Goal: Task Accomplishment & Management: Complete application form

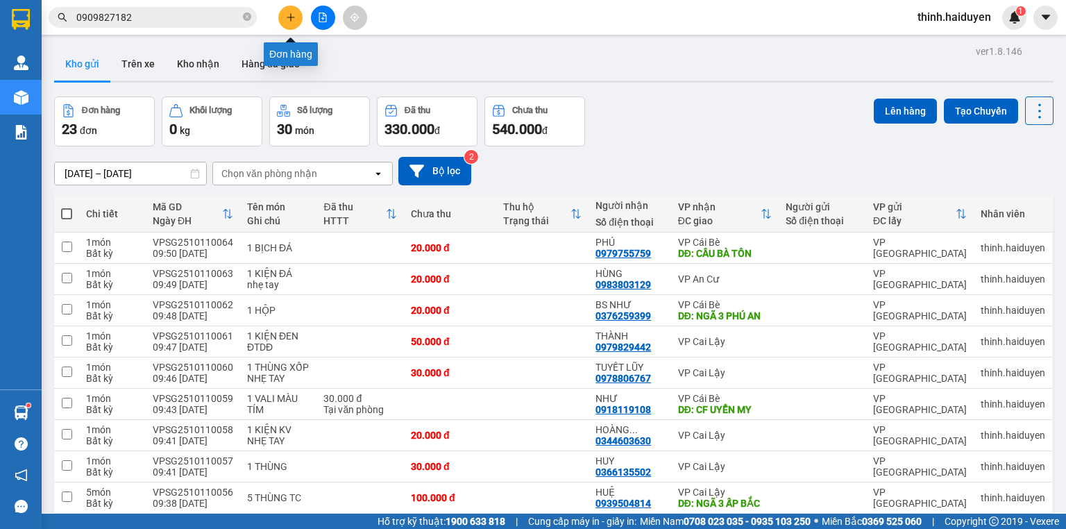
click at [289, 11] on button at bounding box center [290, 18] width 24 height 24
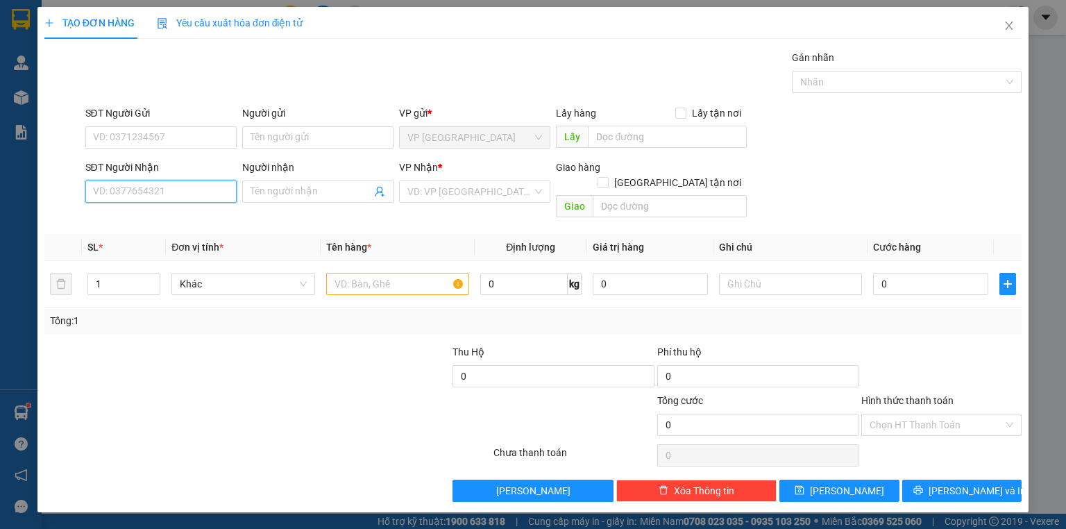
click at [155, 183] on input "SĐT Người Nhận" at bounding box center [160, 191] width 151 height 22
click at [164, 216] on div "0378848449 - BẢO" at bounding box center [161, 218] width 135 height 15
type input "0378848449"
type input "BẢO"
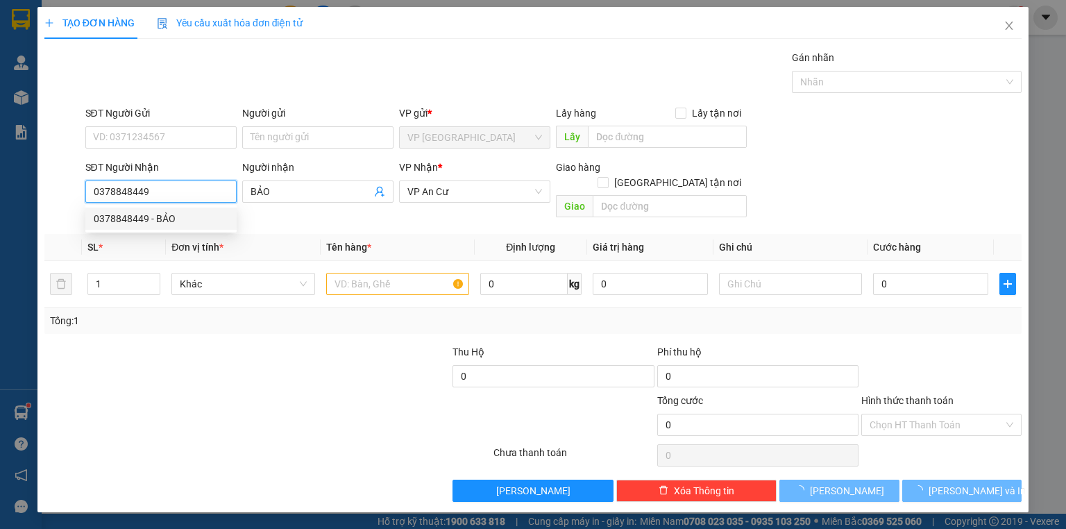
type input "30.000"
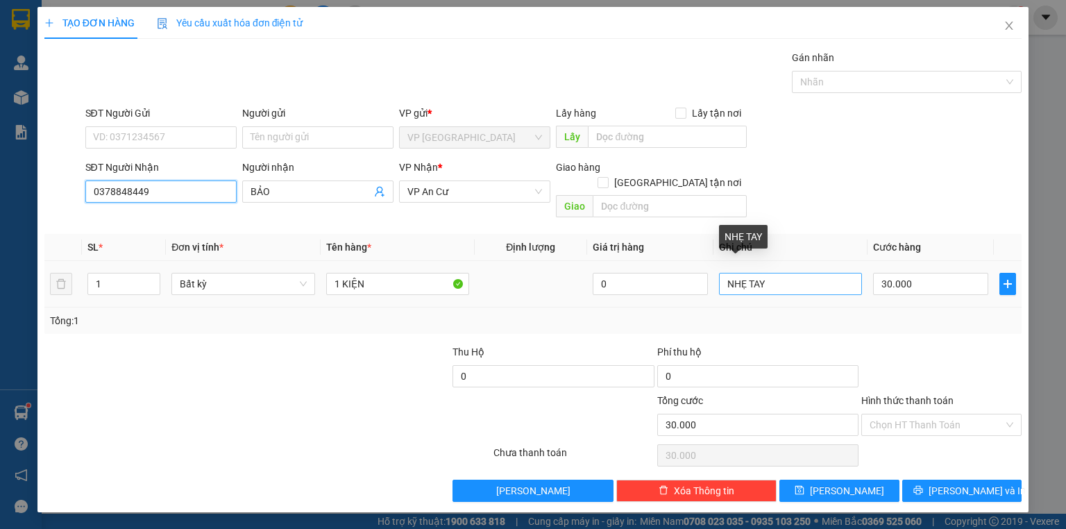
type input "0378848449"
click at [815, 273] on input "NHẸ TAY" at bounding box center [790, 284] width 143 height 22
click at [153, 282] on span "Decrease Value" at bounding box center [151, 288] width 15 height 12
type input "NHẸ TA"
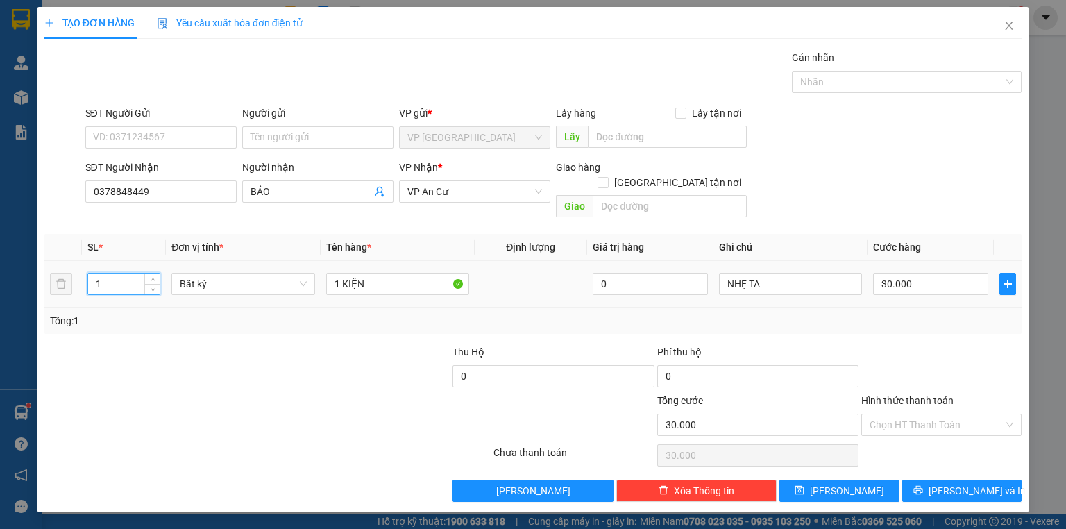
click at [113, 273] on input "1" at bounding box center [123, 283] width 71 height 21
type input "2"
type input "0"
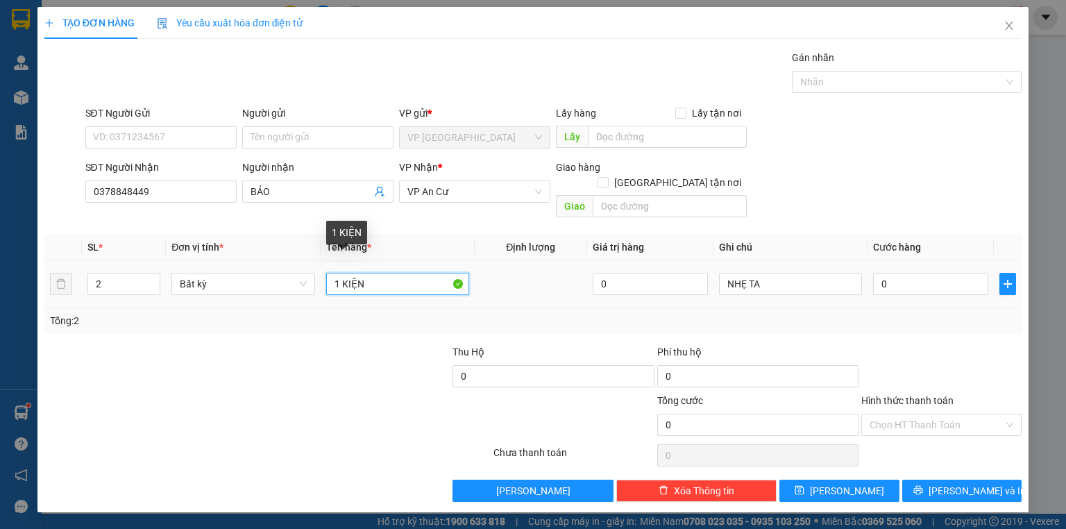
drag, startPoint x: 371, startPoint y: 273, endPoint x: 328, endPoint y: 276, distance: 42.4
click at [328, 276] on input "1 KIỆN" at bounding box center [397, 284] width 143 height 22
click at [911, 122] on div "SĐT Người Gửi VD: 0371234567 Người gửi Tên người gửi VP gửi * VP Sài Gòn Lấy hà…" at bounding box center [554, 129] width 943 height 49
click at [405, 273] on input "2 BỊCH TRẮNG" at bounding box center [397, 284] width 143 height 22
type input "2"
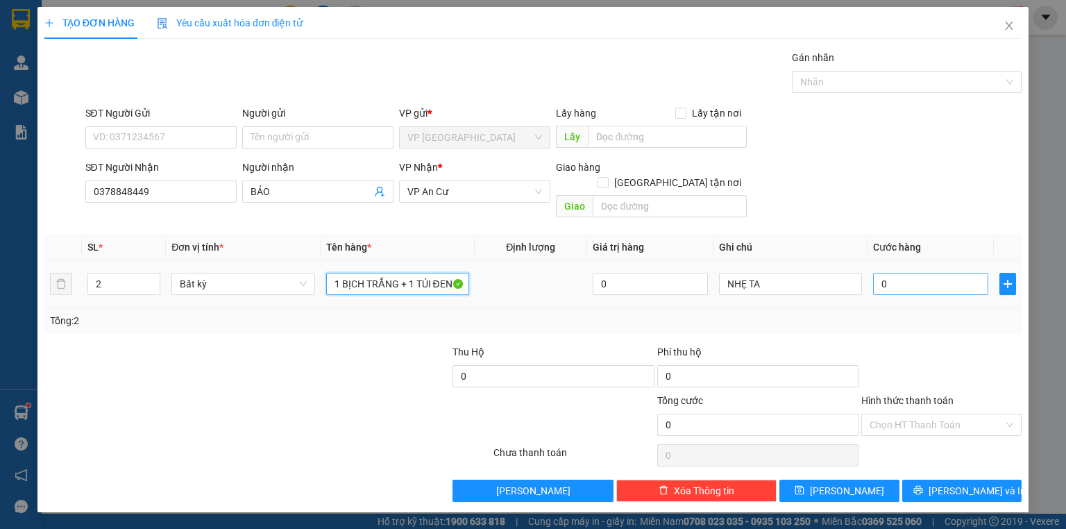
type input "1 BỊCH TRẮNG + 1 TÚI ĐEN"
click at [907, 273] on input "0" at bounding box center [930, 284] width 115 height 22
type input "4"
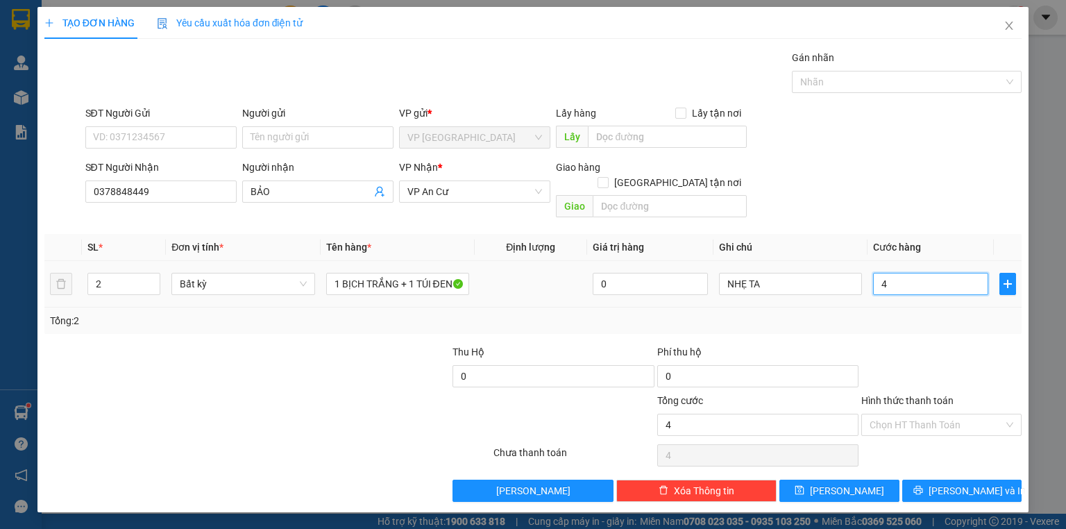
type input "40"
type input "400"
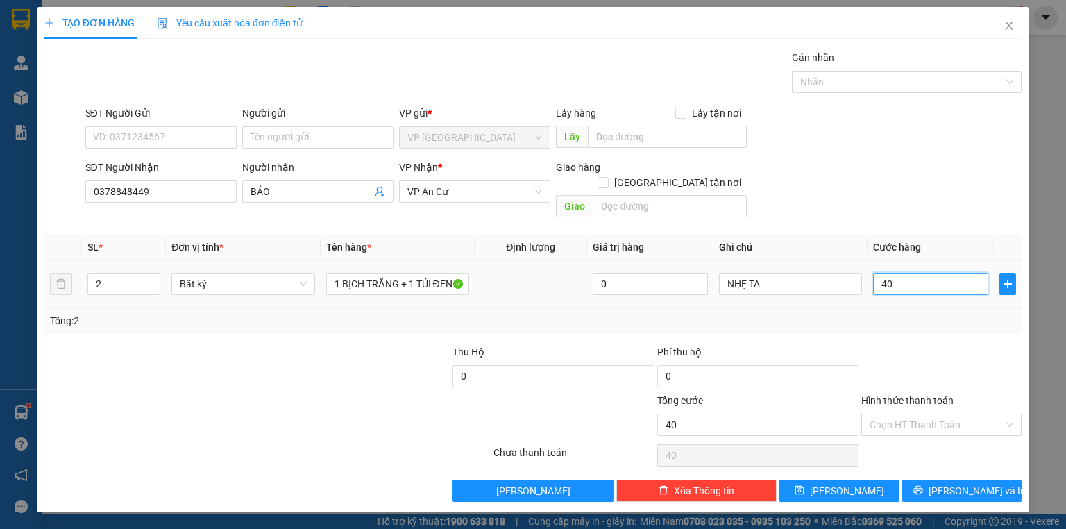
type input "400"
type input "4.000"
type input "40.000"
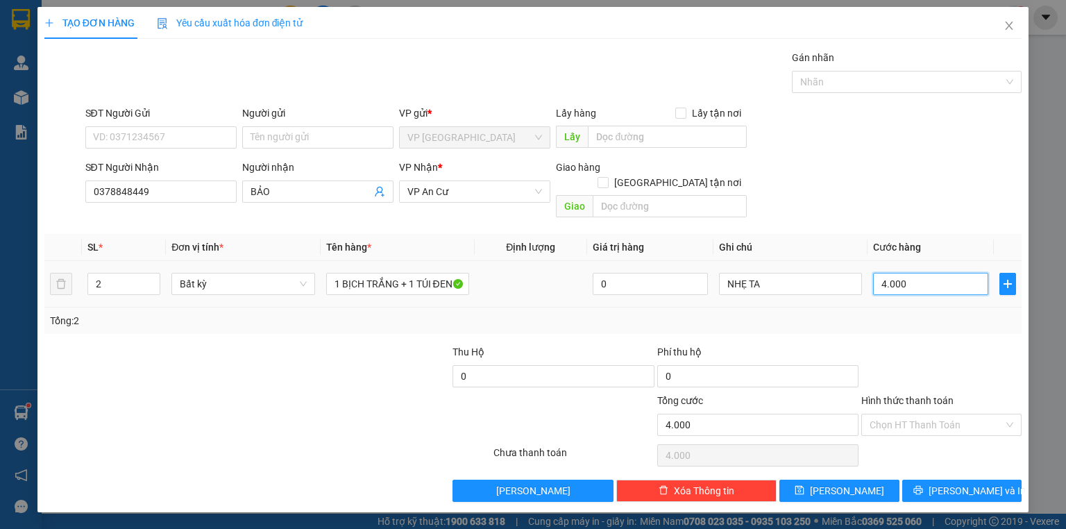
type input "40.000"
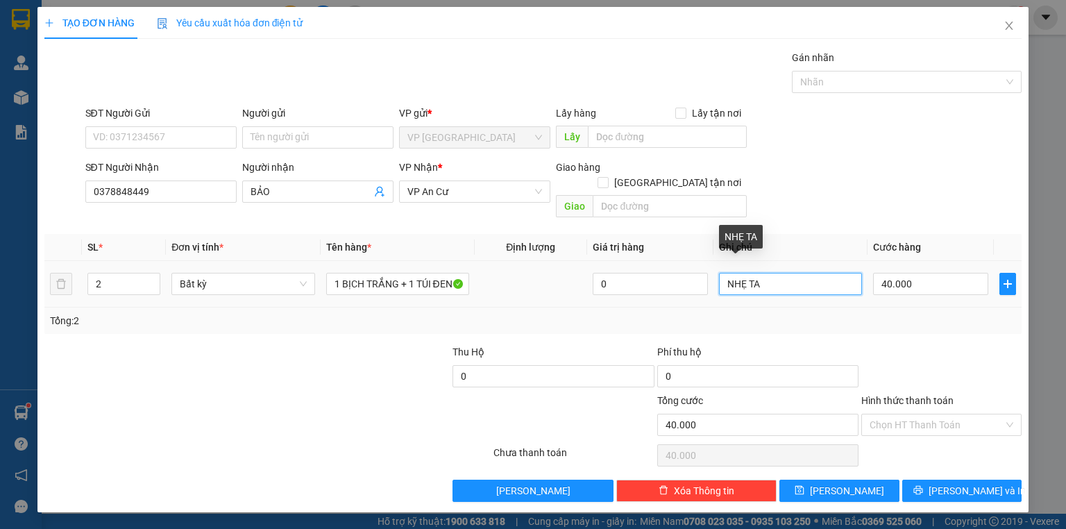
click at [769, 273] on input "NHẸ TA" at bounding box center [790, 284] width 143 height 22
type input "NHẸ TAY BÁNH BÊN TRONG"
click at [935, 124] on div "SĐT Người Gửi VD: 0371234567 Người gửi Tên người gửi VP gửi * VP Sài Gòn Lấy hà…" at bounding box center [554, 129] width 943 height 49
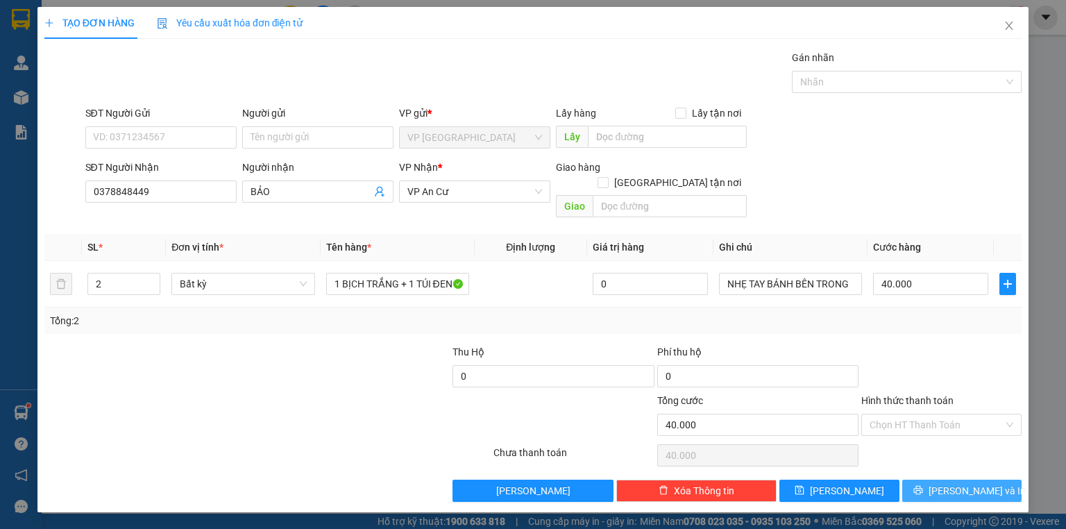
click at [961, 483] on span "[PERSON_NAME] và In" at bounding box center [977, 490] width 97 height 15
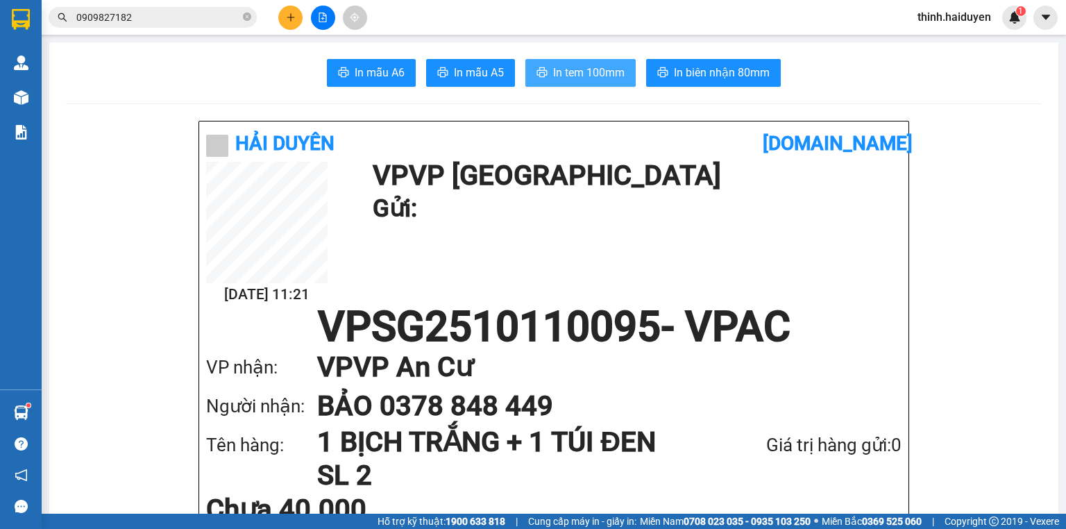
click at [566, 70] on span "In tem 100mm" at bounding box center [588, 72] width 71 height 17
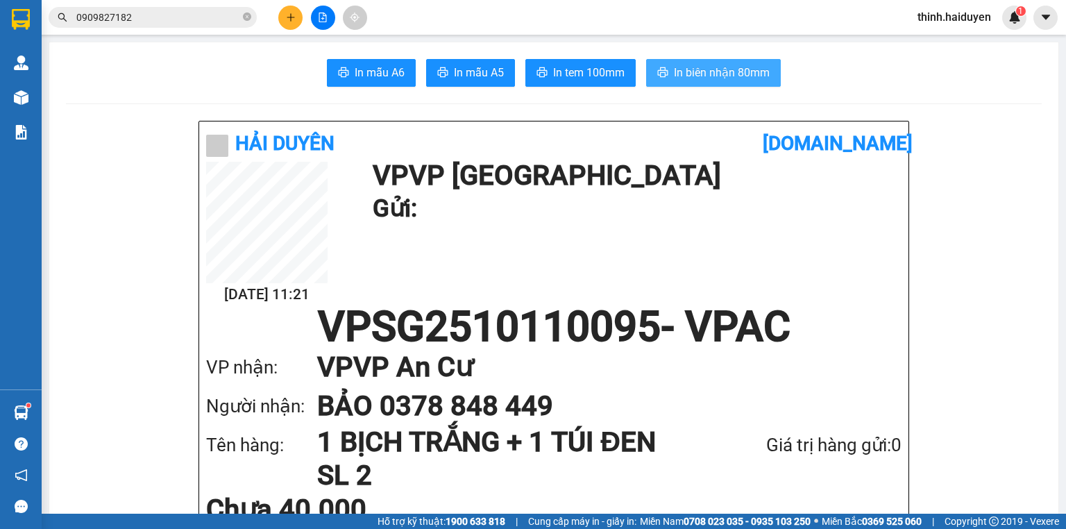
click at [720, 65] on span "In biên nhận 80mm" at bounding box center [722, 72] width 96 height 17
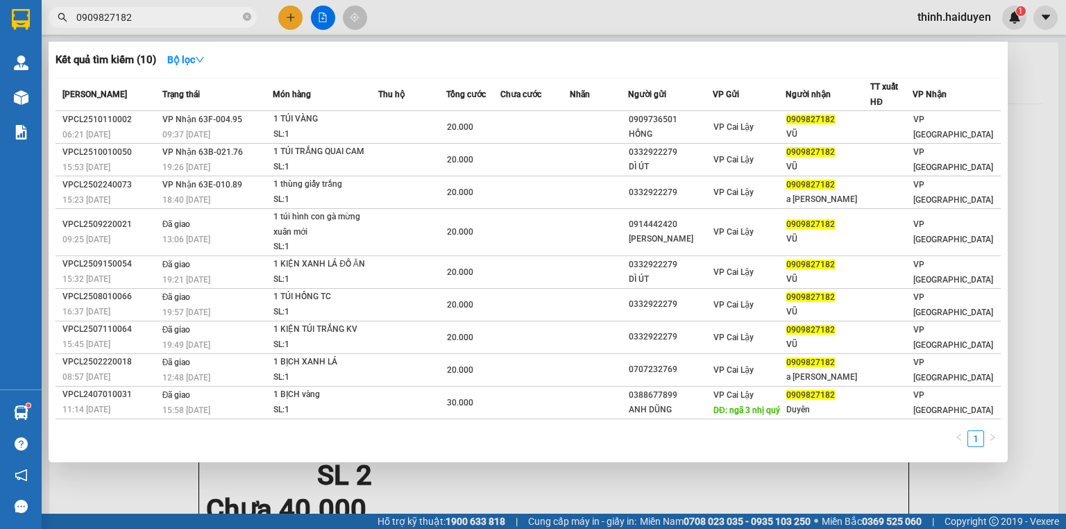
drag, startPoint x: 135, startPoint y: 17, endPoint x: 62, endPoint y: 28, distance: 73.6
click at [62, 28] on div "Kết quả tìm kiếm ( 10 ) Bộ lọc Mã ĐH Trạng thái Món hàng Thu hộ Tổng cước Chưa …" at bounding box center [135, 18] width 271 height 24
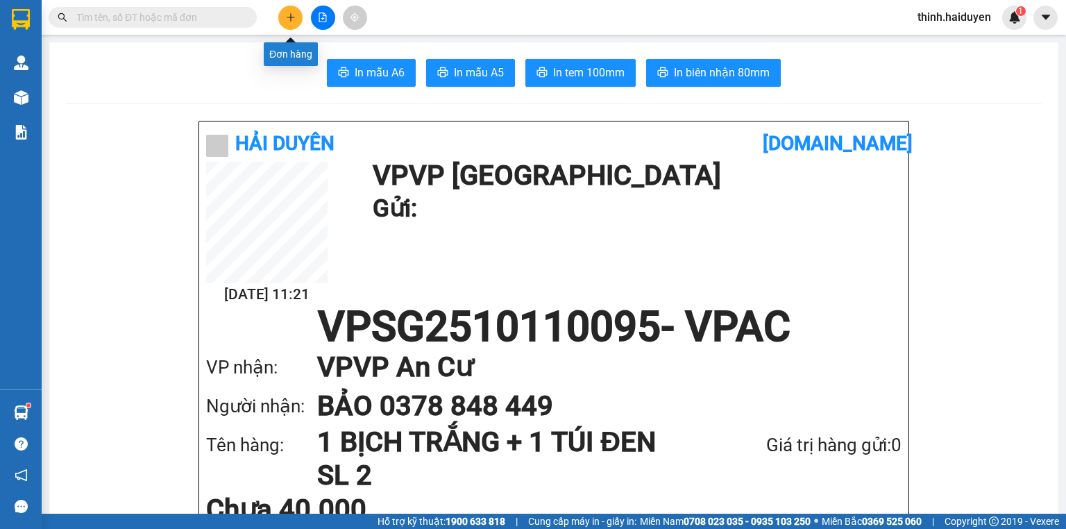
click at [289, 19] on icon "plus" at bounding box center [291, 17] width 10 height 10
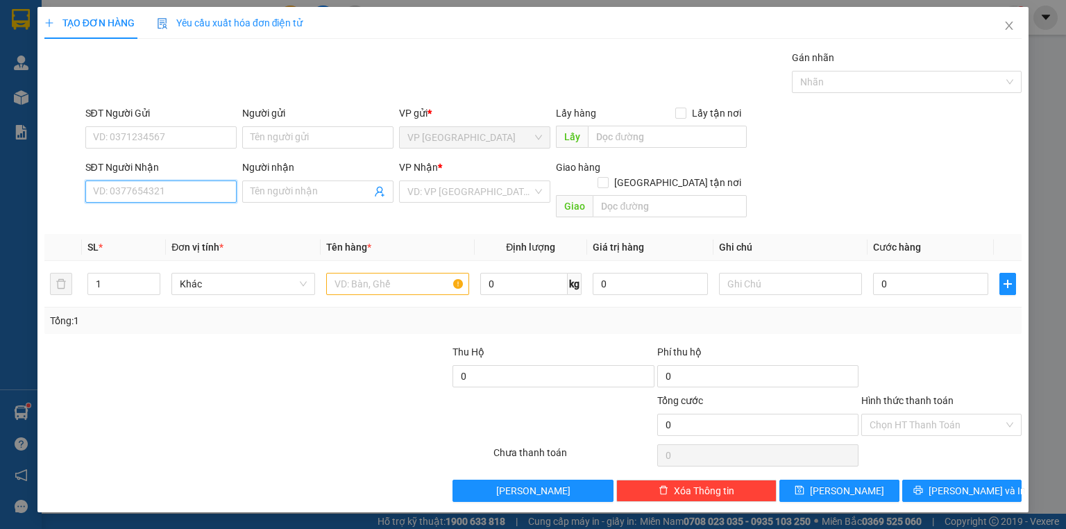
click at [172, 196] on input "SĐT Người Nhận" at bounding box center [160, 191] width 151 height 22
type input "0968809061"
click at [136, 214] on div "0968809061 - KIÊN" at bounding box center [161, 218] width 135 height 15
type input "KIÊN"
type input "BOT 23"
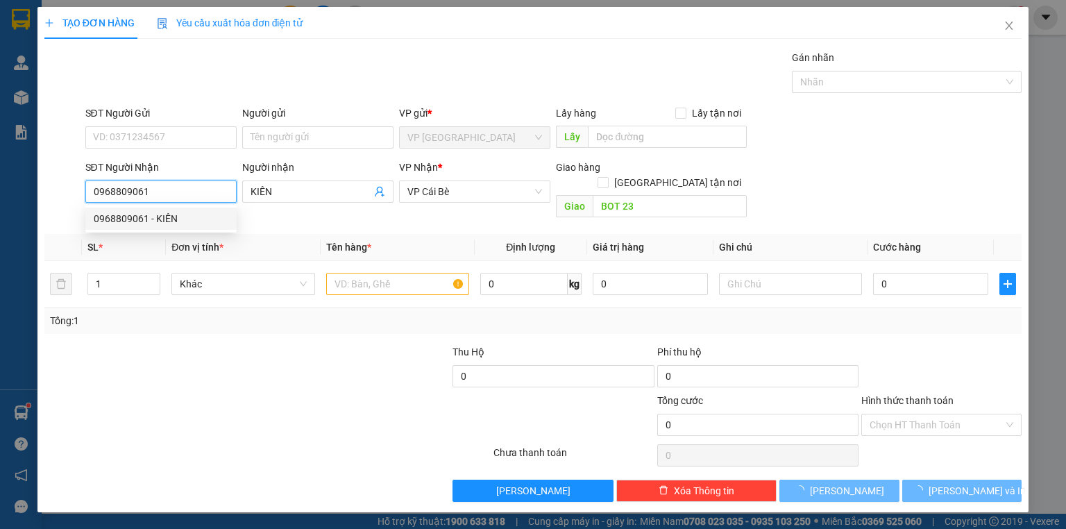
type input "120.000"
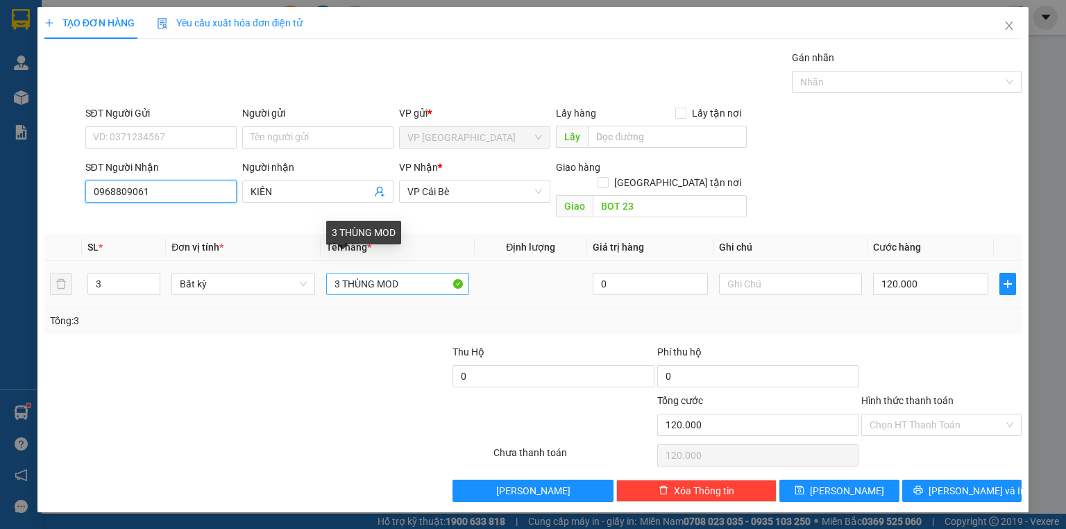
type input "0968809061"
drag, startPoint x: 411, startPoint y: 267, endPoint x: 334, endPoint y: 267, distance: 77.0
click at [334, 273] on input "3 THÙNG MOD" at bounding box center [397, 284] width 143 height 22
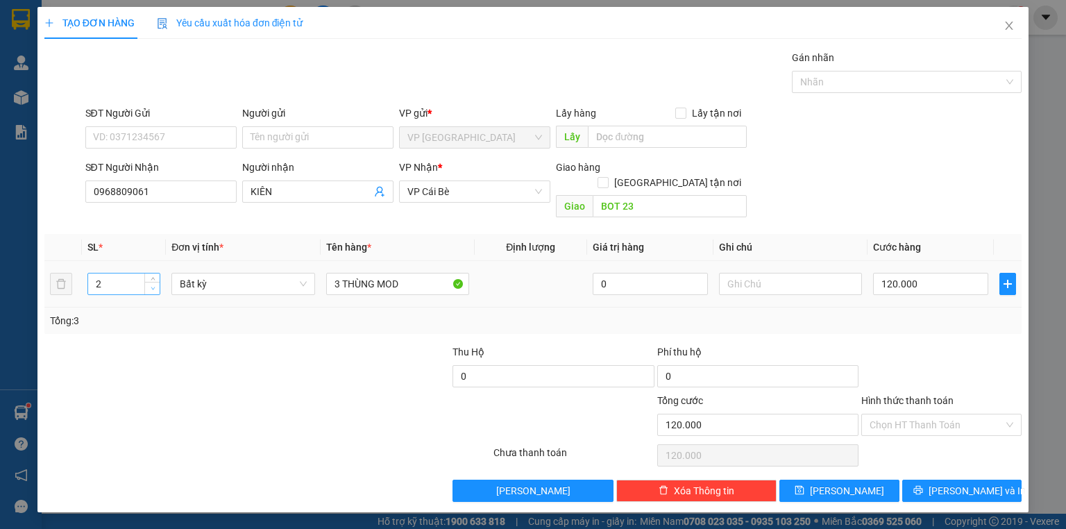
click at [151, 286] on icon "down" at bounding box center [153, 288] width 5 height 5
type input "1"
click at [151, 286] on icon "down" at bounding box center [153, 288] width 5 height 5
type input "0"
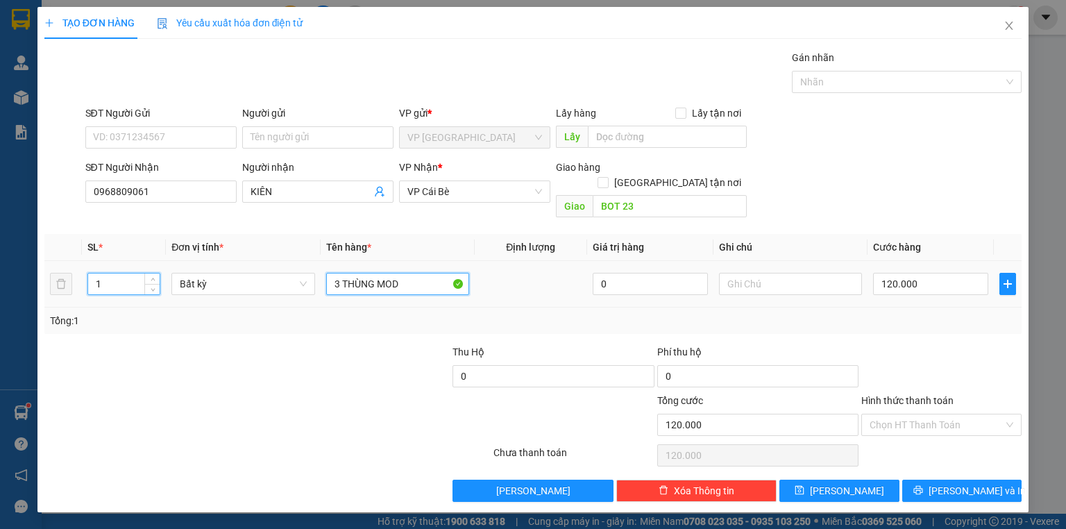
type input "0"
drag, startPoint x: 417, startPoint y: 271, endPoint x: 328, endPoint y: 263, distance: 89.9
click at [328, 273] on input "3 THÙNG MOD" at bounding box center [397, 284] width 143 height 22
type input "1"
type input "THÙNG MOD"
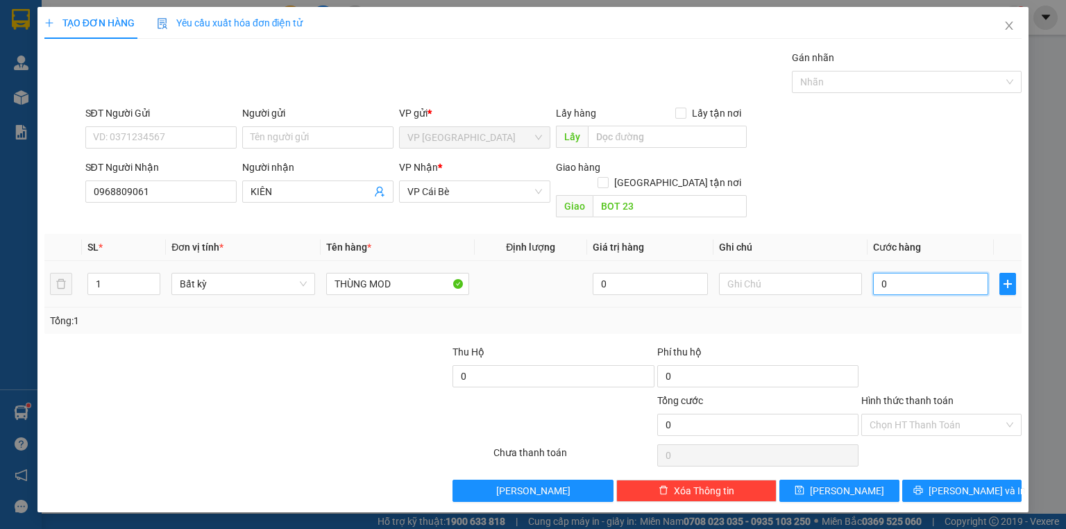
click at [893, 273] on input "0" at bounding box center [930, 284] width 115 height 22
type input "4"
type input "40"
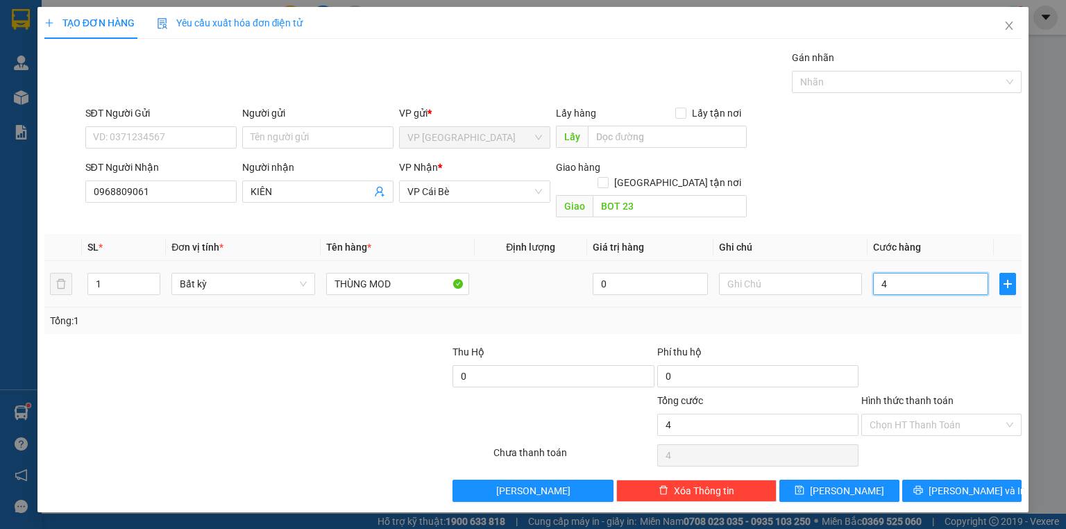
type input "40"
type input "400"
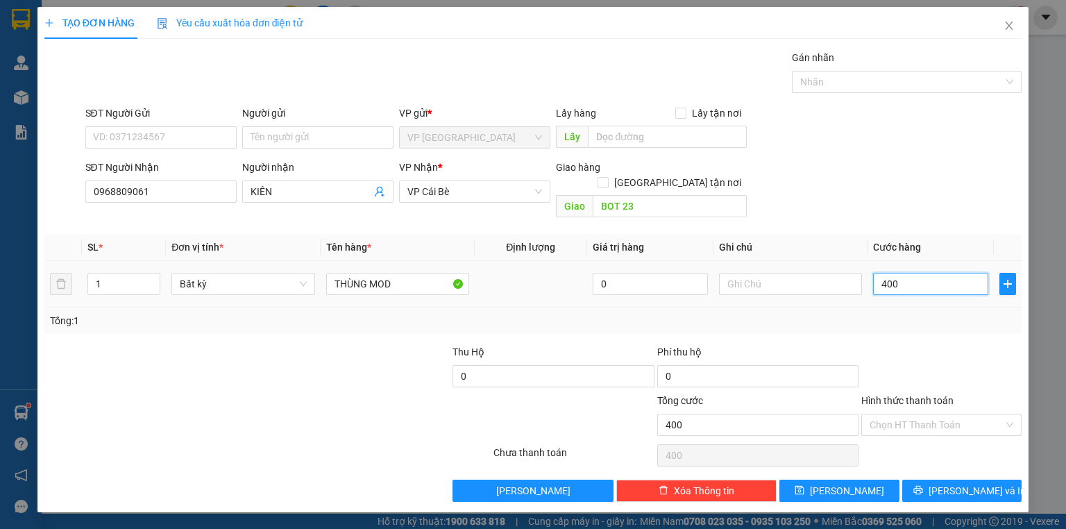
type input "4.000"
type input "40.000"
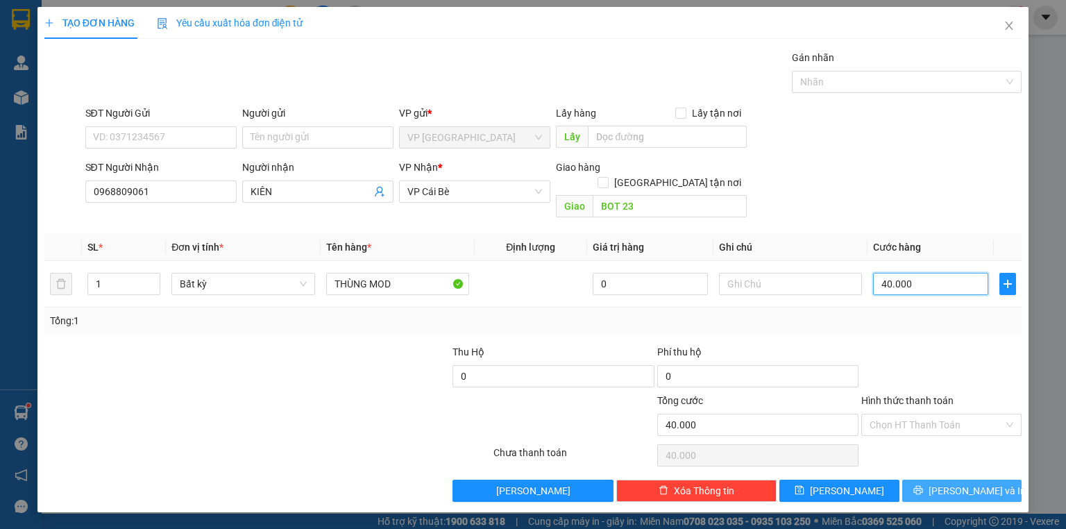
type input "40.000"
click at [963, 483] on span "[PERSON_NAME] và In" at bounding box center [977, 490] width 97 height 15
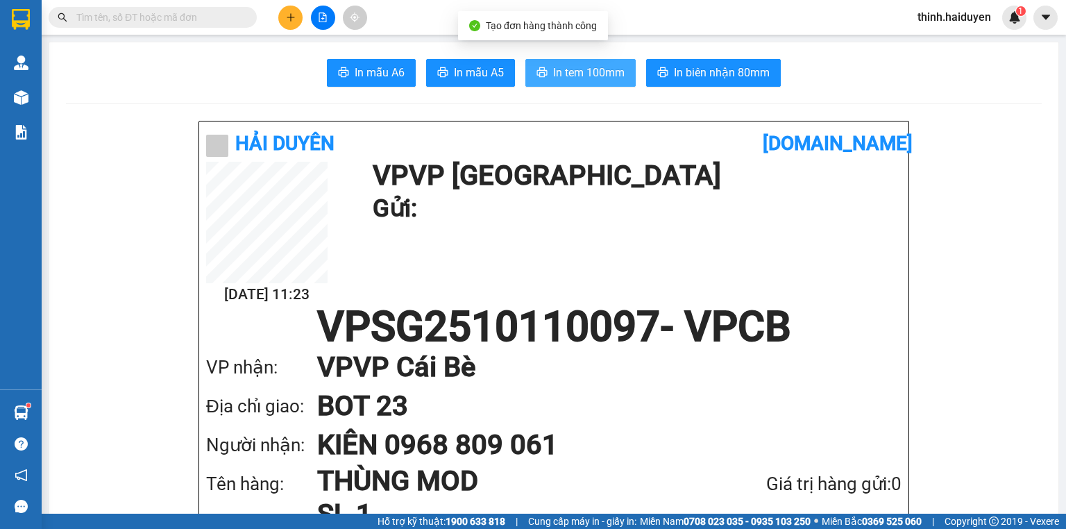
click at [575, 74] on span "In tem 100mm" at bounding box center [588, 72] width 71 height 17
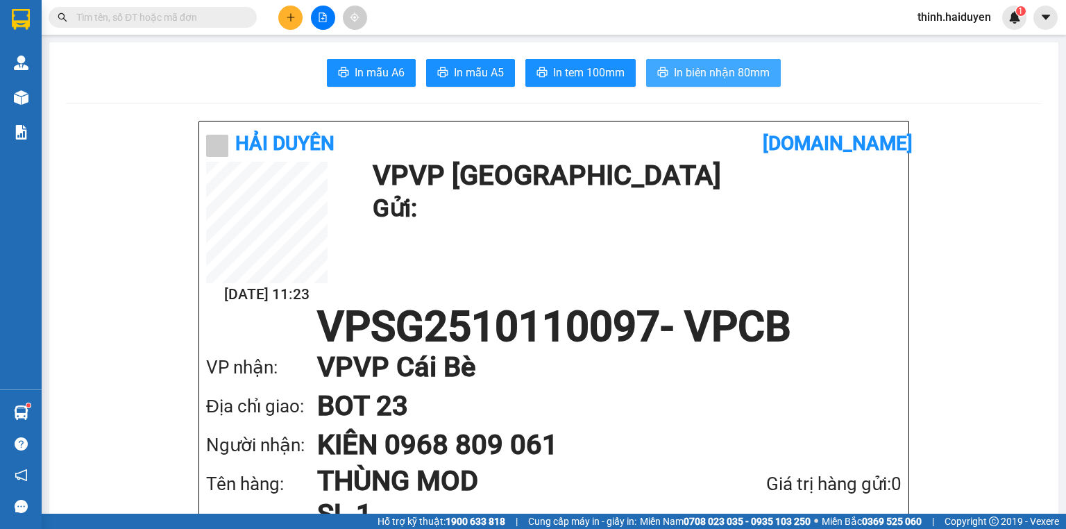
click at [702, 81] on span "In biên nhận 80mm" at bounding box center [722, 72] width 96 height 17
click at [235, 12] on span at bounding box center [153, 17] width 208 height 21
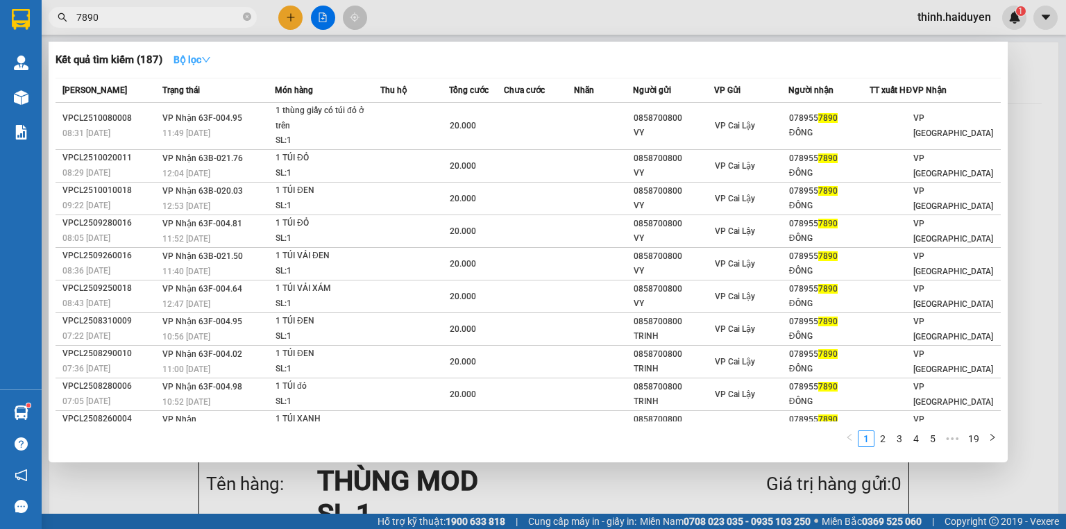
type input "7890"
click at [181, 65] on strong "Bộ lọc" at bounding box center [192, 59] width 37 height 11
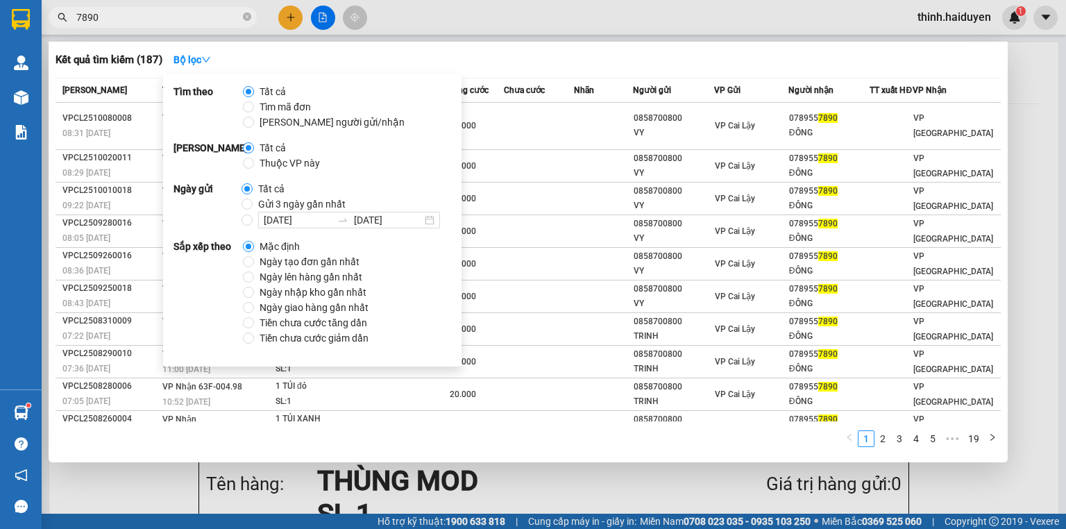
click at [260, 201] on span "Gửi 3 ngày gần nhất" at bounding box center [302, 203] width 99 height 15
click at [253, 201] on input "Gửi 3 ngày gần nhất" at bounding box center [247, 204] width 11 height 11
radio input "true"
radio input "false"
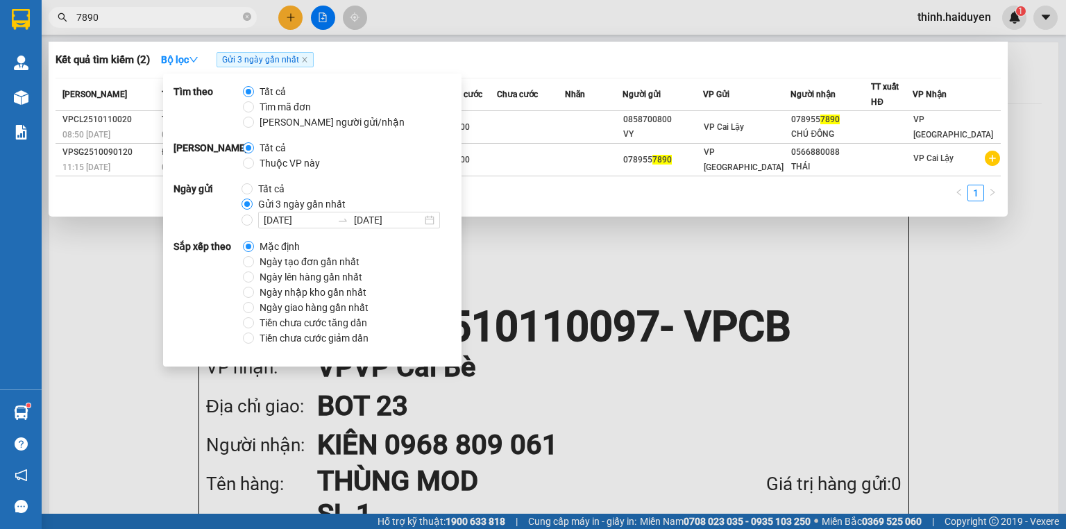
click at [534, 56] on div "Kết quả tìm kiếm ( 2 ) Bộ lọc Gửi 3 ngày gần nhất" at bounding box center [528, 60] width 945 height 22
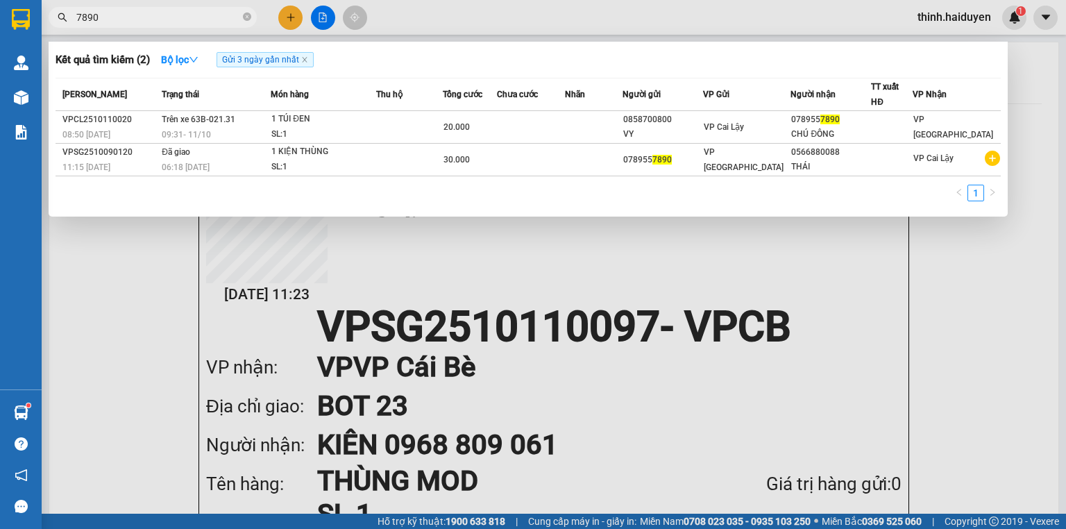
click at [287, 29] on div at bounding box center [533, 264] width 1066 height 529
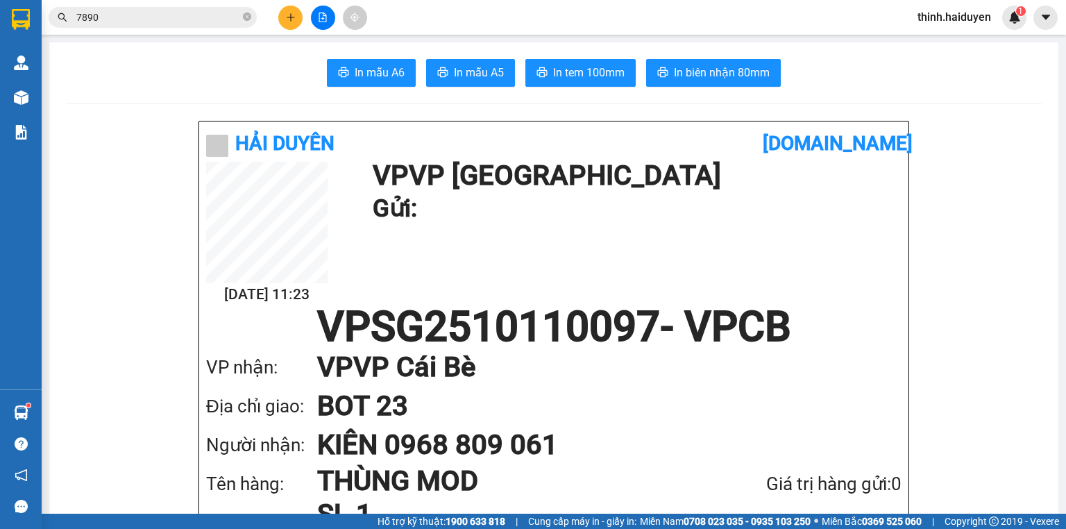
click at [289, 24] on button at bounding box center [290, 18] width 24 height 24
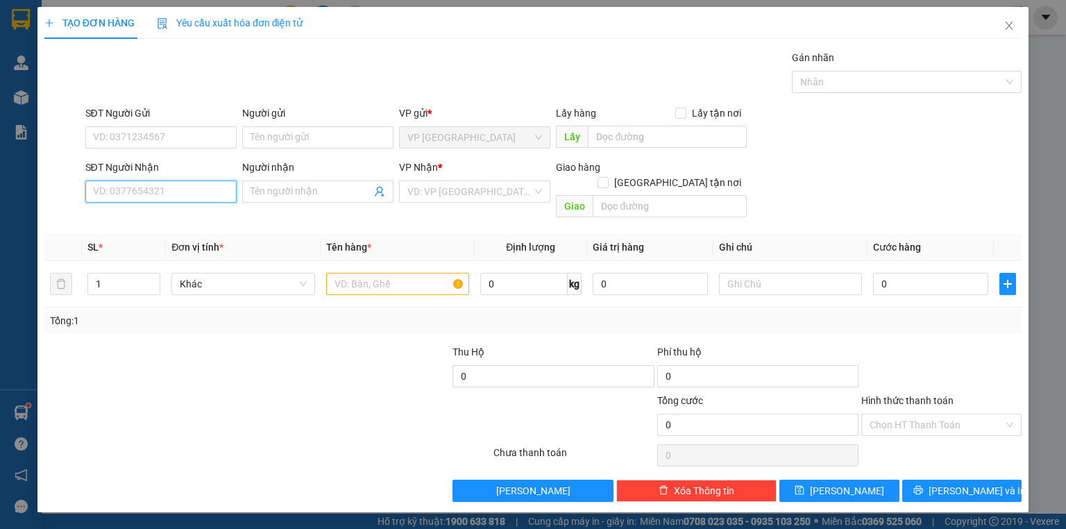
click at [193, 192] on input "SĐT Người Nhận" at bounding box center [160, 191] width 151 height 22
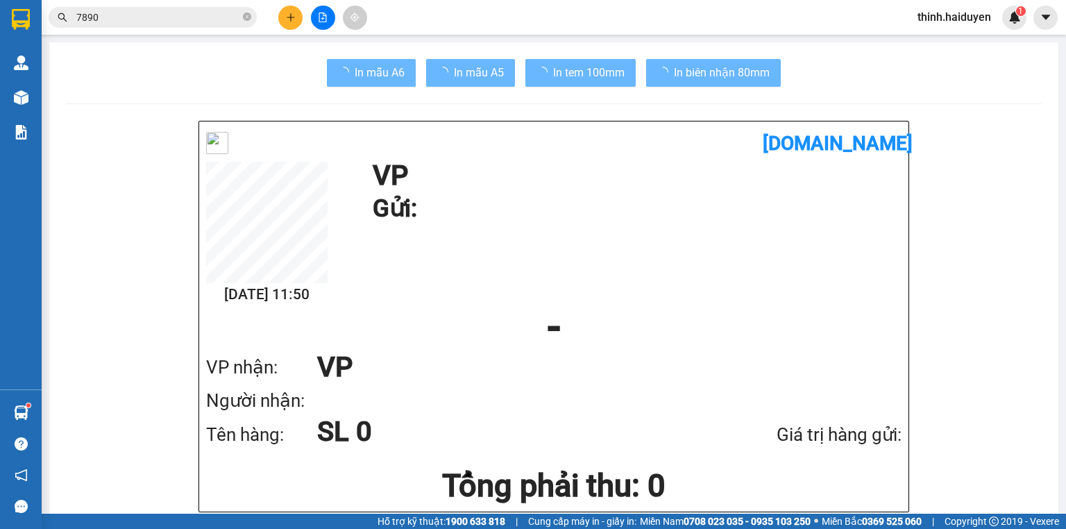
click at [136, 24] on input "7890" at bounding box center [158, 17] width 164 height 15
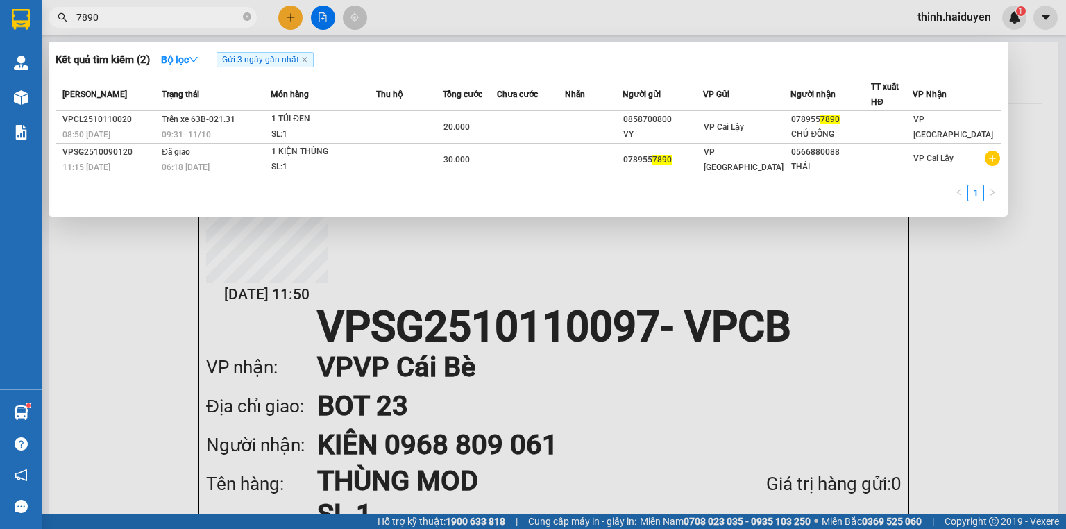
click at [136, 24] on input "7890" at bounding box center [158, 17] width 164 height 15
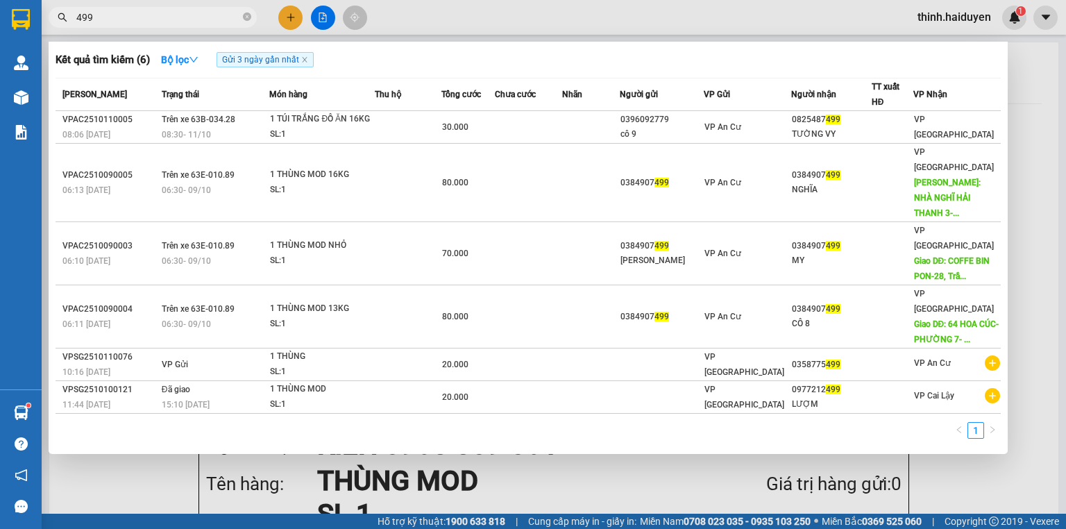
type input "499"
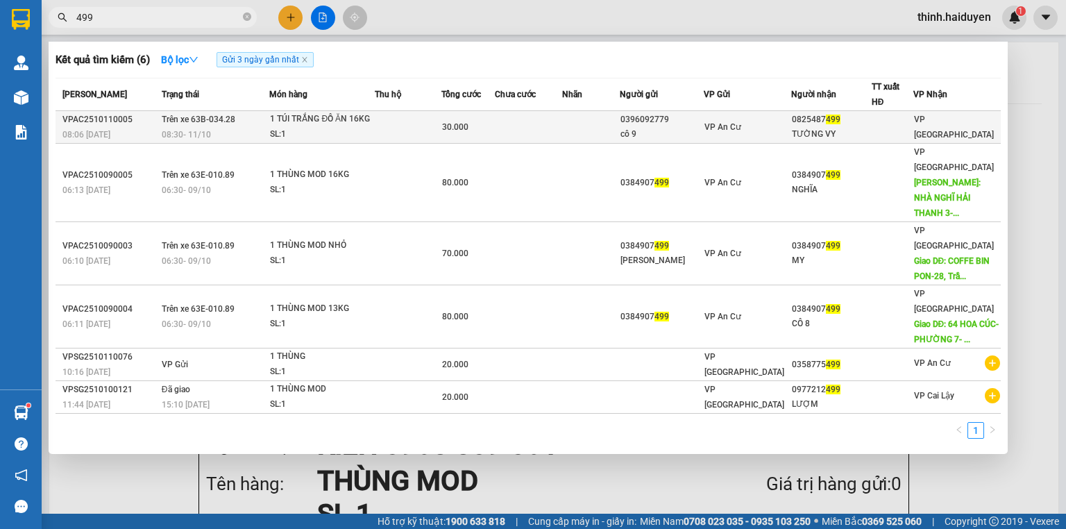
click at [355, 131] on div "SL: 1" at bounding box center [322, 134] width 104 height 15
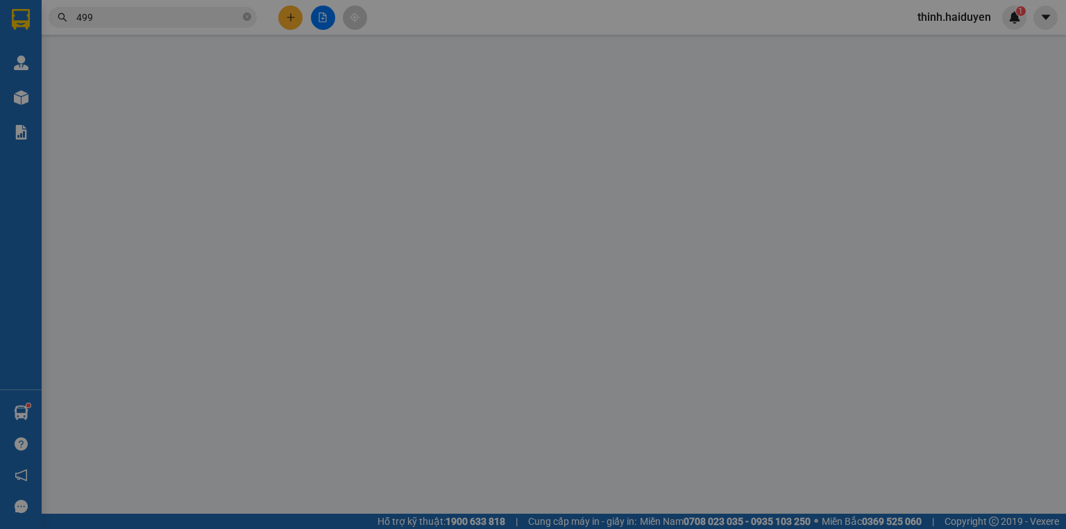
type input "0396092779"
type input "cô 9"
type input "0825487499"
type input "TƯỜNG VY"
type input "0"
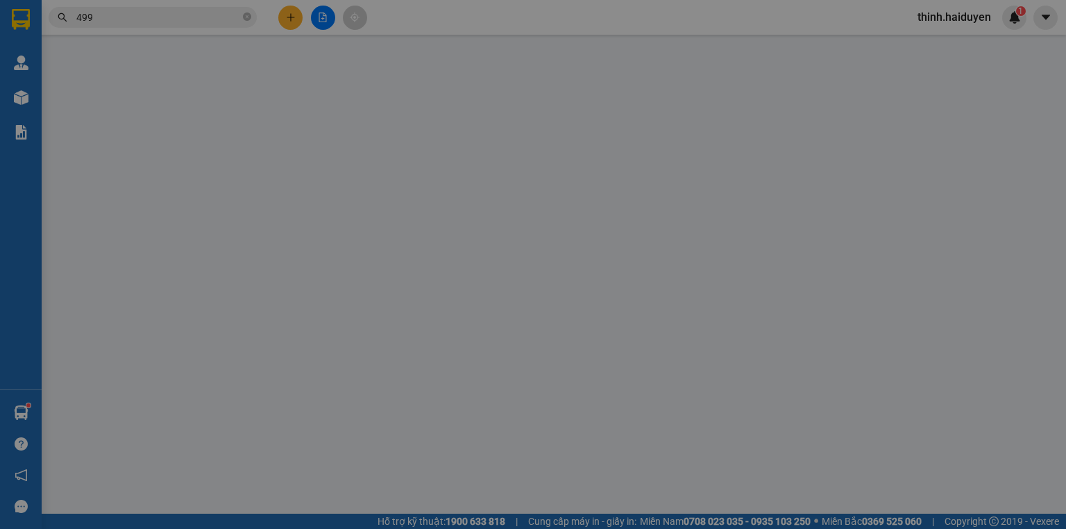
type input "30.000"
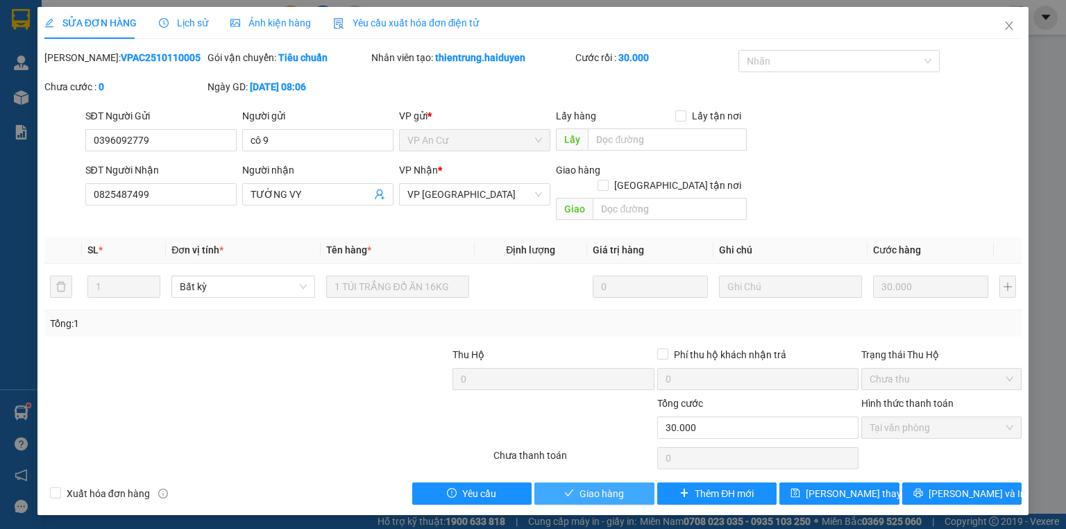
click at [586, 486] on span "Giao hàng" at bounding box center [602, 493] width 44 height 15
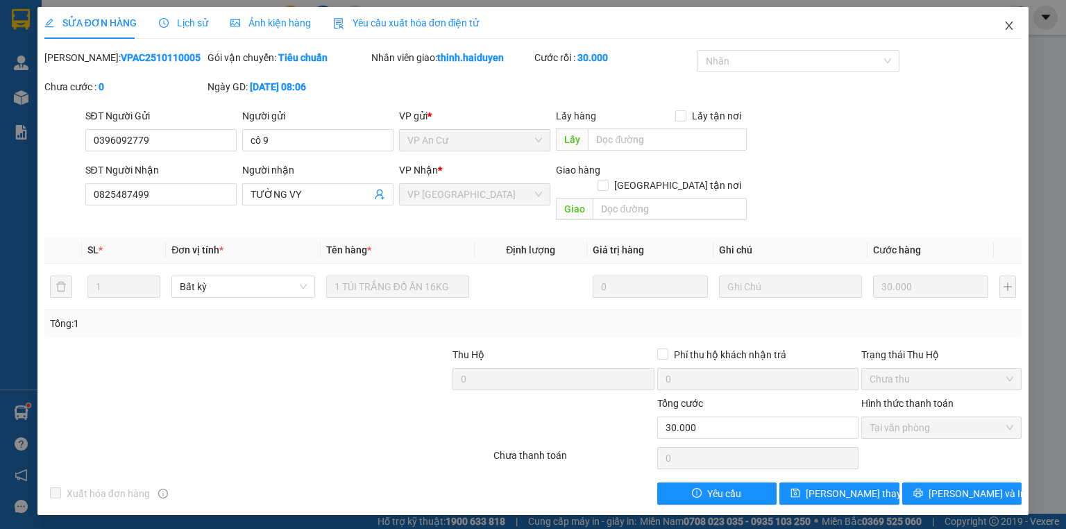
click at [1015, 31] on span "Close" at bounding box center [1009, 26] width 39 height 39
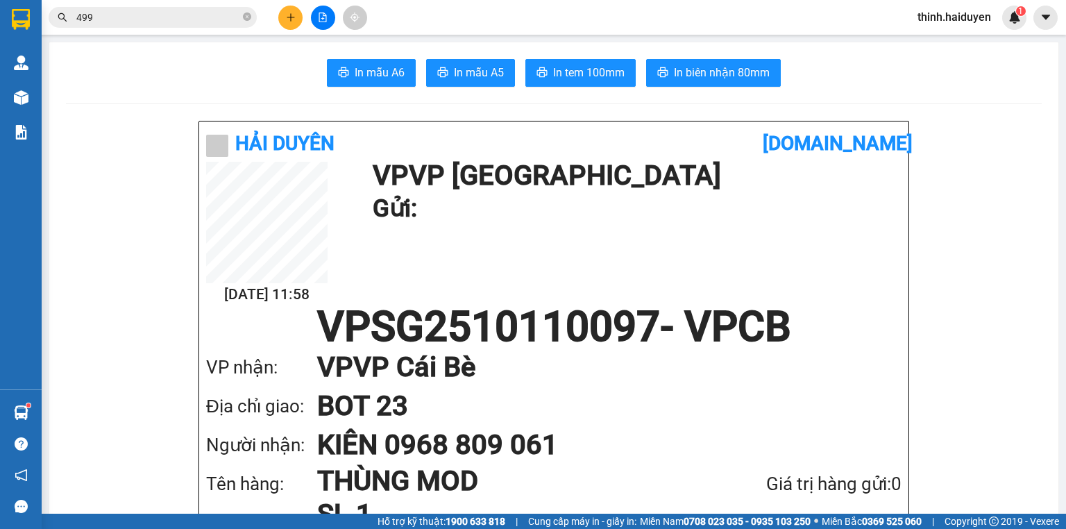
click at [292, 19] on icon "plus" at bounding box center [291, 17] width 10 height 10
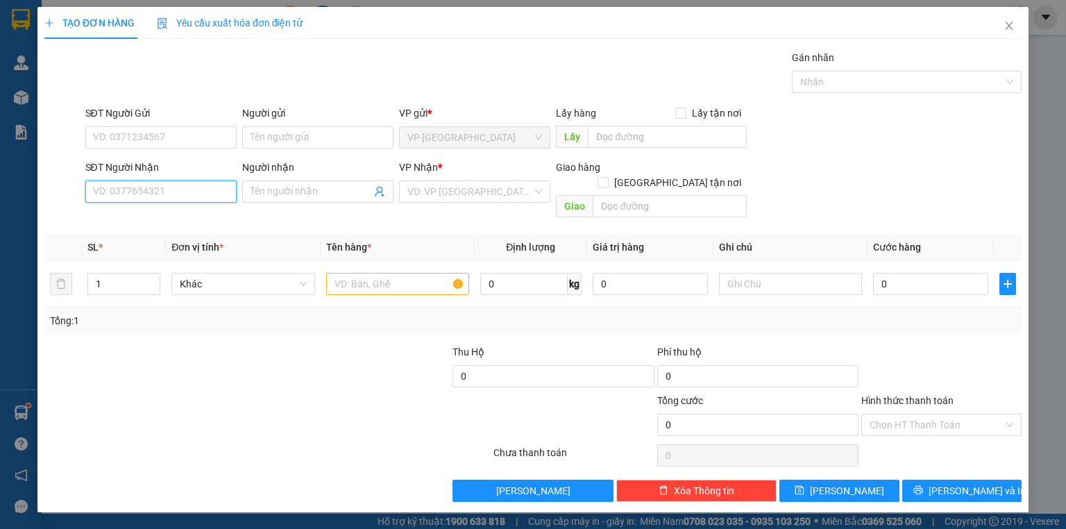
click at [167, 194] on input "SĐT Người Nhận" at bounding box center [160, 191] width 151 height 22
click at [156, 214] on div "0767941695 - KHOA" at bounding box center [161, 218] width 135 height 15
type input "0767941695"
type input "KHOA"
type input "QUÁN SHIN"
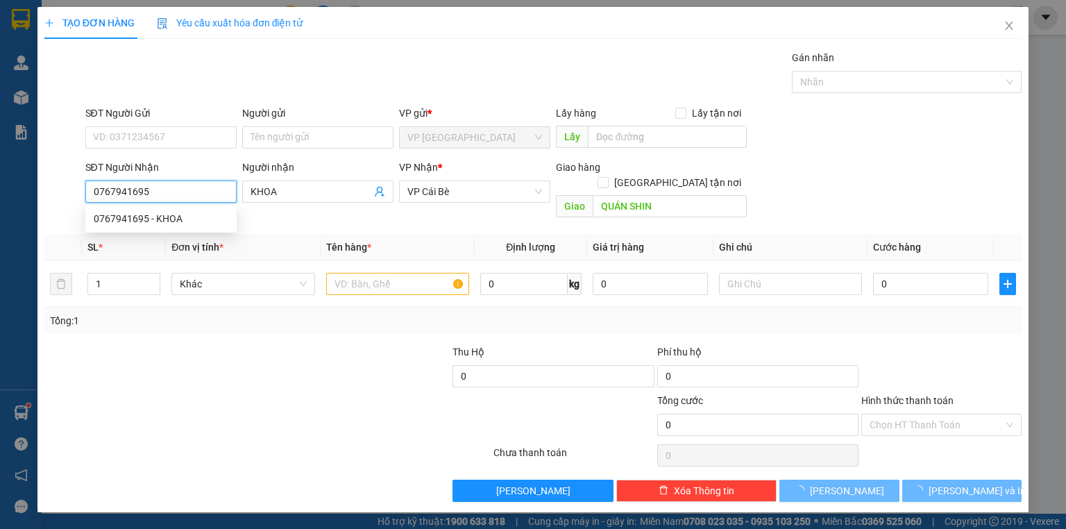
type input "20.000"
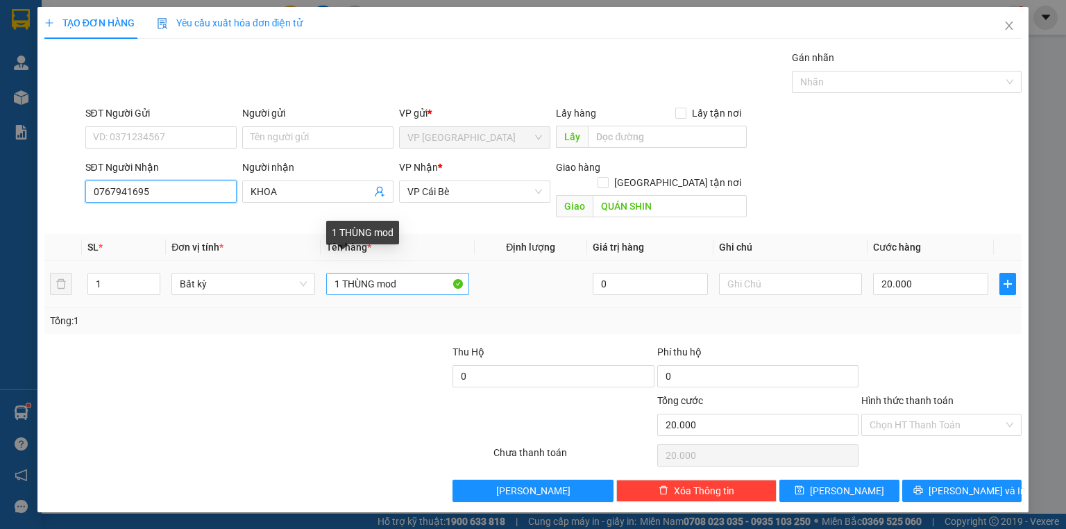
type input "0767941695"
drag, startPoint x: 337, startPoint y: 269, endPoint x: 254, endPoint y: 266, distance: 82.7
click at [271, 266] on tr "1 Bất kỳ 1 THÙNG mod 0 20.000" at bounding box center [532, 284] width 977 height 47
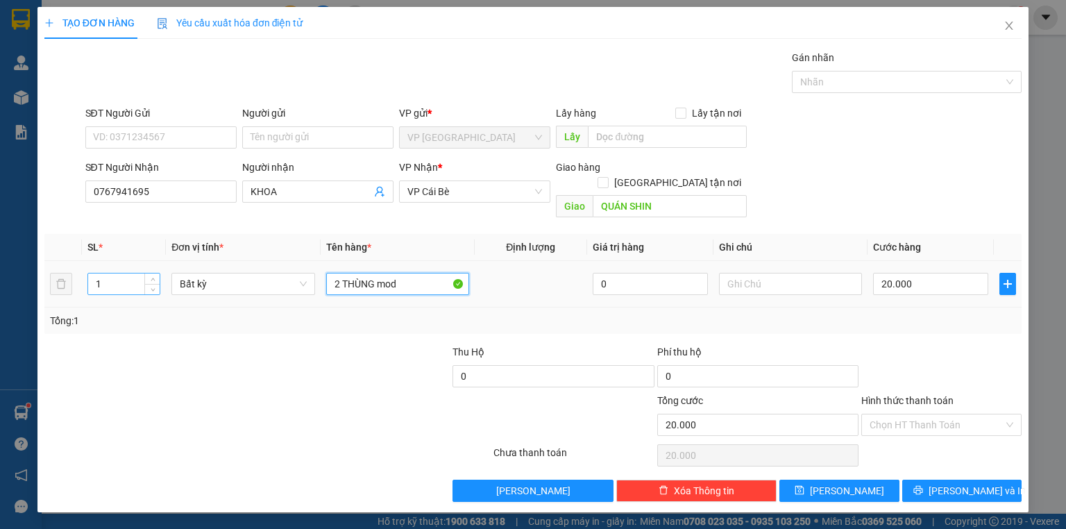
type input "2 THÙNG mod"
drag, startPoint x: 125, startPoint y: 275, endPoint x: 78, endPoint y: 264, distance: 48.5
click at [37, 264] on div "TẠO ĐƠN HÀNG Yêu cầu xuất hóa đơn điện tử Transit Pickup Surcharge Ids Transit …" at bounding box center [532, 259] width 991 height 505
type input "2"
click at [886, 273] on input "20.000" at bounding box center [930, 284] width 115 height 22
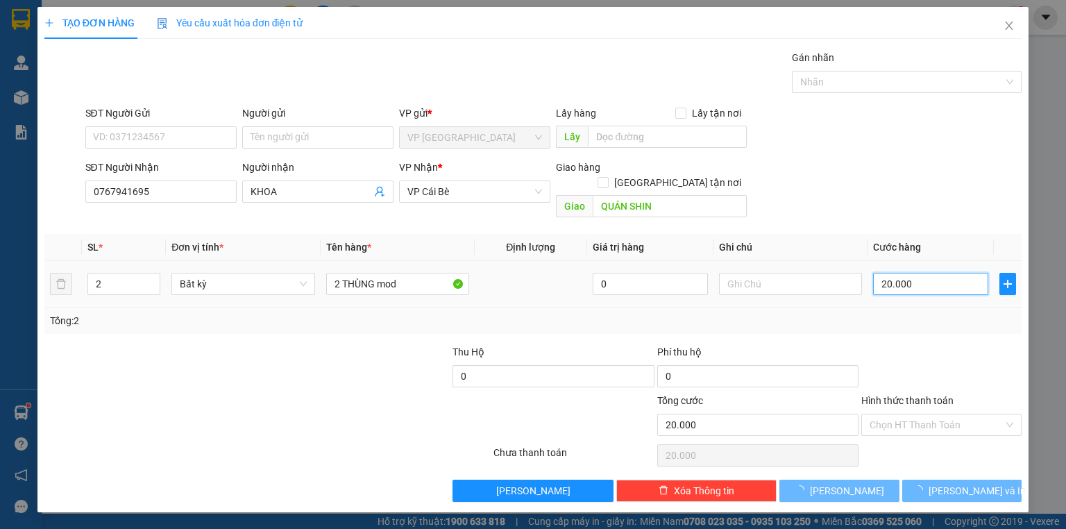
type input "0"
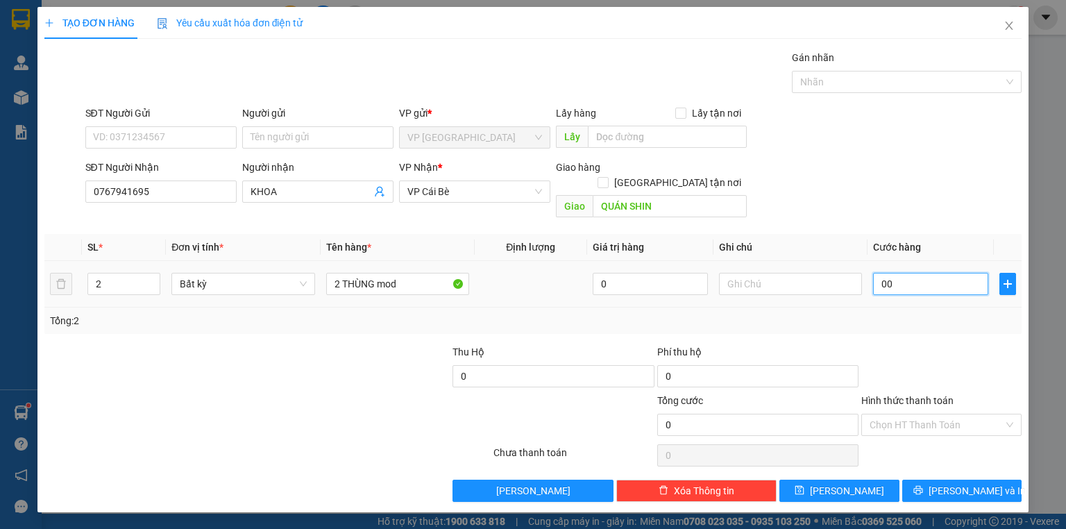
type input "007"
type input "7"
type input "007"
type input "7.000"
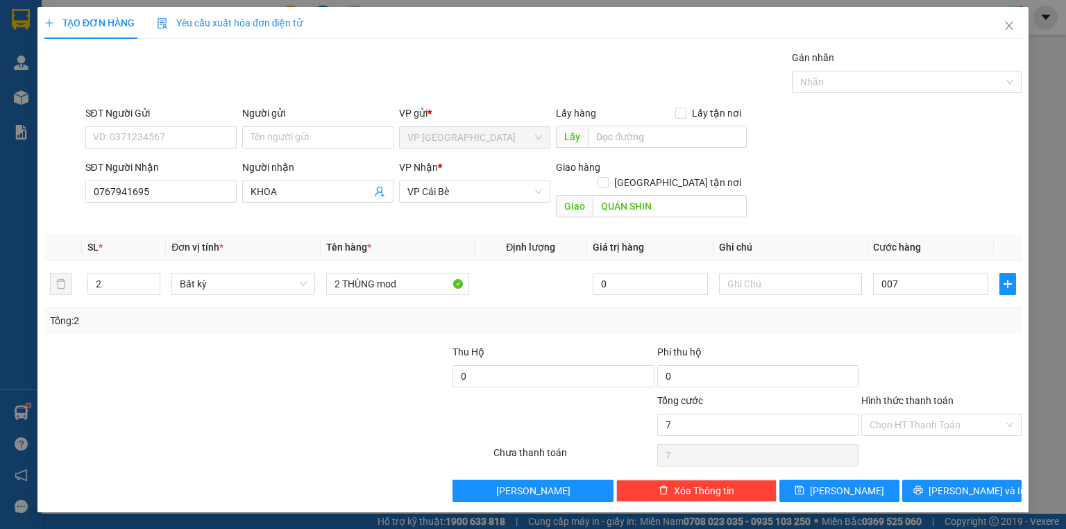
type input "7.000"
click at [911, 321] on div "Transit Pickup Surcharge Ids Transit Deliver Surcharge Ids Transit Deliver Surc…" at bounding box center [532, 276] width 977 height 452
drag, startPoint x: 905, startPoint y: 243, endPoint x: 906, endPoint y: 267, distance: 23.6
click at [906, 244] on table "SL * Đơn vị tính * Tên hàng * Định lượng Giá trị hàng Ghi chú Cước hàng 2 Bất k…" at bounding box center [532, 271] width 977 height 74
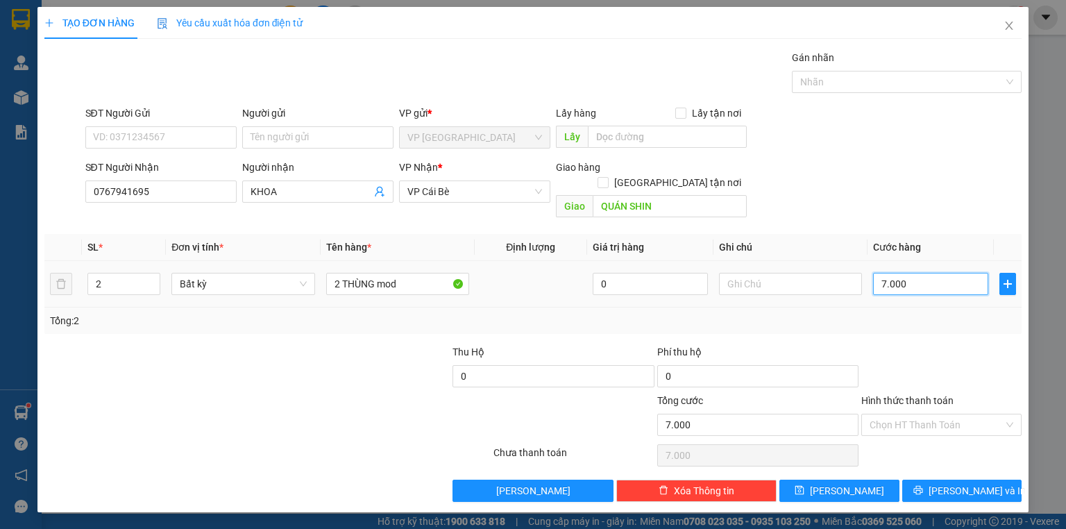
click at [906, 273] on input "7.000" at bounding box center [930, 284] width 115 height 22
type input "70.007"
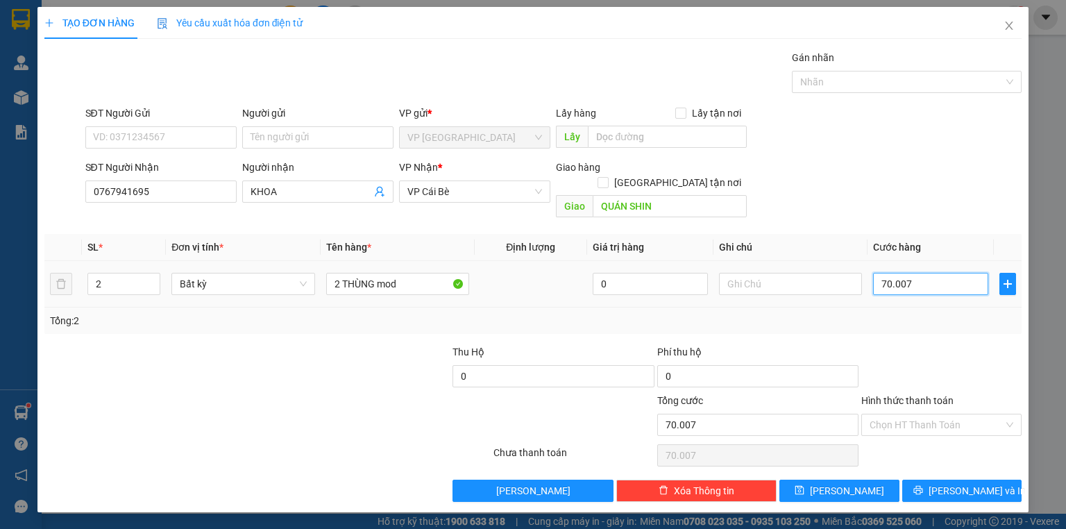
type input "700.070"
type input "700.000"
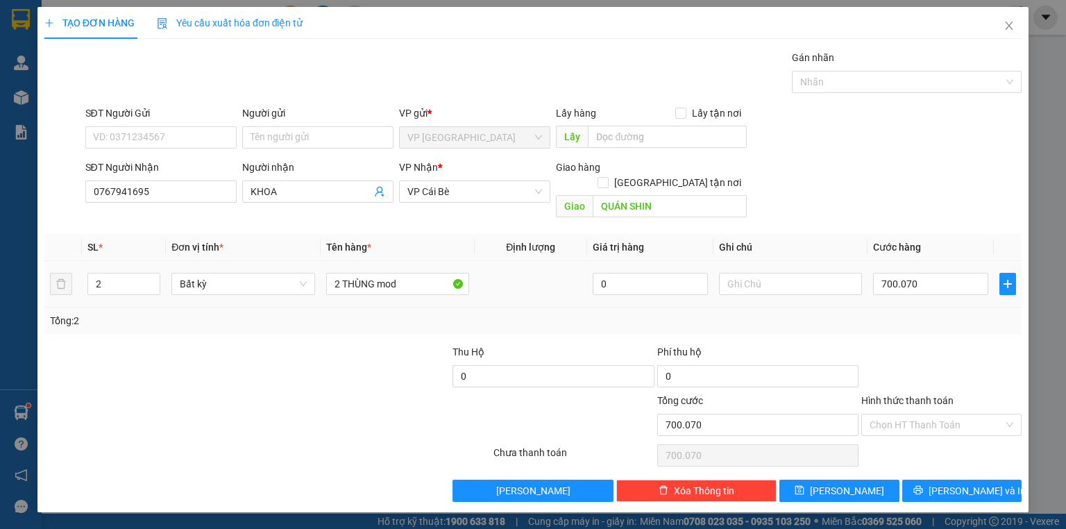
type input "700.000"
click at [917, 320] on div "Transit Pickup Surcharge Ids Transit Deliver Surcharge Ids Transit Deliver Surc…" at bounding box center [532, 276] width 977 height 452
click at [920, 275] on input "700.000" at bounding box center [930, 284] width 115 height 22
type input "7"
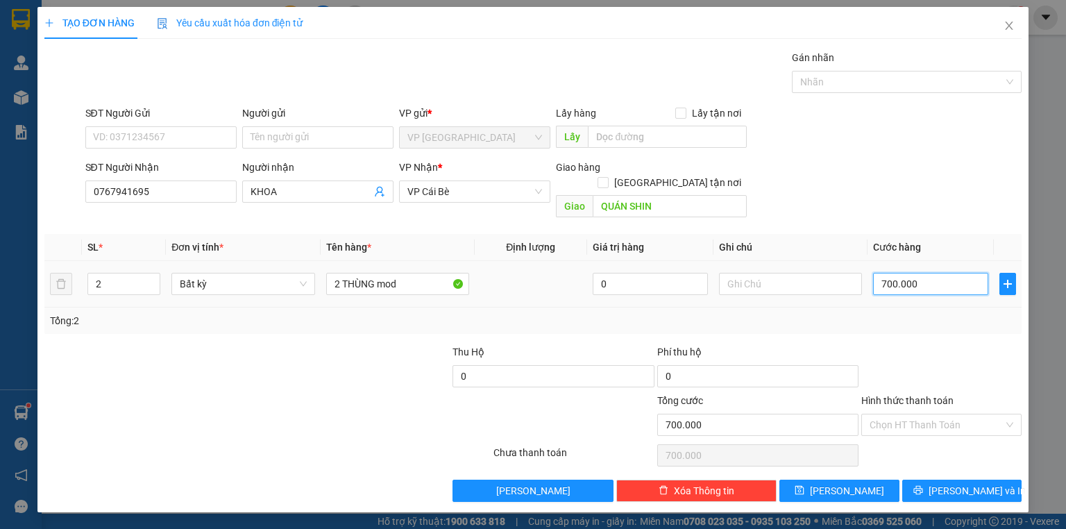
type input "7"
type input "70"
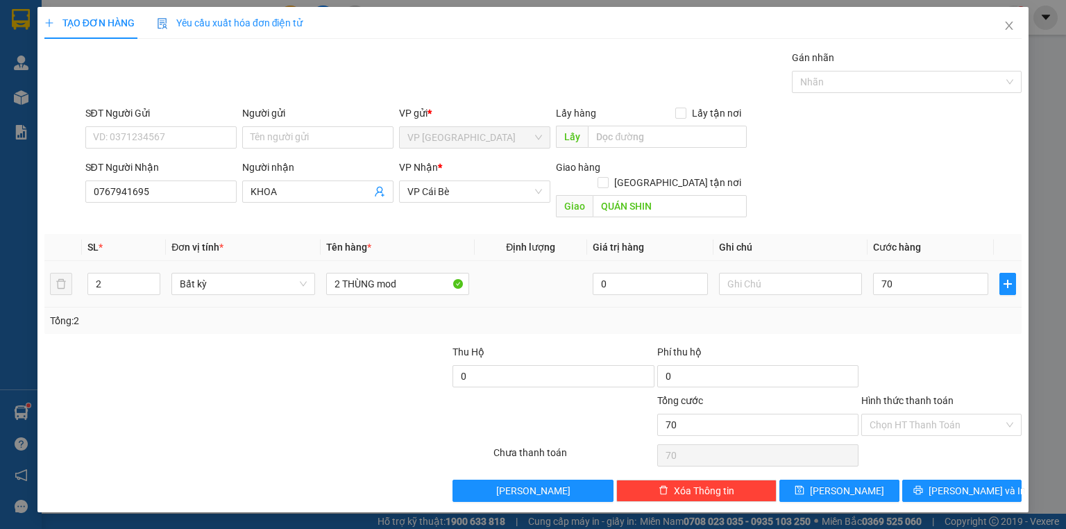
type input "70.000"
click at [915, 344] on div at bounding box center [941, 368] width 163 height 49
click at [947, 480] on button "[PERSON_NAME] và In" at bounding box center [962, 491] width 120 height 22
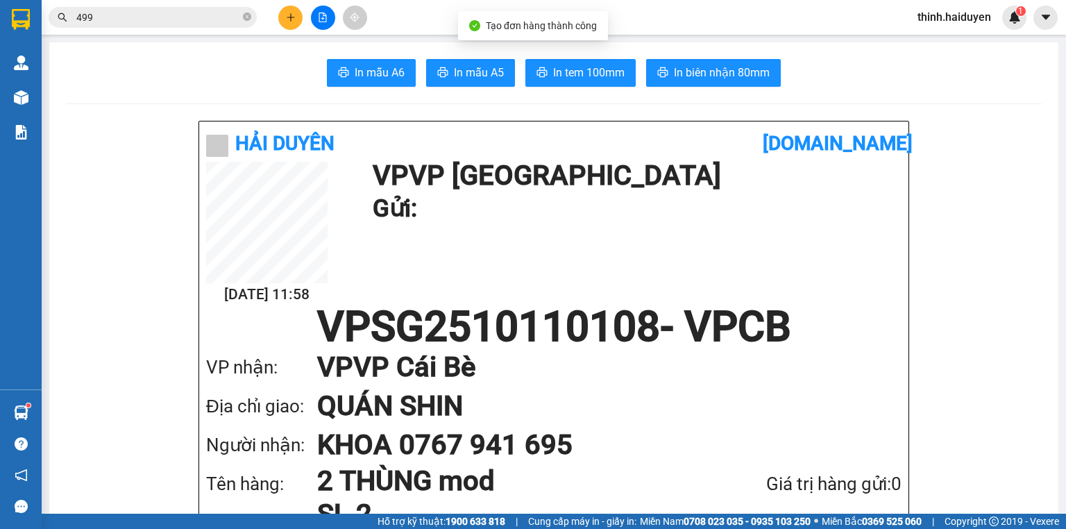
click at [639, 70] on div "In mẫu A6 In mẫu A5 In tem 100mm In biên nhận 80mm" at bounding box center [554, 73] width 976 height 28
click at [674, 75] on span "In biên nhận 80mm" at bounding box center [722, 72] width 96 height 17
click at [585, 80] on span "In tem 100mm" at bounding box center [588, 72] width 71 height 17
click at [222, 14] on input "499" at bounding box center [158, 17] width 164 height 15
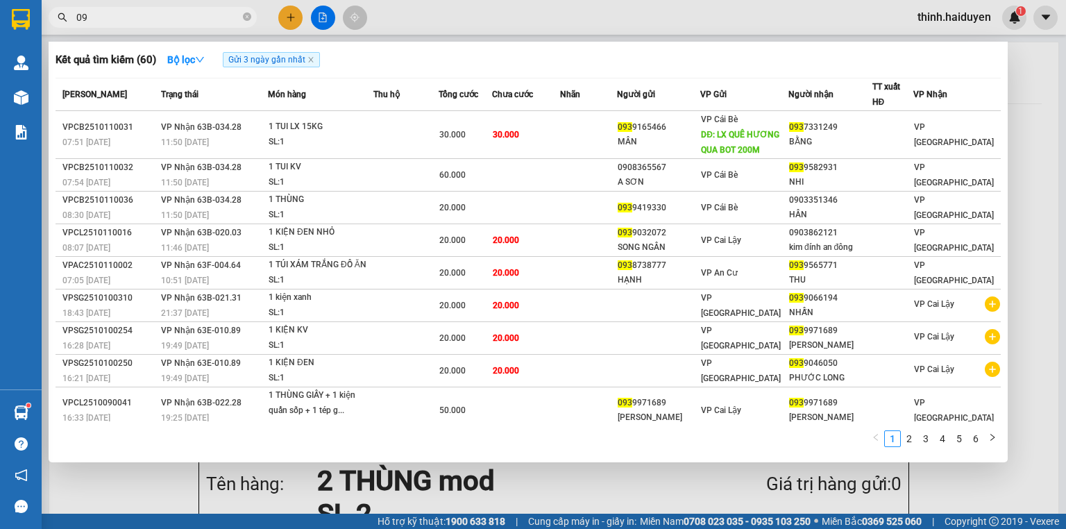
type input "0"
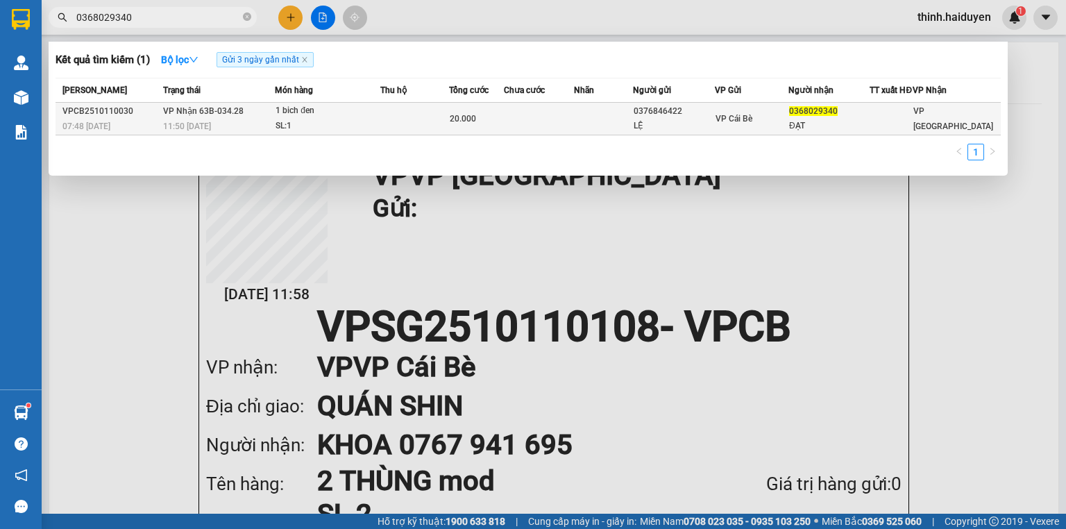
type input "0368029340"
click at [625, 117] on td at bounding box center [603, 119] width 59 height 33
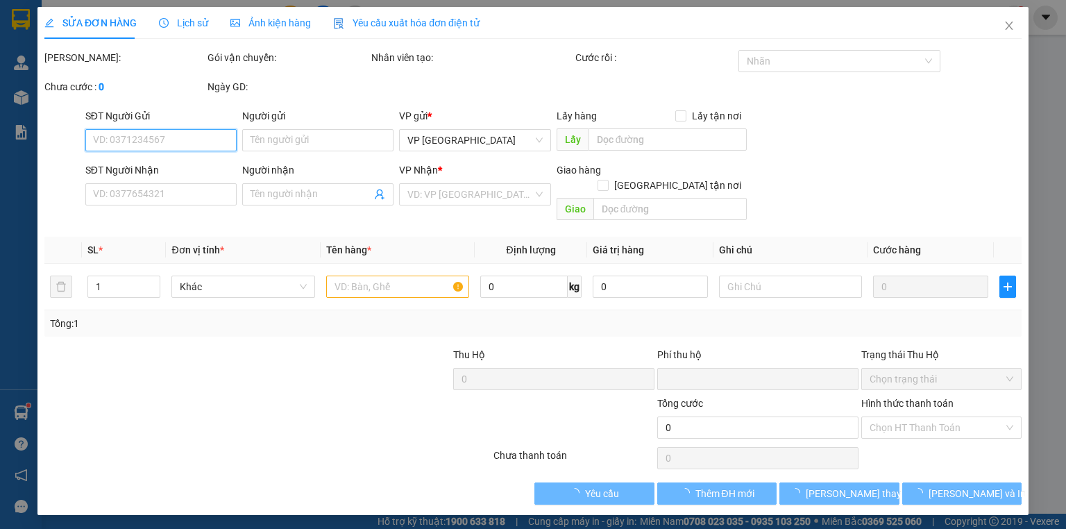
type input "0376846422"
type input "LỆ"
type input "0368029340"
type input "ĐẠT"
type input "0"
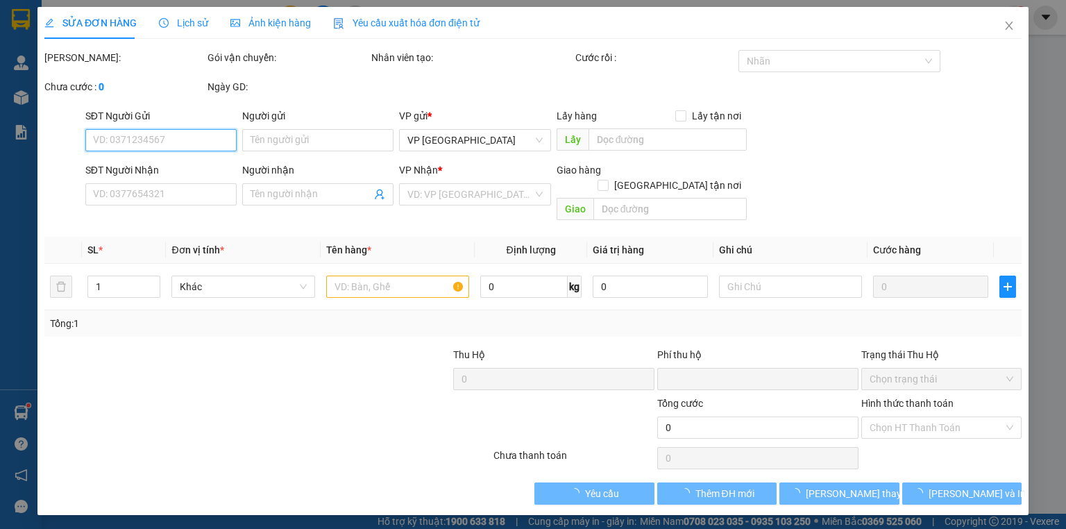
type input "20.000"
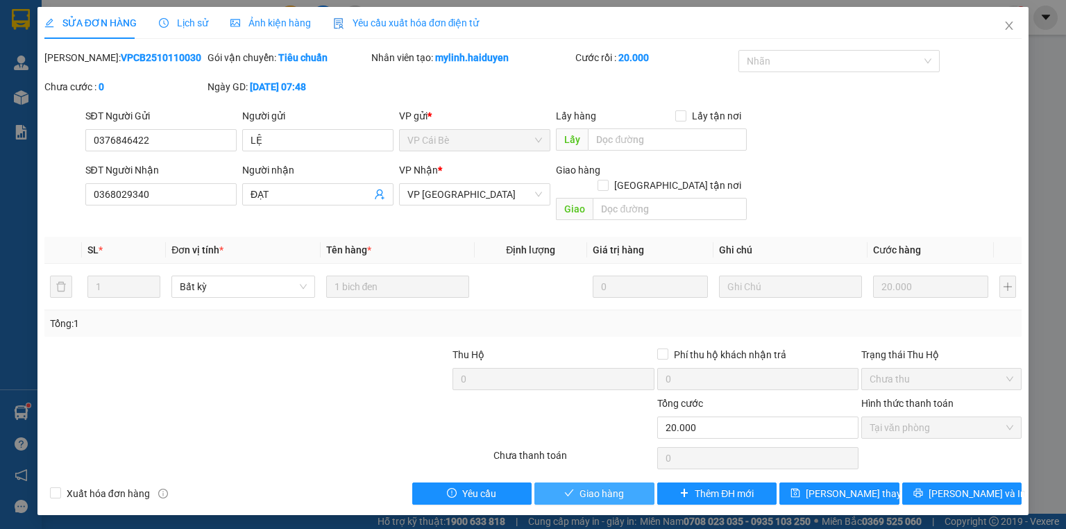
click at [611, 486] on span "Giao hàng" at bounding box center [602, 493] width 44 height 15
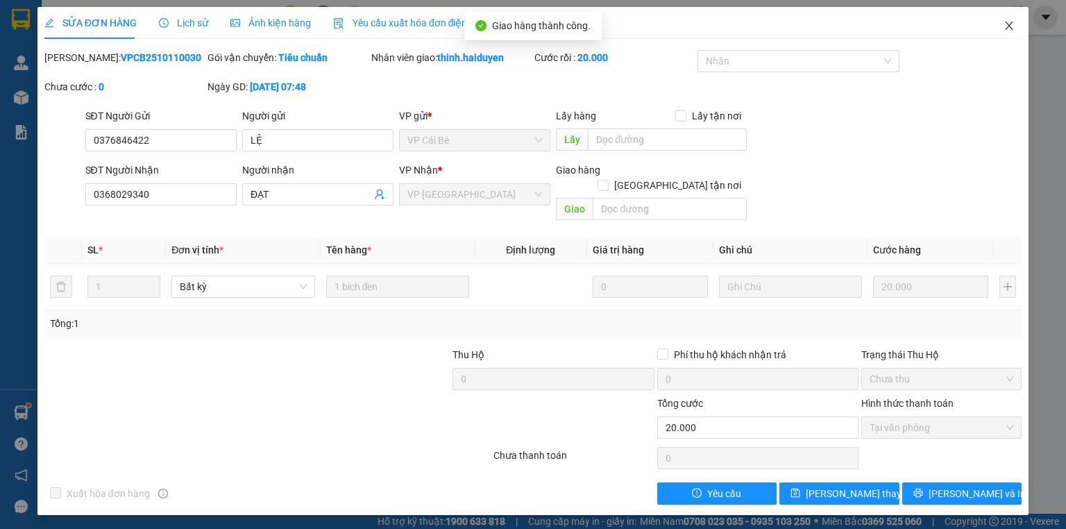
click at [997, 22] on span "Close" at bounding box center [1009, 26] width 39 height 39
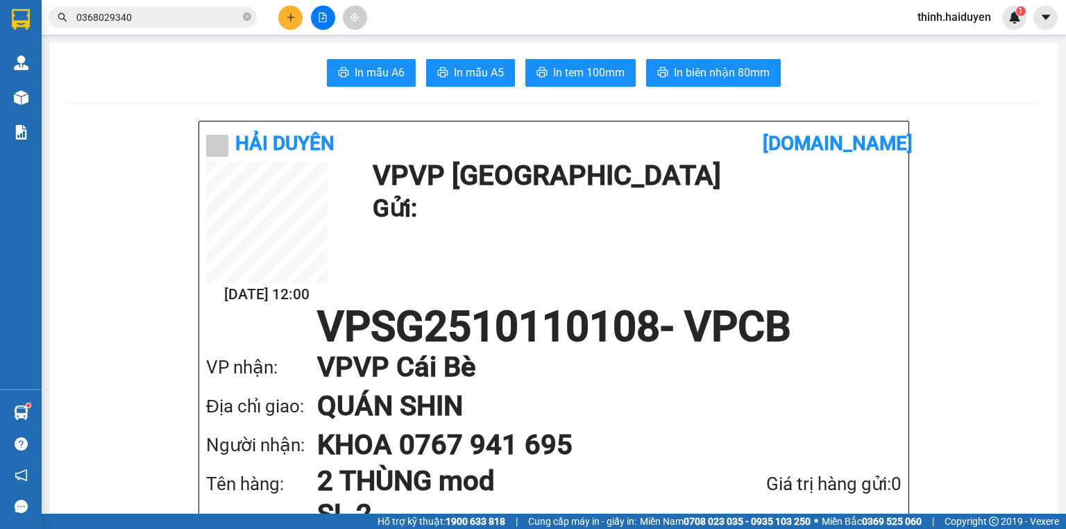
click at [201, 20] on input "0368029340" at bounding box center [158, 17] width 164 height 15
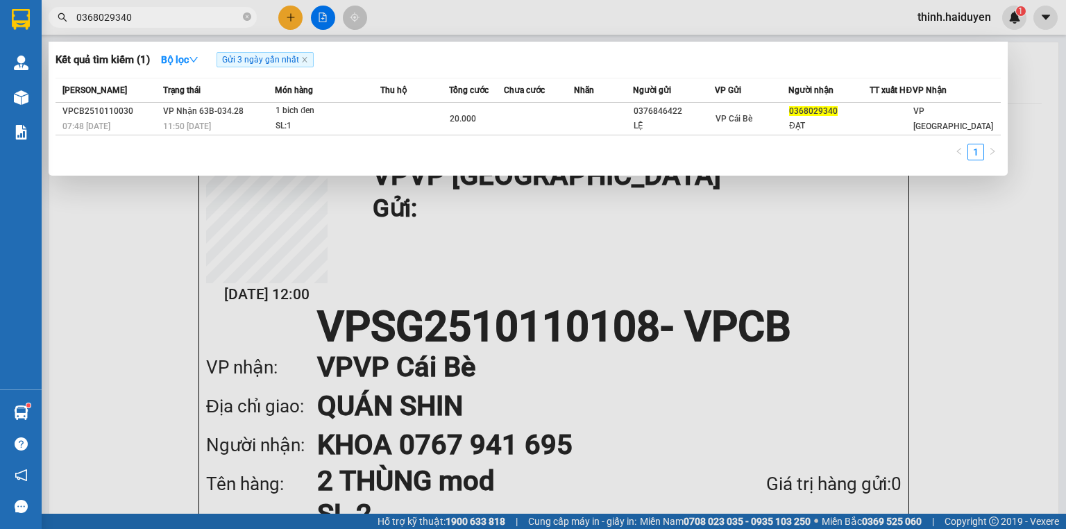
click at [201, 20] on input "0368029340" at bounding box center [158, 17] width 164 height 15
type input "8133"
click at [292, 19] on div at bounding box center [533, 264] width 1066 height 529
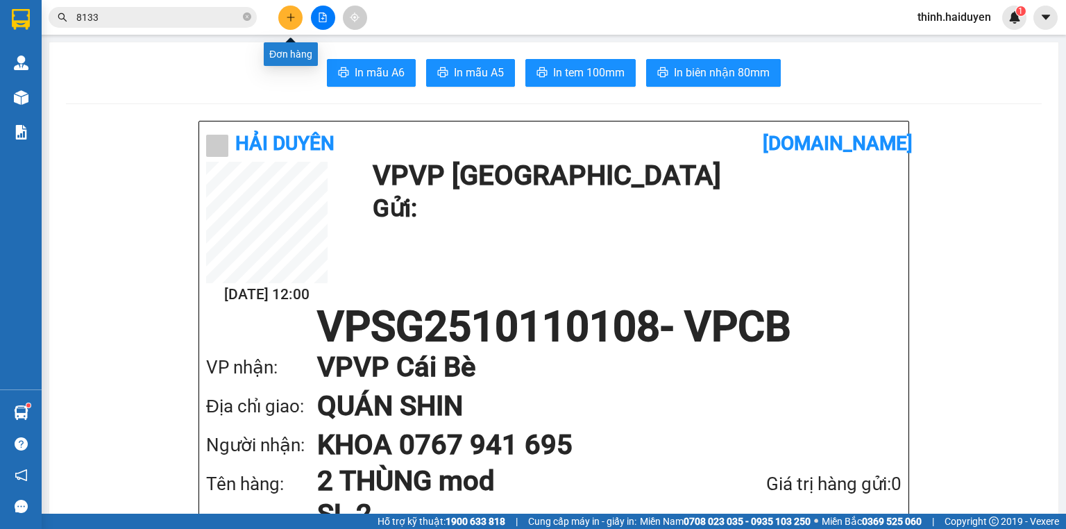
click at [289, 19] on icon "plus" at bounding box center [291, 17] width 10 height 10
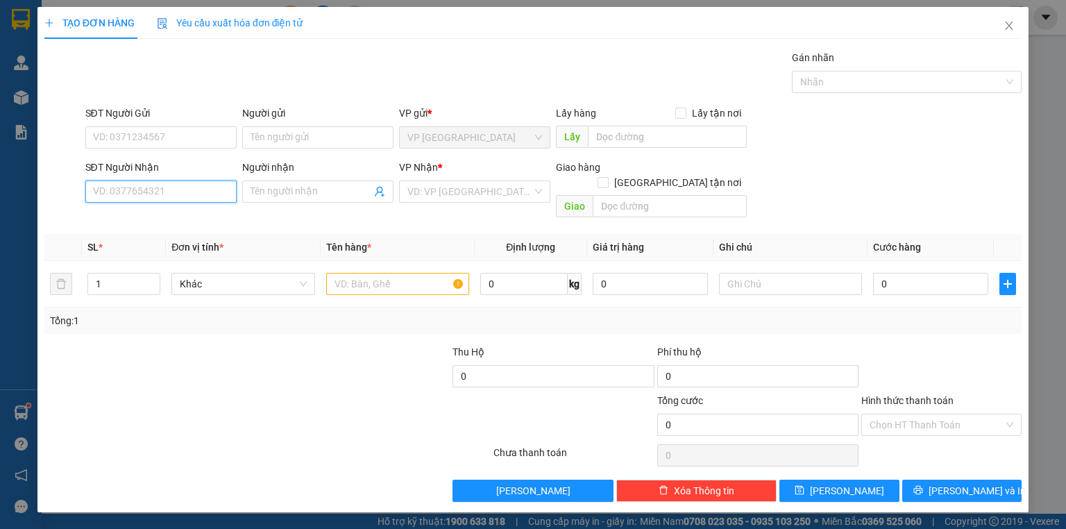
drag, startPoint x: 167, startPoint y: 189, endPoint x: 1020, endPoint y: 223, distance: 853.0
click at [169, 190] on input "SĐT Người Nhận" at bounding box center [160, 191] width 151 height 22
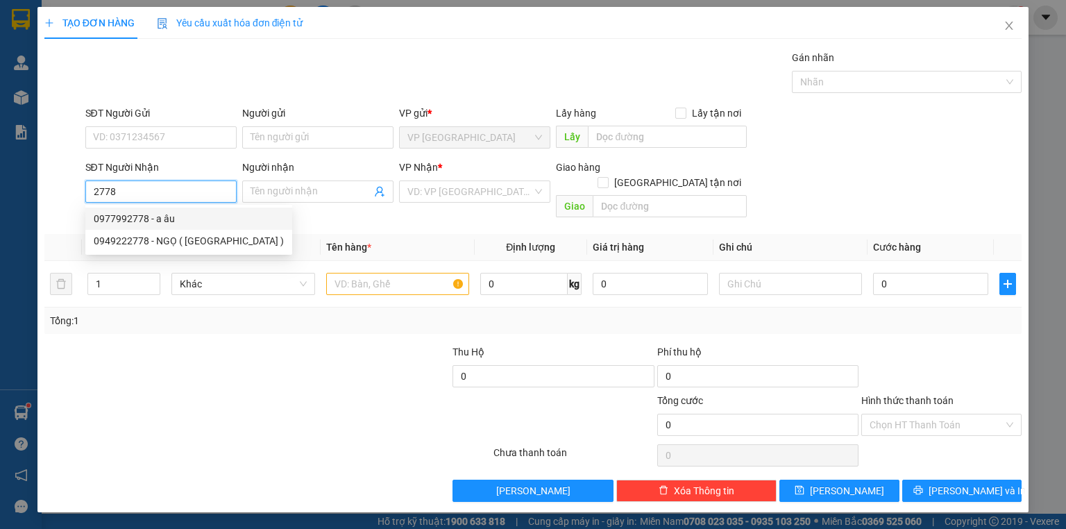
click at [176, 217] on div "0977992778 - a âu" at bounding box center [189, 218] width 190 height 15
type input "0977992778"
type input "a âu"
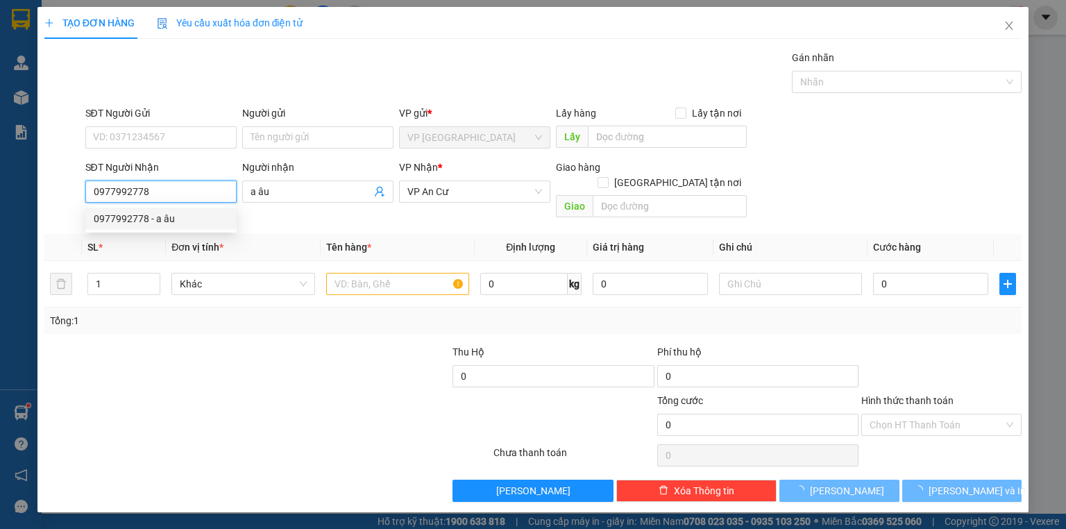
type input "20.000"
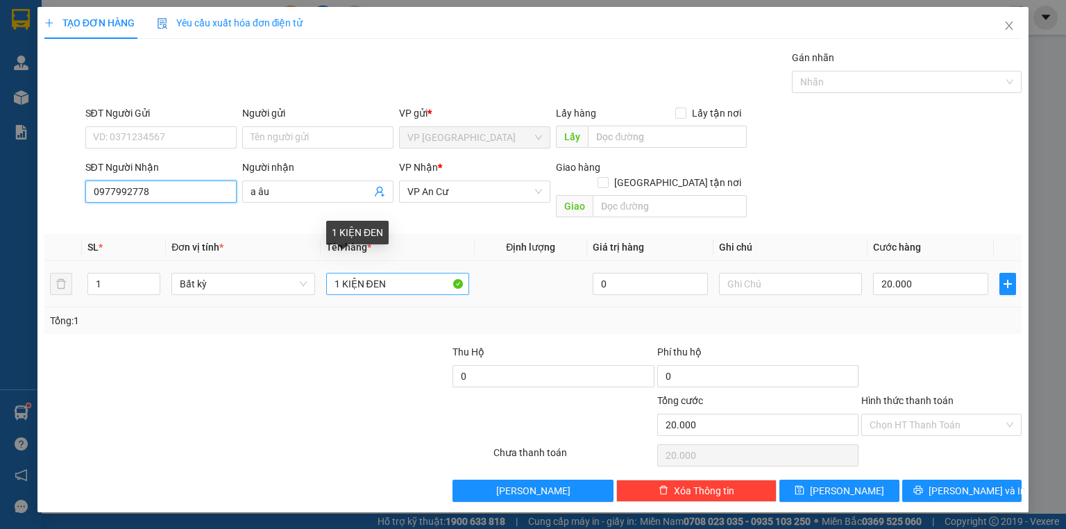
type input "0977992778"
drag, startPoint x: 341, startPoint y: 264, endPoint x: 391, endPoint y: 283, distance: 53.6
click at [398, 283] on td "1 KIỆN ĐEN" at bounding box center [398, 284] width 154 height 47
click at [404, 273] on input "1 thùng" at bounding box center [397, 284] width 143 height 22
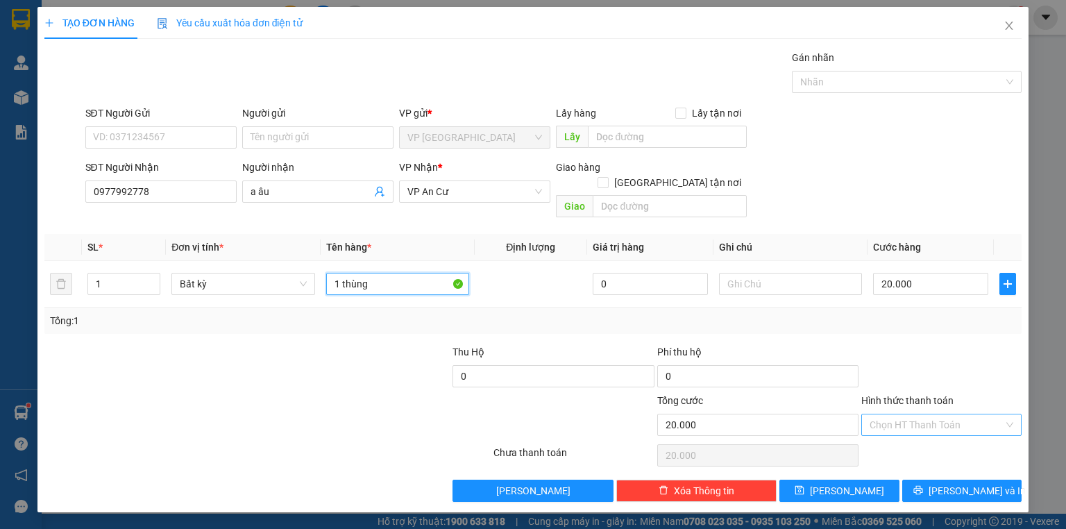
type input "1 thùng"
click at [947, 414] on input "Hình thức thanh toán" at bounding box center [937, 424] width 134 height 21
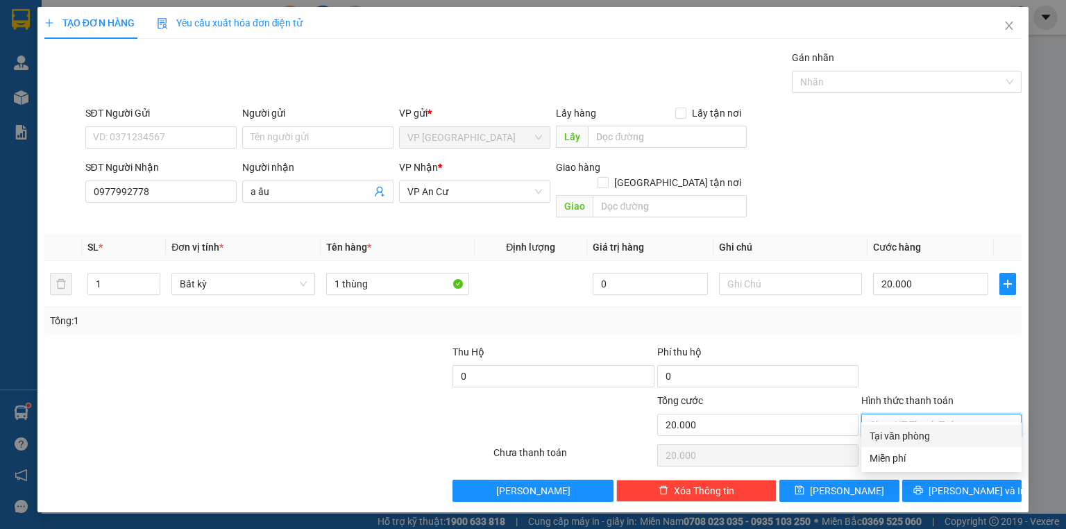
click at [948, 444] on div "Tại văn phòng" at bounding box center [941, 436] width 160 height 22
type input "0"
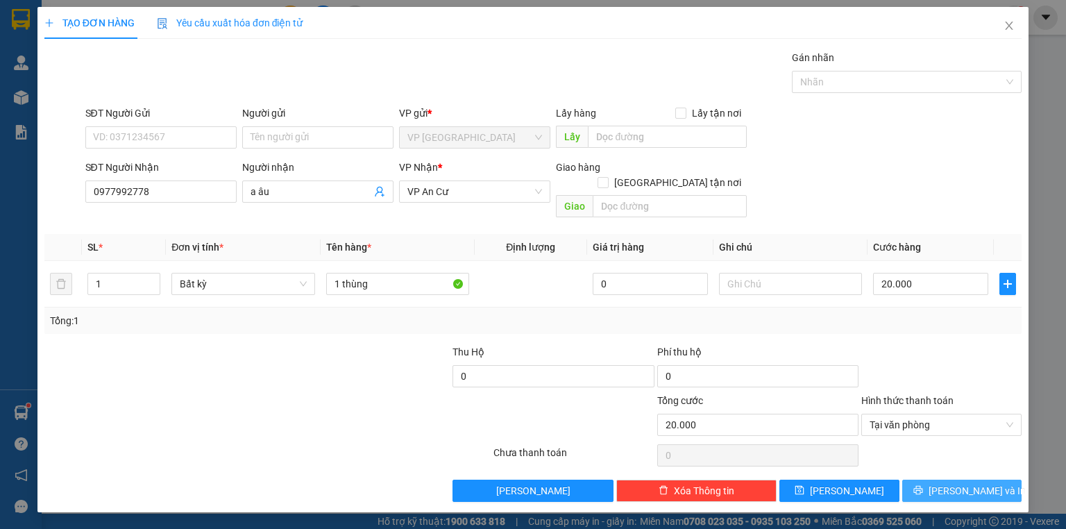
click at [922, 486] on icon "printer" at bounding box center [917, 490] width 9 height 9
click at [902, 480] on button "[PERSON_NAME] và In" at bounding box center [962, 491] width 120 height 22
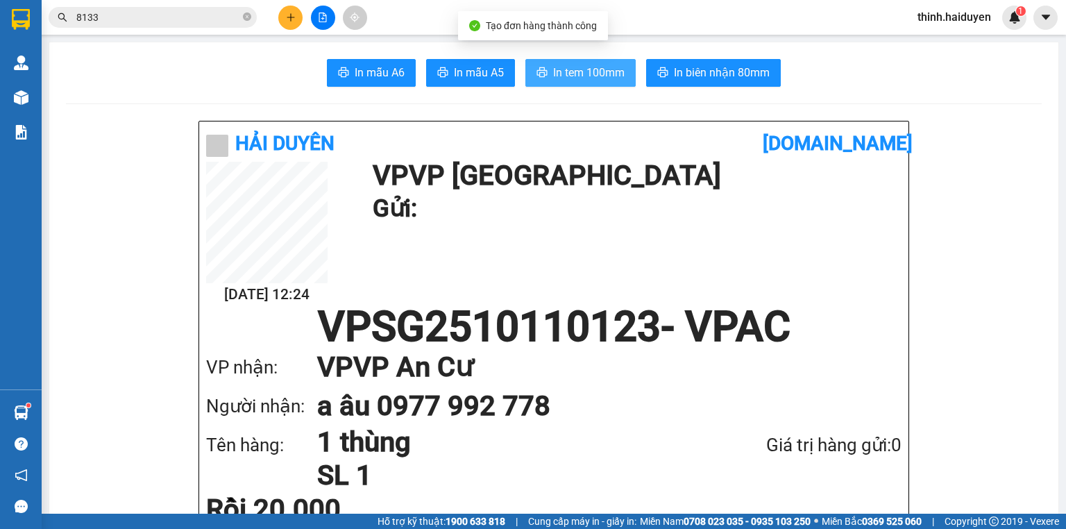
drag, startPoint x: 589, startPoint y: 69, endPoint x: 600, endPoint y: 59, distance: 14.8
click at [590, 69] on span "In tem 100mm" at bounding box center [588, 72] width 71 height 17
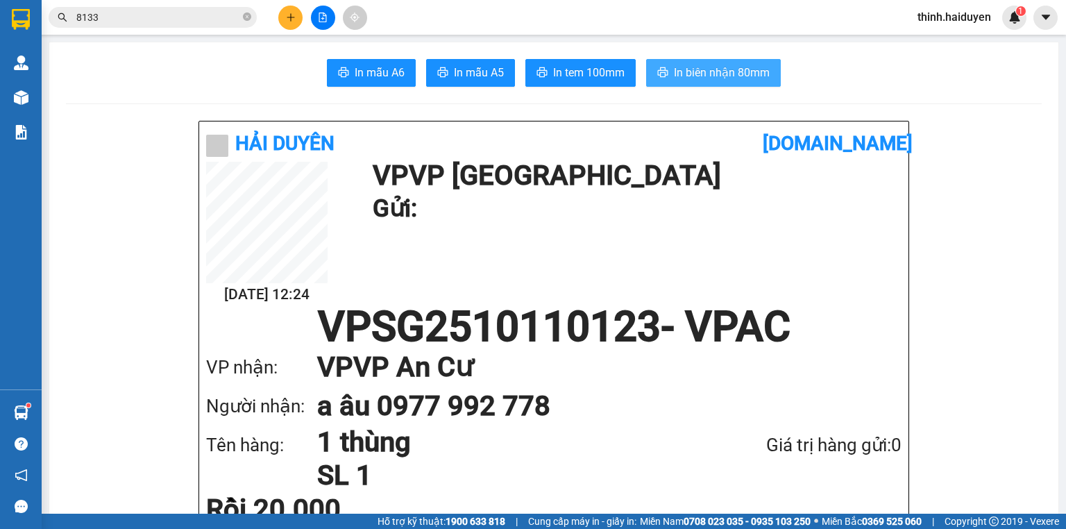
click at [720, 64] on span "In biên nhận 80mm" at bounding box center [722, 72] width 96 height 17
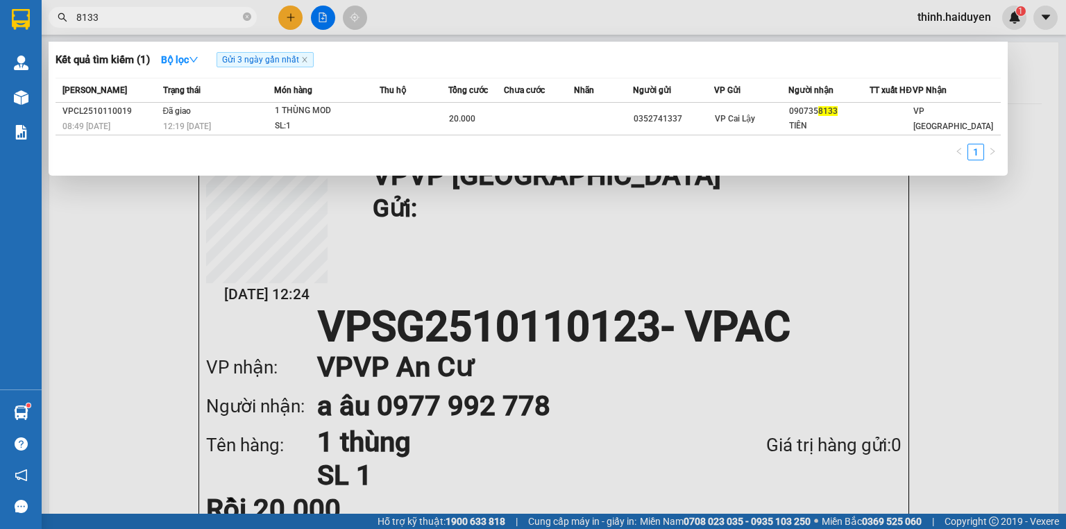
click at [144, 15] on input "8133" at bounding box center [158, 17] width 164 height 15
type input "0589013670"
click at [288, 21] on div at bounding box center [533, 264] width 1066 height 529
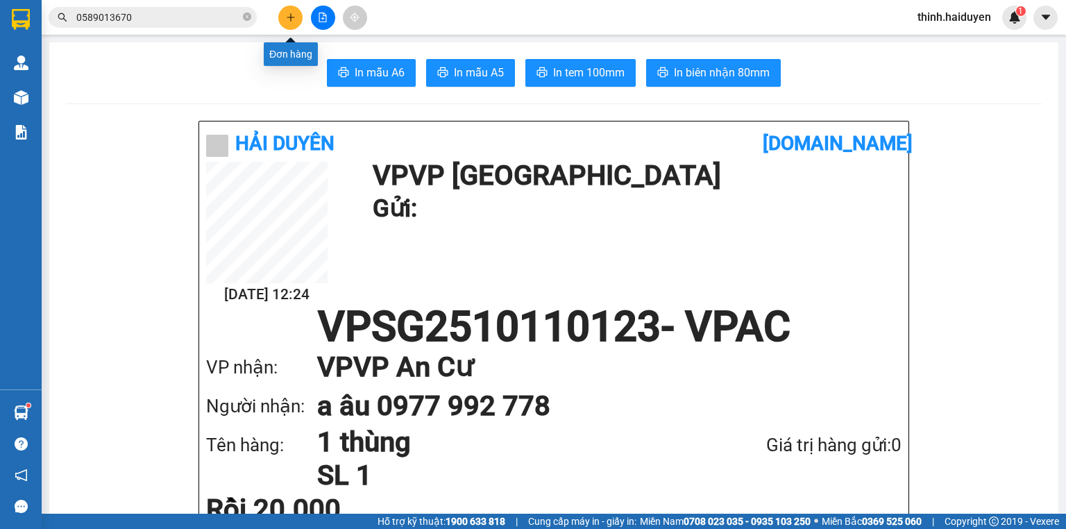
click at [288, 21] on icon "plus" at bounding box center [291, 17] width 10 height 10
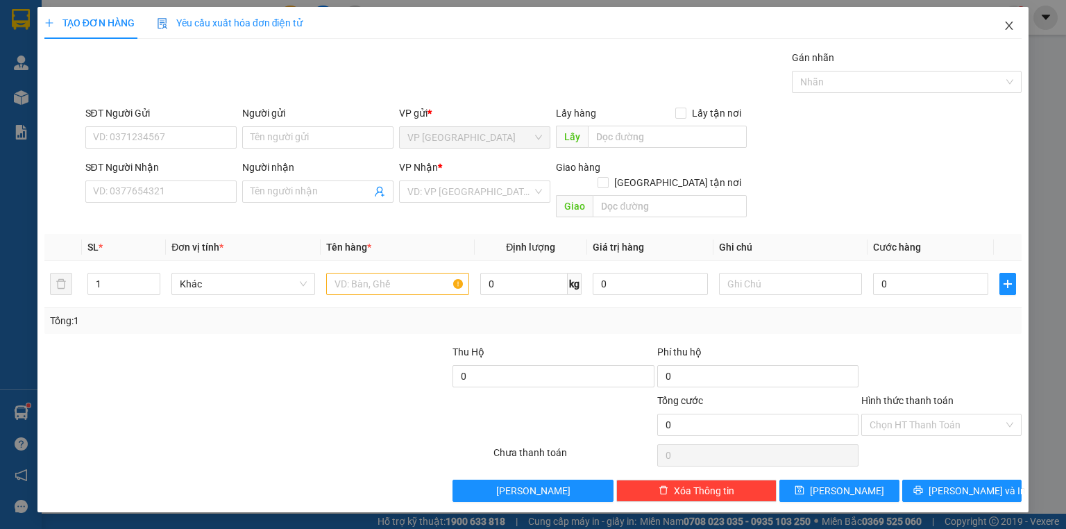
click at [1009, 35] on span "Close" at bounding box center [1009, 26] width 39 height 39
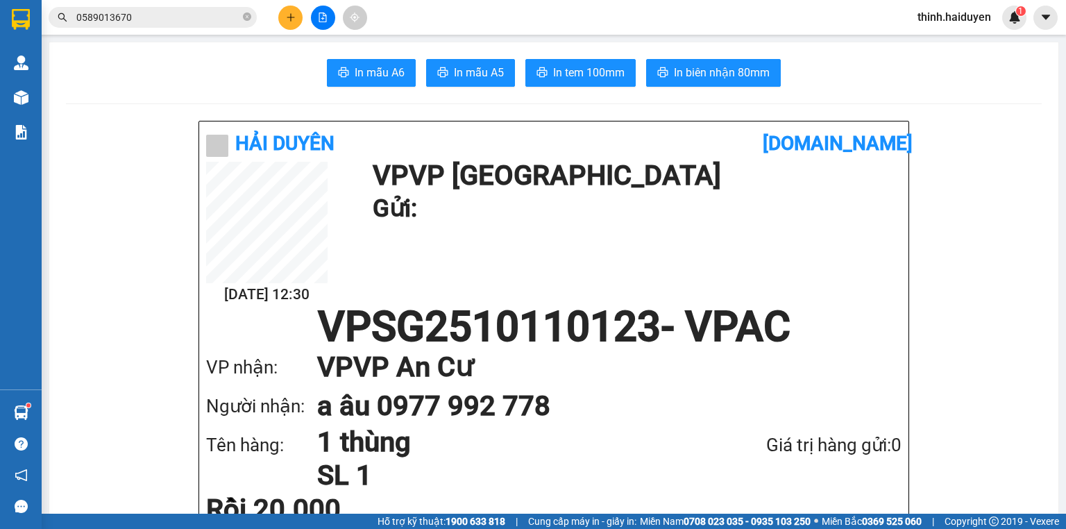
click at [149, 10] on input "0589013670" at bounding box center [158, 17] width 164 height 15
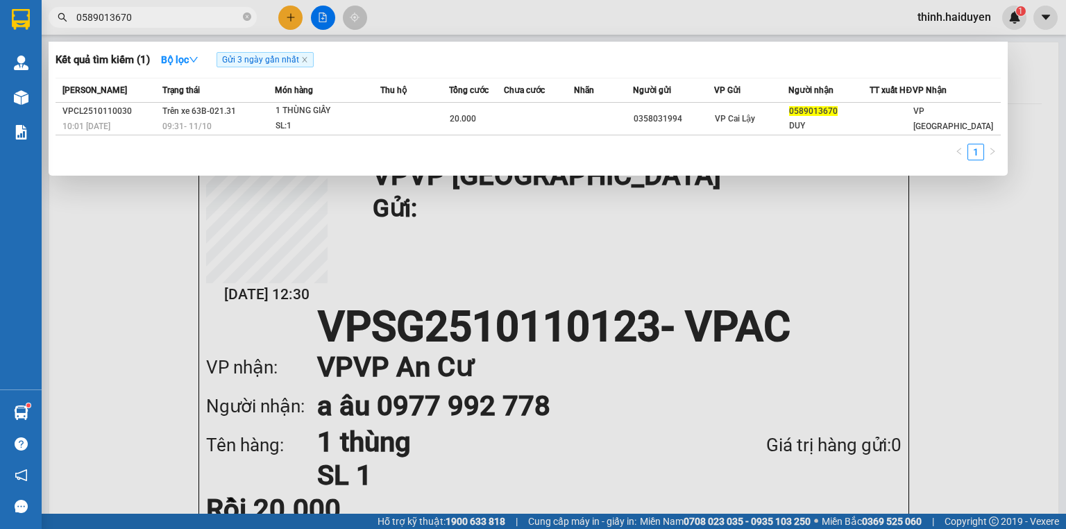
click at [328, 25] on div at bounding box center [533, 264] width 1066 height 529
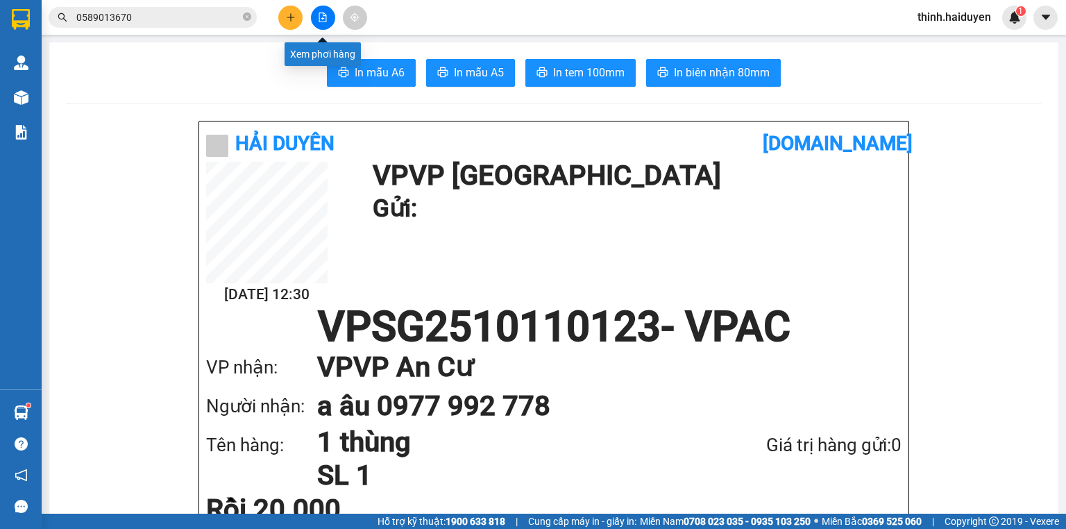
click at [328, 25] on button at bounding box center [323, 18] width 24 height 24
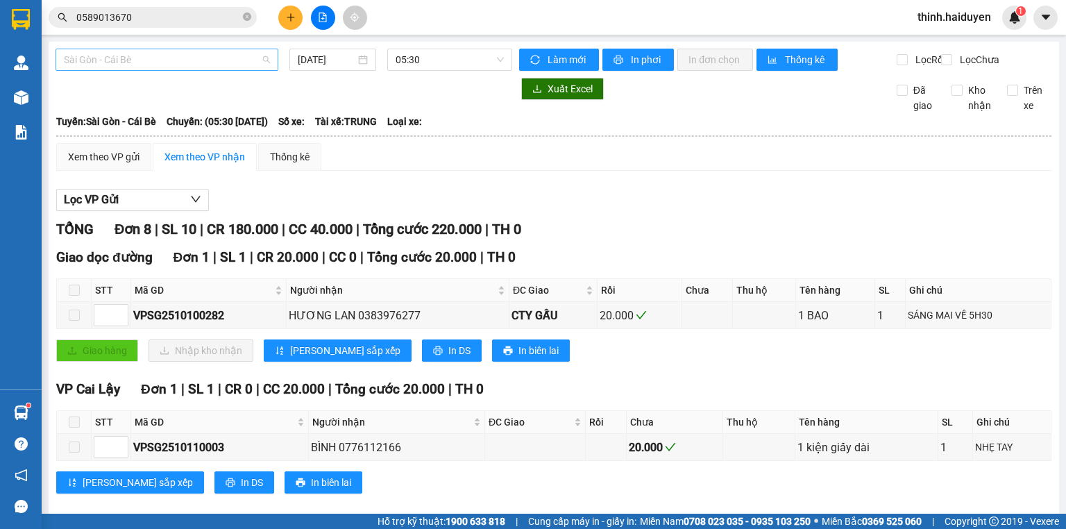
click at [178, 65] on span "Sài Gòn - Cái Bè" at bounding box center [167, 59] width 206 height 21
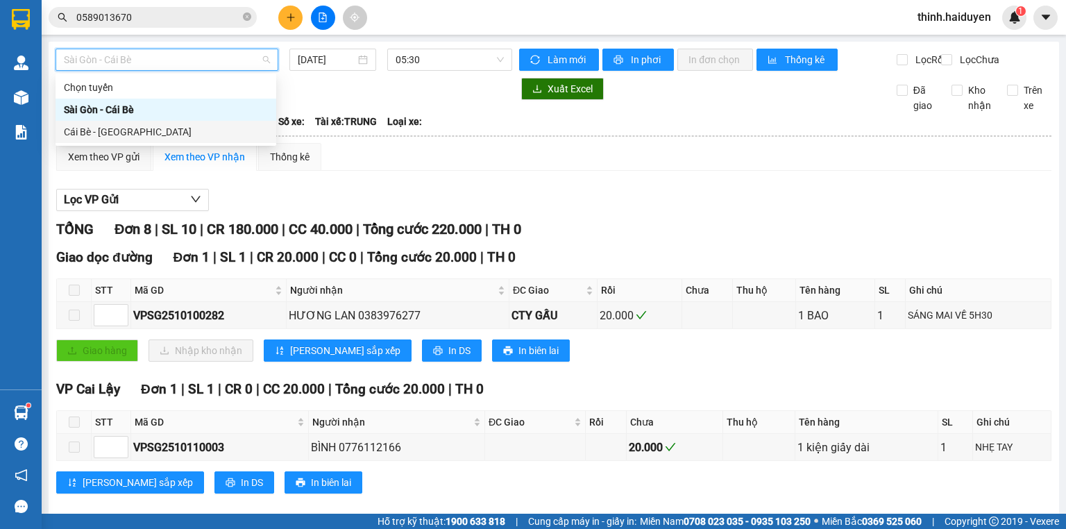
click at [142, 135] on div "Cái Bè - [GEOGRAPHIC_DATA]" at bounding box center [166, 131] width 204 height 15
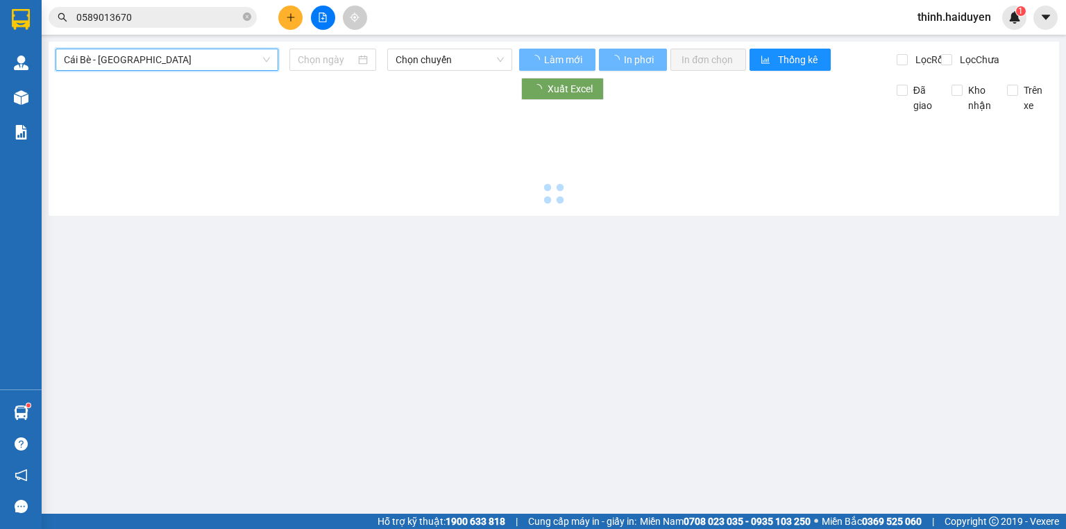
type input "[DATE]"
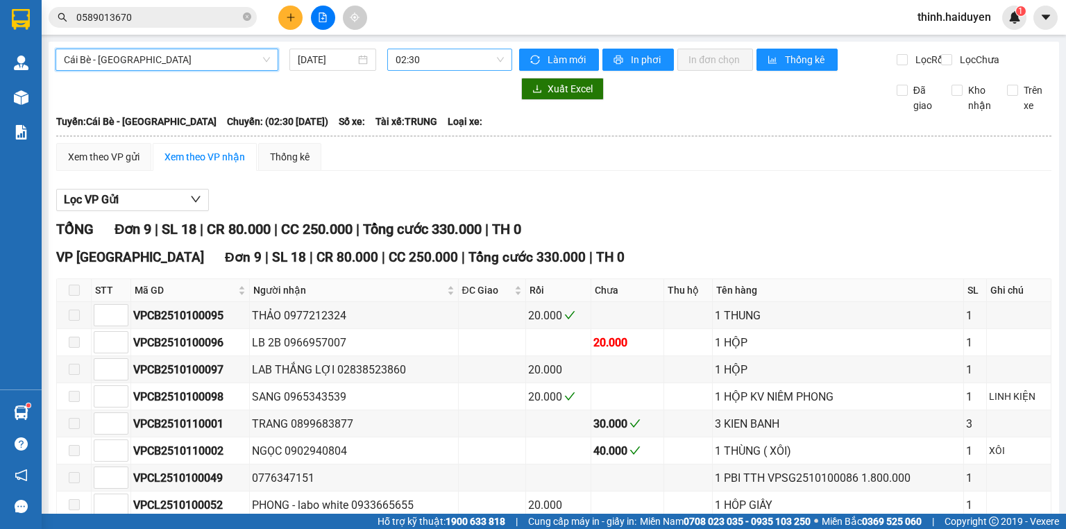
click at [452, 47] on div "Cái Bè - Sài Gòn Cái Bè - Sài Gòn 11/10/2025 02:30 Làm mới In phơi In đơn chọn …" at bounding box center [554, 326] width 1011 height 568
click at [455, 59] on span "02:30" at bounding box center [450, 59] width 109 height 21
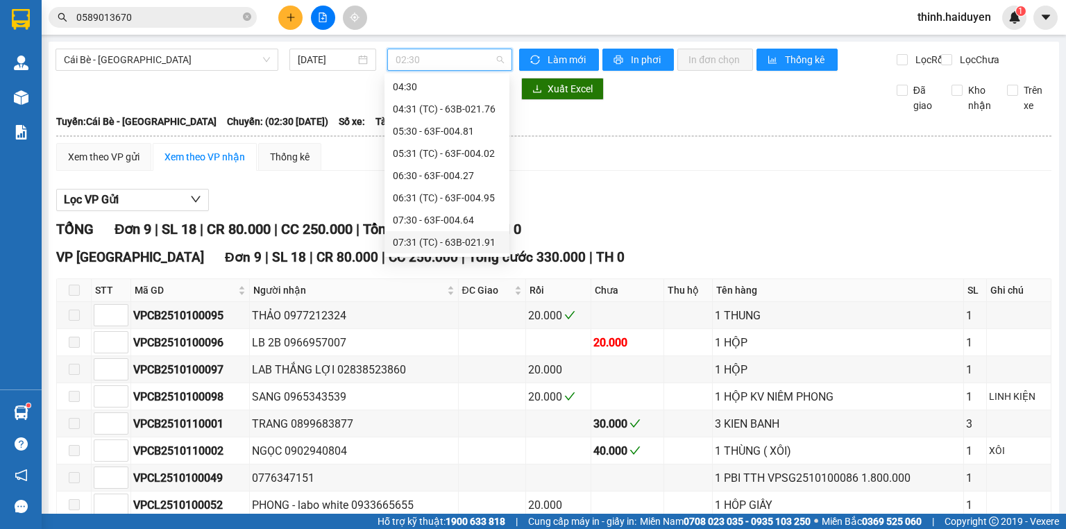
scroll to position [167, 0]
click at [411, 231] on div "09:31 (TC) - 63B-021.31" at bounding box center [447, 231] width 108 height 15
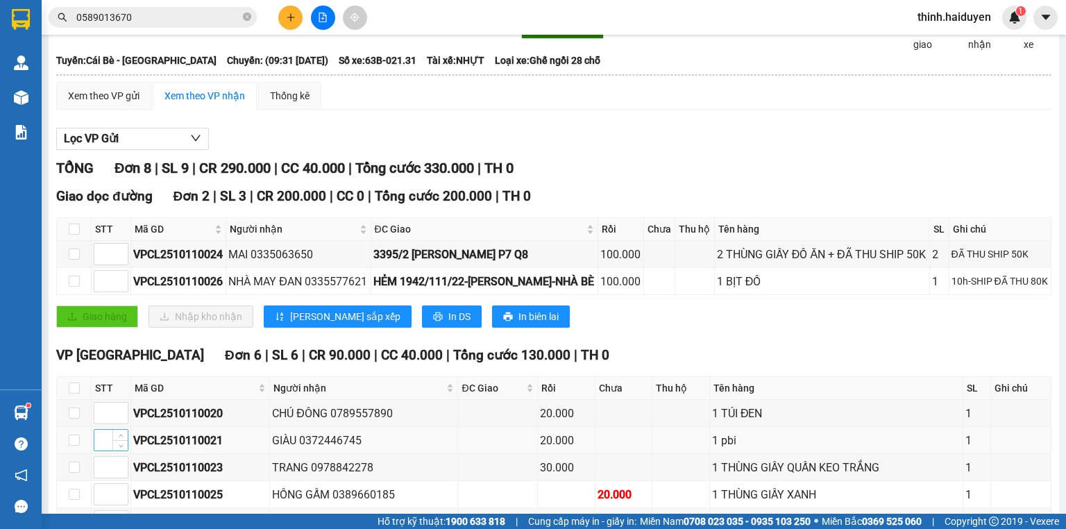
scroll to position [167, 0]
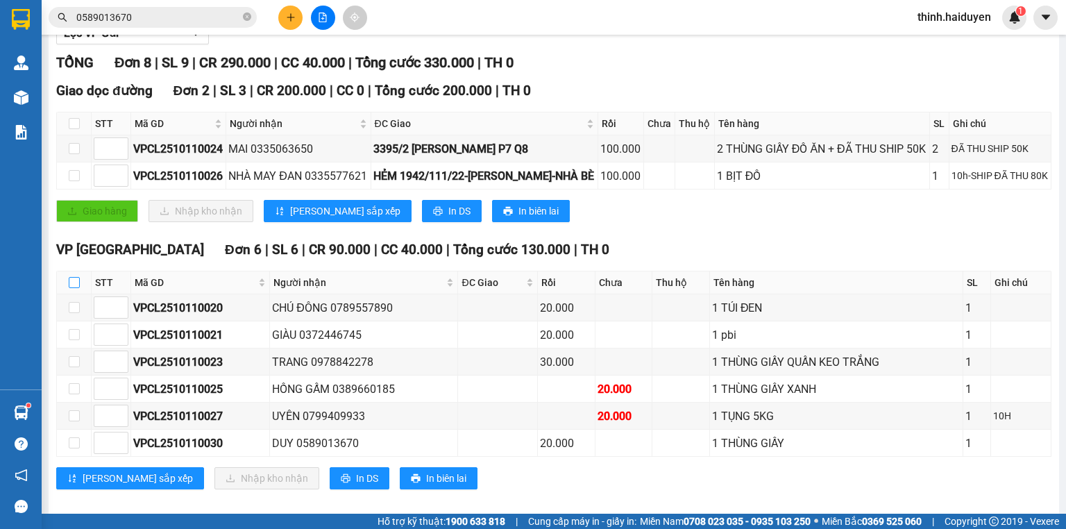
click at [78, 288] on input "checkbox" at bounding box center [74, 282] width 11 height 11
checkbox input "true"
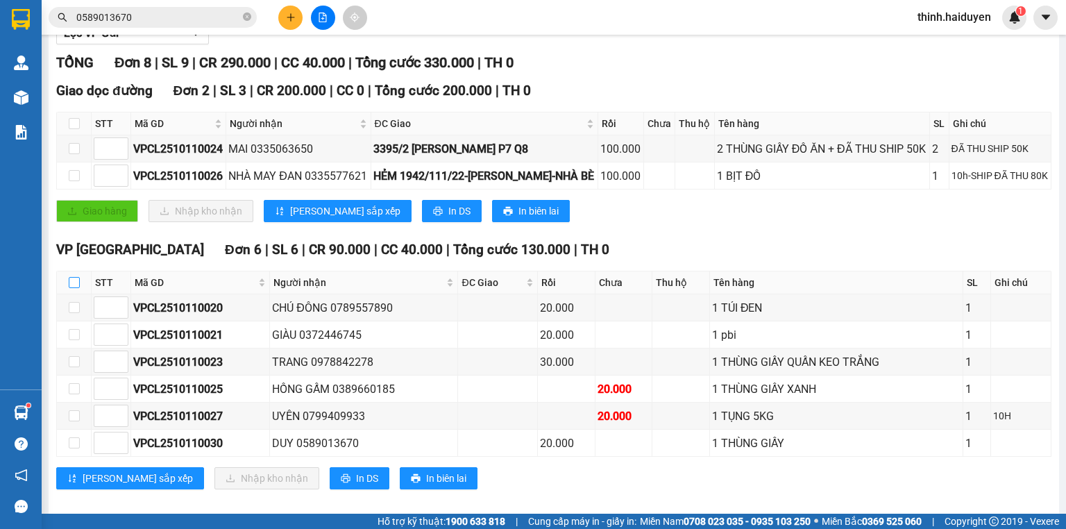
checkbox input "true"
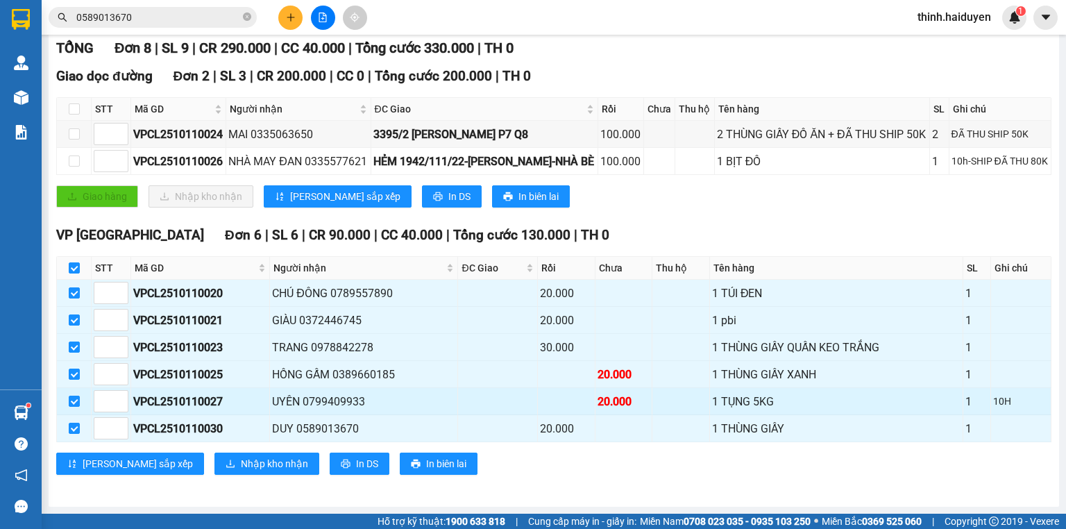
scroll to position [222, 0]
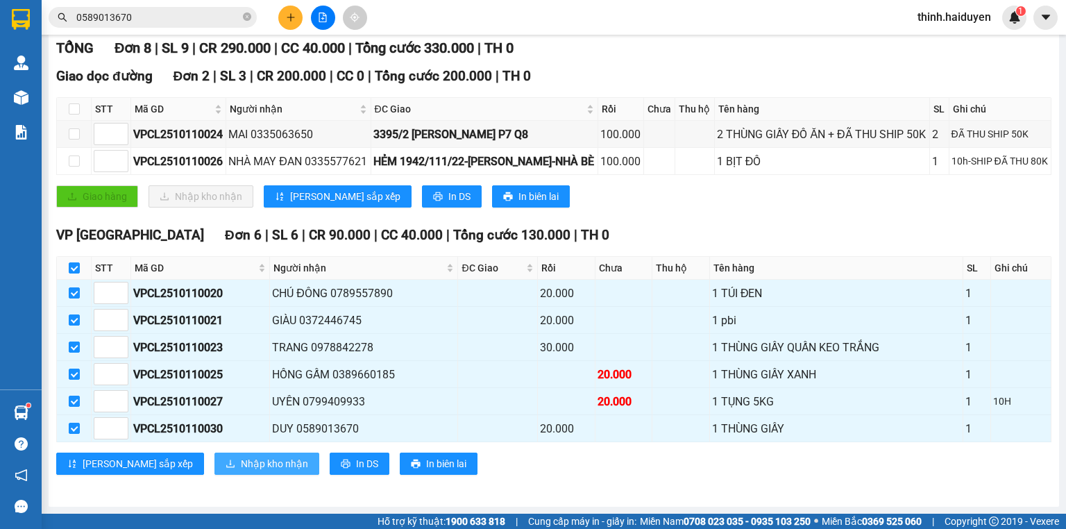
click at [241, 469] on span "Nhập kho nhận" at bounding box center [274, 463] width 67 height 15
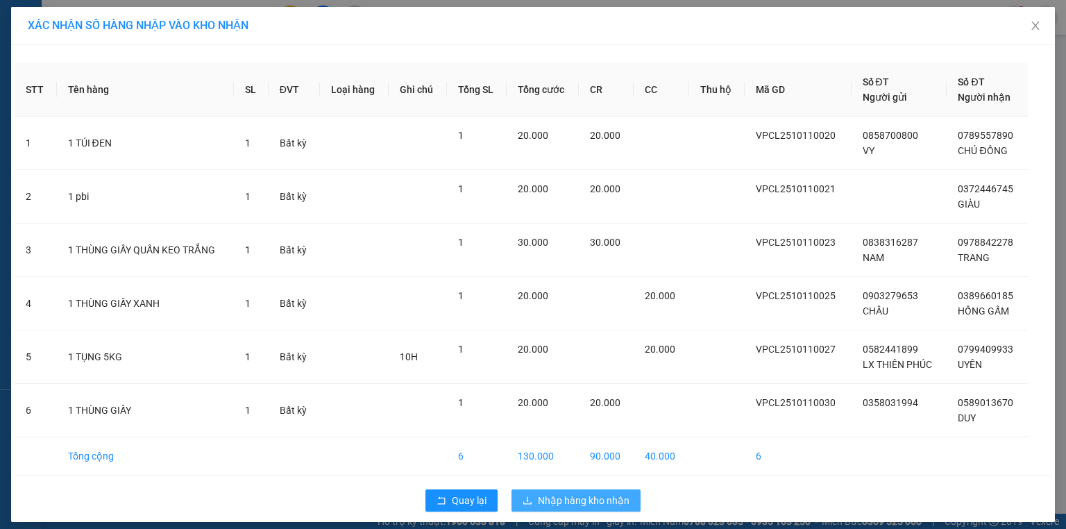
click at [578, 498] on span "Nhập hàng kho nhận" at bounding box center [584, 500] width 92 height 15
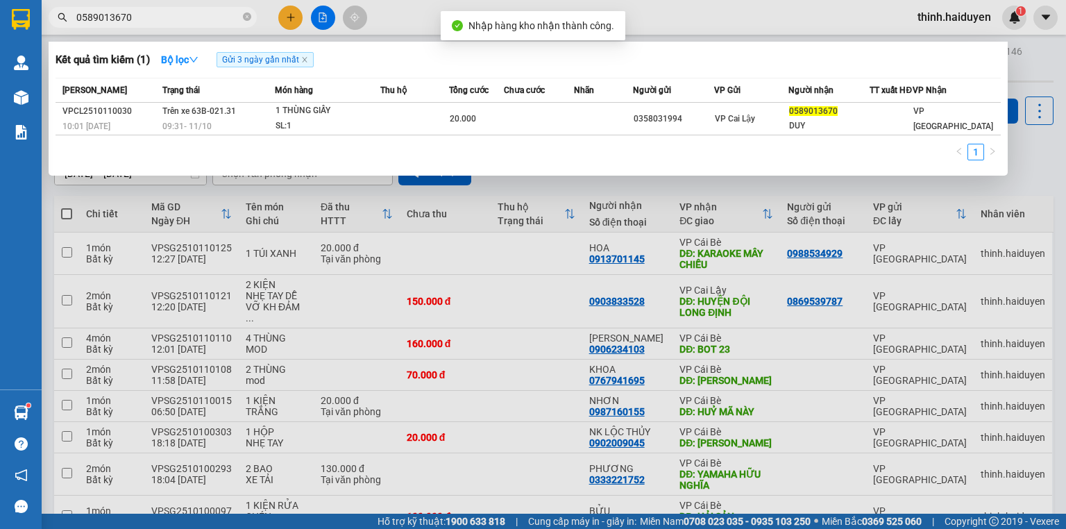
click at [178, 19] on input "0589013670" at bounding box center [158, 17] width 164 height 15
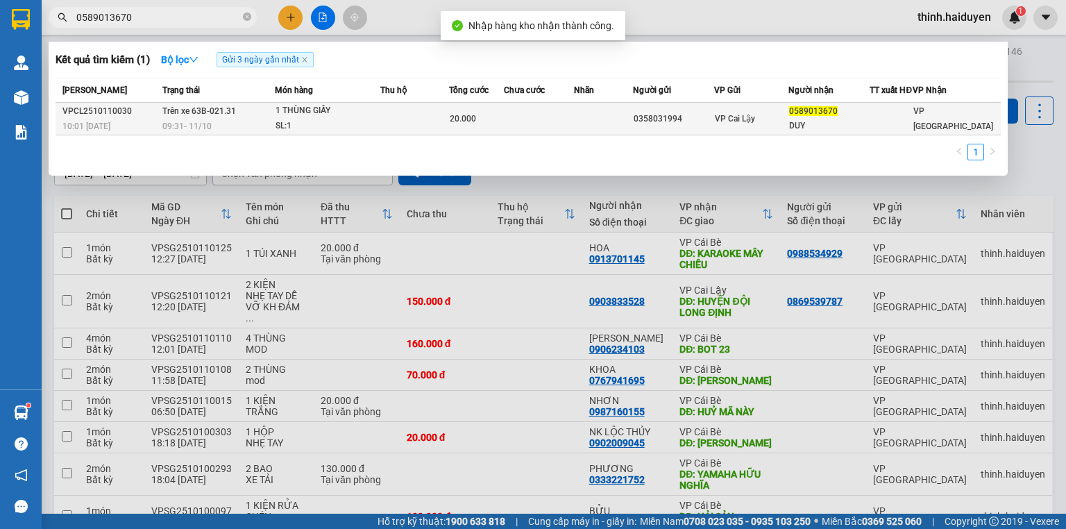
click at [366, 134] on div "SL: 1" at bounding box center [328, 126] width 104 height 15
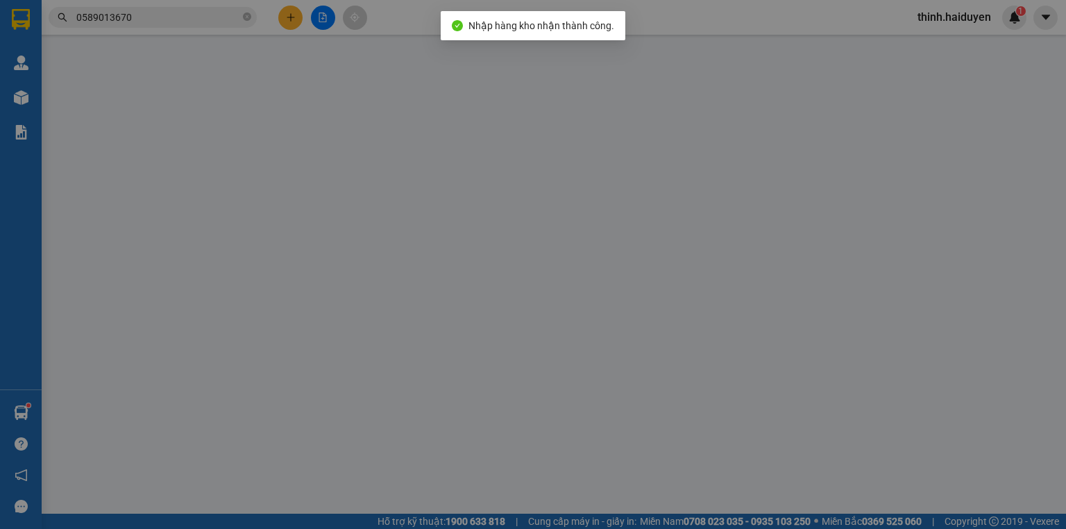
type input "0358031994"
type input "0589013670"
type input "DUY"
type input "0"
type input "20.000"
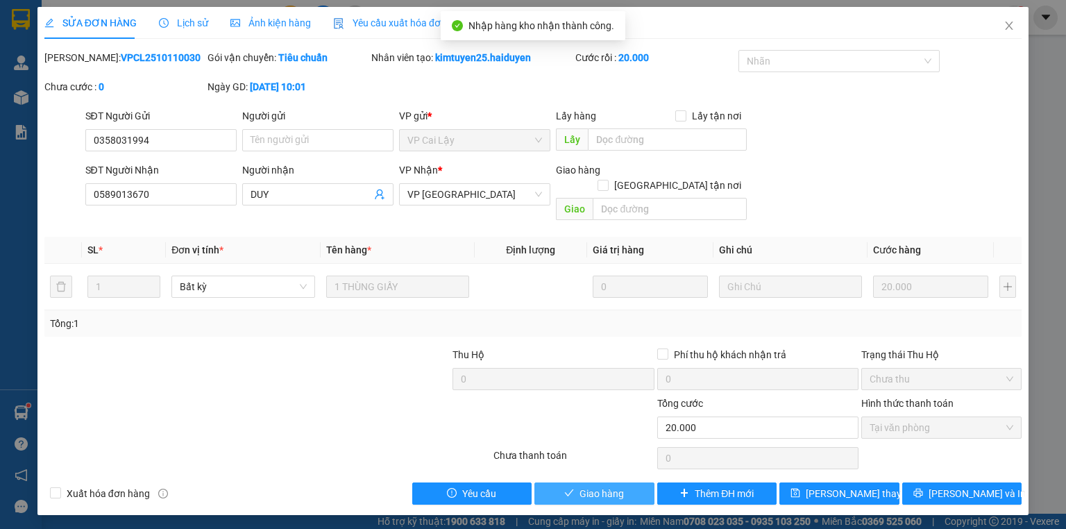
click at [639, 482] on button "Giao hàng" at bounding box center [594, 493] width 120 height 22
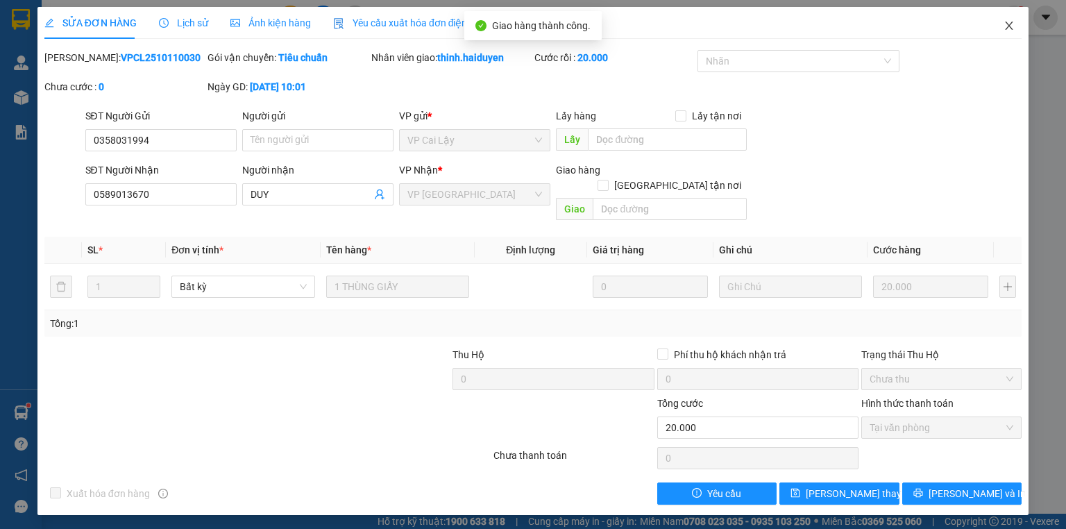
click at [1006, 30] on icon "close" at bounding box center [1010, 26] width 8 height 8
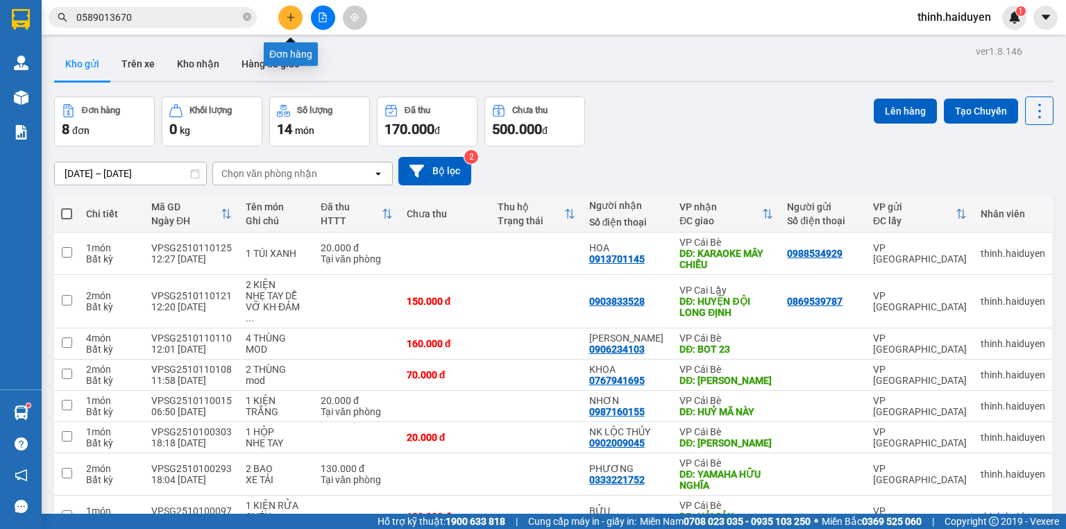
click at [285, 16] on button at bounding box center [290, 18] width 24 height 24
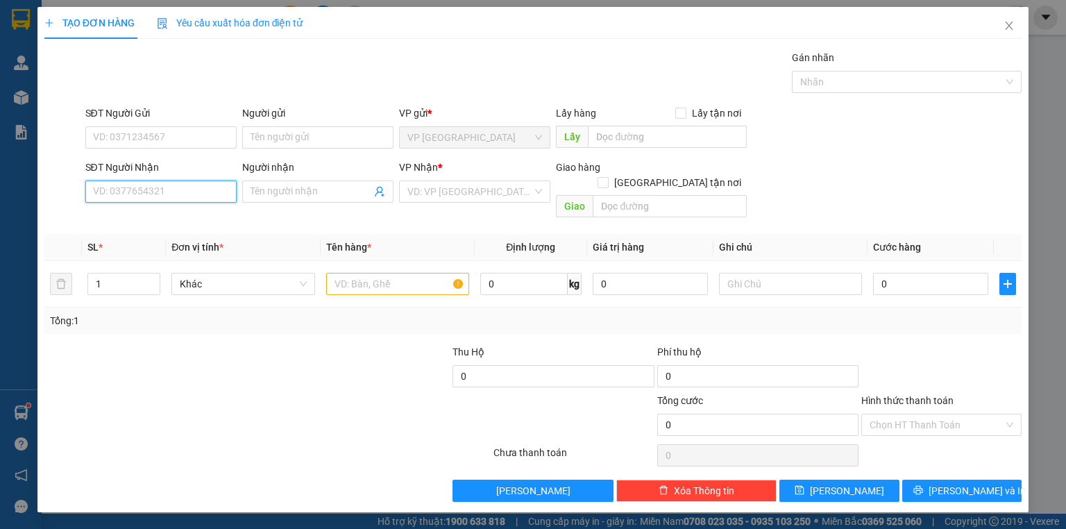
click at [167, 196] on input "SĐT Người Nhận" at bounding box center [160, 191] width 151 height 22
click at [144, 213] on div "0358114509 - HUỆ" at bounding box center [161, 218] width 135 height 15
type input "0358114509"
type input "HUỆ"
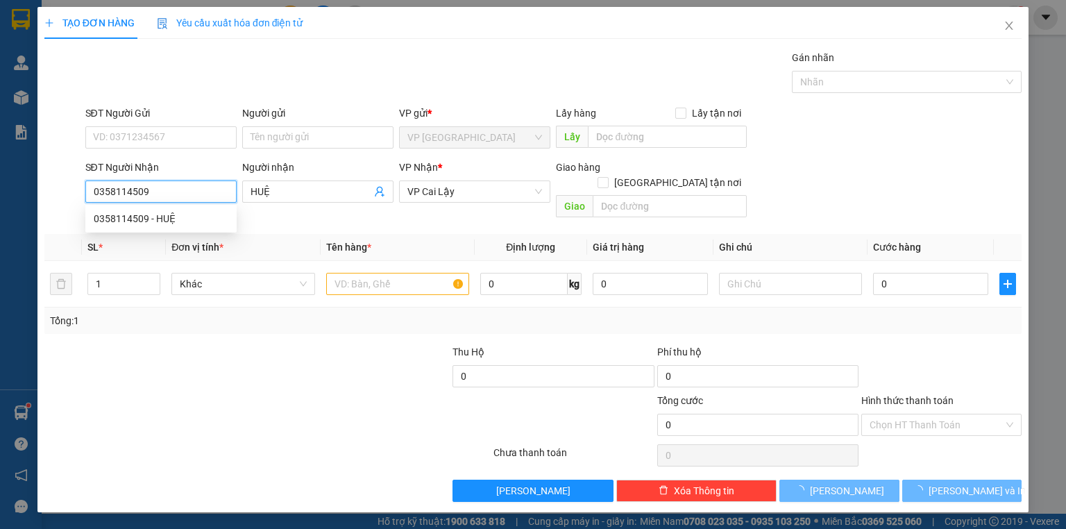
type input "20.000"
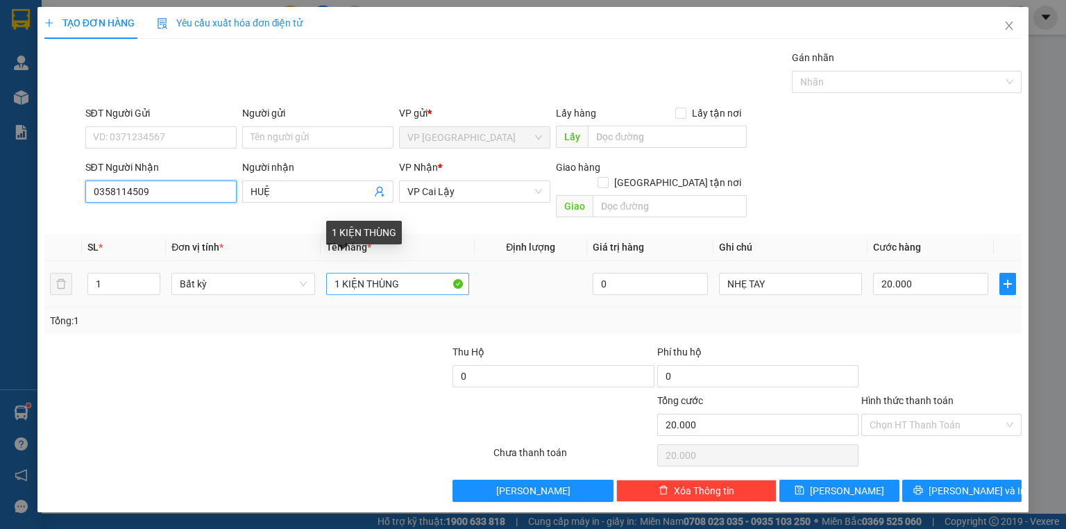
type input "0358114509"
click at [425, 273] on input "1 KIỆN THÙNG" at bounding box center [397, 284] width 143 height 22
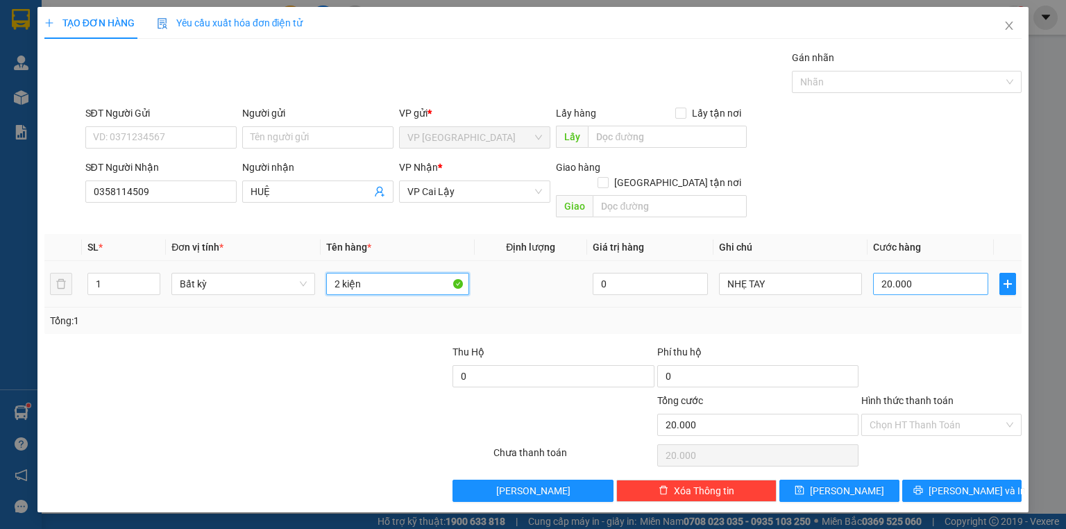
type input "2 kiện"
click at [910, 273] on input "20.000" at bounding box center [930, 284] width 115 height 22
type input "4"
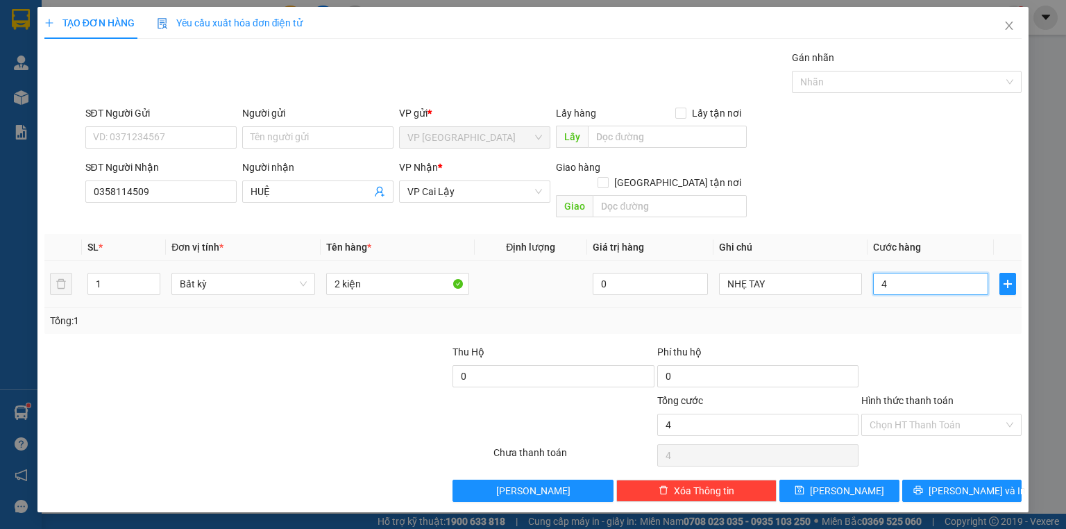
type input "40"
type input "40.000"
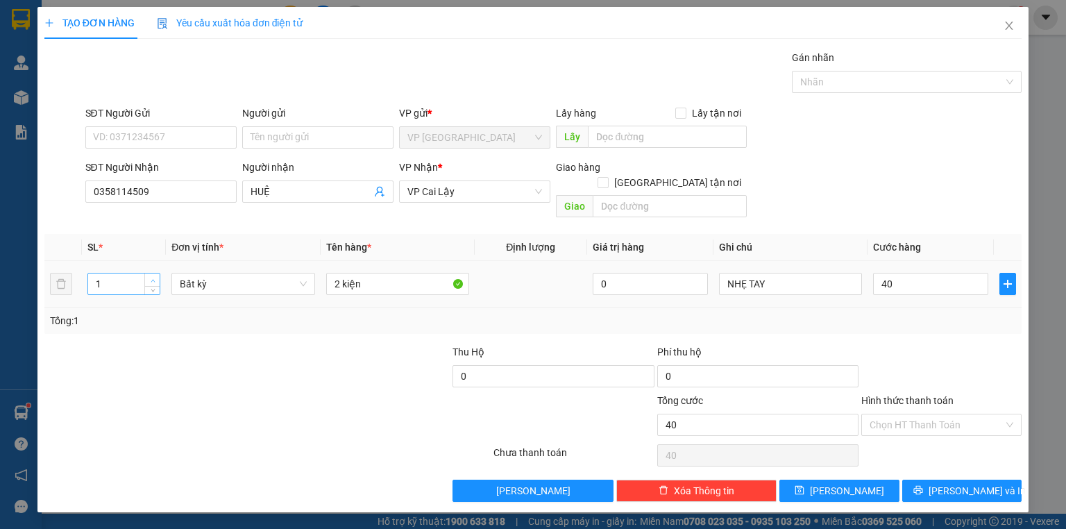
type input "40.000"
click at [153, 278] on icon "up" at bounding box center [153, 280] width 5 height 5
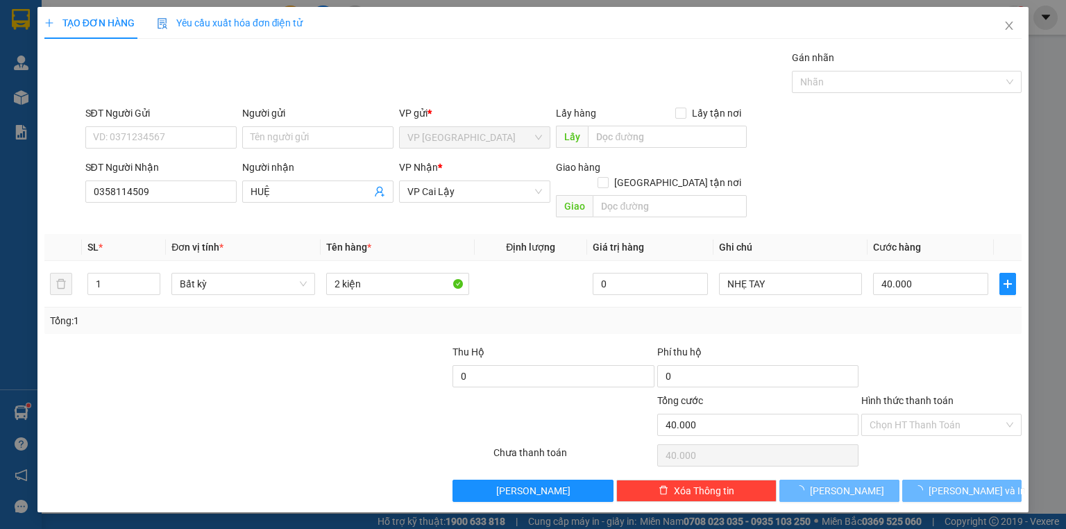
click at [954, 344] on div at bounding box center [941, 368] width 163 height 49
type input "0"
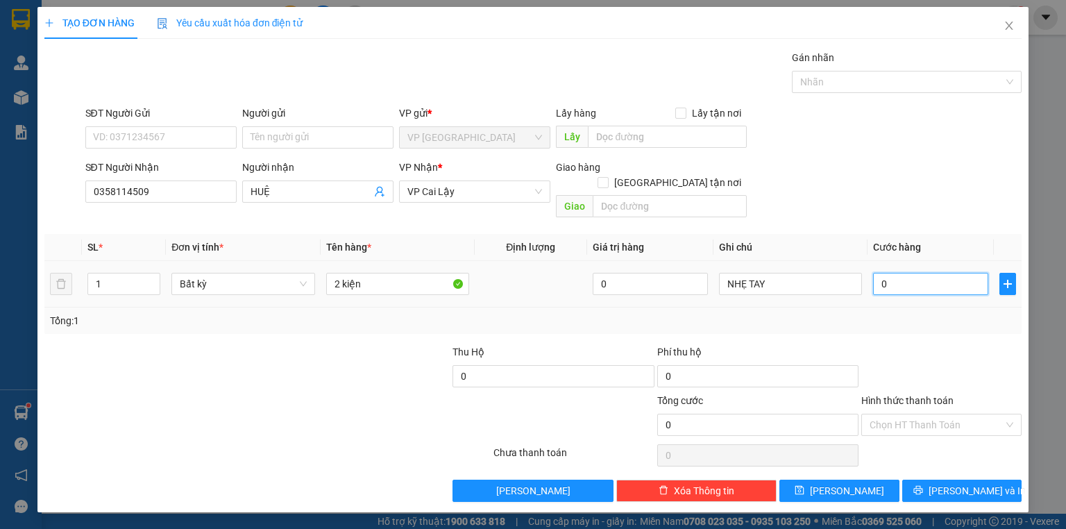
click at [941, 275] on input "0" at bounding box center [930, 284] width 115 height 22
type input "4"
type input "40"
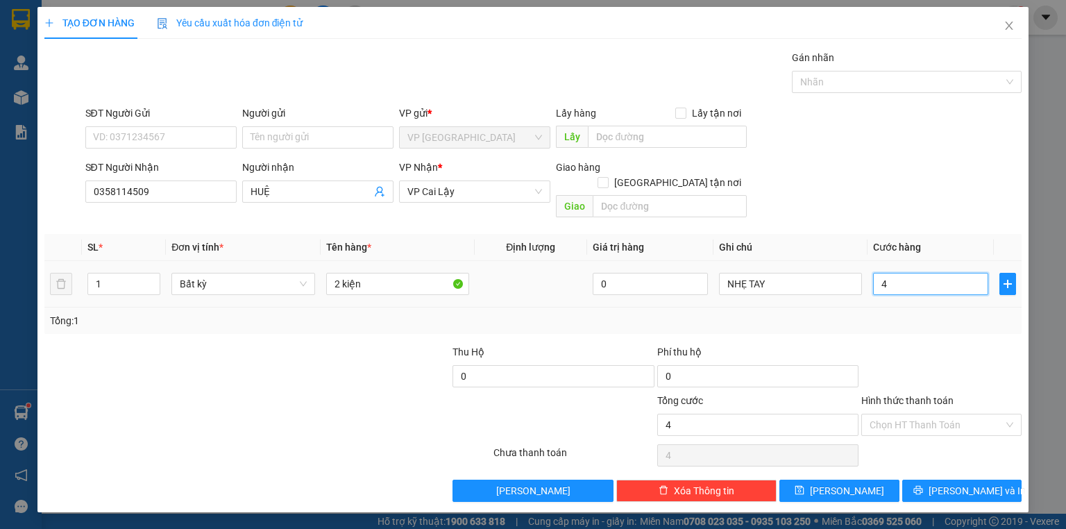
type input "40"
type input "40.000"
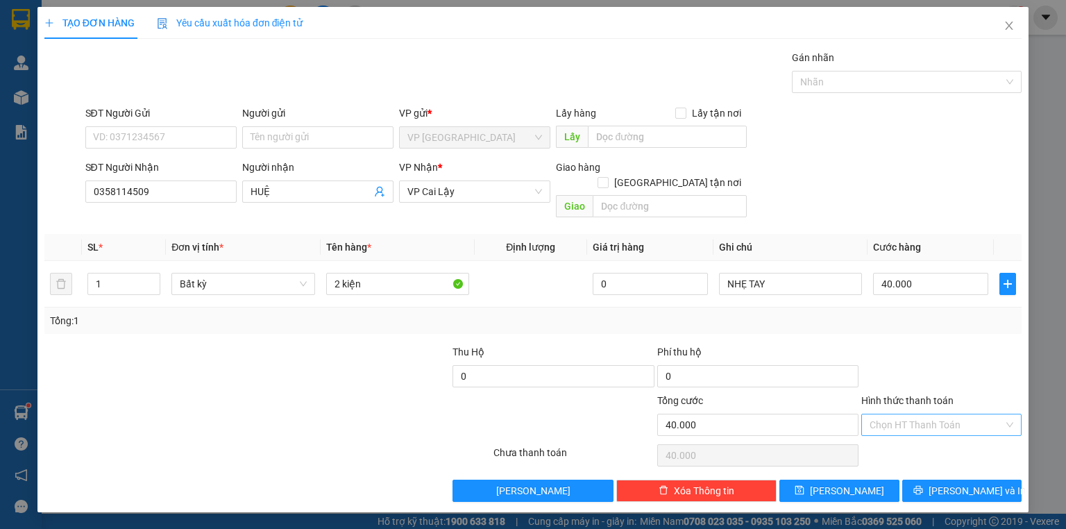
click at [961, 414] on input "Hình thức thanh toán" at bounding box center [937, 424] width 134 height 21
click at [942, 435] on div "Tại văn phòng" at bounding box center [942, 435] width 144 height 15
type input "0"
click at [946, 480] on button "[PERSON_NAME] và In" at bounding box center [962, 491] width 120 height 22
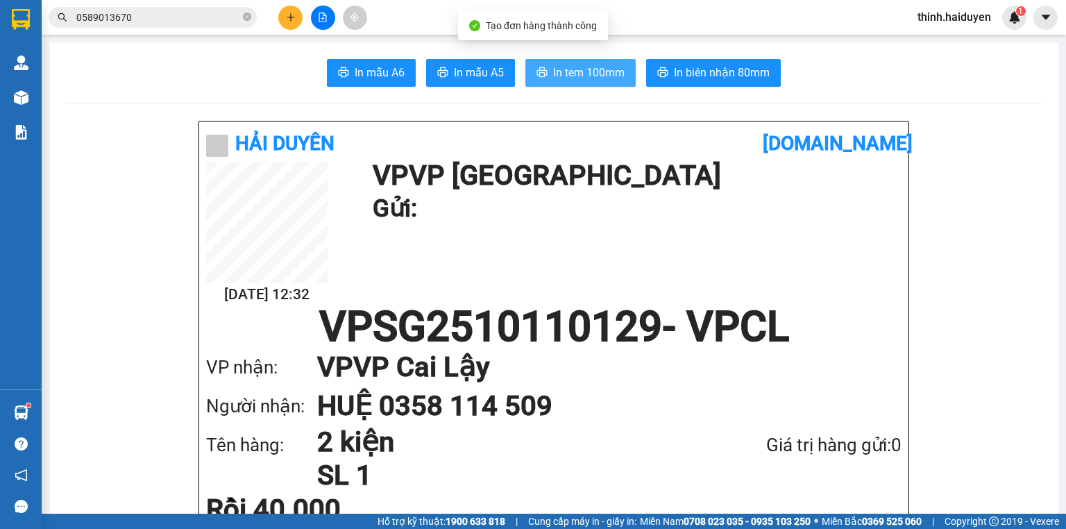
click at [566, 72] on span "In tem 100mm" at bounding box center [588, 72] width 71 height 17
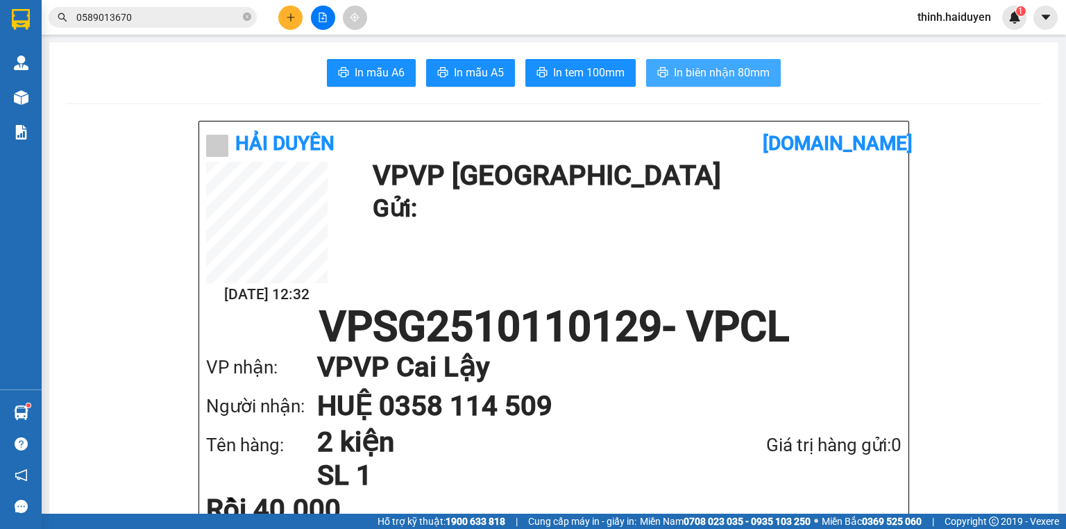
drag, startPoint x: 681, startPoint y: 81, endPoint x: 693, endPoint y: 75, distance: 13.7
click at [684, 80] on span "In biên nhận 80mm" at bounding box center [722, 72] width 96 height 17
click at [283, 20] on button at bounding box center [290, 18] width 24 height 24
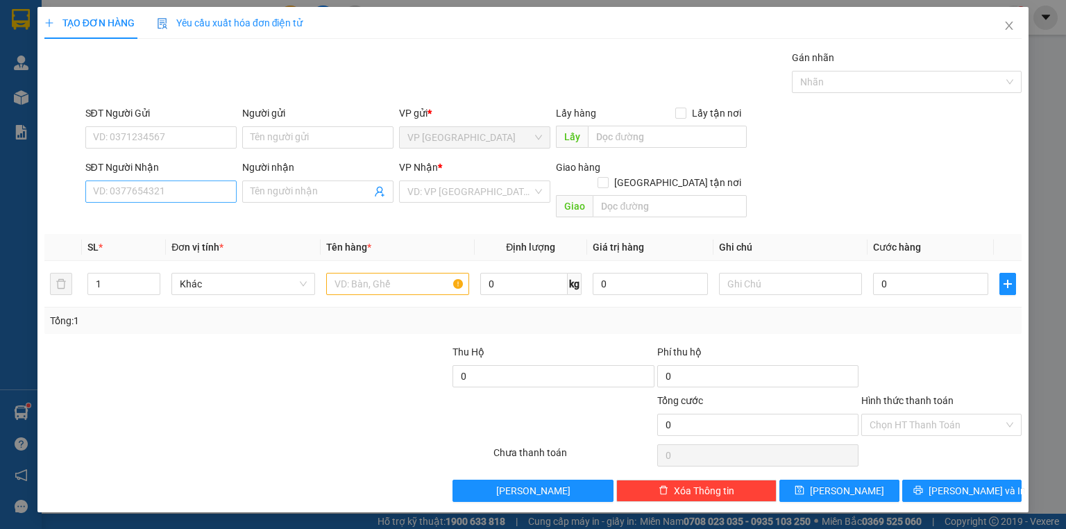
drag, startPoint x: 166, startPoint y: 178, endPoint x: 153, endPoint y: 200, distance: 25.8
click at [158, 191] on div "SĐT Người Nhận VD: 0377654321" at bounding box center [160, 184] width 151 height 49
click at [153, 200] on input "SĐT Người Nhận" at bounding box center [160, 191] width 151 height 22
type input "0"
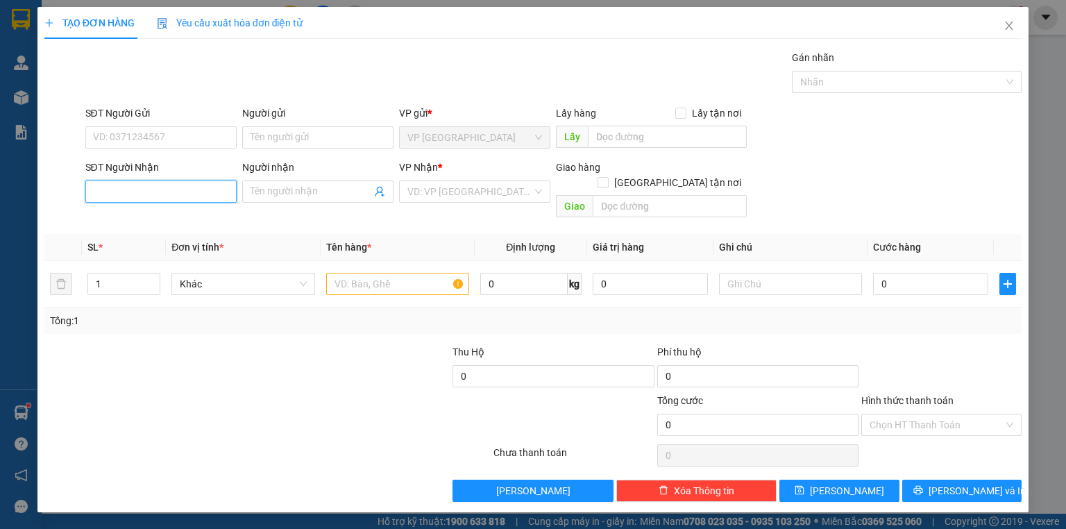
type input "0"
type input "0907692811"
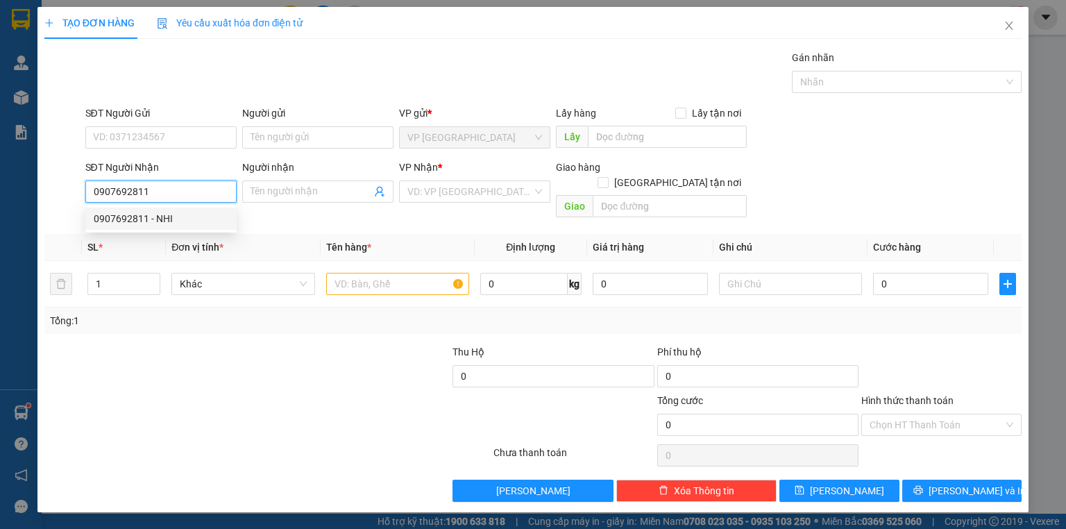
click at [153, 210] on div "0907692811 - NHI" at bounding box center [160, 219] width 151 height 22
type input "NHI"
type input "20.000"
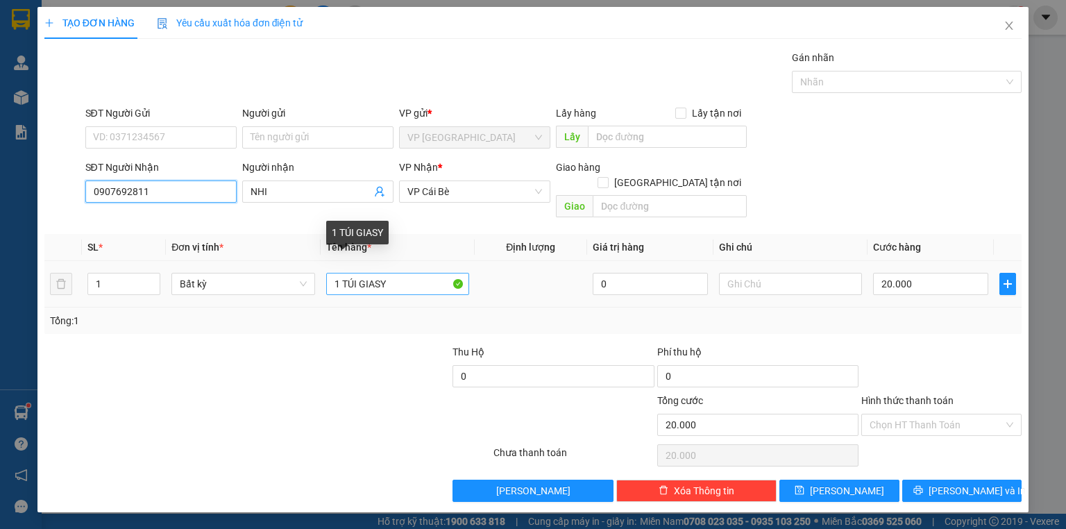
type input "0907692811"
click at [400, 273] on input "1 TÚI GIASY" at bounding box center [397, 284] width 143 height 22
type input "1 bi"
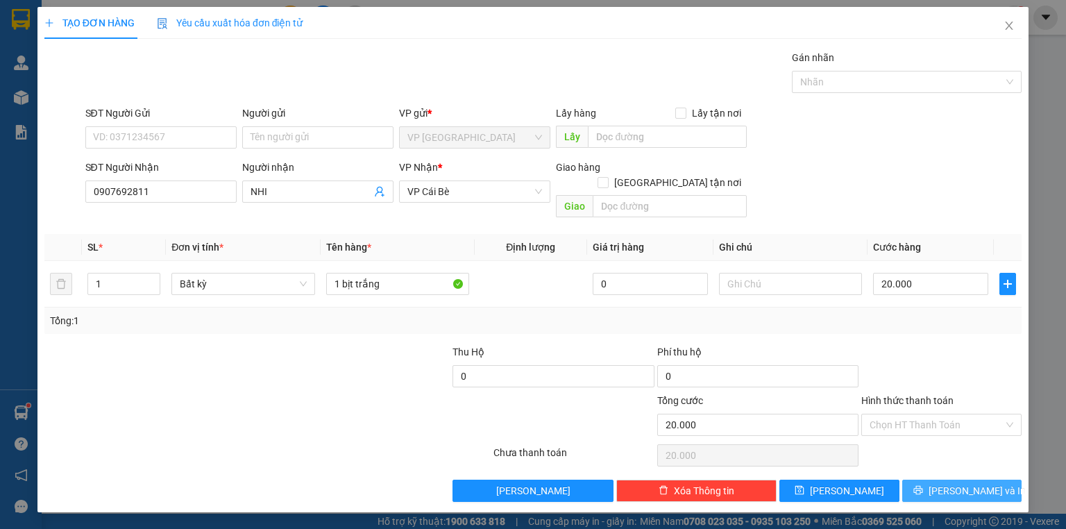
drag, startPoint x: 958, startPoint y: 455, endPoint x: 959, endPoint y: 474, distance: 18.8
click at [959, 461] on div "Transit Pickup Surcharge Ids Transit Deliver Surcharge Ids Transit Deliver Surc…" at bounding box center [532, 276] width 977 height 452
click at [960, 483] on span "[PERSON_NAME] và In" at bounding box center [977, 490] width 97 height 15
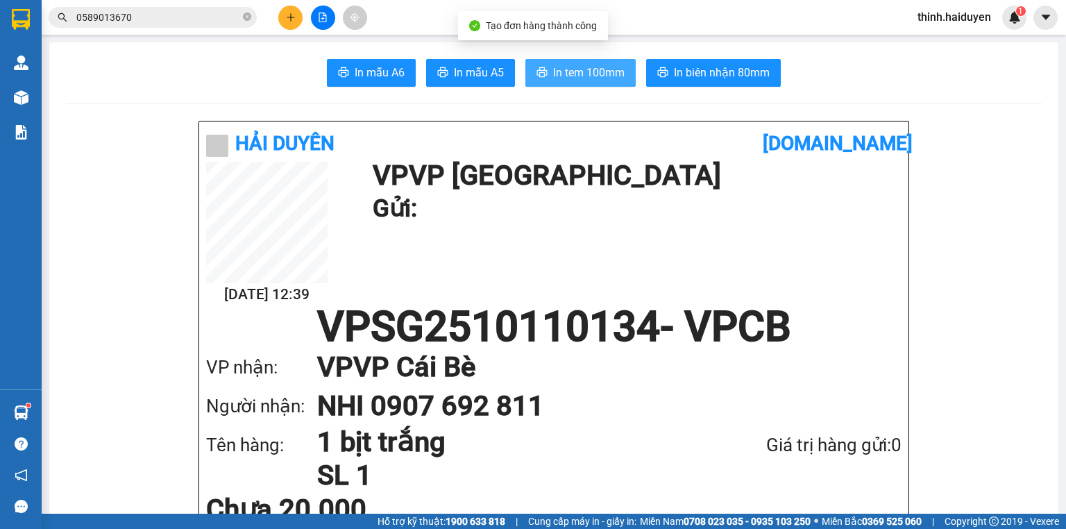
click at [577, 83] on button "In tem 100mm" at bounding box center [580, 73] width 110 height 28
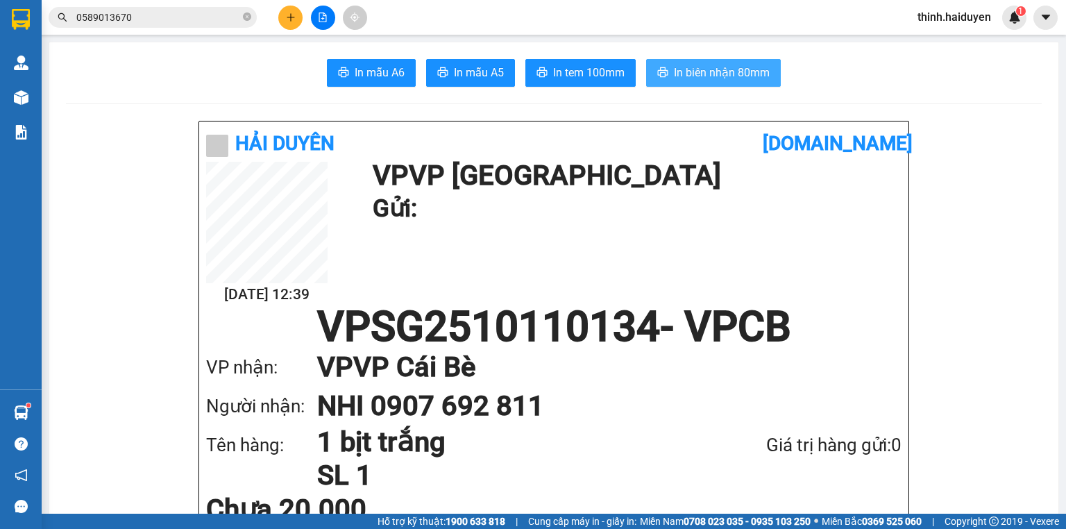
click at [700, 70] on span "In biên nhận 80mm" at bounding box center [722, 72] width 96 height 17
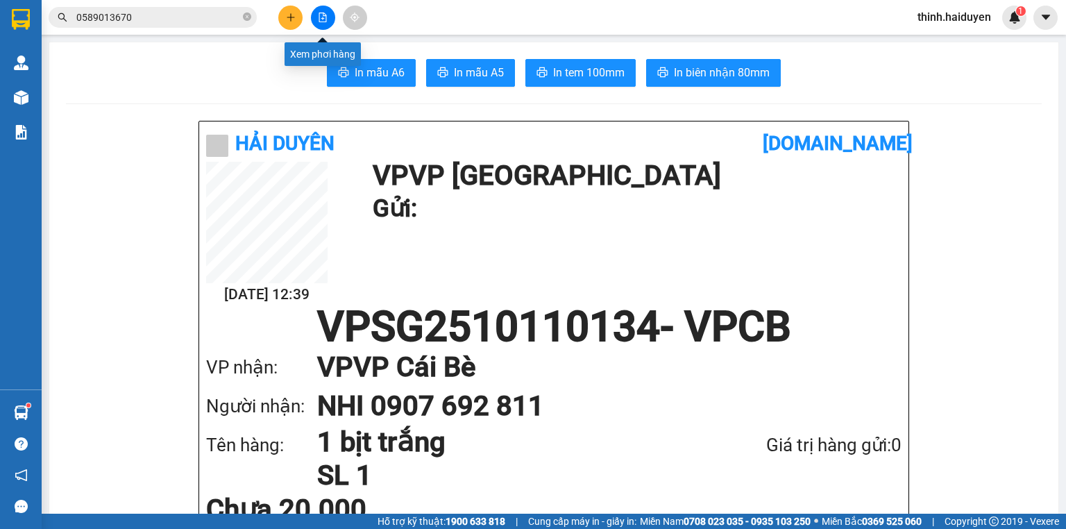
click at [327, 19] on icon "file-add" at bounding box center [323, 17] width 10 height 10
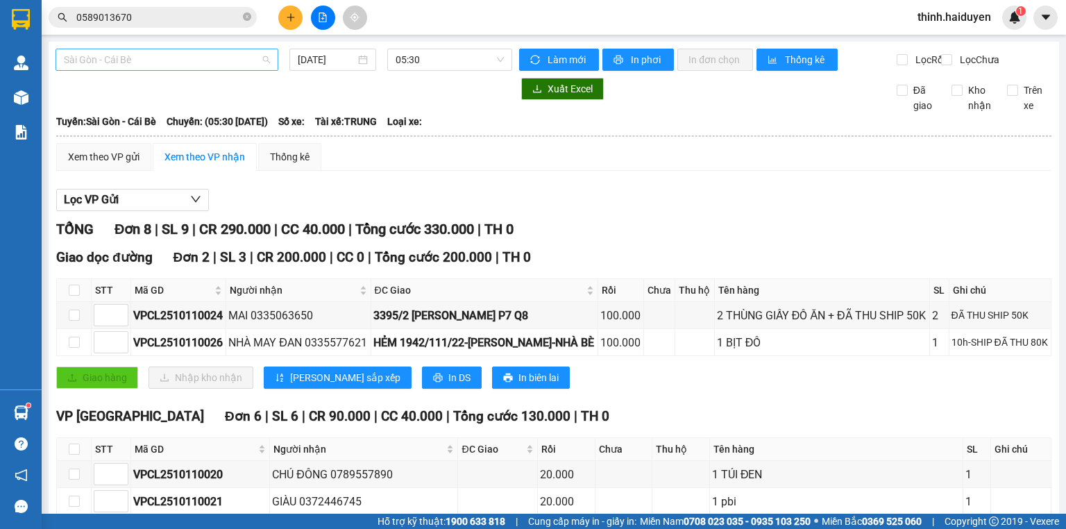
click at [134, 67] on span "Sài Gòn - Cái Bè" at bounding box center [167, 59] width 206 height 21
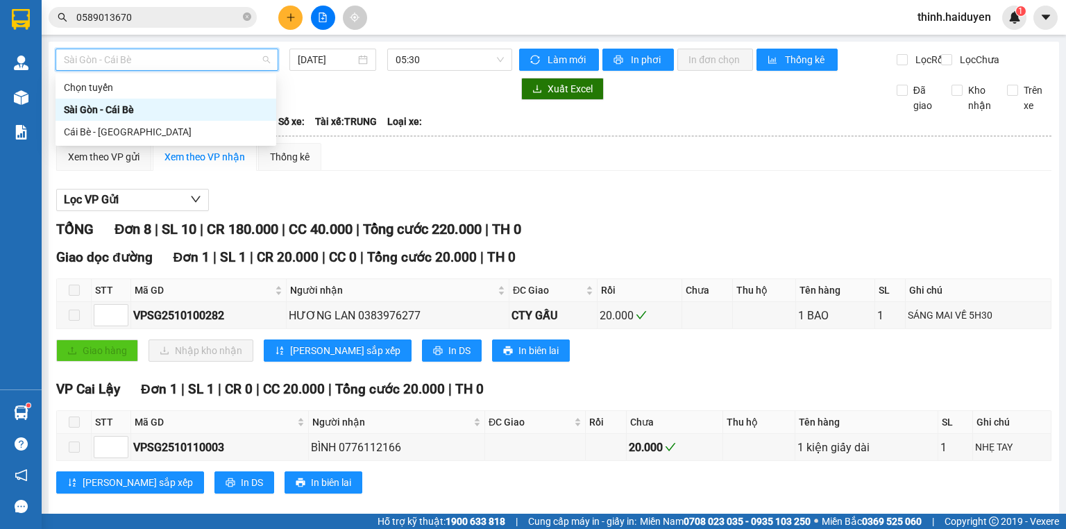
click at [127, 124] on div "Cái Bè - [GEOGRAPHIC_DATA]" at bounding box center [166, 131] width 204 height 15
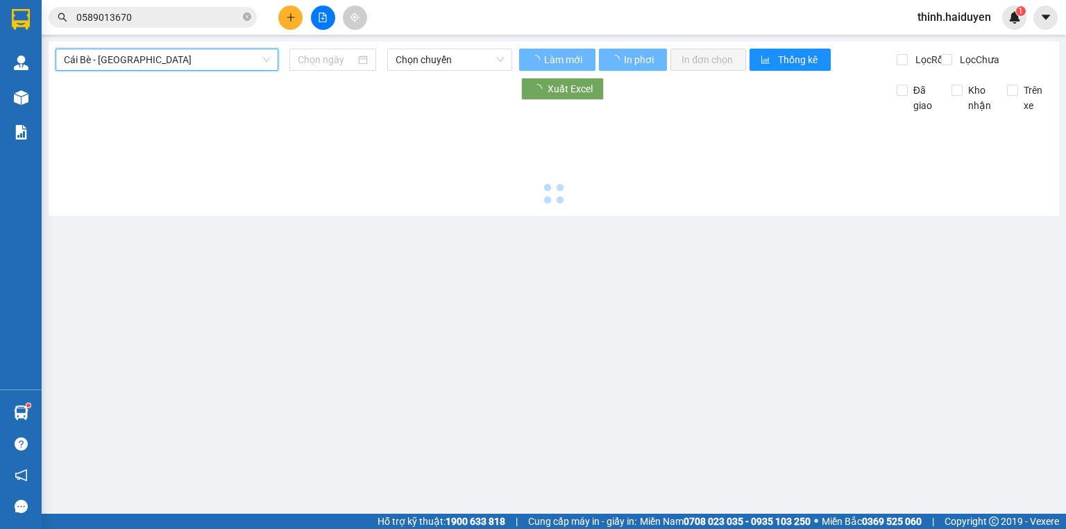
type input "[DATE]"
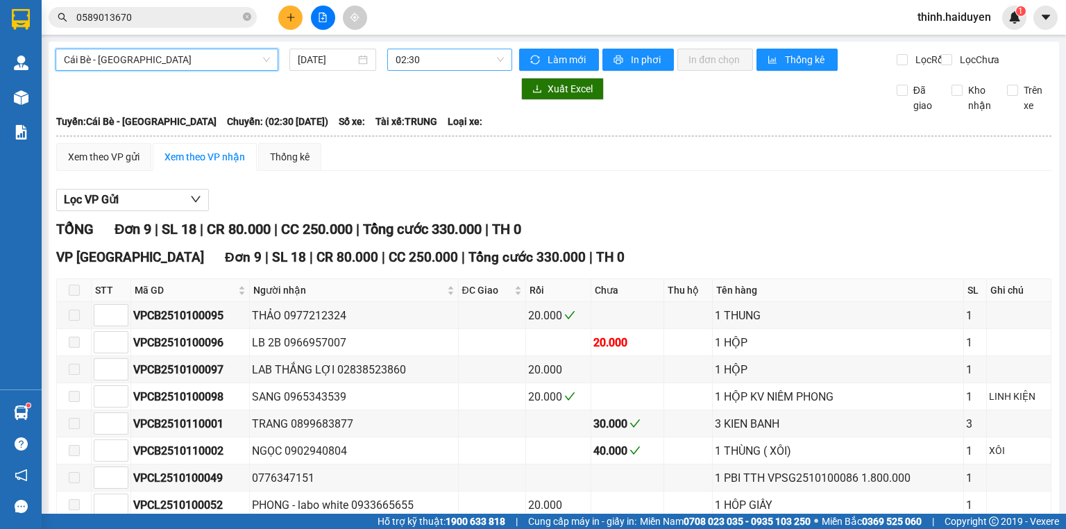
click at [418, 55] on span "02:30" at bounding box center [450, 59] width 109 height 21
click at [455, 62] on span "02:30" at bounding box center [450, 59] width 109 height 21
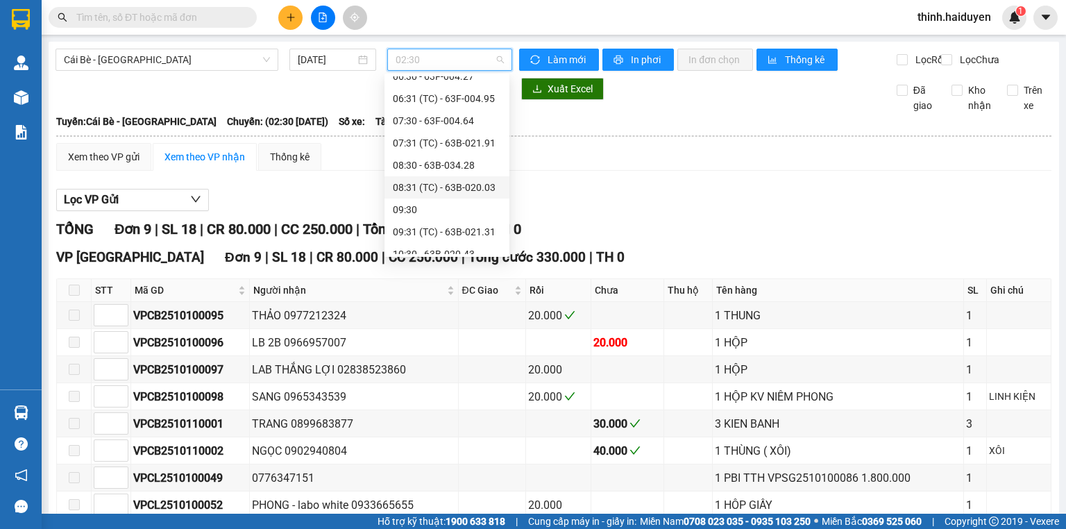
scroll to position [222, 0]
click at [436, 202] on div "10:30 - 63B-020.43" at bounding box center [447, 198] width 108 height 15
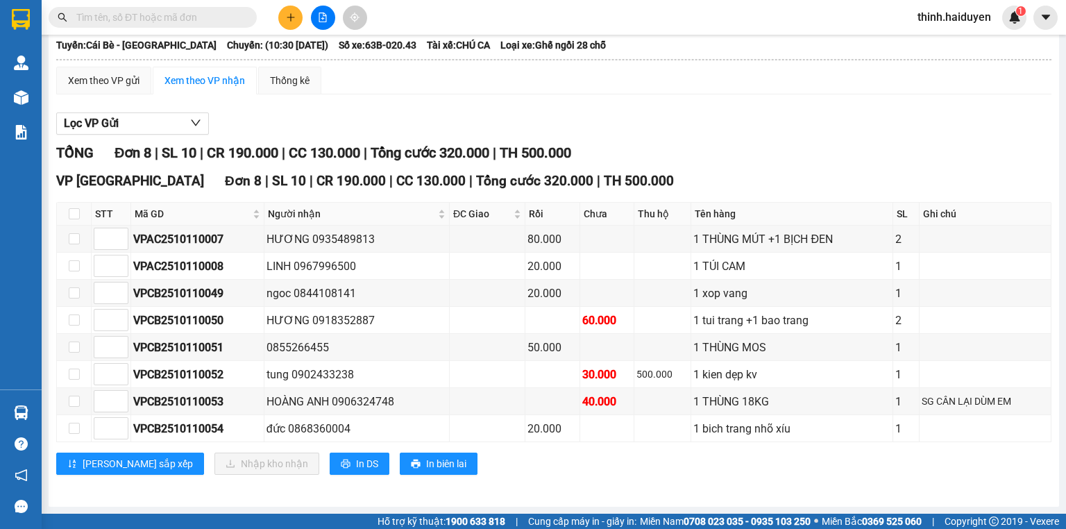
scroll to position [83, 0]
click at [356, 459] on span "In DS" at bounding box center [367, 463] width 22 height 15
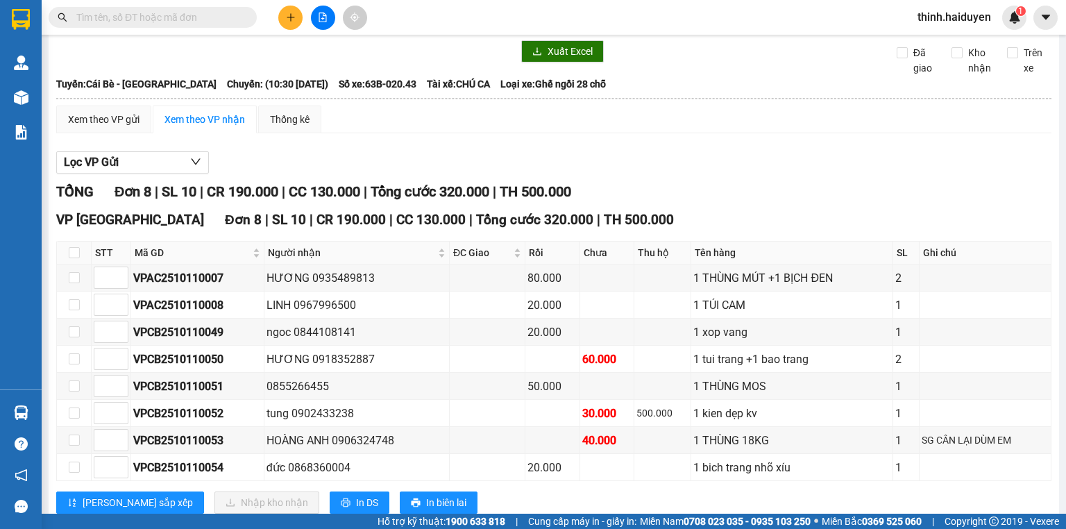
scroll to position [0, 0]
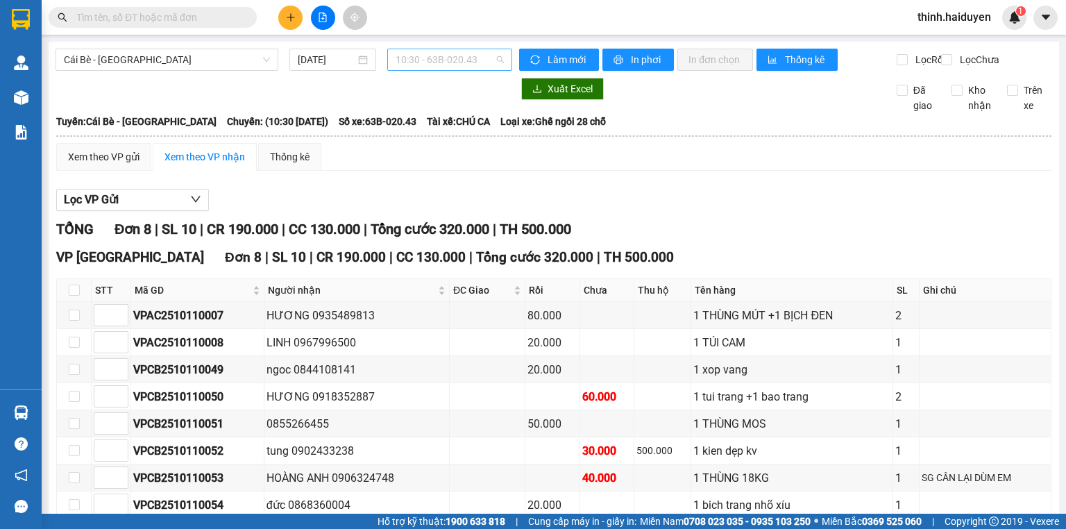
click at [439, 56] on span "10:30 - 63B-020.43" at bounding box center [450, 59] width 109 height 21
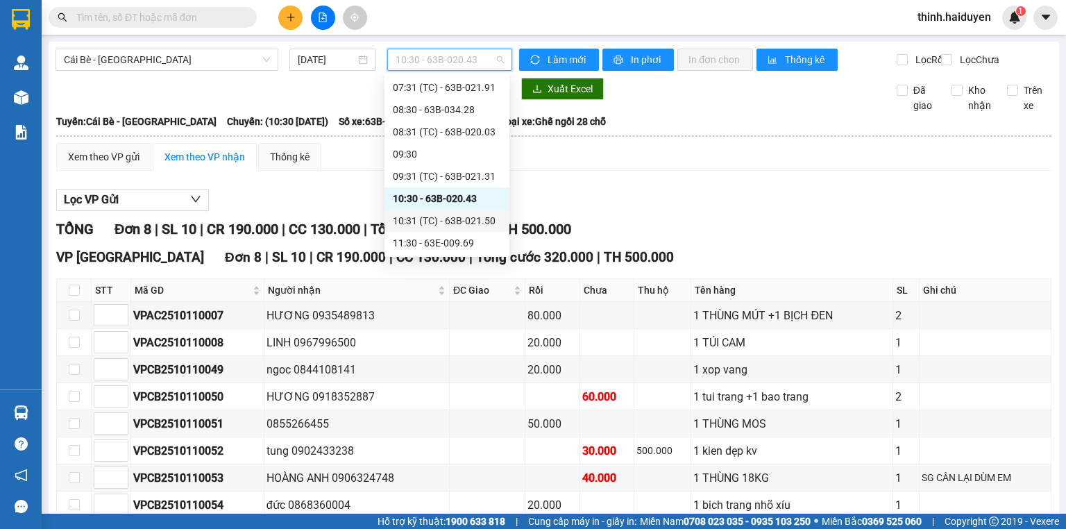
click at [422, 219] on div "10:31 (TC) - 63B-021.50" at bounding box center [447, 220] width 108 height 15
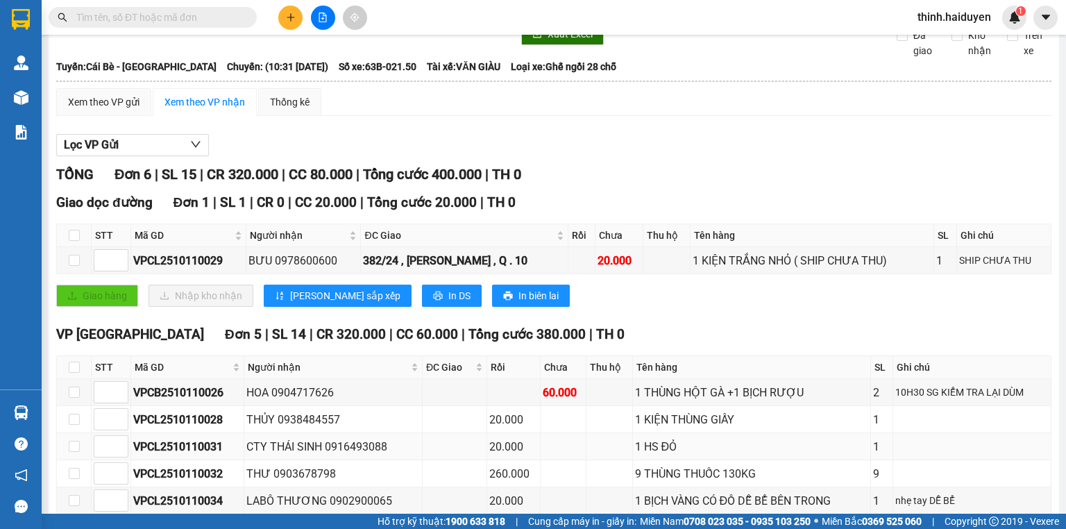
scroll to position [135, 0]
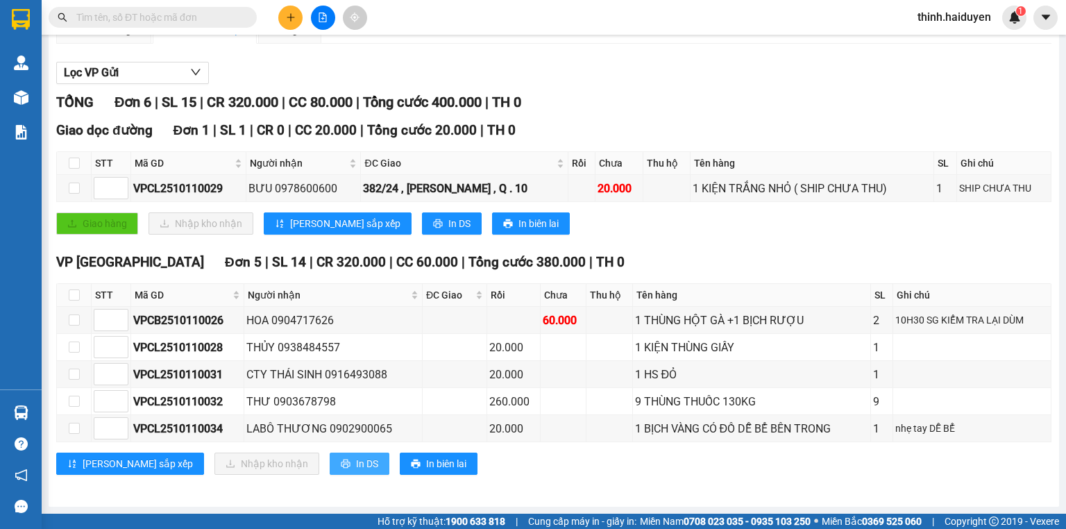
click at [330, 473] on button "In DS" at bounding box center [360, 464] width 60 height 22
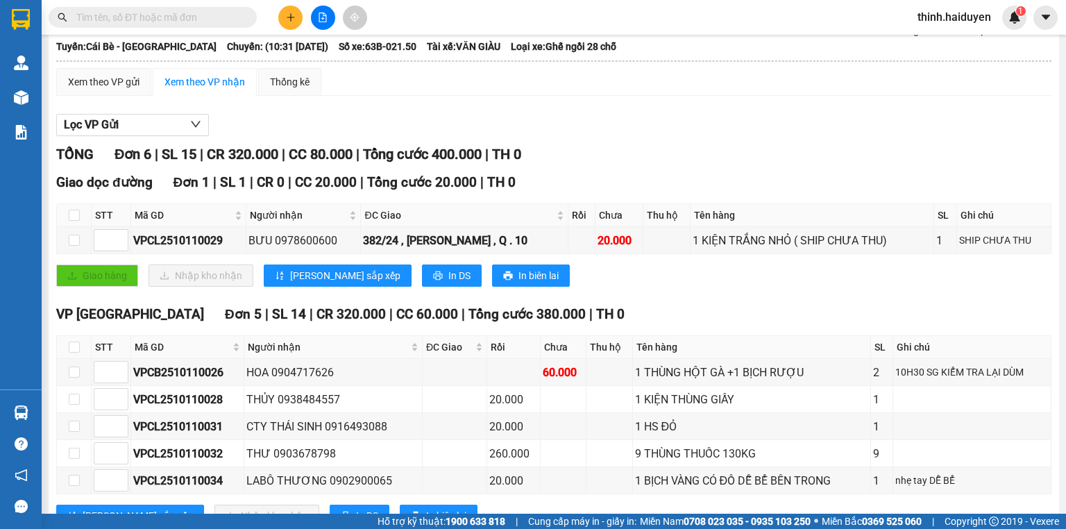
scroll to position [0, 0]
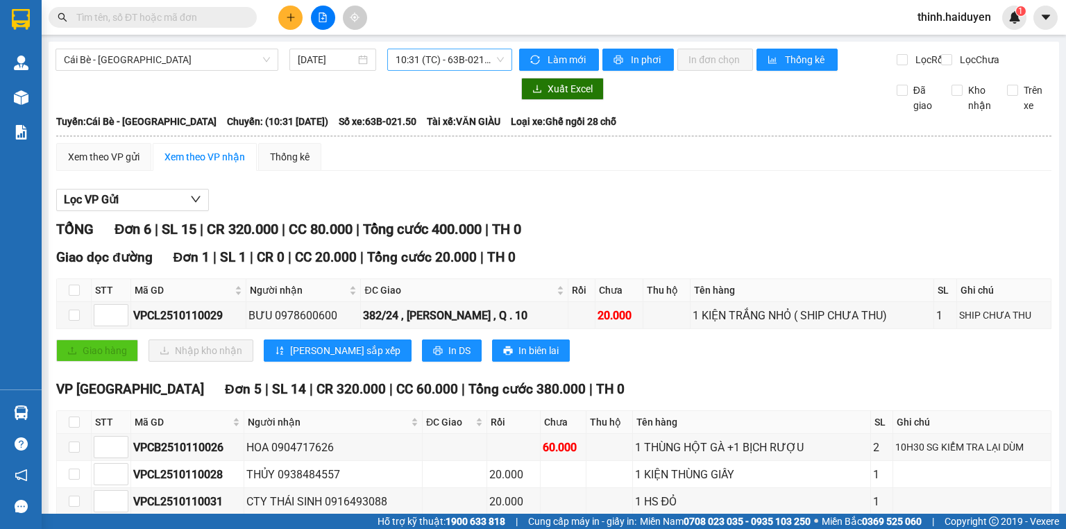
drag, startPoint x: 446, startPoint y: 69, endPoint x: 446, endPoint y: 60, distance: 8.3
click at [446, 68] on span "10:31 (TC) - 63B-021.50" at bounding box center [450, 59] width 109 height 21
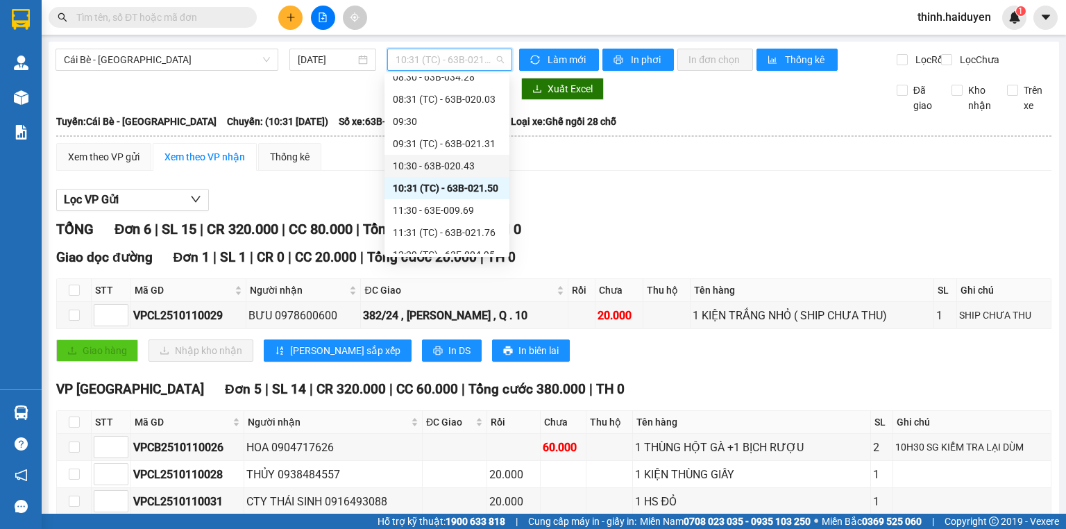
scroll to position [278, 0]
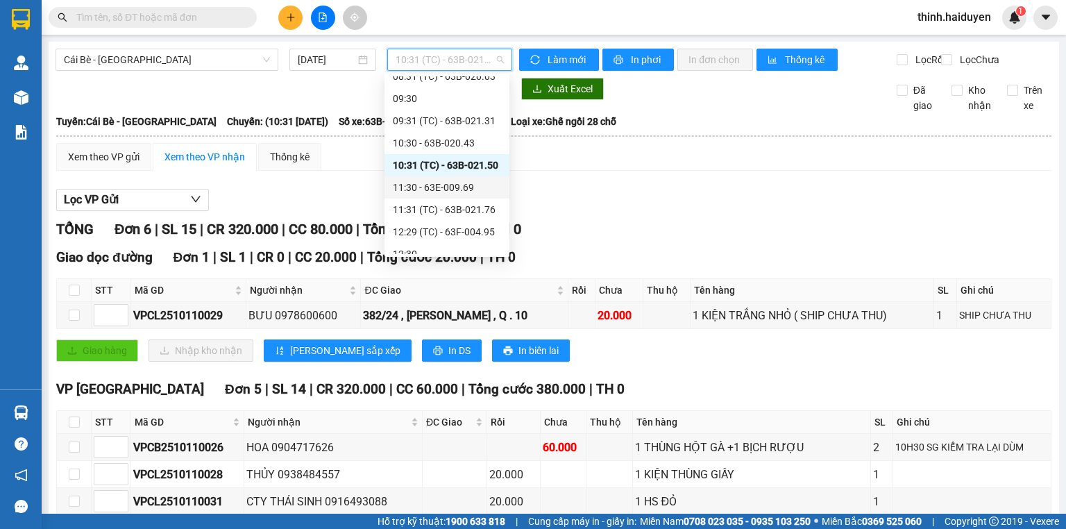
click at [425, 185] on div "11:30 - 63E-009.69" at bounding box center [447, 187] width 108 height 15
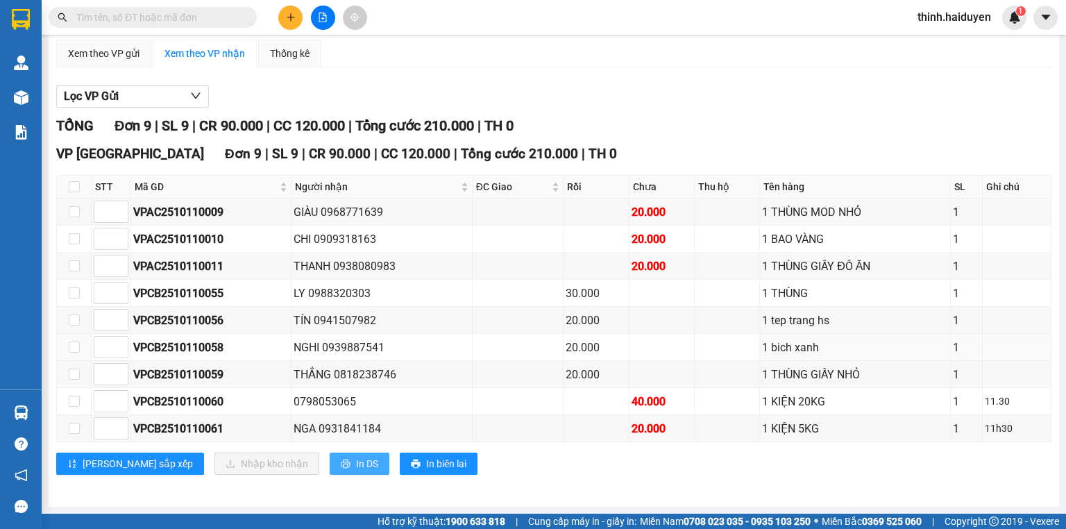
scroll to position [110, 0]
click at [330, 463] on button "In DS" at bounding box center [360, 464] width 60 height 22
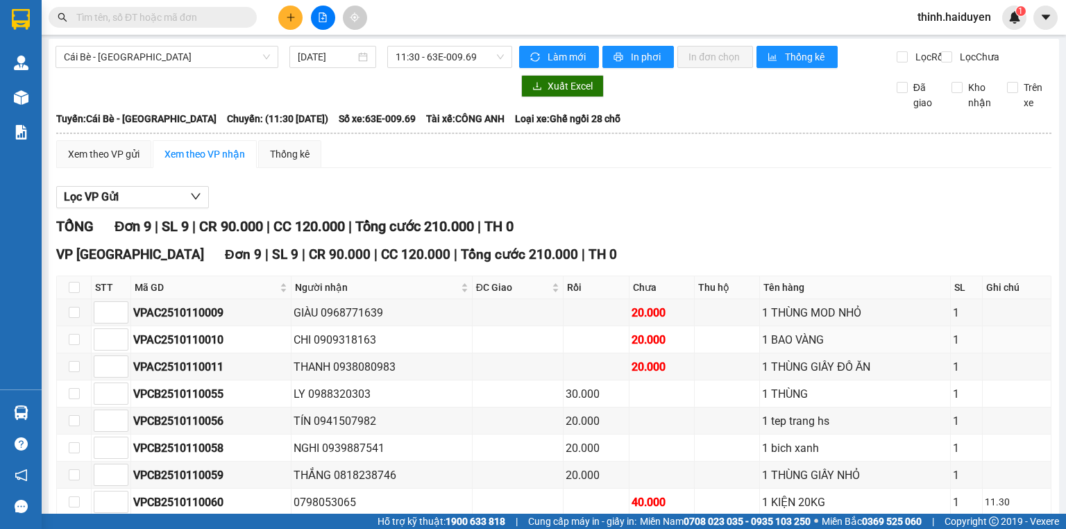
scroll to position [0, 0]
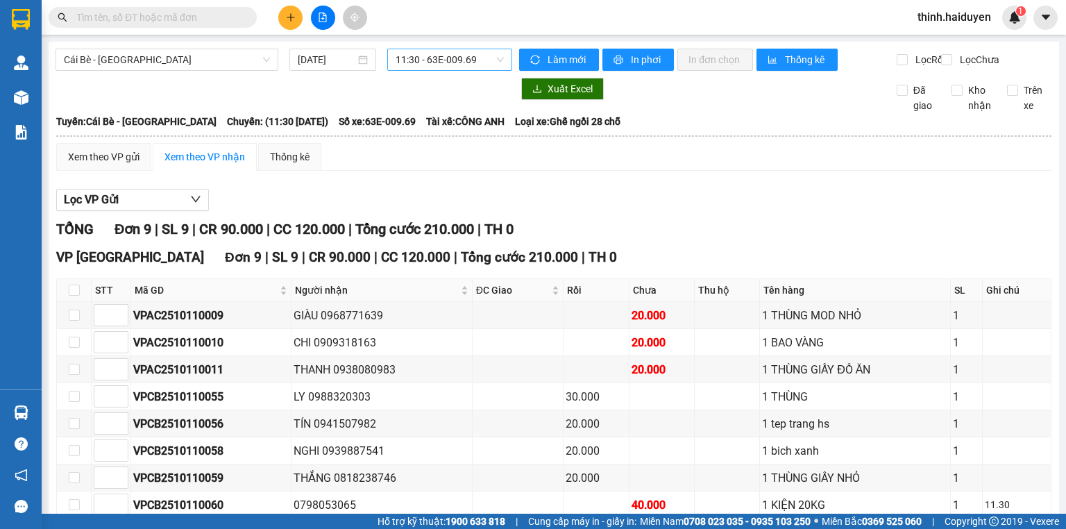
click at [408, 67] on span "11:30 - 63E-009.69" at bounding box center [450, 59] width 109 height 21
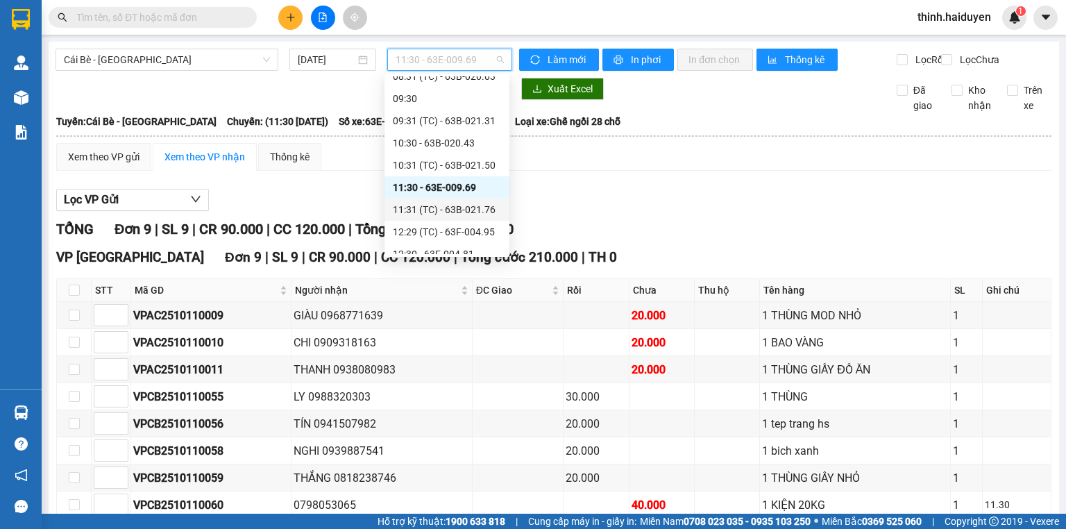
click at [412, 207] on div "11:31 (TC) - 63B-021.76" at bounding box center [447, 209] width 108 height 15
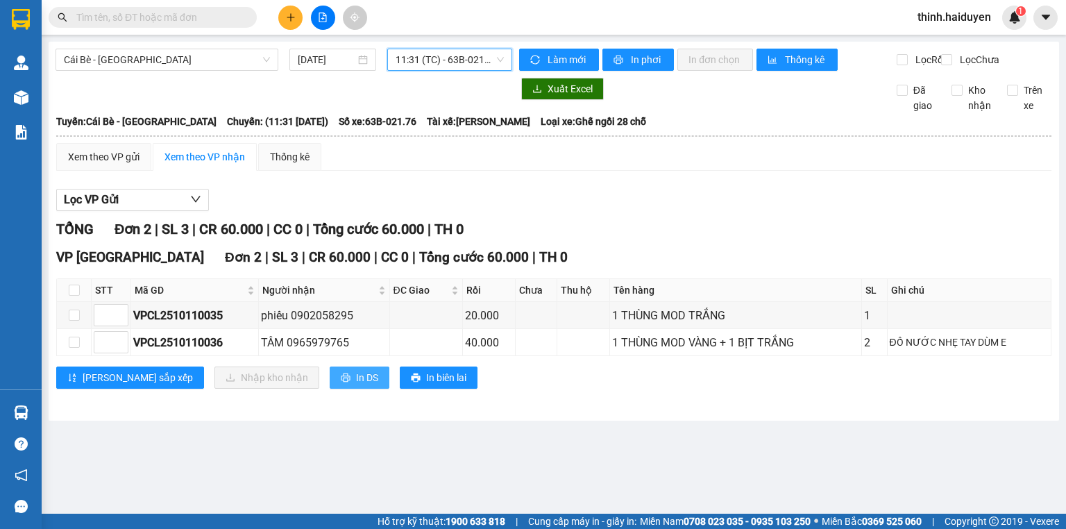
click at [330, 383] on button "In DS" at bounding box center [360, 377] width 60 height 22
drag, startPoint x: 436, startPoint y: 61, endPoint x: 432, endPoint y: 74, distance: 13.2
click at [436, 61] on span "11:31 (TC) - 63B-021.76" at bounding box center [450, 59] width 109 height 21
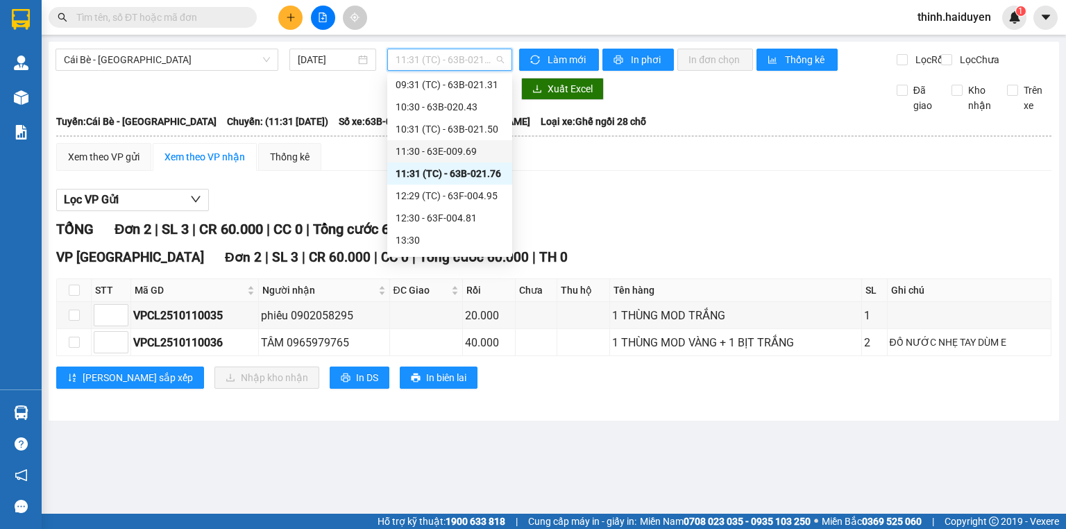
scroll to position [333, 0]
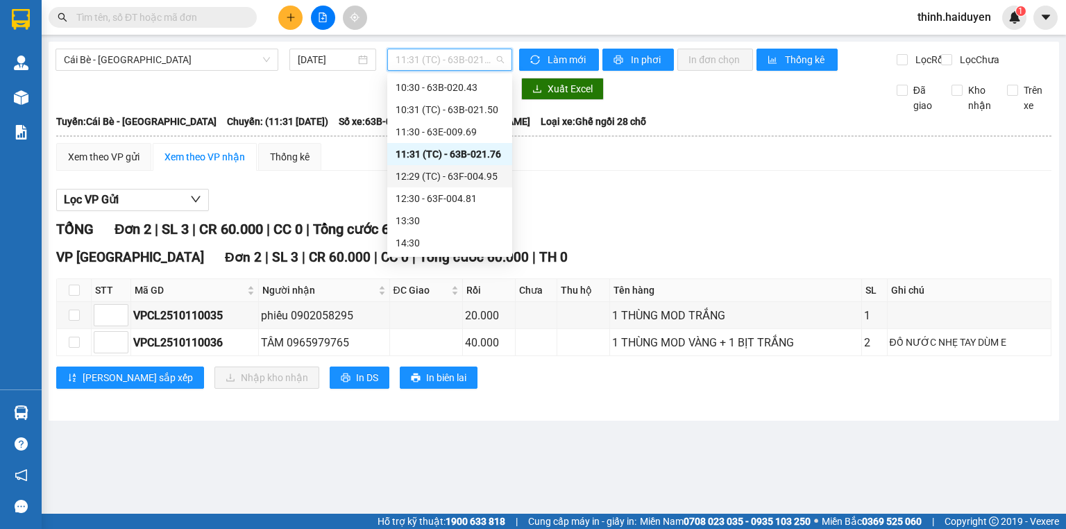
click at [436, 178] on div "12:29 (TC) - 63F-004.95" at bounding box center [450, 176] width 108 height 15
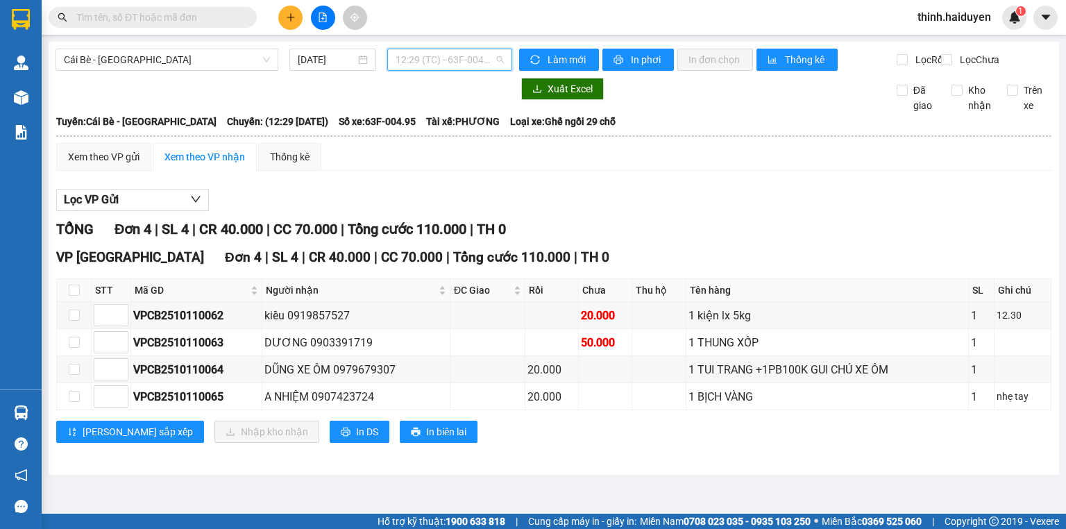
click at [423, 53] on span "12:29 (TC) - 63F-004.95" at bounding box center [450, 59] width 109 height 21
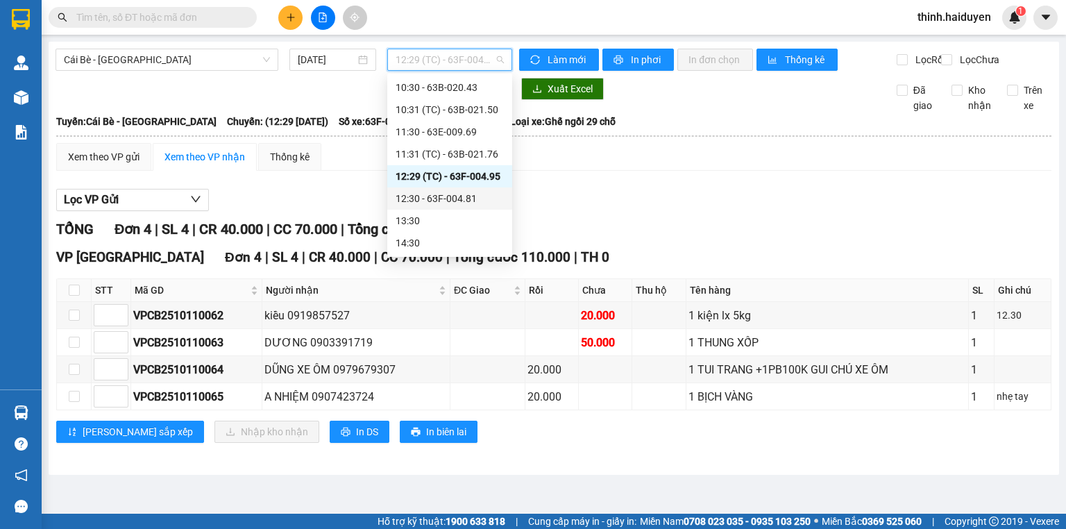
click at [414, 195] on div "12:30 - 63F-004.81" at bounding box center [450, 198] width 108 height 15
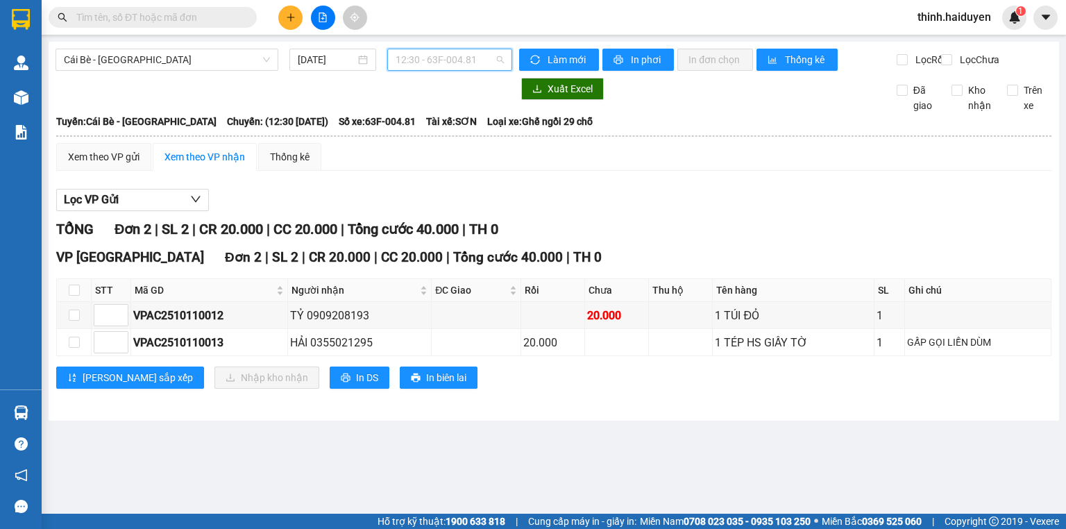
click at [439, 66] on span "12:30 - 63F-004.81" at bounding box center [450, 59] width 109 height 21
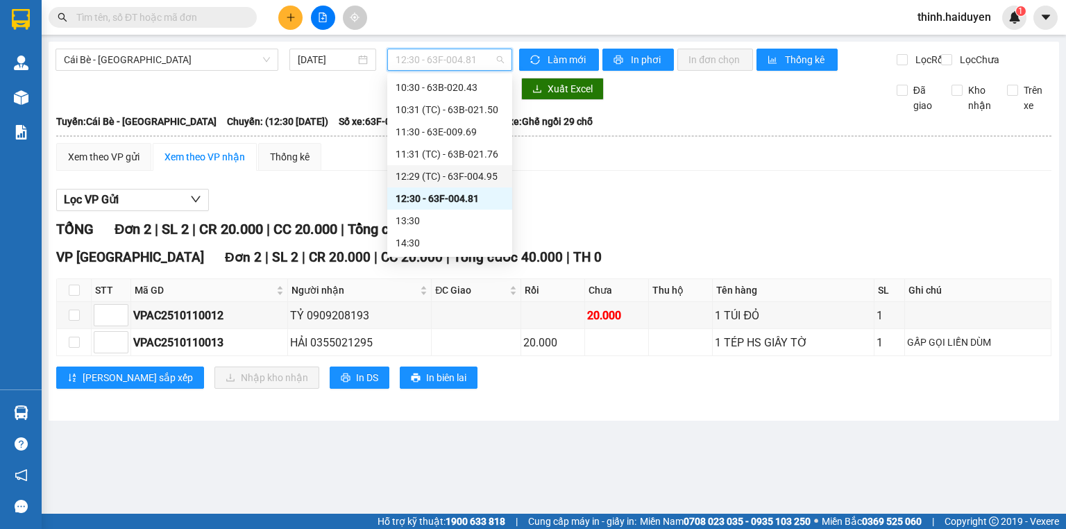
click at [416, 177] on div "12:29 (TC) - 63F-004.95" at bounding box center [450, 176] width 108 height 15
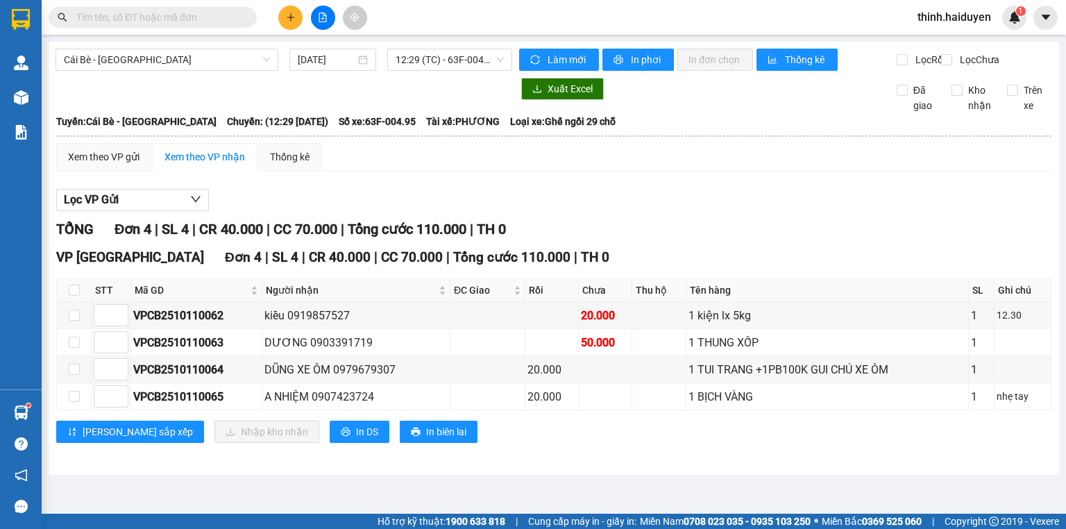
click at [219, 13] on input "text" at bounding box center [158, 17] width 164 height 15
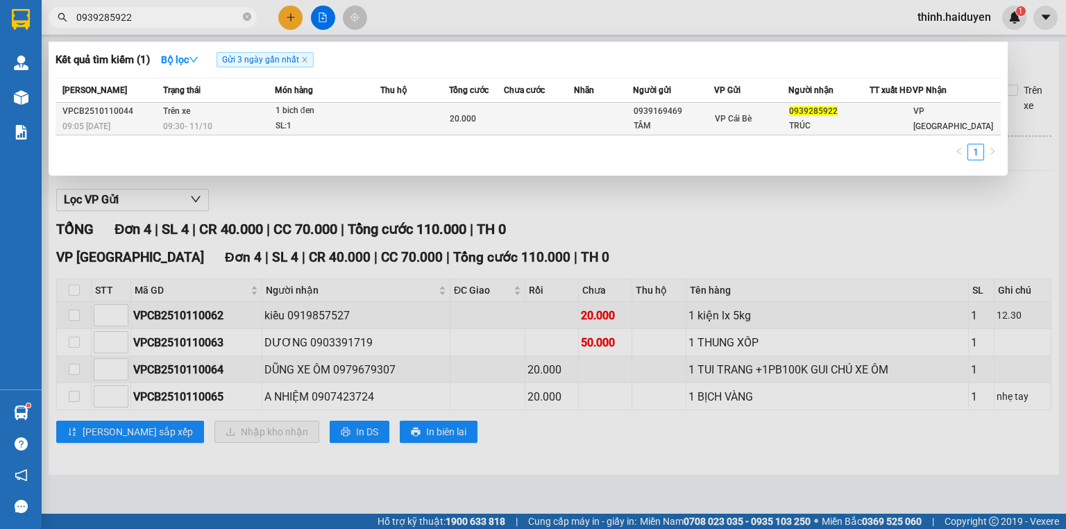
type input "0939285922"
click at [335, 130] on div "SL: 1" at bounding box center [328, 126] width 104 height 15
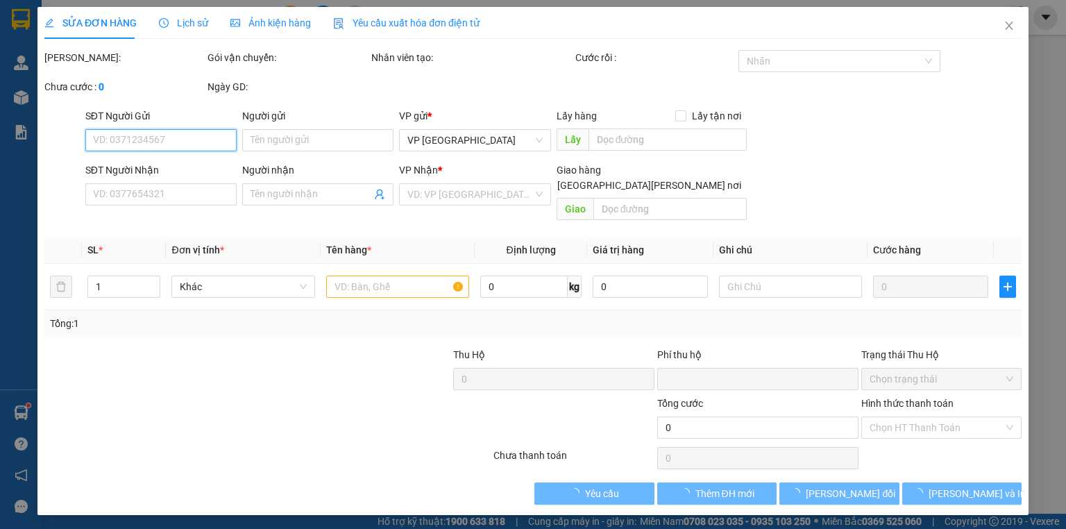
type input "0939169469"
type input "TÂM"
type input "0939285922"
type input "TRÚC"
type input "0"
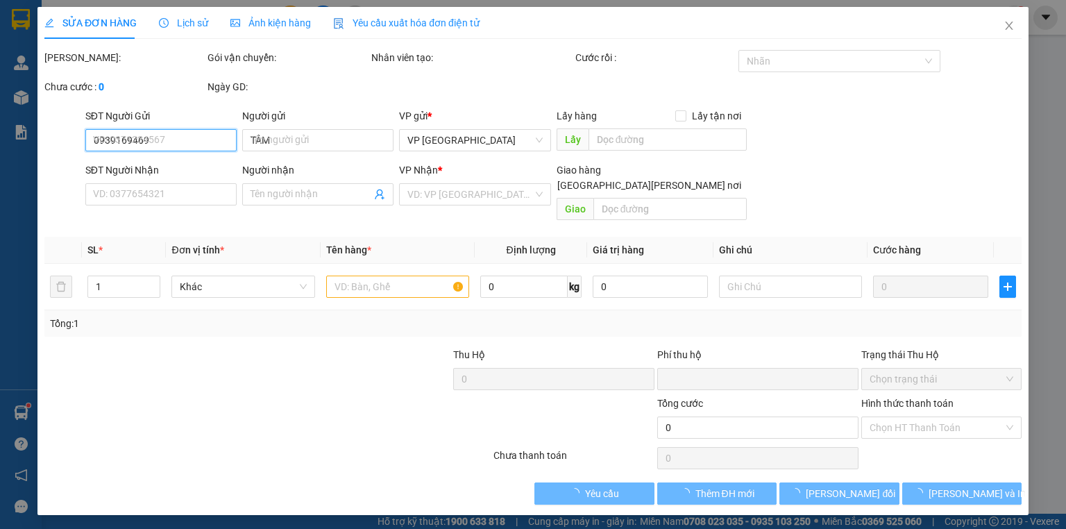
type input "20.000"
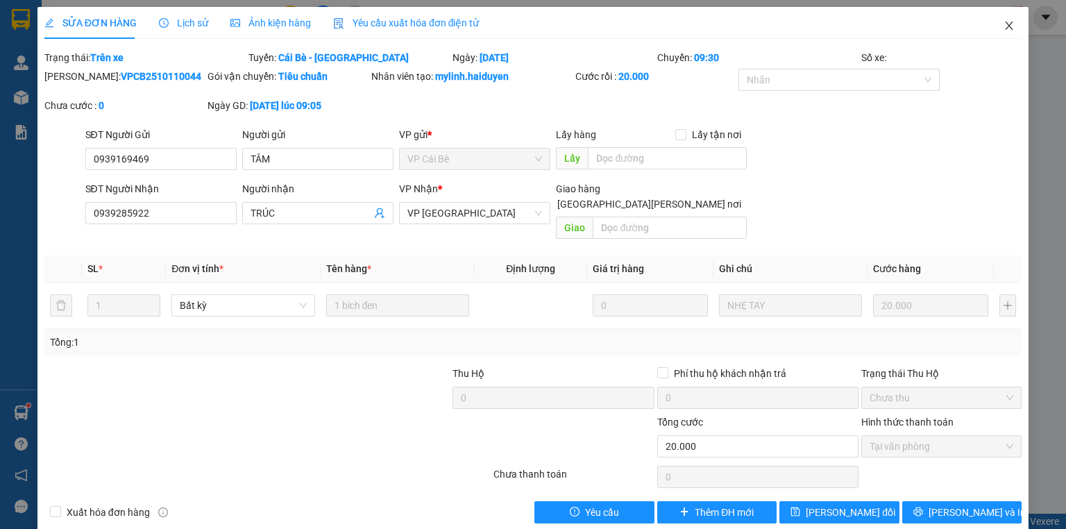
drag, startPoint x: 999, startPoint y: 21, endPoint x: 925, endPoint y: 11, distance: 75.6
click at [1004, 21] on icon "close" at bounding box center [1009, 25] width 11 height 11
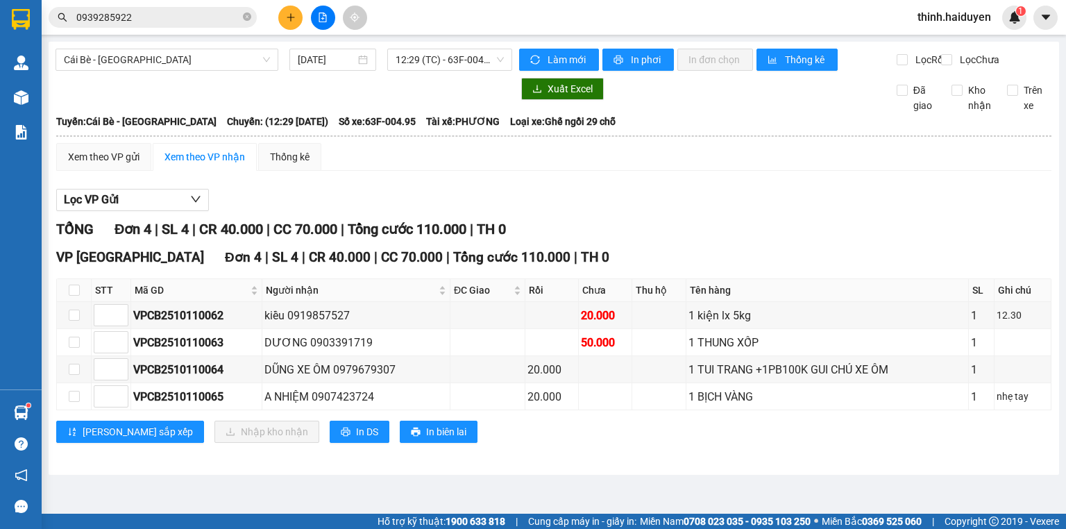
click at [163, 10] on input "0939285922" at bounding box center [158, 17] width 164 height 15
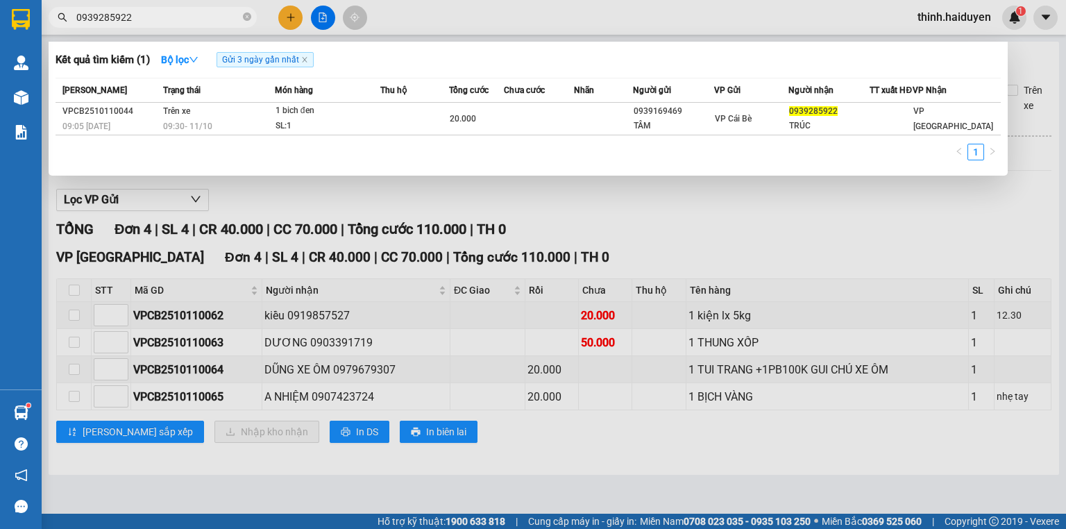
click at [561, 143] on div "Mã ĐH Trạng thái Món hàng Thu hộ Tổng cước Chưa cước Nhãn Người gửi VP Gửi Ngườ…" at bounding box center [528, 123] width 945 height 91
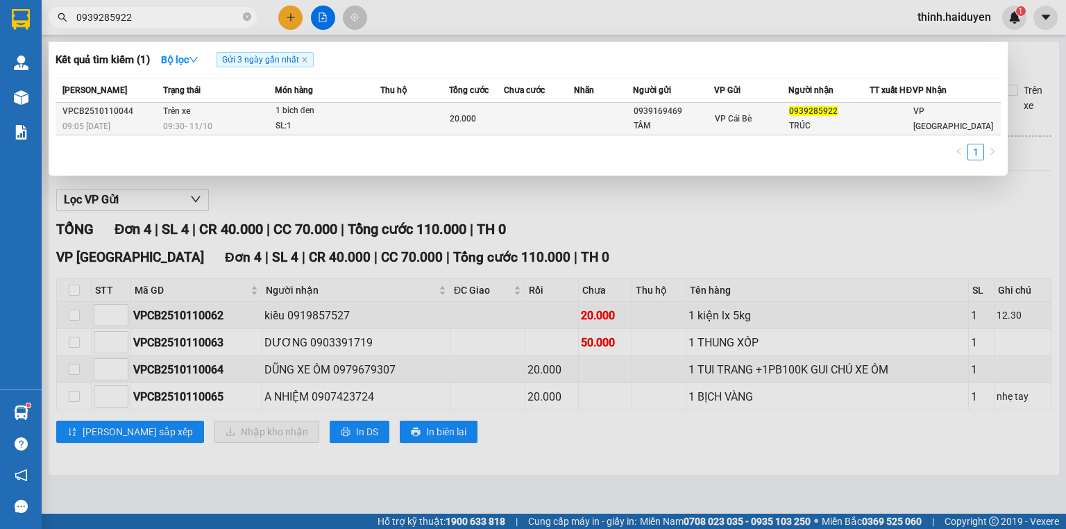
click at [564, 133] on td at bounding box center [539, 119] width 70 height 33
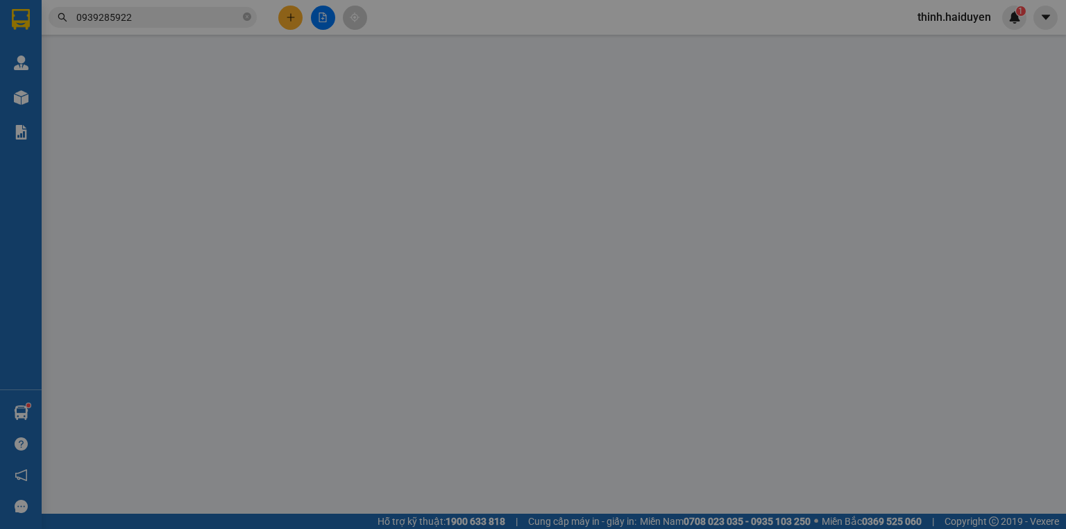
type input "0939169469"
type input "TÂM"
type input "0939285922"
type input "TRÚC"
type input "0"
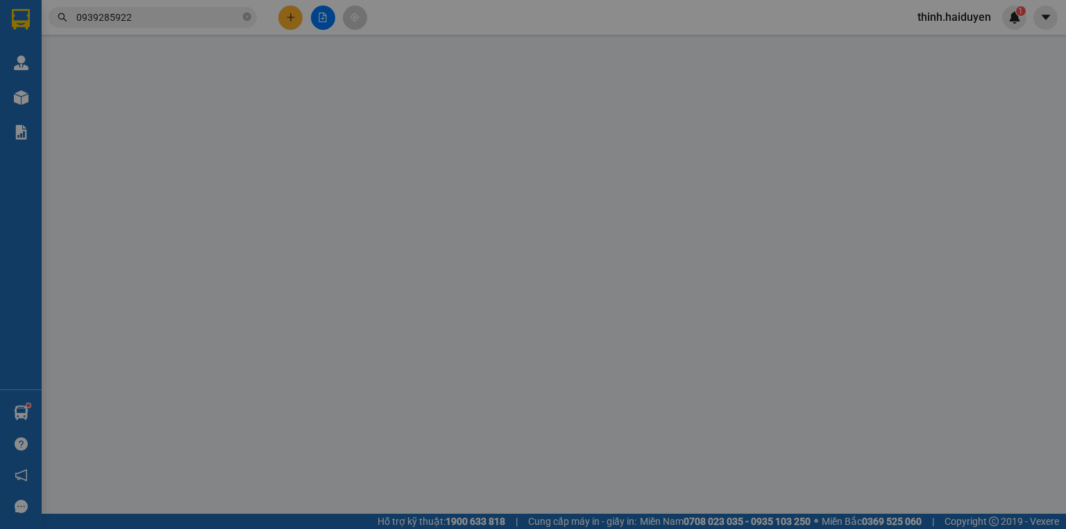
type input "20.000"
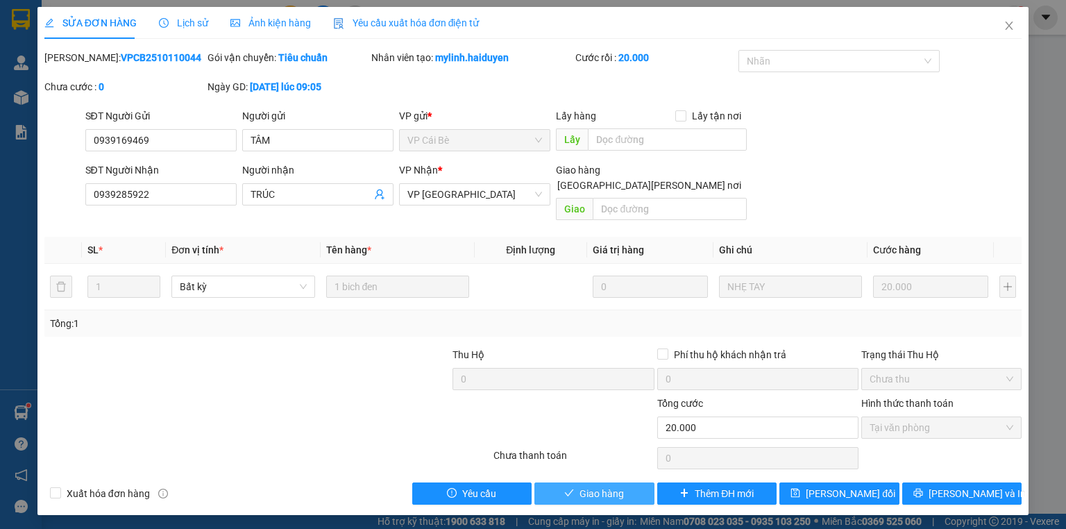
click at [627, 482] on button "Giao hàng" at bounding box center [594, 493] width 120 height 22
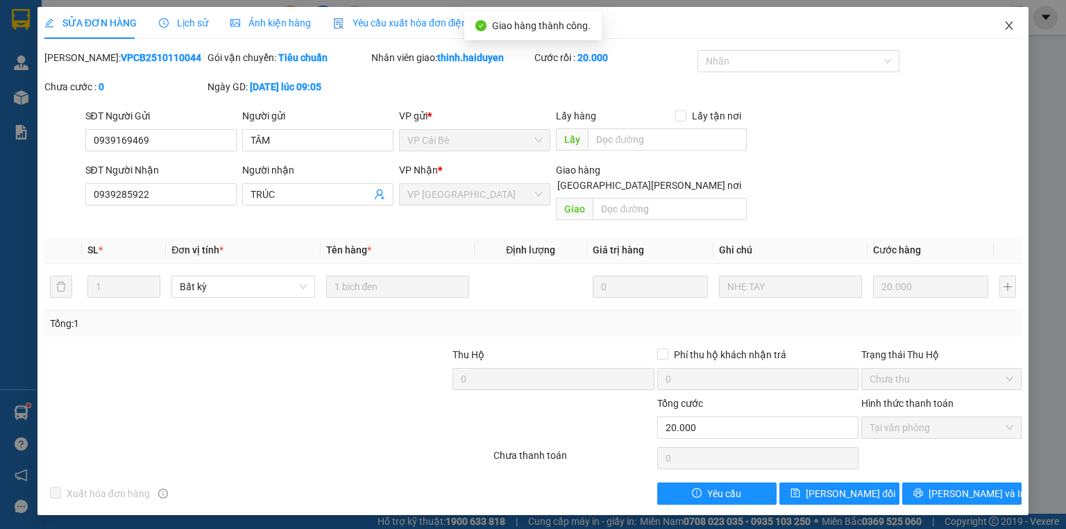
click at [1008, 25] on icon "close" at bounding box center [1010, 26] width 8 height 8
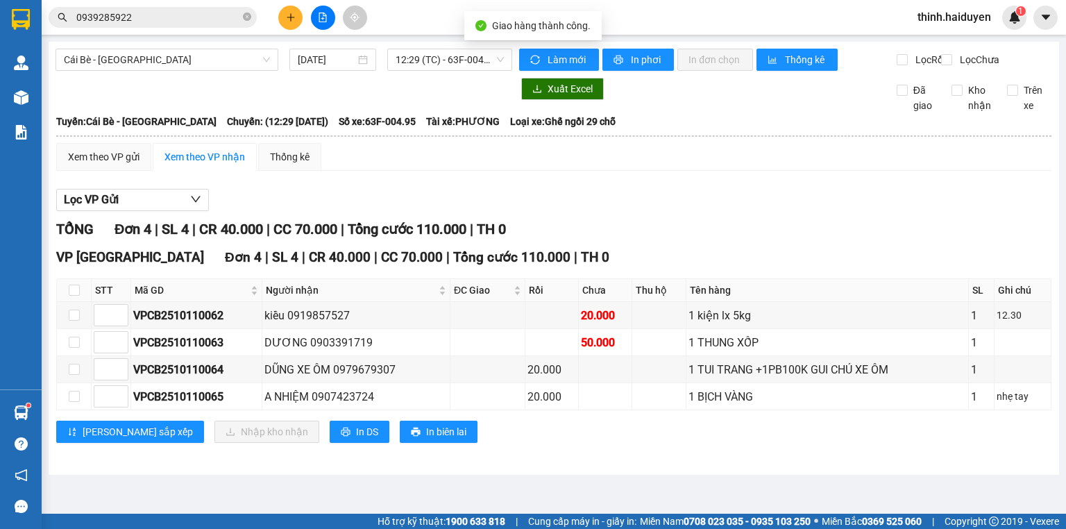
click at [941, 263] on div "VP Sài Gòn Đơn 4 | SL 4 | CR 40.000 | CC 70.000 | Tổng cước 110.000 | TH 0" at bounding box center [553, 257] width 995 height 21
click at [297, 12] on button at bounding box center [290, 18] width 24 height 24
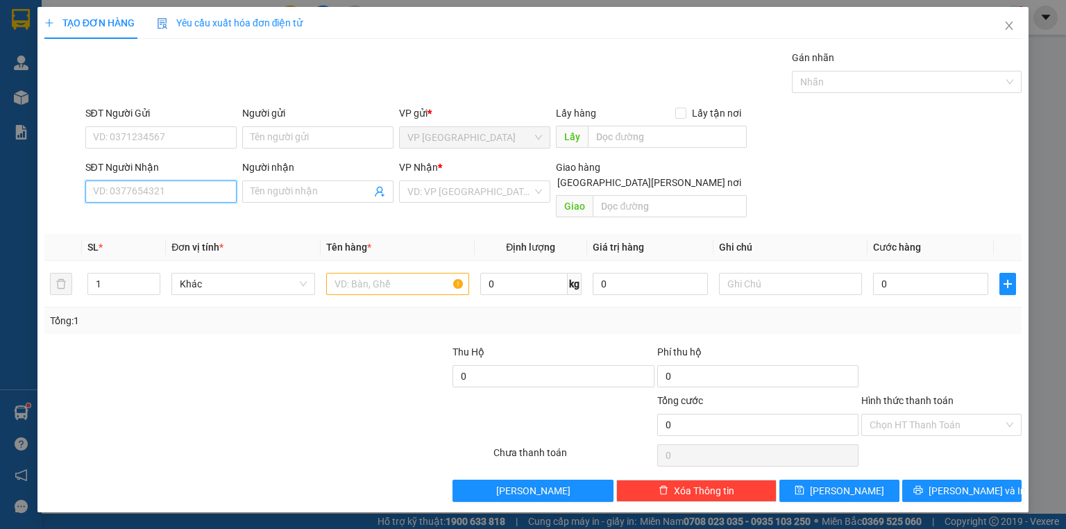
click at [169, 181] on input "SĐT Người Nhận" at bounding box center [160, 191] width 151 height 22
type input "0901870170"
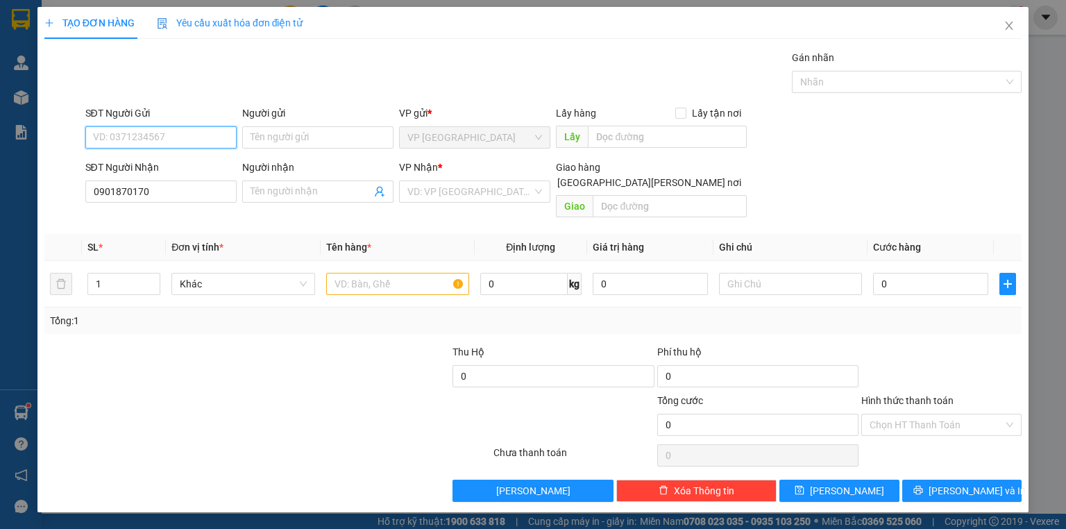
click at [194, 133] on input "SĐT Người Gửi" at bounding box center [160, 137] width 151 height 22
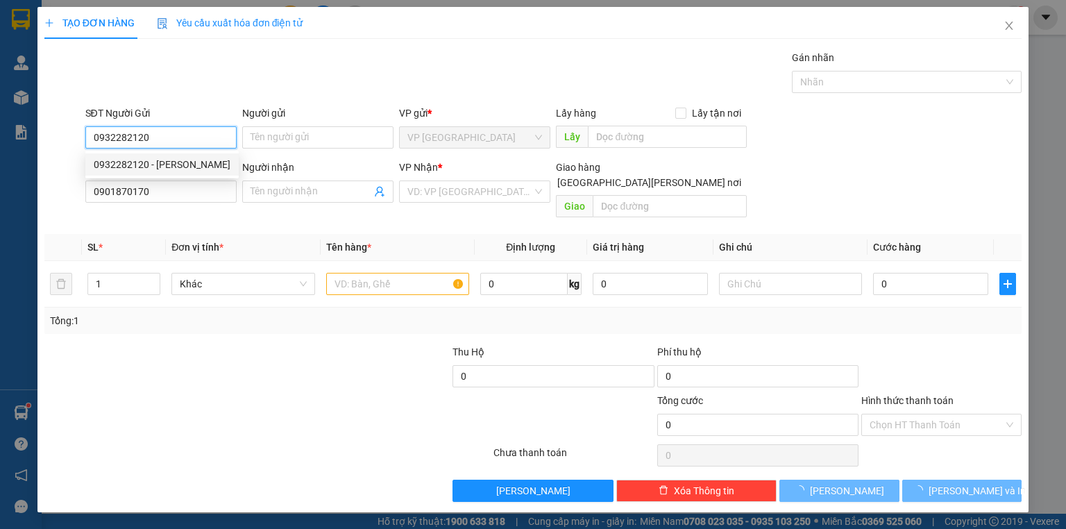
type input "0932282120"
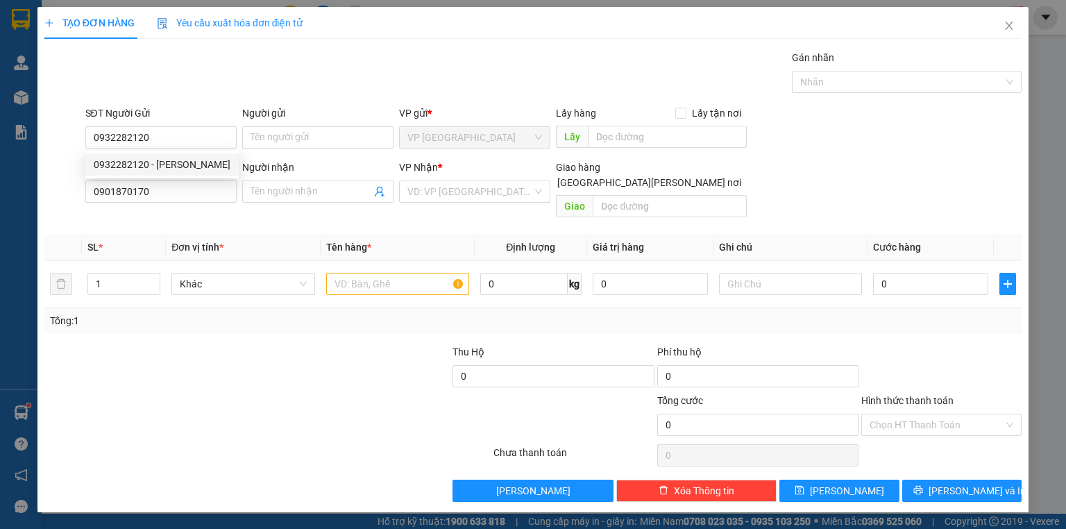
click at [440, 95] on div "Gói vận chuyển * Tiêu chuẩn Gán nhãn Nhãn" at bounding box center [554, 74] width 943 height 49
click at [455, 189] on input "search" at bounding box center [469, 191] width 125 height 21
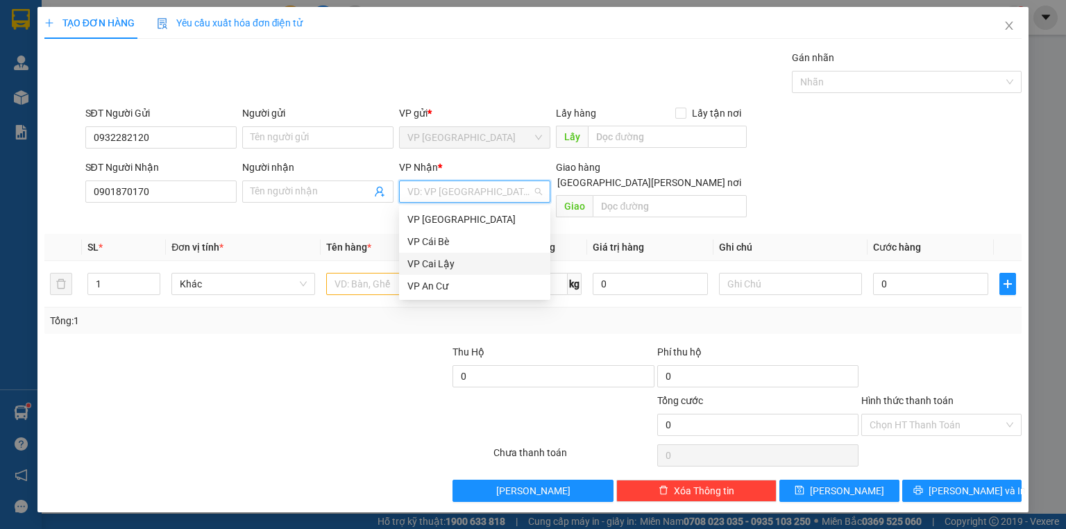
click at [446, 235] on div "VP Cái Bè" at bounding box center [474, 241] width 135 height 15
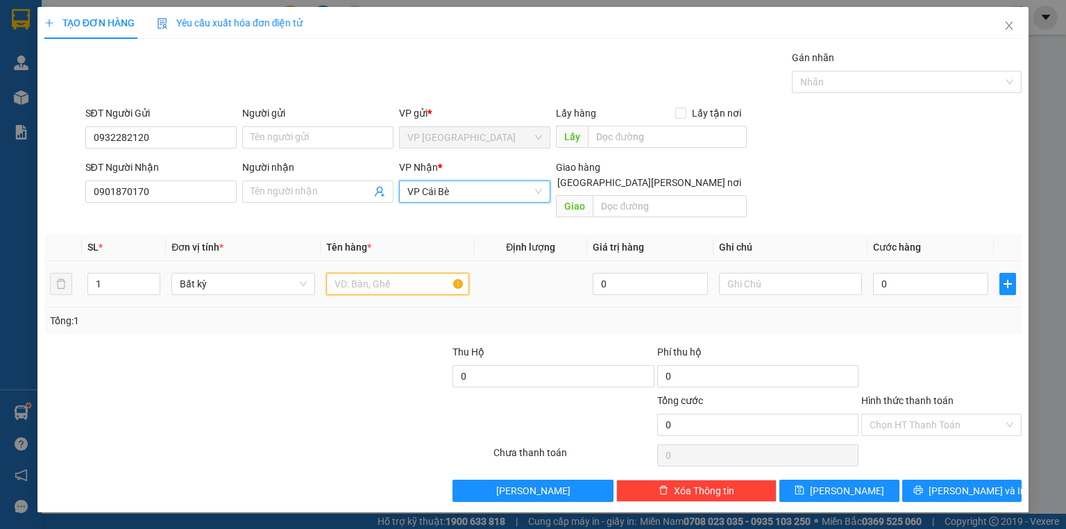
click at [390, 273] on input "text" at bounding box center [397, 284] width 143 height 22
type input "1 THÙNG"
click at [881, 270] on div "0" at bounding box center [930, 284] width 115 height 28
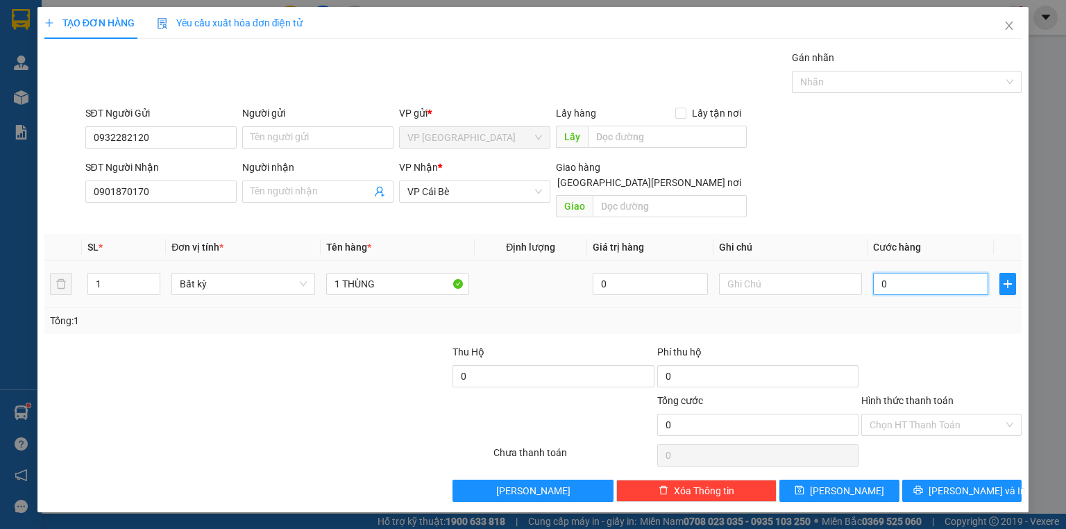
click at [886, 273] on input "0" at bounding box center [930, 284] width 115 height 22
type input "2"
type input "20"
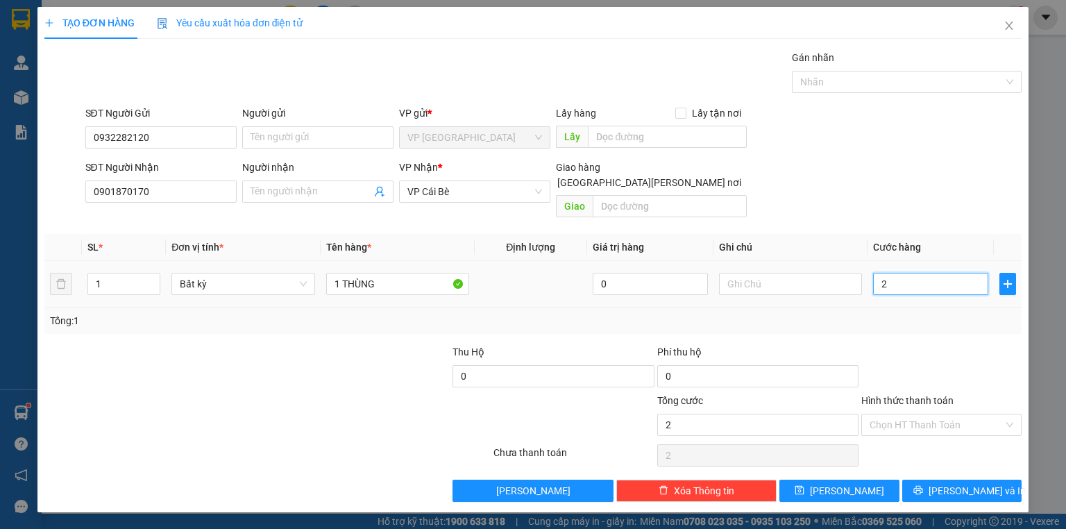
type input "20"
type input "20.000"
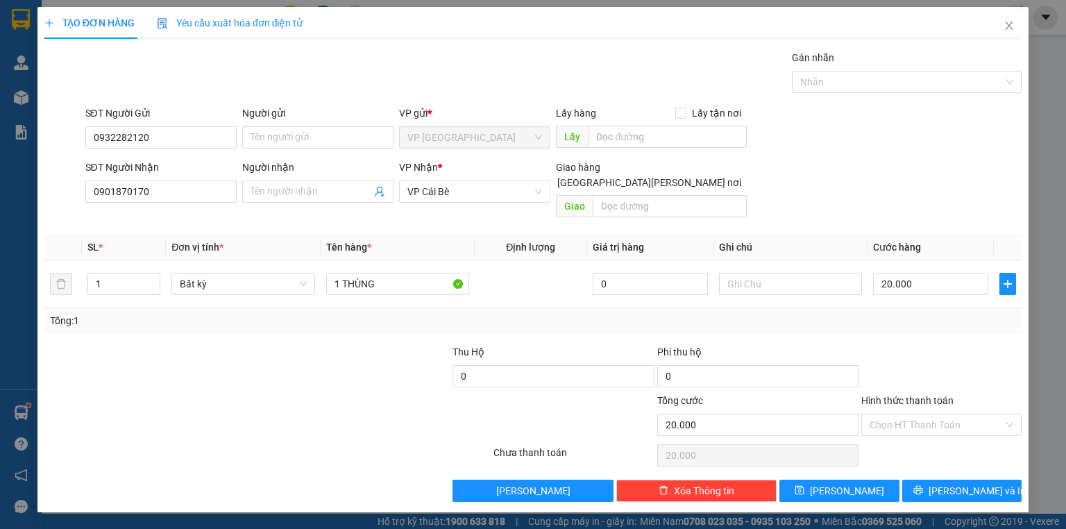
drag, startPoint x: 902, startPoint y: 310, endPoint x: 939, endPoint y: 390, distance: 88.5
click at [905, 315] on div "Tổng: 1" at bounding box center [532, 320] width 977 height 26
click at [944, 455] on div "Transit Pickup Surcharge Ids Transit Deliver Surcharge Ids Transit Deliver Surc…" at bounding box center [532, 276] width 977 height 452
click at [946, 480] on button "[PERSON_NAME] và In" at bounding box center [962, 491] width 120 height 22
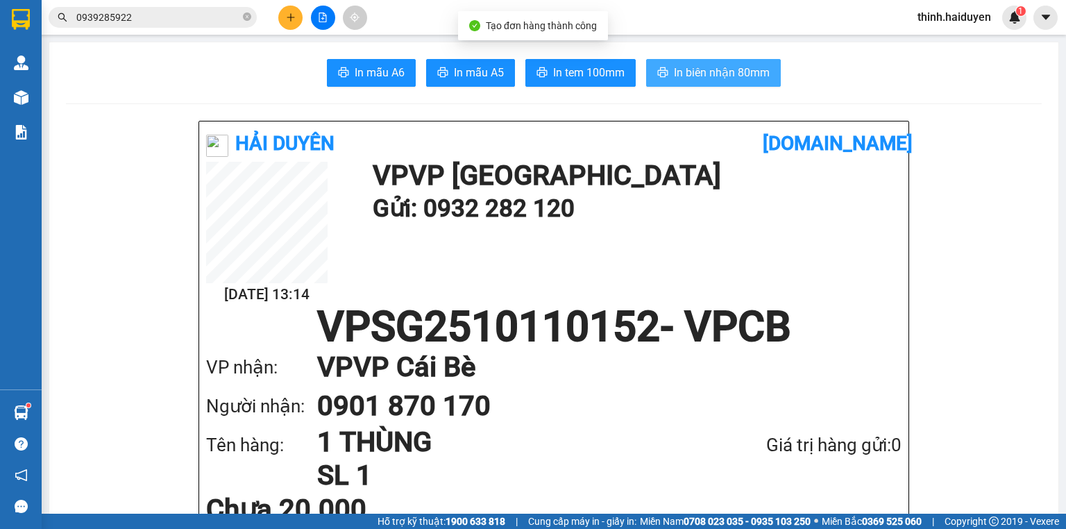
click at [689, 78] on span "In biên nhận 80mm" at bounding box center [722, 72] width 96 height 17
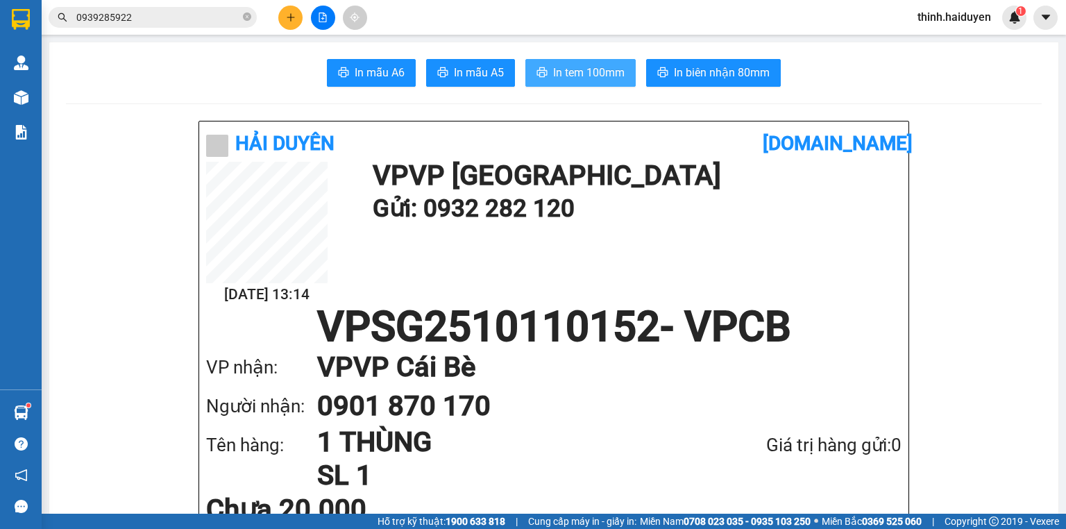
click at [580, 66] on span "In tem 100mm" at bounding box center [588, 72] width 71 height 17
click at [289, 14] on icon "plus" at bounding box center [291, 17] width 10 height 10
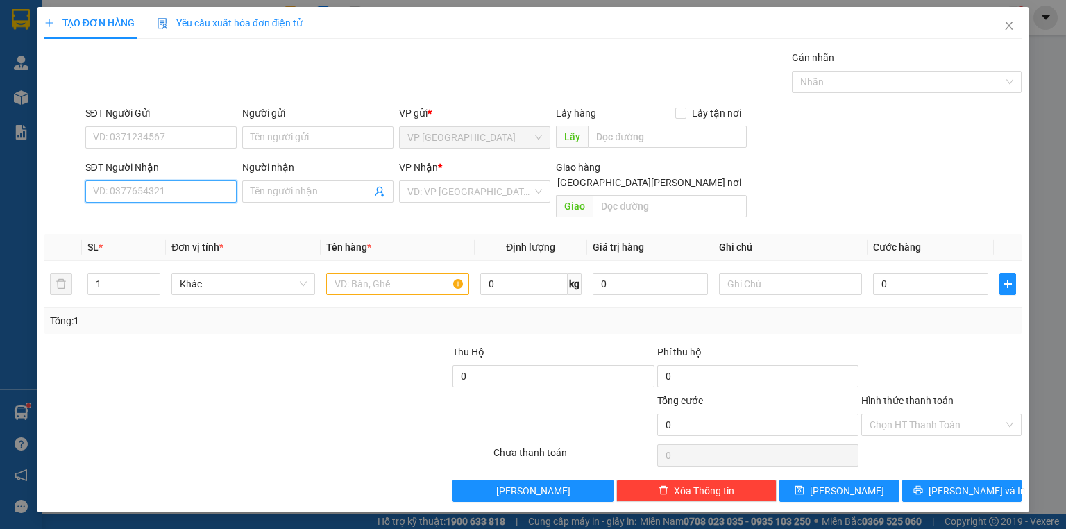
click at [164, 188] on input "SĐT Người Nhận" at bounding box center [160, 191] width 151 height 22
click at [144, 213] on div "0979829442 - MỸ HẠNH" at bounding box center [161, 218] width 135 height 15
type input "0979829442"
type input "MỸ HẠNH"
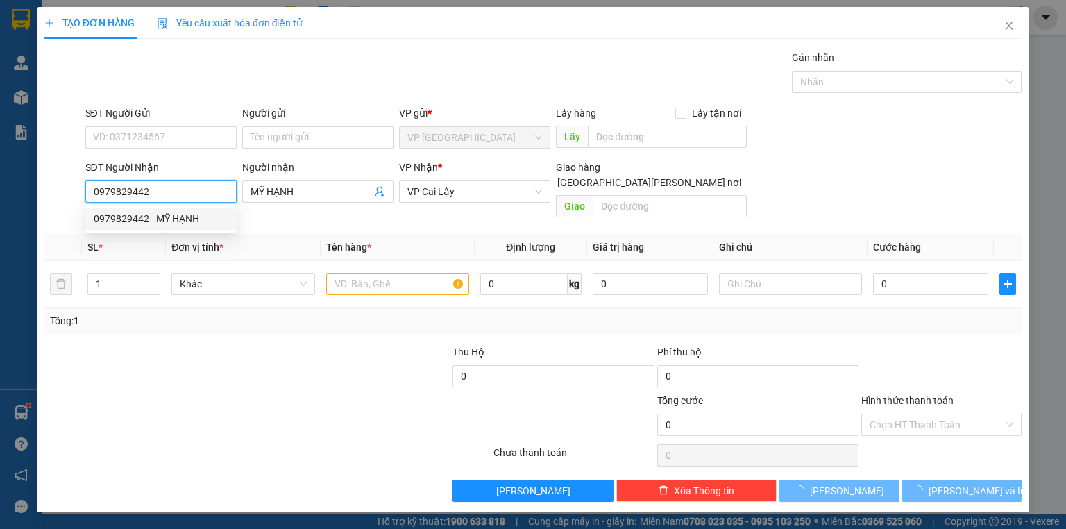
type input "50.000"
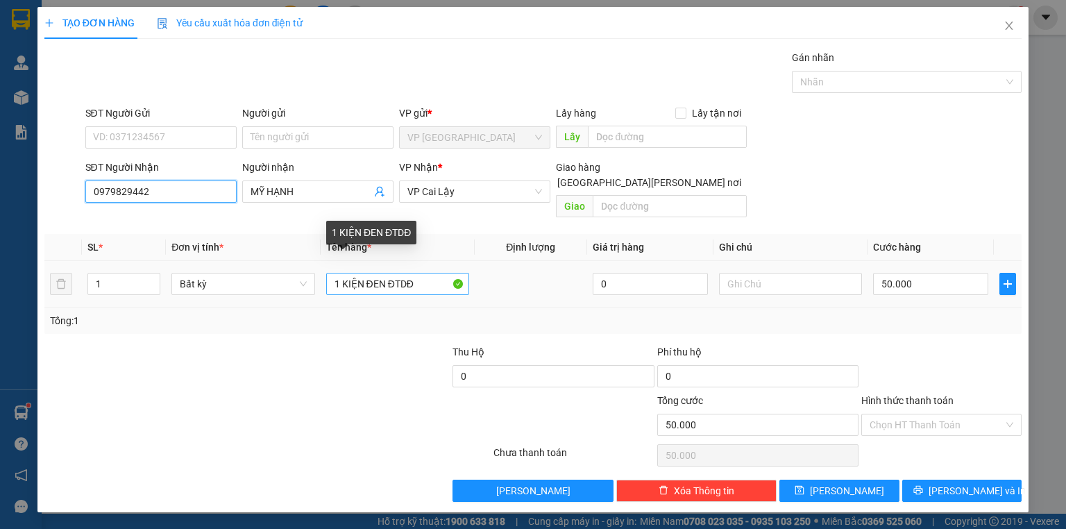
type input "0979829442"
click at [443, 275] on input "1 KIỆN ĐEN ĐTDĐ" at bounding box center [397, 284] width 143 height 22
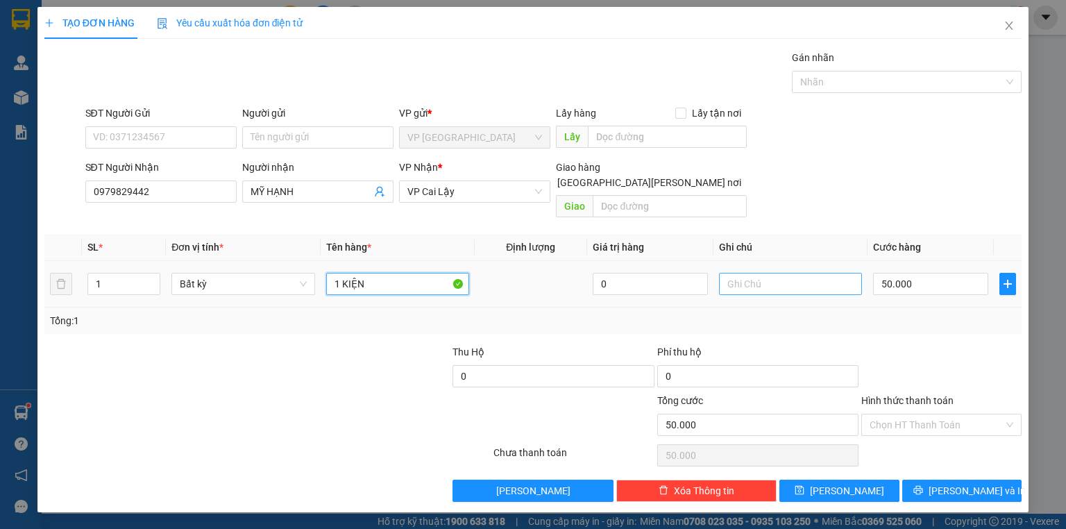
type input "1 KIỆN"
click at [795, 273] on input "text" at bounding box center [790, 284] width 143 height 22
type input "LK"
click at [920, 273] on input "50.000" at bounding box center [930, 284] width 115 height 22
type input "2"
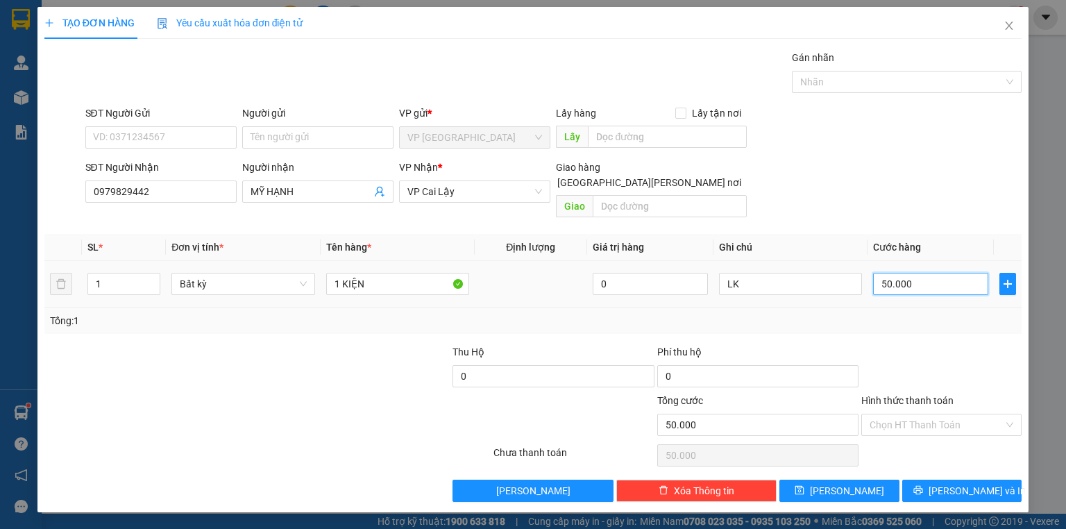
type input "2"
type input "20"
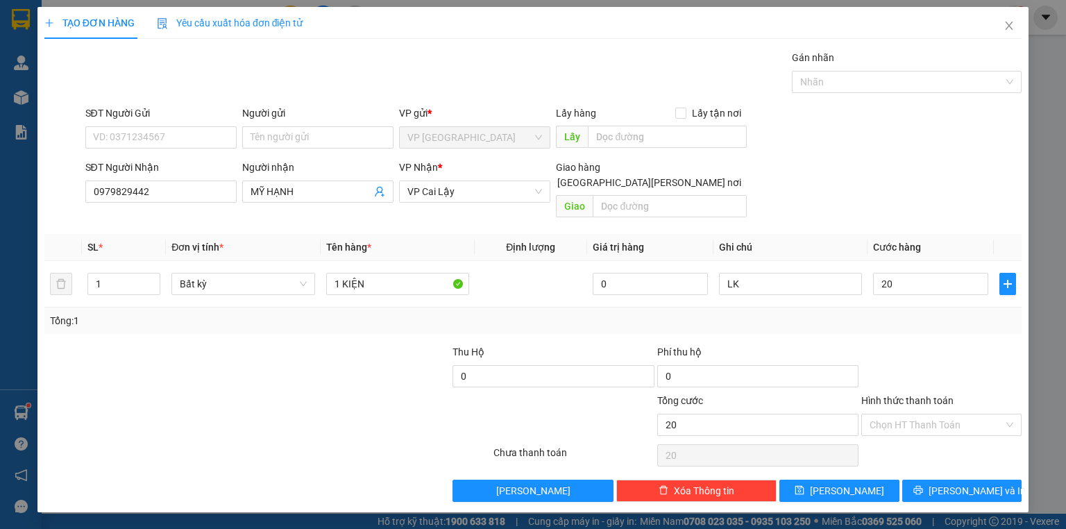
type input "20.000"
click at [919, 344] on div at bounding box center [941, 368] width 163 height 49
click at [922, 486] on icon "printer" at bounding box center [917, 490] width 9 height 9
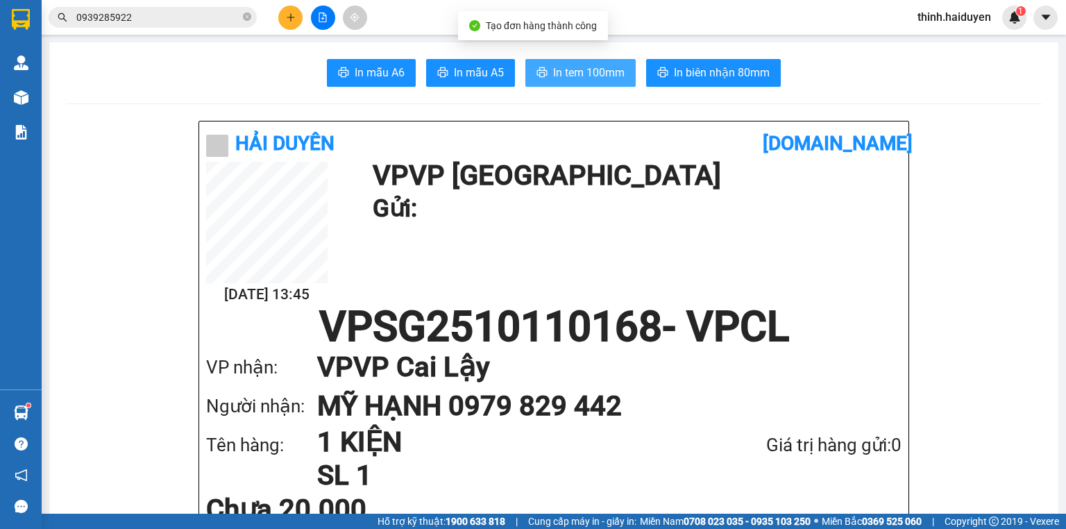
click at [573, 69] on span "In tem 100mm" at bounding box center [588, 72] width 71 height 17
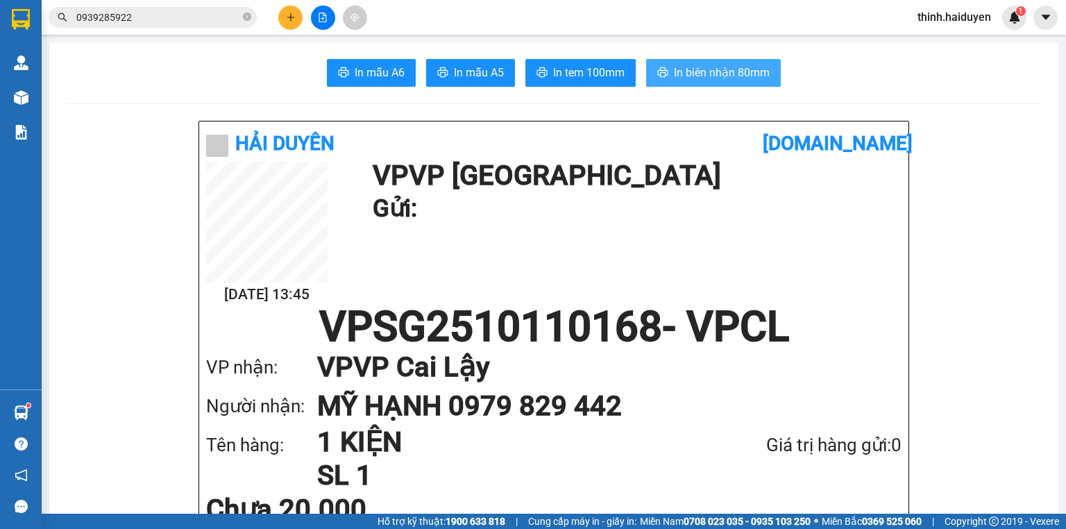
click at [695, 75] on span "In biên nhận 80mm" at bounding box center [722, 72] width 96 height 17
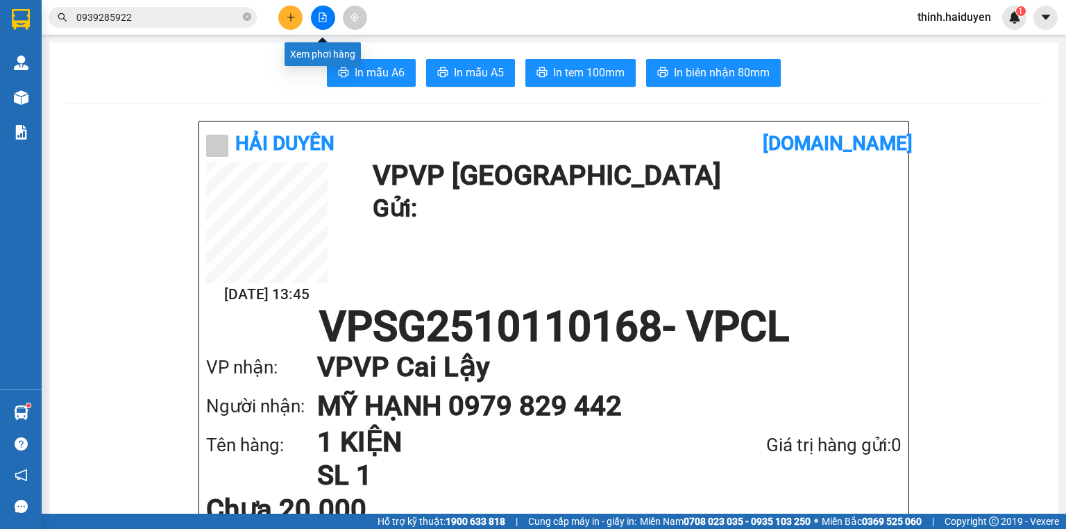
click at [316, 10] on button at bounding box center [323, 18] width 24 height 24
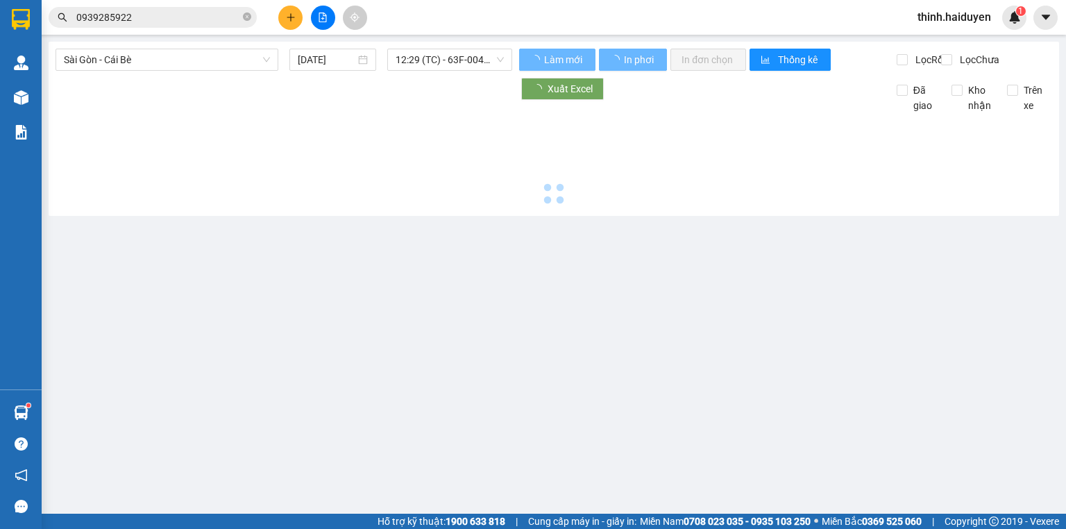
click at [316, 11] on button at bounding box center [323, 18] width 24 height 24
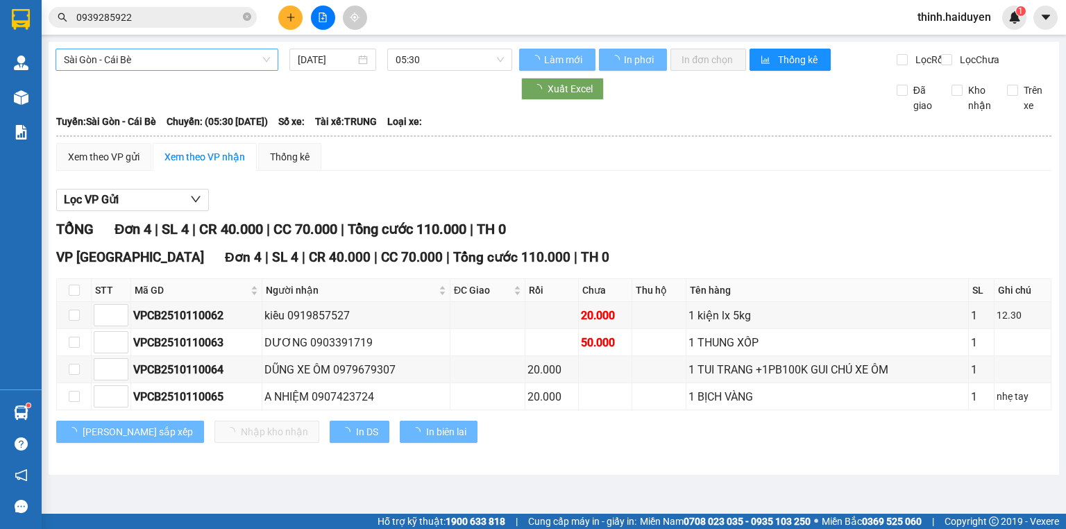
drag, startPoint x: 235, startPoint y: 62, endPoint x: 231, endPoint y: 72, distance: 11.0
click at [233, 64] on span "Sài Gòn - Cái Bè" at bounding box center [167, 59] width 206 height 21
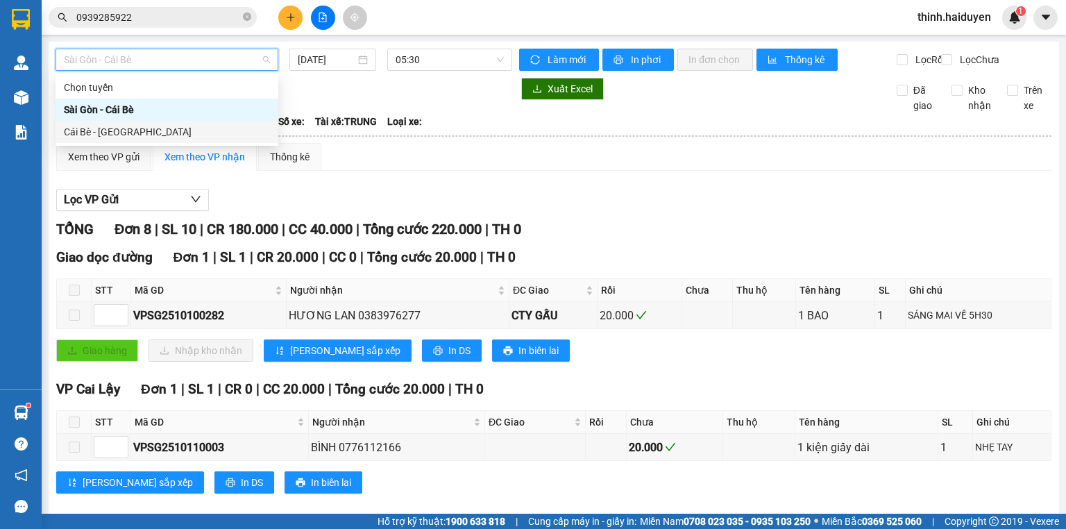
click at [139, 136] on div "Cái Bè - [GEOGRAPHIC_DATA]" at bounding box center [167, 131] width 206 height 15
type input "[DATE]"
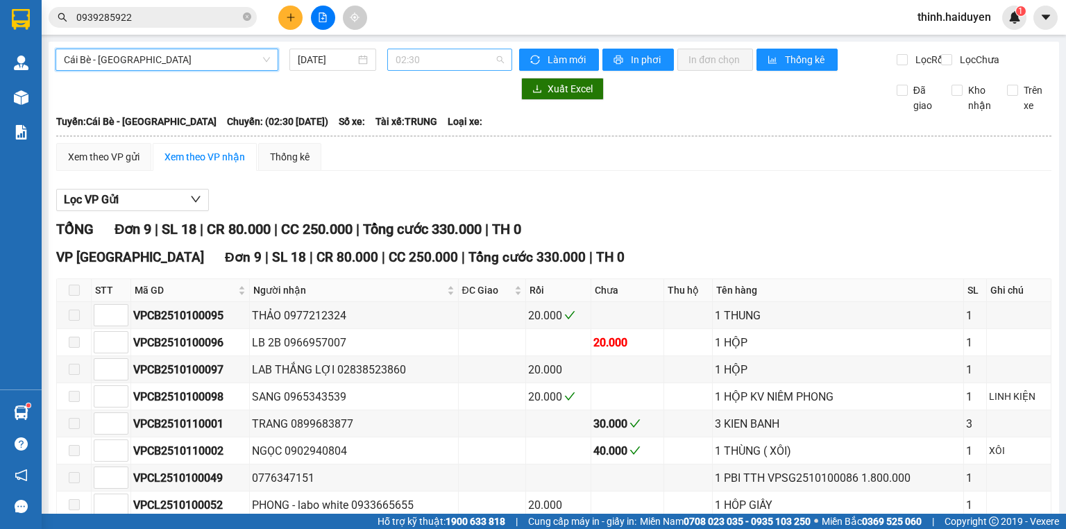
click at [425, 58] on span "02:30" at bounding box center [450, 59] width 109 height 21
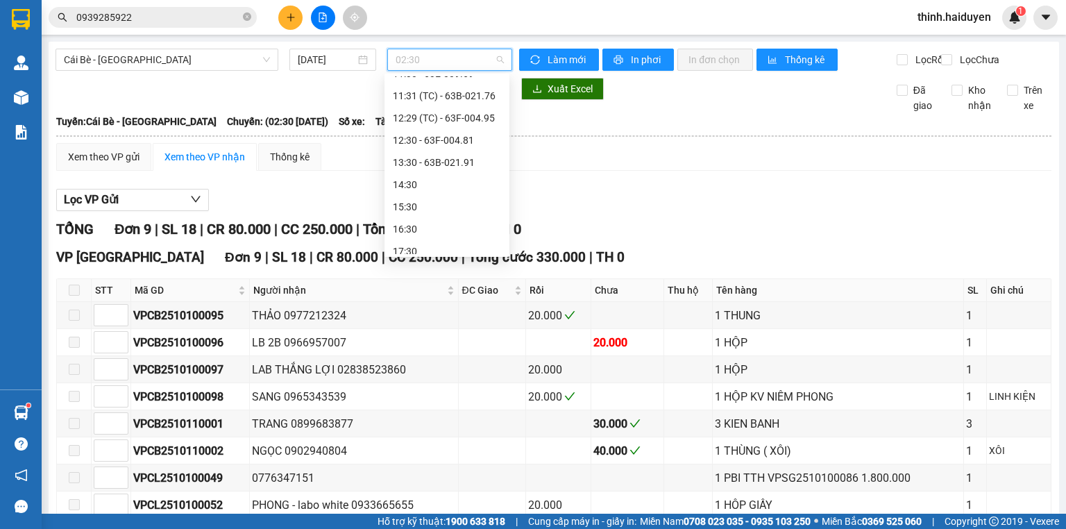
scroll to position [400, 0]
click at [422, 102] on div "12:29 (TC) - 63F-004.95" at bounding box center [447, 109] width 108 height 15
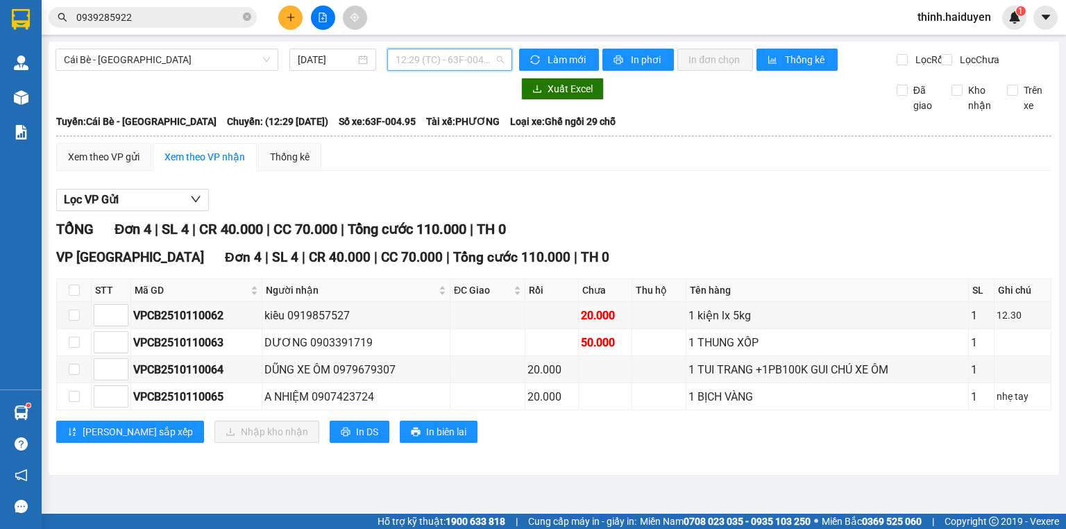
click at [428, 58] on span "12:29 (TC) - 63F-004.95" at bounding box center [450, 59] width 109 height 21
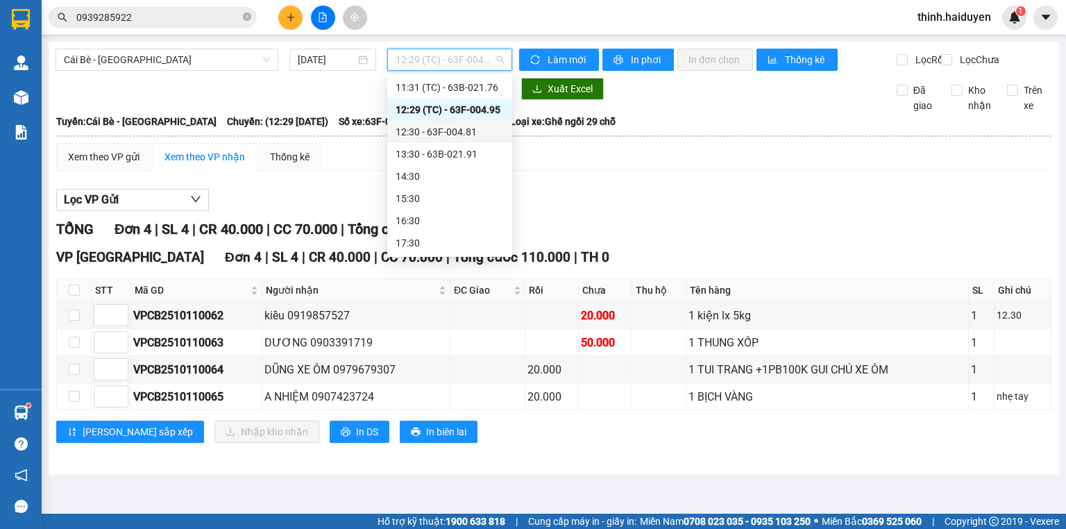
drag, startPoint x: 414, startPoint y: 132, endPoint x: 419, endPoint y: 124, distance: 9.0
click at [414, 130] on div "12:30 - 63F-004.81" at bounding box center [450, 131] width 108 height 15
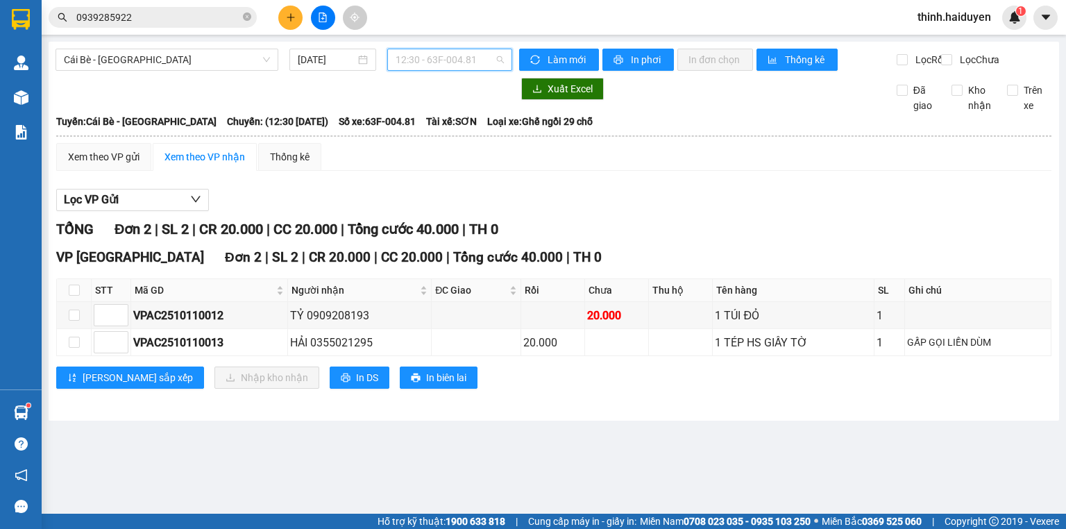
click at [425, 56] on span "12:30 - 63F-004.81" at bounding box center [450, 59] width 109 height 21
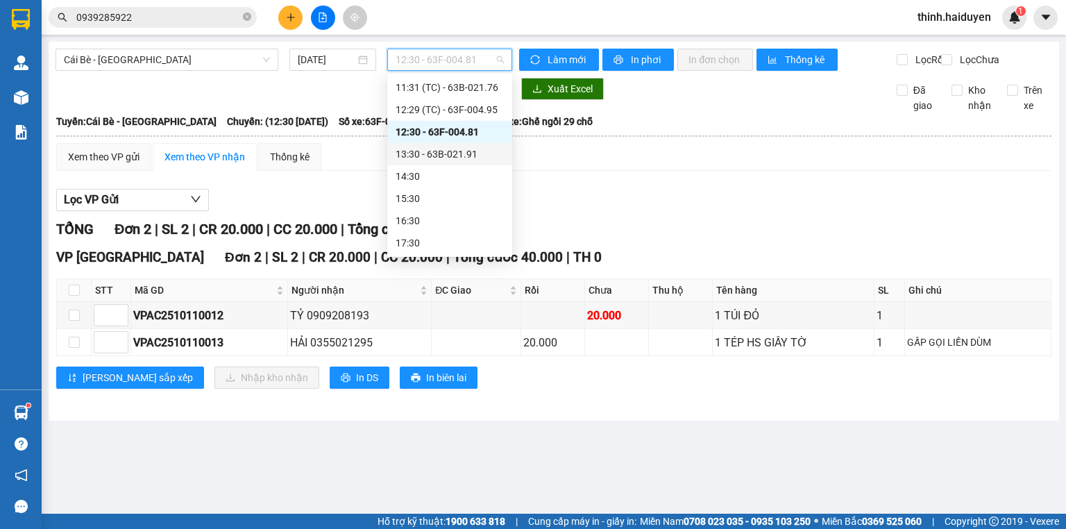
click at [416, 151] on div "13:30 - 63B-021.91" at bounding box center [450, 153] width 108 height 15
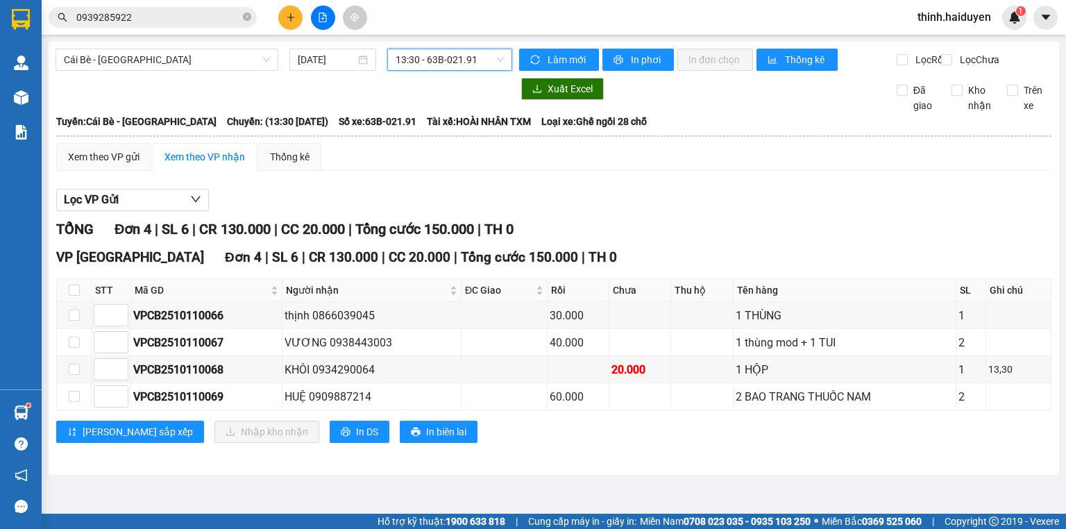
click at [169, 10] on input "0939285922" at bounding box center [158, 17] width 164 height 15
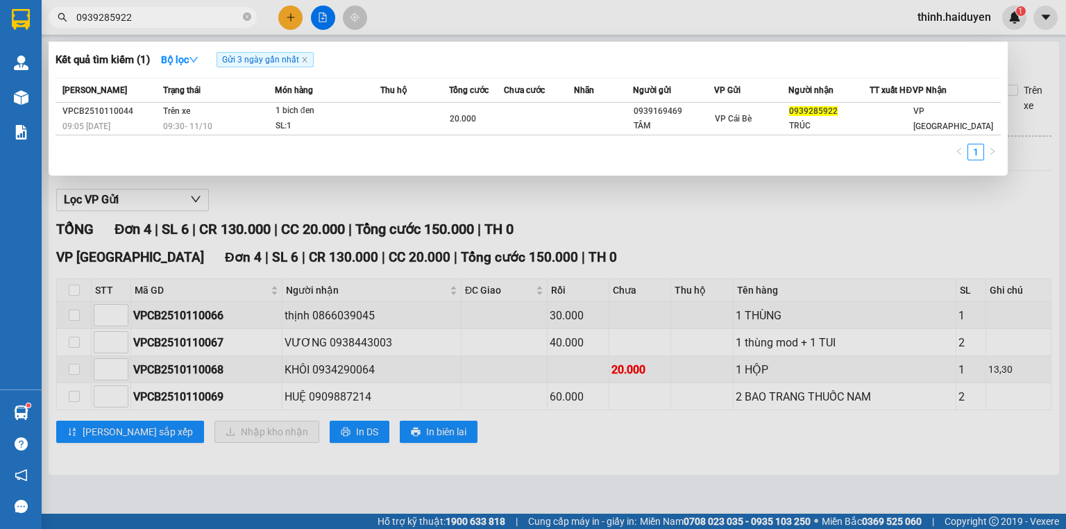
click at [169, 10] on input "0939285922" at bounding box center [158, 17] width 164 height 15
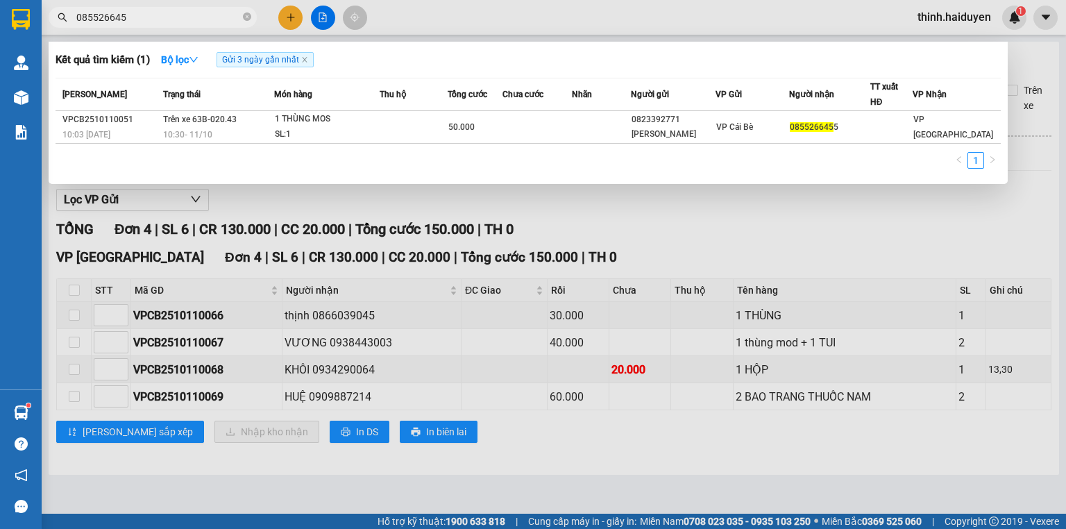
type input "0855266455"
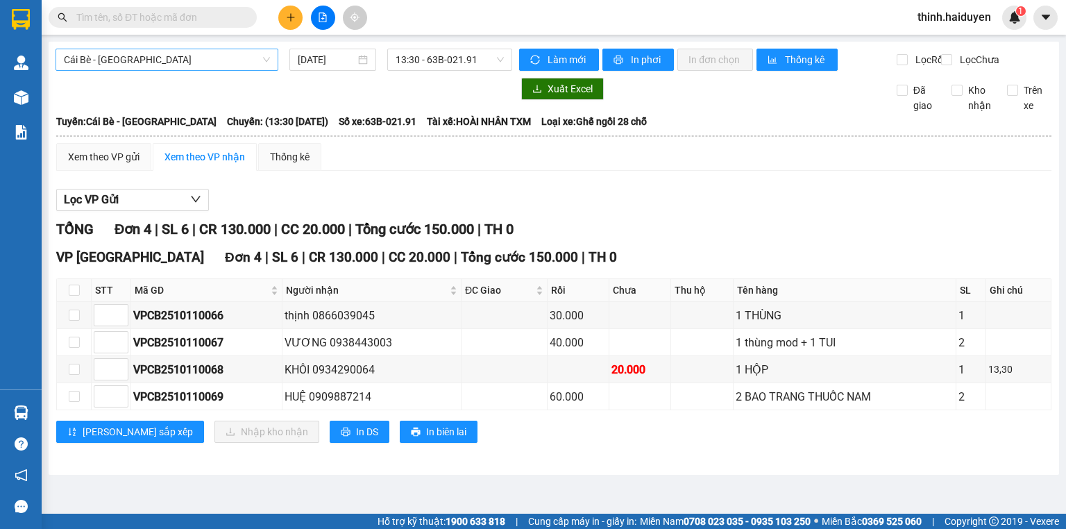
click at [125, 65] on span "Cái Bè - [GEOGRAPHIC_DATA]" at bounding box center [167, 59] width 206 height 21
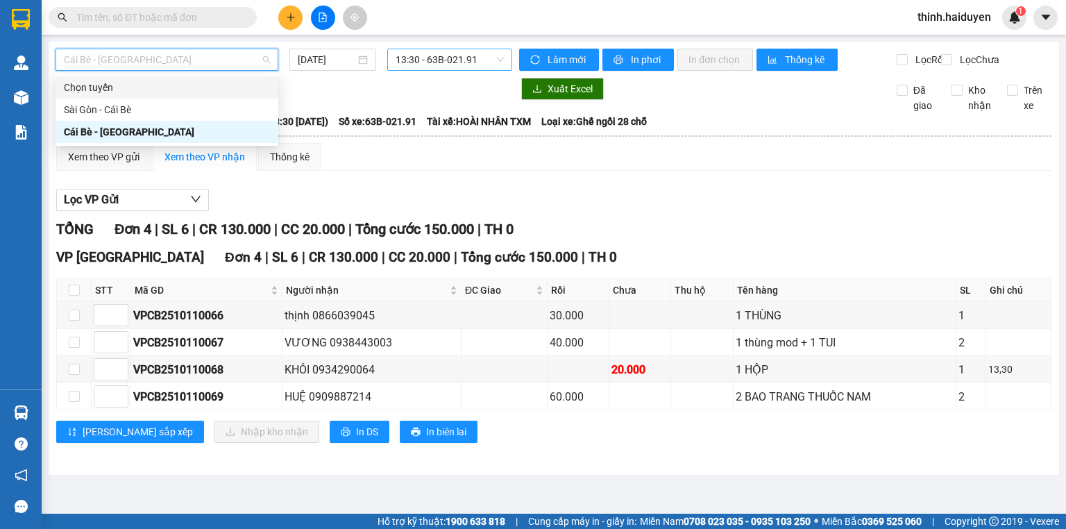
click at [433, 63] on span "13:30 - 63B-021.91" at bounding box center [450, 59] width 109 height 21
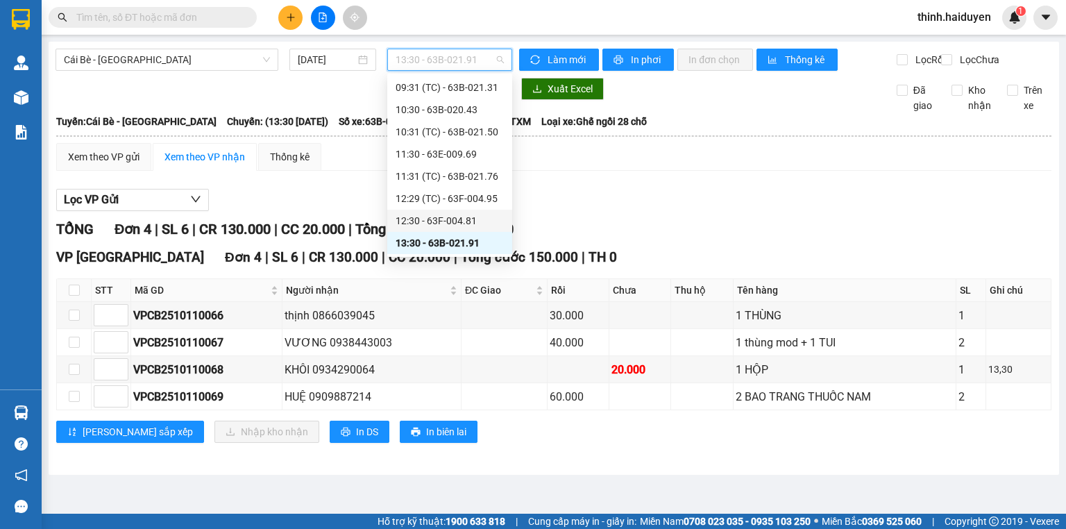
scroll to position [366, 0]
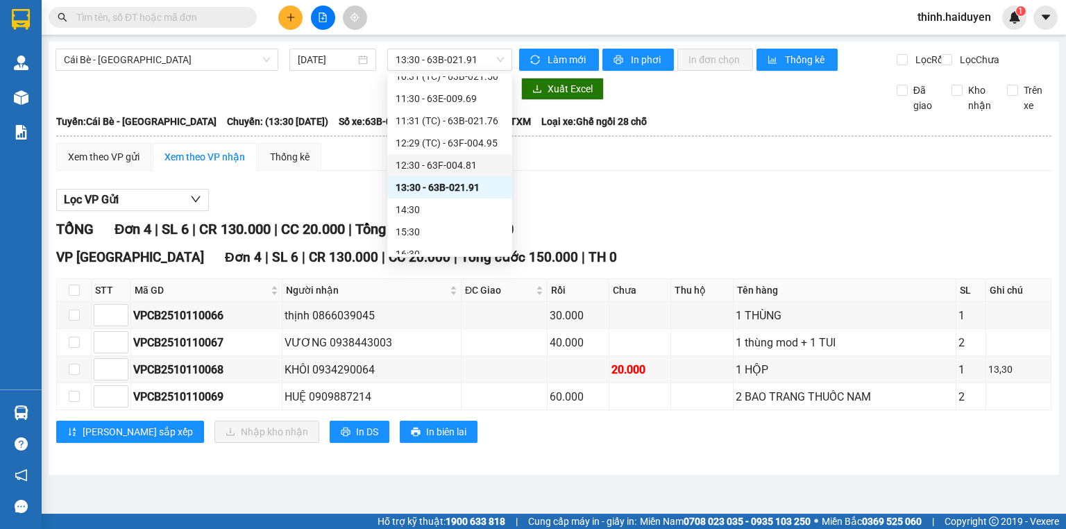
click at [549, 160] on div "Xem theo VP gửi Xem theo VP nhận Thống kê" at bounding box center [553, 157] width 995 height 28
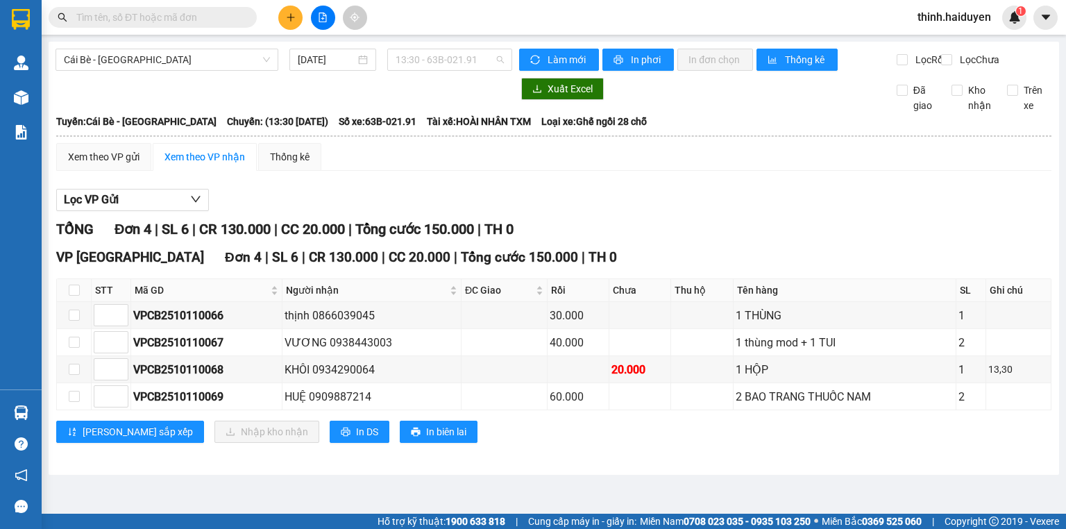
drag, startPoint x: 414, startPoint y: 56, endPoint x: 434, endPoint y: 96, distance: 45.3
click at [415, 56] on span "13:30 - 63B-021.91" at bounding box center [450, 59] width 109 height 21
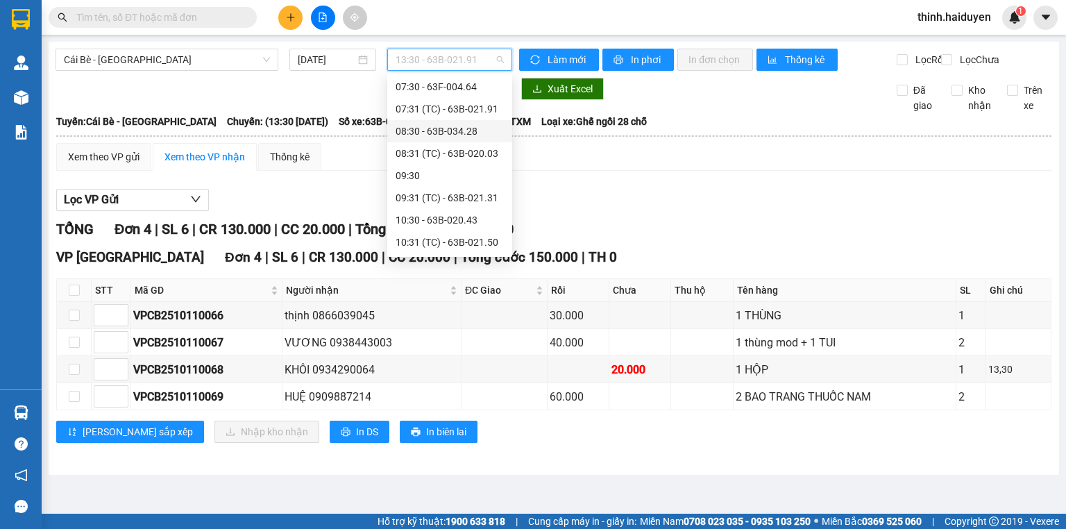
scroll to position [200, 0]
click at [438, 92] on div "07:30 - 63F-004.64" at bounding box center [450, 87] width 108 height 15
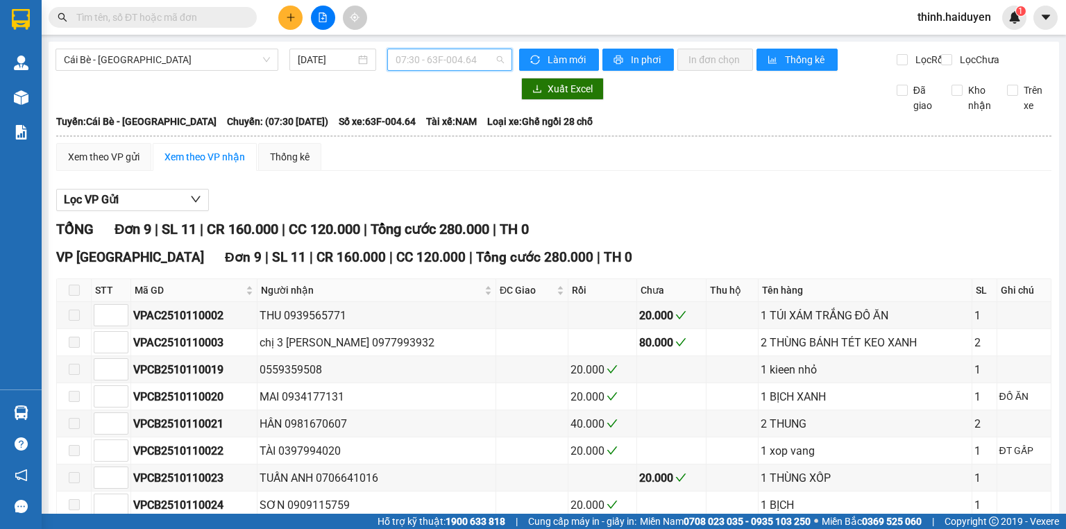
click at [444, 57] on span "07:30 - 63F-004.64" at bounding box center [450, 59] width 109 height 21
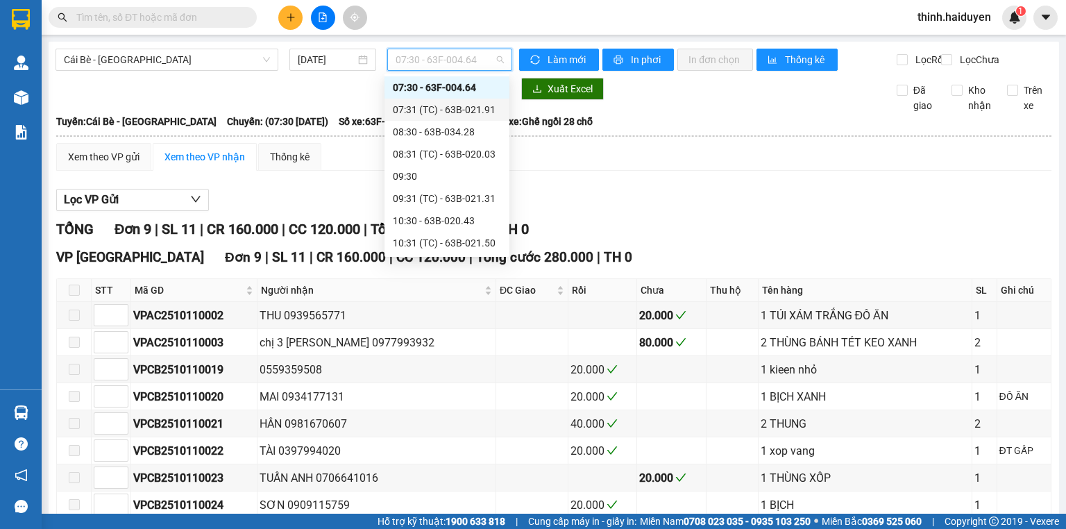
click at [436, 110] on div "07:31 (TC) - 63B-021.91" at bounding box center [447, 109] width 108 height 15
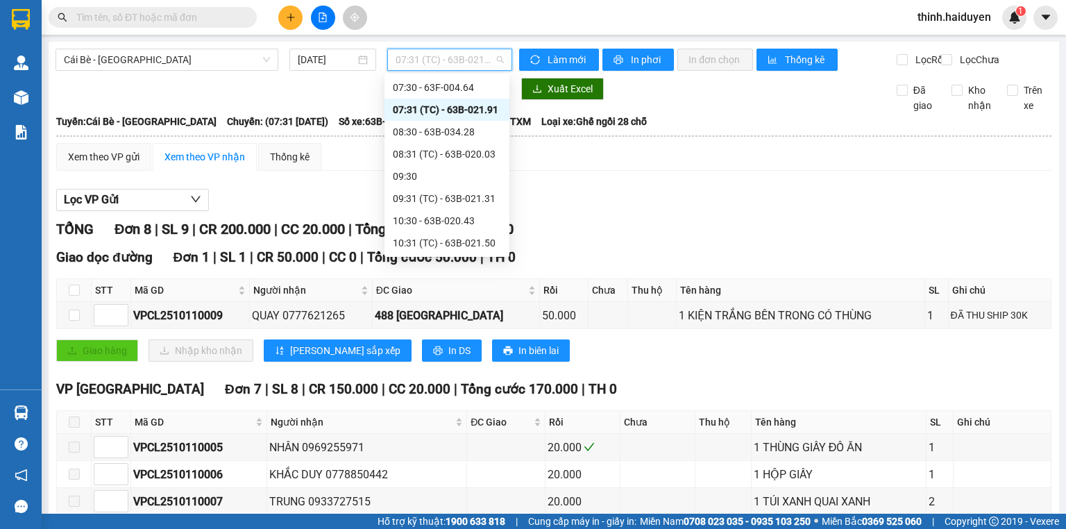
click at [455, 57] on span "07:31 (TC) - 63B-021.91" at bounding box center [450, 59] width 109 height 21
click at [436, 128] on div "08:30 - 63B-034.28" at bounding box center [447, 131] width 108 height 15
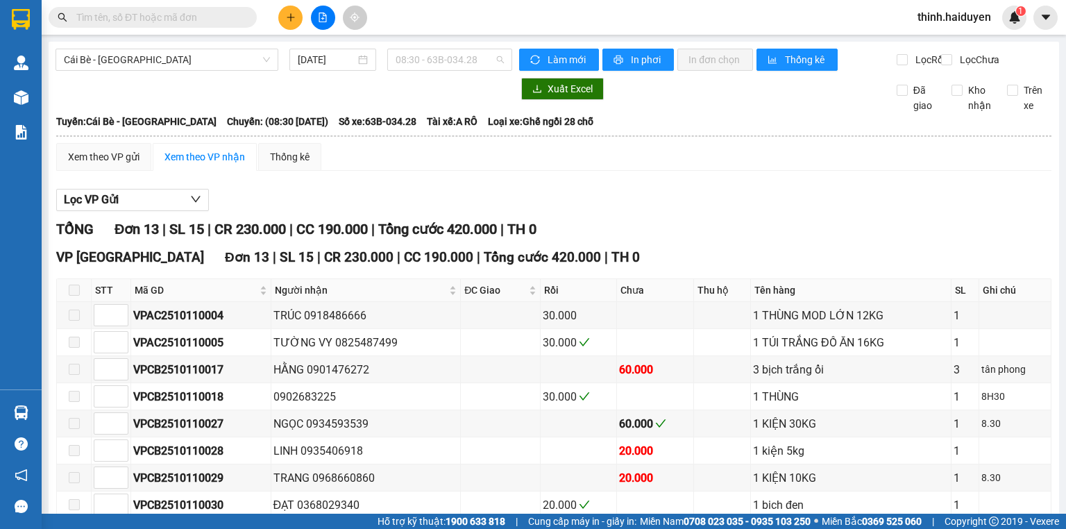
click at [446, 56] on span "08:30 - 63B-034.28" at bounding box center [450, 59] width 109 height 21
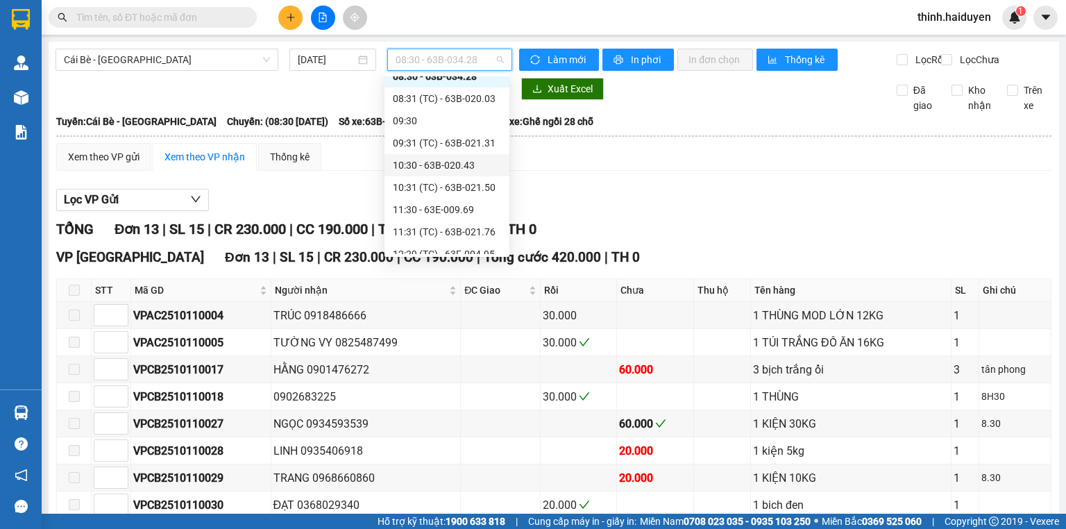
scroll to position [422, 0]
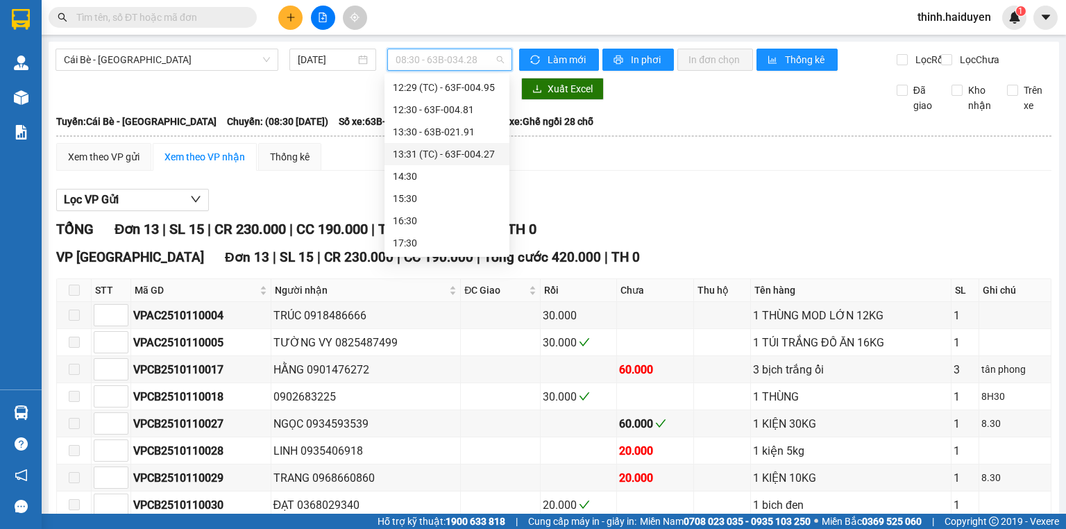
click at [431, 151] on div "13:31 (TC) - 63F-004.27" at bounding box center [447, 153] width 108 height 15
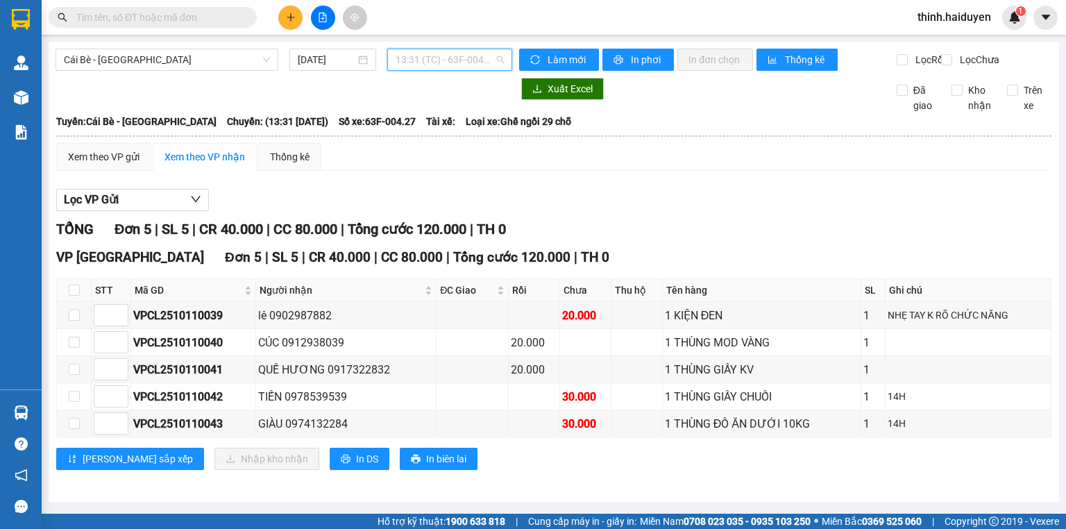
click at [432, 52] on span "13:31 (TC) - 63F-004.27" at bounding box center [450, 59] width 109 height 21
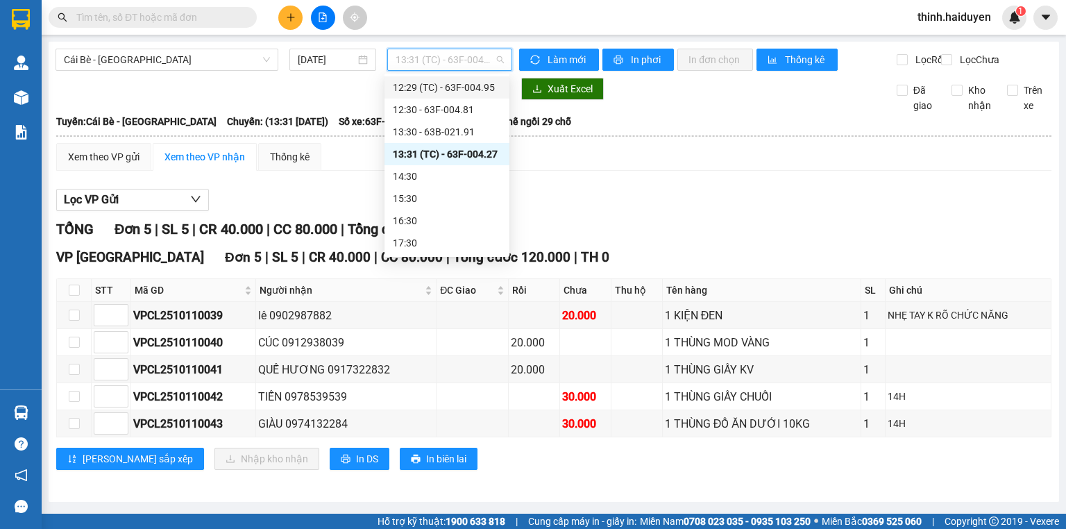
click at [421, 93] on div "12:29 (TC) - 63F-004.95" at bounding box center [447, 87] width 108 height 15
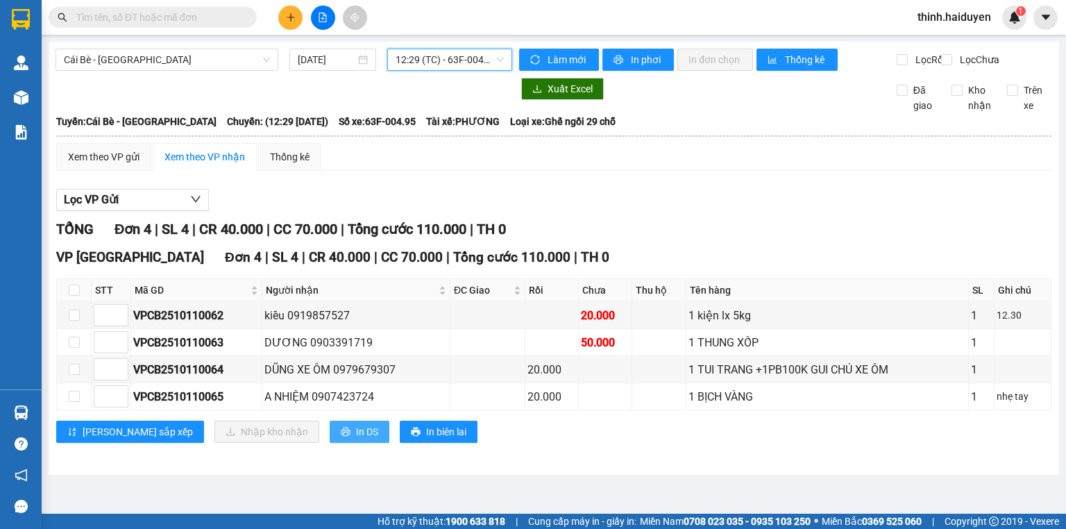
click at [356, 436] on span "In DS" at bounding box center [367, 431] width 22 height 15
drag, startPoint x: 472, startPoint y: 67, endPoint x: 469, endPoint y: 77, distance: 11.0
click at [472, 67] on span "12:29 (TC) - 63F-004.95" at bounding box center [450, 59] width 109 height 21
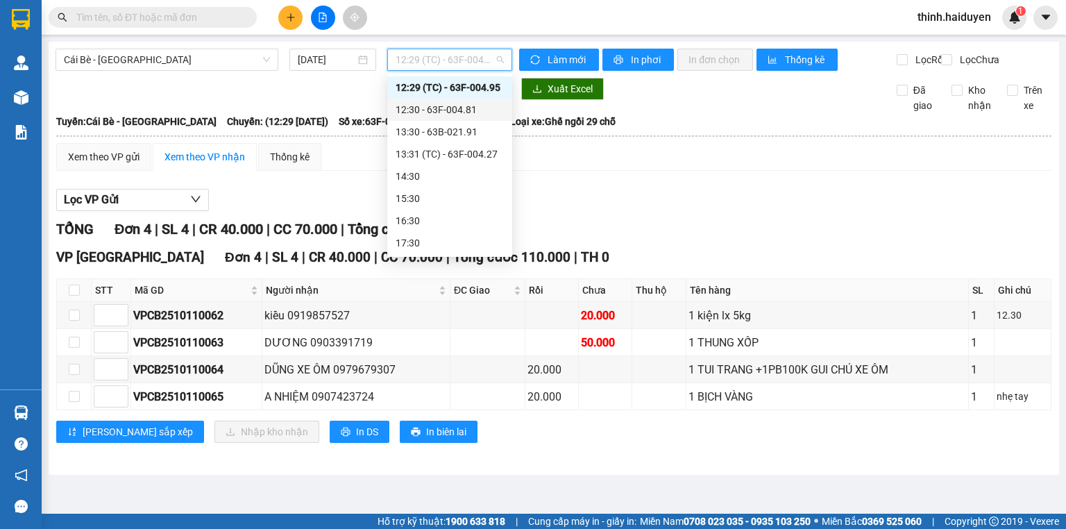
click at [436, 112] on div "12:30 - 63F-004.81" at bounding box center [450, 109] width 108 height 15
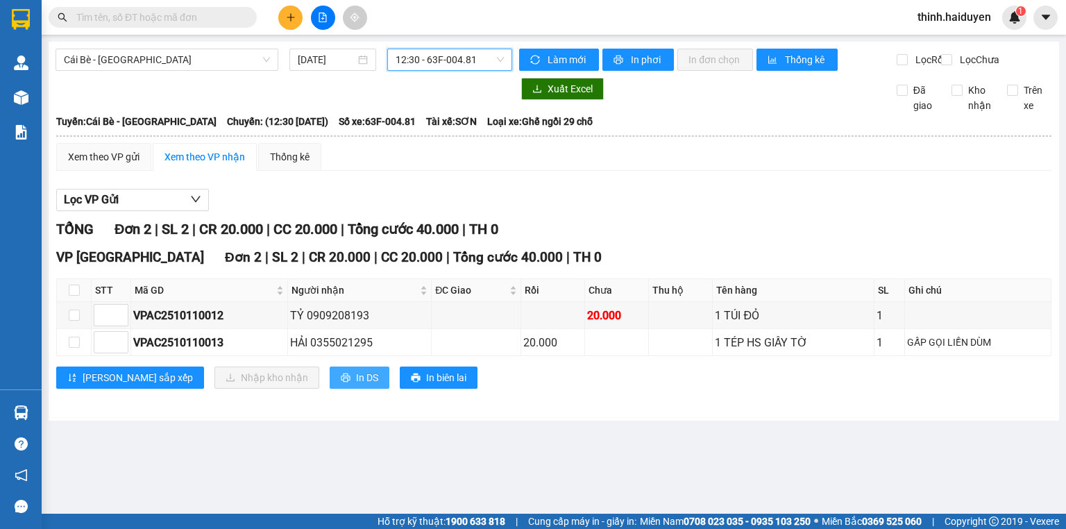
drag, startPoint x: 314, startPoint y: 386, endPoint x: 322, endPoint y: 385, distance: 7.8
click at [356, 385] on span "In DS" at bounding box center [367, 377] width 22 height 15
drag, startPoint x: 487, startPoint y: 58, endPoint x: 448, endPoint y: 126, distance: 77.7
click at [487, 58] on span "12:30 - 63F-004.81" at bounding box center [450, 59] width 109 height 21
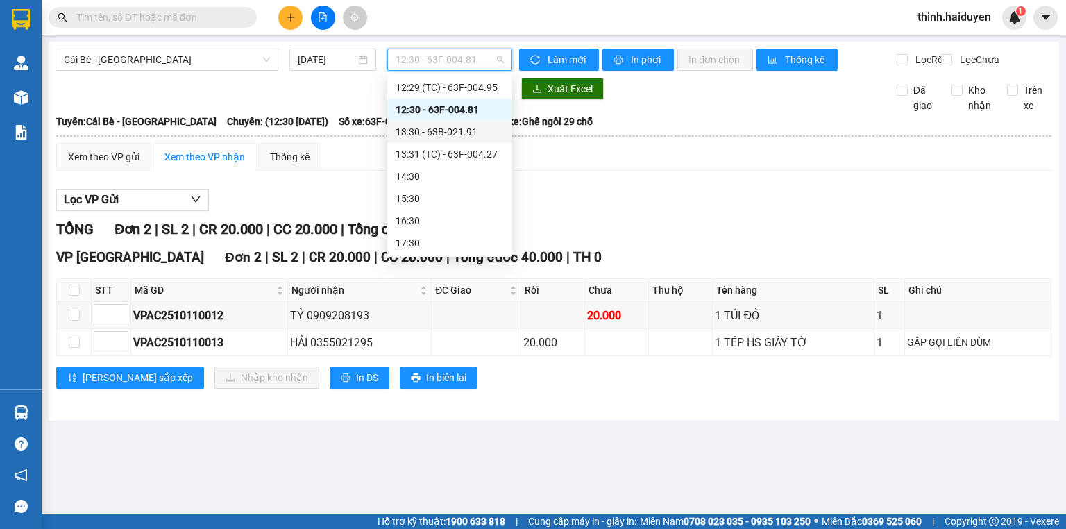
click at [419, 137] on div "13:30 - 63B-021.91" at bounding box center [450, 131] width 108 height 15
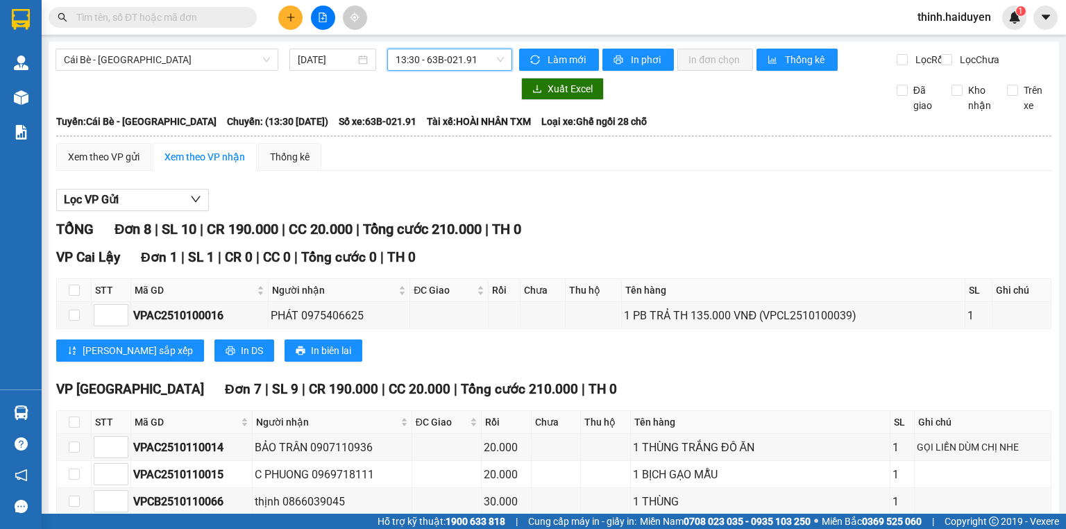
click at [414, 69] on span "13:30 - 63B-021.91" at bounding box center [450, 59] width 109 height 21
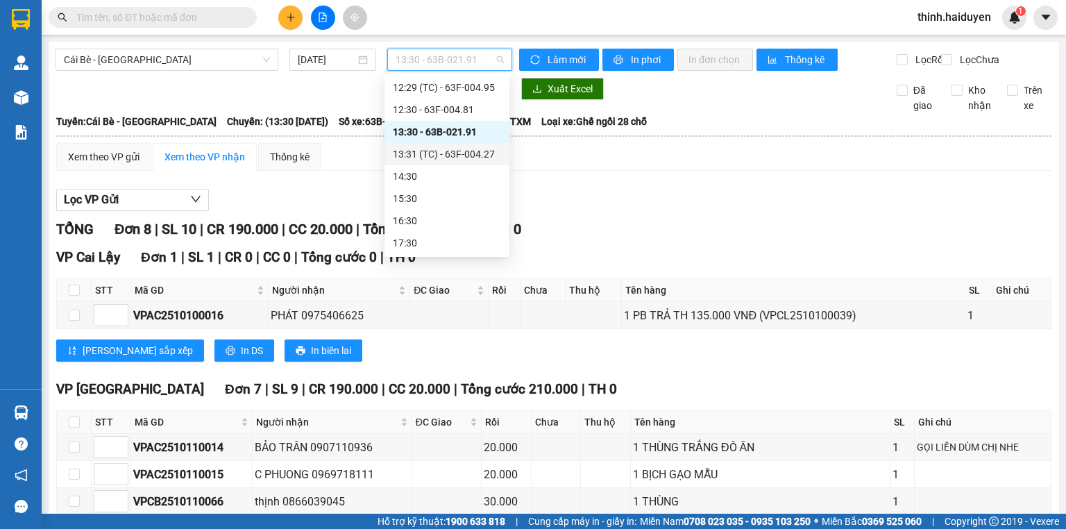
click at [425, 149] on div "13:31 (TC) - 63F-004.27" at bounding box center [447, 153] width 108 height 15
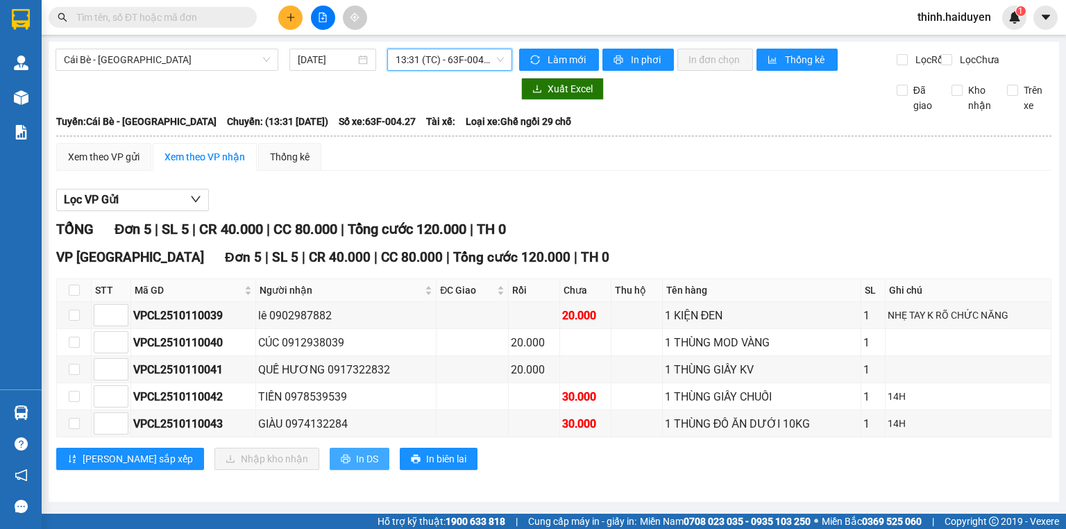
click at [356, 464] on span "In DS" at bounding box center [367, 458] width 22 height 15
click at [441, 55] on span "13:31 (TC) - 63F-004.27" at bounding box center [450, 59] width 109 height 21
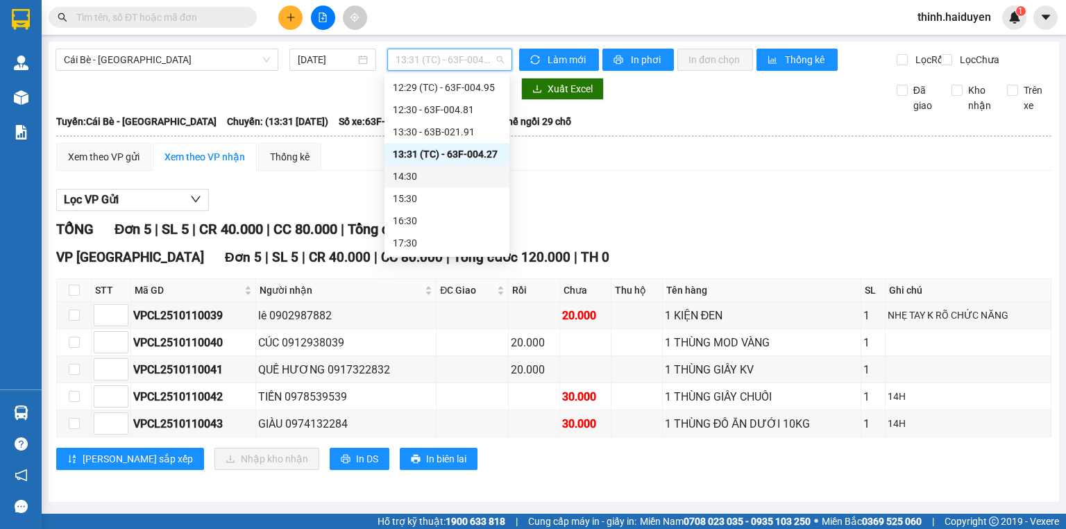
click at [439, 174] on div "14:30" at bounding box center [447, 176] width 108 height 15
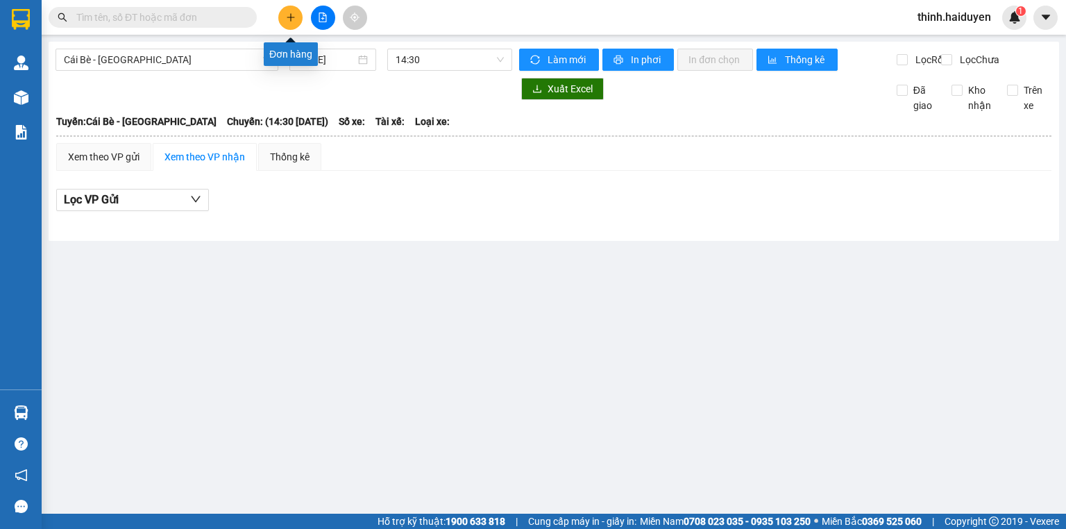
click at [286, 22] on button at bounding box center [290, 18] width 24 height 24
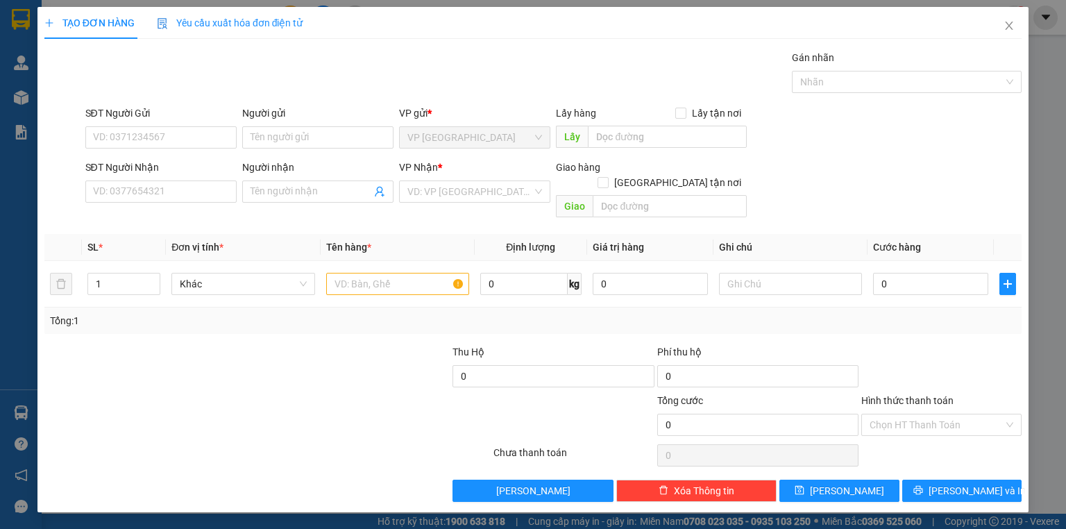
click at [292, 203] on div "Người nhận Tên người nhận" at bounding box center [317, 184] width 151 height 49
drag, startPoint x: 297, startPoint y: 201, endPoint x: 310, endPoint y: 195, distance: 14.3
click at [300, 198] on span at bounding box center [317, 191] width 151 height 22
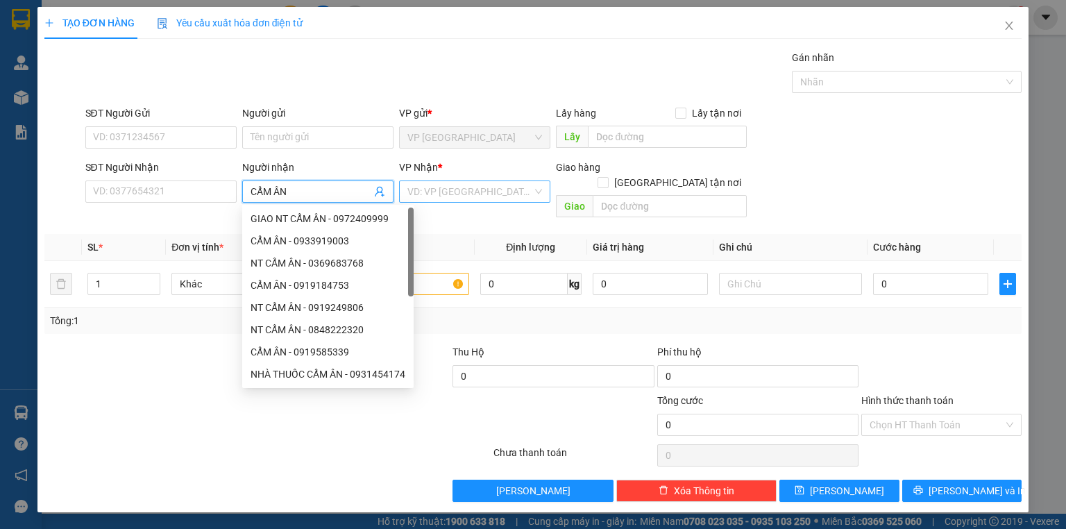
type input "CẨM ÂN"
click at [494, 192] on input "search" at bounding box center [469, 191] width 125 height 21
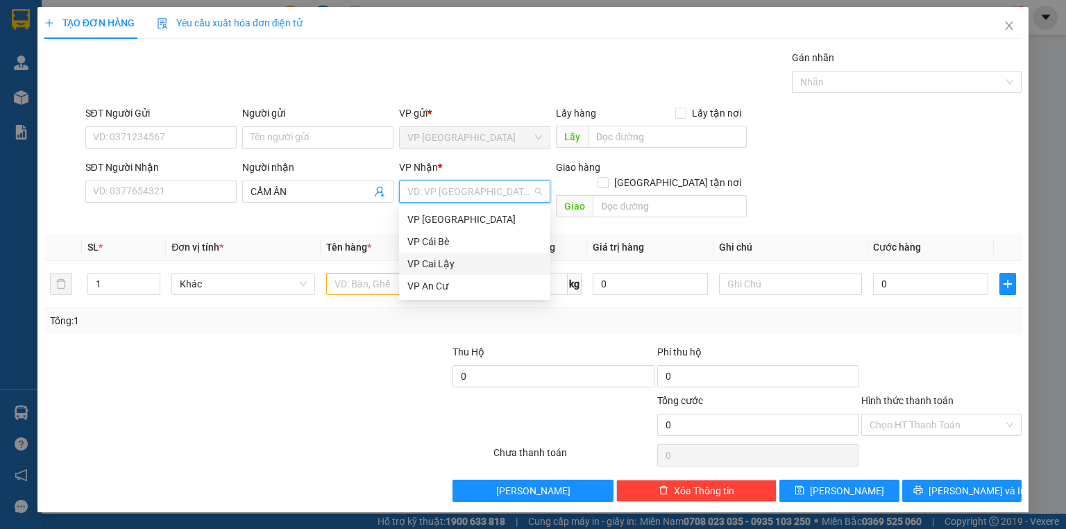
click at [459, 262] on div "VP Cai Lậy" at bounding box center [474, 263] width 135 height 15
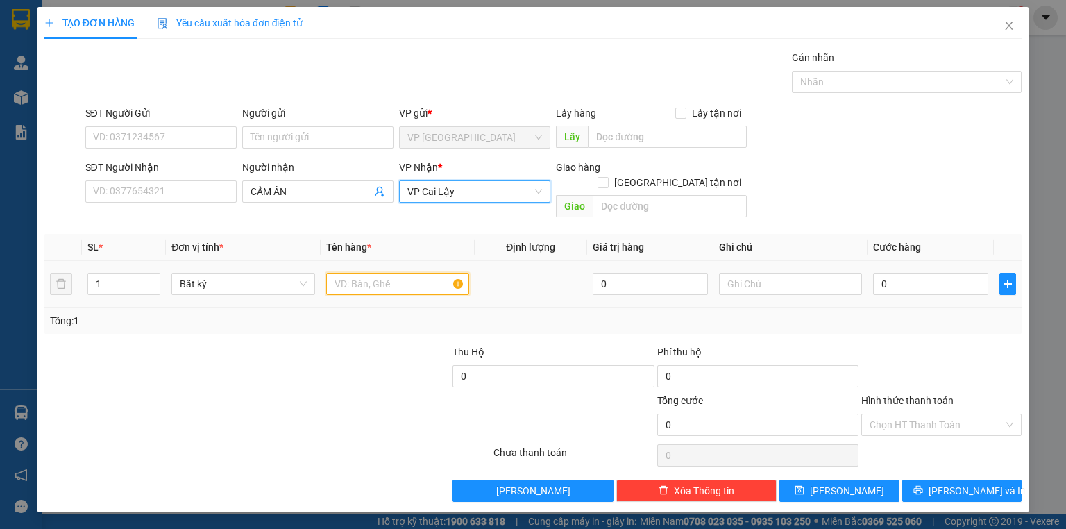
click at [383, 273] on input "text" at bounding box center [397, 284] width 143 height 22
type input "1 THÙNG"
click at [906, 279] on div "0" at bounding box center [930, 284] width 115 height 28
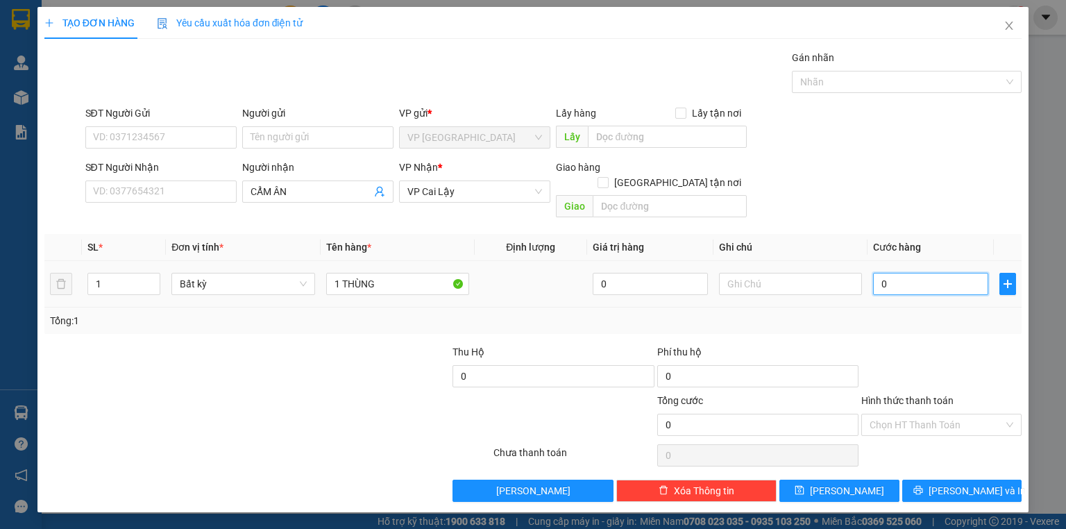
click at [908, 273] on input "0" at bounding box center [930, 284] width 115 height 22
type input "3"
type input "30"
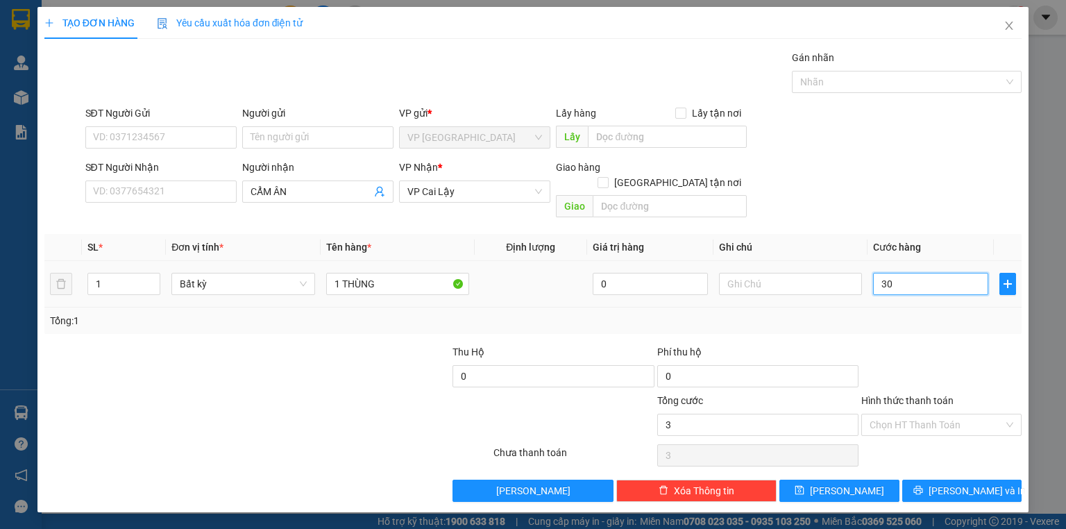
type input "30"
type input "30.000"
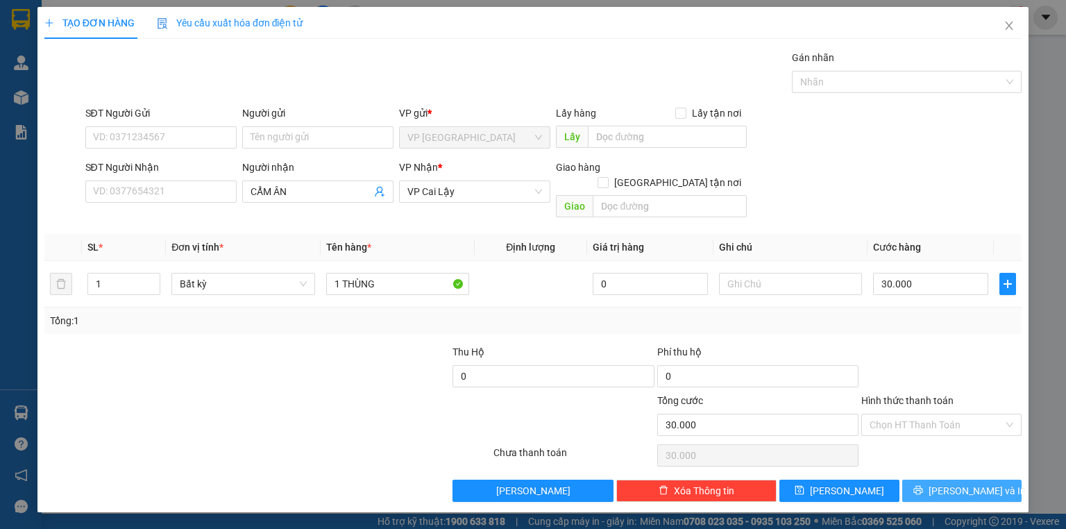
click at [929, 480] on button "[PERSON_NAME] và In" at bounding box center [962, 491] width 120 height 22
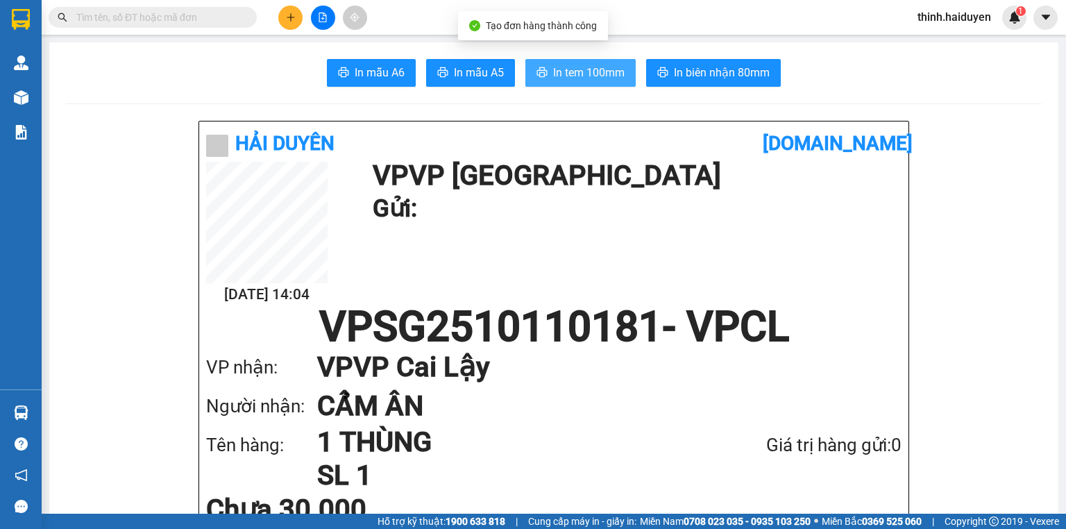
click at [541, 86] on button "In tem 100mm" at bounding box center [580, 73] width 110 height 28
drag, startPoint x: 623, startPoint y: 69, endPoint x: 675, endPoint y: 71, distance: 52.1
click at [625, 69] on button "In tem 100mm" at bounding box center [580, 73] width 110 height 28
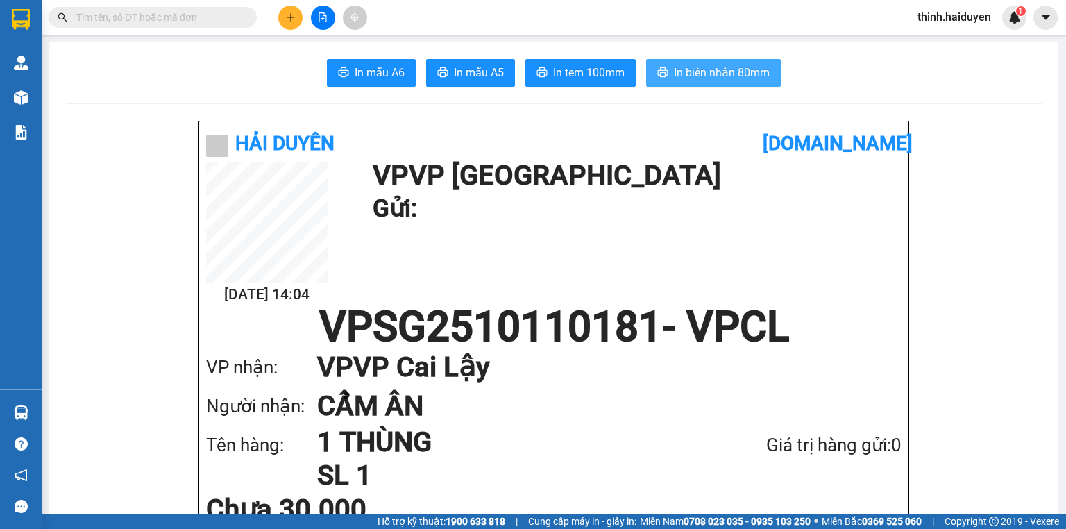
click at [675, 71] on span "In biên nhận 80mm" at bounding box center [722, 72] width 96 height 17
click at [116, 17] on input "text" at bounding box center [158, 17] width 164 height 15
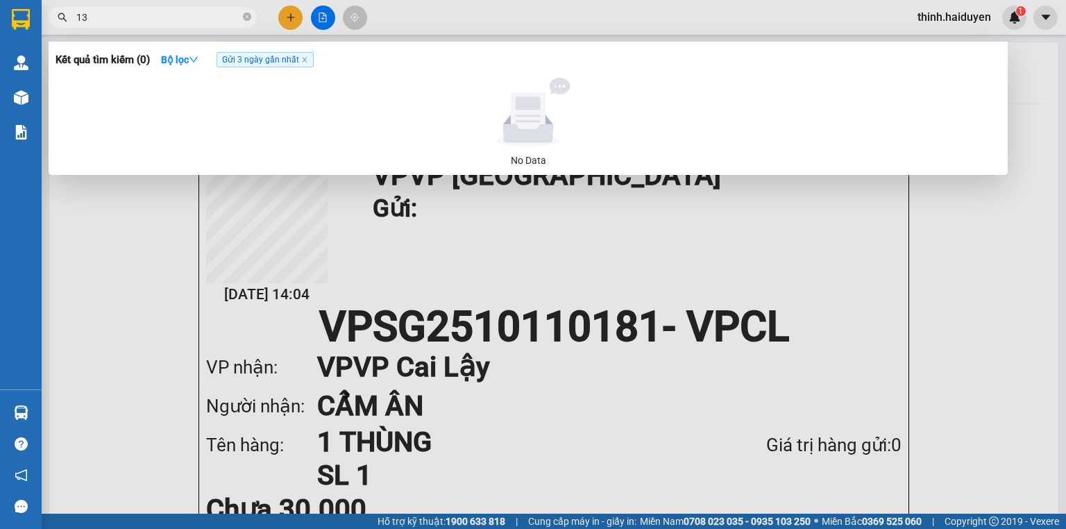
type input "1"
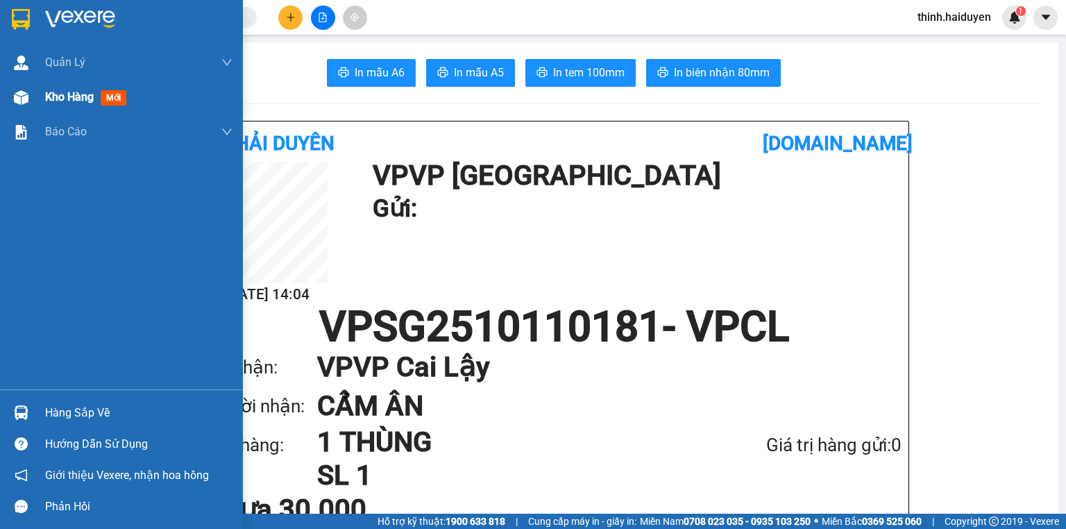
click at [31, 108] on div at bounding box center [21, 97] width 24 height 24
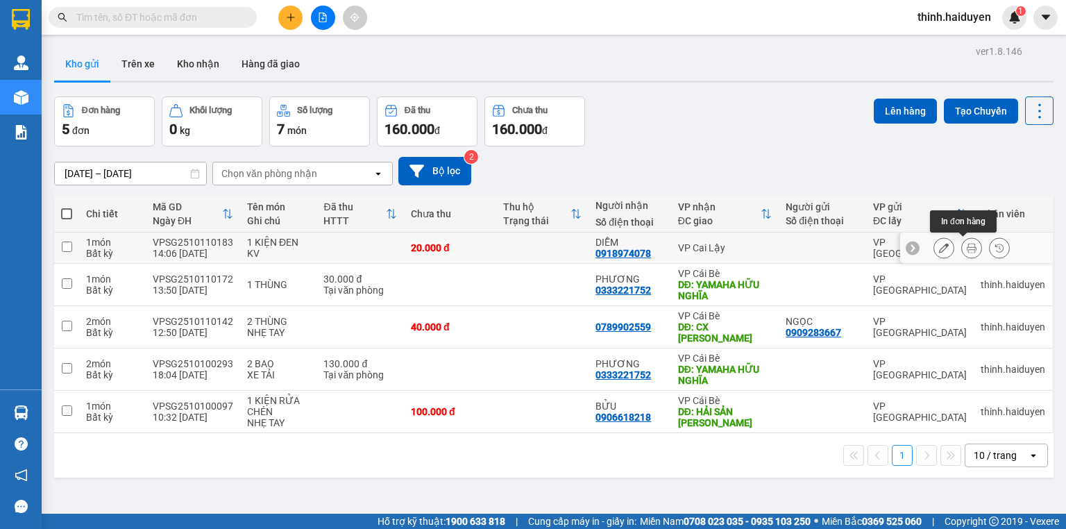
click at [962, 244] on button at bounding box center [971, 248] width 19 height 24
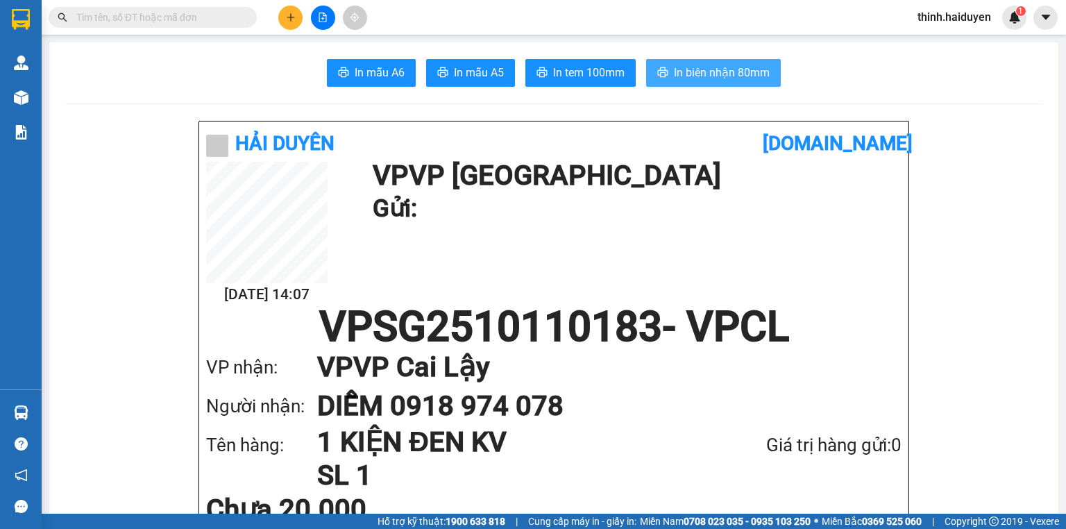
click at [681, 74] on span "In biên nhận 80mm" at bounding box center [722, 72] width 96 height 17
click at [167, 17] on input "text" at bounding box center [158, 17] width 164 height 15
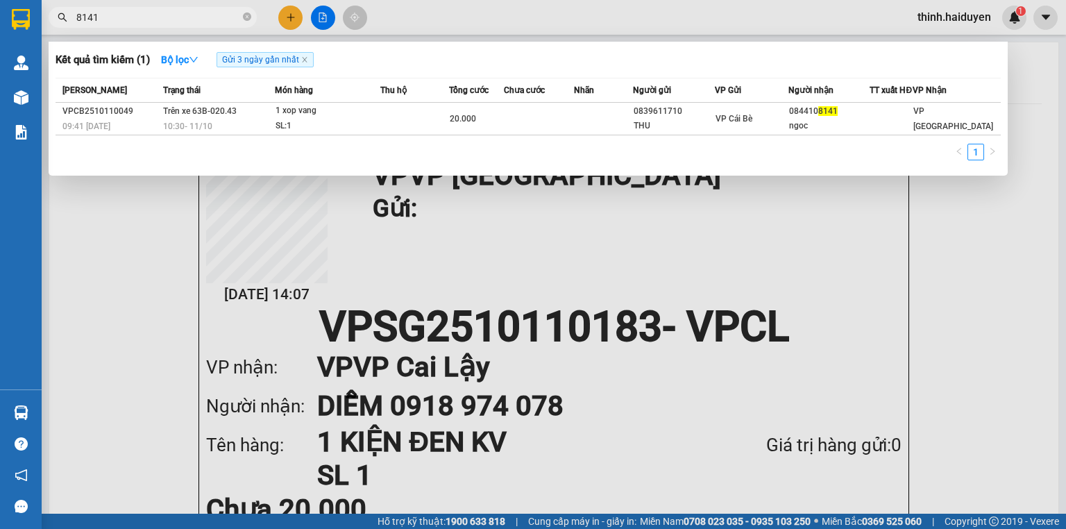
type input "8141"
click at [291, 21] on div at bounding box center [533, 264] width 1066 height 529
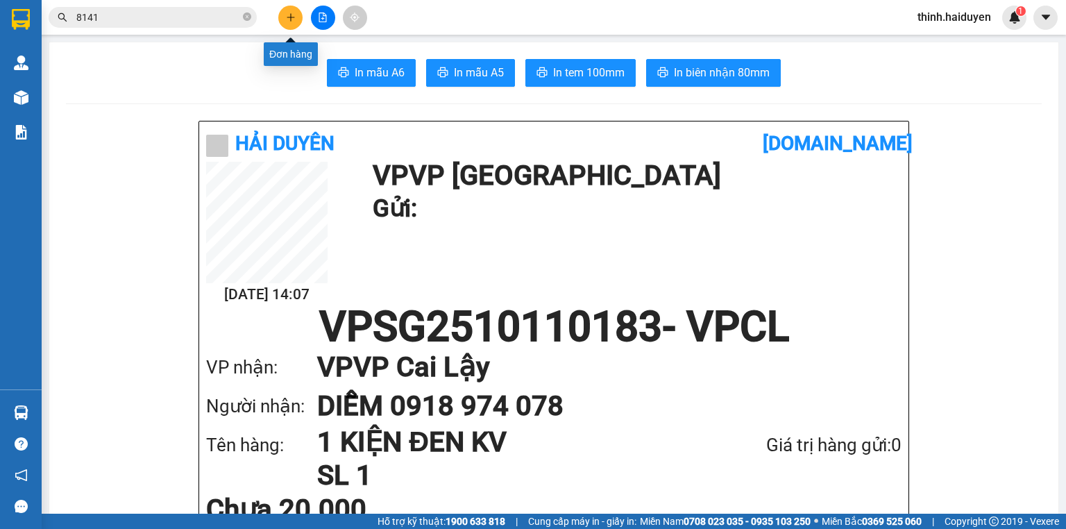
click at [291, 21] on icon "plus" at bounding box center [290, 17] width 1 height 8
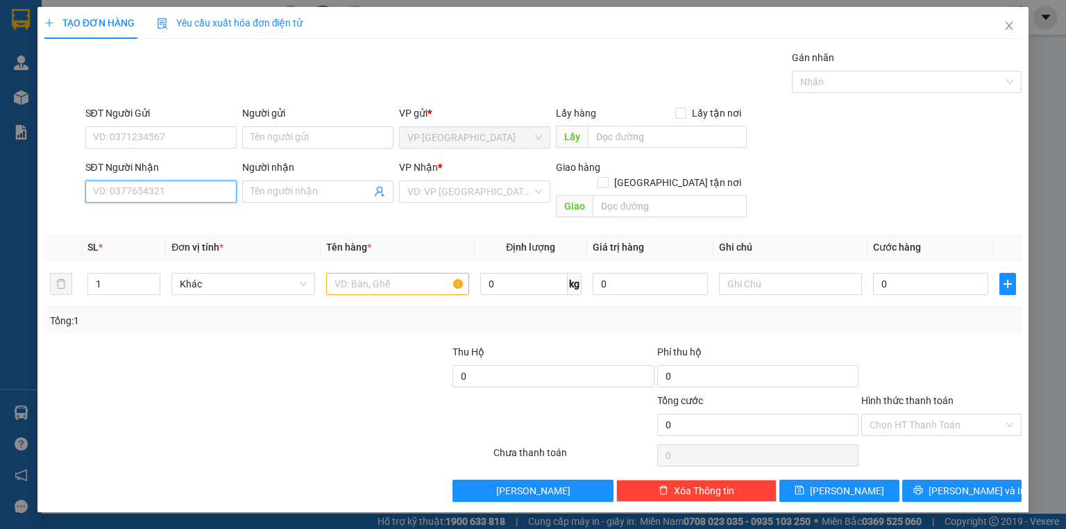
drag, startPoint x: 181, startPoint y: 191, endPoint x: 339, endPoint y: 196, distance: 158.3
click at [181, 192] on input "SĐT Người Nhận" at bounding box center [160, 191] width 151 height 22
click at [158, 215] on div "0378102022 - THƯƠNG" at bounding box center [162, 218] width 137 height 15
type input "0378102022"
type input "THƯƠNG"
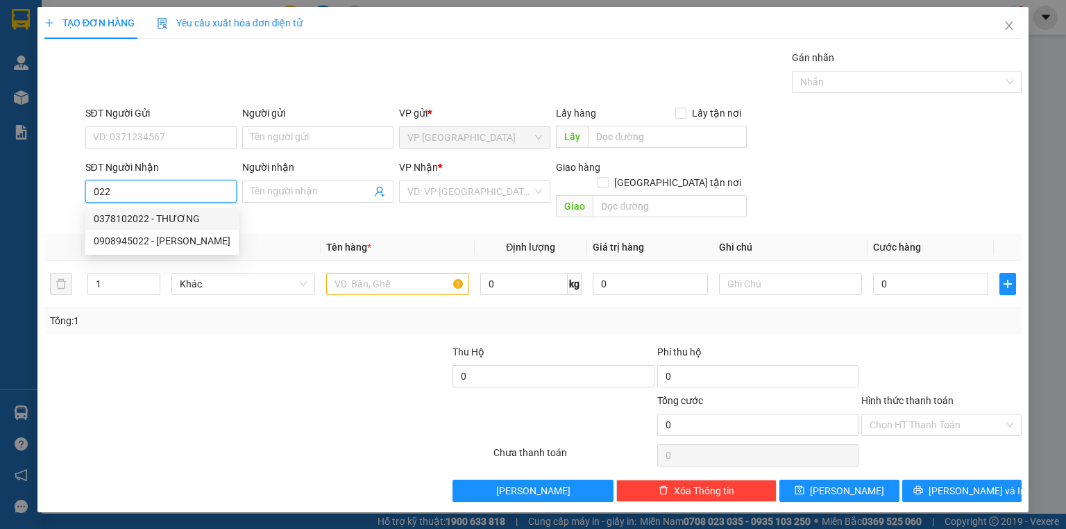
type input "GẦN UYÊN LINH"
type input "20.000"
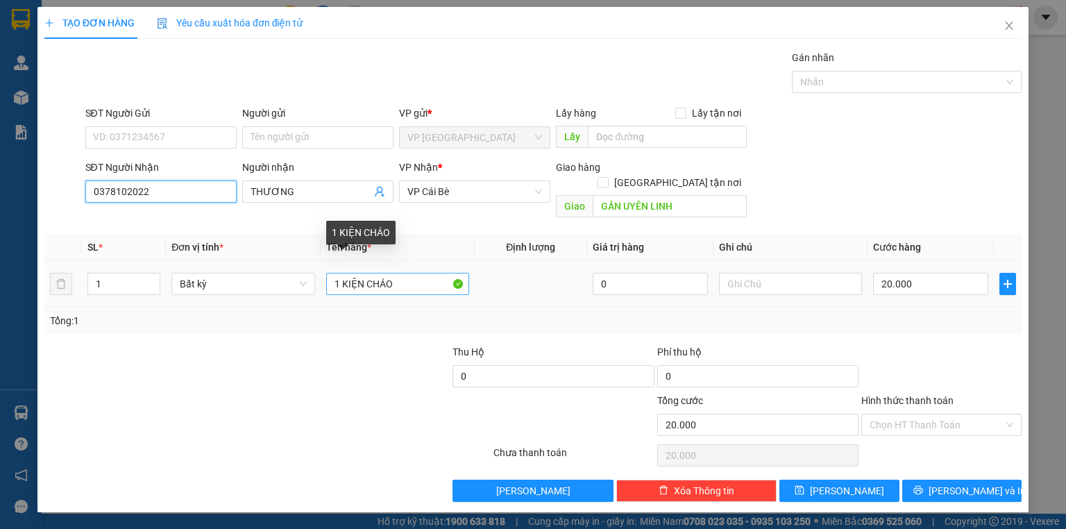
type input "0378102022"
click at [338, 273] on input "1 KIỆN CHÁO" at bounding box center [397, 284] width 143 height 22
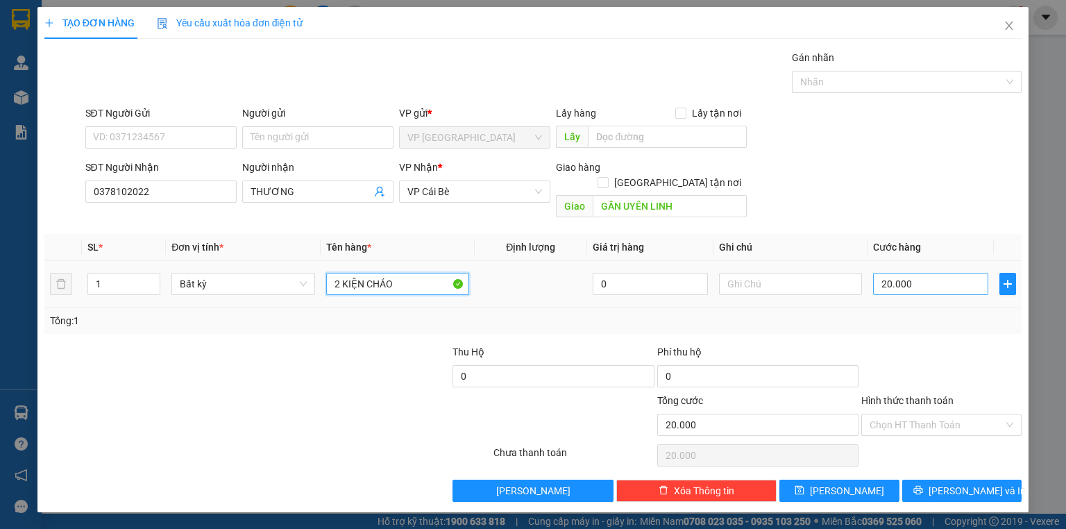
type input "2 KIỆN CHÁO"
click at [907, 275] on input "20.000" at bounding box center [930, 284] width 115 height 22
type input "3"
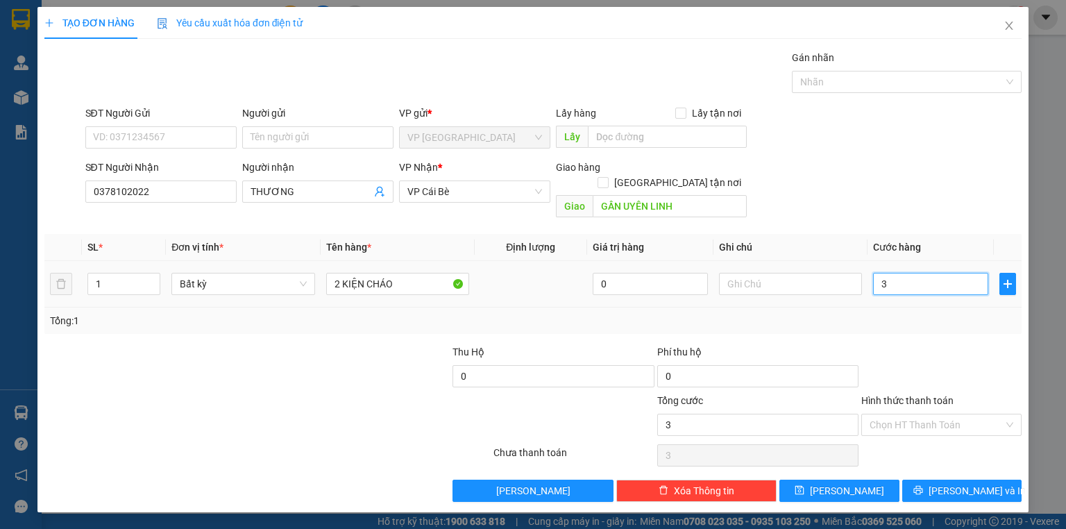
type input "30"
type input "30.000"
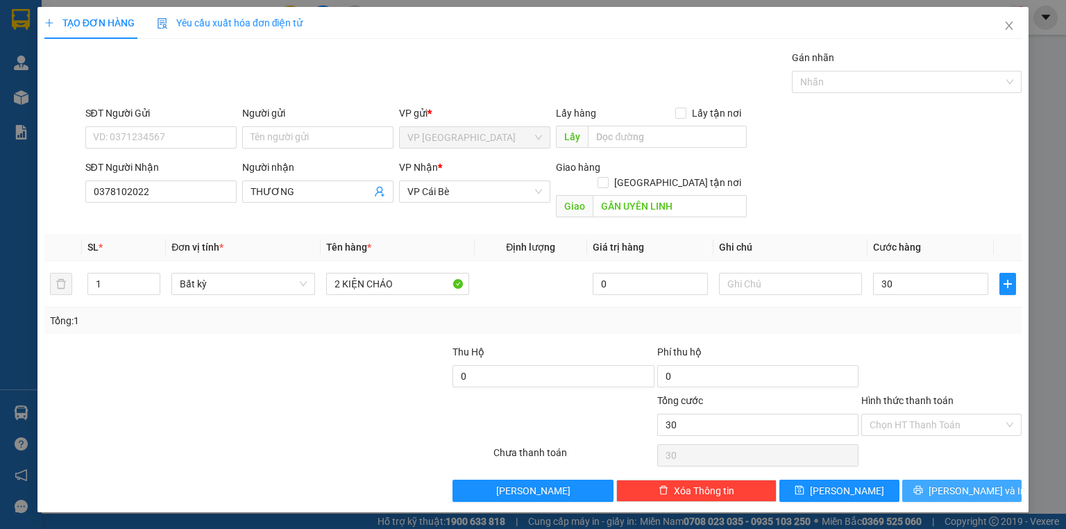
type input "30.000"
drag, startPoint x: 914, startPoint y: 466, endPoint x: 864, endPoint y: 404, distance: 80.0
click at [914, 480] on button "[PERSON_NAME] và In" at bounding box center [962, 491] width 120 height 22
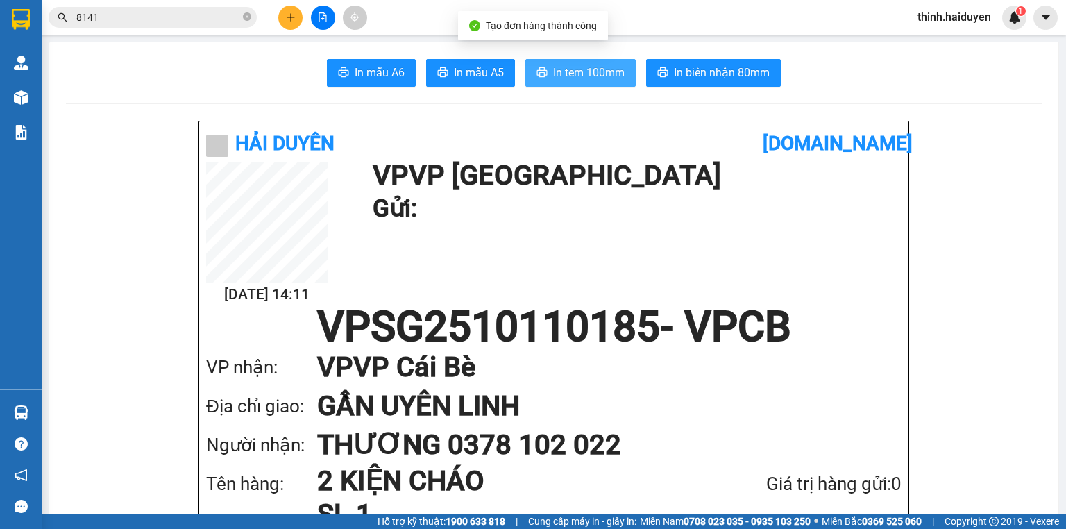
click at [557, 75] on span "In tem 100mm" at bounding box center [588, 72] width 71 height 17
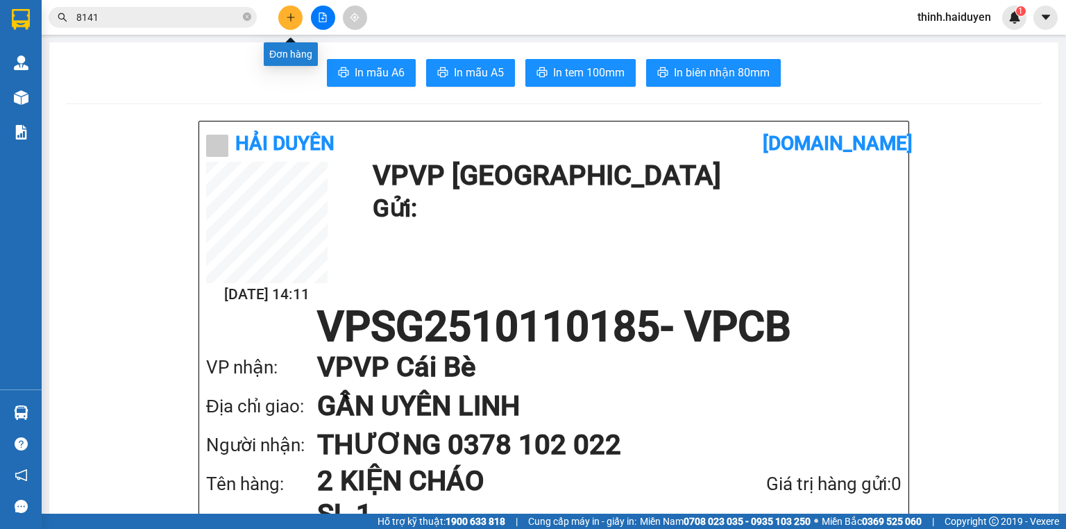
click at [281, 15] on button at bounding box center [290, 18] width 24 height 24
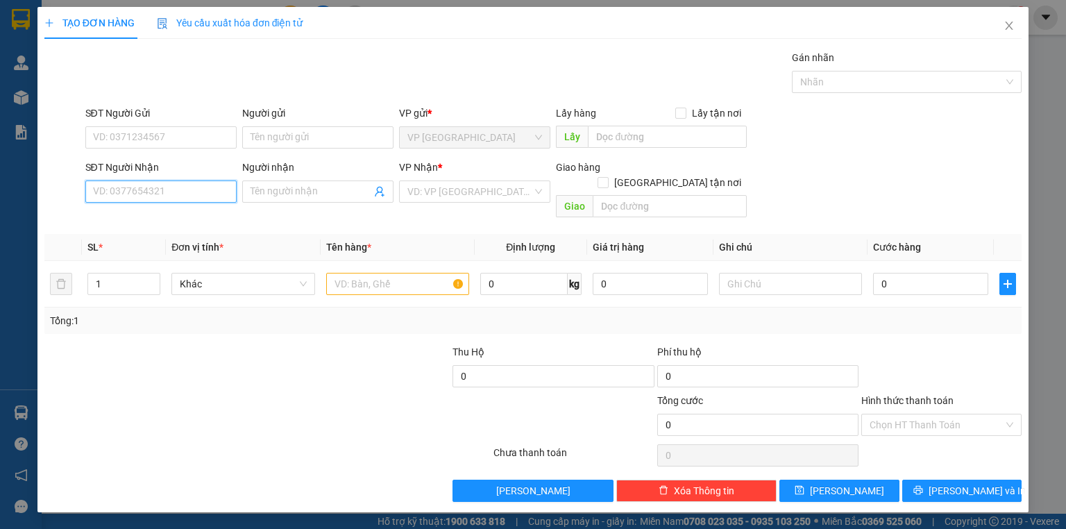
click at [162, 196] on input "SĐT Người Nhận" at bounding box center [160, 191] width 151 height 22
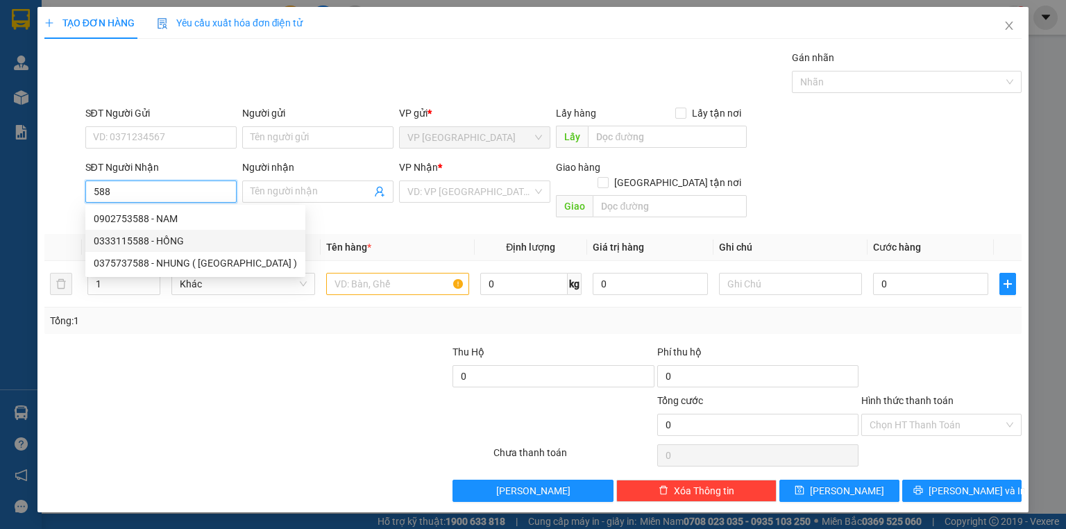
drag, startPoint x: 197, startPoint y: 242, endPoint x: 235, endPoint y: 241, distance: 38.2
click at [199, 242] on div "0333115588 - HỒNG" at bounding box center [195, 240] width 203 height 15
type input "0333115588"
type input "HỒNG"
type input "20.000"
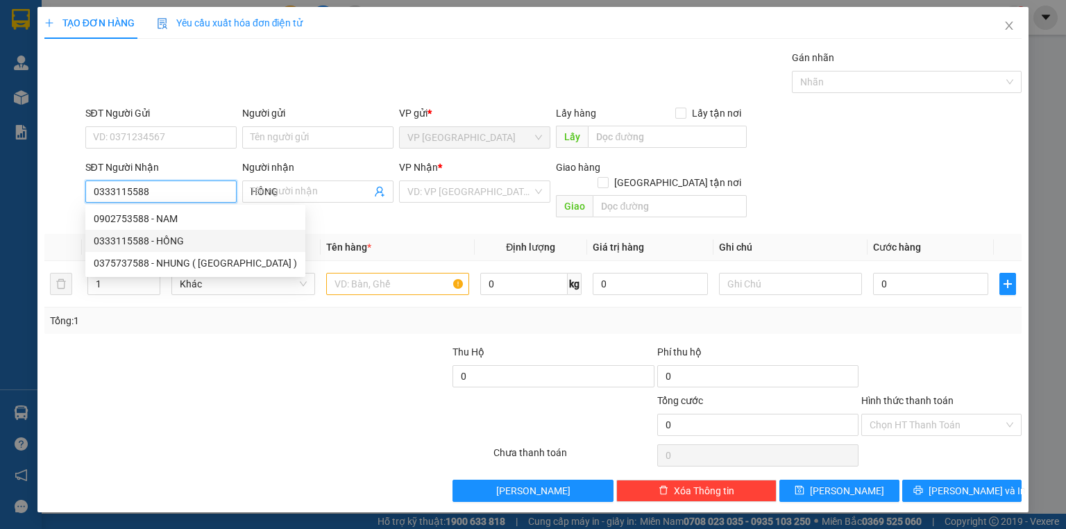
type input "20.000"
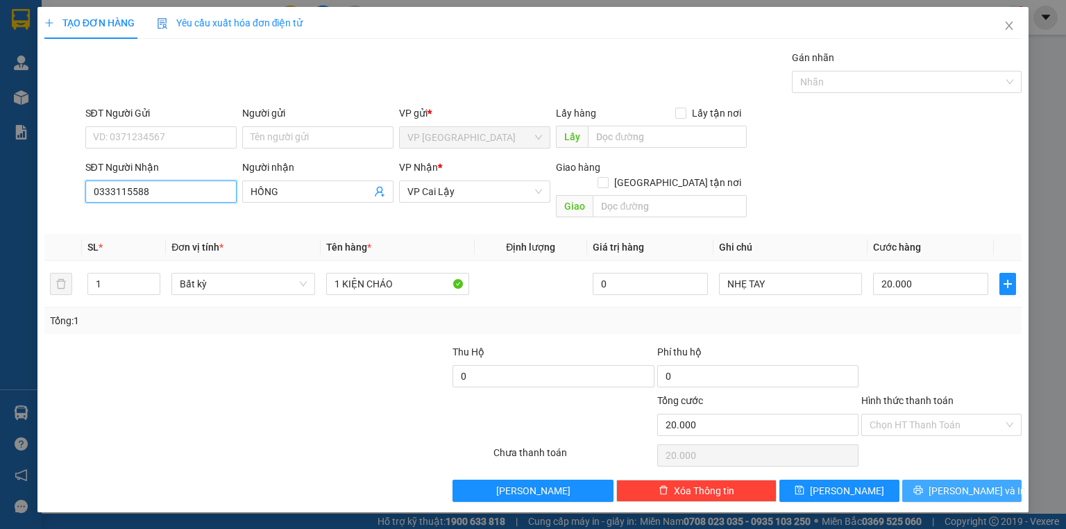
type input "0333115588"
drag, startPoint x: 916, startPoint y: 469, endPoint x: 836, endPoint y: 417, distance: 95.9
click at [917, 480] on button "[PERSON_NAME] và In" at bounding box center [962, 491] width 120 height 22
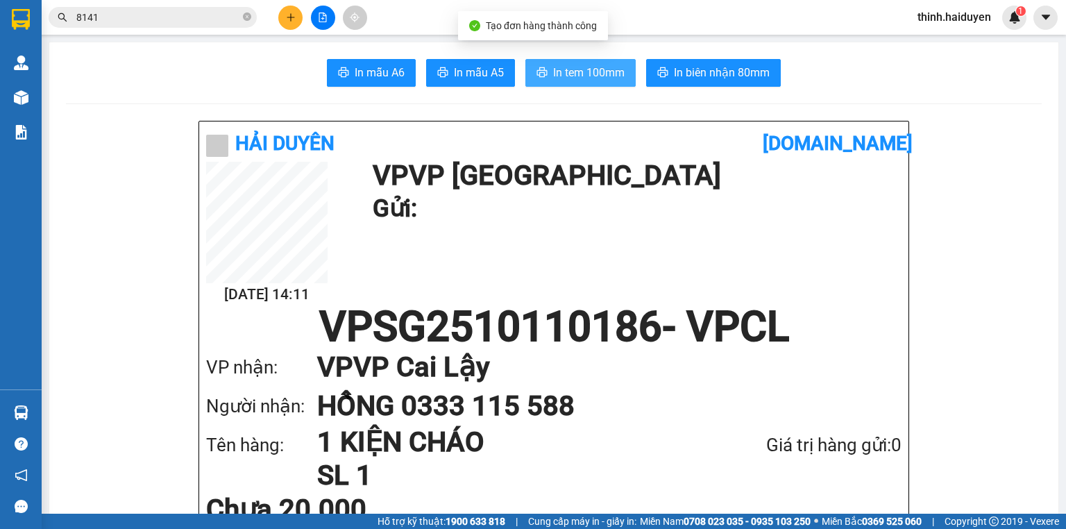
drag, startPoint x: 569, startPoint y: 75, endPoint x: 607, endPoint y: 69, distance: 38.6
click at [575, 76] on span "In tem 100mm" at bounding box center [588, 72] width 71 height 17
click at [288, 19] on icon "plus" at bounding box center [291, 17] width 10 height 10
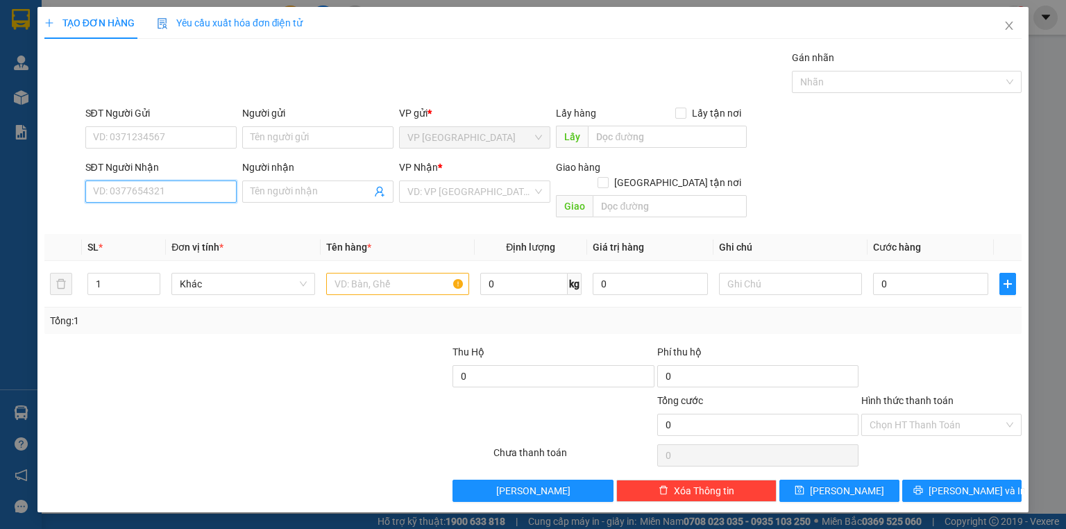
click at [158, 197] on input "SĐT Người Nhận" at bounding box center [160, 191] width 151 height 22
type input "0398609311"
click at [174, 217] on div "0398609311 - PHÚC" at bounding box center [161, 218] width 135 height 15
type input "PHÚC"
type input "50.000"
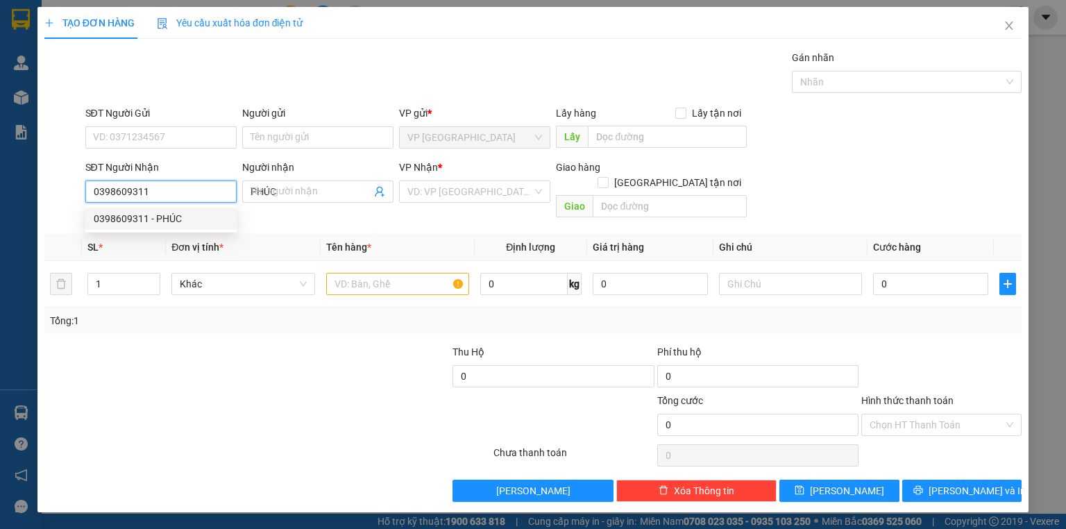
type input "50.000"
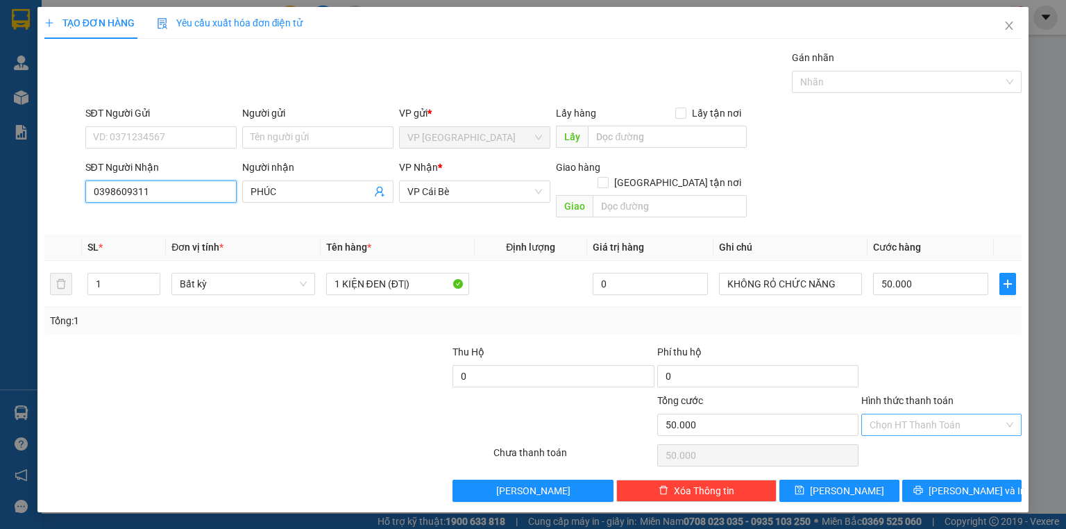
type input "0398609311"
click at [924, 414] on input "Hình thức thanh toán" at bounding box center [937, 424] width 134 height 21
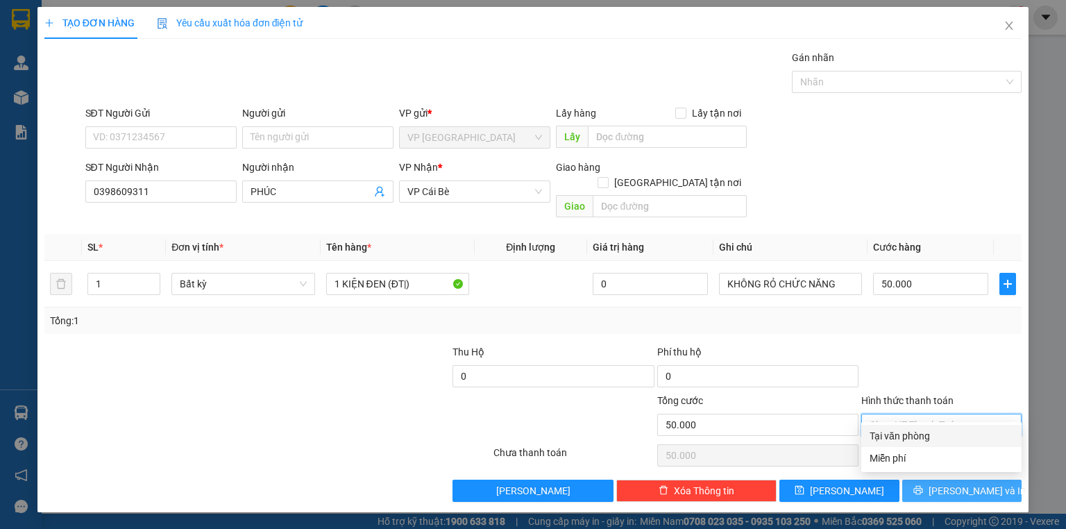
drag, startPoint x: 915, startPoint y: 432, endPoint x: 929, endPoint y: 464, distance: 35.5
click at [915, 432] on div "Tại văn phòng" at bounding box center [942, 435] width 144 height 15
type input "0"
click at [928, 480] on button "[PERSON_NAME] và In" at bounding box center [962, 491] width 120 height 22
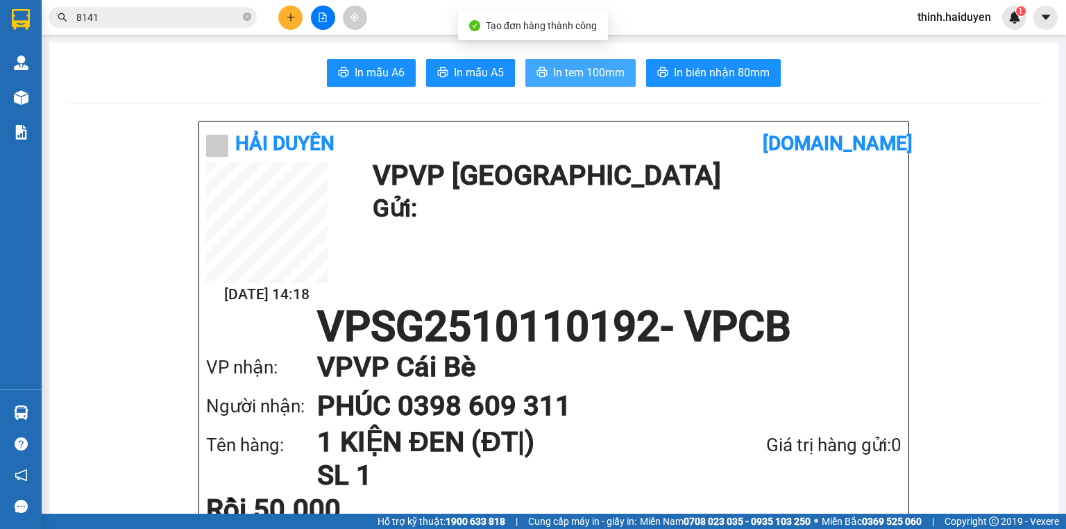
click at [609, 76] on span "In tem 100mm" at bounding box center [588, 72] width 71 height 17
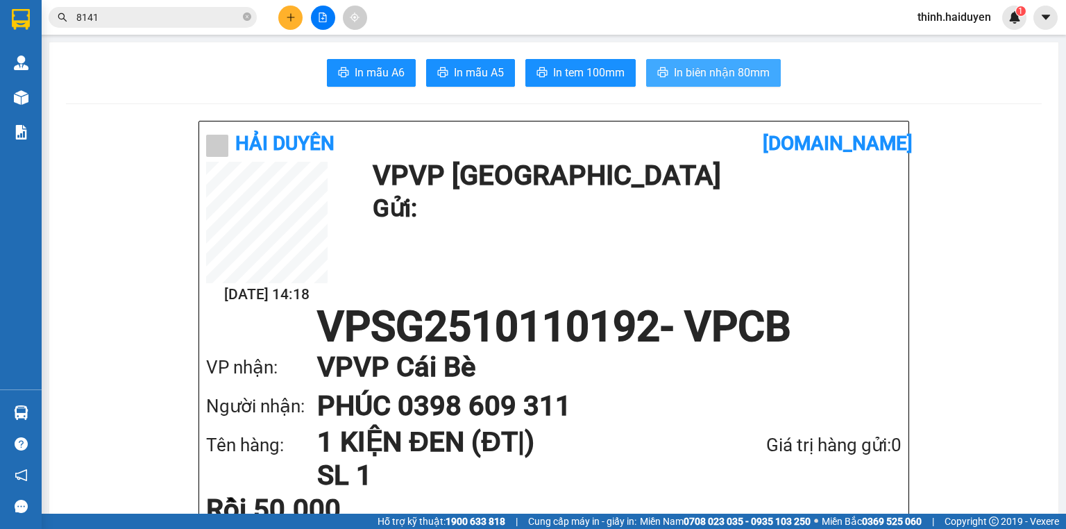
click at [686, 74] on span "In biên nhận 80mm" at bounding box center [722, 72] width 96 height 17
click at [175, 8] on span "8141" at bounding box center [153, 17] width 208 height 21
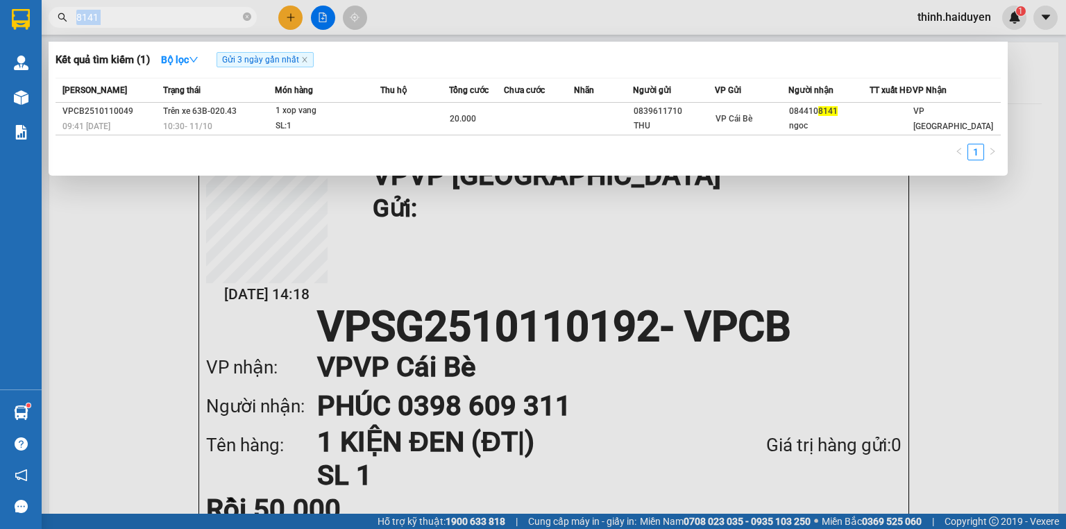
click at [175, 8] on span "8141" at bounding box center [153, 17] width 208 height 21
click at [175, 10] on input "8141" at bounding box center [158, 17] width 164 height 15
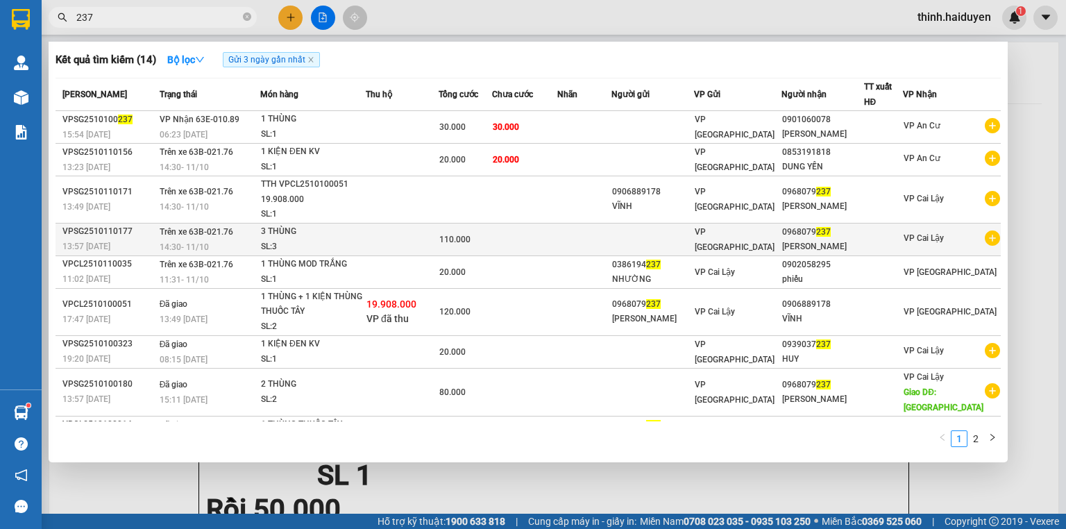
type input "237"
click at [423, 228] on td at bounding box center [402, 239] width 73 height 33
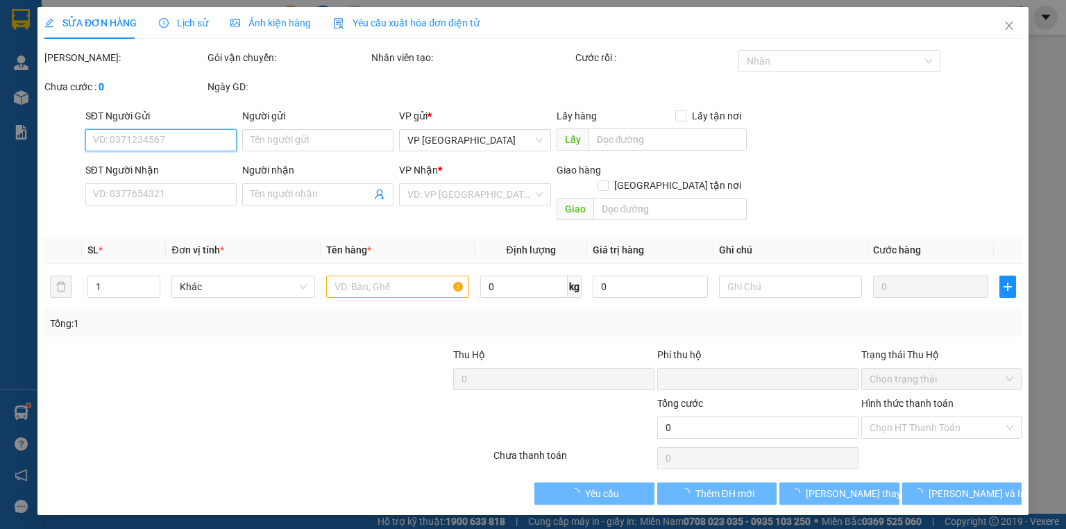
type input "0968079237"
type input "[PERSON_NAME]"
type input "0"
type input "110.000"
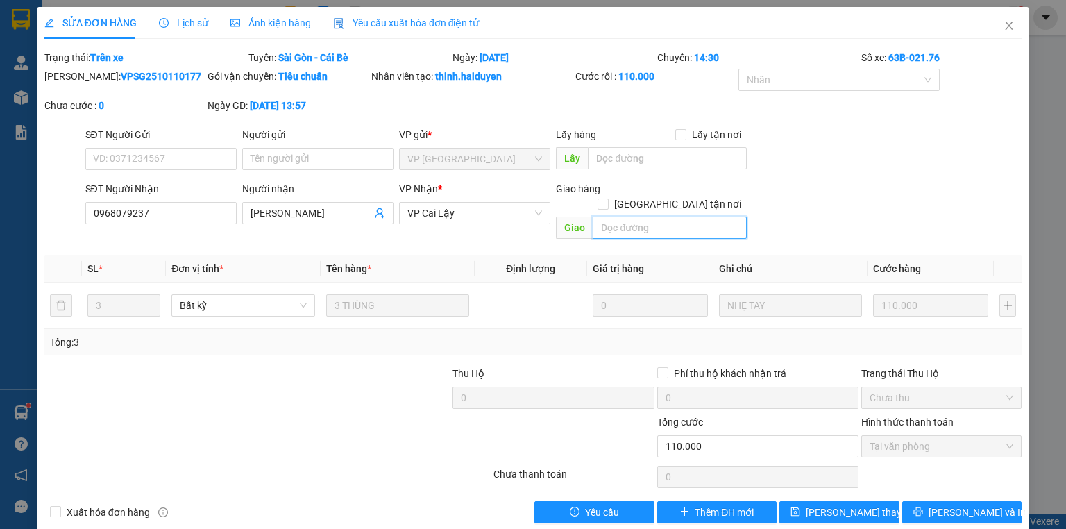
click at [698, 219] on input "text" at bounding box center [670, 228] width 154 height 22
type input "[PERSON_NAME]"
drag, startPoint x: 871, startPoint y: 158, endPoint x: 876, endPoint y: 146, distance: 12.8
click at [872, 157] on div "SĐT Người Gửi VD: 0371234567 Người gửi Tên người gửi VP gửi * VP Sài Gòn Lấy hà…" at bounding box center [554, 151] width 943 height 49
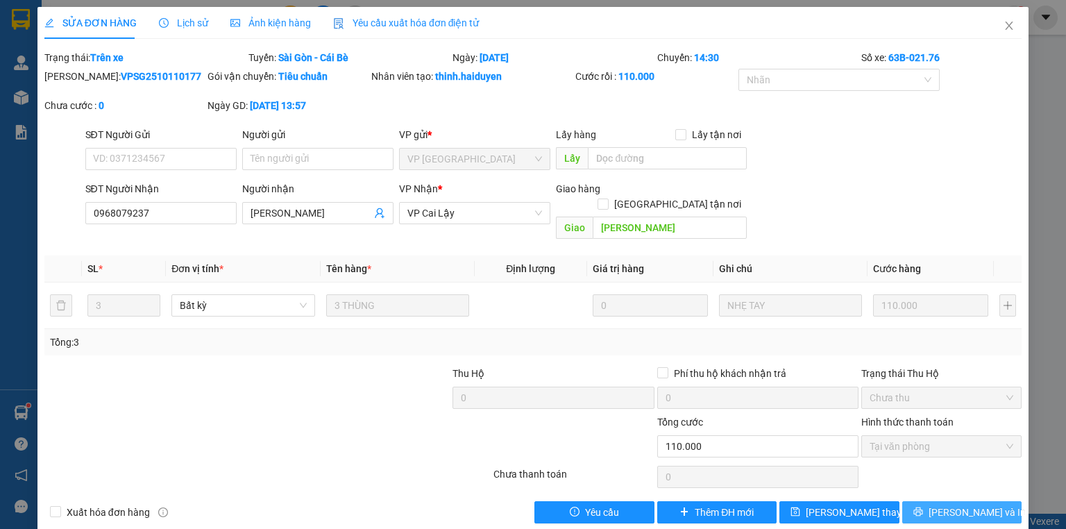
click at [902, 501] on button "[PERSON_NAME] và In" at bounding box center [962, 512] width 120 height 22
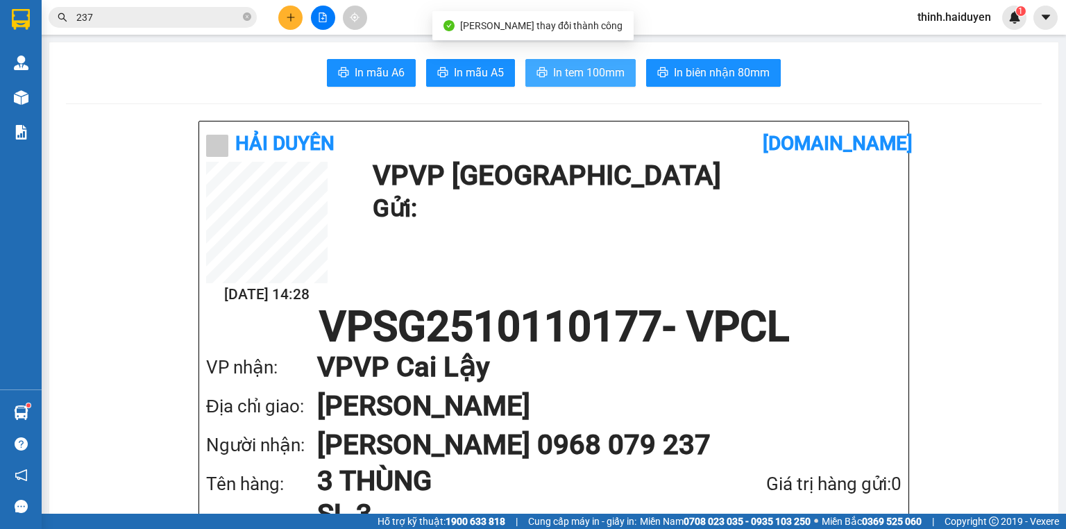
click at [622, 80] on button "In tem 100mm" at bounding box center [580, 73] width 110 height 28
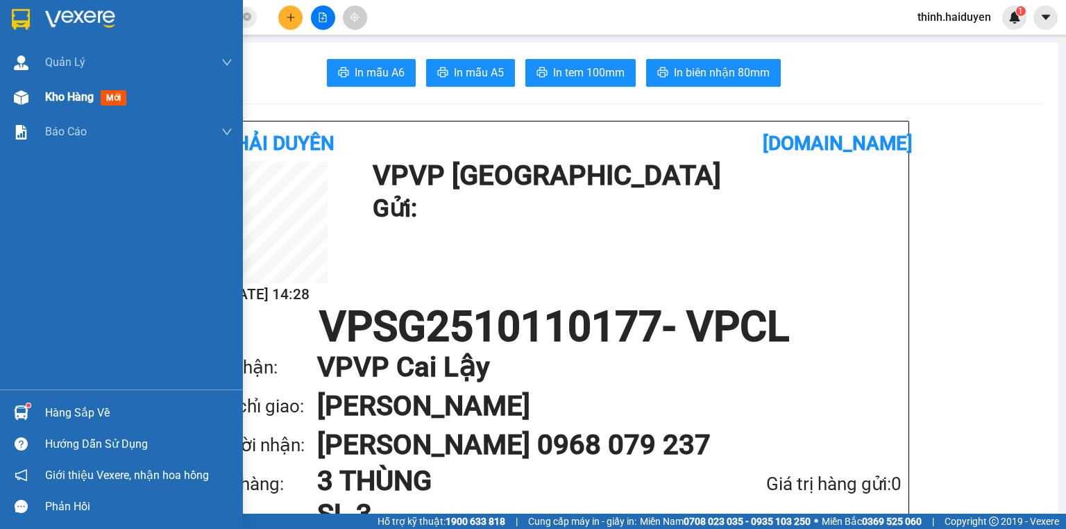
click at [81, 93] on span "Kho hàng" at bounding box center [69, 96] width 49 height 13
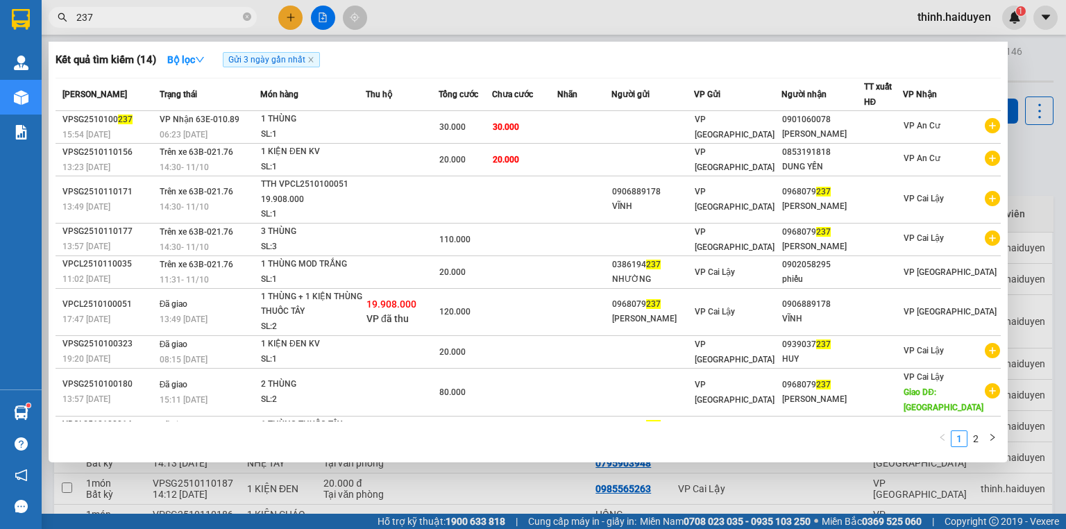
click at [174, 22] on input "237" at bounding box center [158, 17] width 164 height 15
click at [137, 23] on input "237" at bounding box center [158, 17] width 164 height 15
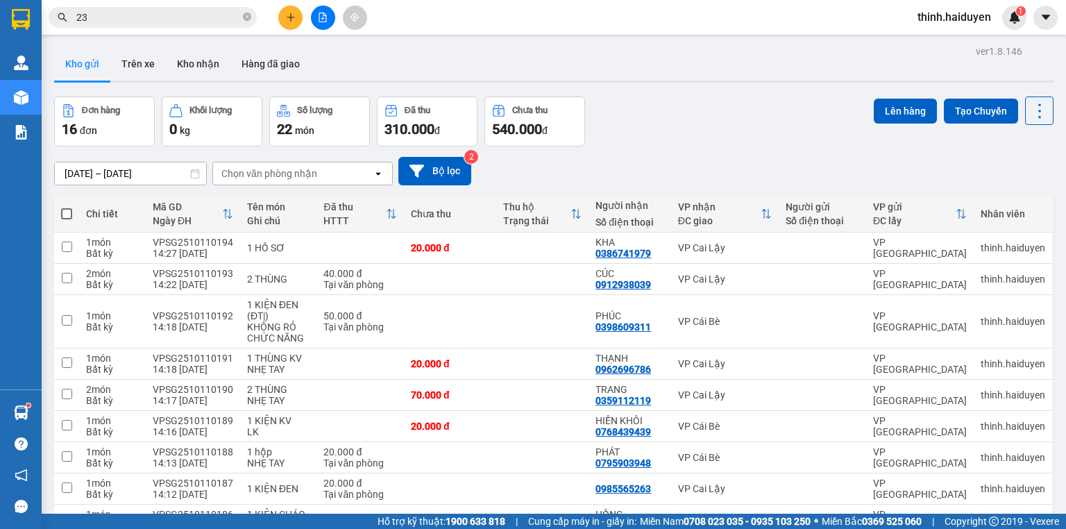
type input "237"
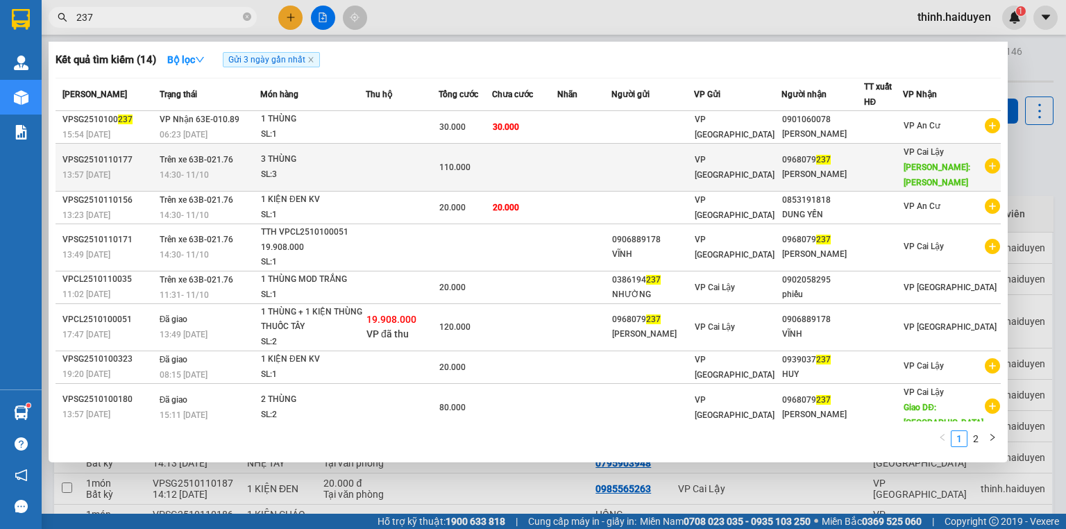
click at [668, 169] on td at bounding box center [652, 168] width 83 height 48
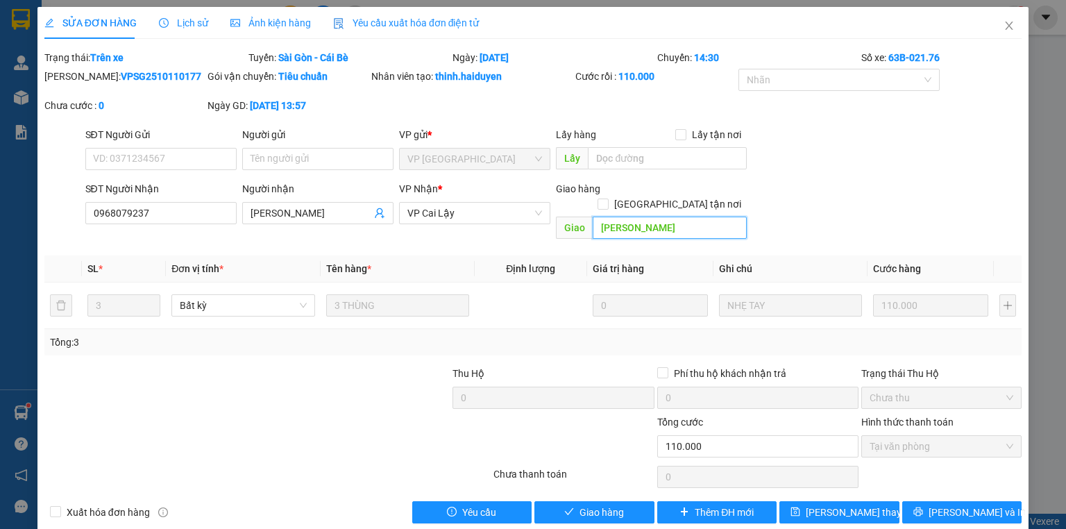
click at [652, 217] on input "[PERSON_NAME]" at bounding box center [670, 228] width 154 height 22
type input "L"
type input "BÌNH PHÚ"
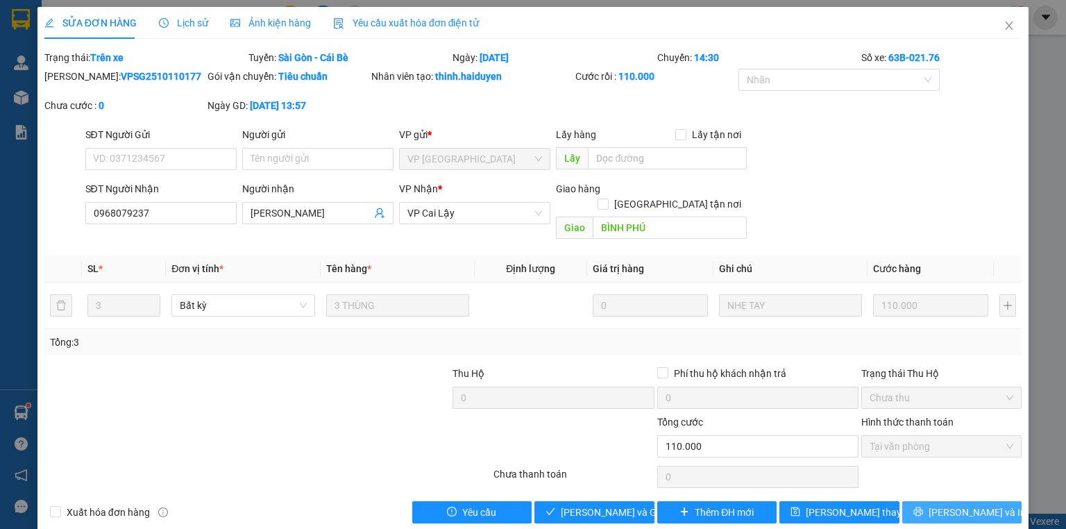
click at [981, 505] on span "[PERSON_NAME] và In" at bounding box center [977, 512] width 97 height 15
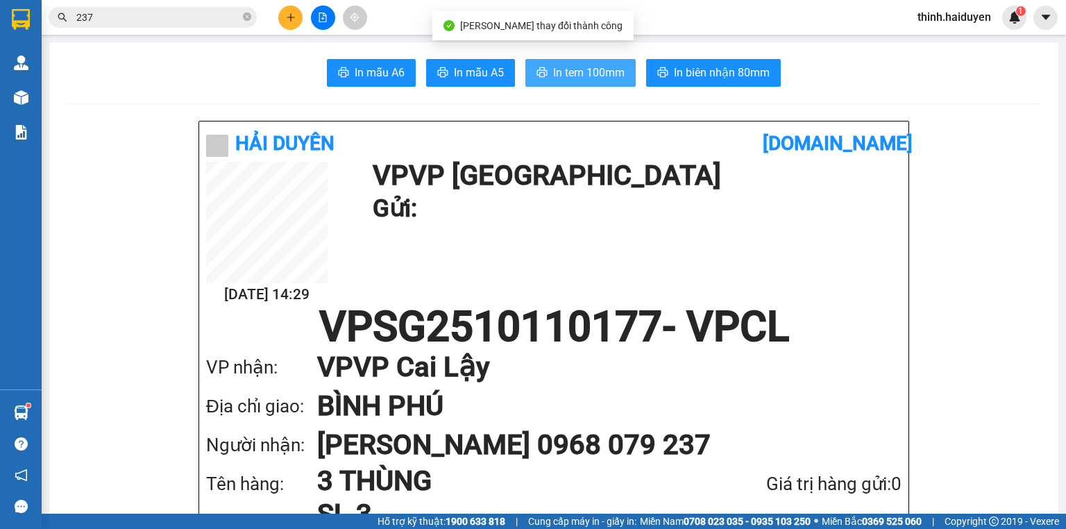
drag, startPoint x: 547, startPoint y: 70, endPoint x: 538, endPoint y: 77, distance: 11.4
click at [546, 74] on button "In tem 100mm" at bounding box center [580, 73] width 110 height 28
click at [598, 78] on span "In tem 100mm" at bounding box center [588, 72] width 71 height 17
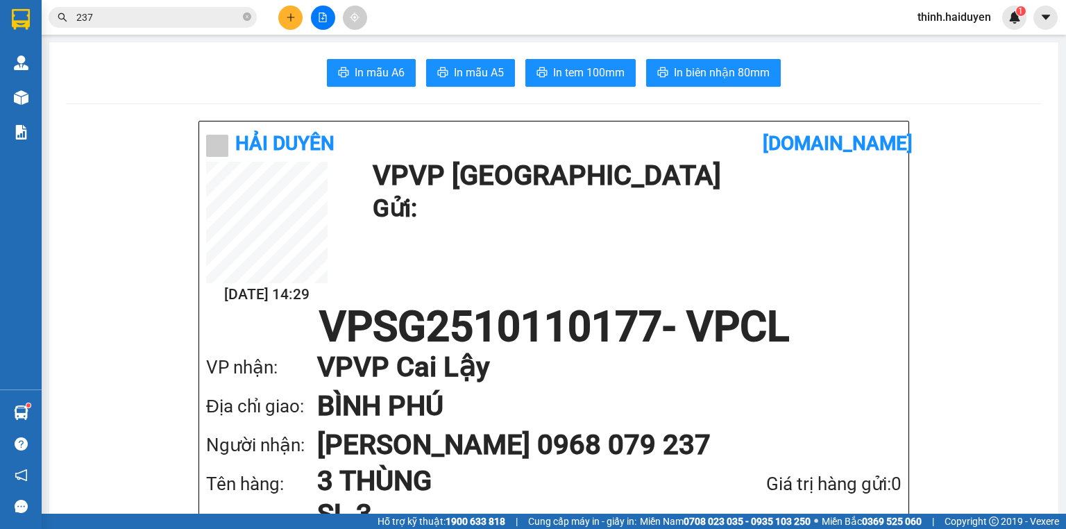
click at [286, 22] on icon "plus" at bounding box center [291, 17] width 10 height 10
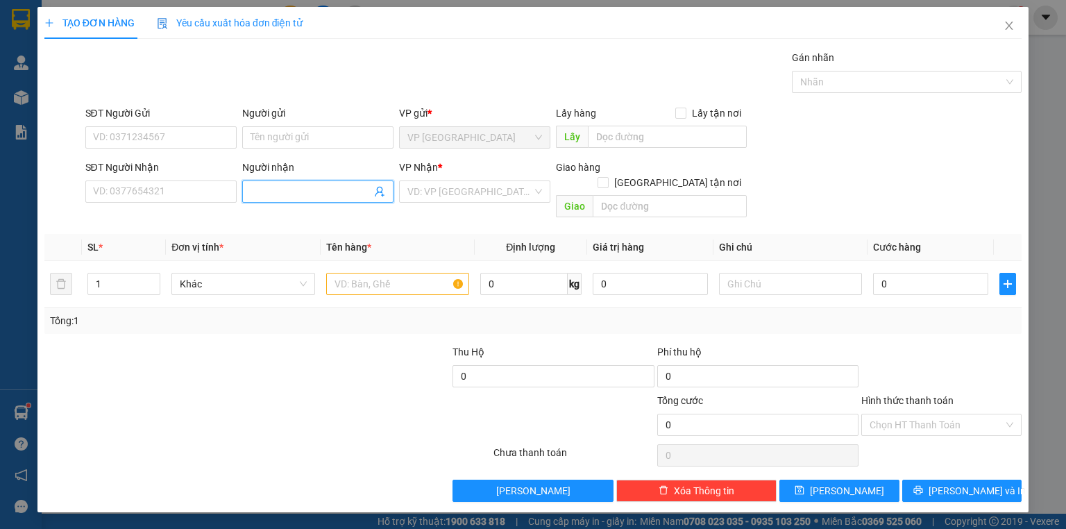
click at [325, 194] on input "Người nhận" at bounding box center [311, 191] width 121 height 15
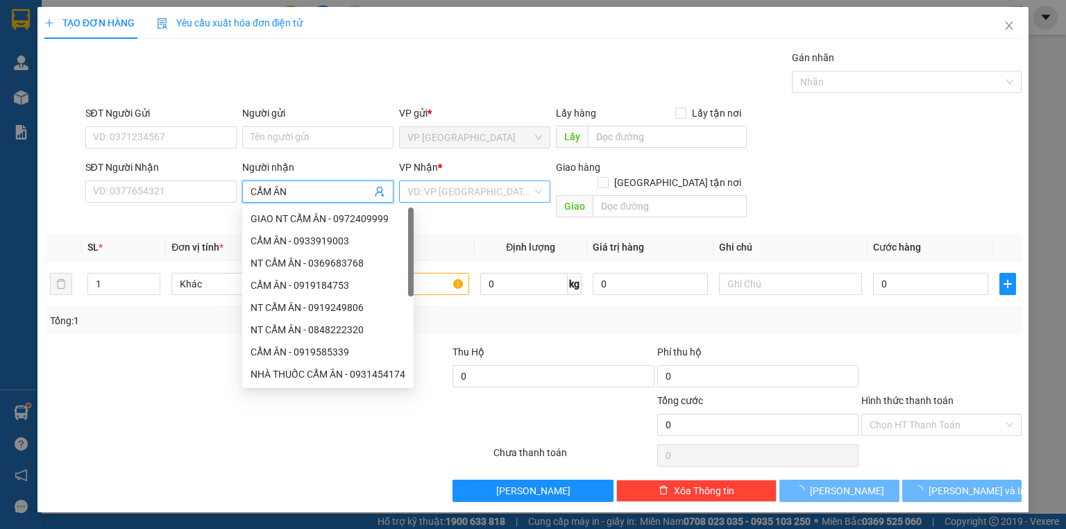
type input "CẨM ÂN"
click at [444, 194] on input "search" at bounding box center [469, 191] width 125 height 21
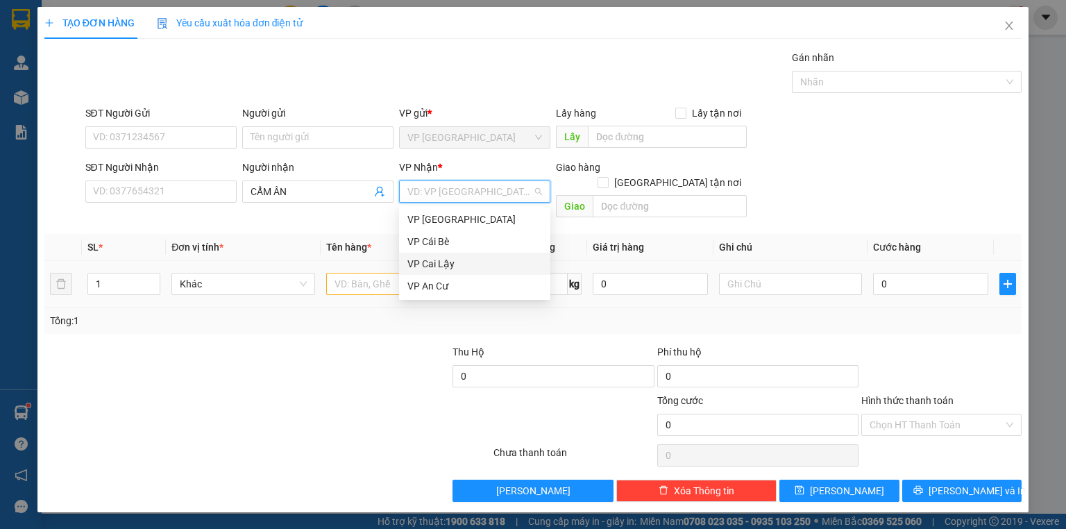
drag, startPoint x: 447, startPoint y: 267, endPoint x: 334, endPoint y: 265, distance: 113.1
click at [442, 267] on div "VP Cai Lậy" at bounding box center [474, 263] width 135 height 15
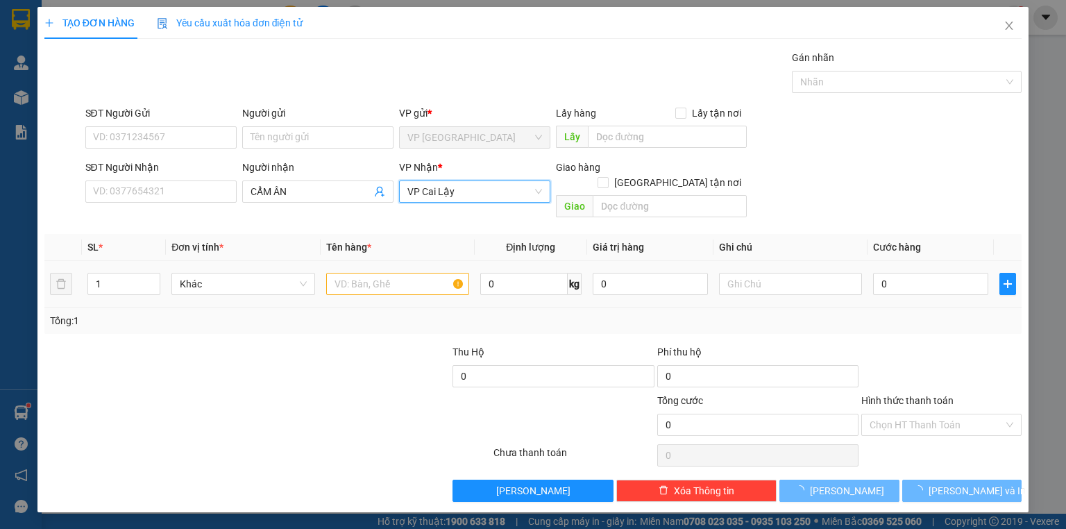
drag, startPoint x: 323, startPoint y: 264, endPoint x: 335, endPoint y: 264, distance: 12.5
click at [334, 264] on td at bounding box center [398, 284] width 154 height 47
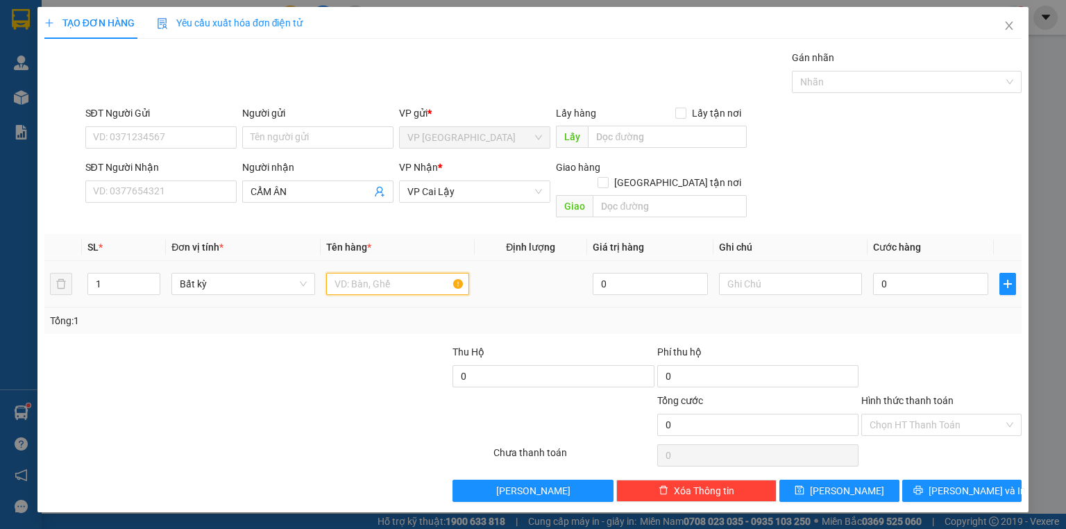
click at [347, 273] on input "text" at bounding box center [397, 284] width 143 height 22
type input "3 THÙNG"
drag, startPoint x: 83, startPoint y: 264, endPoint x: 216, endPoint y: 276, distance: 133.1
click at [0, 251] on div "TẠO ĐƠN HÀNG Yêu cầu xuất hóa đơn điện tử Transit Pickup Surcharge Ids Transit …" at bounding box center [533, 264] width 1066 height 529
type input "3"
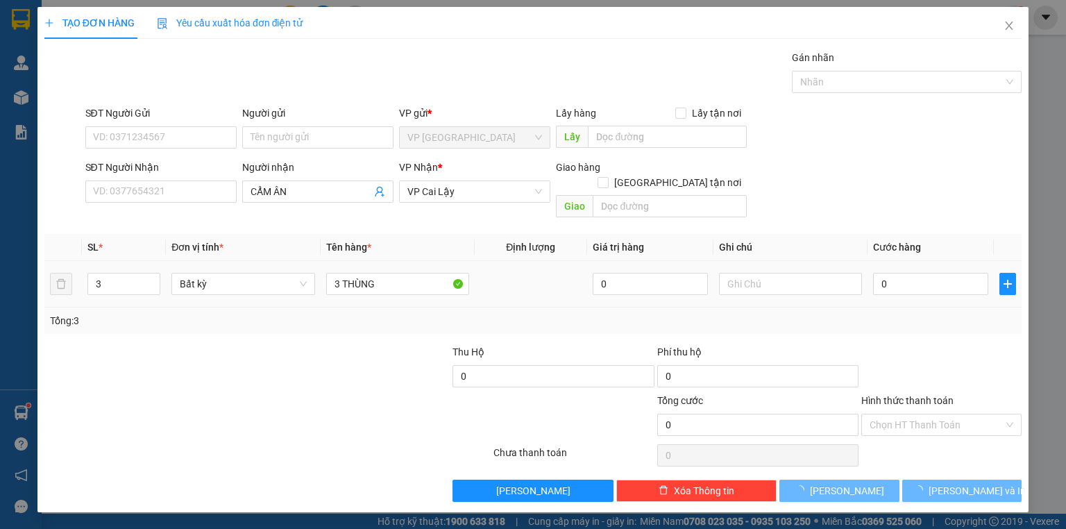
click at [913, 279] on div "0" at bounding box center [930, 284] width 115 height 28
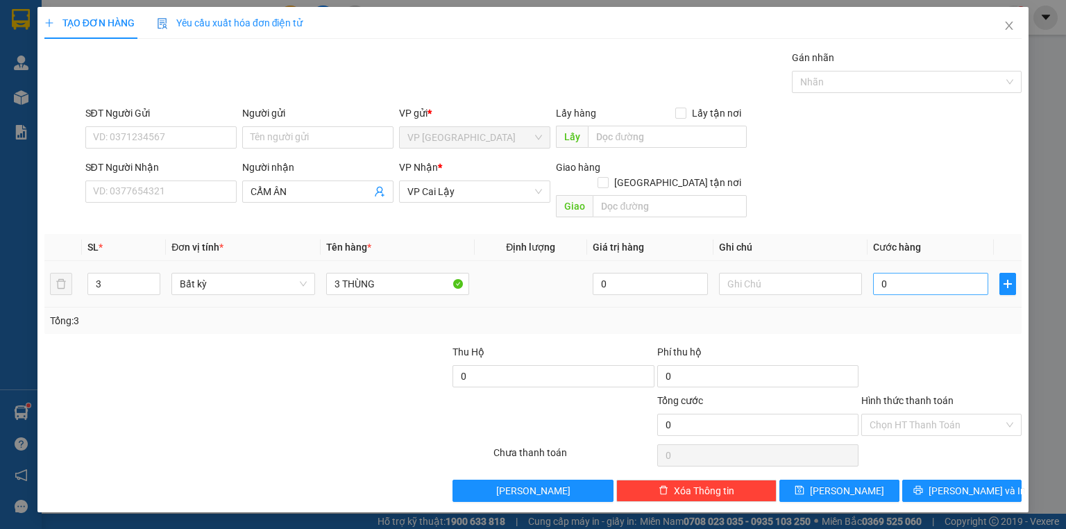
click at [914, 275] on div "0" at bounding box center [930, 284] width 115 height 28
click at [915, 273] on input "0" at bounding box center [930, 284] width 115 height 22
type input "1"
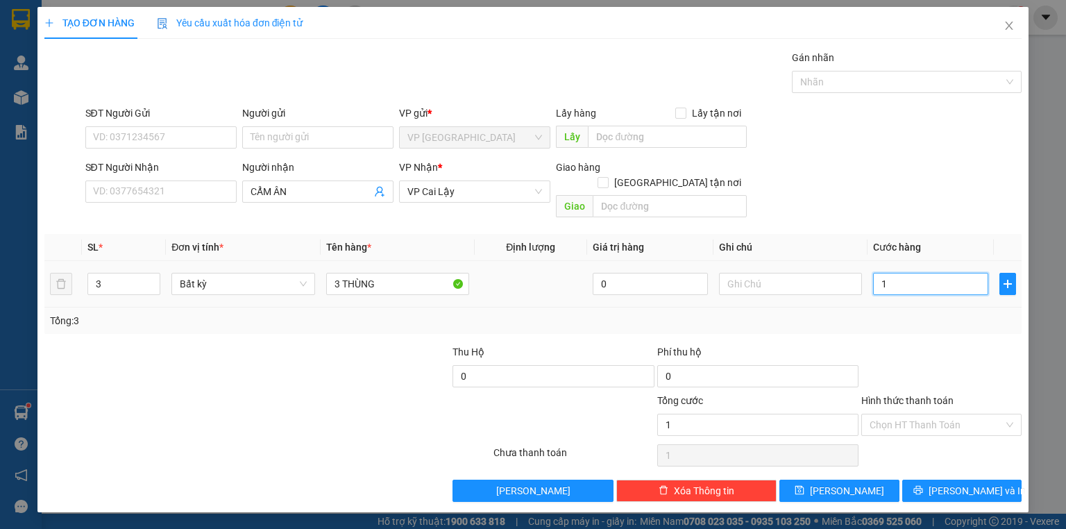
type input "10"
type input "100"
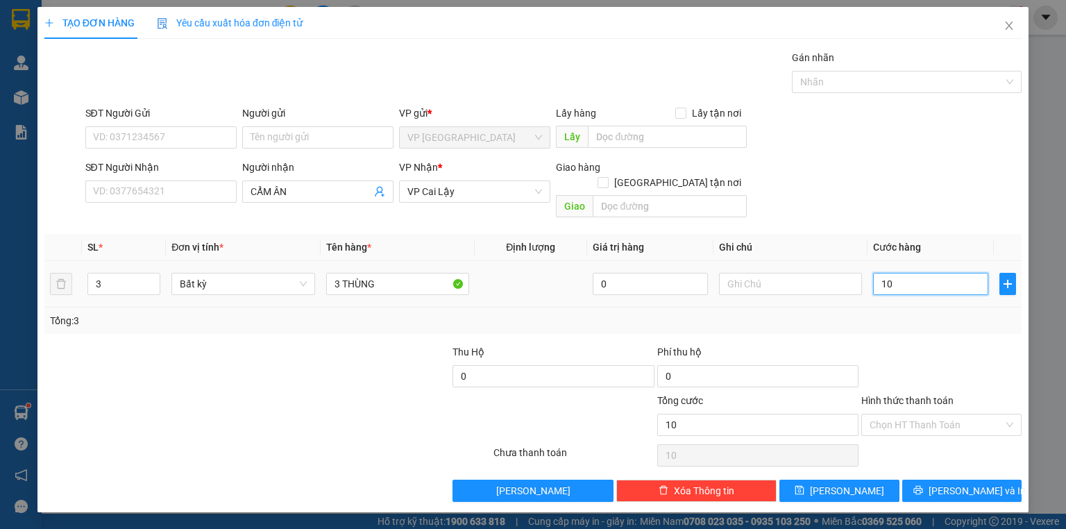
type input "100"
type input "100.000"
click at [943, 365] on div at bounding box center [941, 368] width 163 height 49
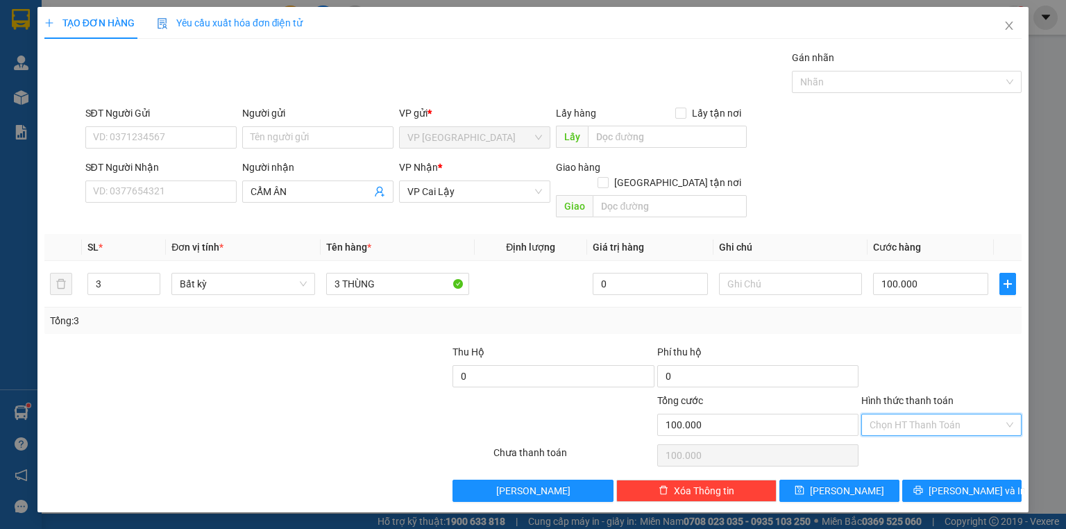
click at [931, 414] on input "Hình thức thanh toán" at bounding box center [937, 424] width 134 height 21
click at [935, 436] on div "Tại văn phòng" at bounding box center [942, 435] width 144 height 15
click at [970, 483] on span "[PERSON_NAME] và In" at bounding box center [977, 490] width 97 height 15
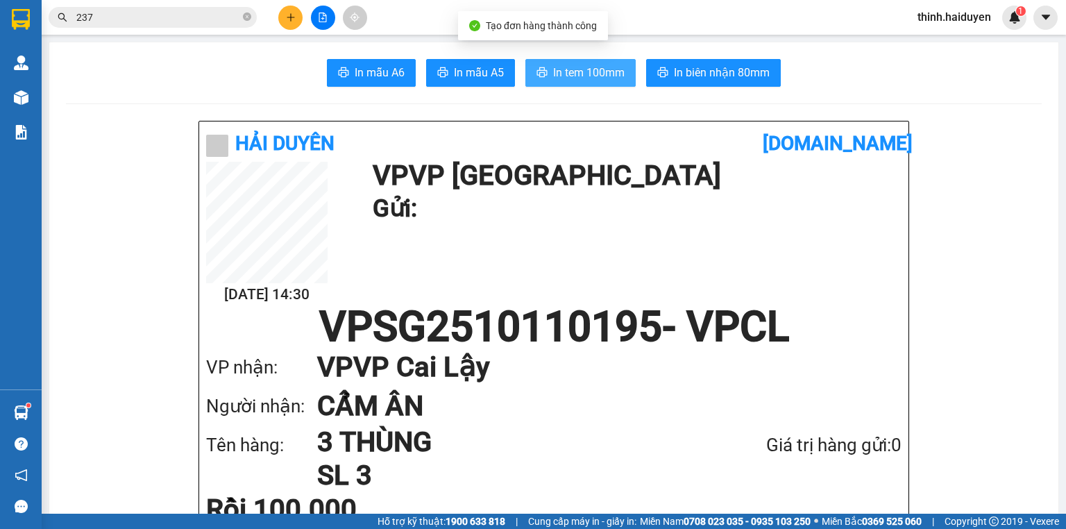
drag, startPoint x: 565, startPoint y: 62, endPoint x: 586, endPoint y: 71, distance: 22.7
click at [572, 65] on button "In tem 100mm" at bounding box center [580, 73] width 110 height 28
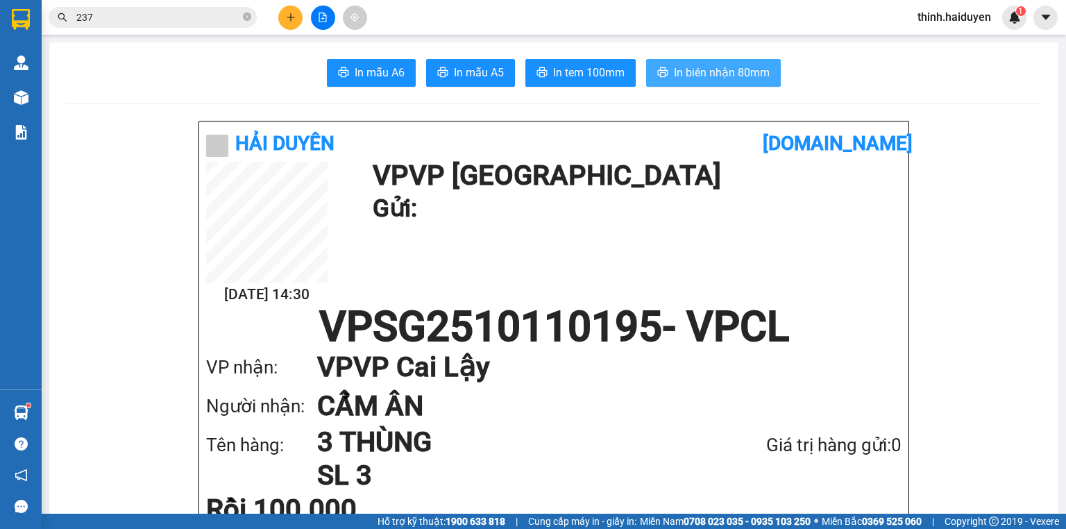
click at [679, 63] on button "In biên nhận 80mm" at bounding box center [713, 73] width 135 height 28
click at [226, 10] on input "237" at bounding box center [158, 17] width 164 height 15
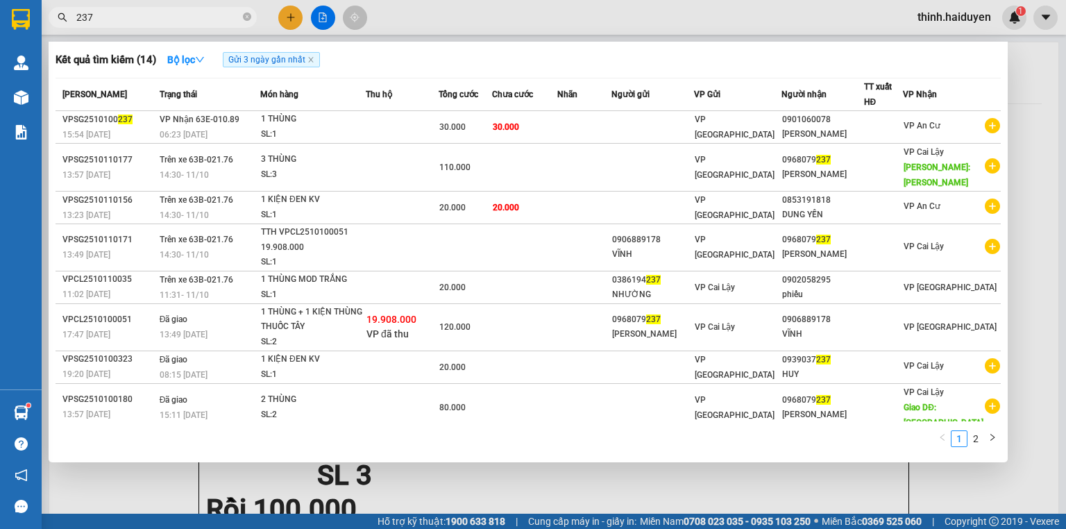
click at [226, 10] on input "237" at bounding box center [158, 17] width 164 height 15
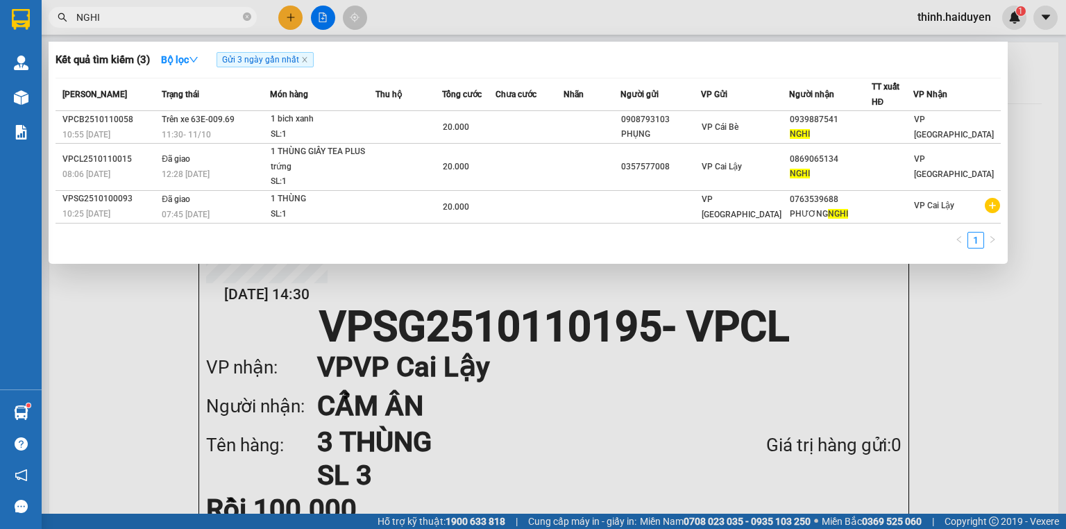
type input "NGHI"
click at [295, 13] on div at bounding box center [533, 264] width 1066 height 529
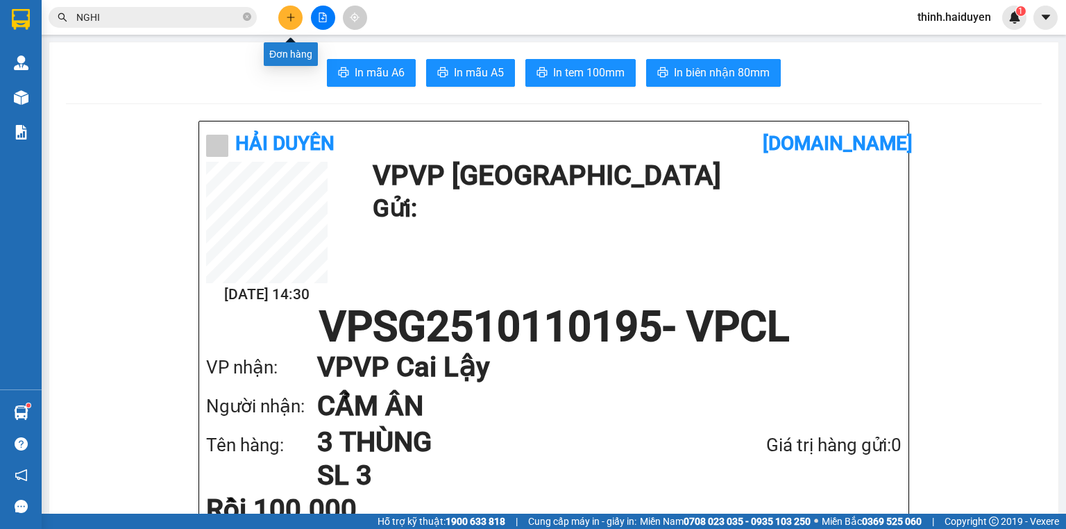
click at [291, 14] on icon "plus" at bounding box center [290, 17] width 1 height 8
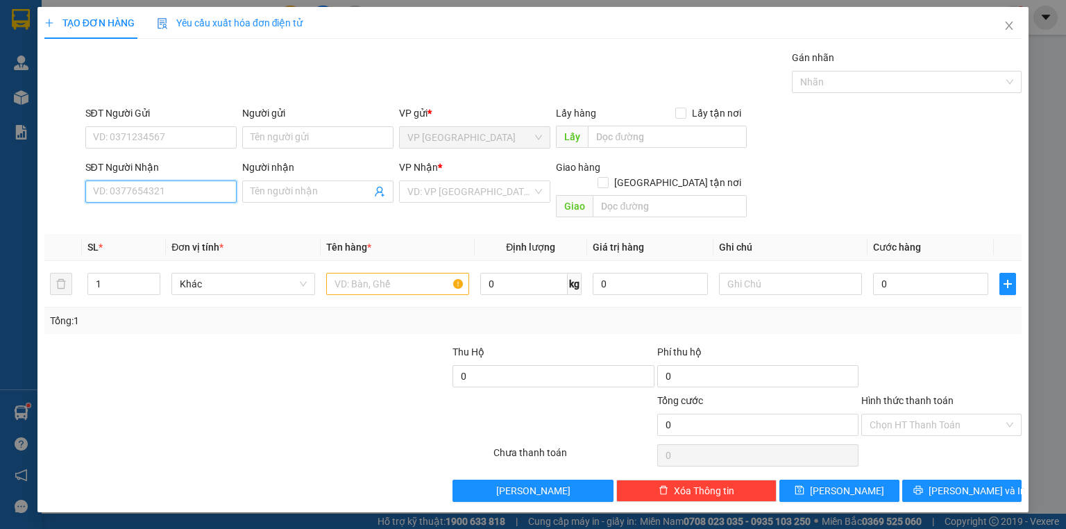
click at [174, 200] on input "SĐT Người Nhận" at bounding box center [160, 191] width 151 height 22
click at [156, 192] on input "0339401049" at bounding box center [160, 191] width 151 height 22
type input "0339401049"
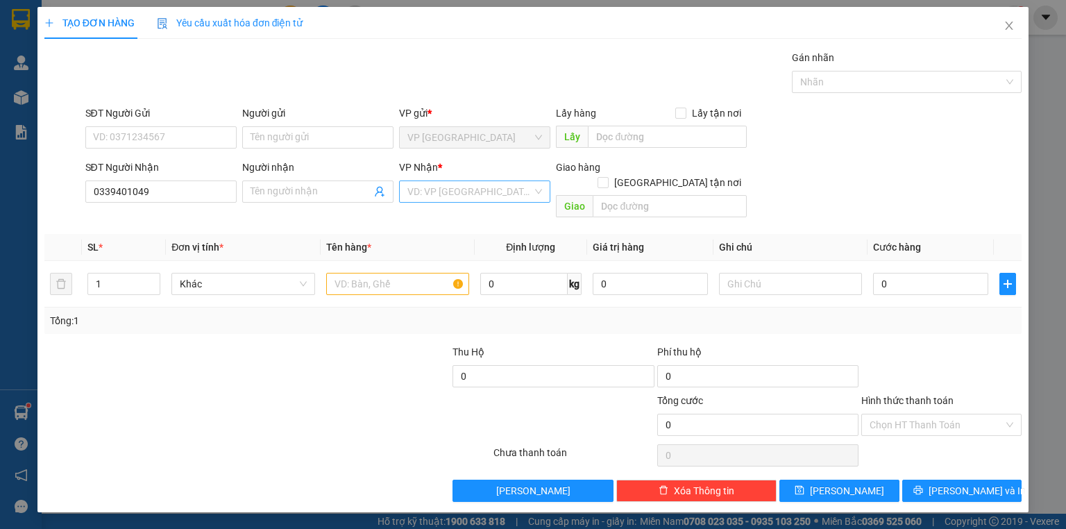
click at [484, 197] on input "search" at bounding box center [469, 191] width 125 height 21
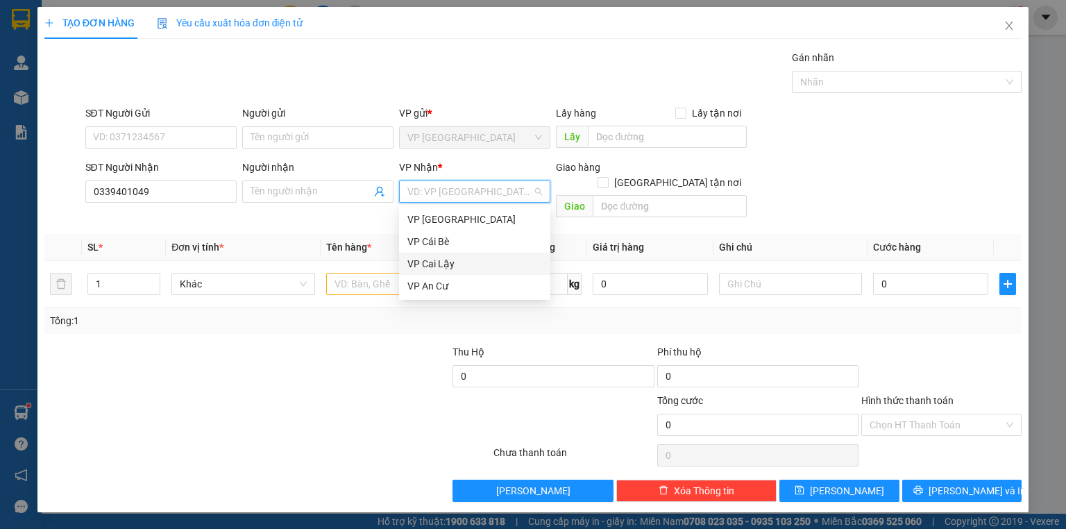
click at [453, 264] on div "VP Cai Lậy" at bounding box center [474, 263] width 135 height 15
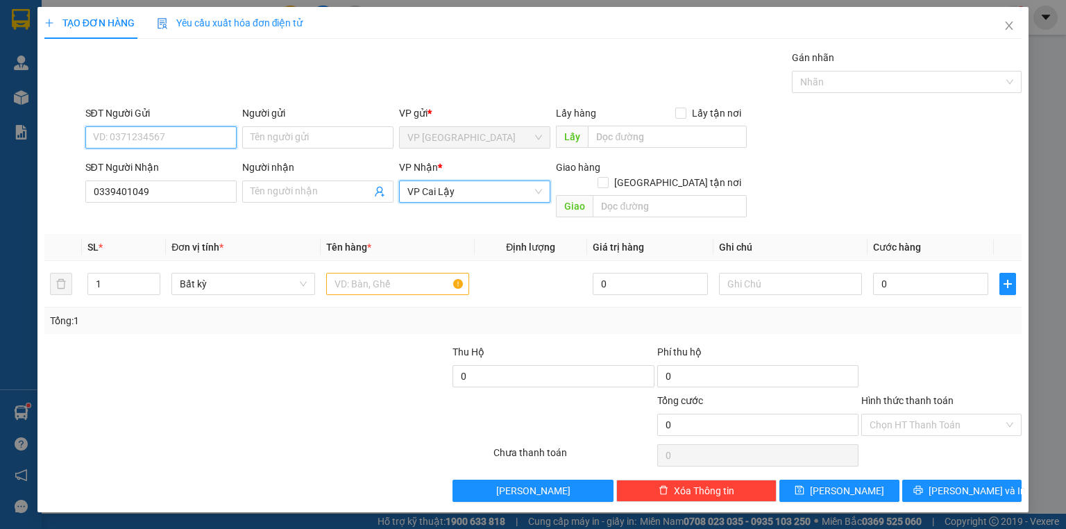
click at [225, 133] on input "SĐT Người Gửi" at bounding box center [160, 137] width 151 height 22
type input "0961448744"
drag, startPoint x: 151, startPoint y: 167, endPoint x: 187, endPoint y: 162, distance: 35.7
click at [152, 167] on div "0961448744" at bounding box center [161, 164] width 135 height 15
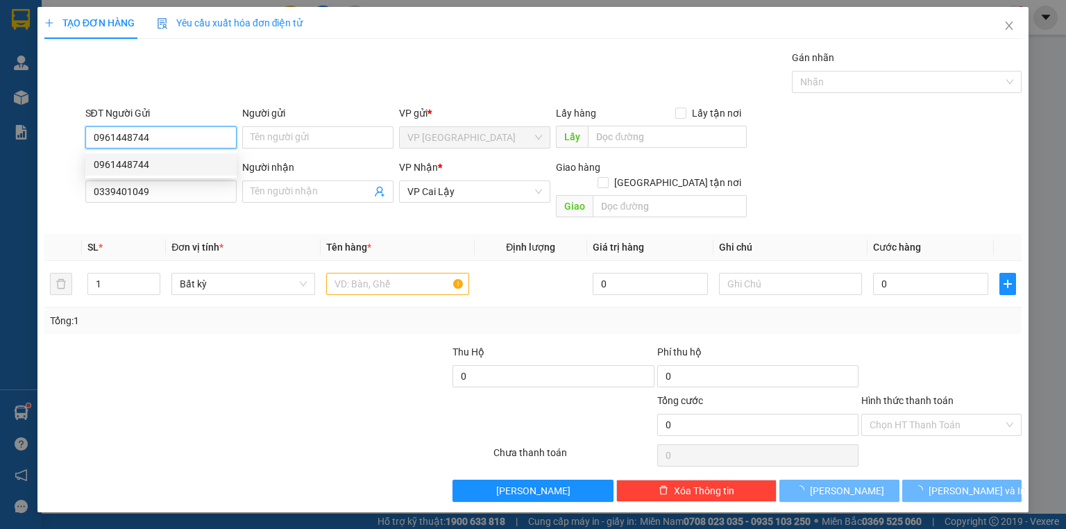
type input "20.000"
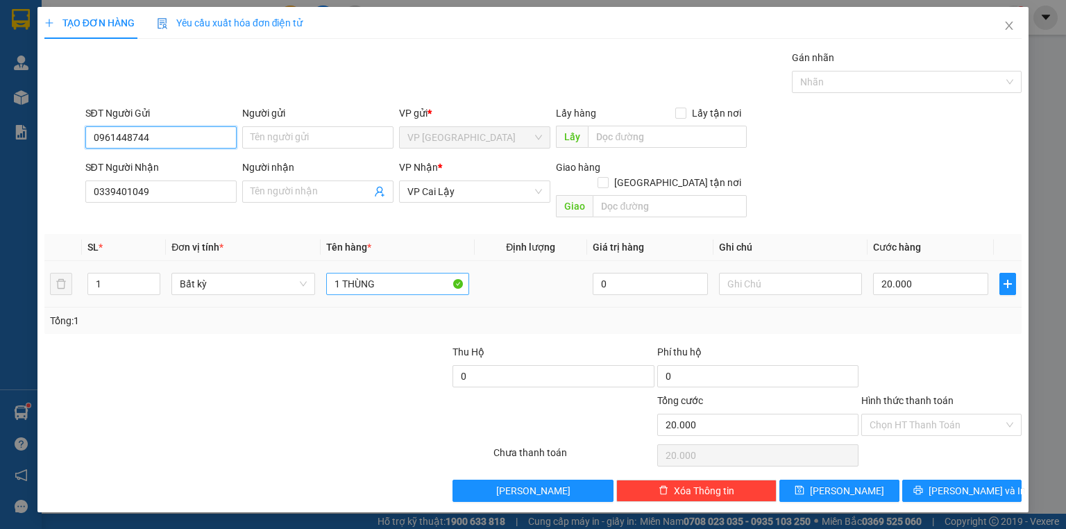
type input "0961448744"
click at [403, 273] on input "1 THÙNG" at bounding box center [397, 284] width 143 height 22
type input "1 THÙNG"
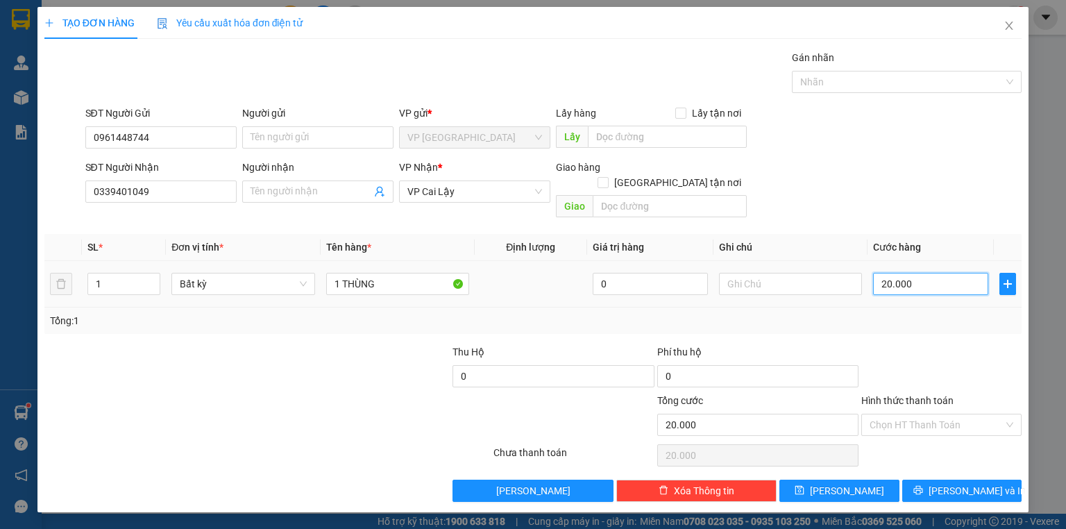
click at [911, 274] on input "20.000" at bounding box center [930, 284] width 115 height 22
click at [941, 313] on div "Tổng: 1" at bounding box center [533, 320] width 966 height 15
click at [949, 480] on button "[PERSON_NAME] và In" at bounding box center [962, 491] width 120 height 22
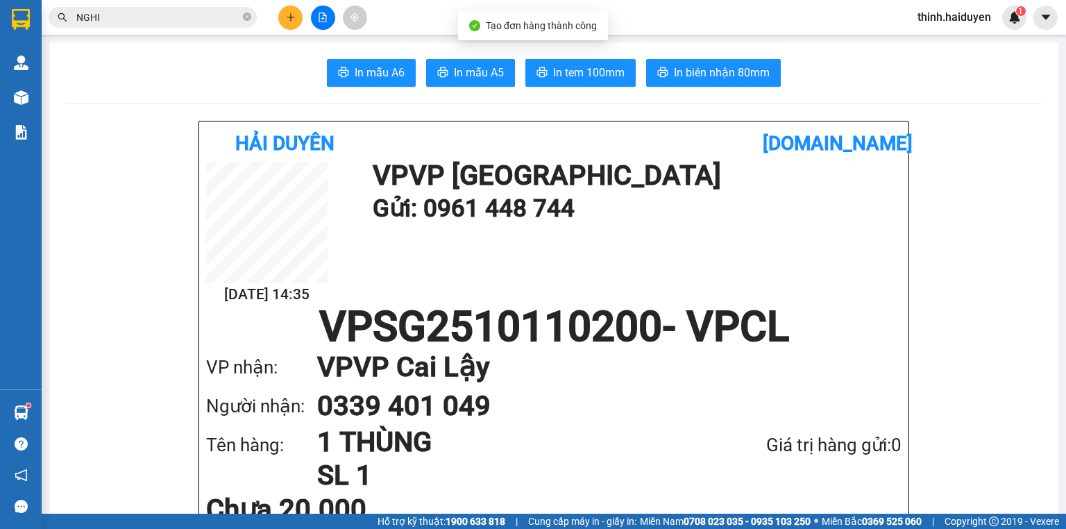
click at [713, 81] on span "In biên nhận 80mm" at bounding box center [722, 72] width 96 height 17
click at [609, 76] on span "In tem 100mm" at bounding box center [588, 72] width 71 height 17
click at [205, 19] on input "NGHI" at bounding box center [158, 17] width 164 height 15
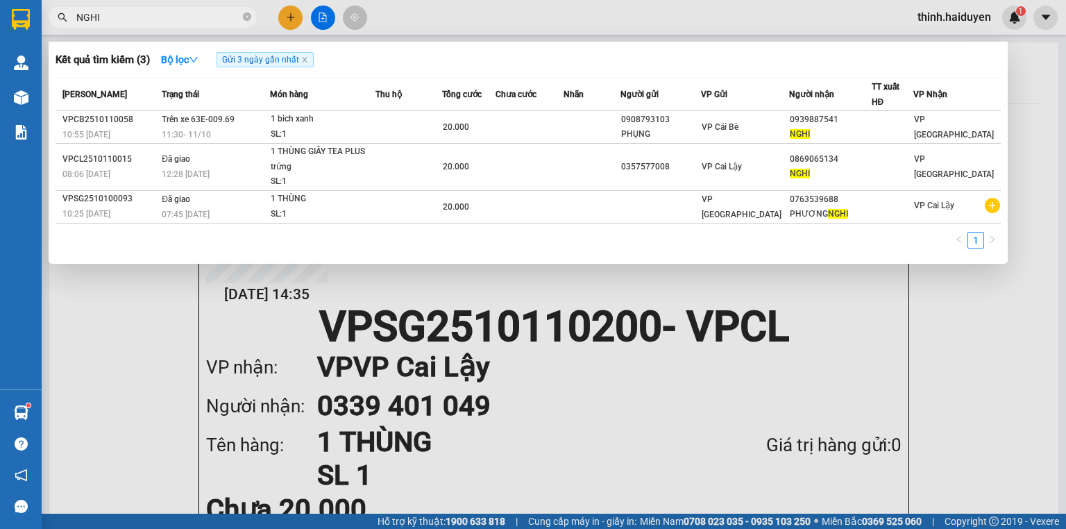
click at [205, 19] on input "NGHI" at bounding box center [158, 17] width 164 height 15
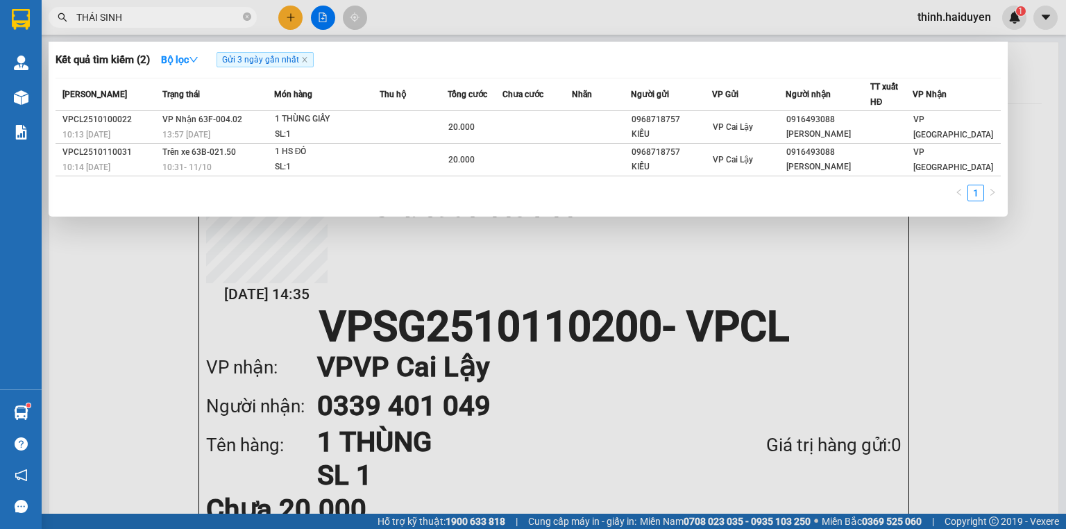
type input "THÁI SINH"
click at [293, 12] on div at bounding box center [533, 264] width 1066 height 529
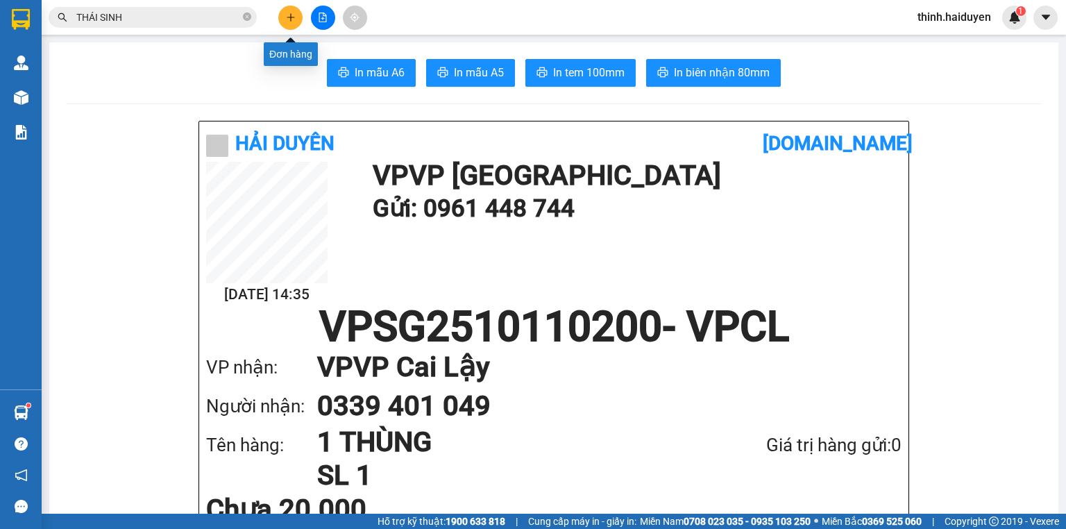
click at [293, 12] on icon "plus" at bounding box center [291, 17] width 10 height 10
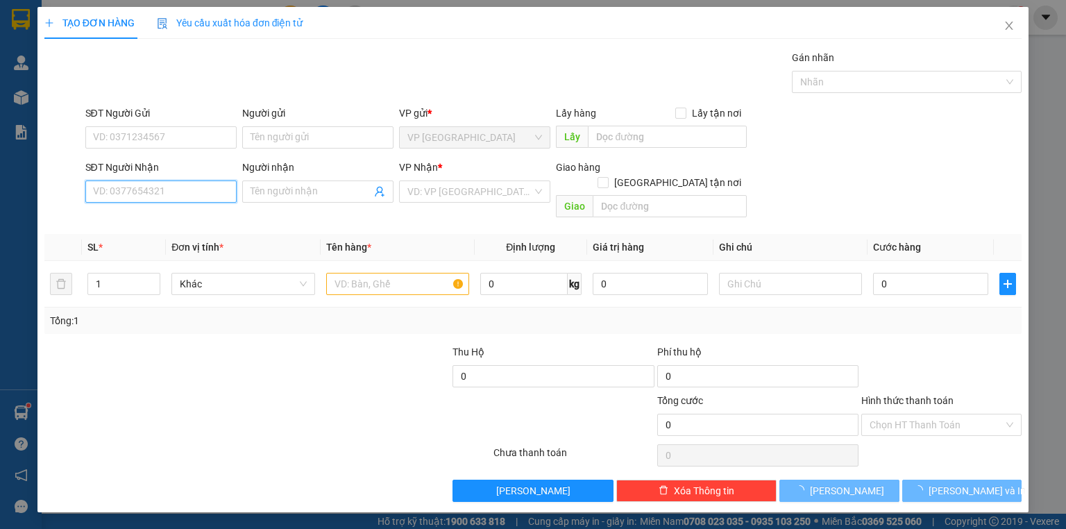
drag, startPoint x: 155, startPoint y: 191, endPoint x: 164, endPoint y: 199, distance: 11.3
click at [157, 193] on input "SĐT Người Nhận" at bounding box center [160, 191] width 151 height 22
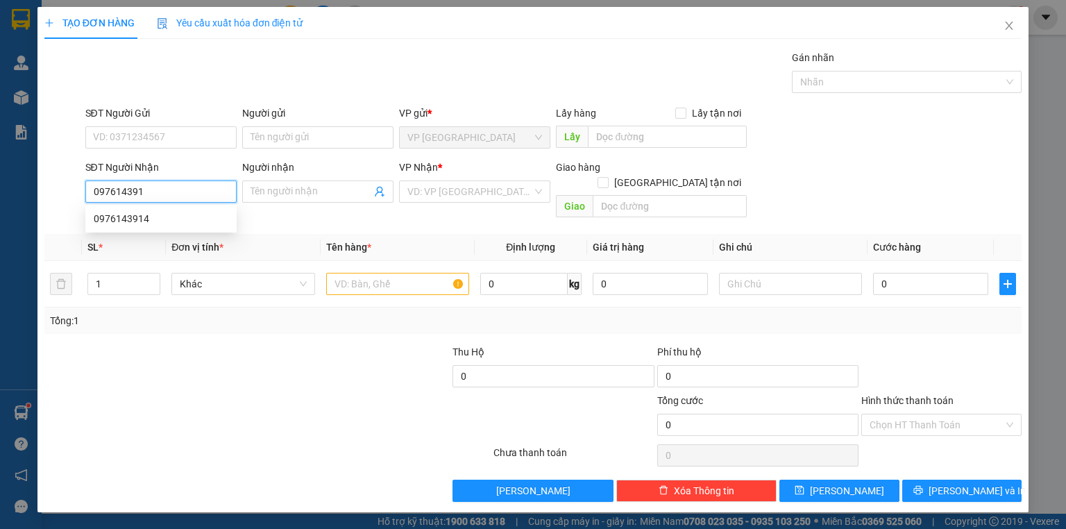
type input "0976143914"
click at [160, 214] on div "0976143914" at bounding box center [161, 218] width 135 height 15
type input "20.000"
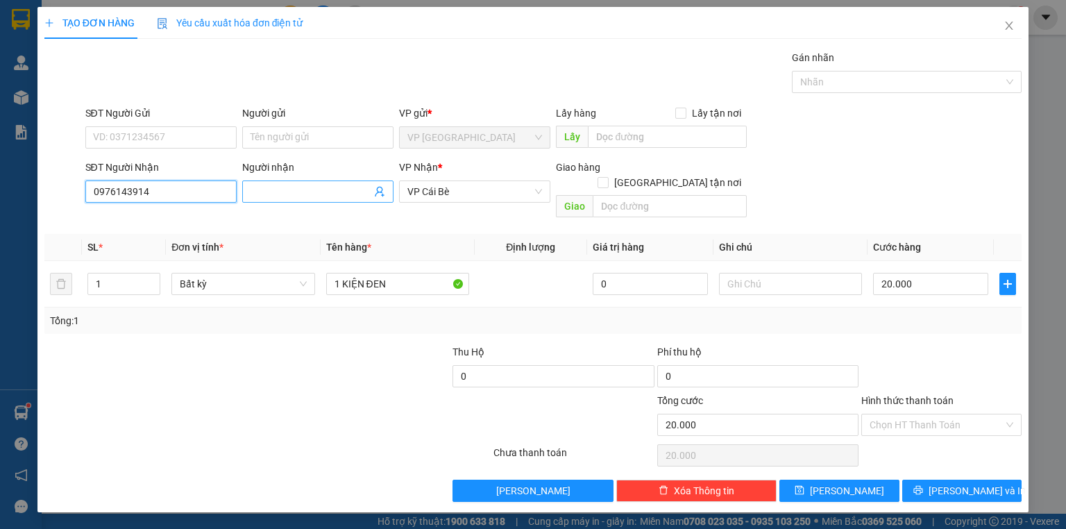
type input "0976143914"
click at [315, 186] on input "Người nhận" at bounding box center [311, 191] width 121 height 15
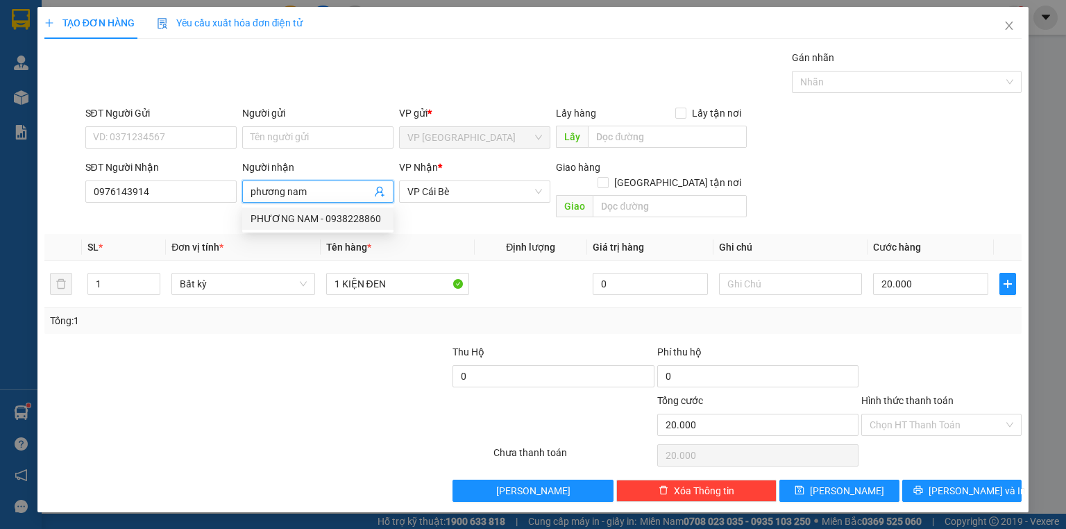
type input "phương nam"
click at [358, 351] on div at bounding box center [349, 368] width 204 height 49
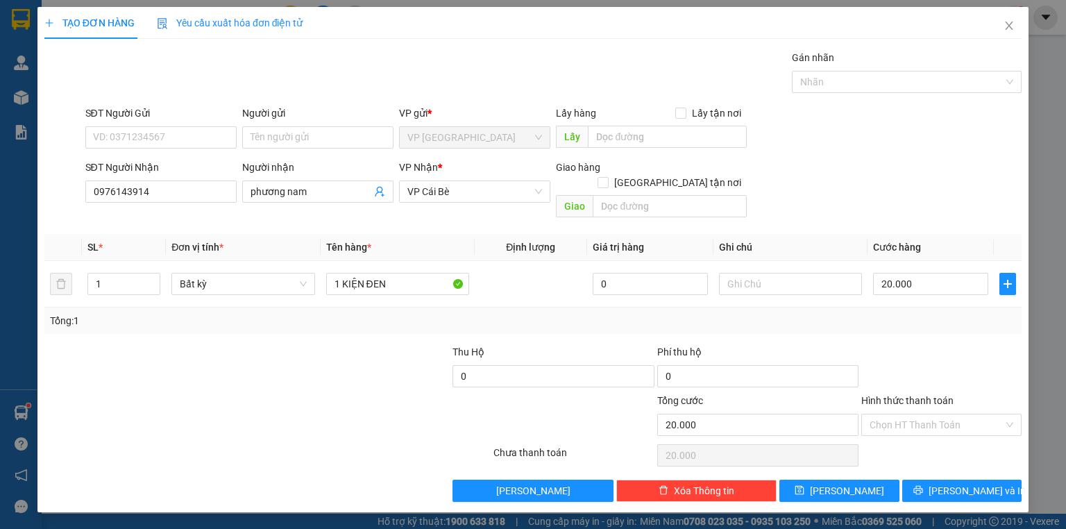
click at [934, 455] on div "Transit Pickup Surcharge Ids Transit Deliver Surcharge Ids Transit Deliver Surc…" at bounding box center [532, 276] width 977 height 452
click at [922, 486] on icon "printer" at bounding box center [917, 490] width 9 height 9
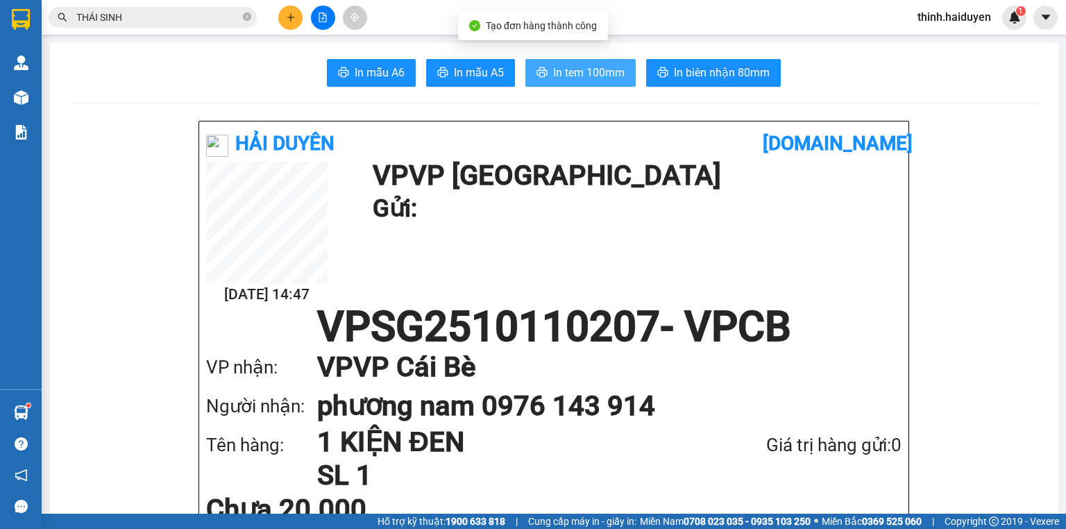
click at [565, 78] on span "In tem 100mm" at bounding box center [588, 72] width 71 height 17
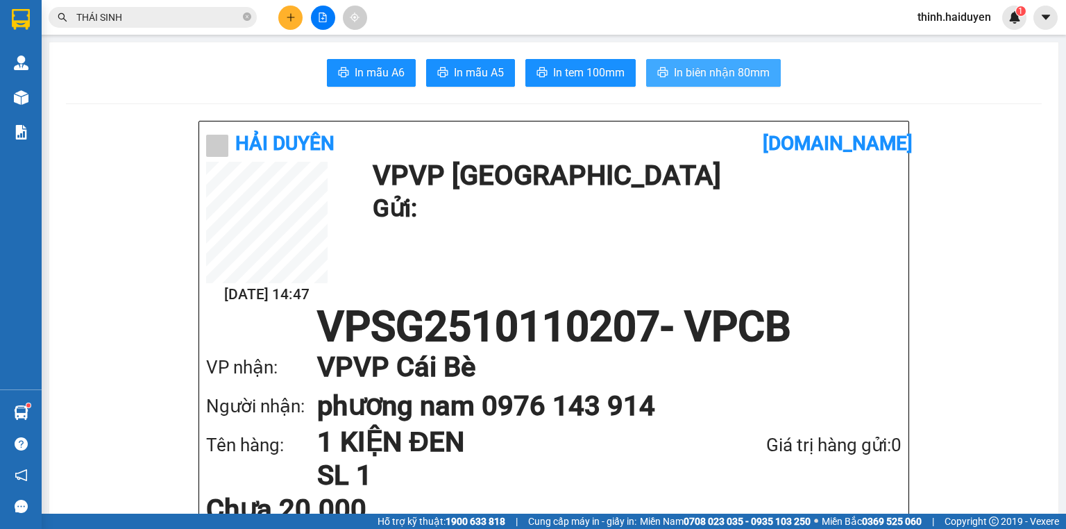
click at [681, 79] on span "In biên nhận 80mm" at bounding box center [722, 72] width 96 height 17
click at [597, 408] on h1 "phương nam 0976 143 914" at bounding box center [595, 406] width 557 height 39
click at [699, 407] on h1 "phương nam 0976 143 914" at bounding box center [595, 406] width 557 height 39
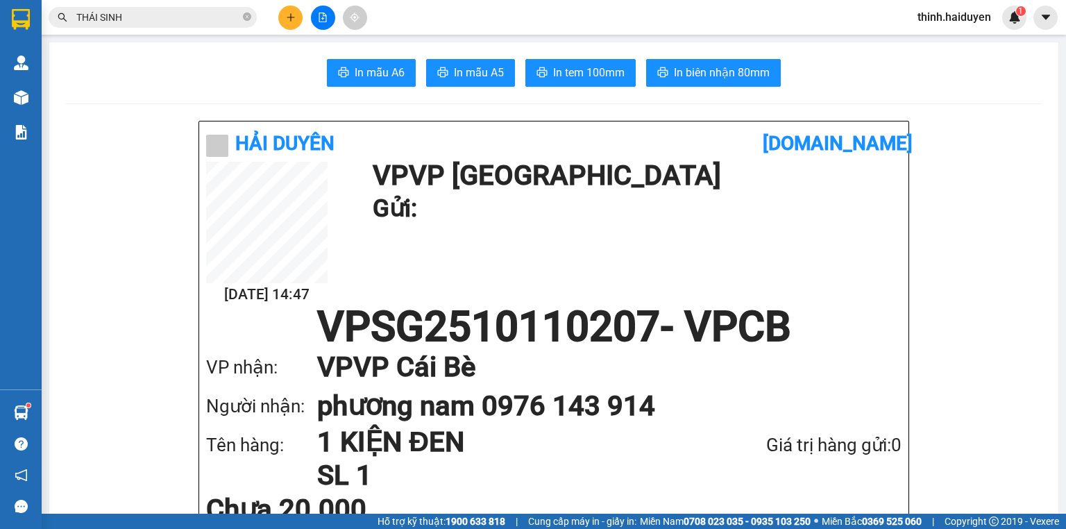
drag, startPoint x: 695, startPoint y: 407, endPoint x: 498, endPoint y: 394, distance: 197.6
click at [498, 394] on h1 "phương nam 0976 143 914" at bounding box center [595, 406] width 557 height 39
click at [183, 23] on input "THÁI SINH" at bounding box center [158, 17] width 164 height 15
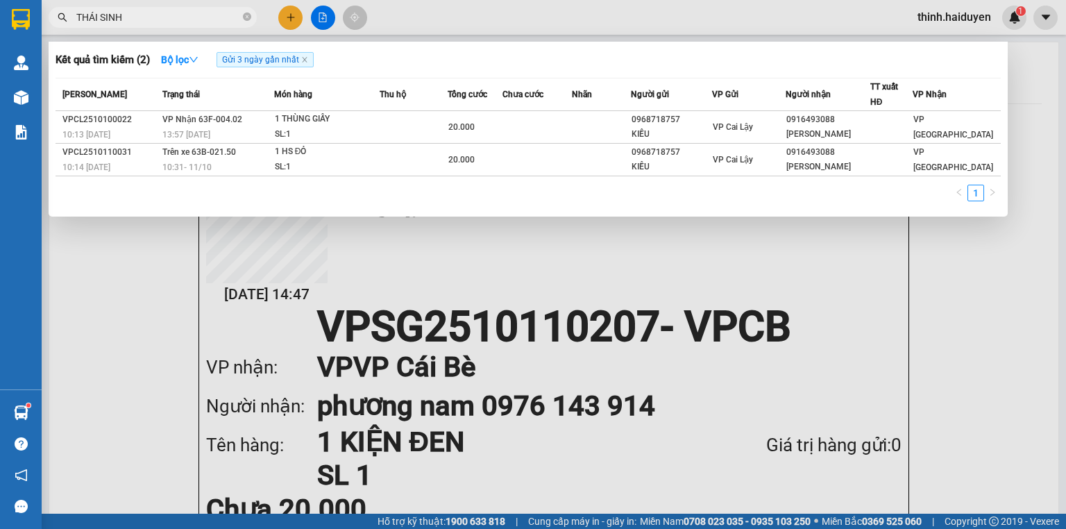
click at [183, 23] on input "THÁI SINH" at bounding box center [158, 17] width 164 height 15
paste input "0976 143 914"
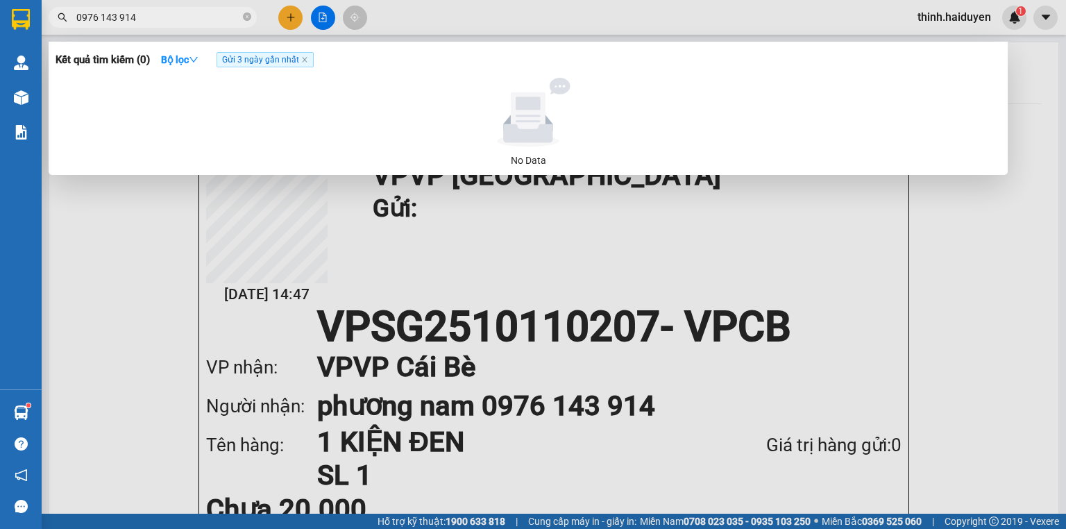
click at [119, 13] on input "0976 143 914" at bounding box center [158, 17] width 164 height 15
click at [101, 19] on input "0976 143914" at bounding box center [158, 17] width 164 height 15
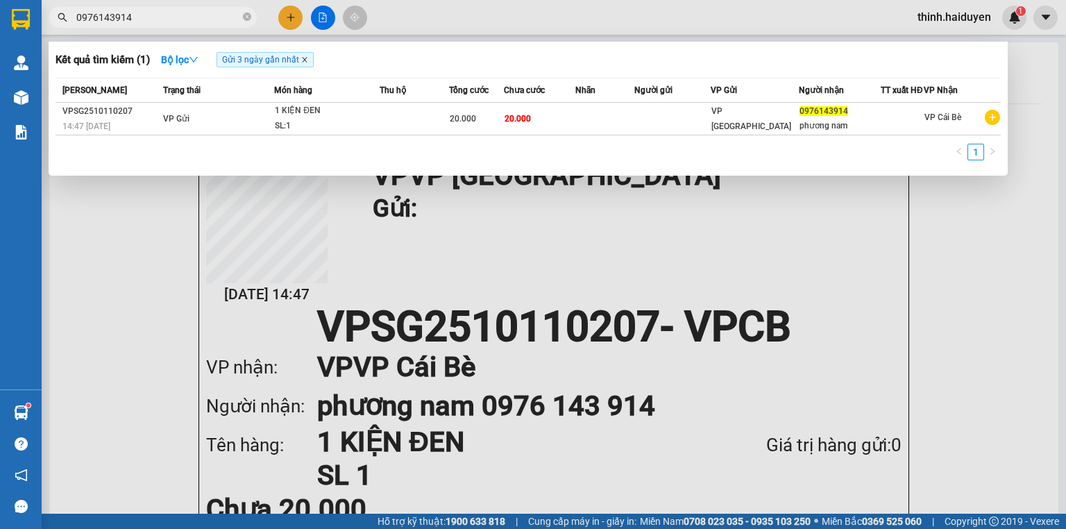
type input "0976143914"
click at [304, 62] on icon "close" at bounding box center [304, 59] width 7 height 7
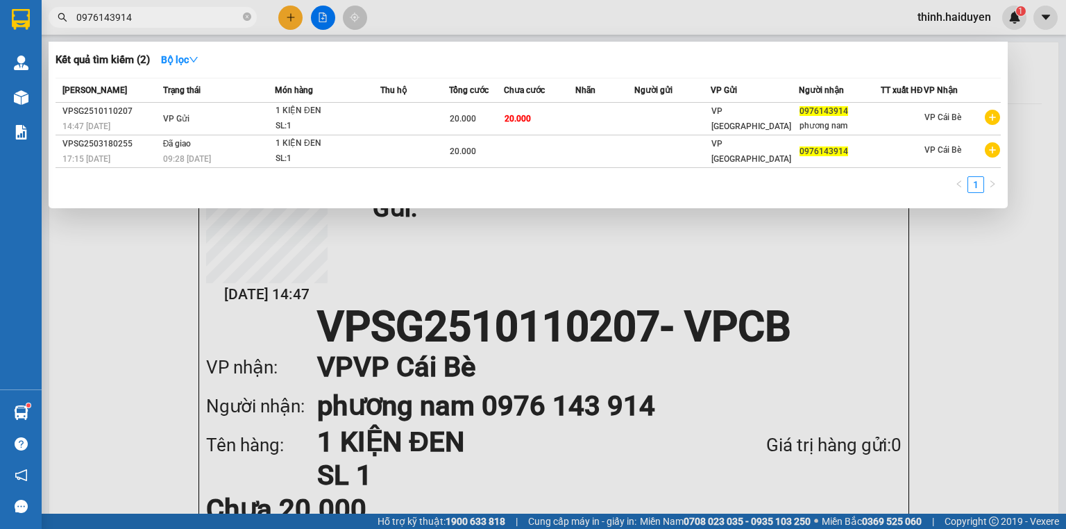
click at [283, 17] on div at bounding box center [533, 264] width 1066 height 529
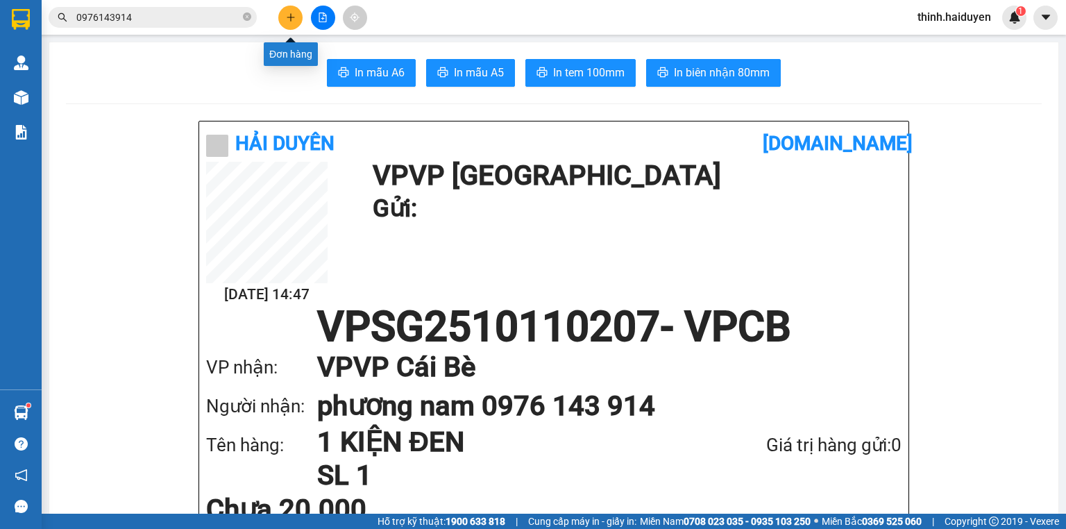
click at [283, 17] on button at bounding box center [290, 18] width 24 height 24
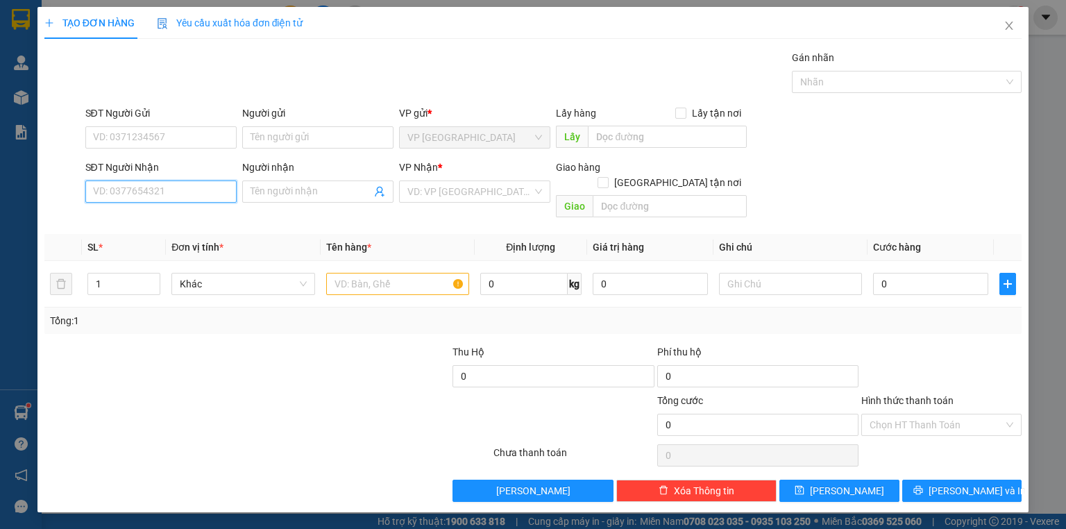
click at [164, 187] on input "SĐT Người Nhận" at bounding box center [160, 191] width 151 height 22
type input "0982935878"
click at [186, 222] on div "0982935878 - TIẾN" at bounding box center [161, 218] width 135 height 15
type input "TIẾN"
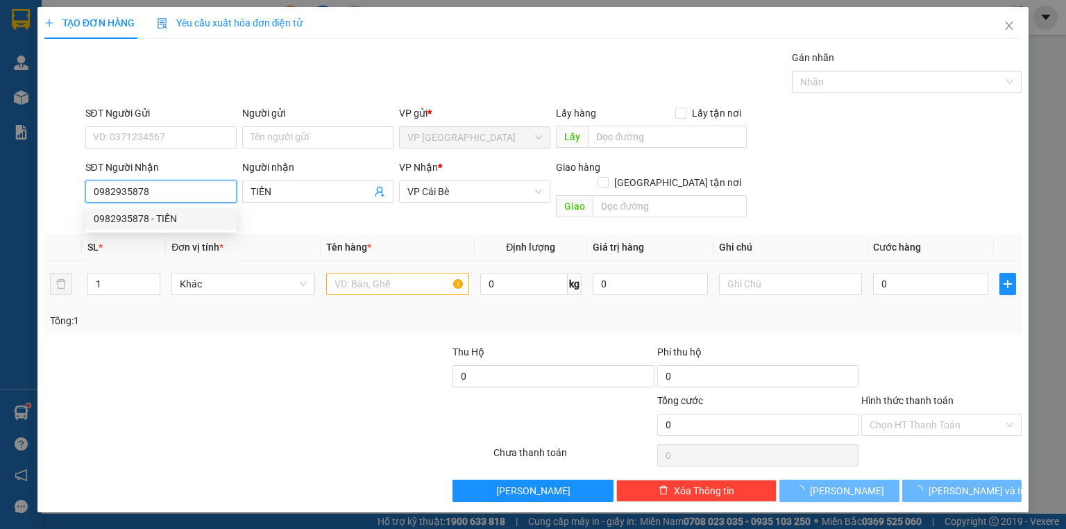
type input "120.000"
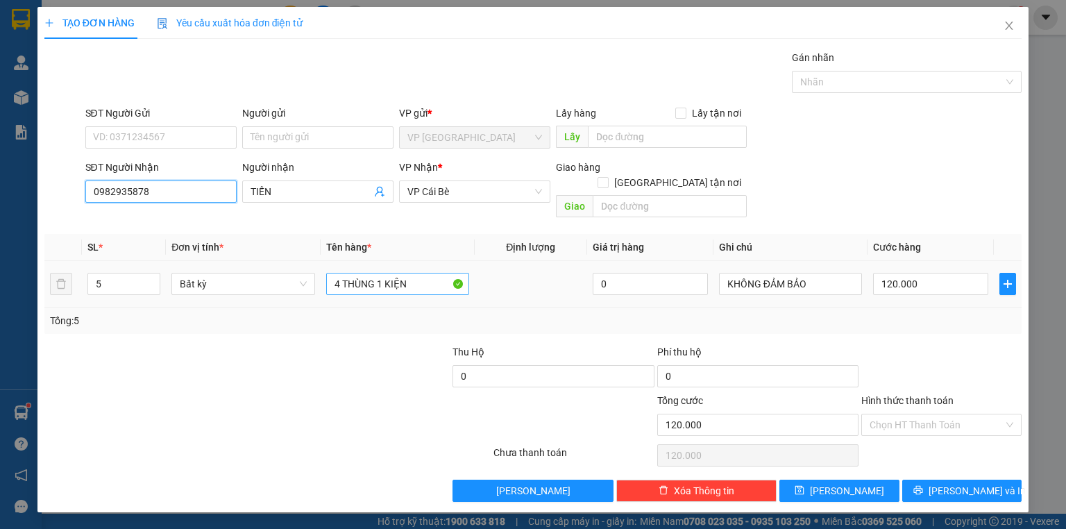
type input "0982935878"
click at [408, 273] on input "4 THÙNG 1 KIỆN" at bounding box center [397, 284] width 143 height 22
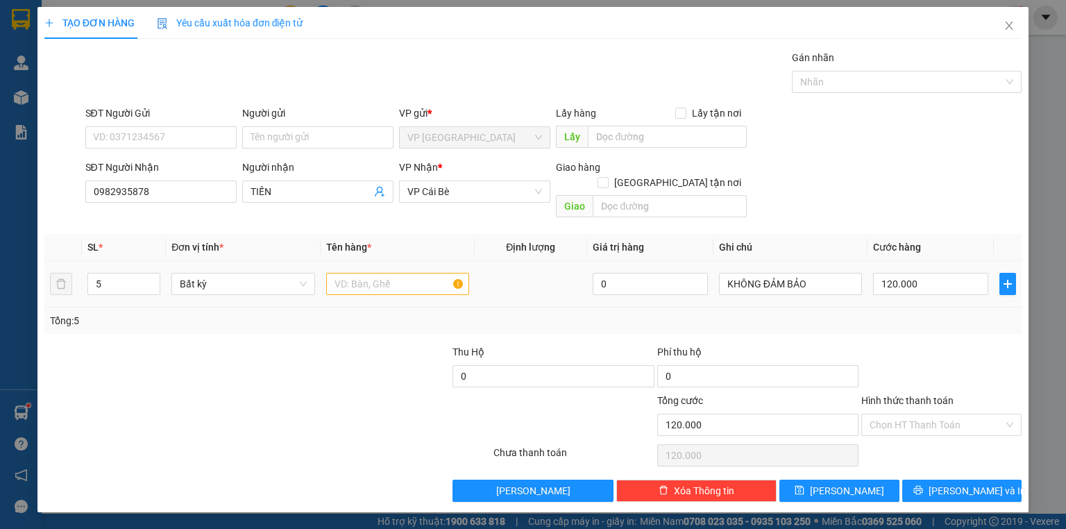
drag, startPoint x: 39, startPoint y: 261, endPoint x: 74, endPoint y: 257, distance: 35.6
click at [0, 251] on div "TẠO ĐƠN HÀNG Yêu cầu xuất hóa đơn điện tử Transit Pickup Surcharge Ids Transit …" at bounding box center [533, 264] width 1066 height 529
type input "2"
click at [448, 273] on input "text" at bounding box center [397, 284] width 143 height 22
type input "2"
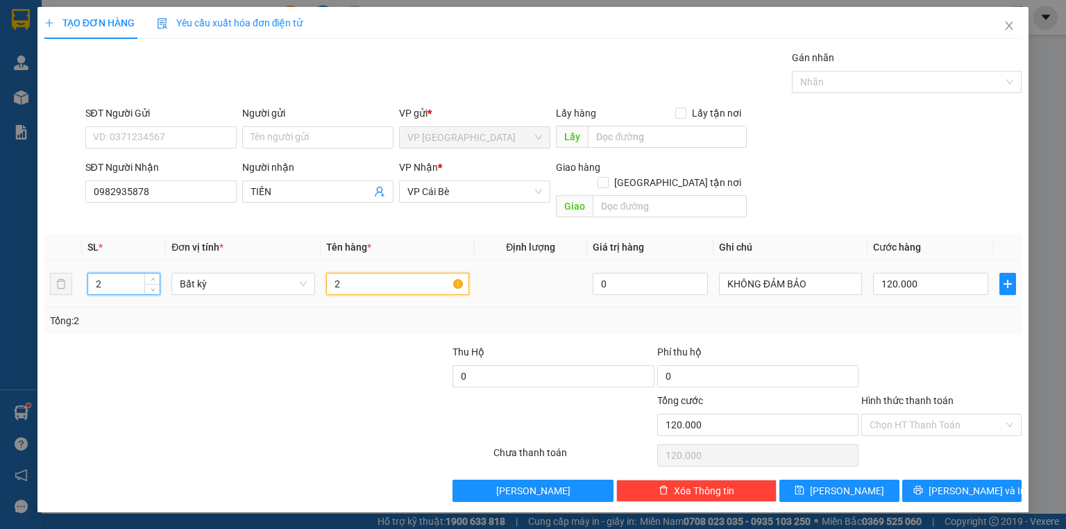
type input "0"
type input "2"
type input "0"
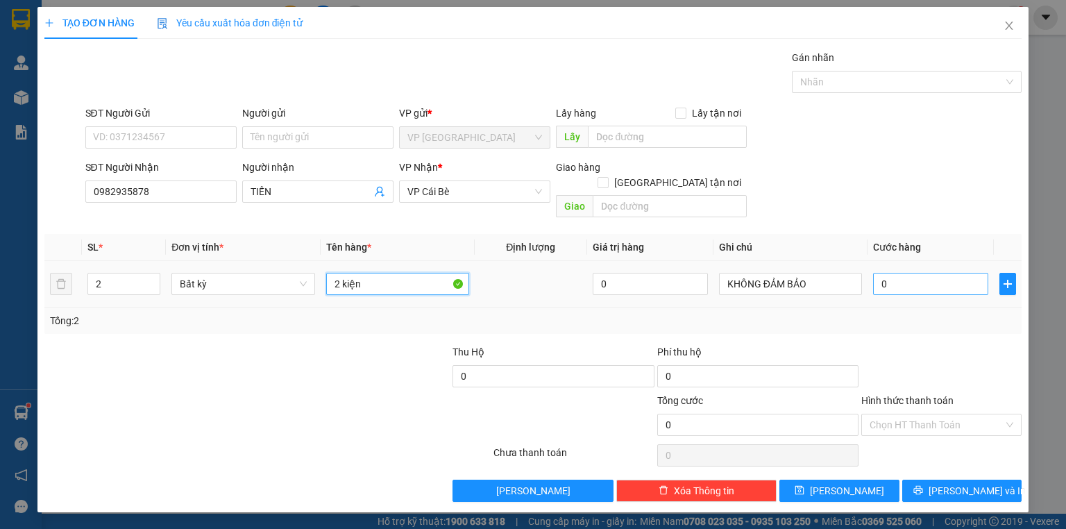
type input "2 kiện"
click at [905, 273] on input "0" at bounding box center [930, 284] width 115 height 22
type input "4"
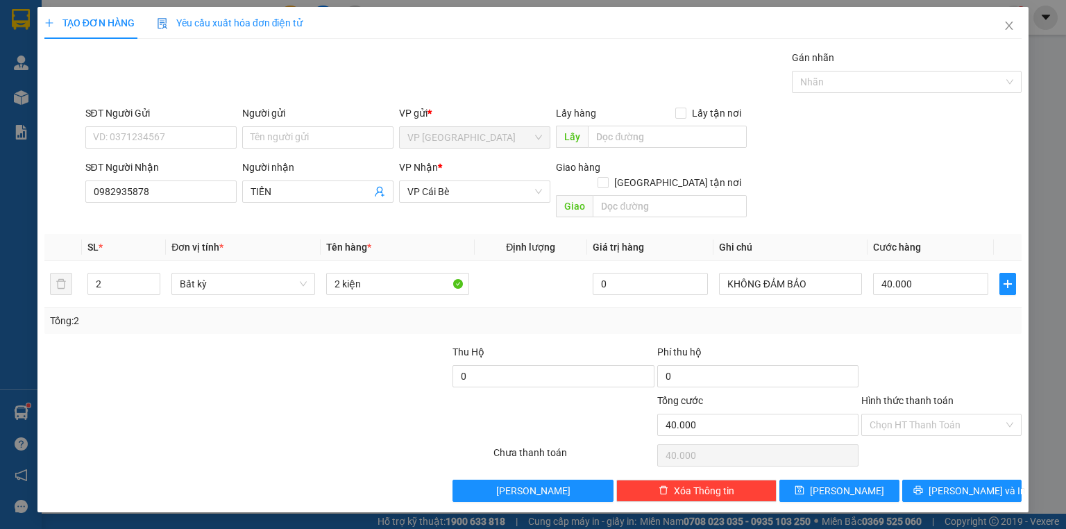
click at [922, 344] on div at bounding box center [941, 368] width 163 height 49
click at [962, 483] on span "[PERSON_NAME] và In" at bounding box center [977, 490] width 97 height 15
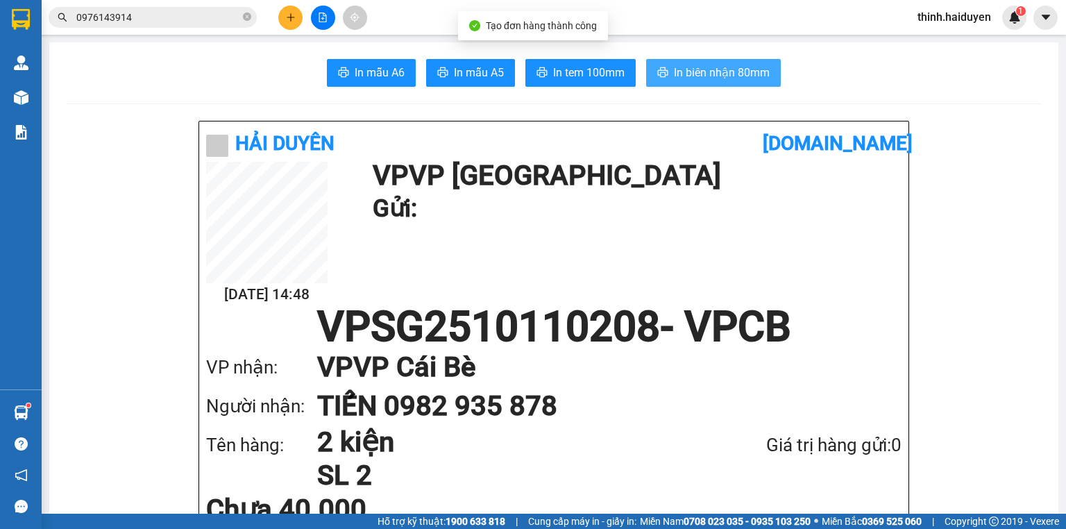
click at [742, 81] on span "In biên nhận 80mm" at bounding box center [722, 72] width 96 height 17
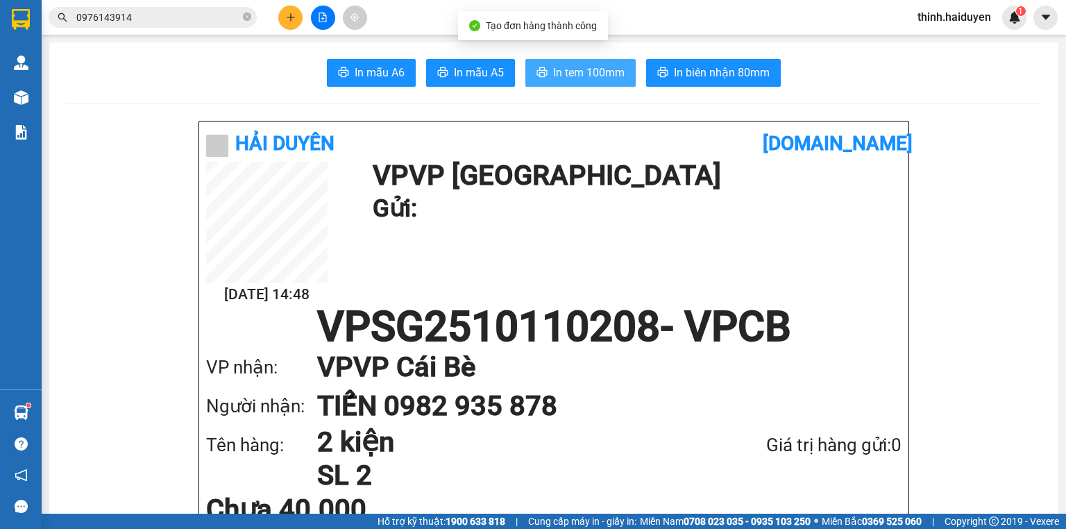
click at [609, 69] on span "In tem 100mm" at bounding box center [588, 72] width 71 height 17
drag, startPoint x: 167, startPoint y: 31, endPoint x: 174, endPoint y: 17, distance: 15.5
click at [169, 28] on div "Kết quả tìm kiếm ( 2 ) Bộ lọc Mã ĐH Trạng thái Món hàng Thu hộ Tổng cước Chưa c…" at bounding box center [533, 17] width 1066 height 35
click at [175, 15] on input "0976143914" at bounding box center [158, 17] width 164 height 15
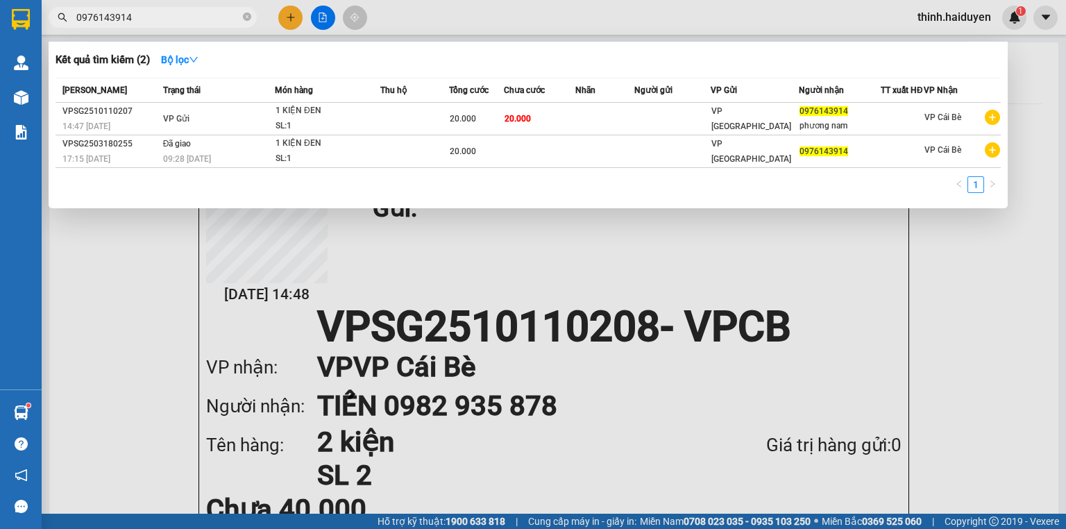
click at [175, 15] on input "0976143914" at bounding box center [158, 17] width 164 height 15
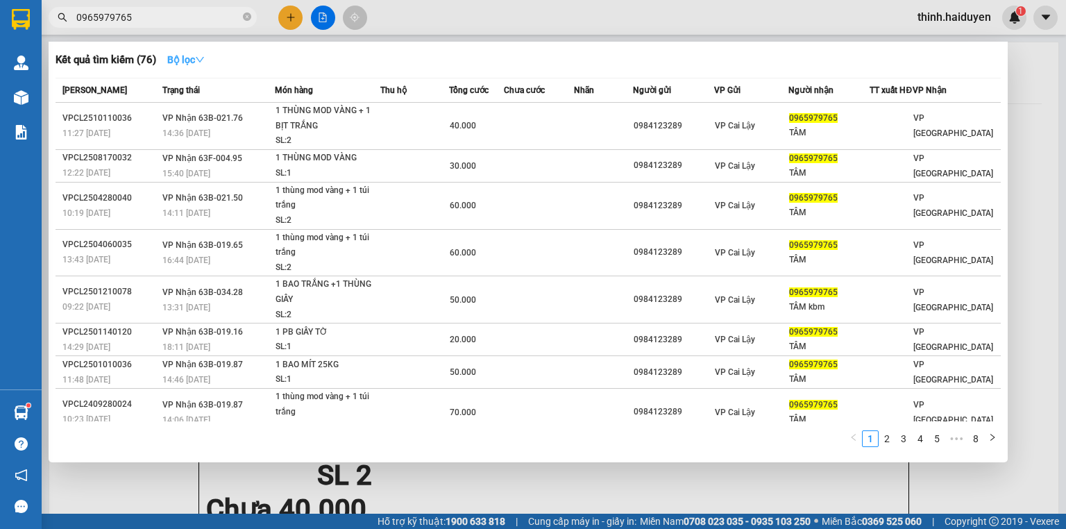
type input "0965979765"
click at [202, 61] on icon "down" at bounding box center [200, 60] width 10 height 10
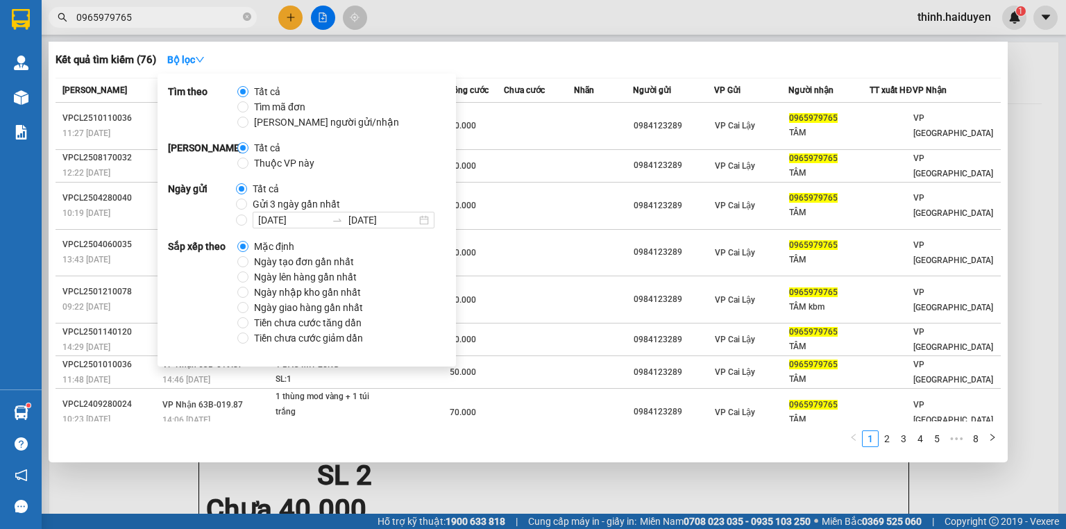
drag, startPoint x: 246, startPoint y: 200, endPoint x: 255, endPoint y: 199, distance: 9.7
click at [247, 201] on span "Gửi 3 ngày gần nhất" at bounding box center [296, 203] width 99 height 15
click at [245, 201] on input "Gửi 3 ngày gần nhất" at bounding box center [241, 204] width 11 height 11
radio input "true"
radio input "false"
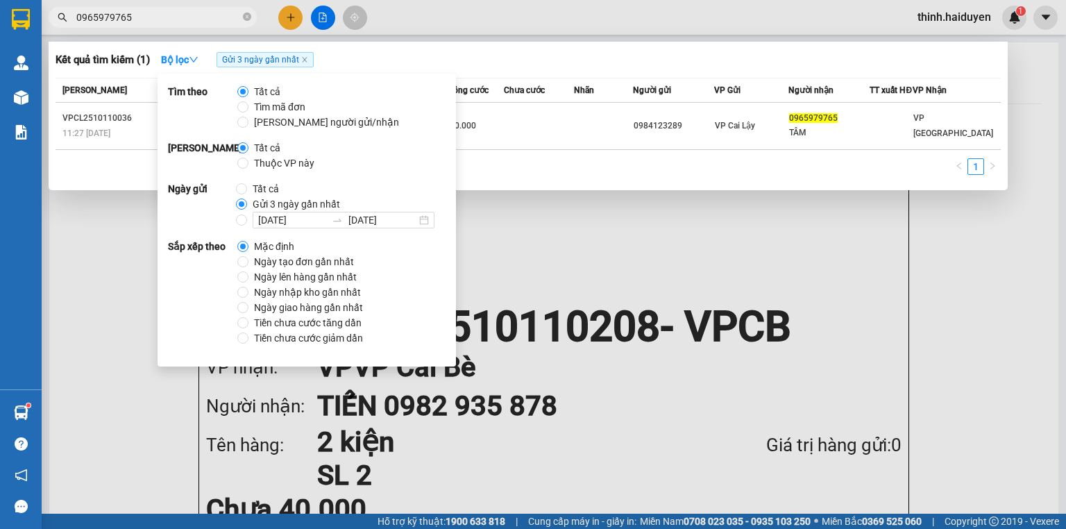
click at [524, 58] on div "Kết quả tìm kiếm ( 1 ) Bộ lọc Gửi 3 ngày gần nhất" at bounding box center [528, 60] width 945 height 22
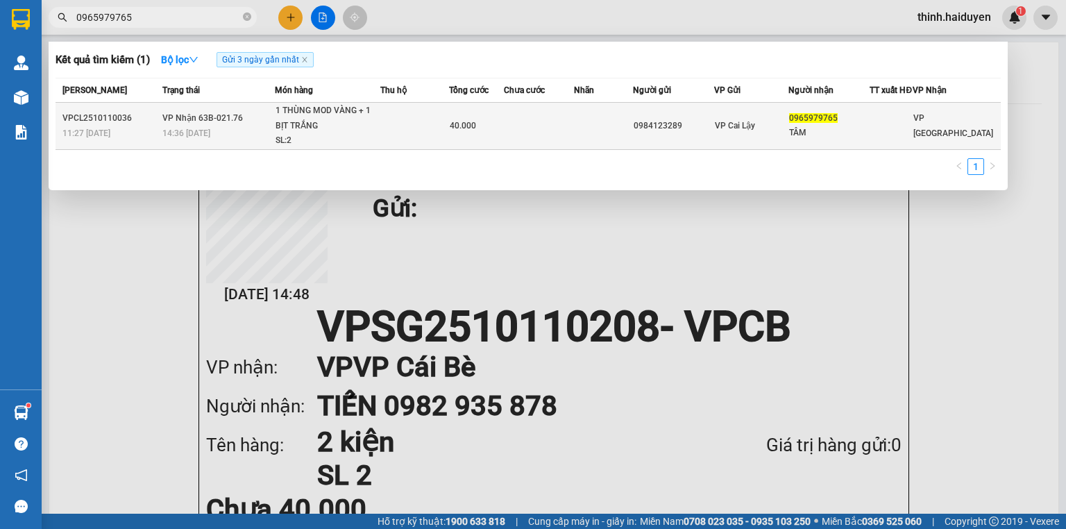
click at [541, 130] on td at bounding box center [539, 126] width 70 height 47
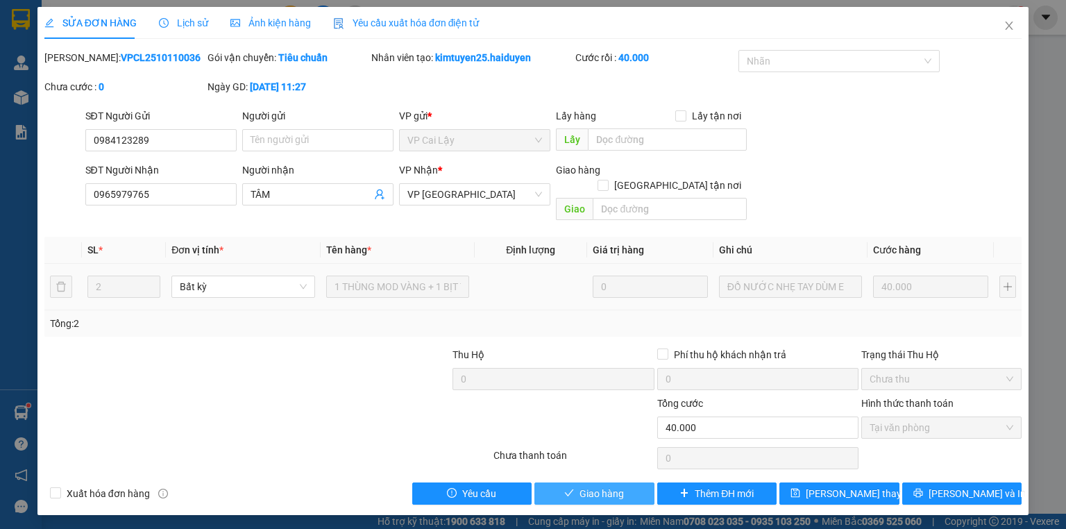
click at [609, 486] on span "Giao hàng" at bounding box center [602, 493] width 44 height 15
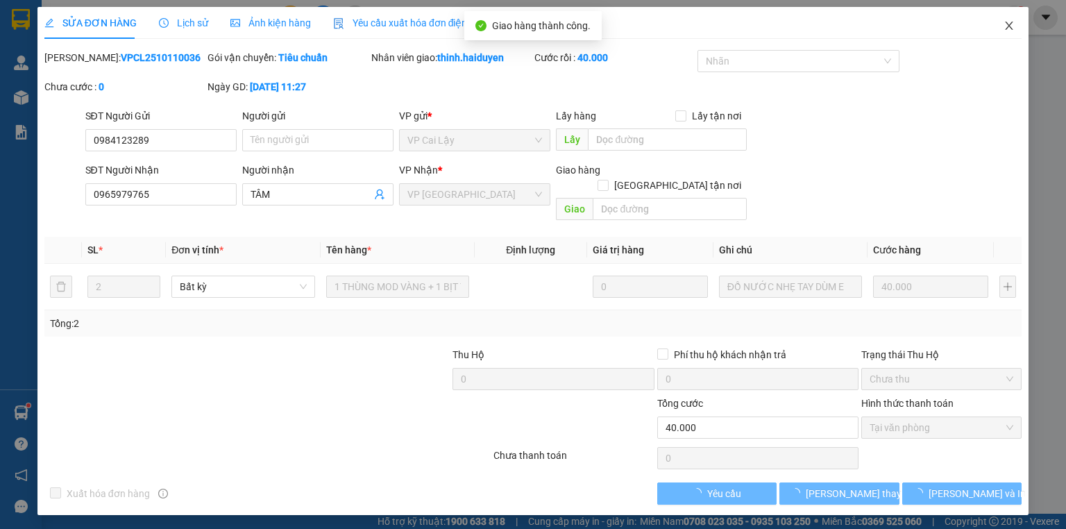
click at [1002, 31] on span "Close" at bounding box center [1009, 26] width 39 height 39
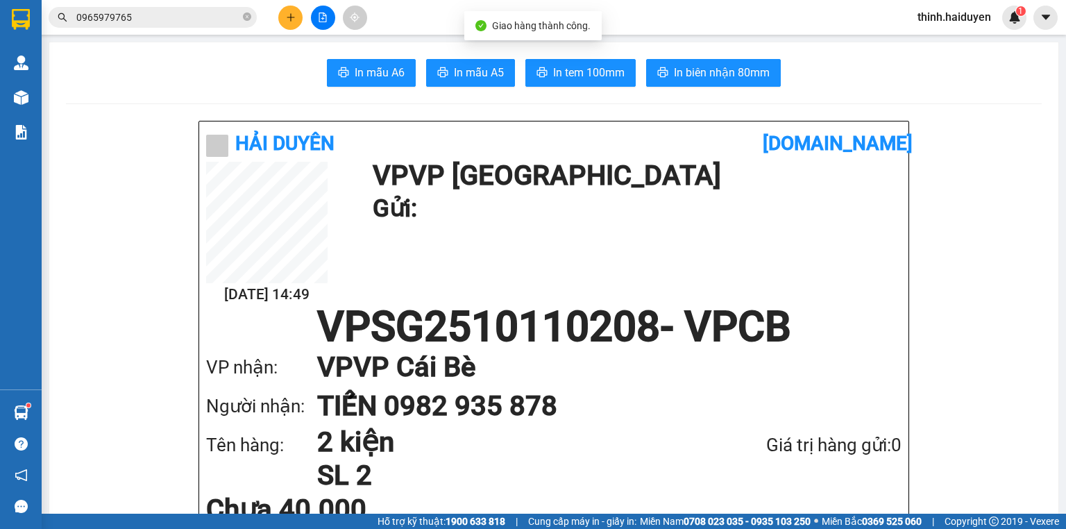
click at [193, 31] on div "Kết quả tìm kiếm ( 1 ) Bộ lọc Gửi 3 ngày gần nhất Mã ĐH Trạng thái Món hàng Thu…" at bounding box center [533, 17] width 1066 height 35
click at [192, 23] on input "0965979765" at bounding box center [158, 17] width 164 height 15
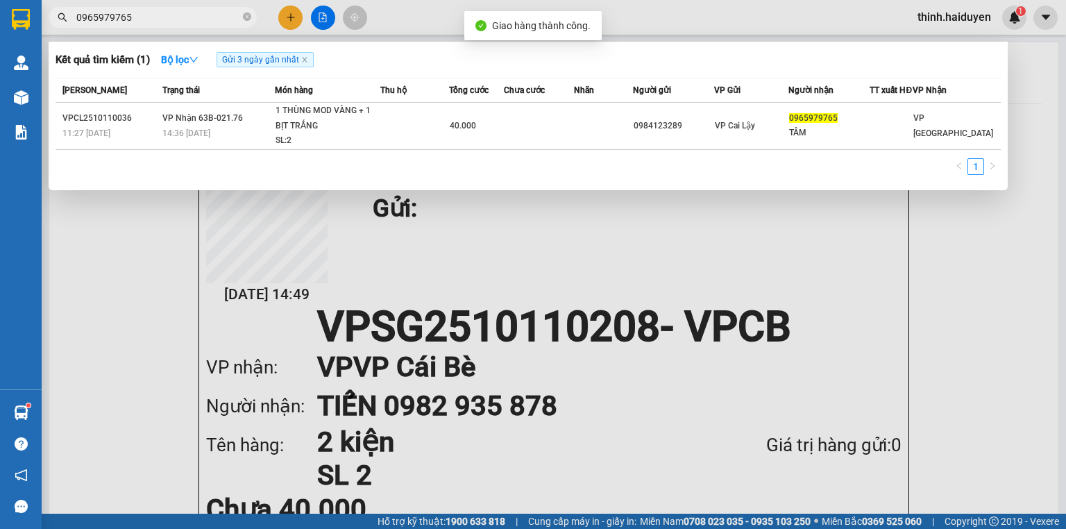
click at [192, 19] on input "0965979765" at bounding box center [158, 17] width 164 height 15
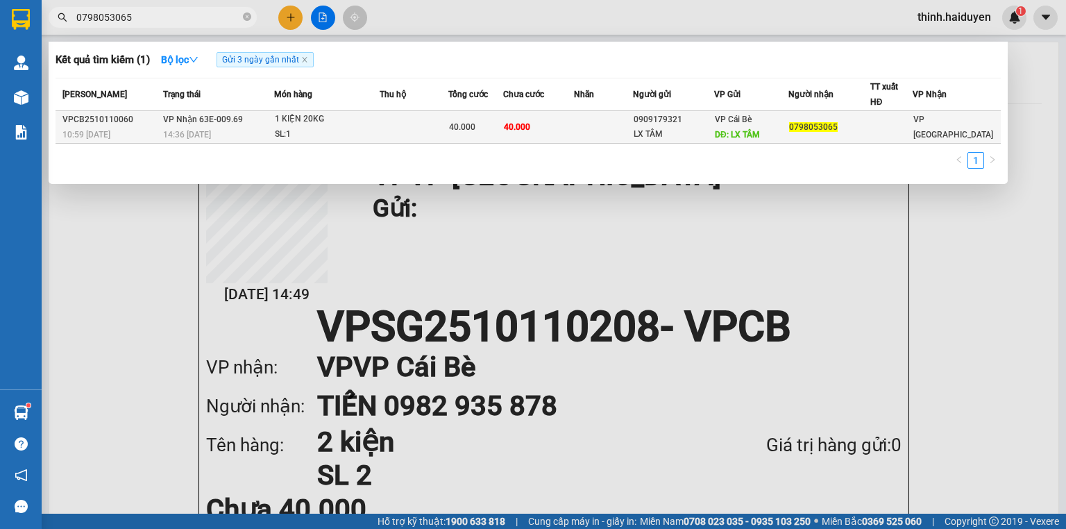
click at [614, 123] on td at bounding box center [603, 127] width 59 height 33
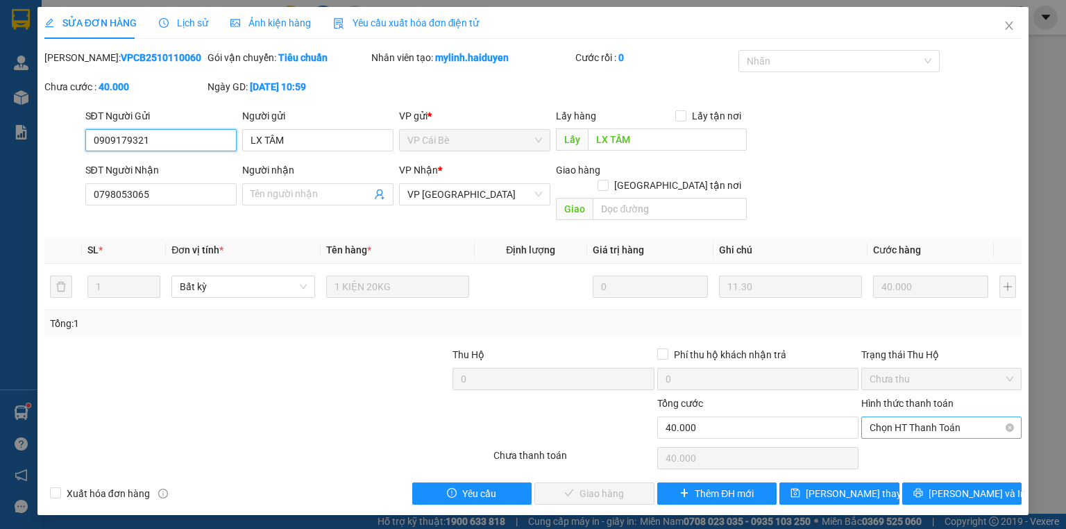
drag, startPoint x: 922, startPoint y: 414, endPoint x: 931, endPoint y: 428, distance: 16.2
click at [928, 421] on span "Chọn HT Thanh Toán" at bounding box center [942, 427] width 144 height 21
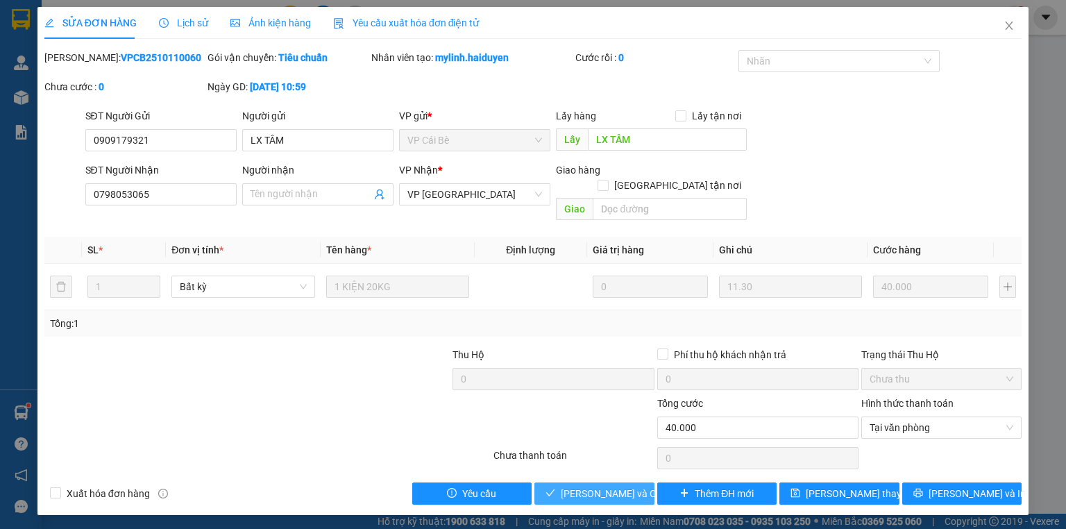
drag, startPoint x: 617, startPoint y: 484, endPoint x: 636, endPoint y: 469, distance: 23.7
click at [618, 486] on span "[PERSON_NAME] và Giao hàng" at bounding box center [627, 493] width 133 height 15
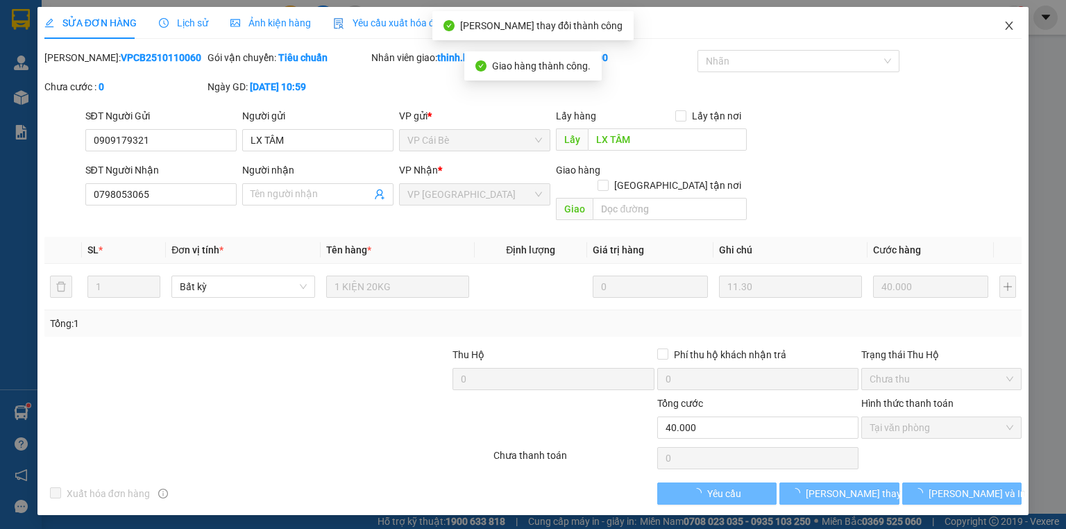
click at [1013, 28] on icon "close" at bounding box center [1009, 25] width 11 height 11
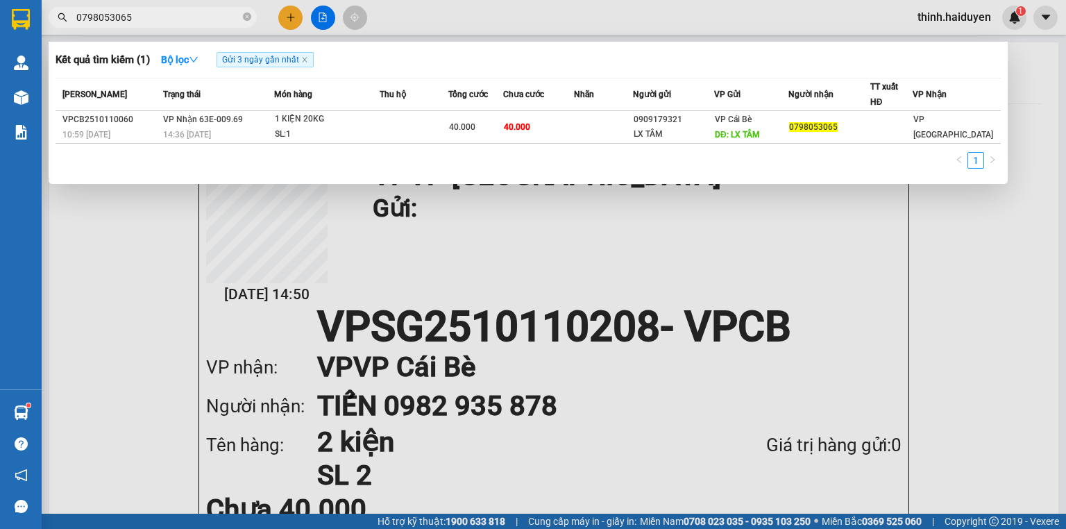
click at [228, 10] on input "0798053065" at bounding box center [158, 17] width 164 height 15
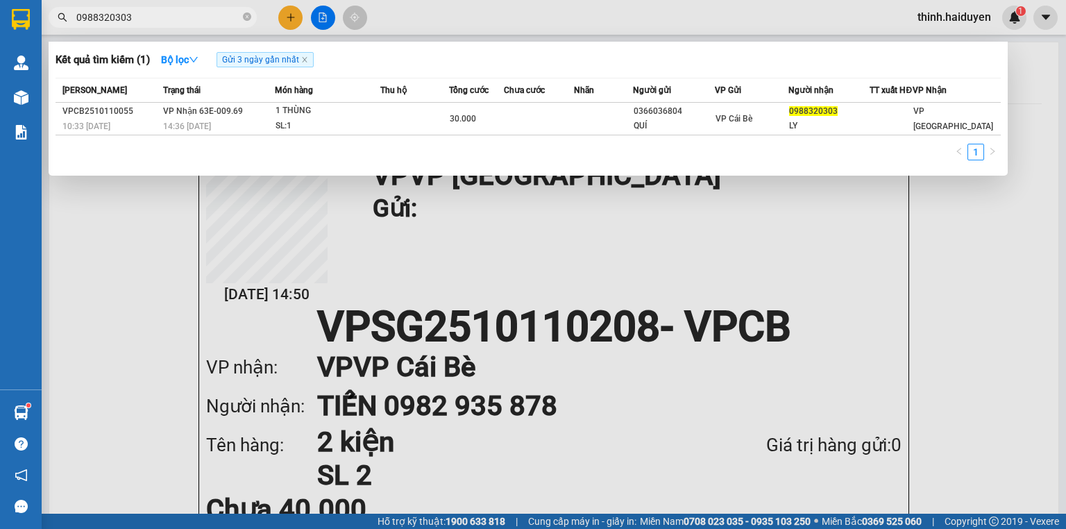
type input "0988320303"
click at [285, 22] on div at bounding box center [533, 264] width 1066 height 529
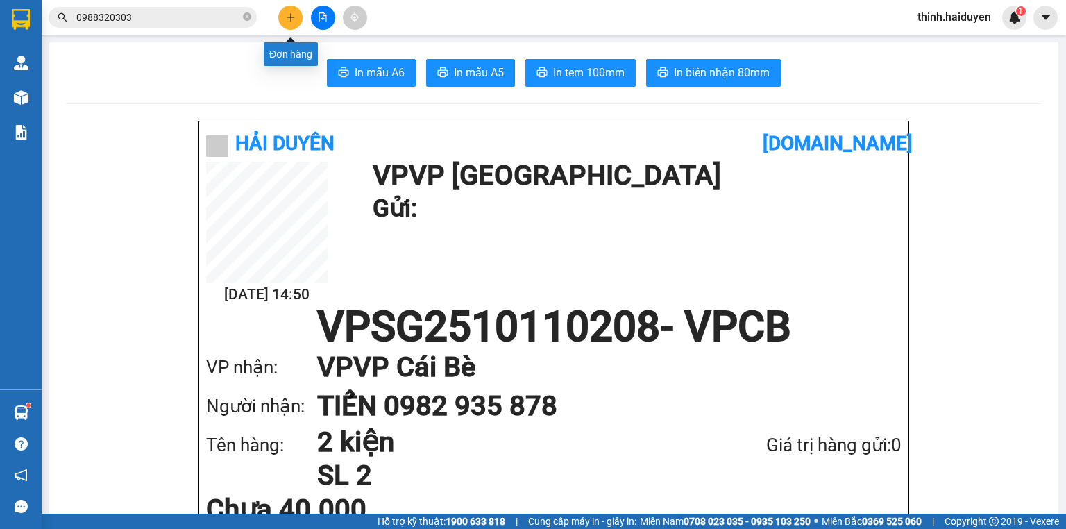
click at [286, 22] on icon "plus" at bounding box center [291, 17] width 10 height 10
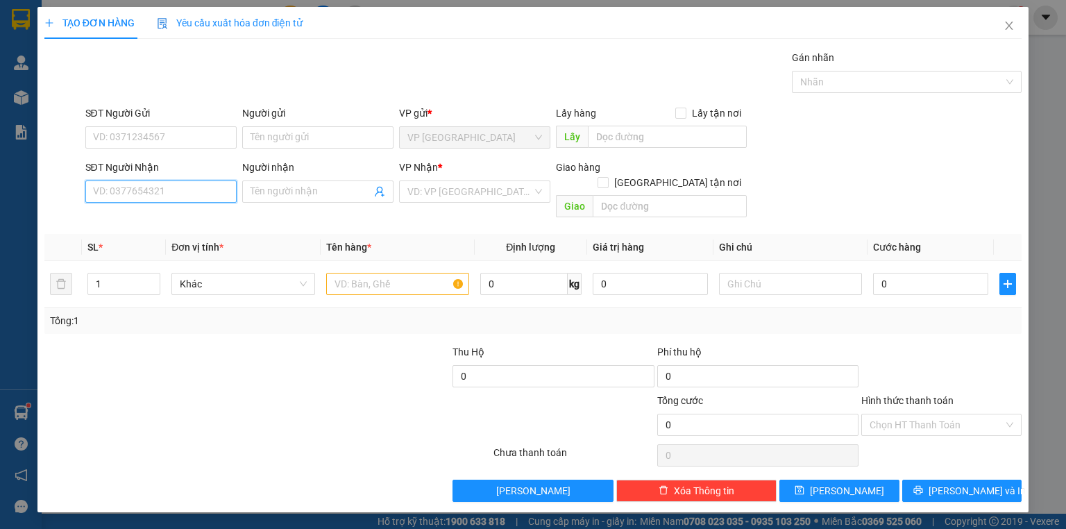
click at [140, 194] on input "SĐT Người Nhận" at bounding box center [160, 191] width 151 height 22
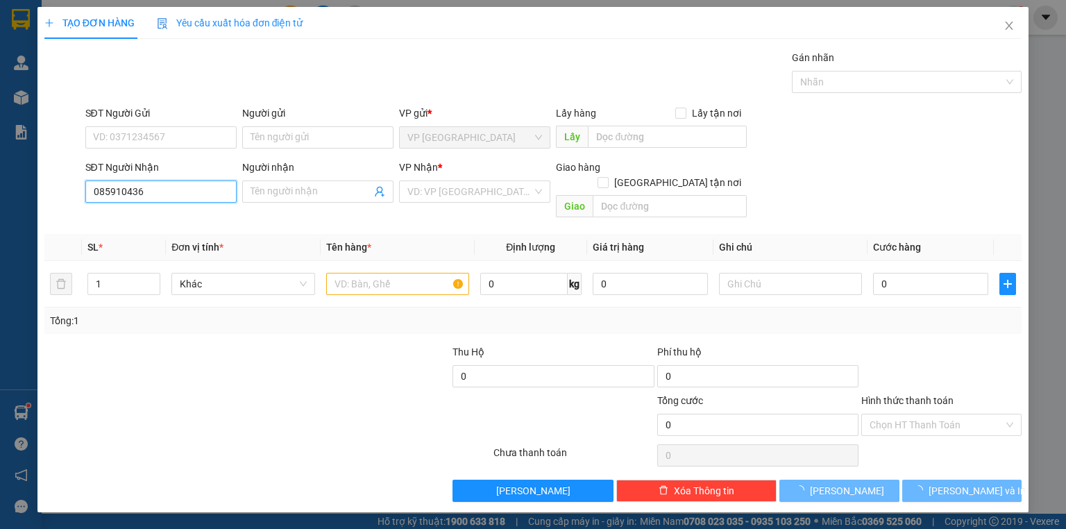
type input "0859104367"
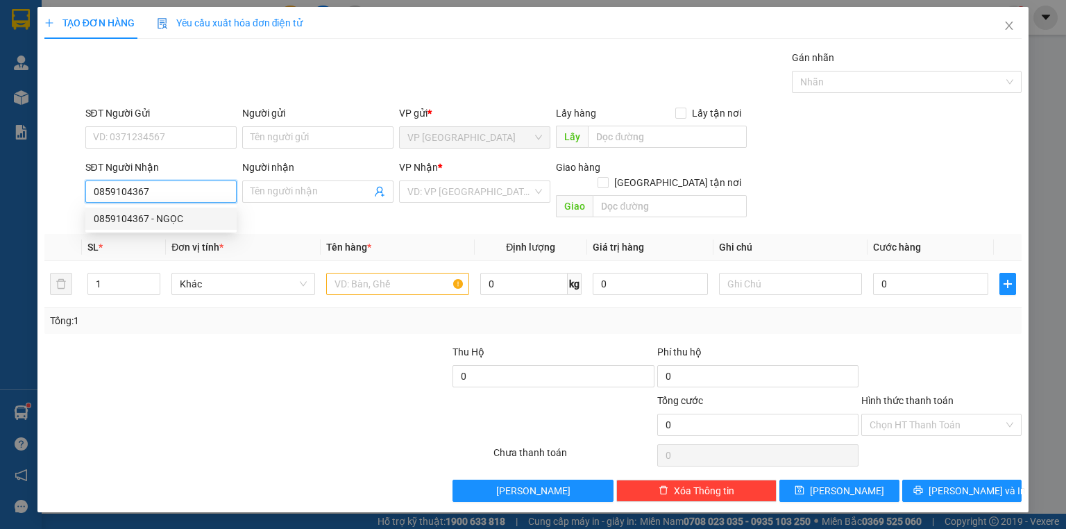
drag, startPoint x: 125, startPoint y: 216, endPoint x: 121, endPoint y: 203, distance: 13.6
click at [125, 214] on div "0859104367 - NGỌC" at bounding box center [161, 218] width 135 height 15
type input "NGỌC"
type input "GẦN KARAOKE 79"
type input "20.000"
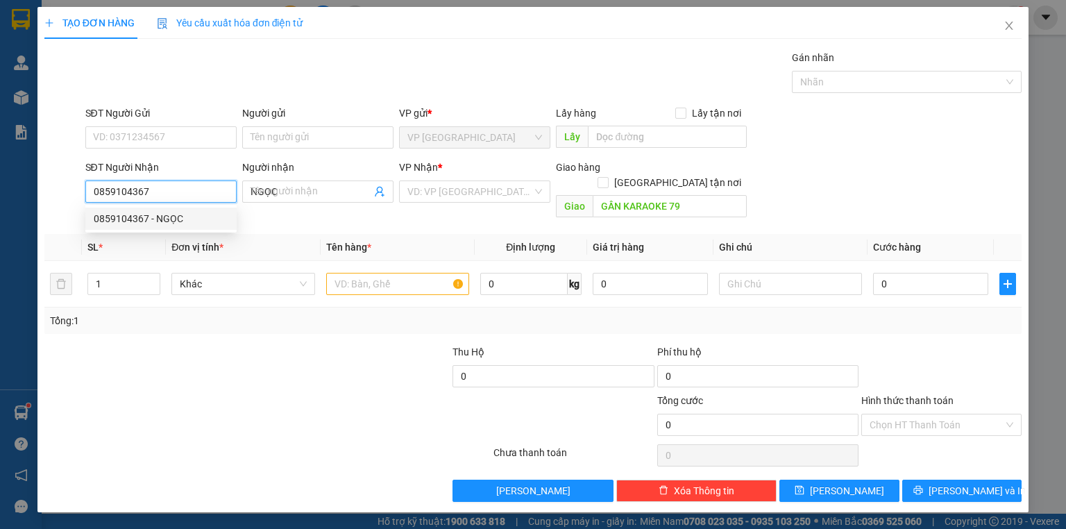
type input "20.000"
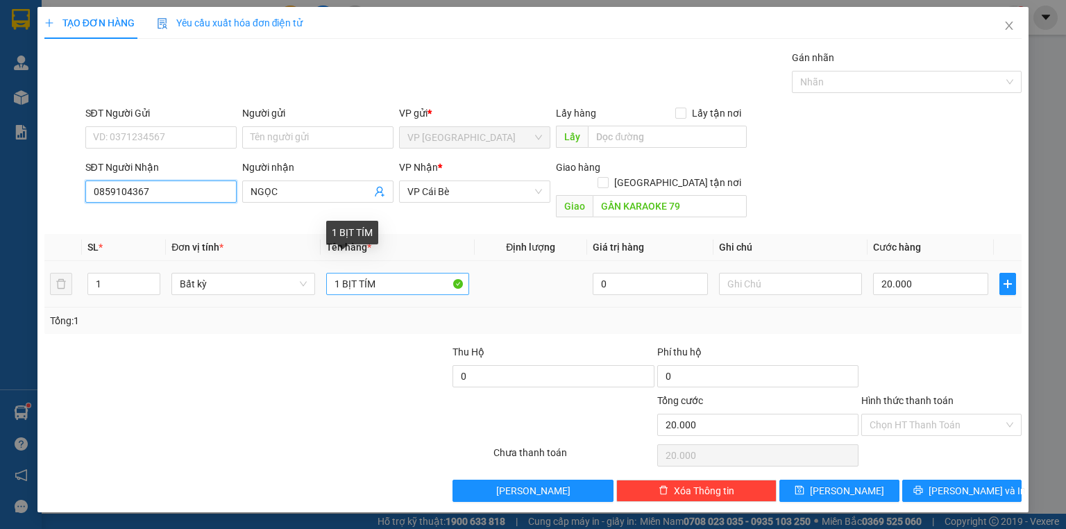
type input "0859104367"
click at [398, 273] on input "1 BỊT TÍM" at bounding box center [397, 284] width 143 height 22
paste input "❤️♥️❤️"
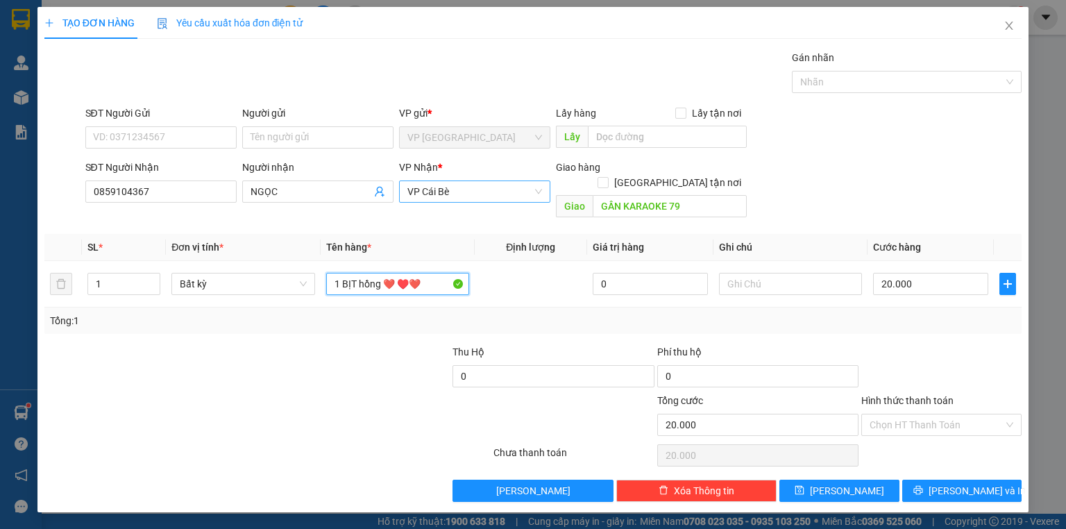
type input "1 BỊT hồng ❤️♥️❤️"
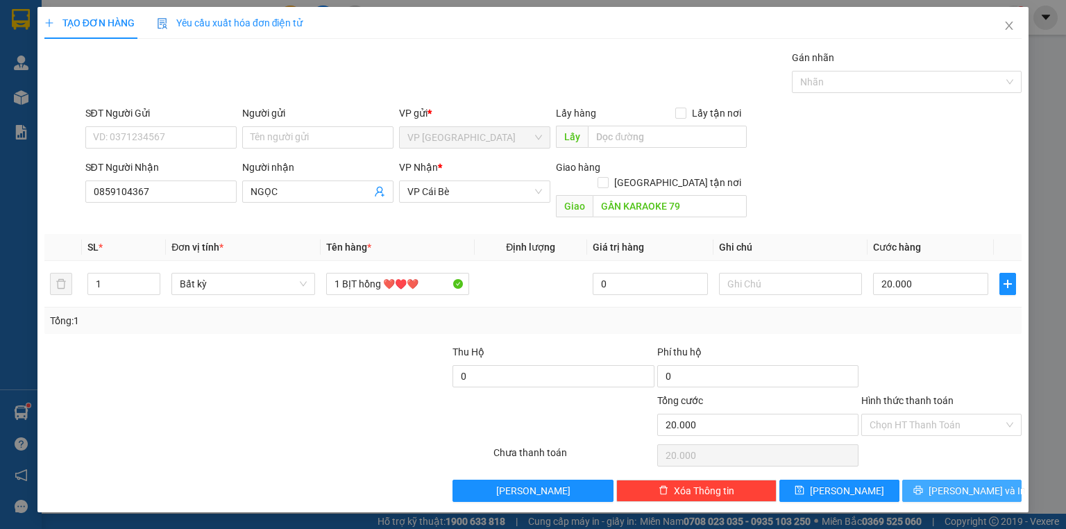
click at [922, 486] on icon "printer" at bounding box center [917, 490] width 9 height 9
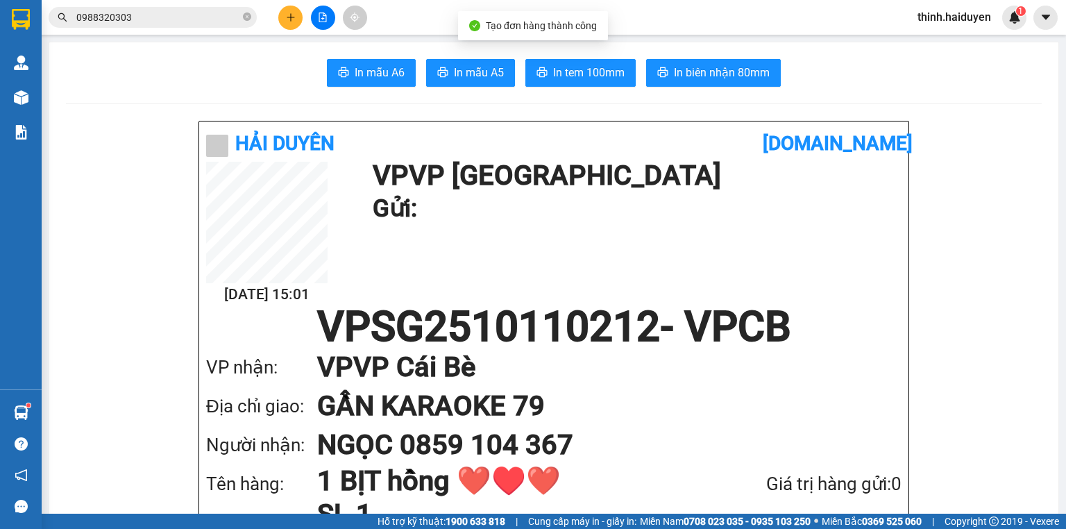
drag, startPoint x: 639, startPoint y: 78, endPoint x: 611, endPoint y: 70, distance: 28.8
click at [639, 77] on div "In mẫu A6 In mẫu A5 In tem 100mm In biên nhận 80mm" at bounding box center [554, 73] width 976 height 28
click at [610, 70] on span "In tem 100mm" at bounding box center [588, 72] width 71 height 17
drag, startPoint x: 705, startPoint y: 69, endPoint x: 733, endPoint y: 65, distance: 28.1
click at [706, 69] on span "In biên nhận 80mm" at bounding box center [722, 72] width 96 height 17
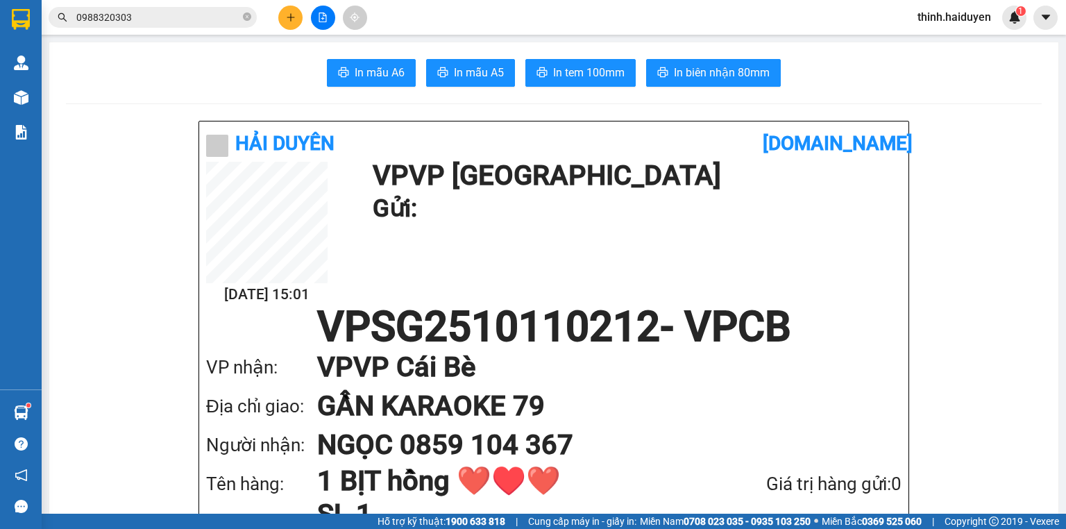
click at [208, 19] on input "0988320303" at bounding box center [158, 17] width 164 height 15
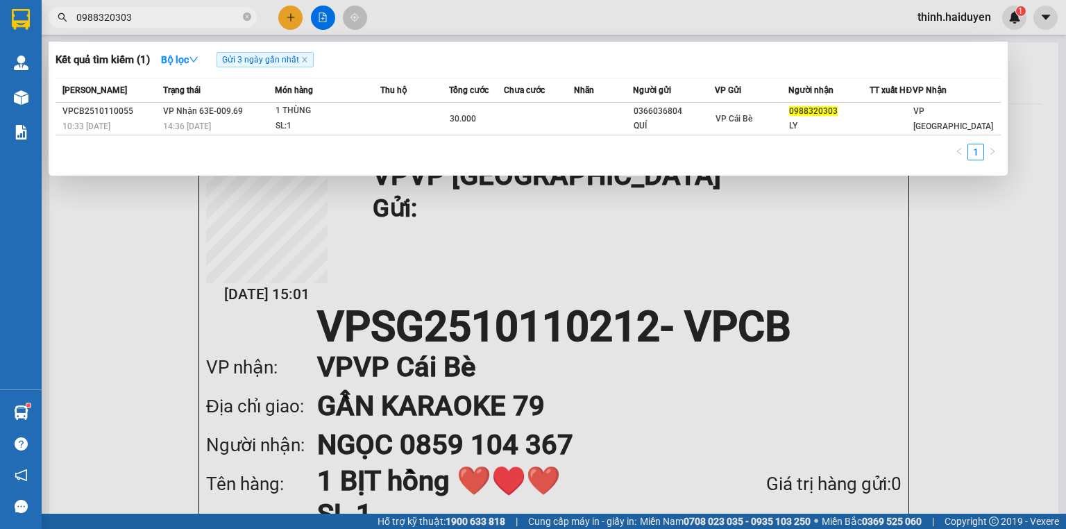
click at [208, 19] on input "0988320303" at bounding box center [158, 17] width 164 height 15
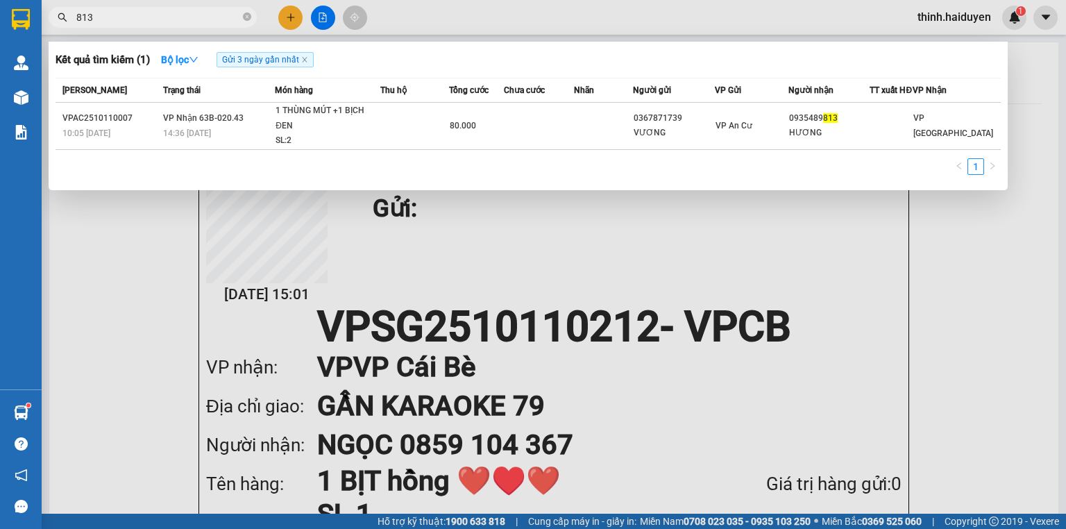
type input "813"
click at [296, 12] on div at bounding box center [533, 264] width 1066 height 529
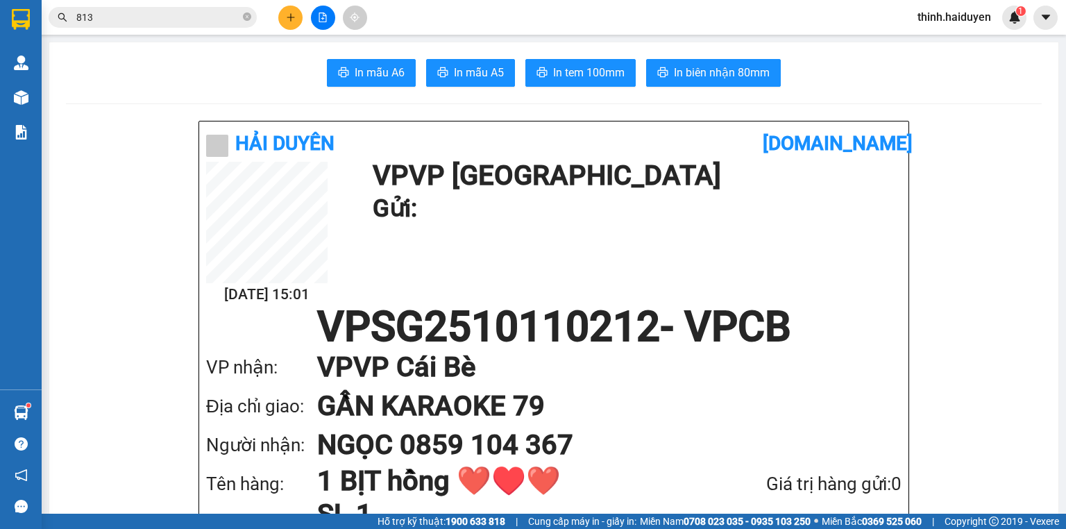
click at [286, 16] on icon "plus" at bounding box center [291, 17] width 10 height 10
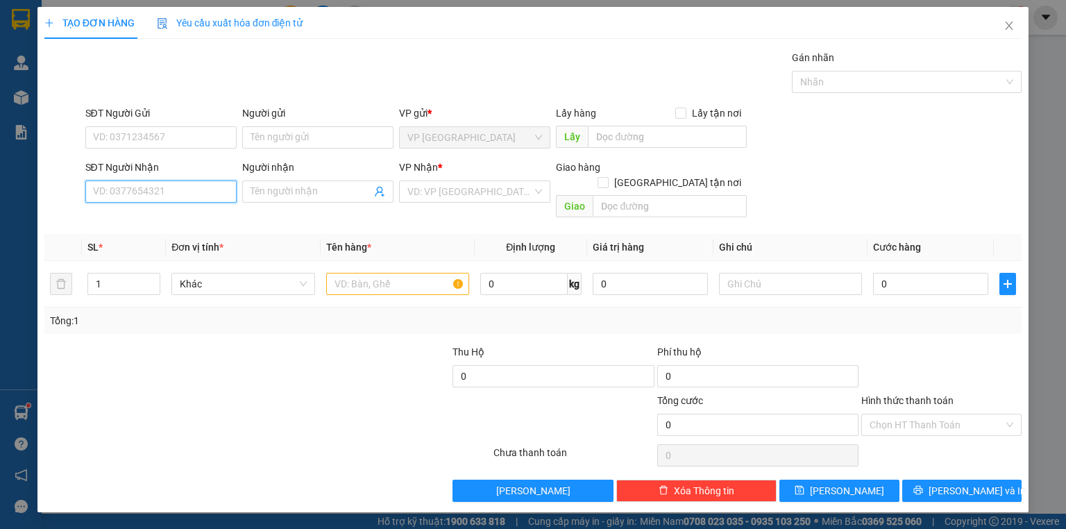
click at [158, 192] on input "SĐT Người Nhận" at bounding box center [160, 191] width 151 height 22
click at [167, 216] on div "0387919591 - THẢO NGUYÊN" at bounding box center [161, 218] width 135 height 15
type input "0387919591"
type input "THẢO NGUYÊN"
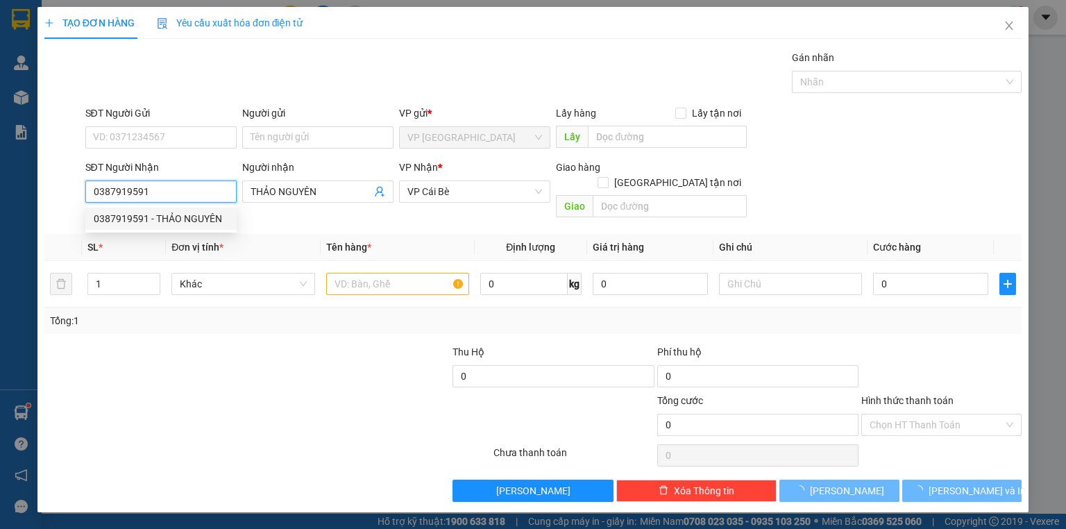
type input "40.000"
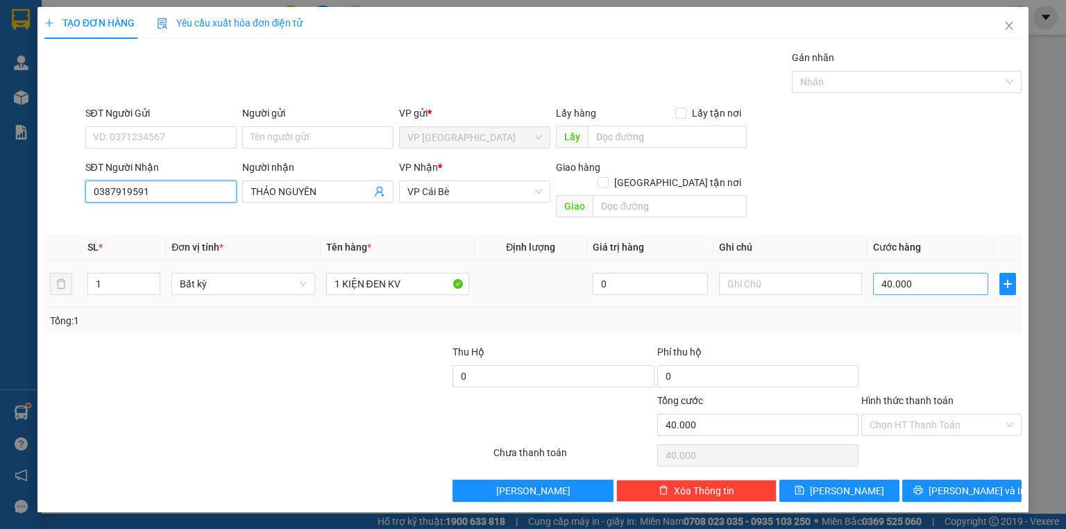
type input "0387919591"
click at [952, 273] on input "40.000" at bounding box center [930, 284] width 115 height 22
type input "5"
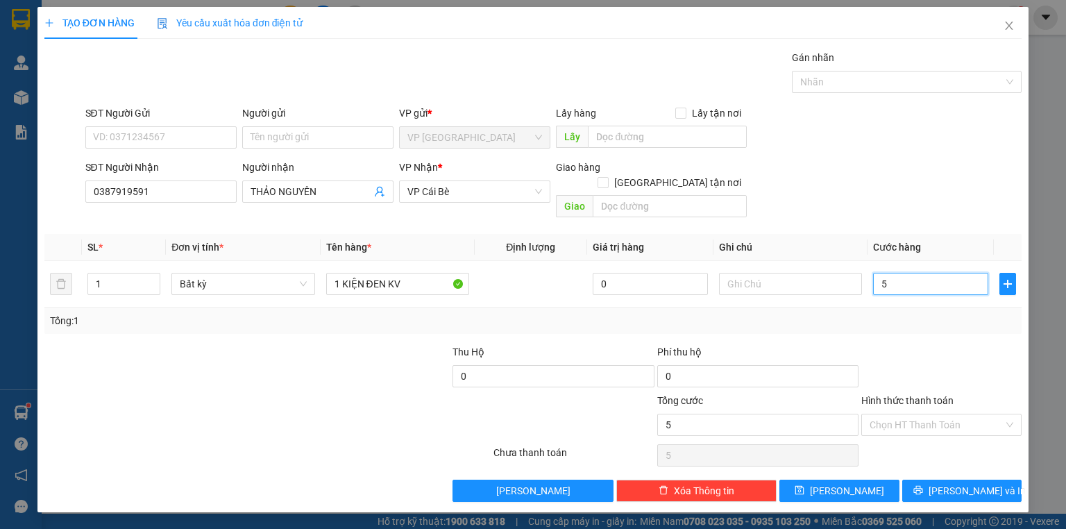
type input "50"
type input "50.000"
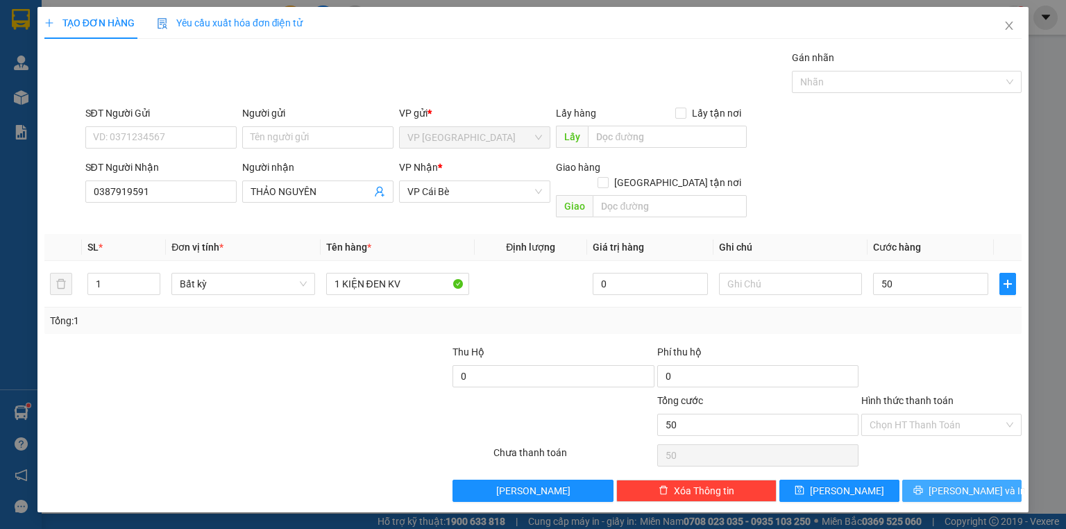
type input "50.000"
click at [954, 483] on span "[PERSON_NAME] và In" at bounding box center [977, 490] width 97 height 15
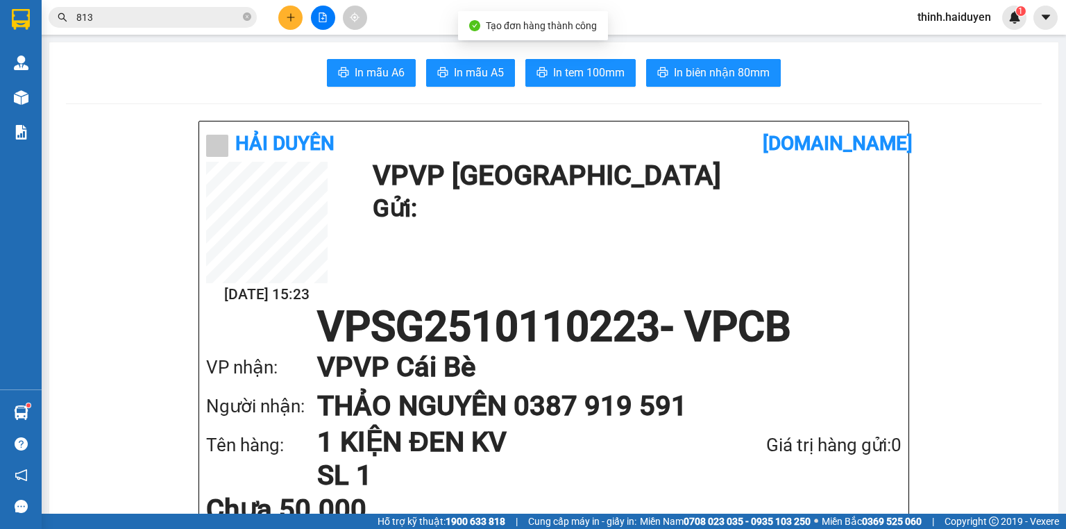
drag, startPoint x: 566, startPoint y: 56, endPoint x: 561, endPoint y: 74, distance: 18.9
click at [561, 72] on span "In tem 100mm" at bounding box center [588, 72] width 71 height 17
click at [690, 78] on span "In biên nhận 80mm" at bounding box center [722, 72] width 96 height 17
click at [291, 14] on icon "plus" at bounding box center [291, 17] width 10 height 10
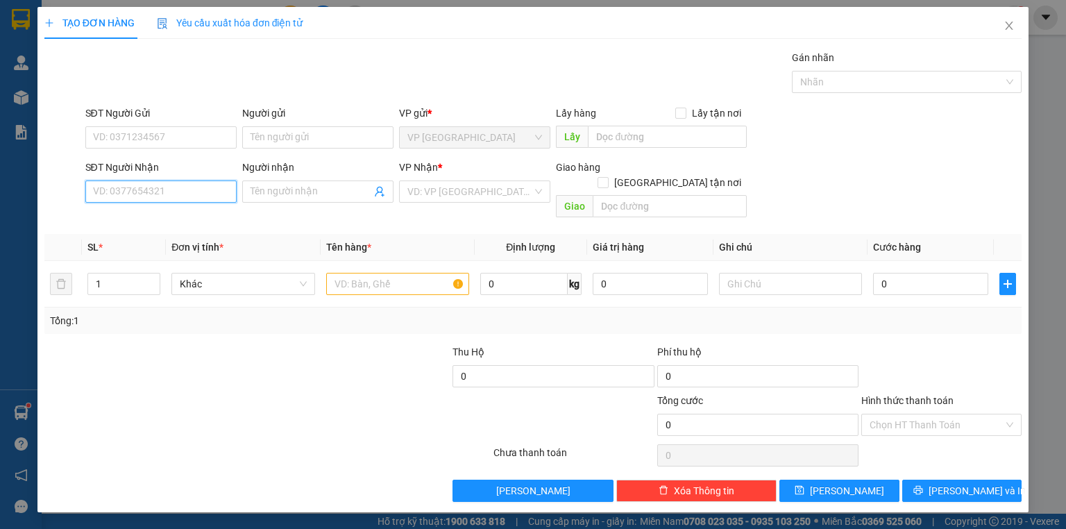
click at [145, 196] on input "SĐT Người Nhận" at bounding box center [160, 191] width 151 height 22
type input "0366397643"
click at [172, 213] on div "0366397643" at bounding box center [161, 218] width 135 height 15
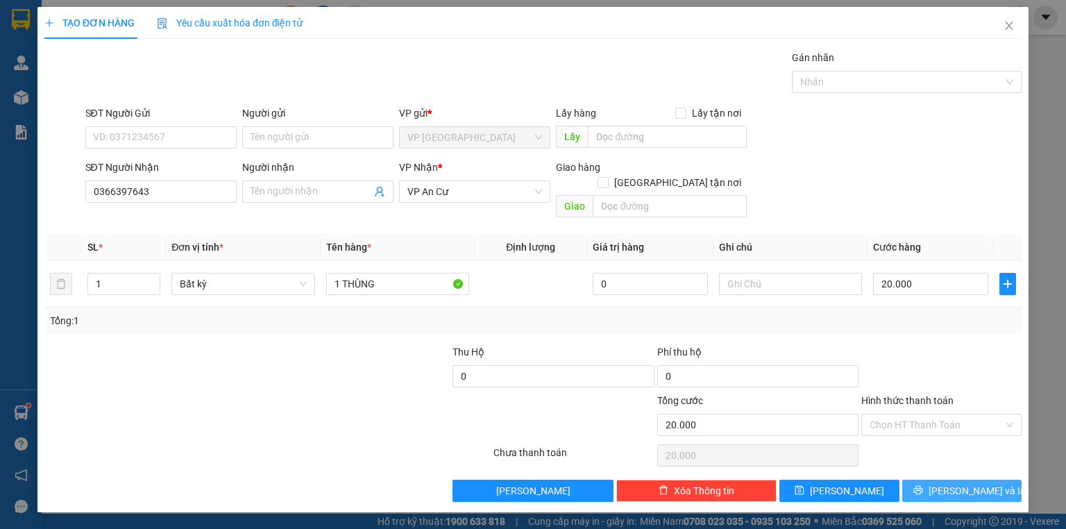
click at [923, 485] on icon "printer" at bounding box center [918, 490] width 10 height 10
click at [923, 485] on icon "loading" at bounding box center [918, 490] width 10 height 10
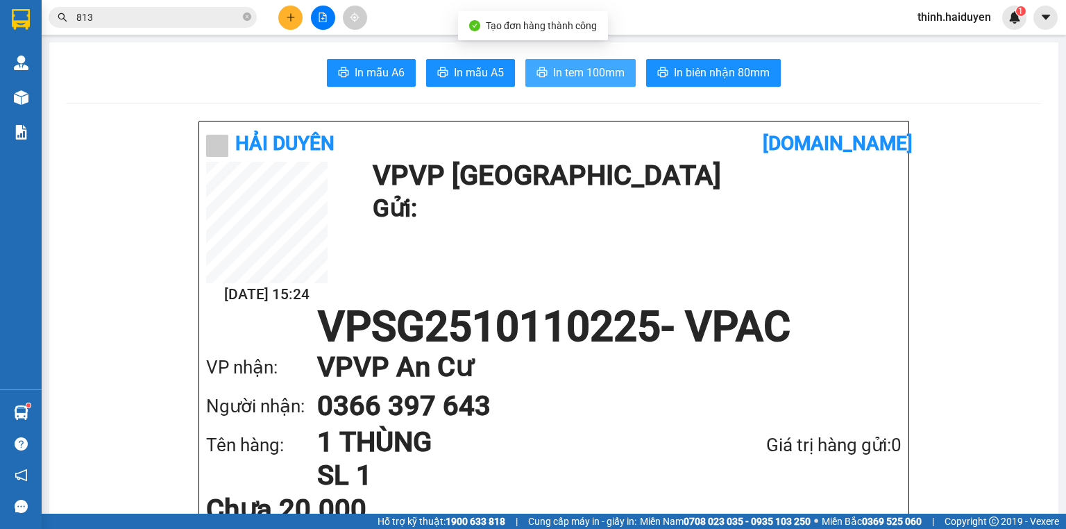
click at [591, 69] on span "In tem 100mm" at bounding box center [588, 72] width 71 height 17
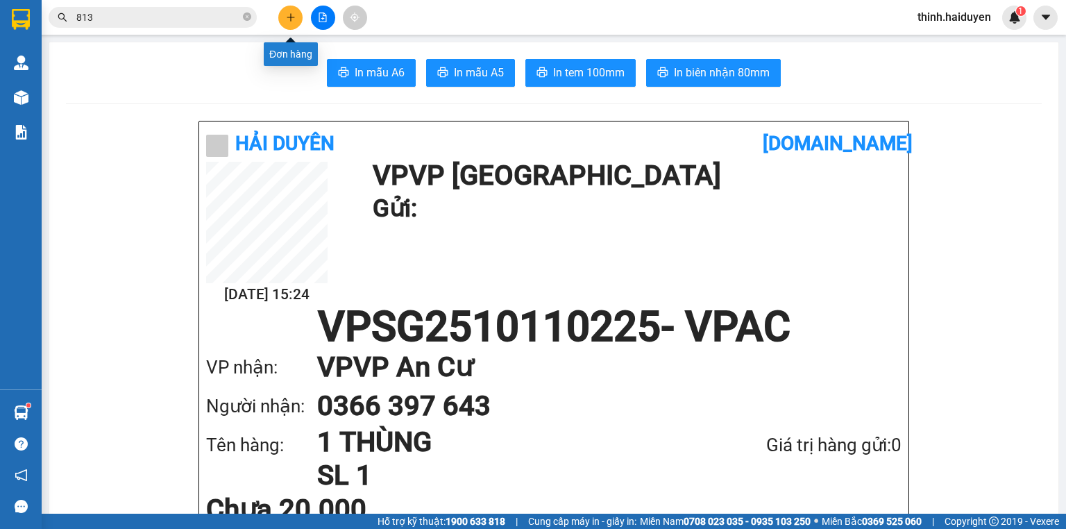
click at [292, 12] on icon "plus" at bounding box center [291, 17] width 10 height 10
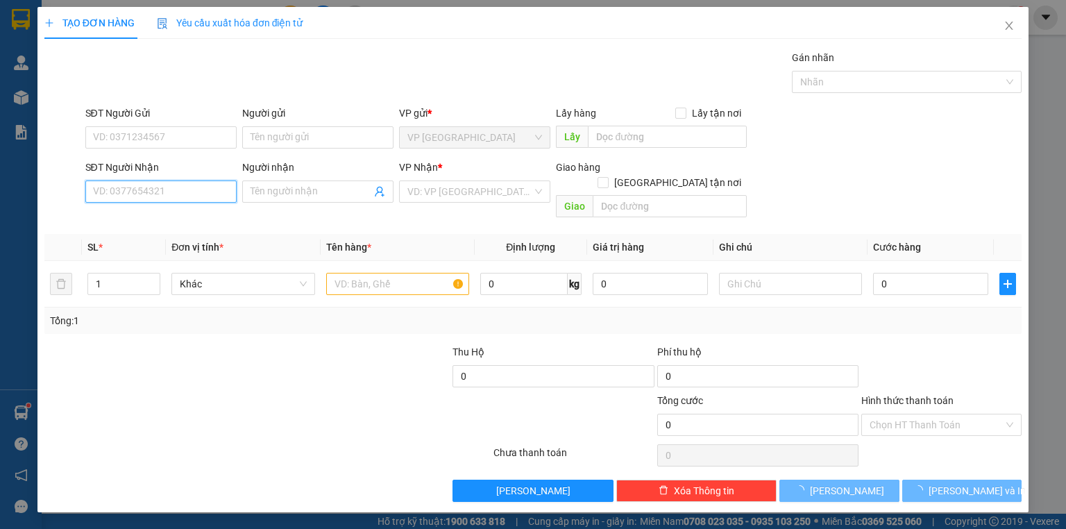
drag, startPoint x: 174, startPoint y: 192, endPoint x: 1065, endPoint y: 303, distance: 898.7
click at [184, 193] on input "SĐT Người Nhận" at bounding box center [160, 191] width 151 height 22
type input "0971741459"
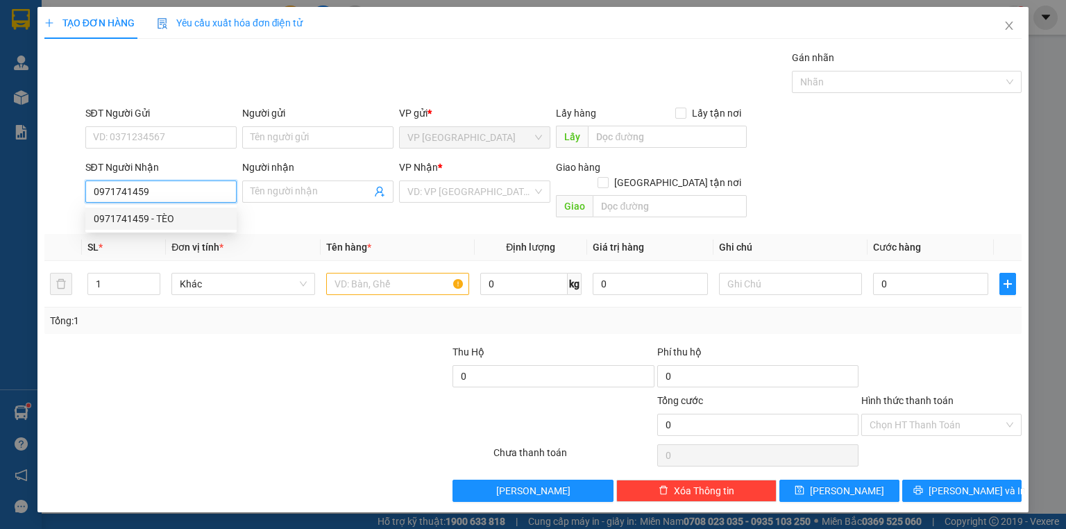
click at [189, 225] on div "0971741459 - TÈO" at bounding box center [161, 218] width 135 height 15
type input "TÈO"
type input "20.000"
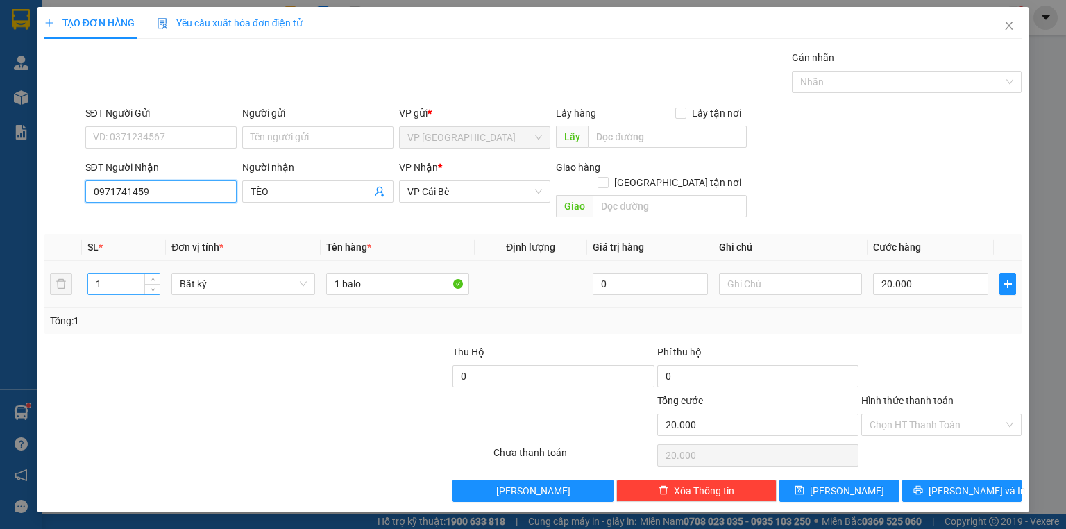
type input "0971741459"
drag, startPoint x: 127, startPoint y: 269, endPoint x: 58, endPoint y: 310, distance: 80.3
click at [63, 311] on div "SL * Đơn vị tính * Tên hàng * Định lượng Giá trị hàng Ghi chú Cước hàng 1 Bất k…" at bounding box center [532, 284] width 977 height 100
type input "2"
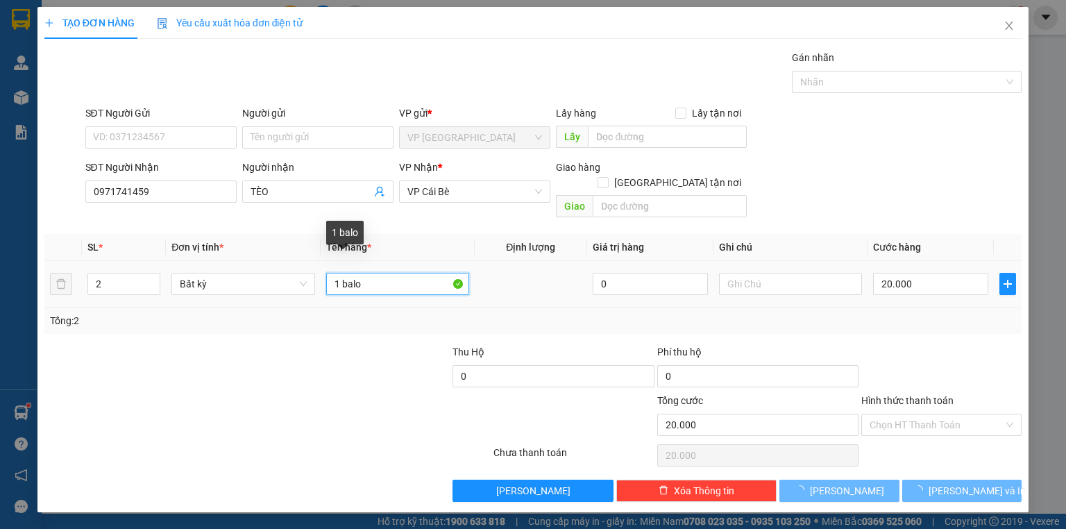
drag, startPoint x: 341, startPoint y: 272, endPoint x: 391, endPoint y: 289, distance: 53.3
click at [383, 280] on div "1 balo" at bounding box center [397, 284] width 143 height 28
type input "0"
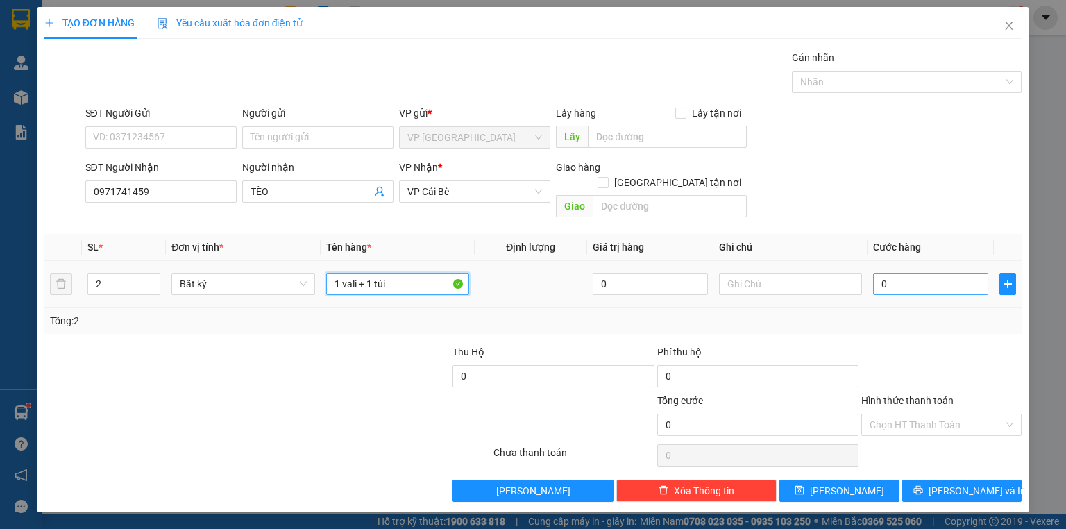
type input "1 vali + 1 túi"
click at [898, 278] on input "0" at bounding box center [930, 284] width 115 height 22
type input "8"
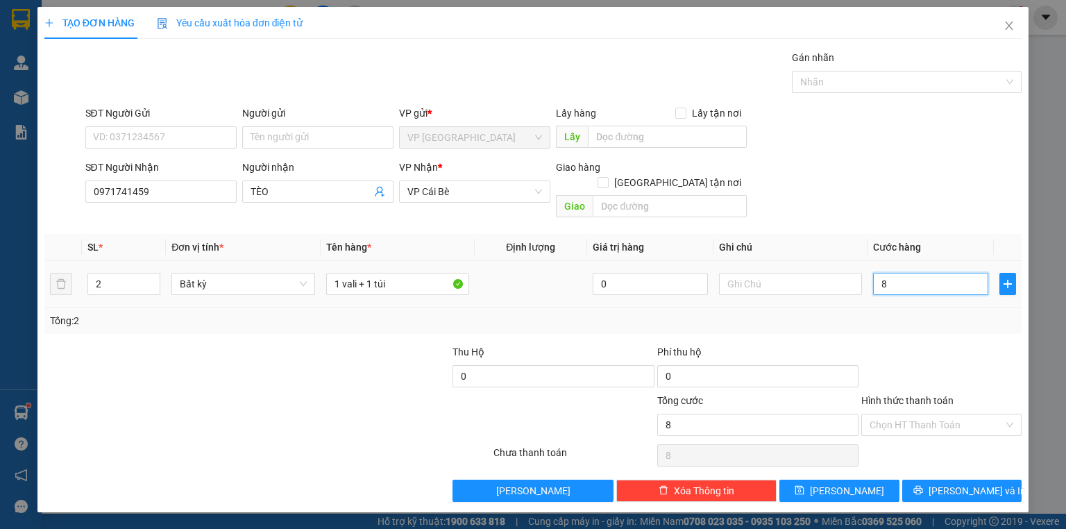
type input "81"
type input "810"
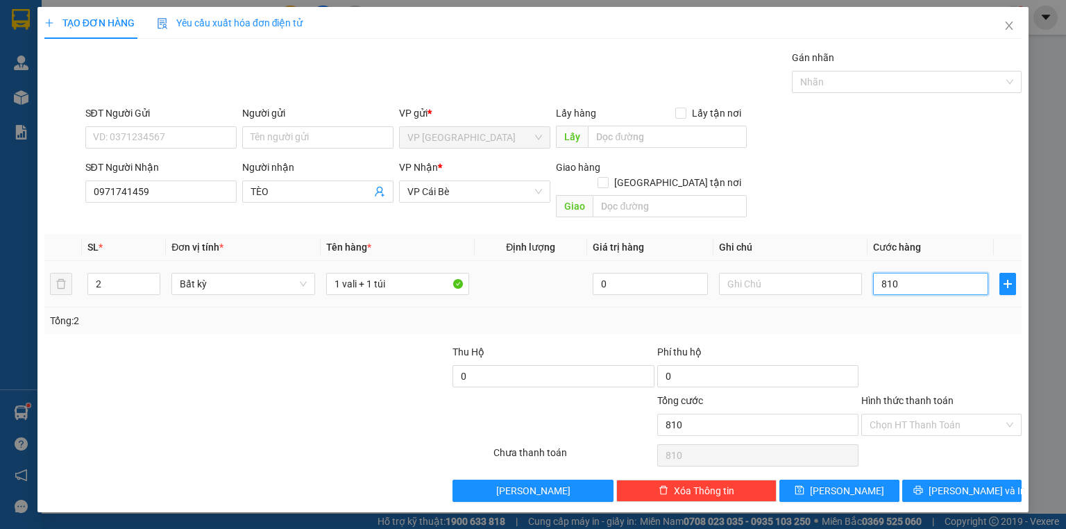
type input "81"
type input "8"
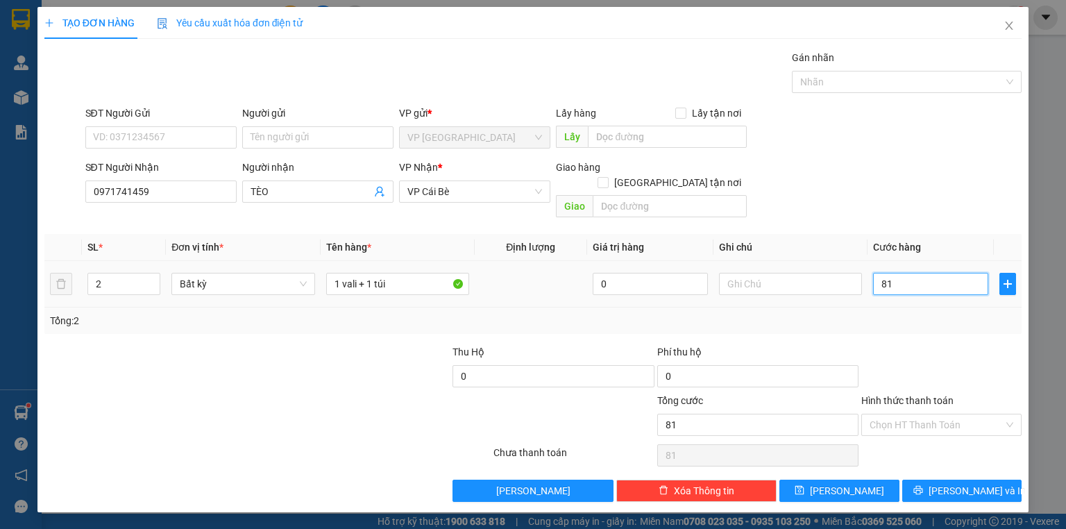
type input "8"
click at [959, 485] on button "[PERSON_NAME] và In" at bounding box center [962, 491] width 120 height 22
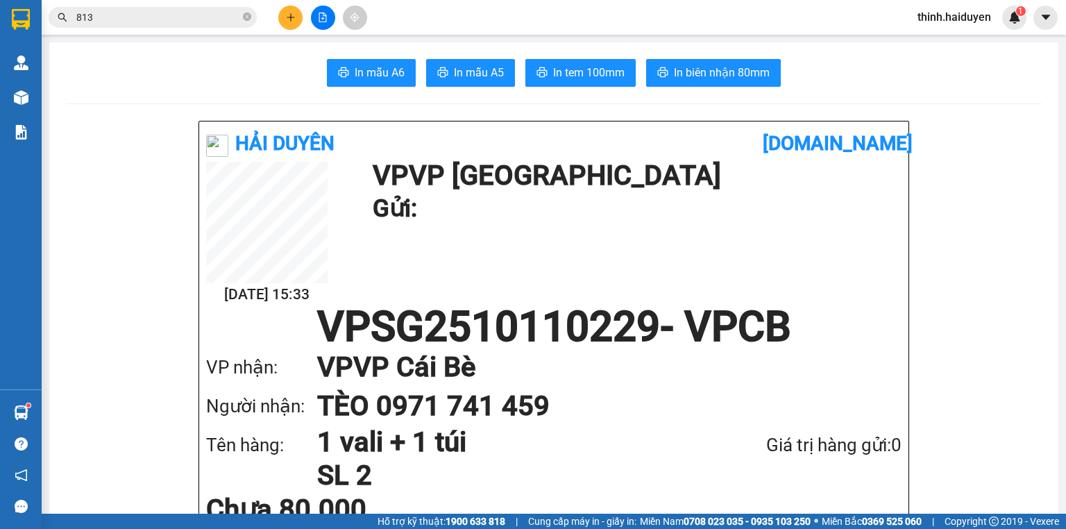
drag, startPoint x: 969, startPoint y: 469, endPoint x: 955, endPoint y: 462, distance: 15.5
click at [609, 77] on span "In tem 100mm" at bounding box center [588, 72] width 71 height 17
click at [686, 76] on span "In biên nhận 80mm" at bounding box center [722, 72] width 96 height 17
click at [212, 17] on input "813" at bounding box center [158, 17] width 164 height 15
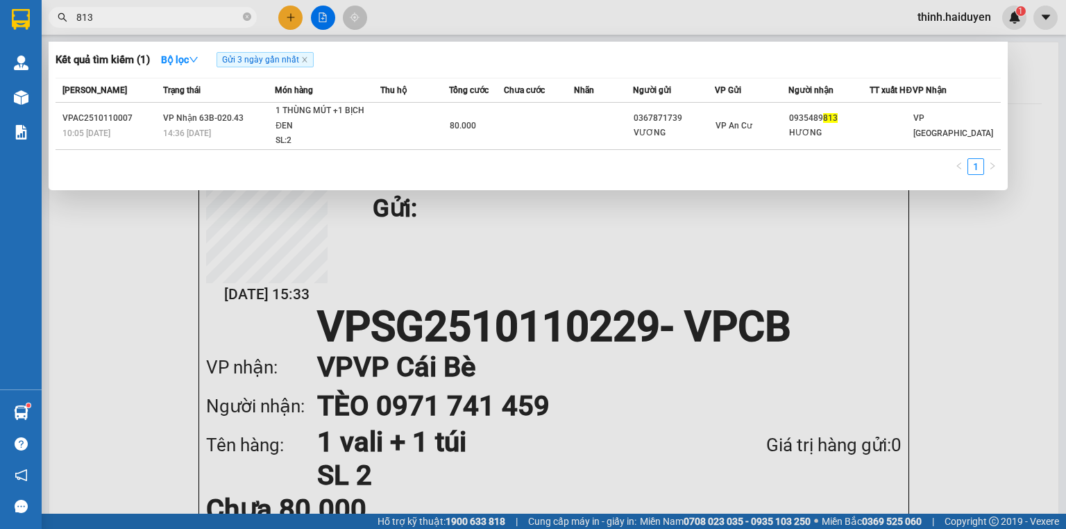
click at [212, 17] on input "813" at bounding box center [158, 17] width 164 height 15
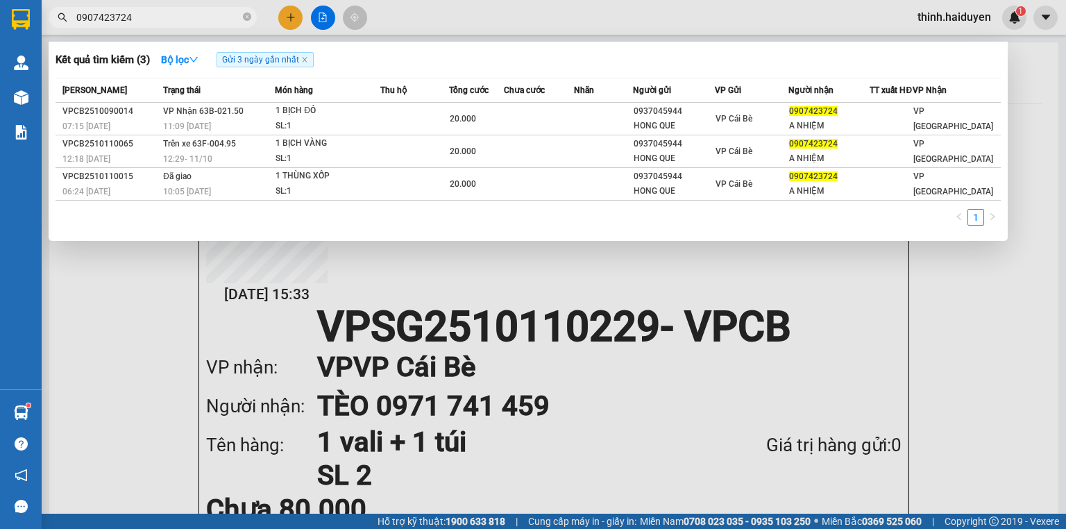
type input "0907423724"
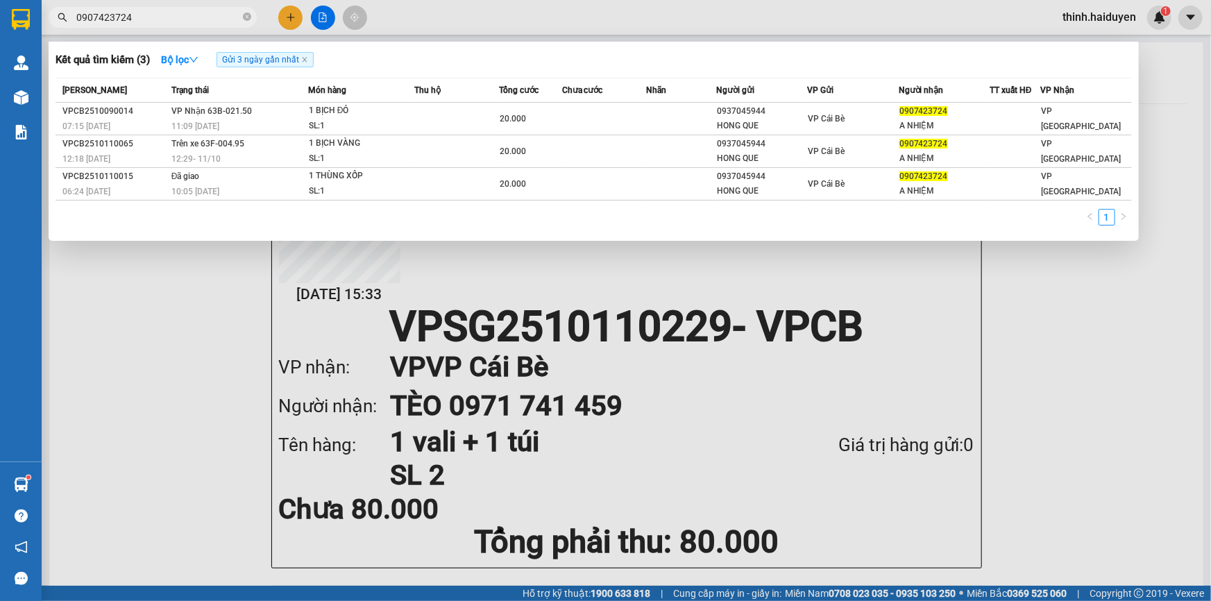
click at [287, 24] on div at bounding box center [605, 300] width 1211 height 601
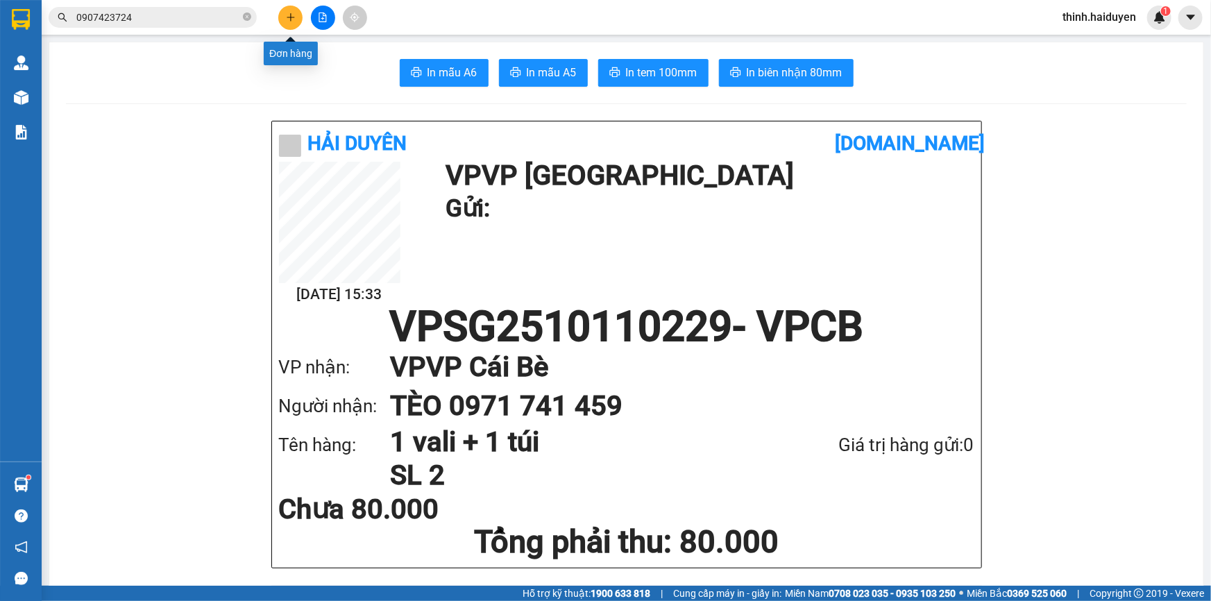
click at [291, 28] on button at bounding box center [290, 18] width 24 height 24
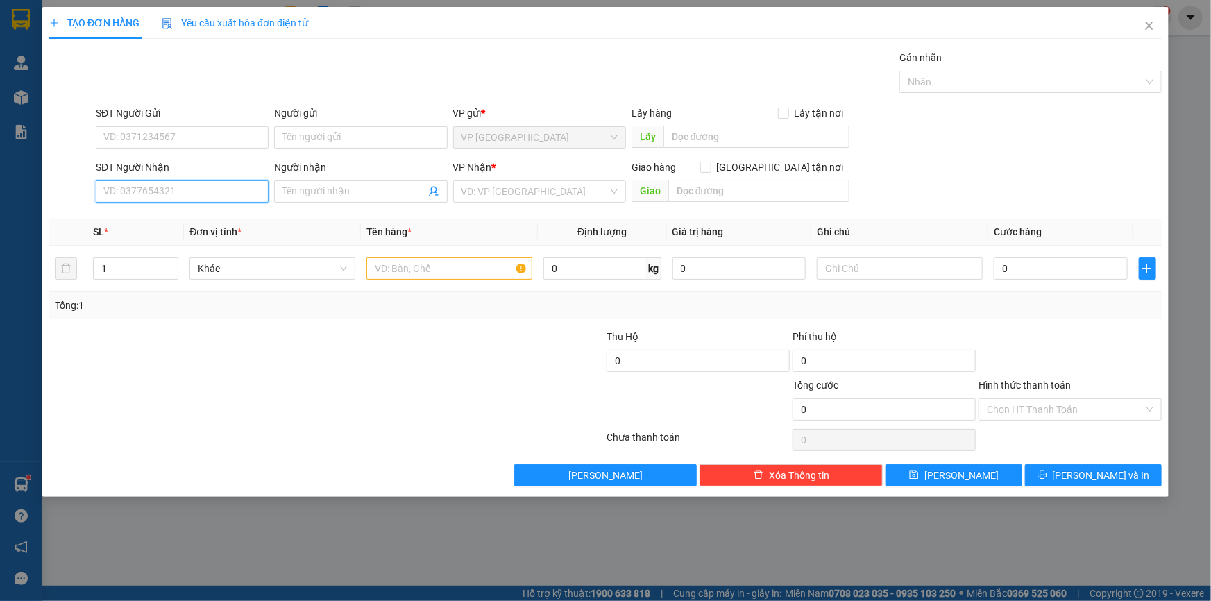
click at [214, 194] on input "SĐT Người Nhận" at bounding box center [182, 191] width 173 height 22
click at [214, 194] on input "0917671330" at bounding box center [182, 191] width 173 height 22
type input "0917671330"
click at [1065, 28] on icon "close" at bounding box center [1149, 25] width 11 height 11
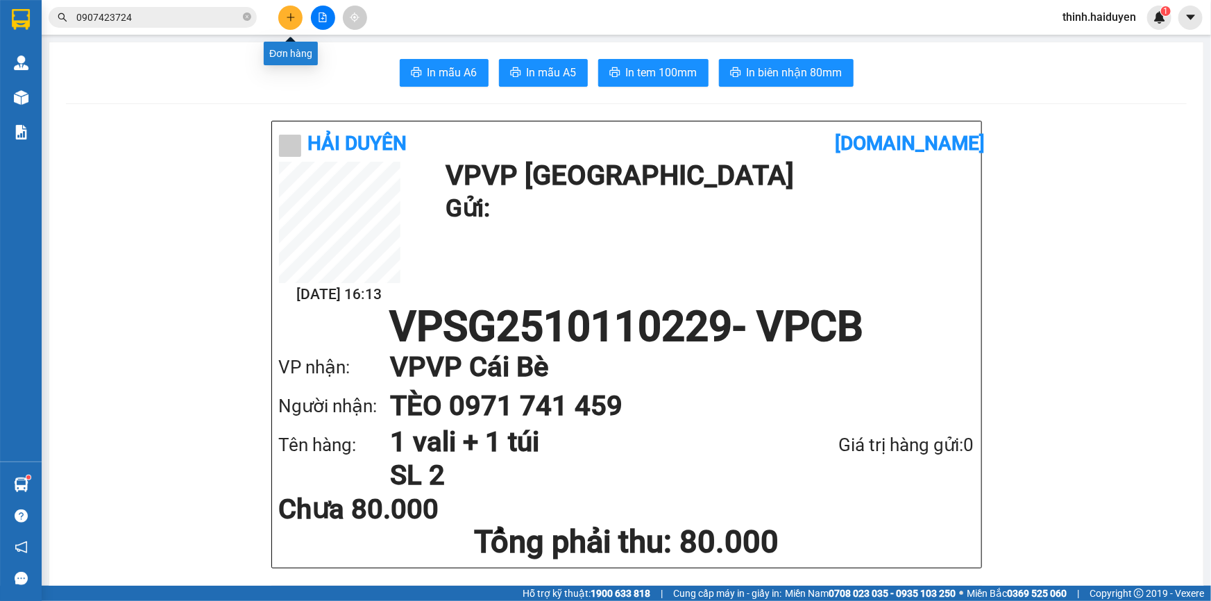
click at [296, 25] on button at bounding box center [290, 18] width 24 height 24
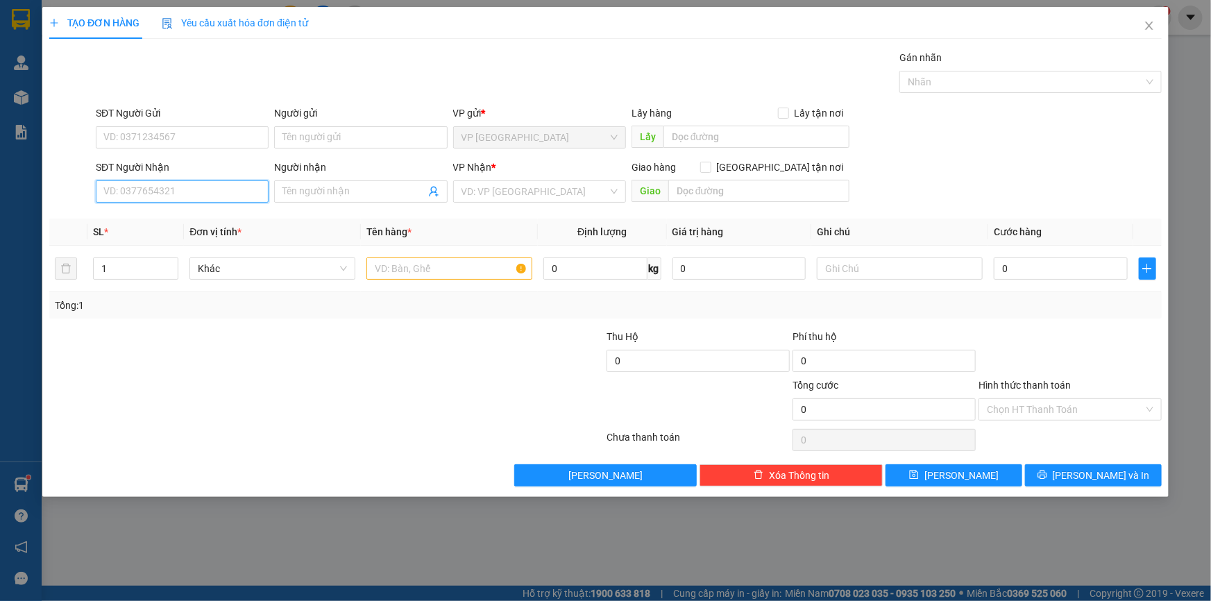
click at [180, 189] on input "SĐT Người Nhận" at bounding box center [182, 191] width 173 height 22
type input "0359535639"
click at [153, 219] on div "0359535639 - NGỌC" at bounding box center [182, 219] width 156 height 15
type input "NGỌC"
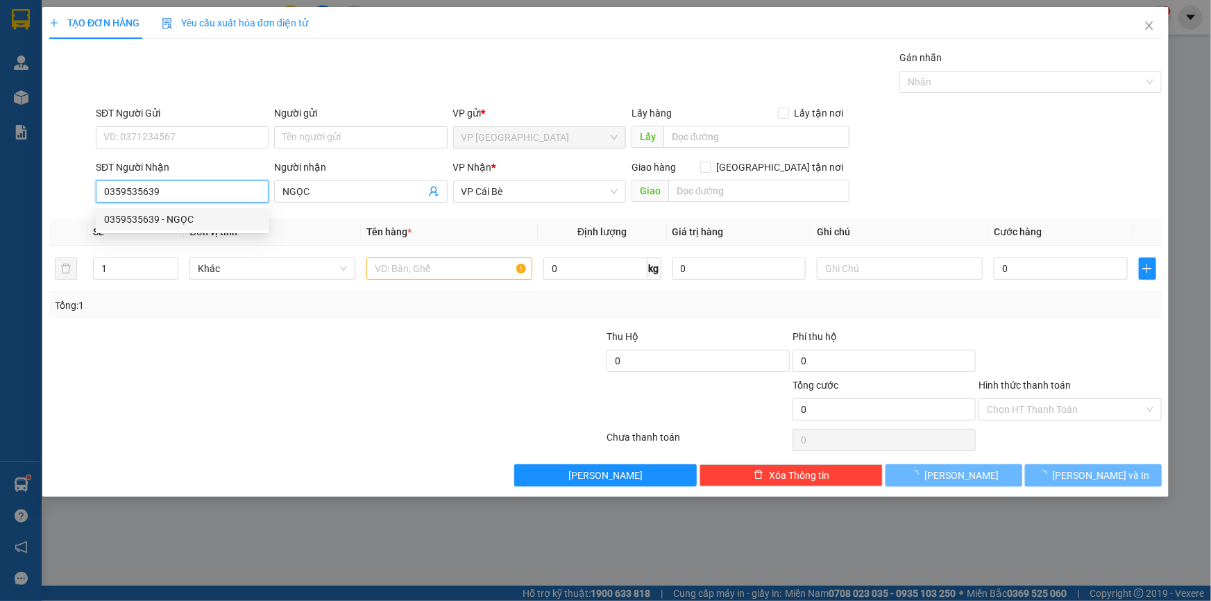
type input "80.000"
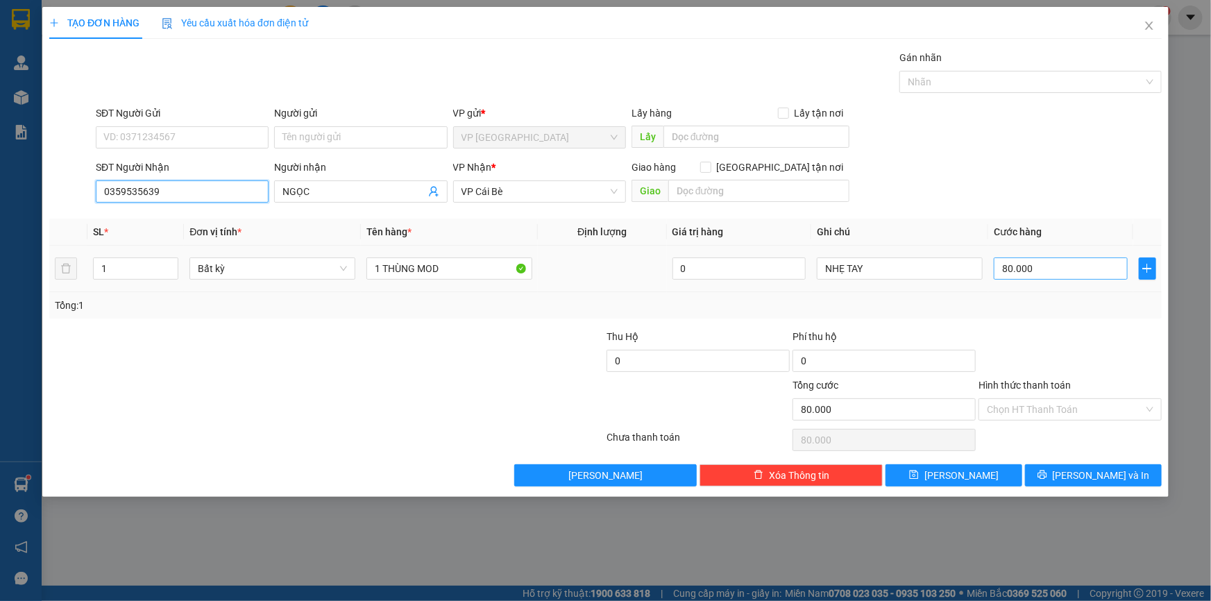
type input "0359535639"
click at [1065, 272] on input "80.000" at bounding box center [1061, 269] width 134 height 22
type input "0"
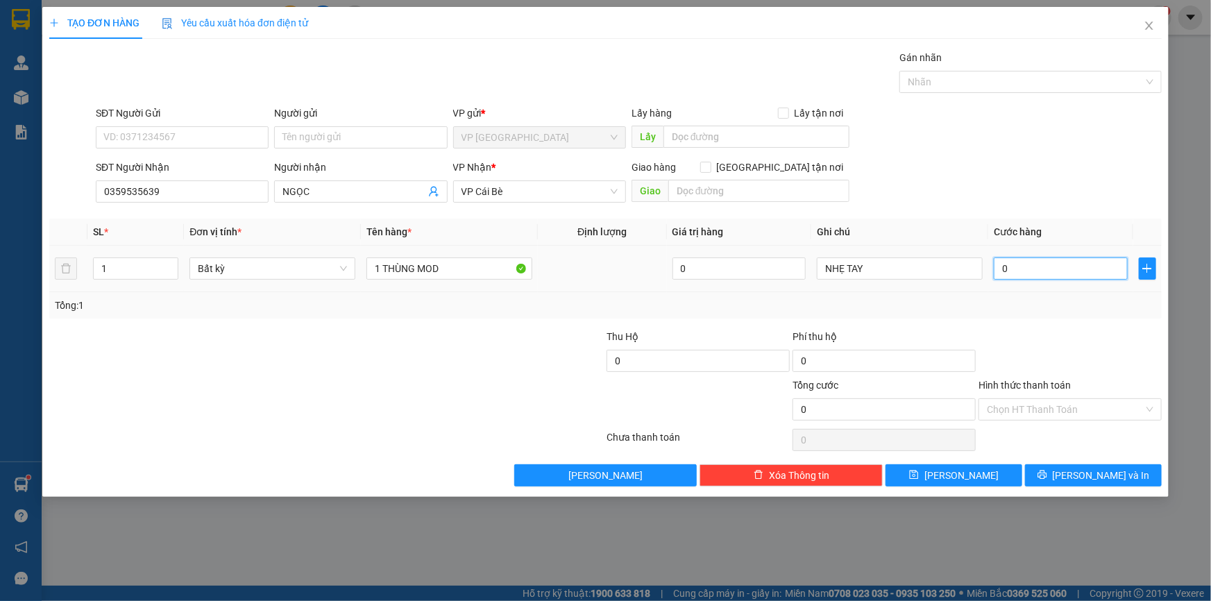
type input "2"
type input "02"
type input "20"
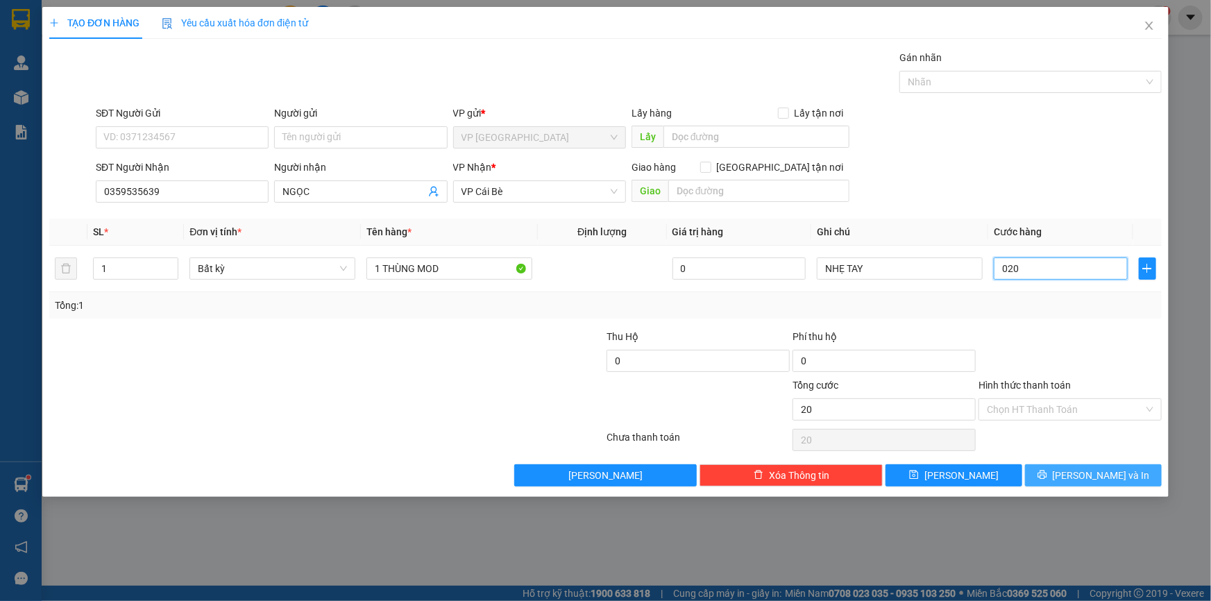
type input "020"
type input "20.000"
click at [1065, 481] on span "[PERSON_NAME] và In" at bounding box center [1101, 475] width 97 height 15
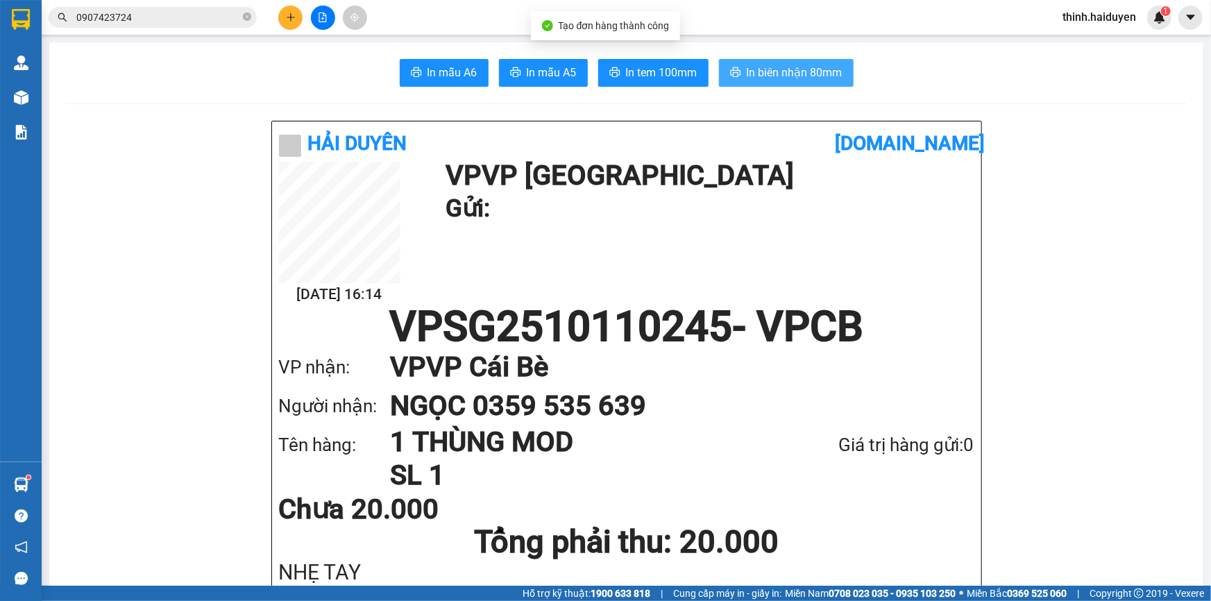
click at [783, 69] on span "In biên nhận 80mm" at bounding box center [795, 72] width 96 height 17
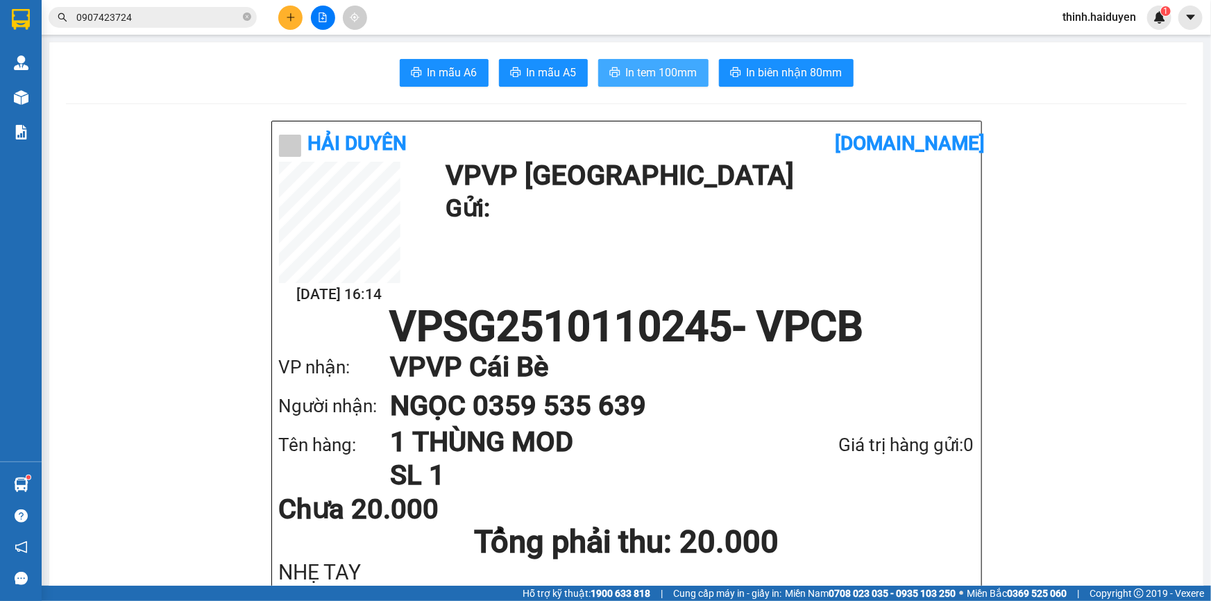
click at [643, 67] on span "In tem 100mm" at bounding box center [661, 72] width 71 height 17
click at [169, 28] on div "Kết quả tìm kiếm ( 3 ) Bộ lọc Gửi 3 ngày gần nhất Mã ĐH Trạng thái Món hàng Thu…" at bounding box center [605, 17] width 1211 height 35
click at [169, 14] on input "0907423724" at bounding box center [158, 17] width 164 height 15
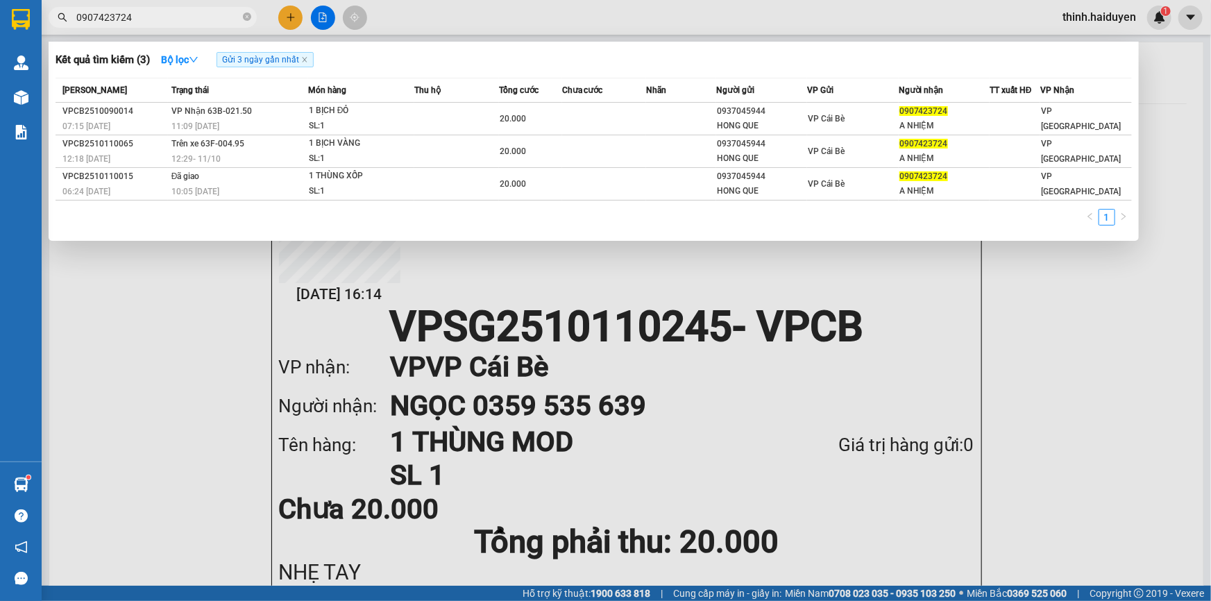
click at [169, 14] on input "0907423724" at bounding box center [158, 17] width 164 height 15
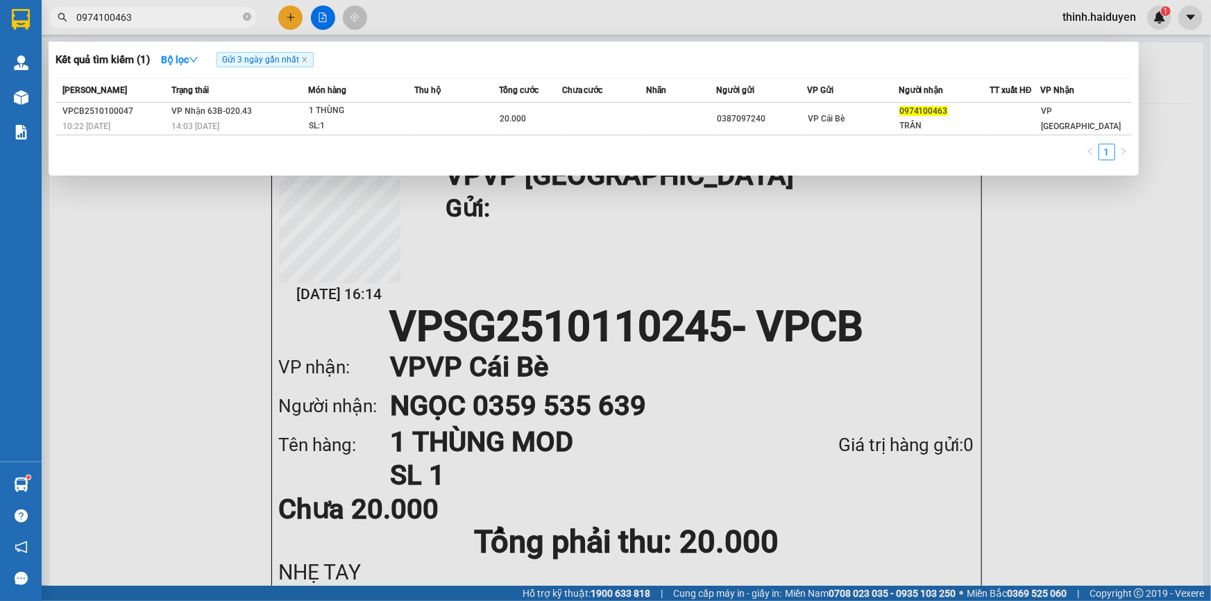
type input "0974100463"
click at [288, 7] on div at bounding box center [605, 300] width 1211 height 601
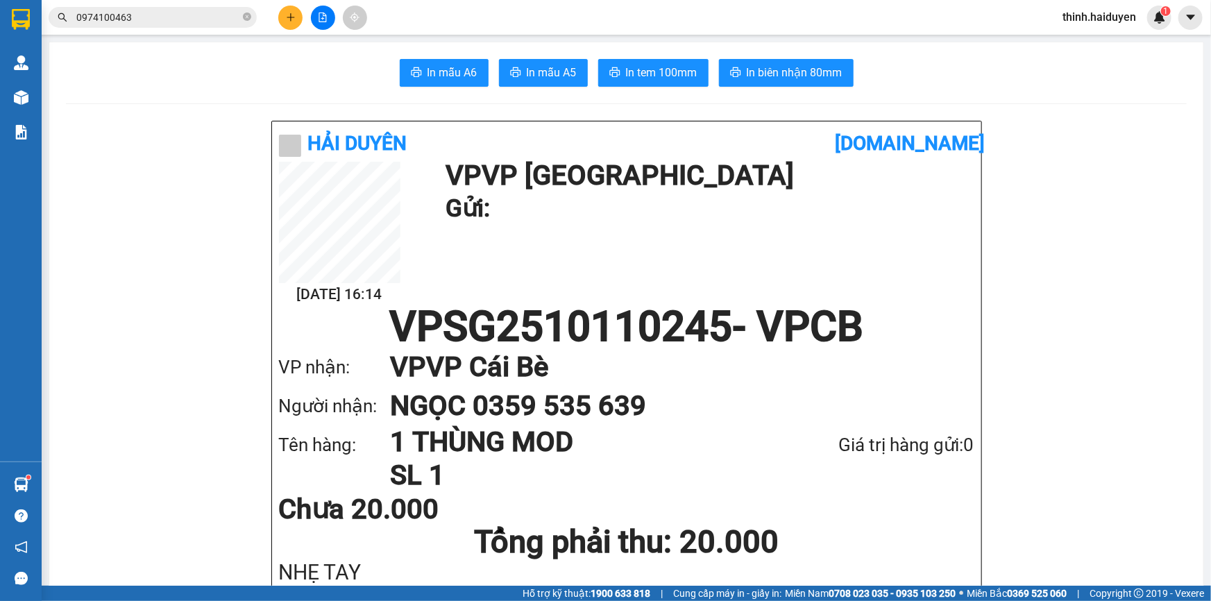
click at [288, 9] on button at bounding box center [290, 18] width 24 height 24
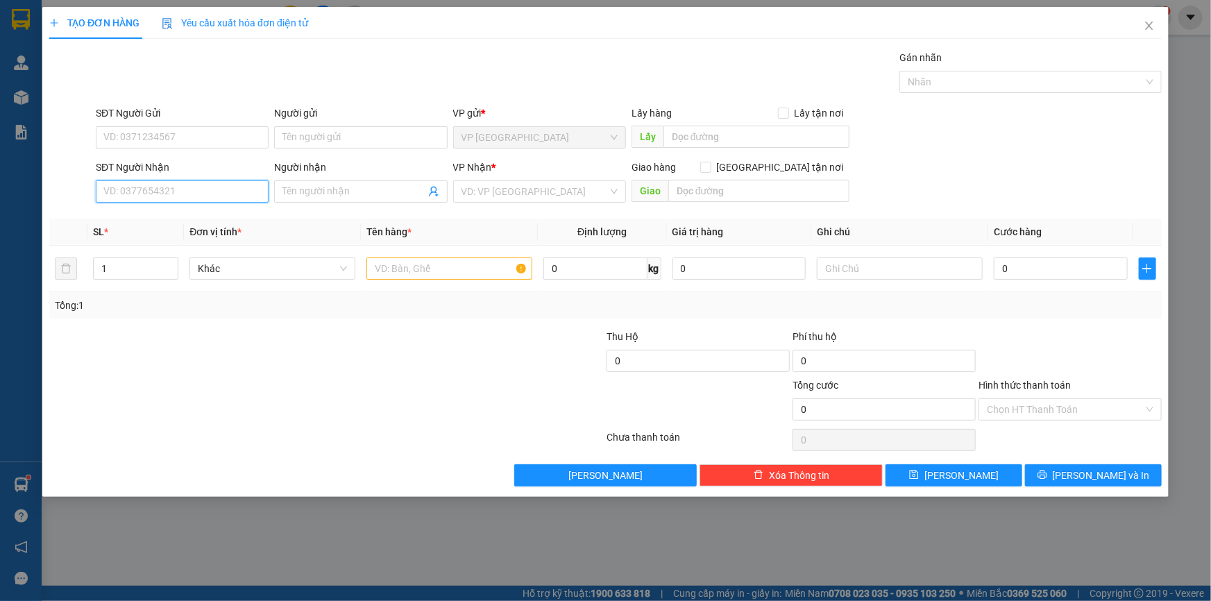
click at [198, 189] on input "SĐT Người Nhận" at bounding box center [182, 191] width 173 height 22
click at [146, 214] on div "0909423083 - THÀNH ĐẠT" at bounding box center [182, 219] width 156 height 15
type input "0909423083"
type input "THÀNH ĐẠT"
type input "20.000"
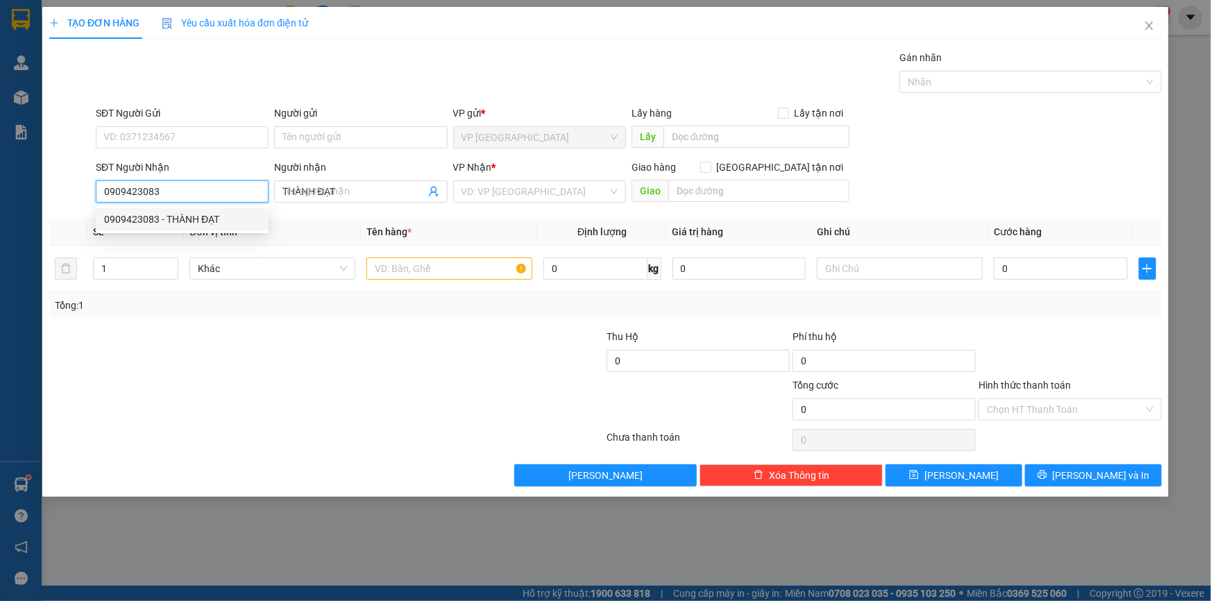
type input "20.000"
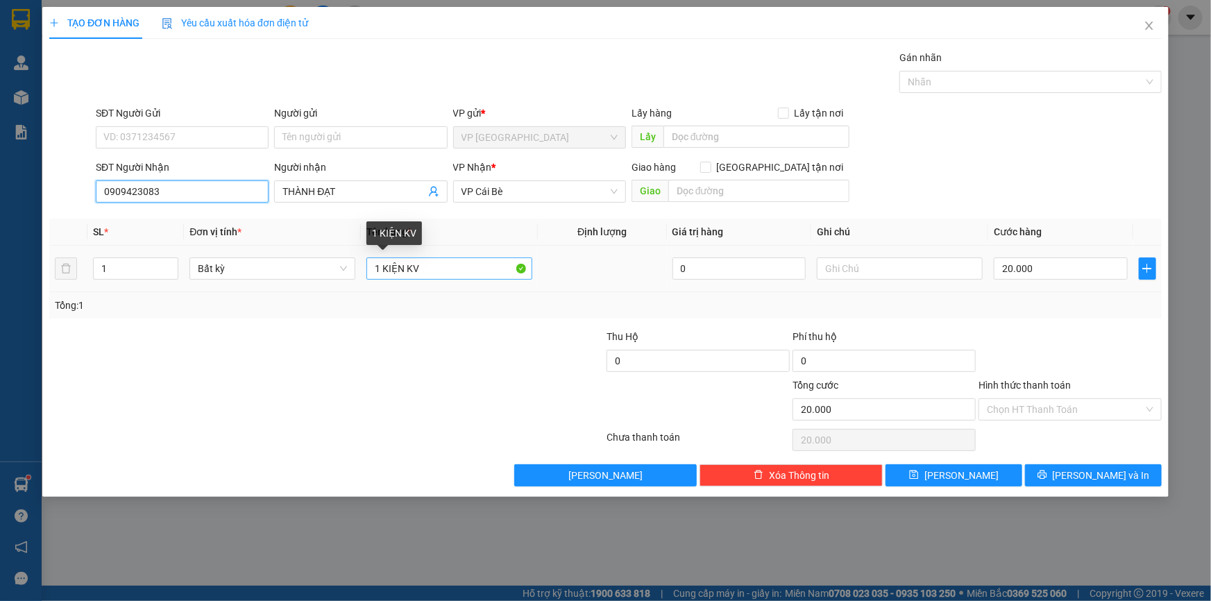
type input "0909423083"
click at [477, 264] on input "1 KIỆN KV" at bounding box center [449, 269] width 166 height 22
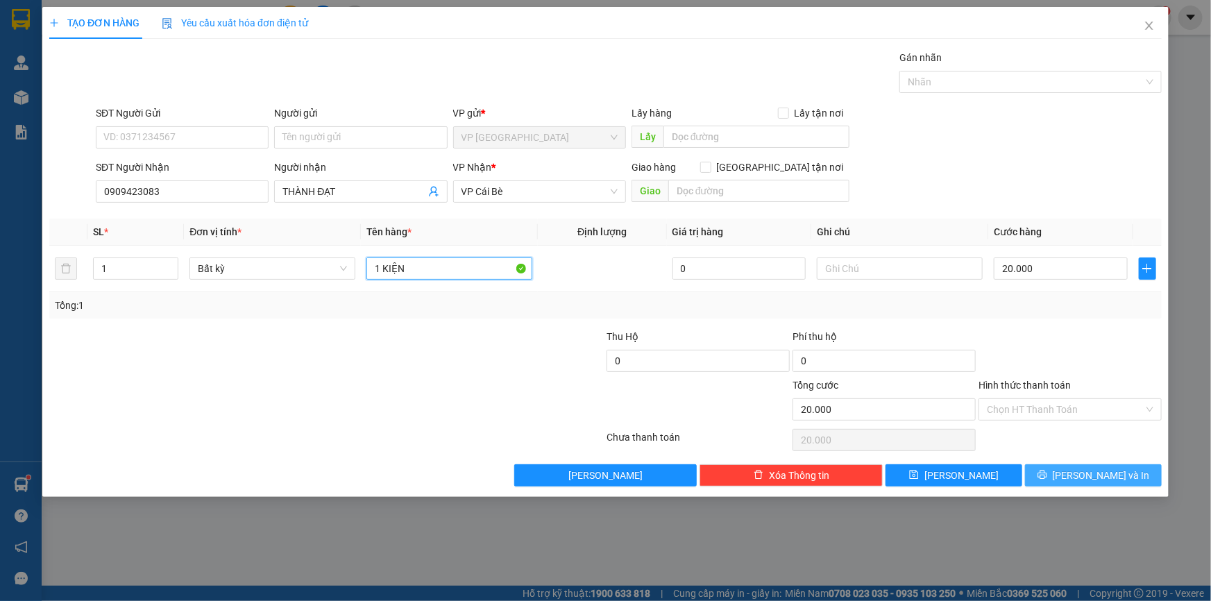
type input "1 KIỆN"
drag, startPoint x: 1089, startPoint y: 467, endPoint x: 1081, endPoint y: 465, distance: 8.6
click at [1065, 468] on span "[PERSON_NAME] và In" at bounding box center [1101, 475] width 97 height 15
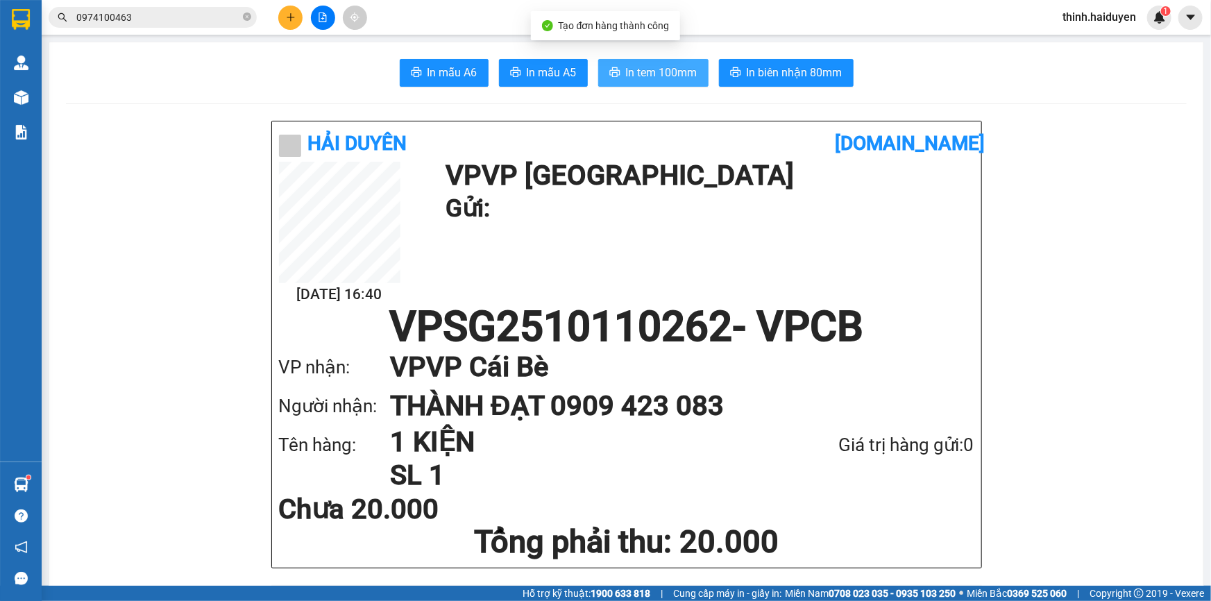
drag, startPoint x: 677, startPoint y: 73, endPoint x: 710, endPoint y: 67, distance: 33.8
click at [683, 71] on span "In tem 100mm" at bounding box center [661, 72] width 71 height 17
click at [821, 74] on span "In biên nhận 80mm" at bounding box center [795, 72] width 96 height 17
click at [299, 14] on button at bounding box center [290, 18] width 24 height 24
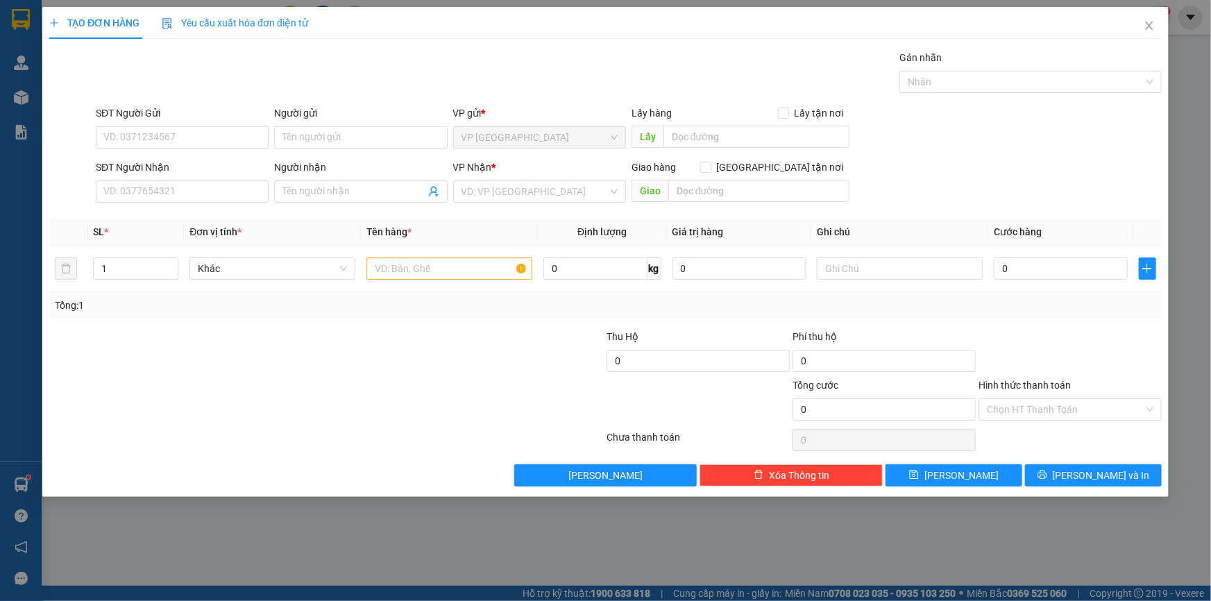
click at [170, 204] on div "SĐT Người Nhận VD: 0377654321" at bounding box center [182, 184] width 173 height 49
click at [180, 196] on input "SĐT Người Nhận" at bounding box center [182, 191] width 173 height 22
click at [180, 204] on div "SĐT Người Nhận 0944643" at bounding box center [182, 184] width 173 height 49
click at [179, 209] on div "Transit Pickup Surcharge Ids Transit Deliver Surcharge Ids Transit Deliver Surc…" at bounding box center [605, 268] width 1113 height 437
click at [184, 185] on input "0944643" at bounding box center [182, 191] width 173 height 22
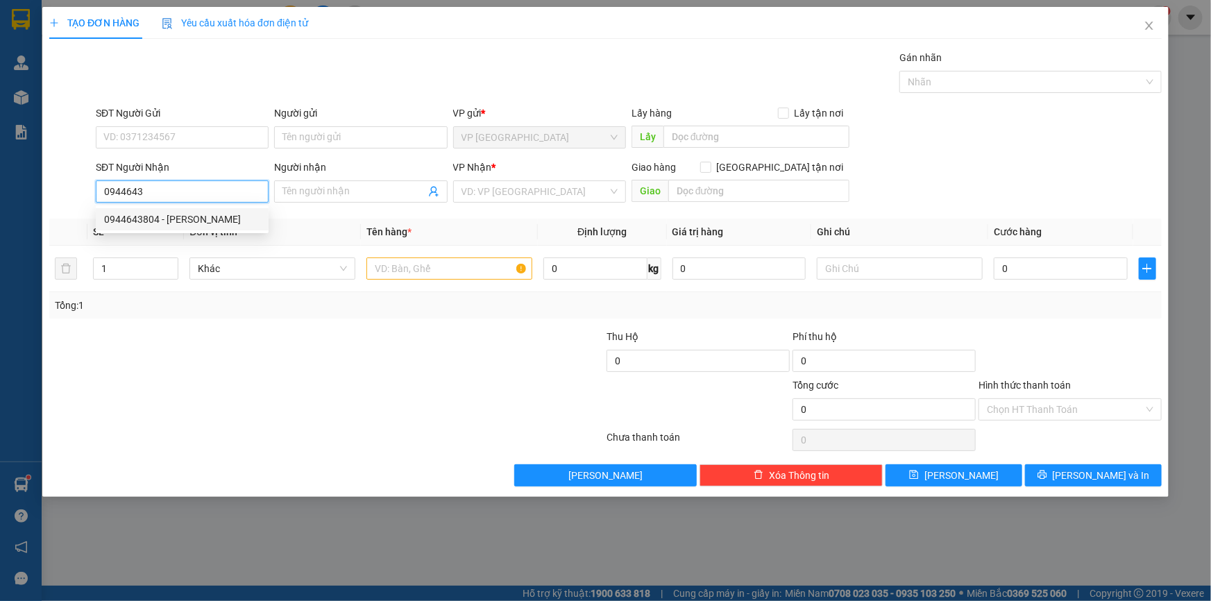
click at [171, 223] on div "0944643804 - SANG HÀ" at bounding box center [182, 219] width 156 height 15
type input "0944643804"
type input "SANG HÀ"
type input "BẾN ĐỔ CB"
type input "20.000"
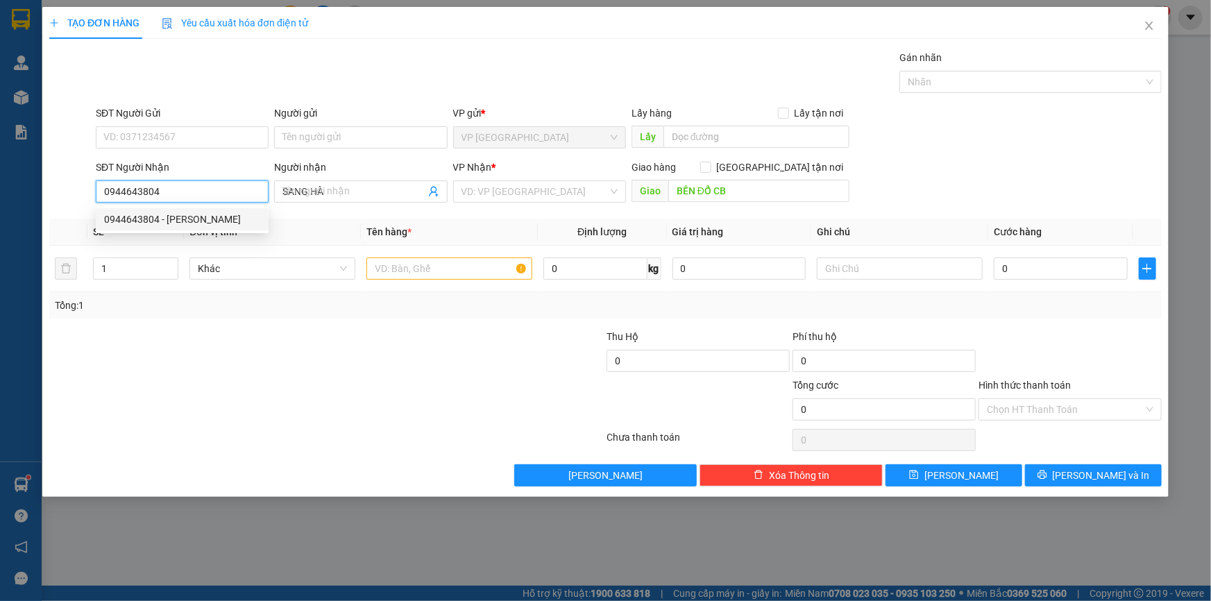
type input "20.000"
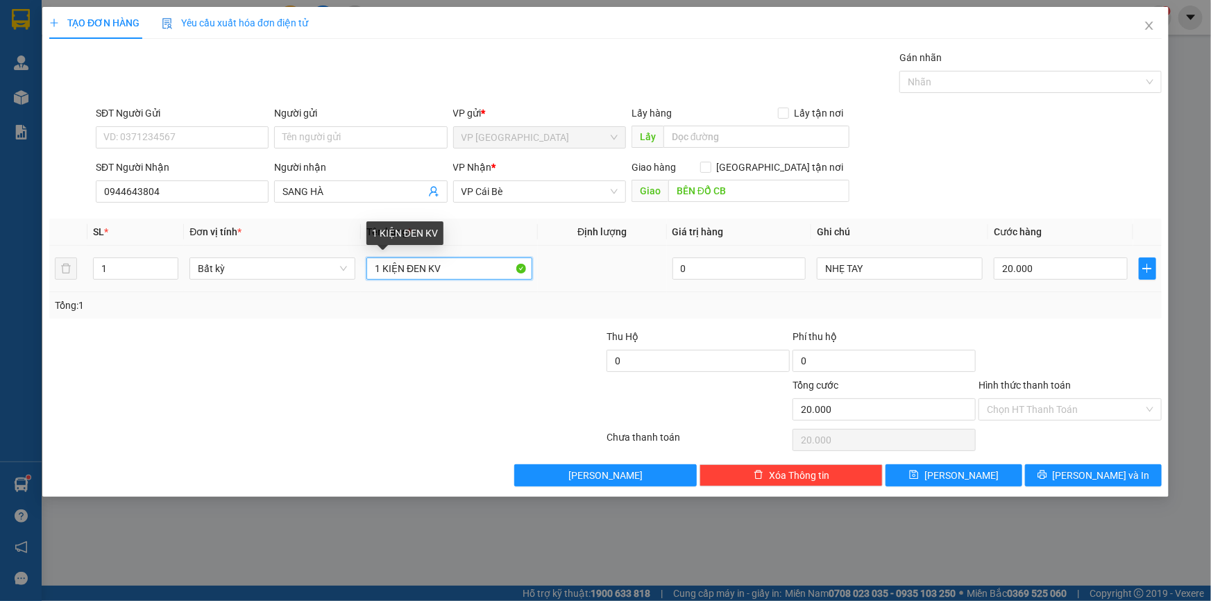
click at [480, 269] on input "1 KIỆN ĐEN KV" at bounding box center [449, 269] width 166 height 22
type input "1 KIỆN ĐEN"
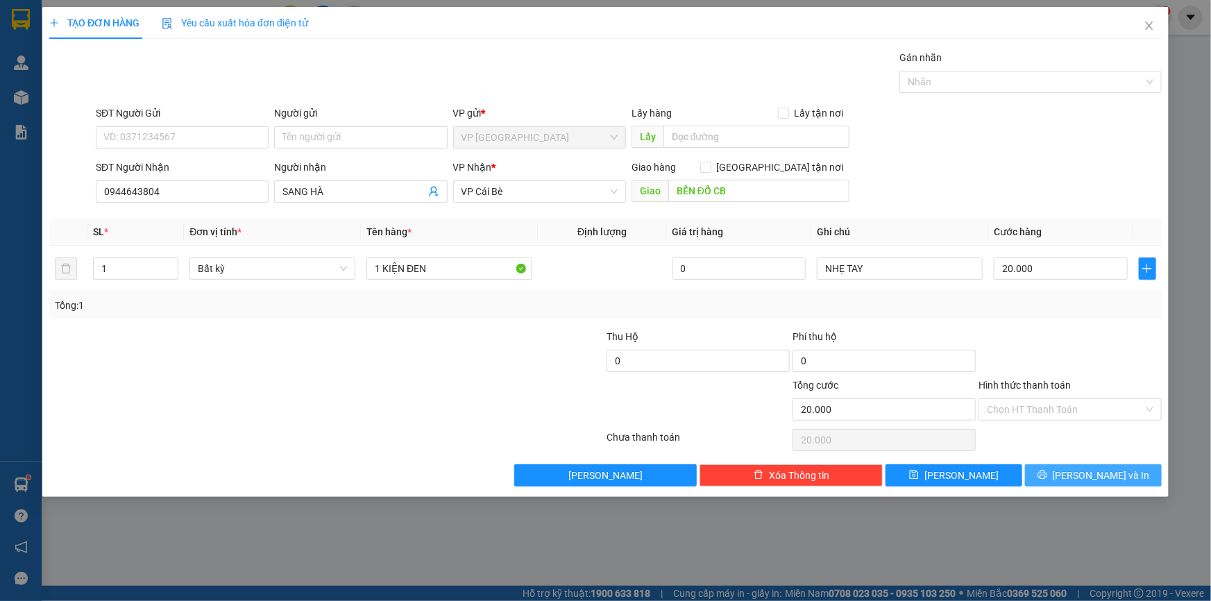
click at [1054, 466] on button "[PERSON_NAME] và In" at bounding box center [1093, 475] width 137 height 22
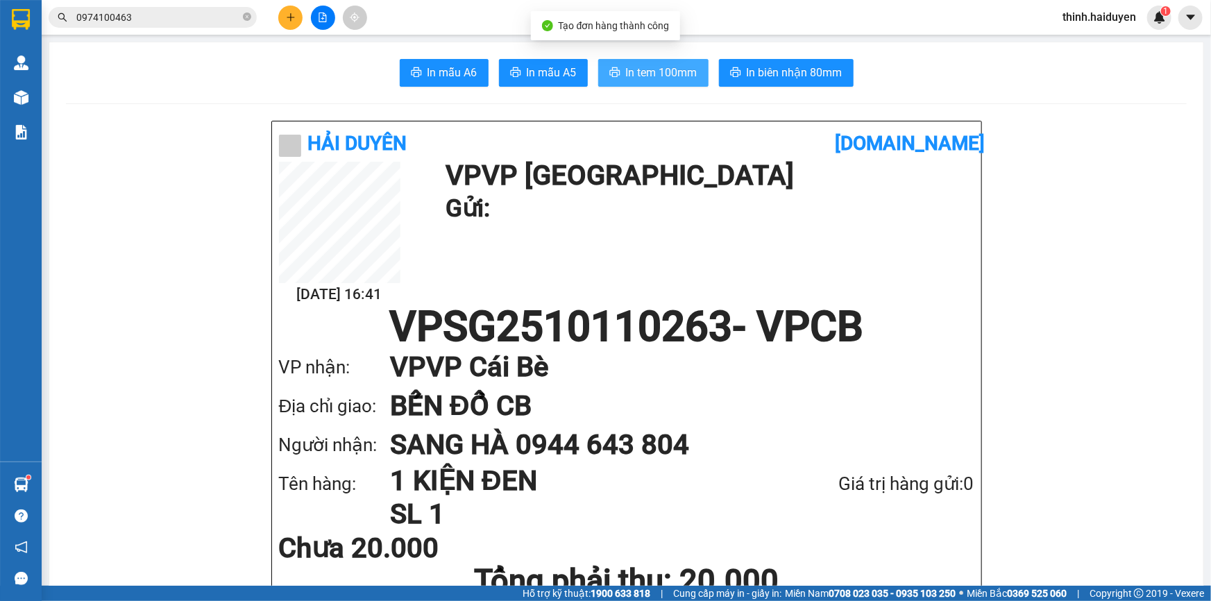
drag, startPoint x: 637, startPoint y: 71, endPoint x: 666, endPoint y: 63, distance: 29.7
click at [638, 72] on span "In tem 100mm" at bounding box center [661, 72] width 71 height 17
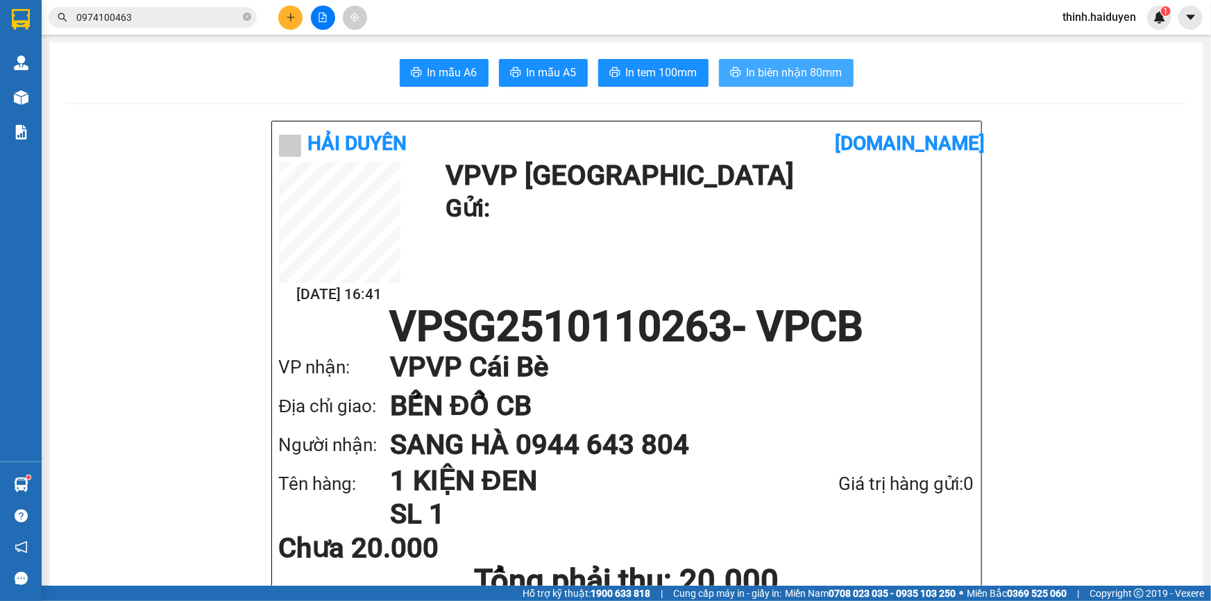
drag, startPoint x: 764, startPoint y: 71, endPoint x: 786, endPoint y: 63, distance: 23.5
click at [767, 71] on span "In biên nhận 80mm" at bounding box center [795, 72] width 96 height 17
click at [287, 18] on icon "plus" at bounding box center [291, 17] width 10 height 10
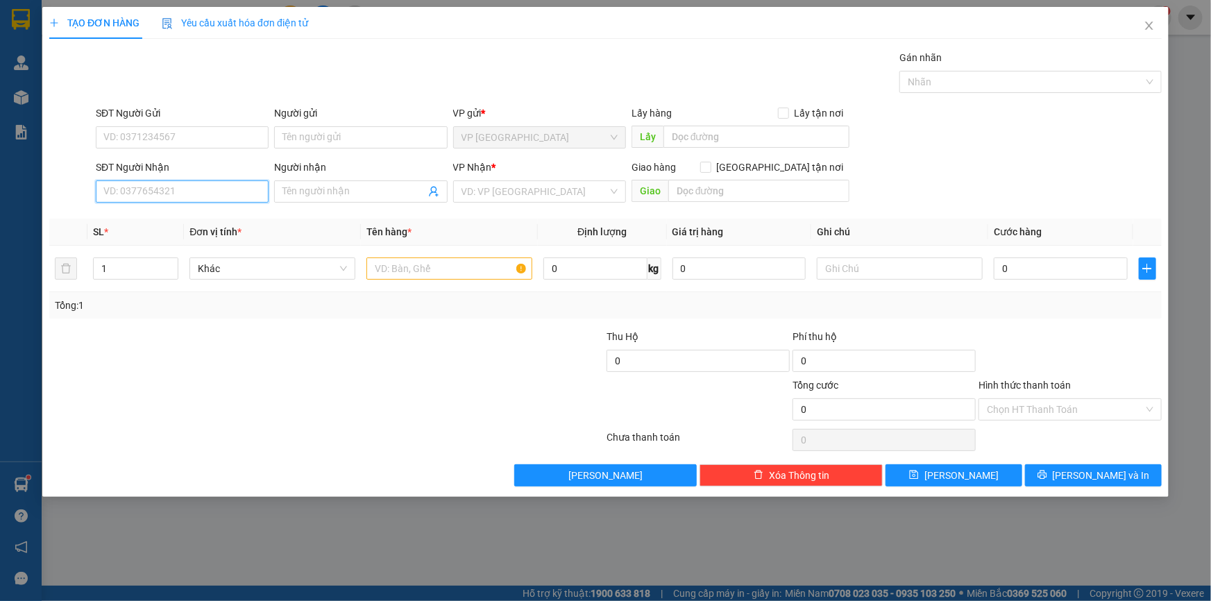
click at [215, 188] on input "SĐT Người Nhận" at bounding box center [182, 191] width 173 height 22
click at [322, 184] on input "Người nhận" at bounding box center [353, 191] width 142 height 15
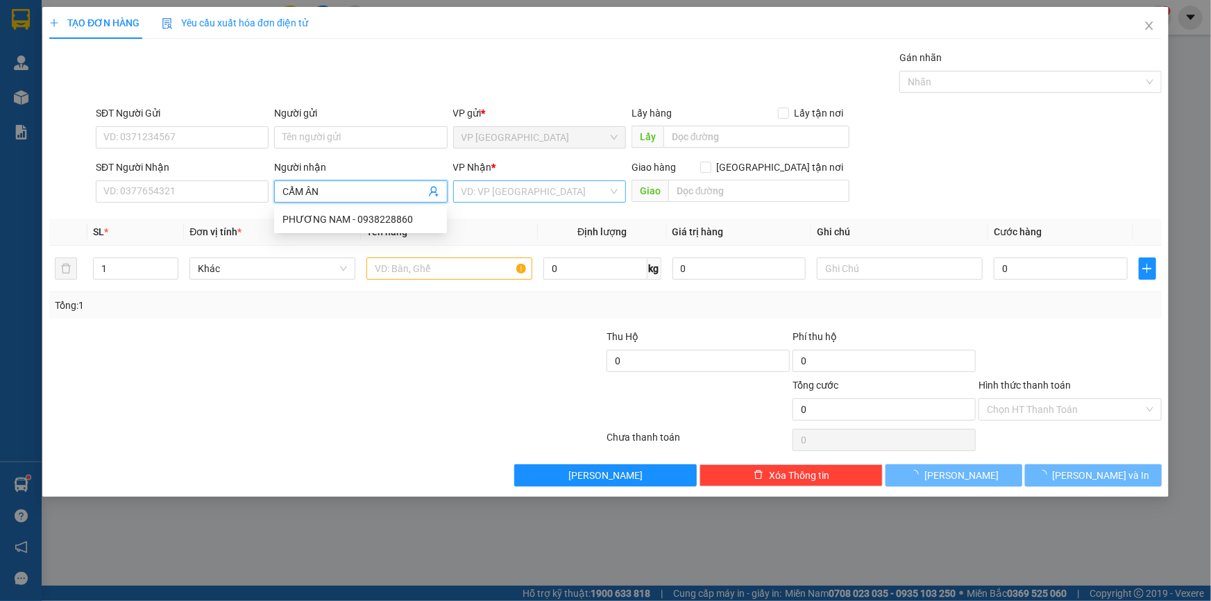
type input "CẨM ÂN"
drag, startPoint x: 521, startPoint y: 193, endPoint x: 523, endPoint y: 203, distance: 10.5
click at [523, 203] on div "VP Nhận * VD: VP Sài Gòn" at bounding box center [539, 184] width 173 height 49
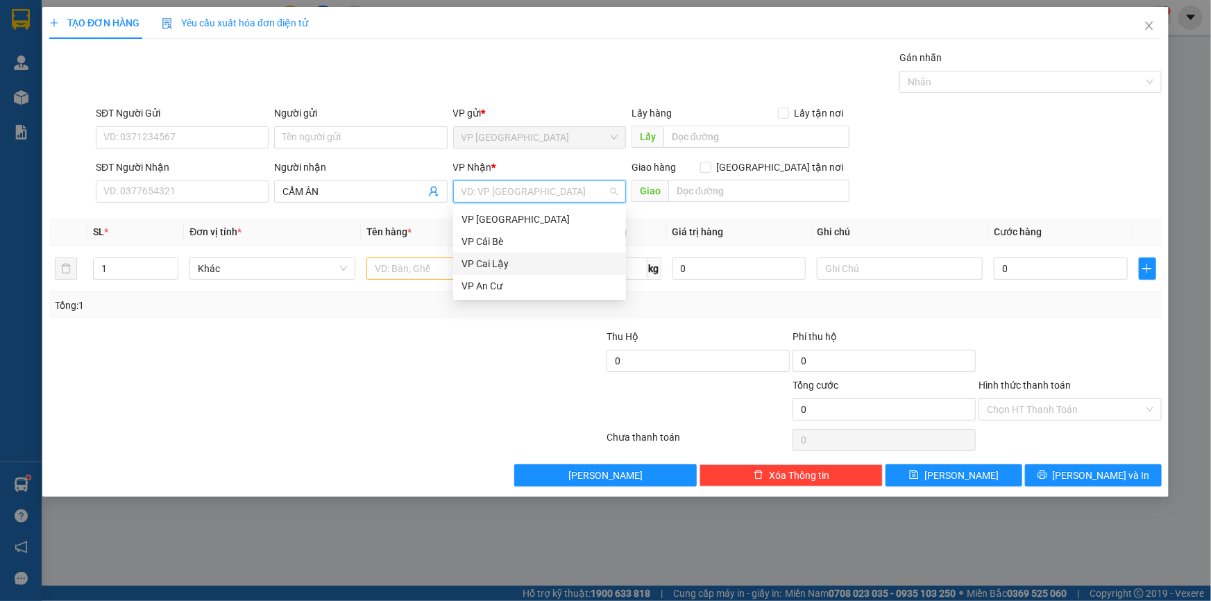
click at [521, 262] on div "VP Cai Lậy" at bounding box center [540, 263] width 156 height 15
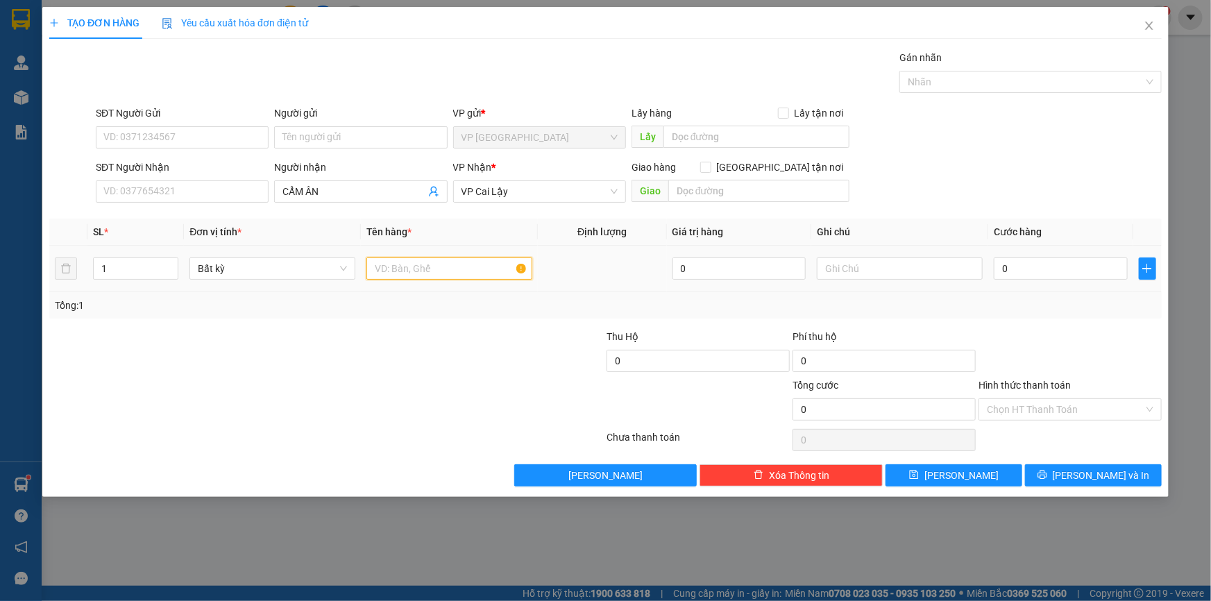
click at [444, 271] on input "text" at bounding box center [449, 269] width 166 height 22
type input "1 THÙNG"
click at [1022, 273] on input "0" at bounding box center [1061, 269] width 134 height 22
type input "3"
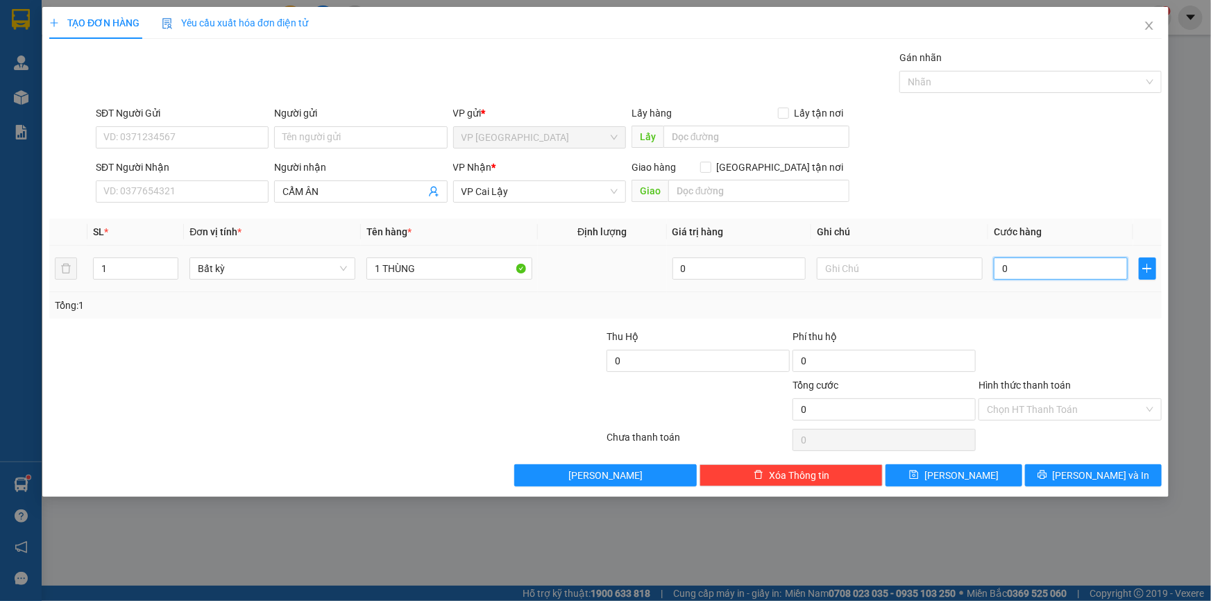
type input "3"
type input "30"
type input "30.000"
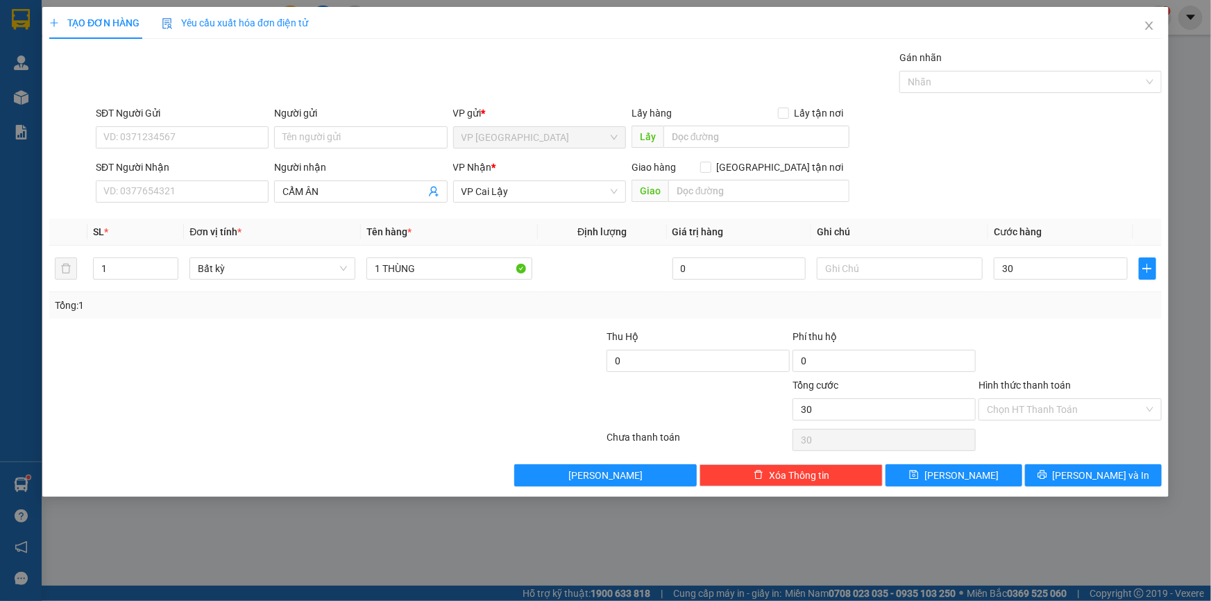
type input "30.000"
click at [1041, 420] on div "Hình thức thanh toán Chọn HT Thanh Toán" at bounding box center [1070, 402] width 183 height 49
click at [1058, 414] on input "Hình thức thanh toán" at bounding box center [1065, 409] width 157 height 21
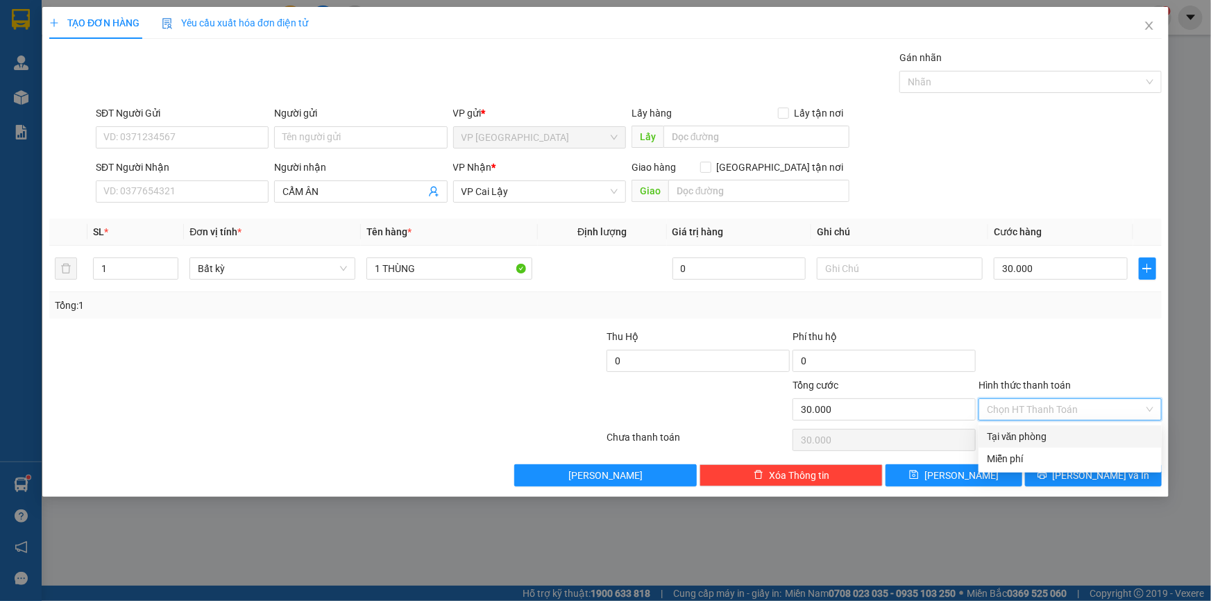
drag, startPoint x: 1047, startPoint y: 439, endPoint x: 1049, endPoint y: 458, distance: 18.8
click at [1047, 440] on div "Tại văn phòng" at bounding box center [1070, 436] width 167 height 15
type input "0"
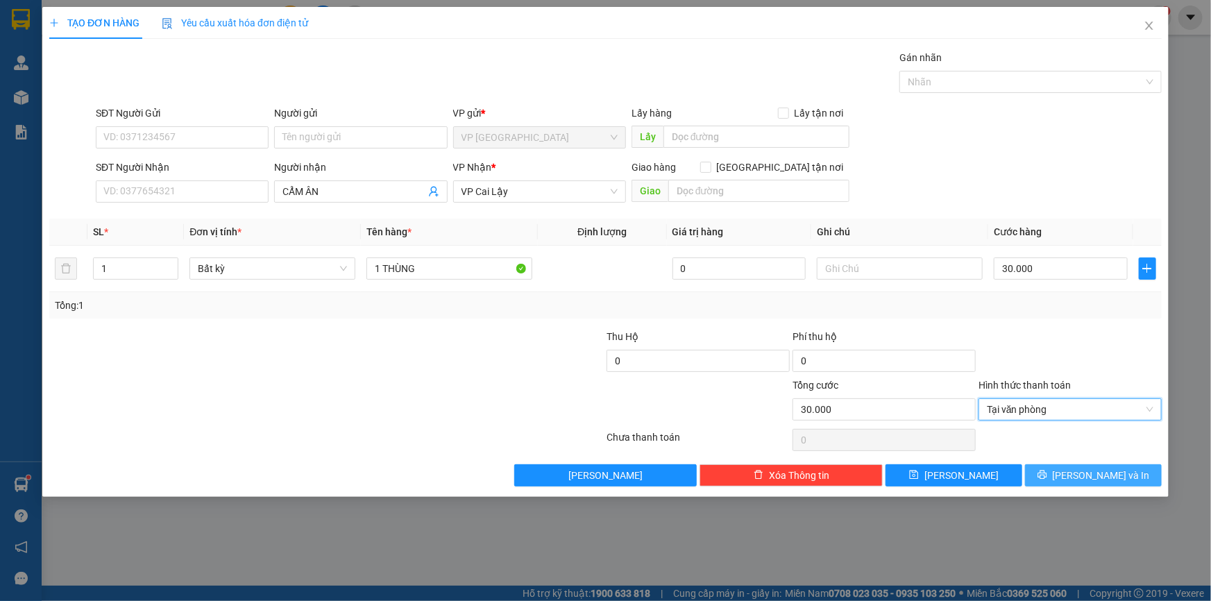
click at [1046, 483] on button "[PERSON_NAME] và In" at bounding box center [1093, 475] width 137 height 22
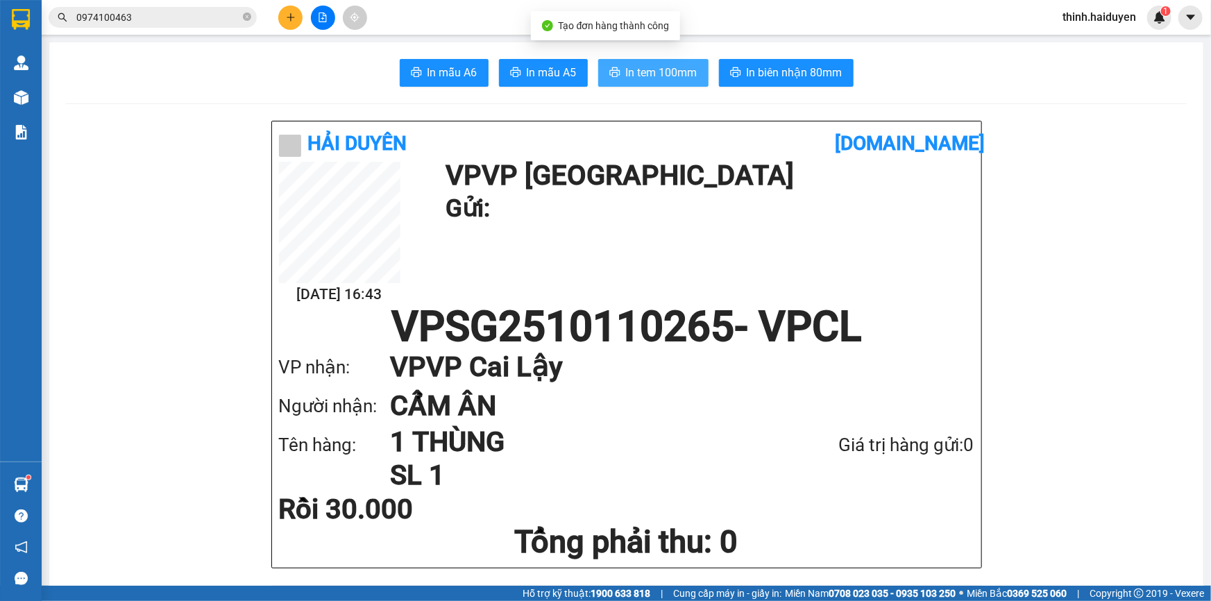
drag, startPoint x: 663, startPoint y: 62, endPoint x: 697, endPoint y: 60, distance: 34.1
click at [664, 62] on button "In tem 100mm" at bounding box center [653, 73] width 110 height 28
drag, startPoint x: 775, startPoint y: 58, endPoint x: 786, endPoint y: 68, distance: 15.2
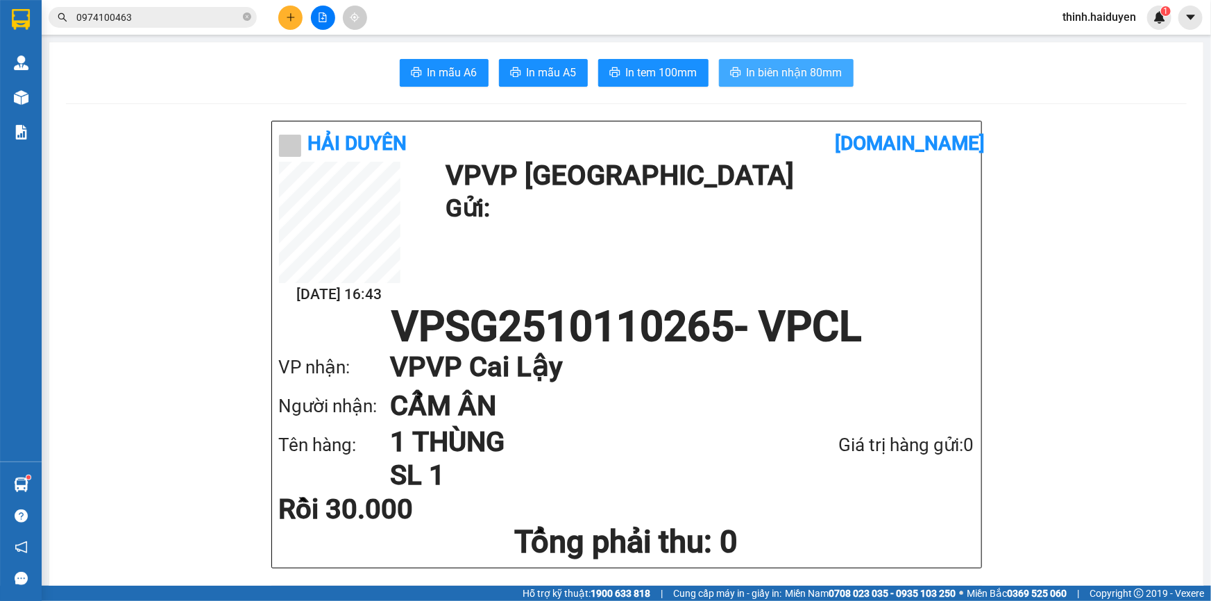
click at [786, 68] on span "In biên nhận 80mm" at bounding box center [795, 72] width 96 height 17
click at [311, 22] on button at bounding box center [323, 18] width 24 height 24
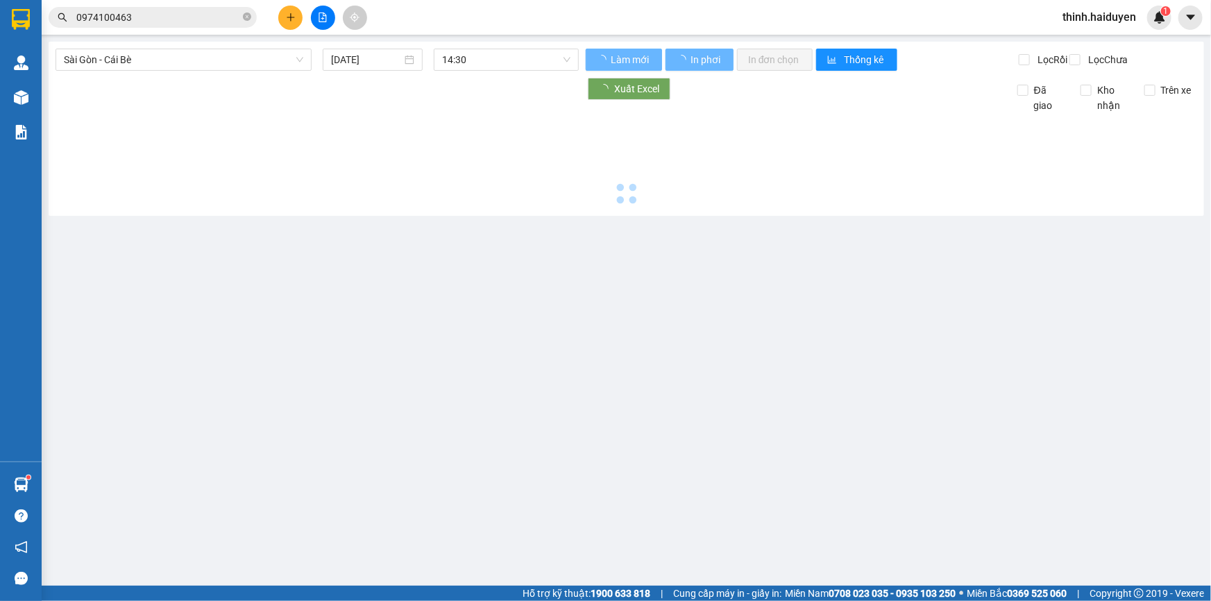
click at [311, 22] on button at bounding box center [323, 18] width 24 height 24
drag, startPoint x: 212, startPoint y: 58, endPoint x: 205, endPoint y: 64, distance: 8.9
click at [210, 60] on span "Sài Gòn - Cái Bè" at bounding box center [183, 59] width 239 height 21
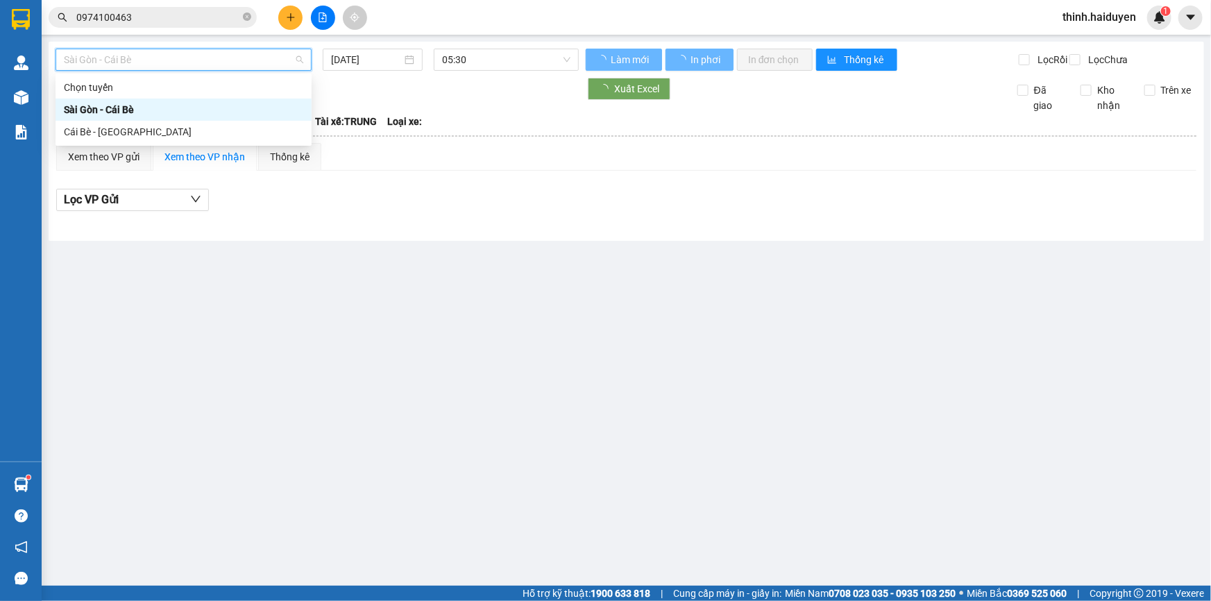
click at [112, 128] on div "Cái Bè - [GEOGRAPHIC_DATA]" at bounding box center [183, 131] width 239 height 15
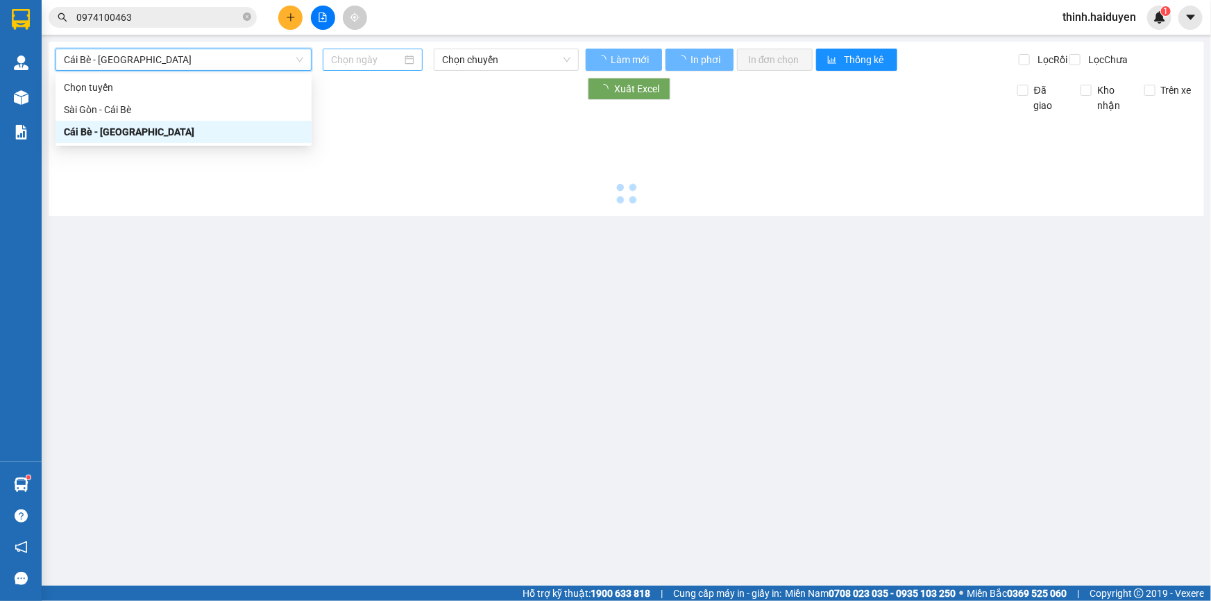
type input "[DATE]"
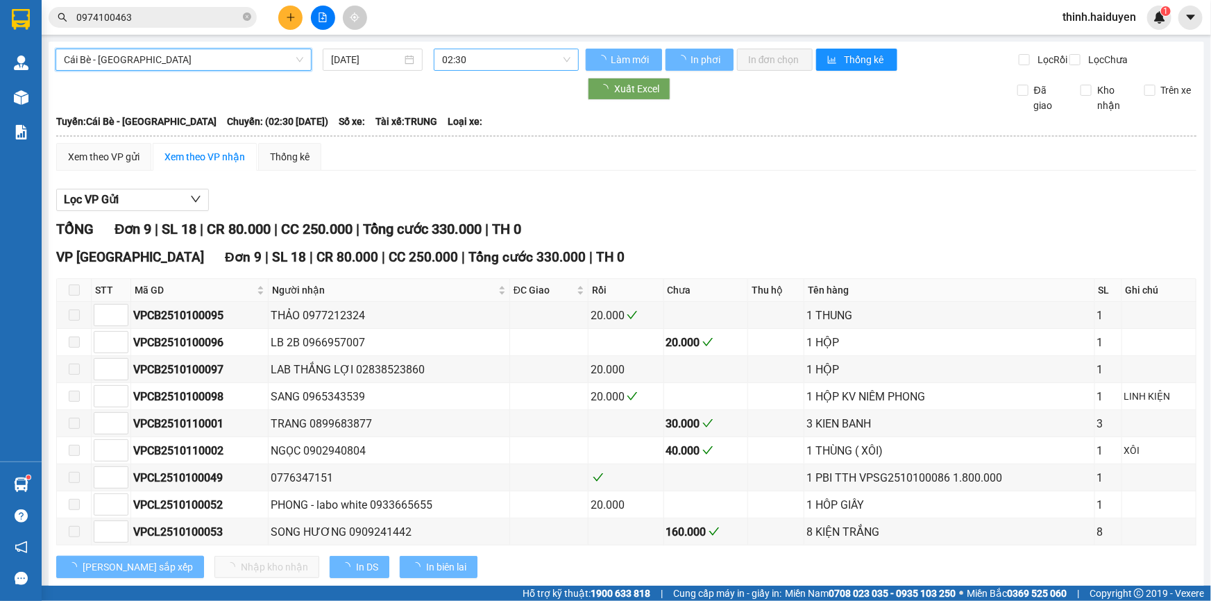
drag, startPoint x: 475, startPoint y: 54, endPoint x: 480, endPoint y: 62, distance: 9.6
click at [477, 54] on span "02:30" at bounding box center [506, 59] width 128 height 21
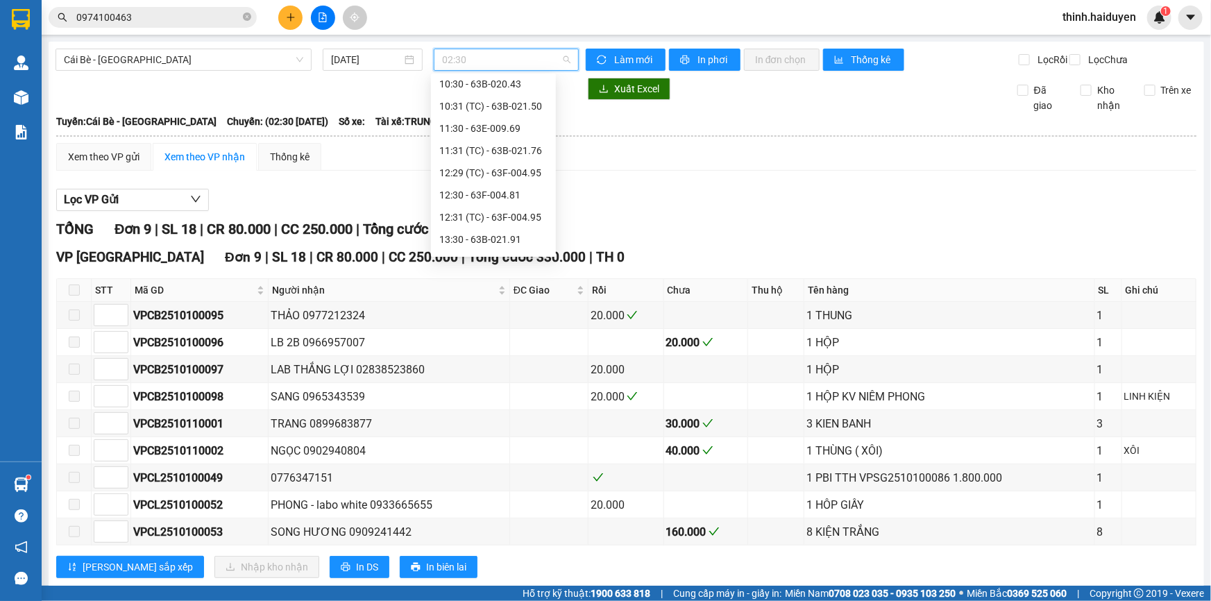
scroll to position [488, 0]
click at [489, 176] on div "15:30 - 63B-021.31" at bounding box center [493, 176] width 108 height 15
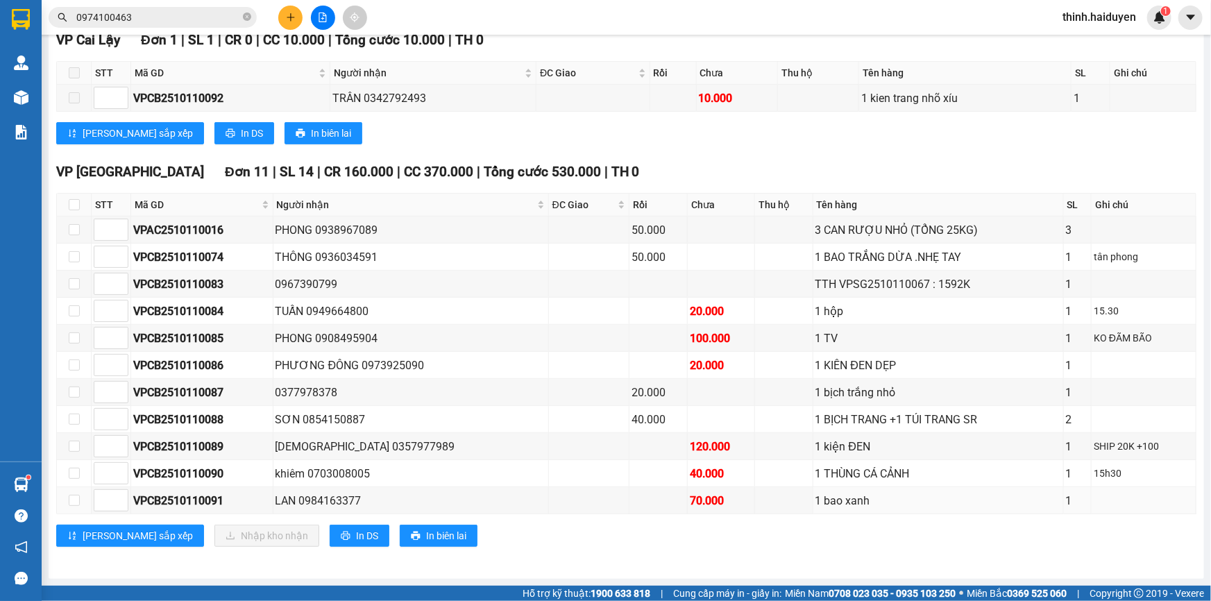
scroll to position [226, 0]
click at [356, 528] on span "In DS" at bounding box center [367, 535] width 22 height 15
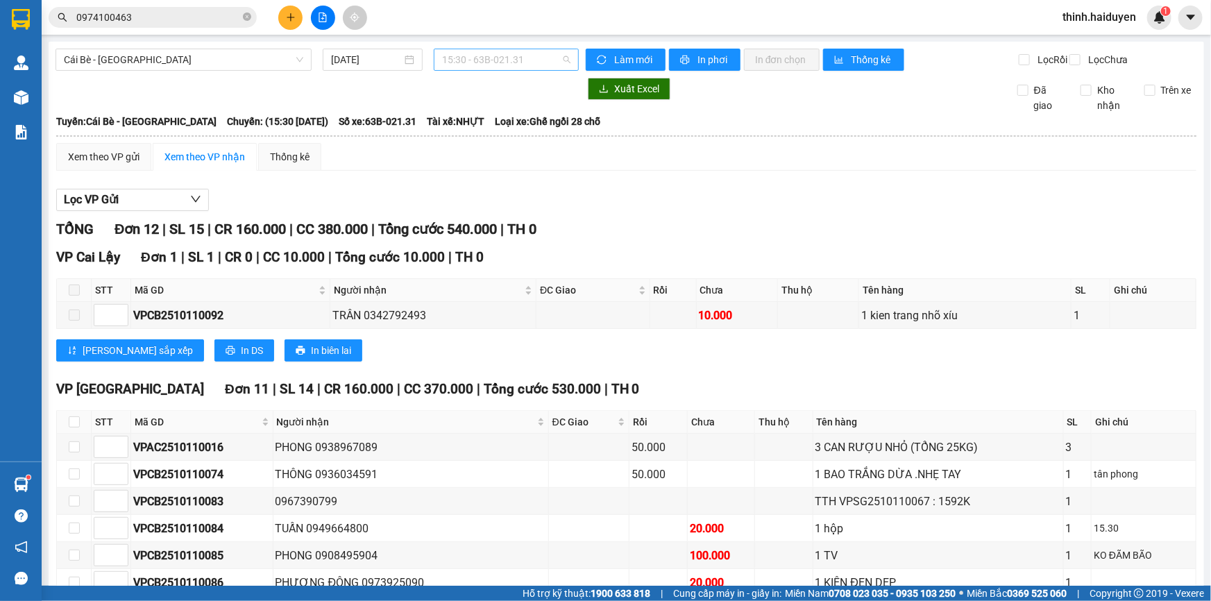
drag, startPoint x: 484, startPoint y: 51, endPoint x: 484, endPoint y: 58, distance: 7.0
click at [484, 56] on span "15:30 - 63B-021.31" at bounding box center [506, 59] width 128 height 21
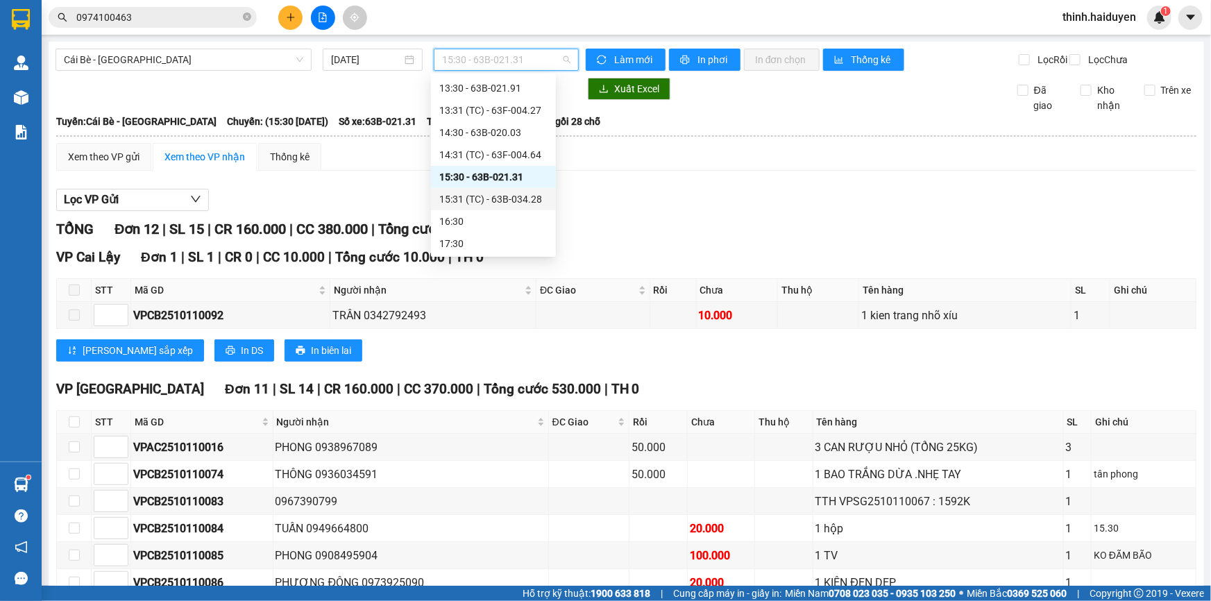
click at [459, 201] on div "15:31 (TC) - 63B-034.28" at bounding box center [493, 199] width 108 height 15
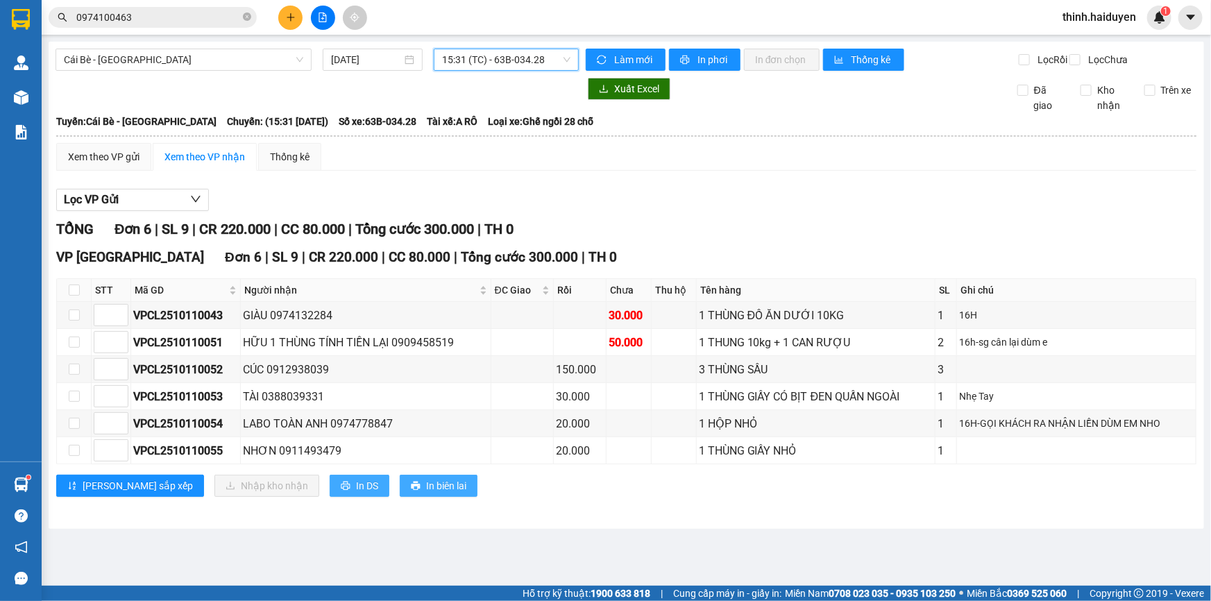
click at [356, 493] on span "In DS" at bounding box center [367, 485] width 22 height 15
drag, startPoint x: 465, startPoint y: 52, endPoint x: 489, endPoint y: 114, distance: 66.4
click at [466, 53] on span "15:31 (TC) - 63B-034.28" at bounding box center [506, 59] width 128 height 21
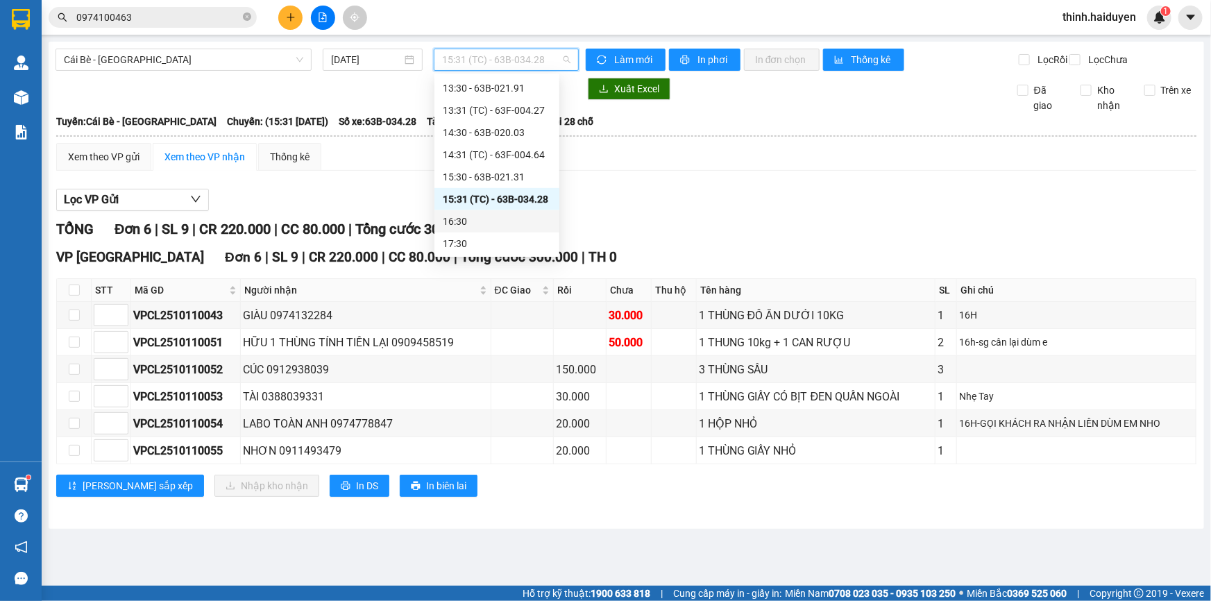
click at [479, 214] on div "16:30" at bounding box center [497, 221] width 108 height 15
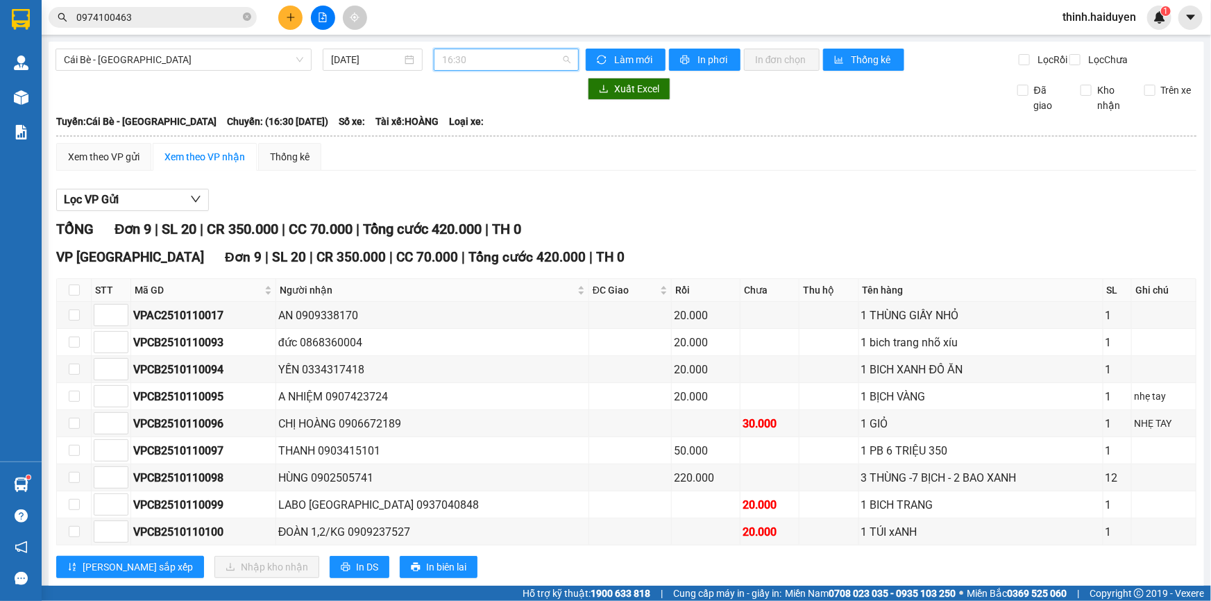
click at [480, 67] on span "16:30" at bounding box center [506, 59] width 128 height 21
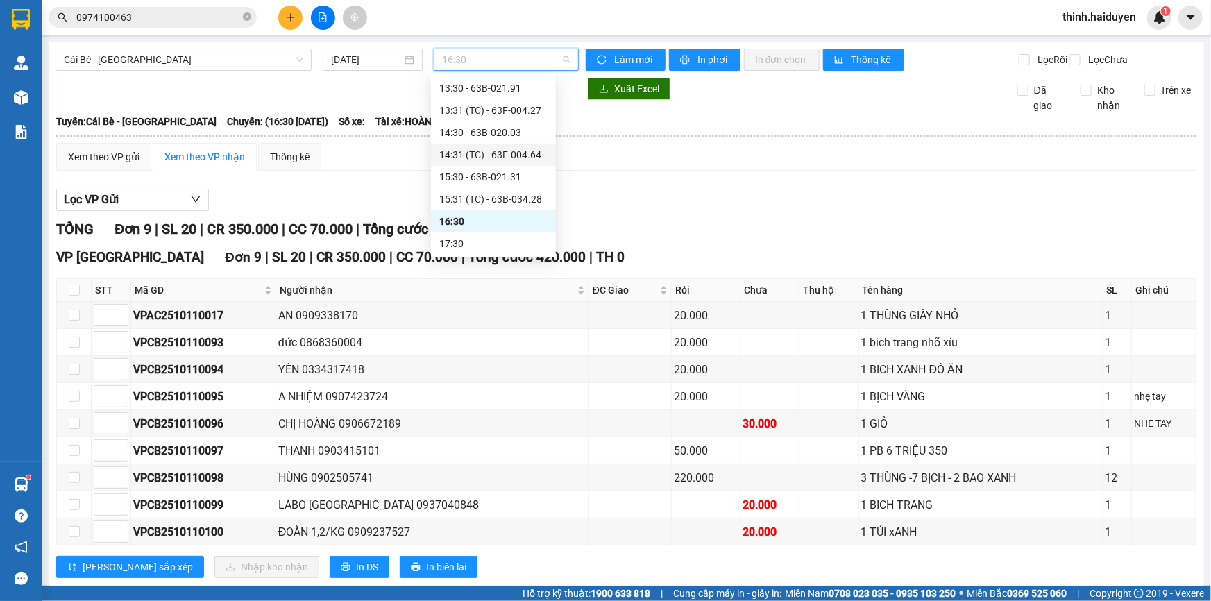
click at [680, 190] on div "Xem theo VP gửi Xem theo VP nhận Thống kê Lọc VP Gửi TỔNG Đơn 9 | SL 20 | CR 3…" at bounding box center [626, 369] width 1140 height 453
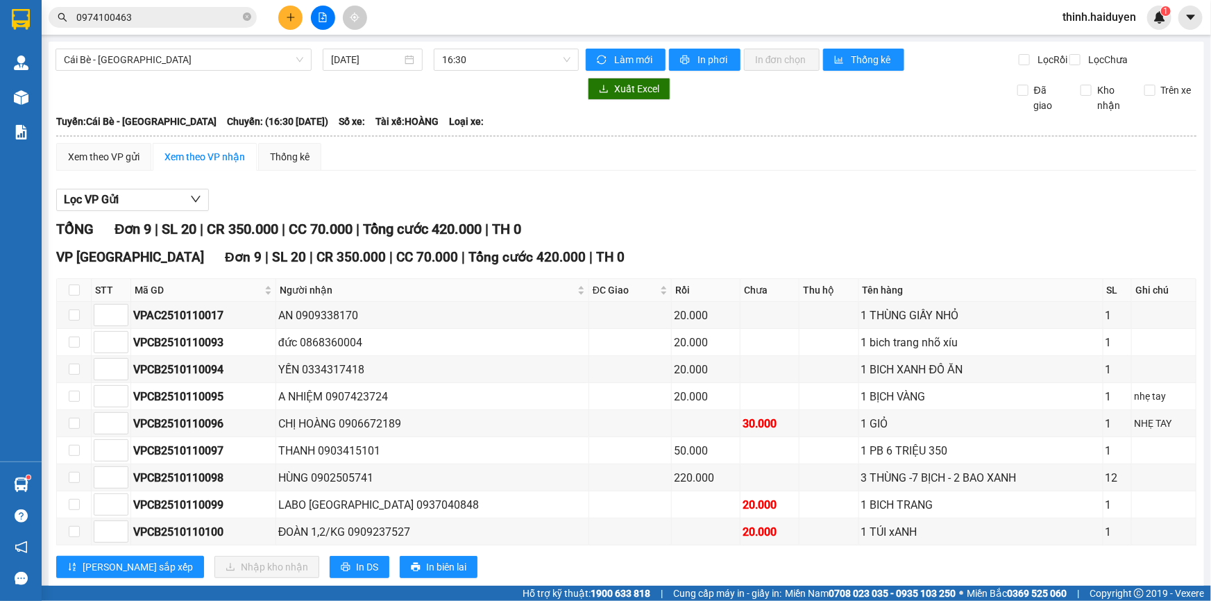
click at [212, 22] on input "0974100463" at bounding box center [158, 17] width 164 height 15
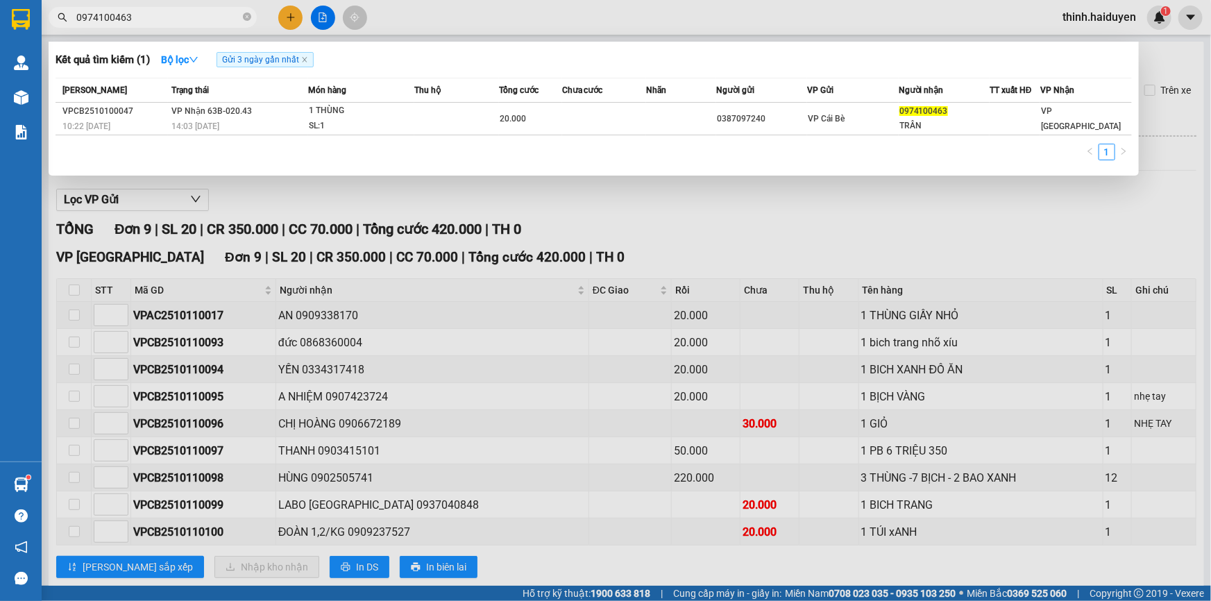
click at [212, 22] on input "0974100463" at bounding box center [158, 17] width 164 height 15
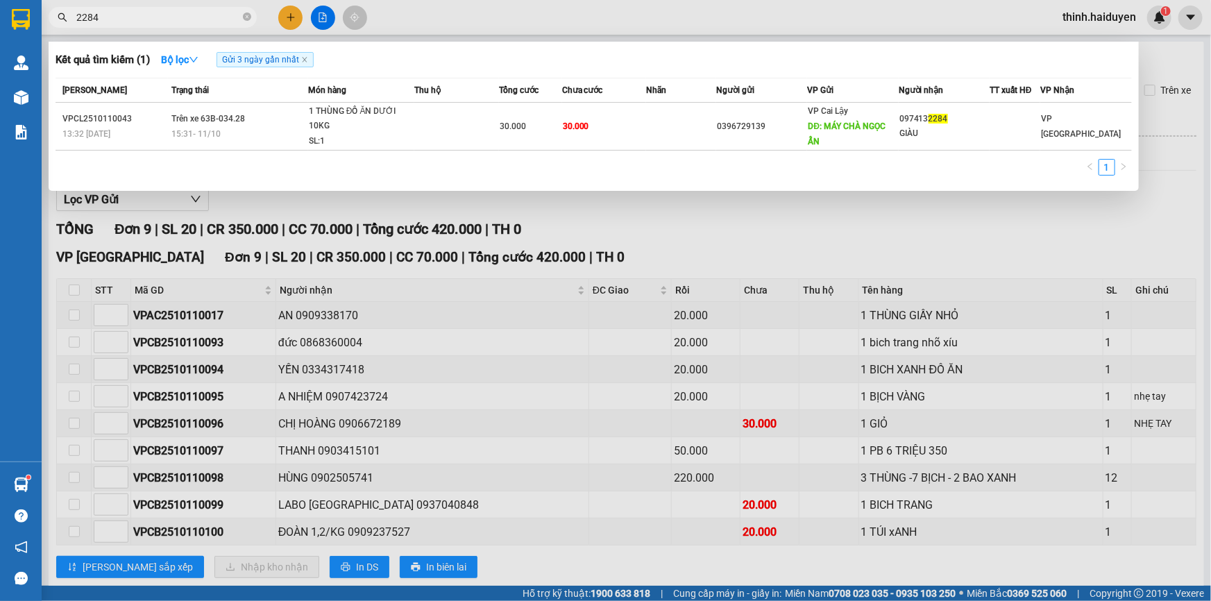
click at [454, 210] on div at bounding box center [605, 300] width 1211 height 601
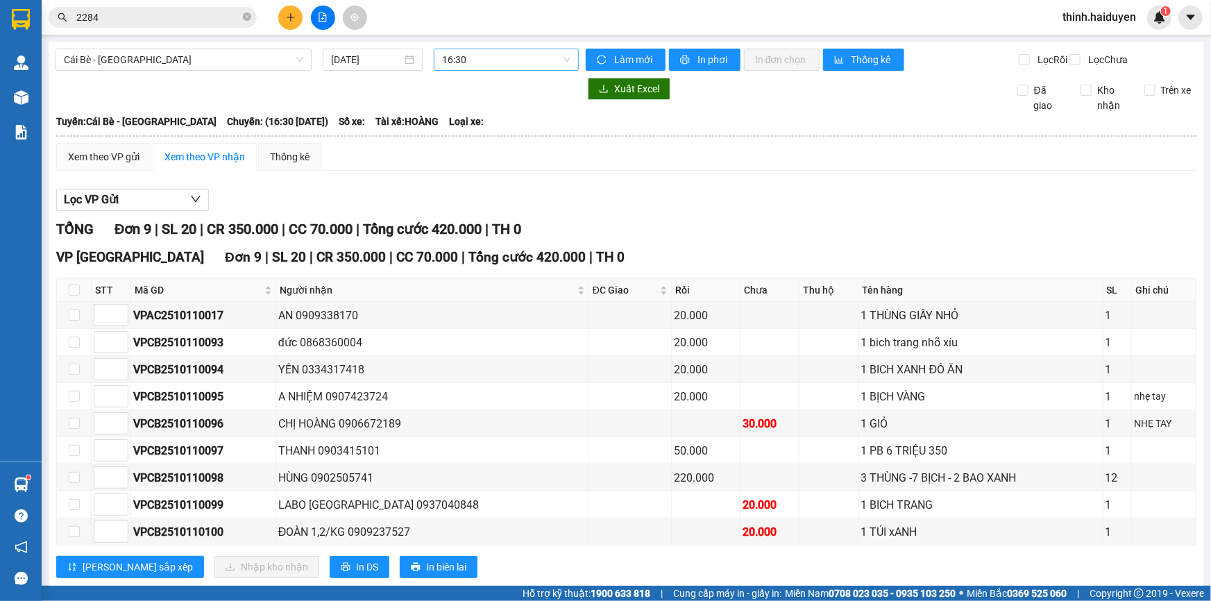
drag, startPoint x: 467, startPoint y: 62, endPoint x: 466, endPoint y: 77, distance: 14.6
click at [467, 63] on span "16:30" at bounding box center [506, 59] width 128 height 21
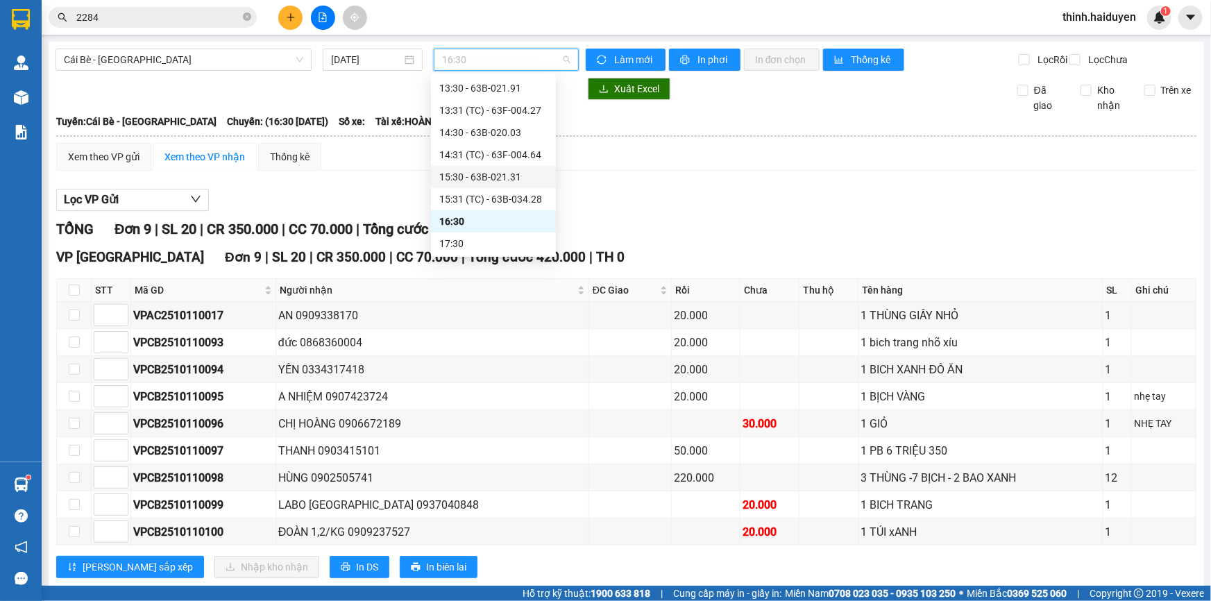
click at [458, 180] on div "15:30 - 63B-021.31" at bounding box center [493, 176] width 108 height 15
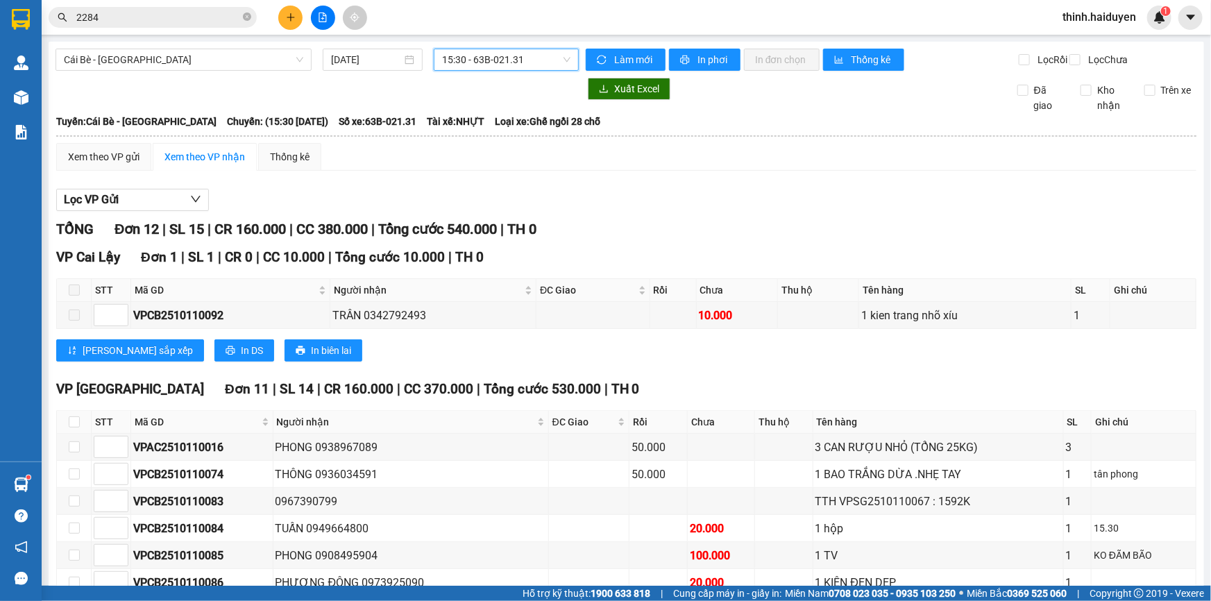
scroll to position [226, 0]
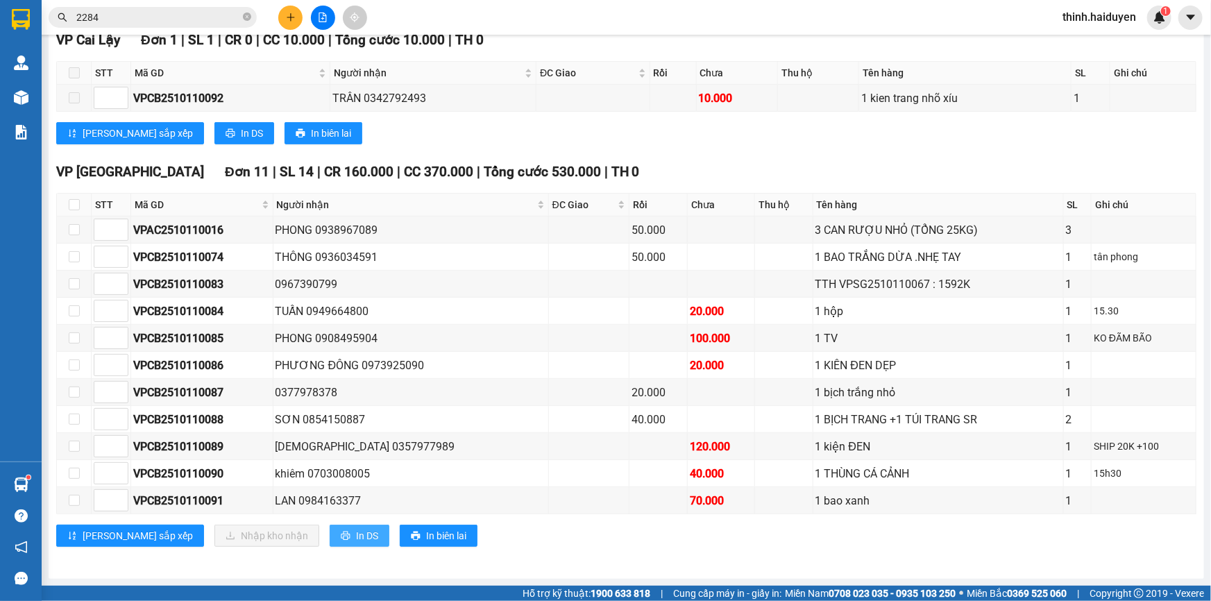
click at [356, 528] on span "In DS" at bounding box center [367, 535] width 22 height 15
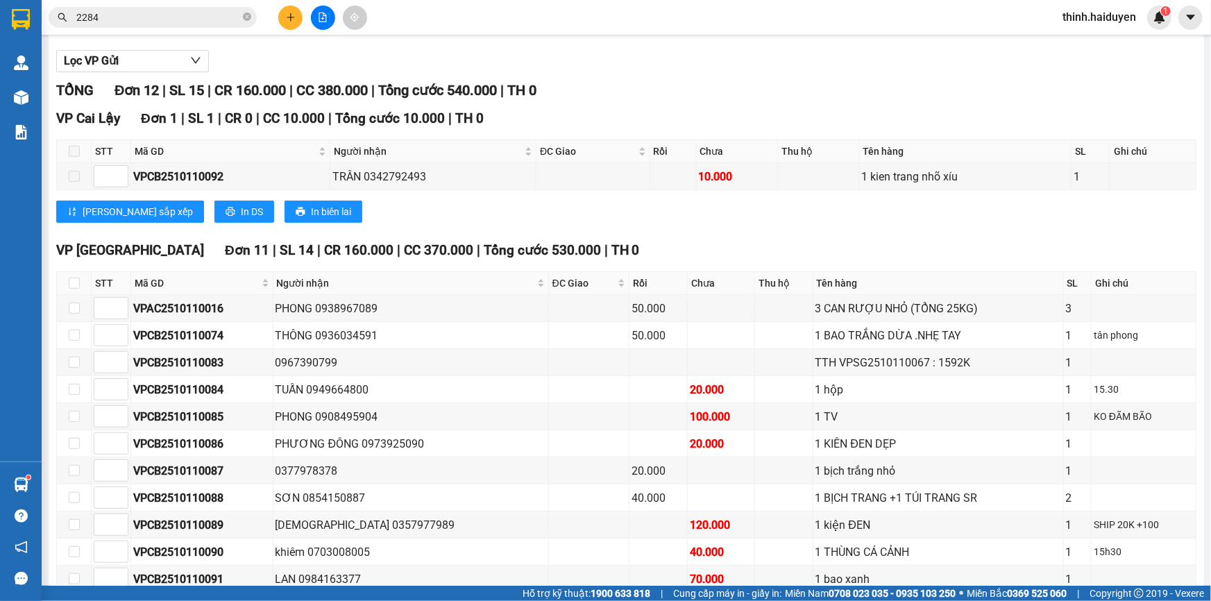
scroll to position [0, 0]
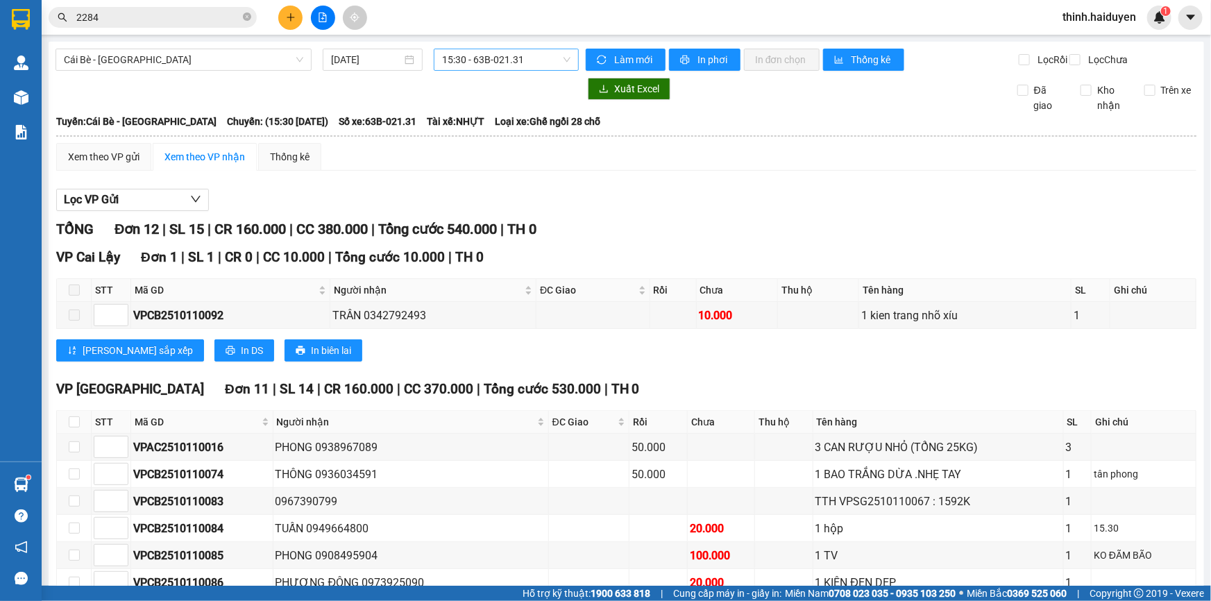
click at [466, 60] on span "15:30 - 63B-021.31" at bounding box center [506, 59] width 128 height 21
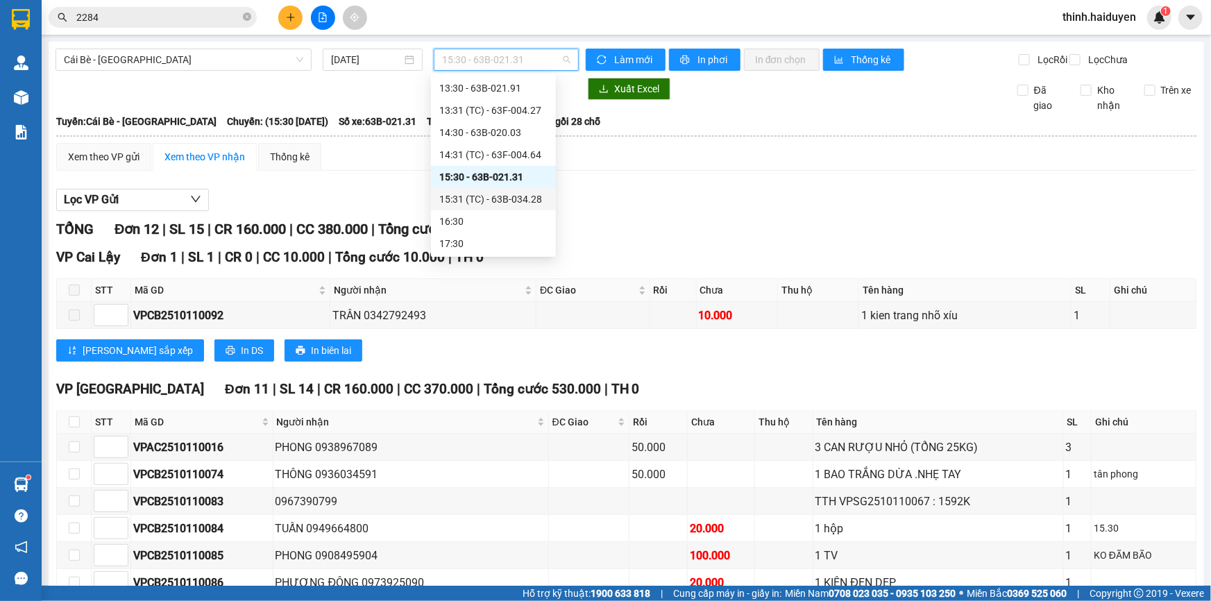
click at [462, 203] on div "15:31 (TC) - 63B-034.28" at bounding box center [493, 199] width 108 height 15
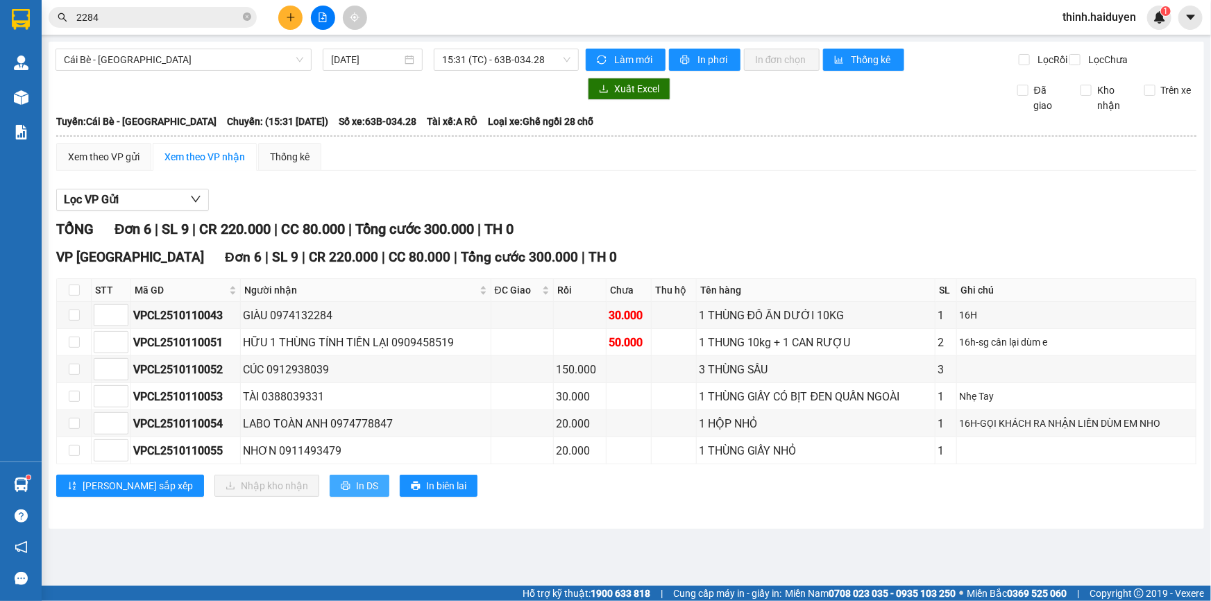
click at [356, 493] on span "In DS" at bounding box center [367, 485] width 22 height 15
click at [220, 10] on input "2284" at bounding box center [158, 17] width 164 height 15
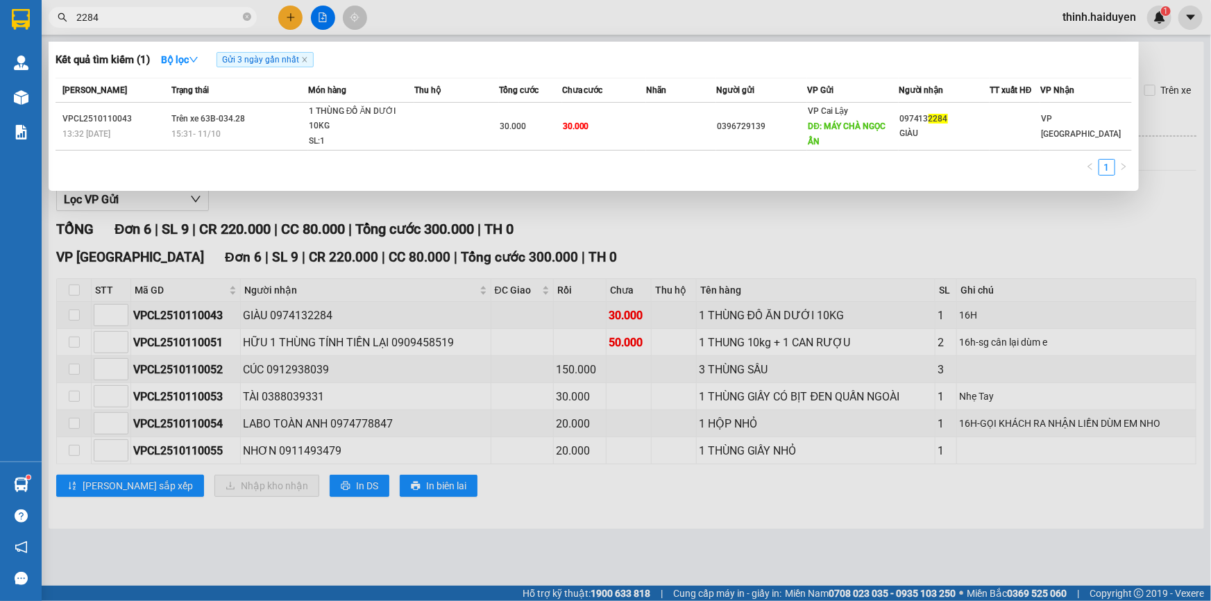
click at [220, 10] on input "2284" at bounding box center [158, 17] width 164 height 15
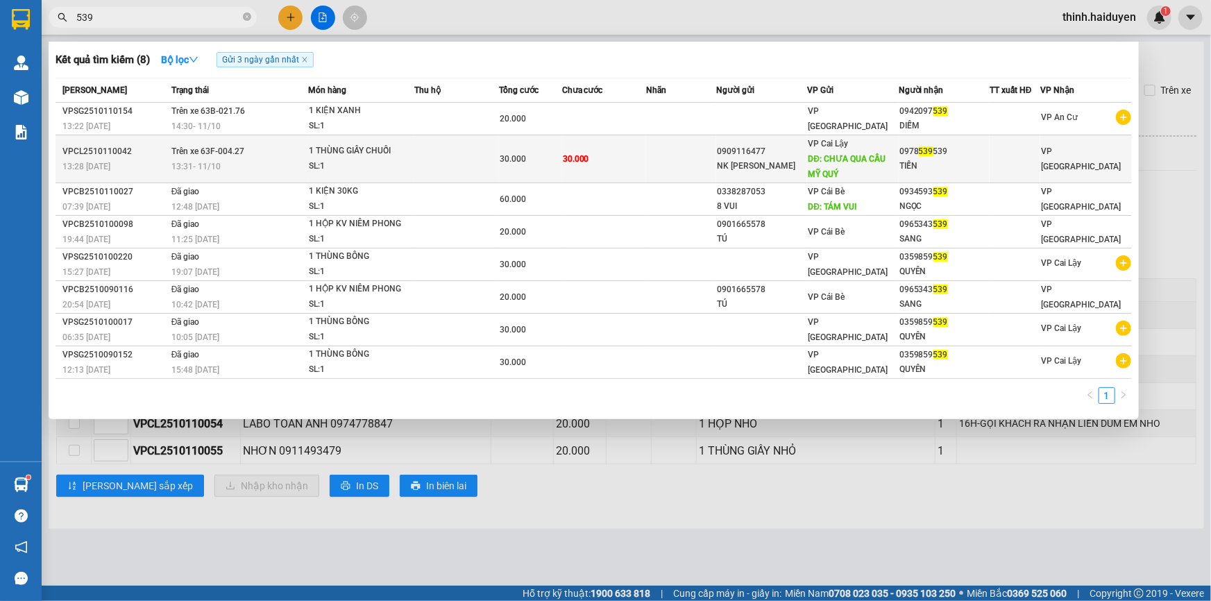
type input "539"
click at [723, 160] on div "NK [PERSON_NAME]" at bounding box center [762, 166] width 90 height 15
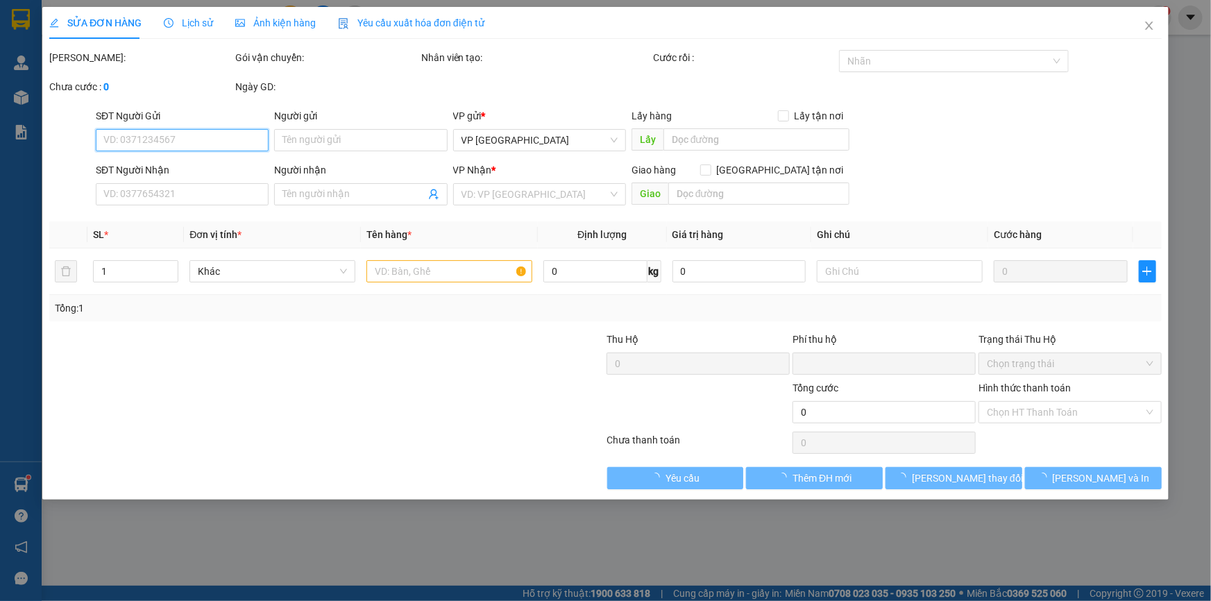
type input "0909116477"
type input "NK [PERSON_NAME]"
type input "CHƯA QUA CẦU MỸ QUÝ"
type input "0978539539"
type input "TIẾN"
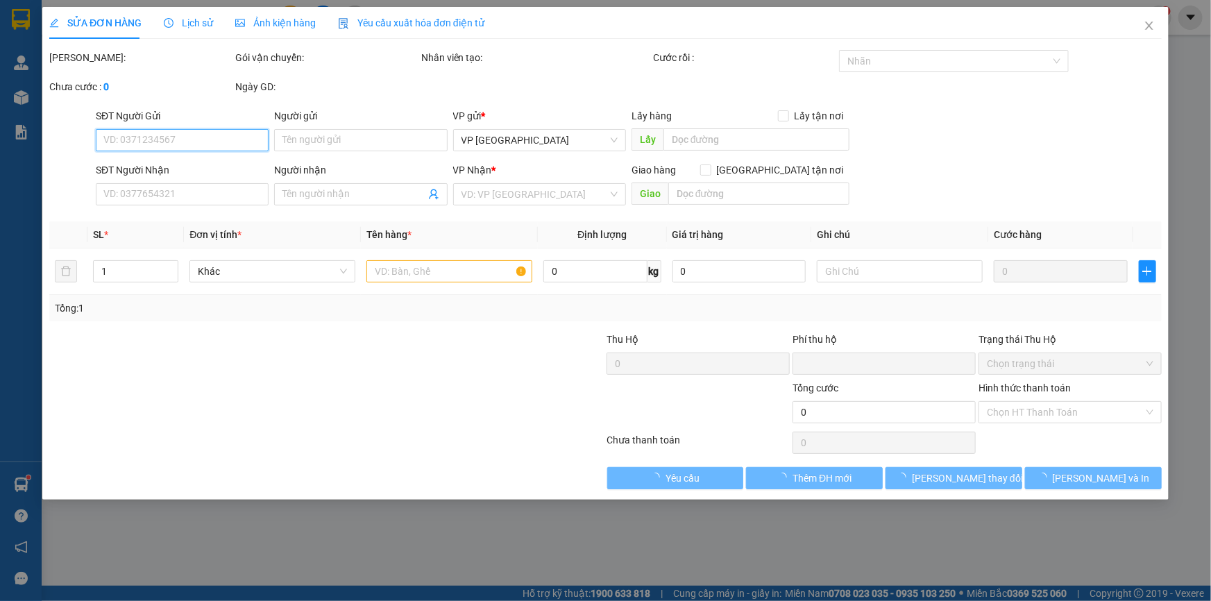
type input "0"
type input "30.000"
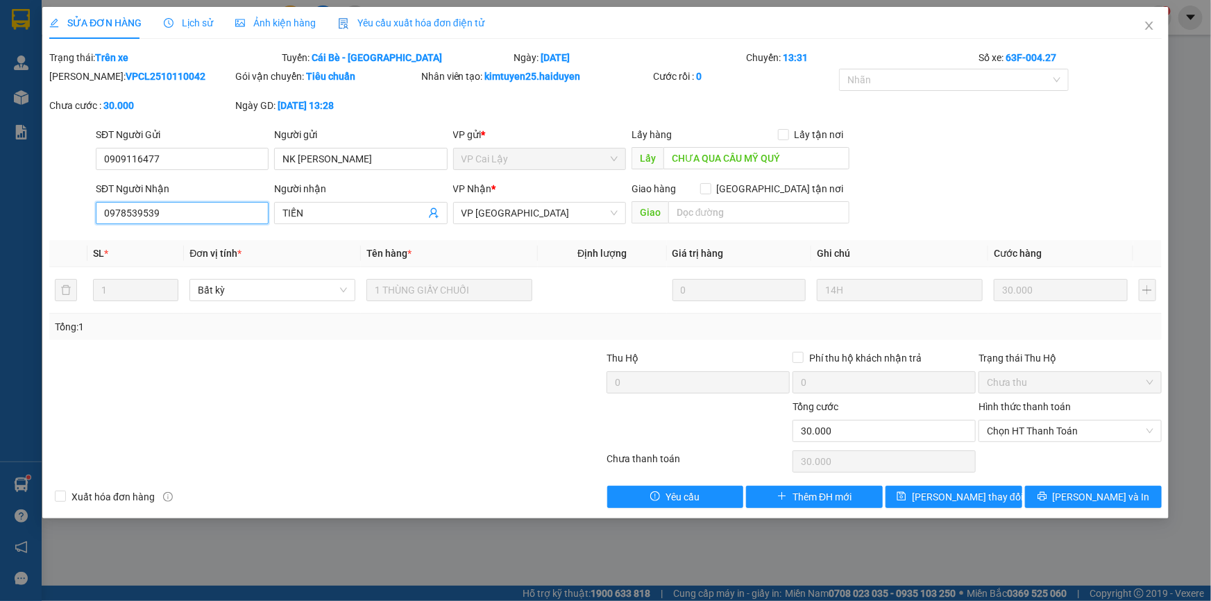
click at [115, 209] on input "0978539539" at bounding box center [182, 213] width 173 height 22
type input "0798539539"
click at [980, 498] on span "[PERSON_NAME] thay đổi" at bounding box center [967, 496] width 111 height 15
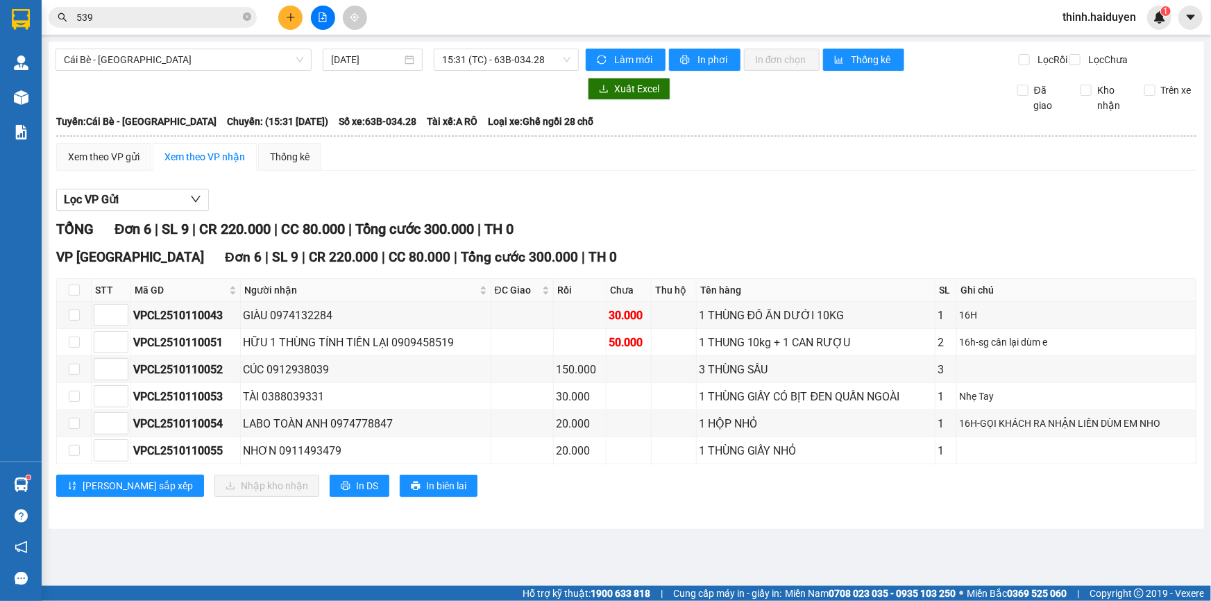
click at [103, 19] on input "539" at bounding box center [158, 17] width 164 height 15
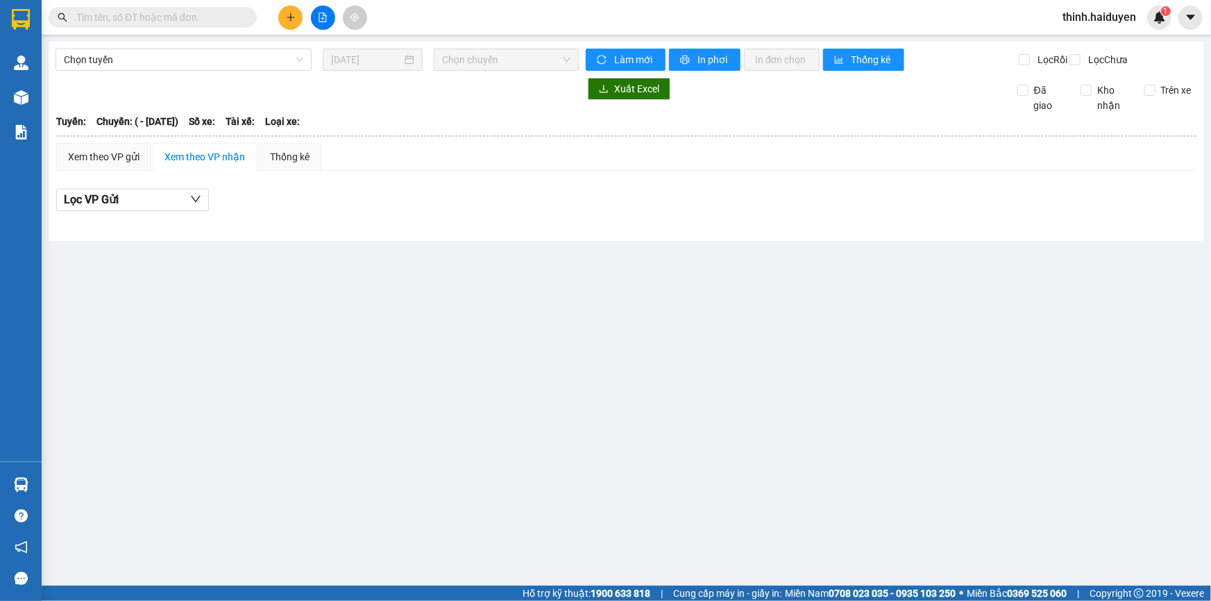
click at [102, 19] on input "text" at bounding box center [158, 17] width 164 height 15
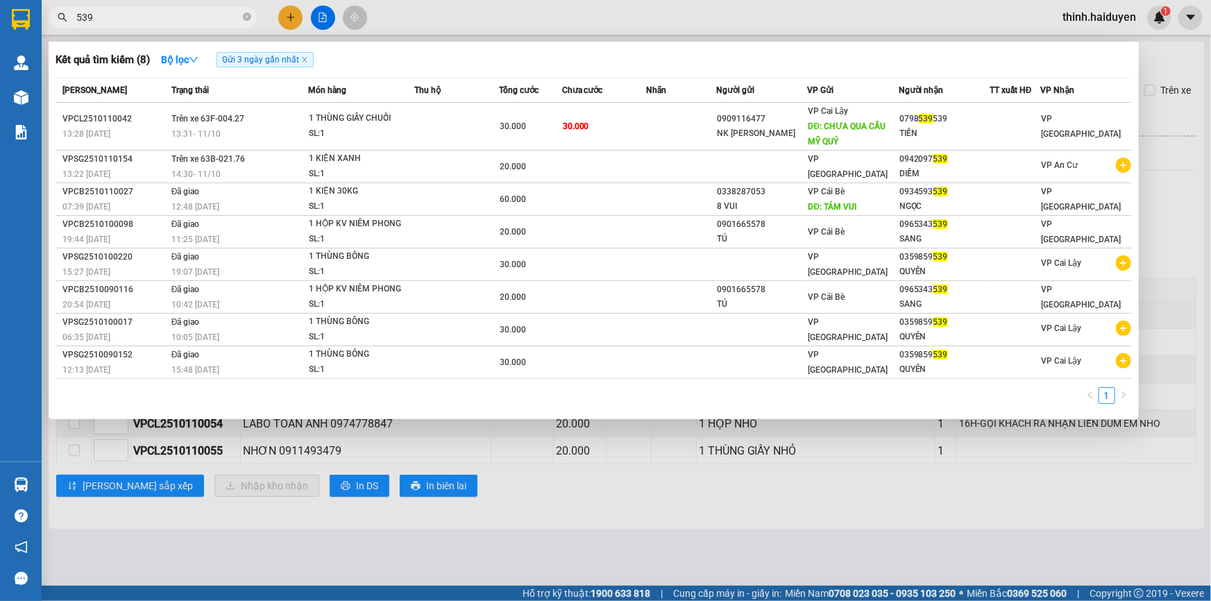
click at [205, 22] on input "539" at bounding box center [158, 17] width 164 height 15
click at [205, 21] on input "539" at bounding box center [158, 17] width 164 height 15
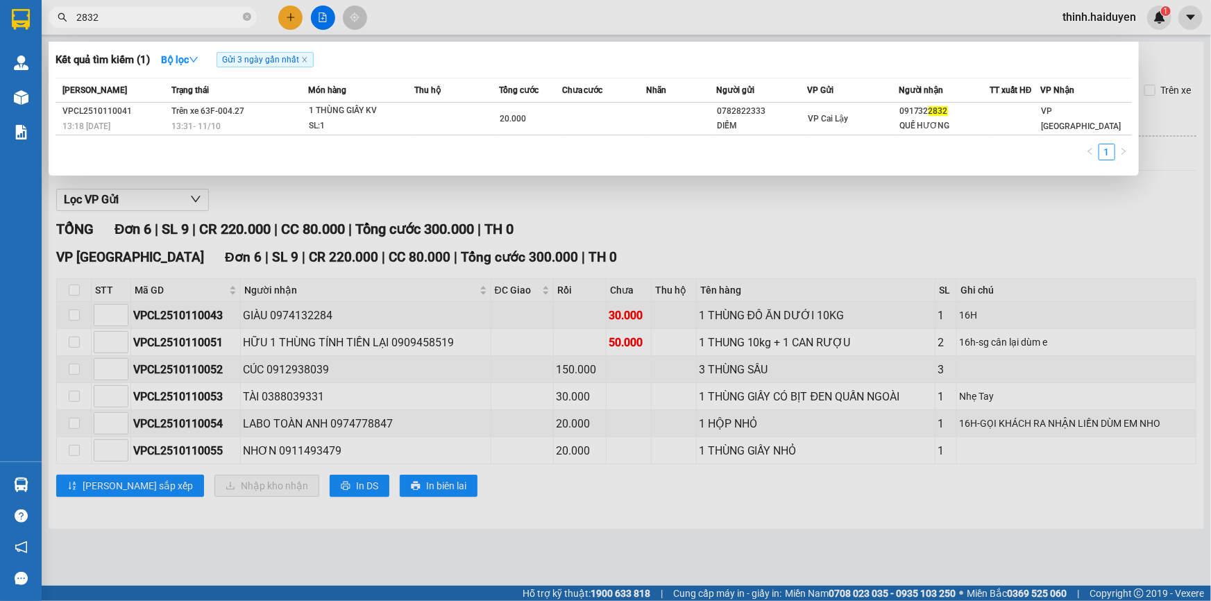
click at [222, 11] on input "2832" at bounding box center [158, 17] width 164 height 15
type input "0936"
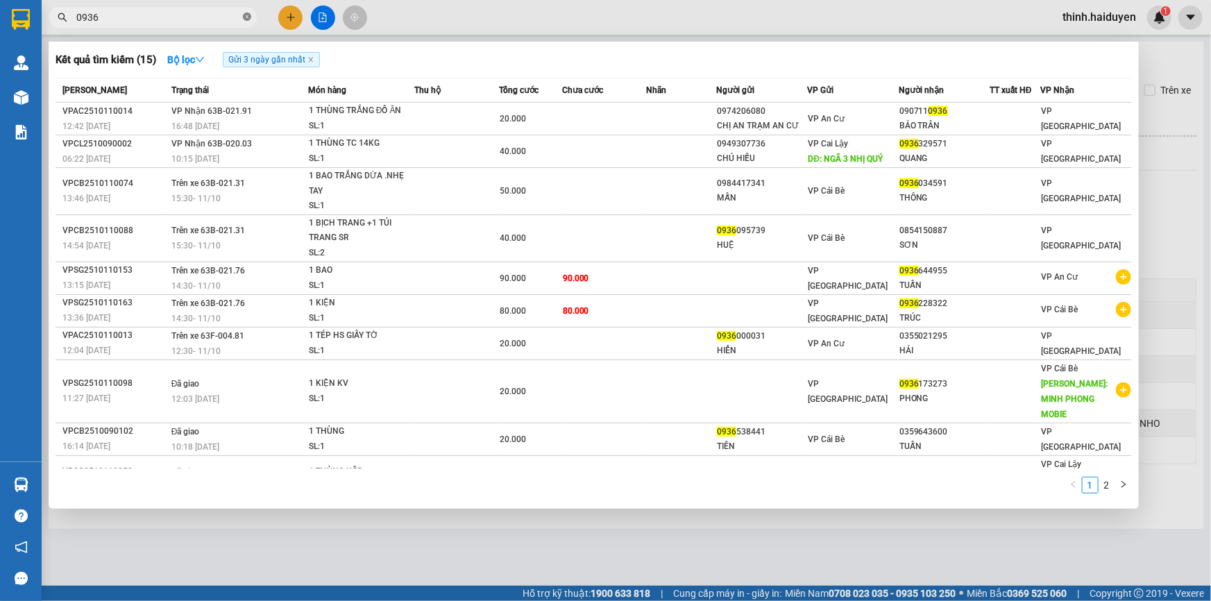
click at [244, 20] on icon "close-circle" at bounding box center [247, 16] width 8 height 8
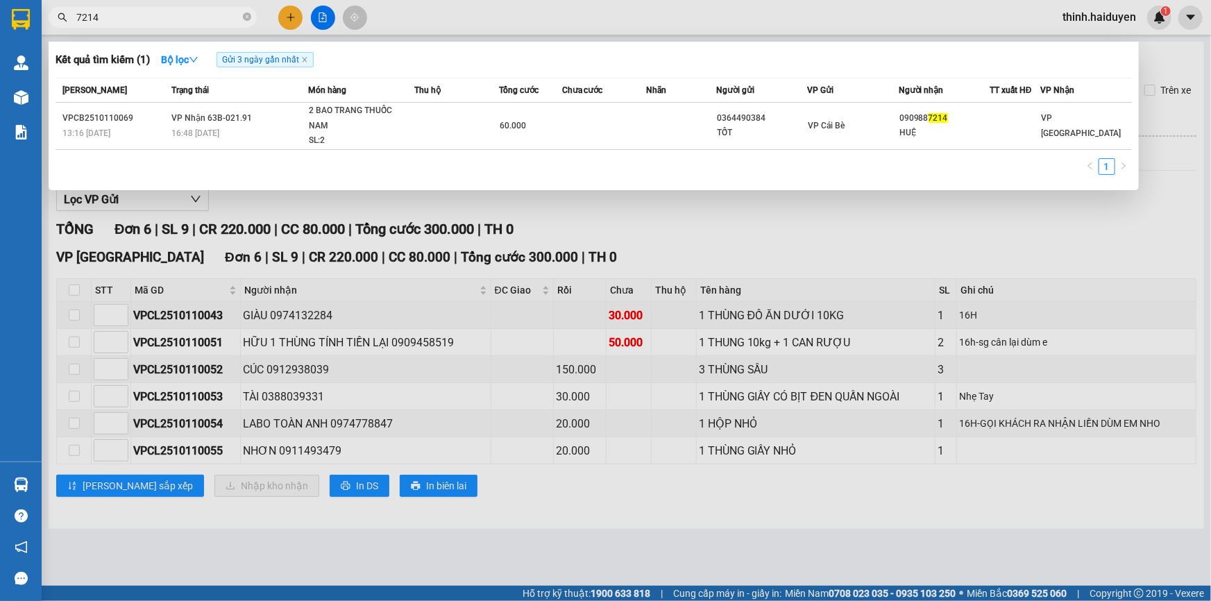
click at [183, 10] on input "7214" at bounding box center [158, 17] width 164 height 15
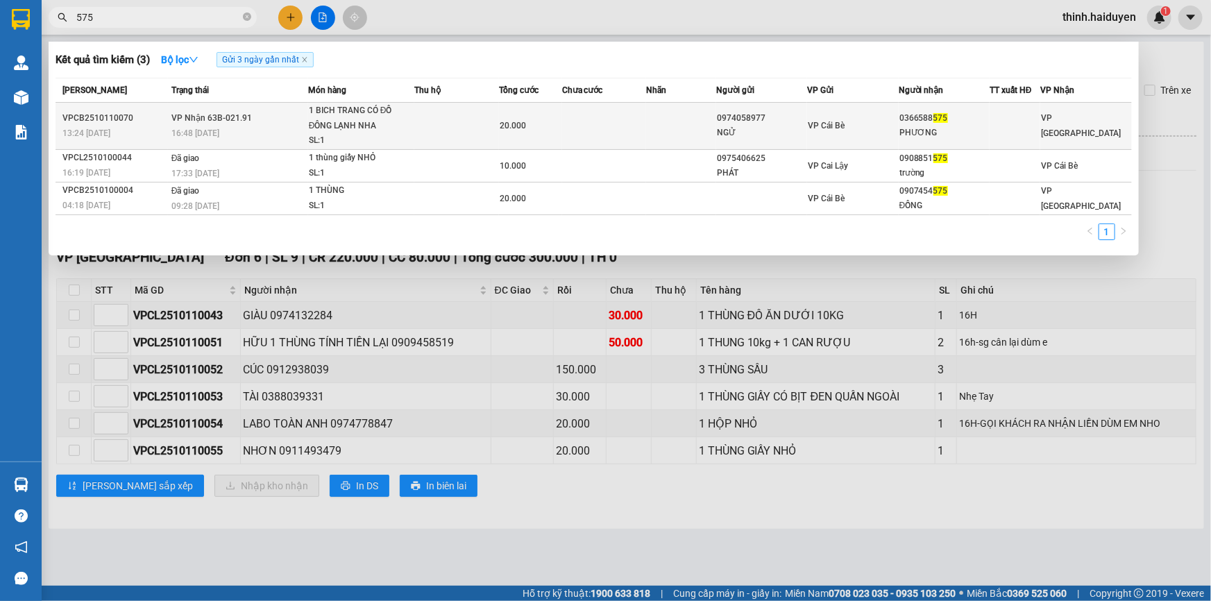
type input "575"
click at [460, 124] on td at bounding box center [456, 126] width 84 height 47
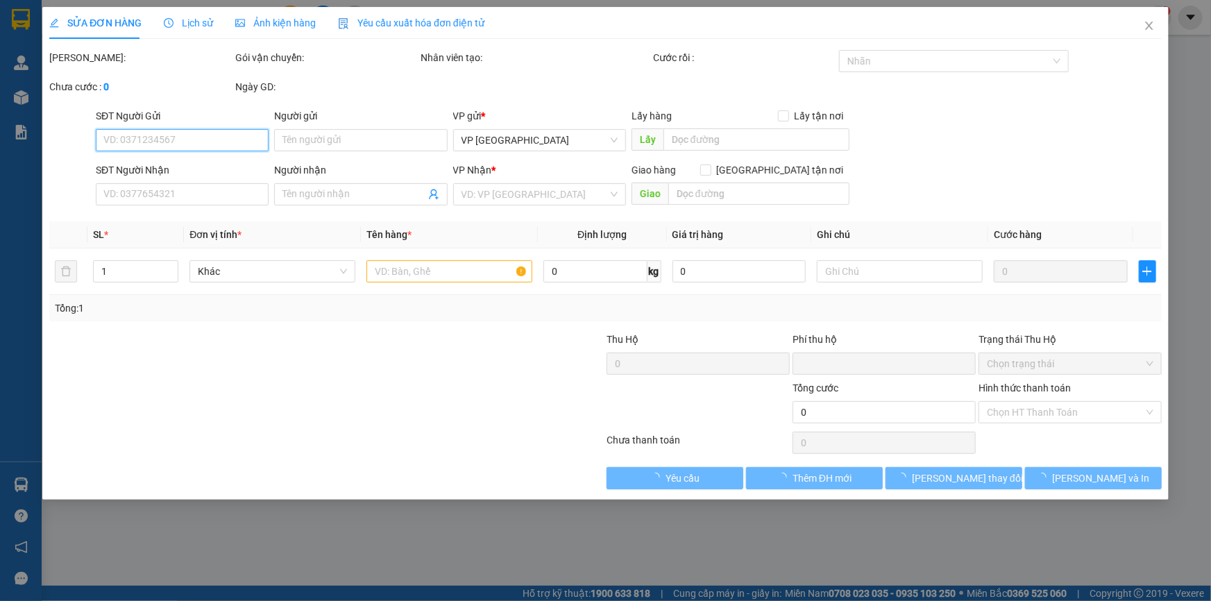
type input "0974058977"
type input "NGỬ"
type input "0366588575"
type input "PHƯƠNG"
type input "0"
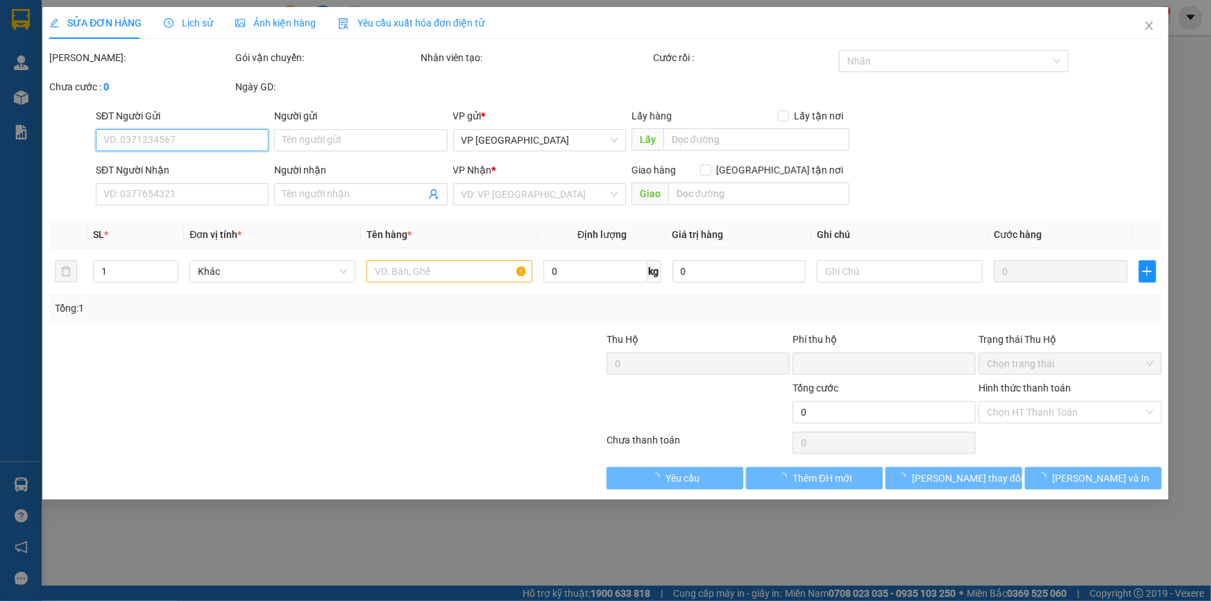
type input "20.000"
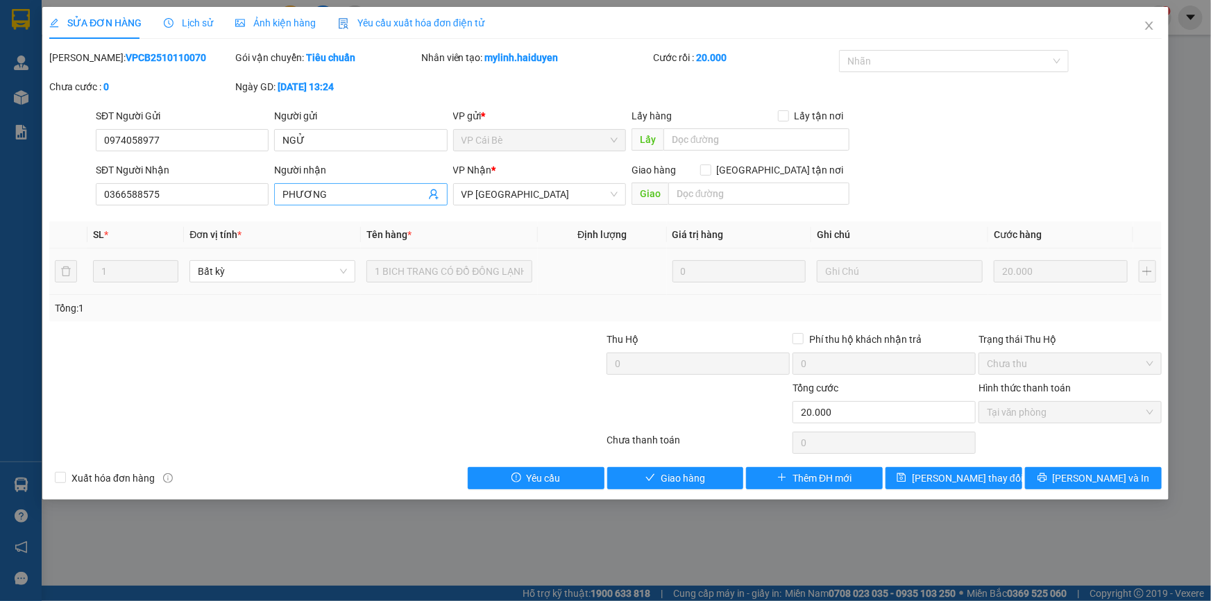
click at [341, 197] on input "PHƯƠNG" at bounding box center [353, 194] width 142 height 15
type input "PHƯƠNG (SAI SỐ)"
click at [947, 482] on span "[PERSON_NAME] thay đổi" at bounding box center [967, 478] width 111 height 15
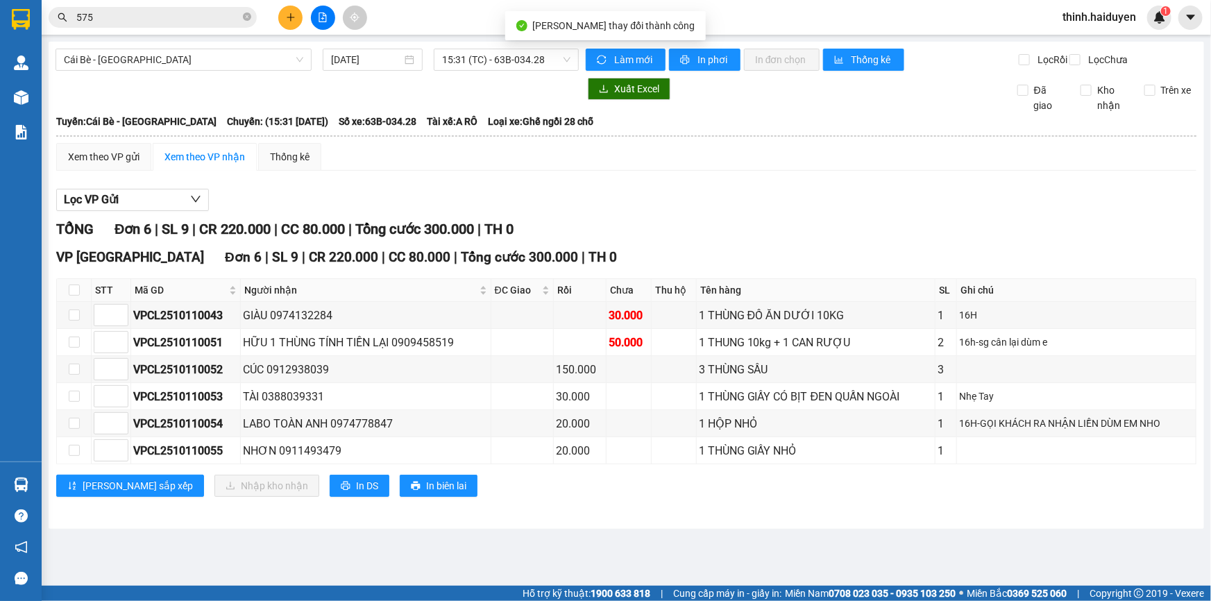
click at [190, 18] on input "575" at bounding box center [158, 17] width 164 height 15
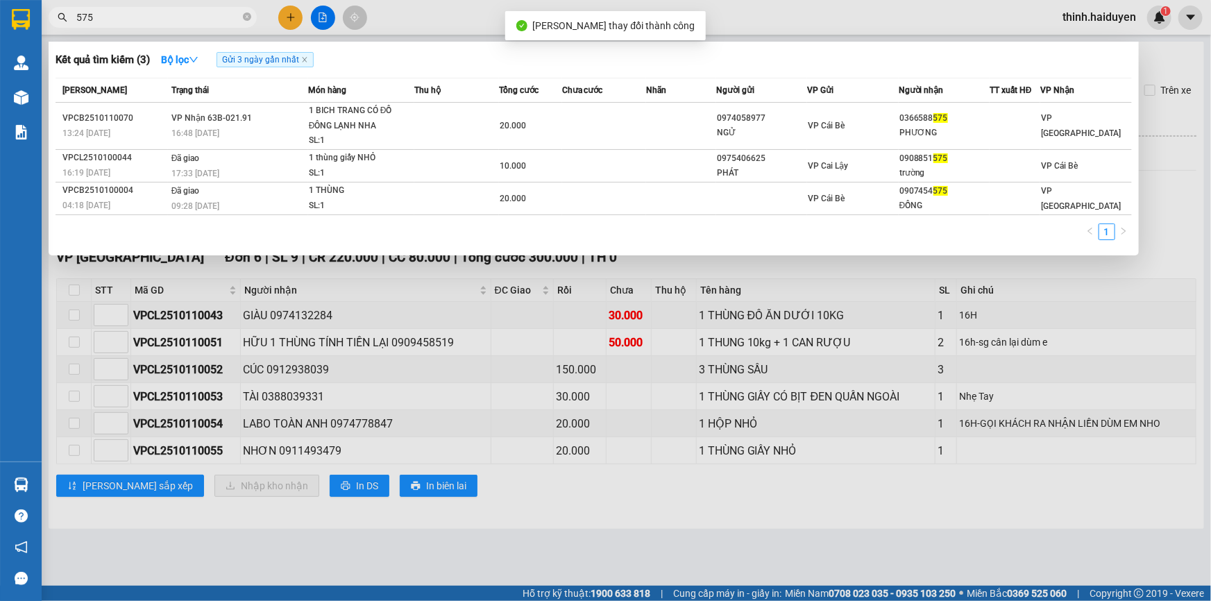
click at [190, 18] on input "575" at bounding box center [158, 17] width 164 height 15
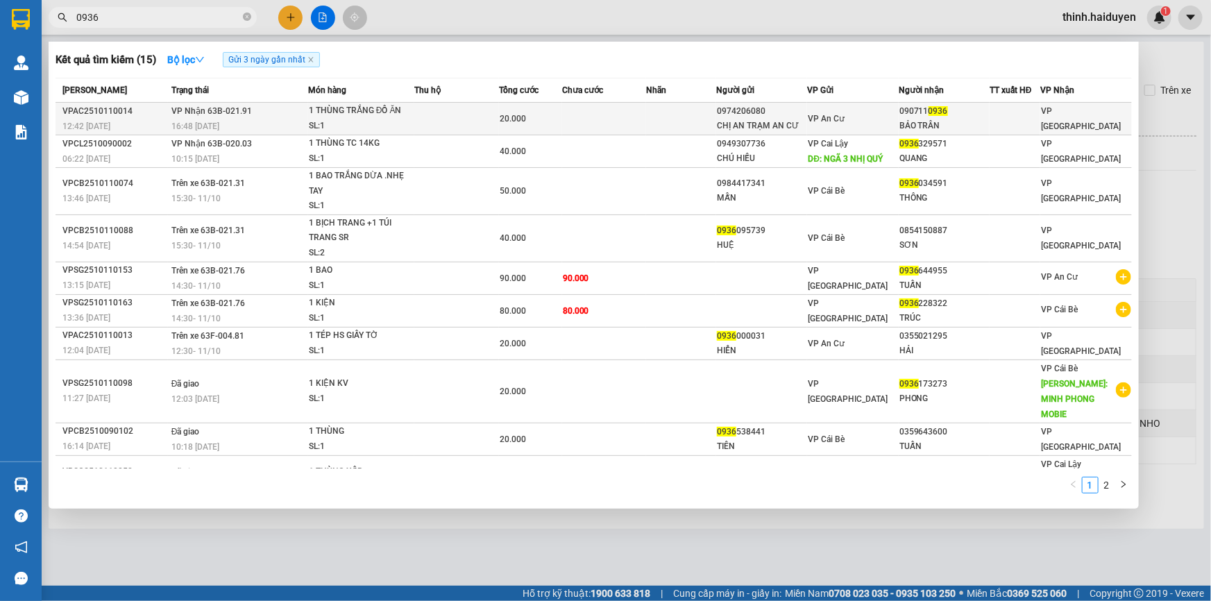
type input "0936"
click at [571, 125] on td at bounding box center [604, 119] width 84 height 33
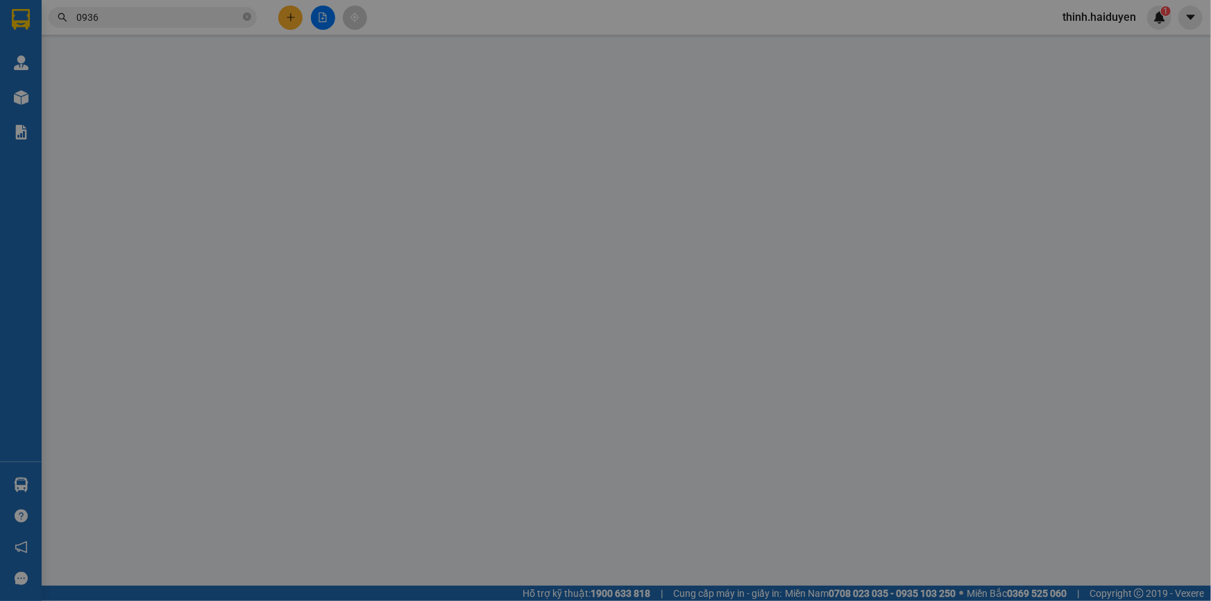
type input "0974206080"
type input "CHỊ AN TRẠM AN CƯ"
type input "0907110936"
type input "BẢO TRÂN"
type input "0"
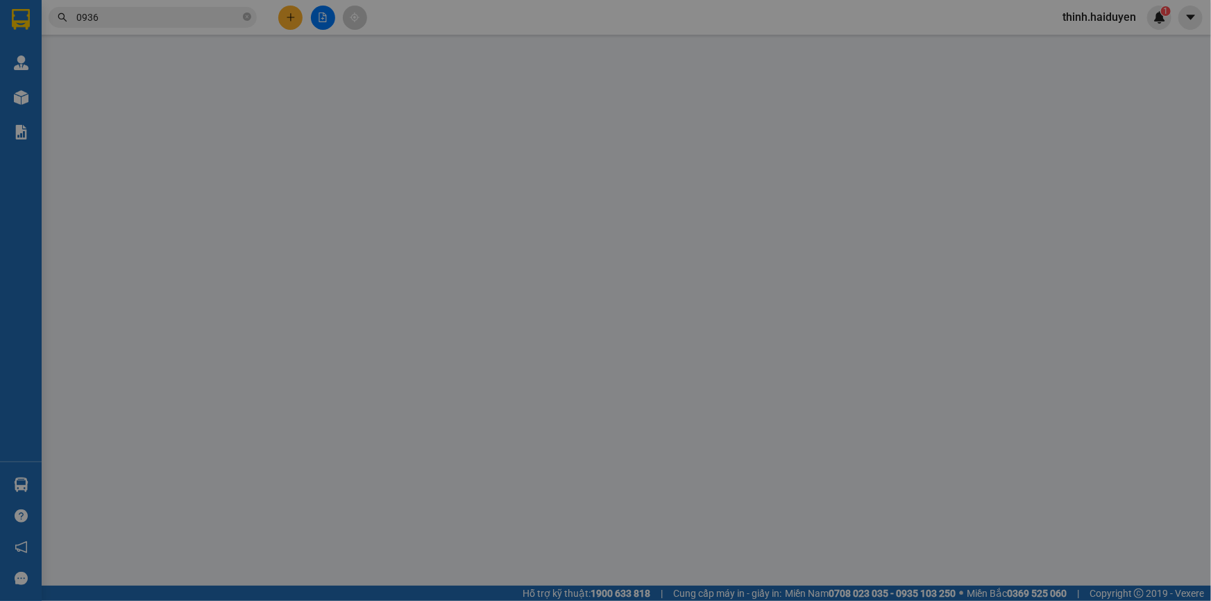
type input "20.000"
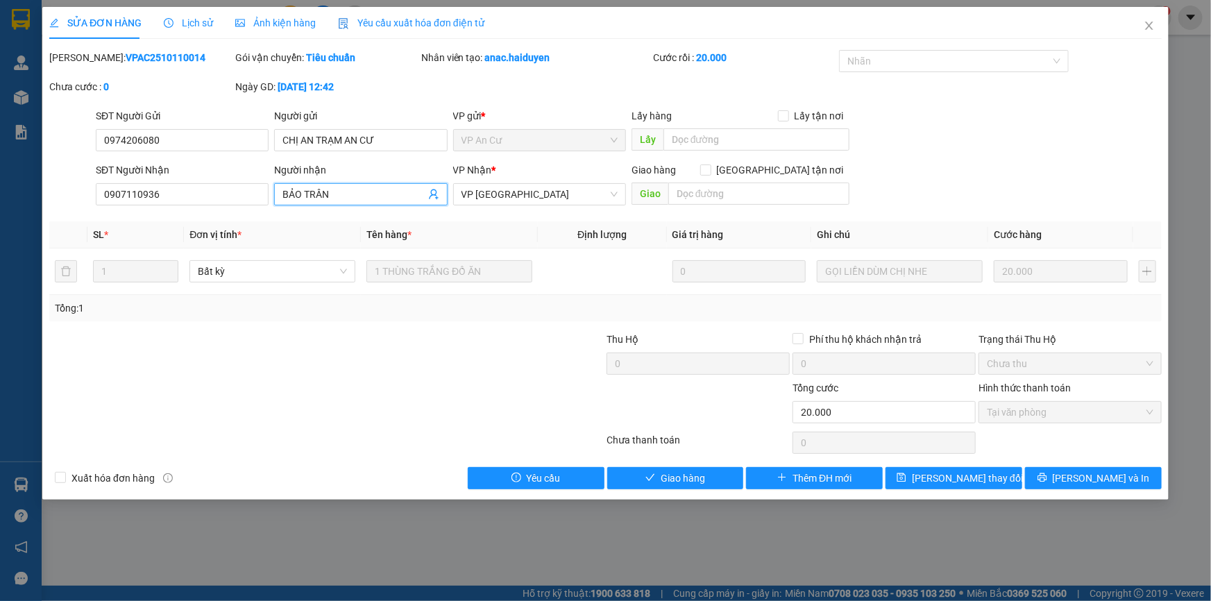
click at [360, 197] on input "BẢO TRÂN" at bounding box center [353, 194] width 142 height 15
type input "BẢO TRÂN (KBM)"
click at [908, 478] on button "[PERSON_NAME] thay đổi" at bounding box center [954, 478] width 137 height 22
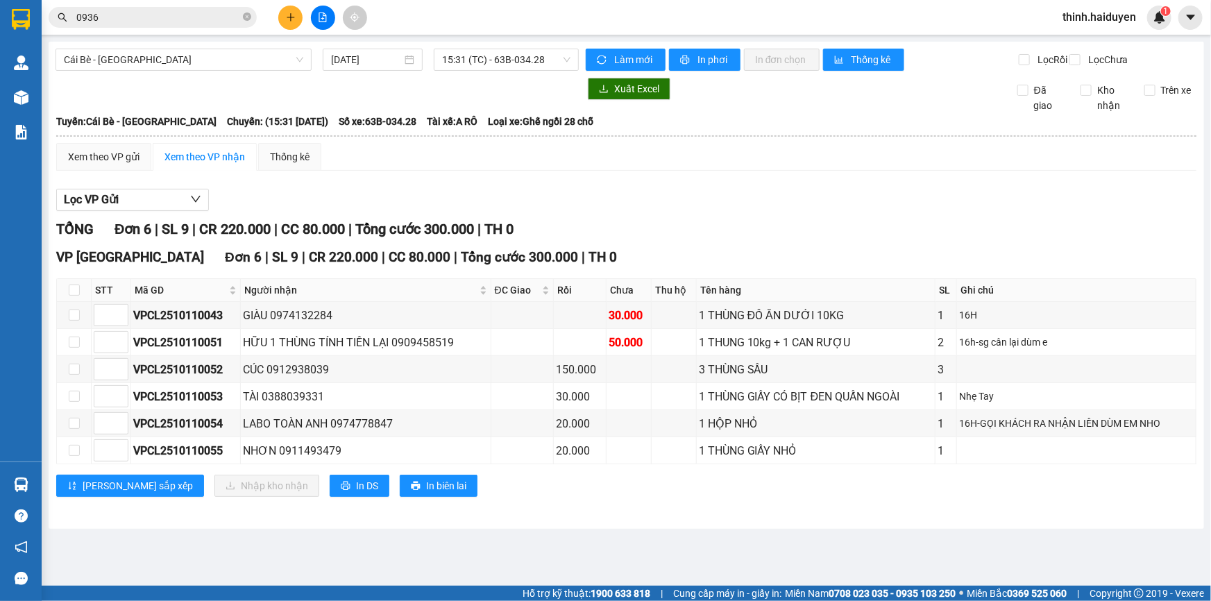
click at [194, 7] on span "0936" at bounding box center [153, 17] width 208 height 21
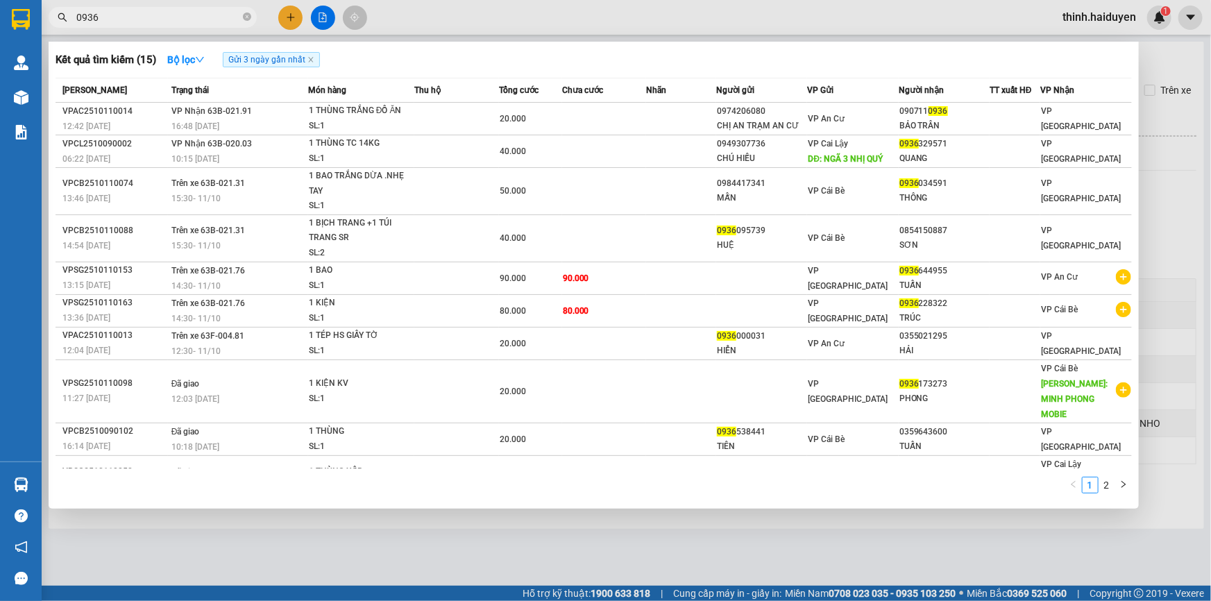
click at [196, 17] on input "0936" at bounding box center [158, 17] width 164 height 15
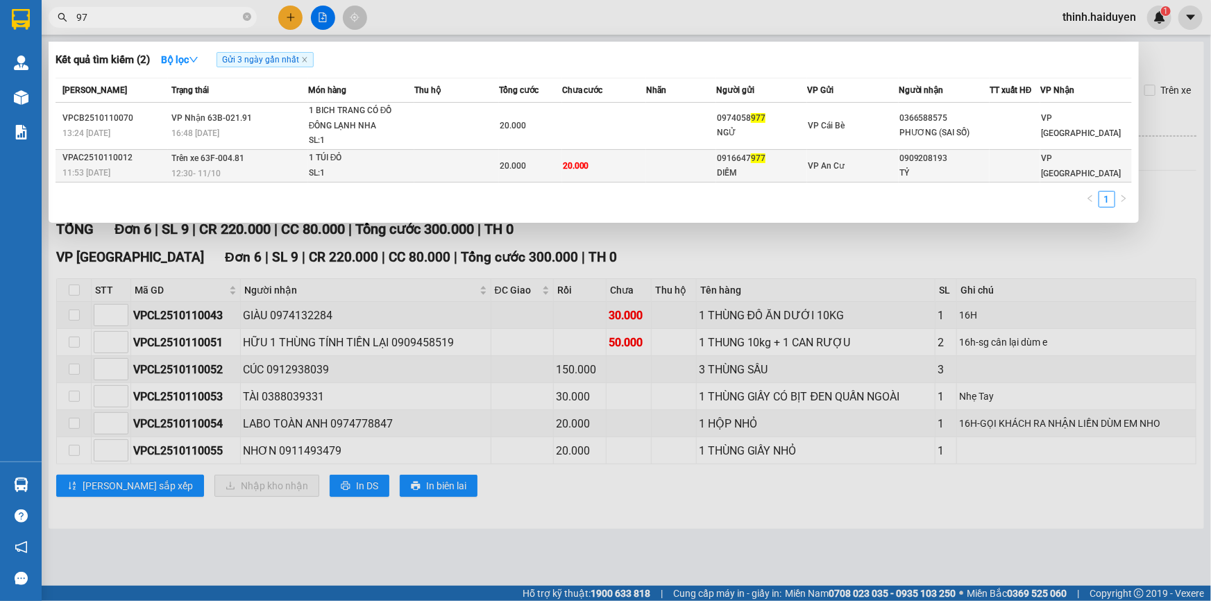
type input "9"
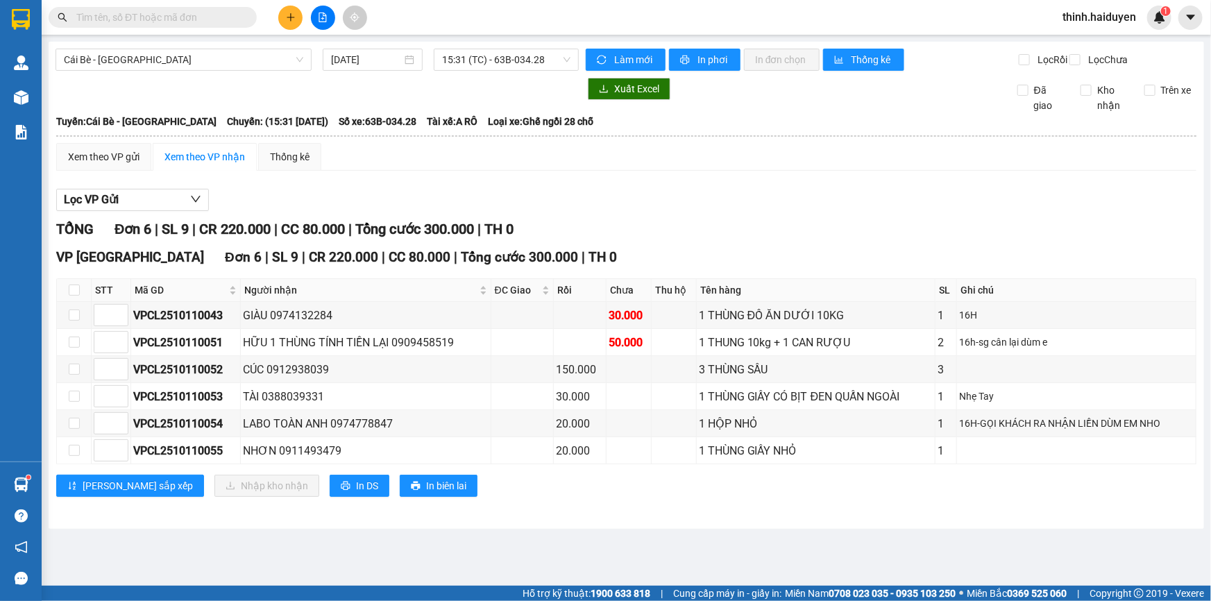
click at [192, 20] on input "text" at bounding box center [158, 17] width 164 height 15
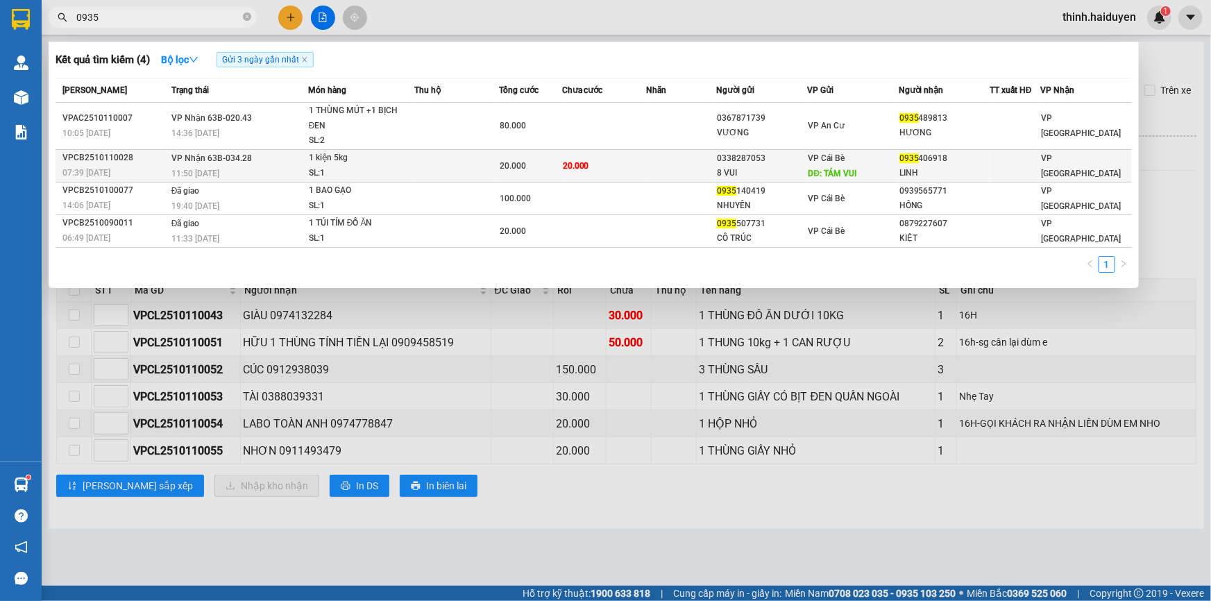
type input "0935"
click at [335, 180] on div "SL: 1" at bounding box center [361, 173] width 104 height 15
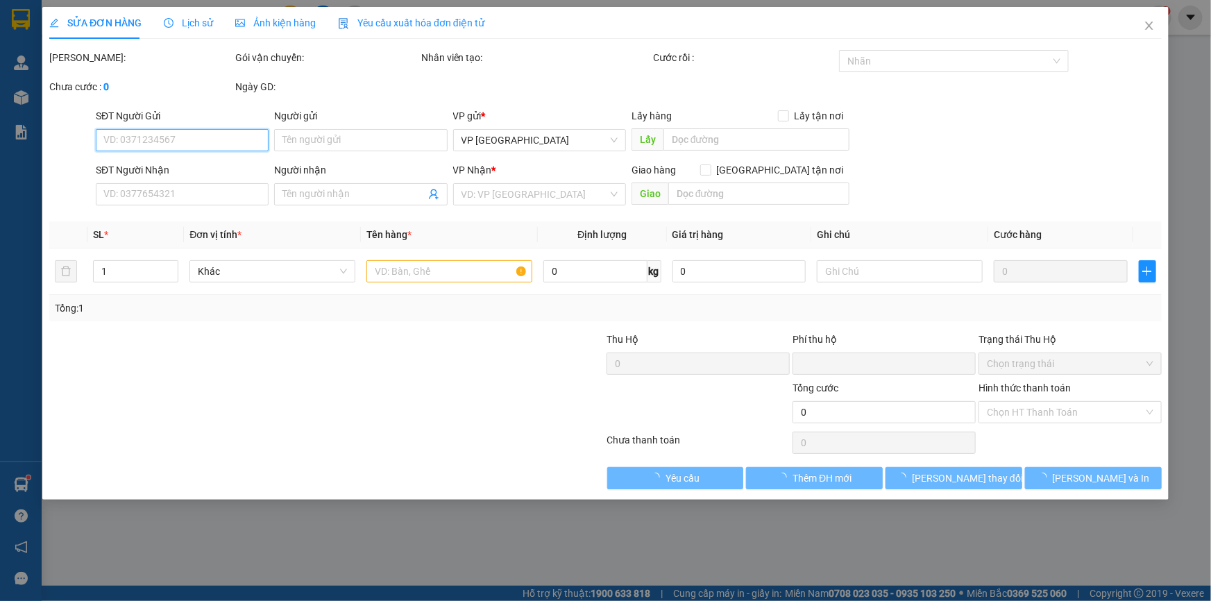
type input "0338287053"
type input "8 VUI"
type input "TÁM VUI"
type input "0935406918"
type input "LINH"
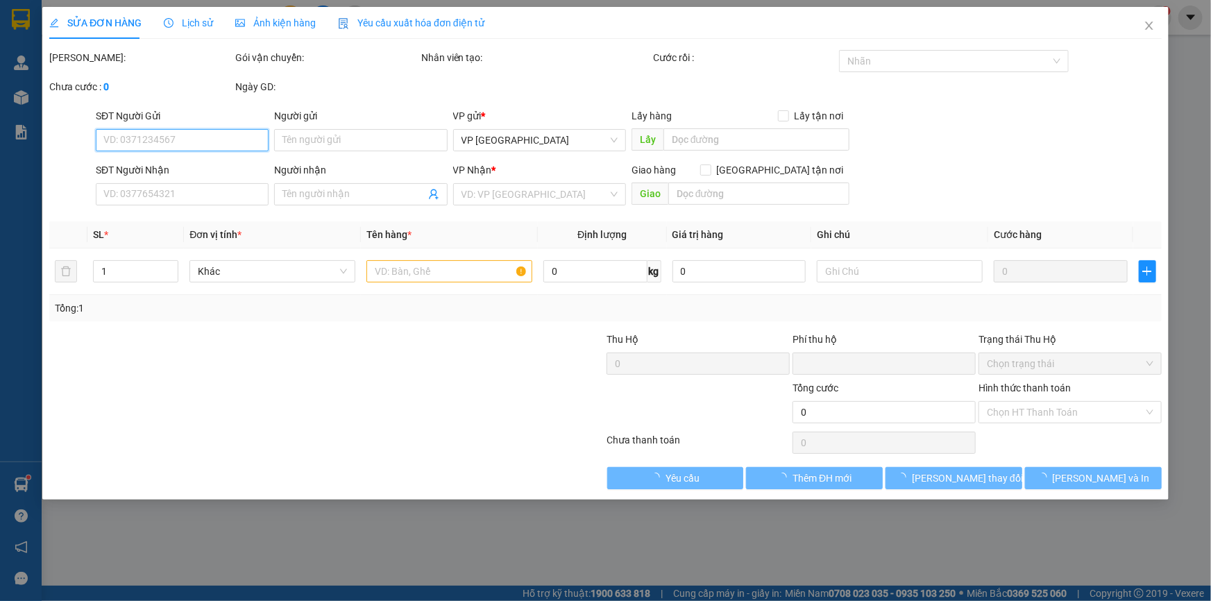
type input "0"
type input "20.000"
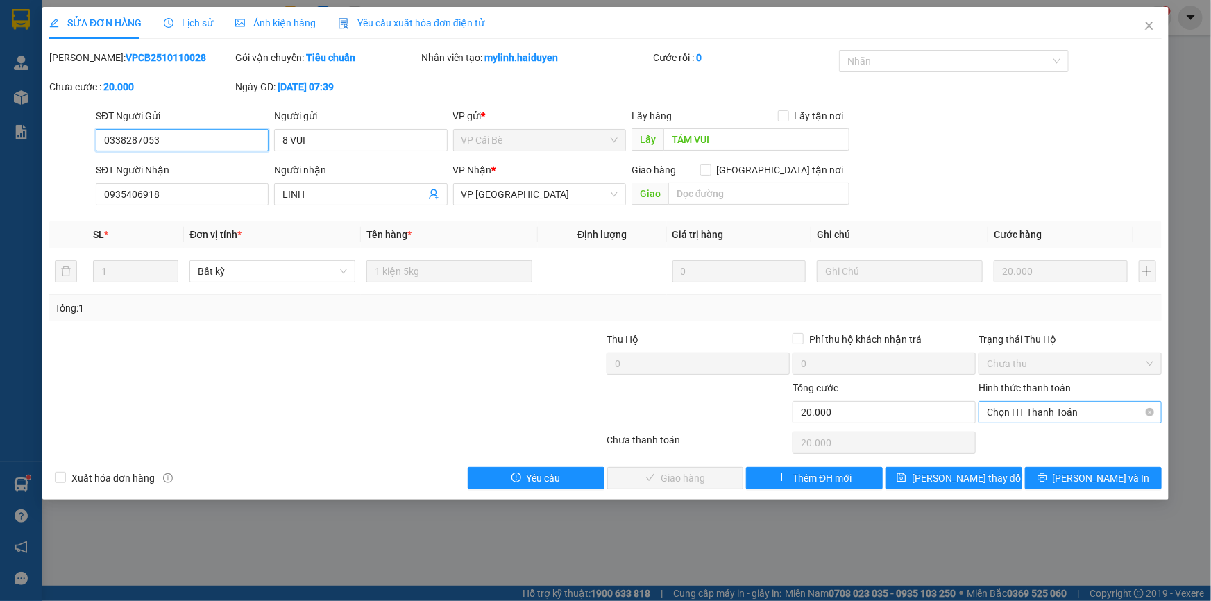
click at [1081, 415] on span "Chọn HT Thanh Toán" at bounding box center [1070, 412] width 167 height 21
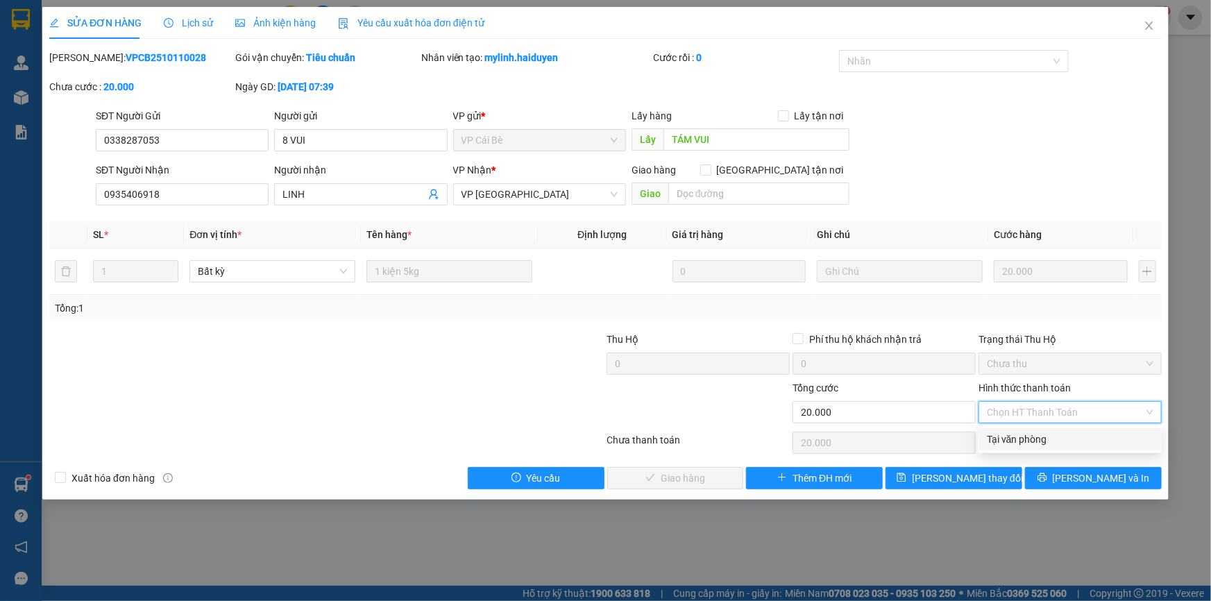
click at [1062, 444] on div "Tại văn phòng" at bounding box center [1070, 439] width 167 height 15
type input "0"
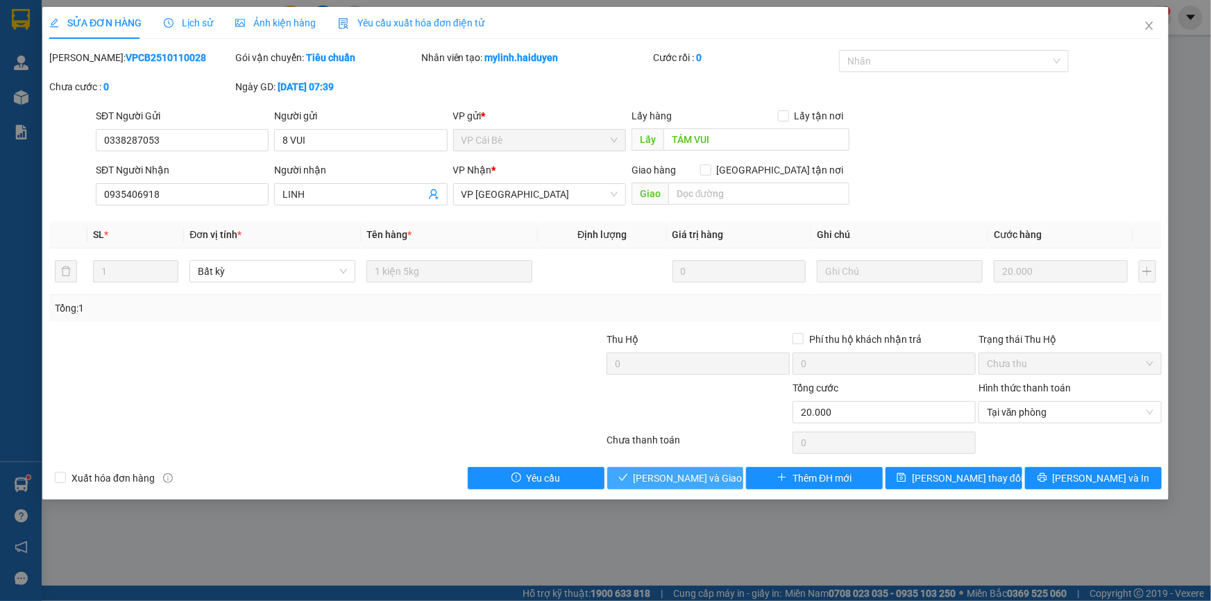
click at [680, 471] on span "[PERSON_NAME] và Giao hàng" at bounding box center [700, 478] width 133 height 15
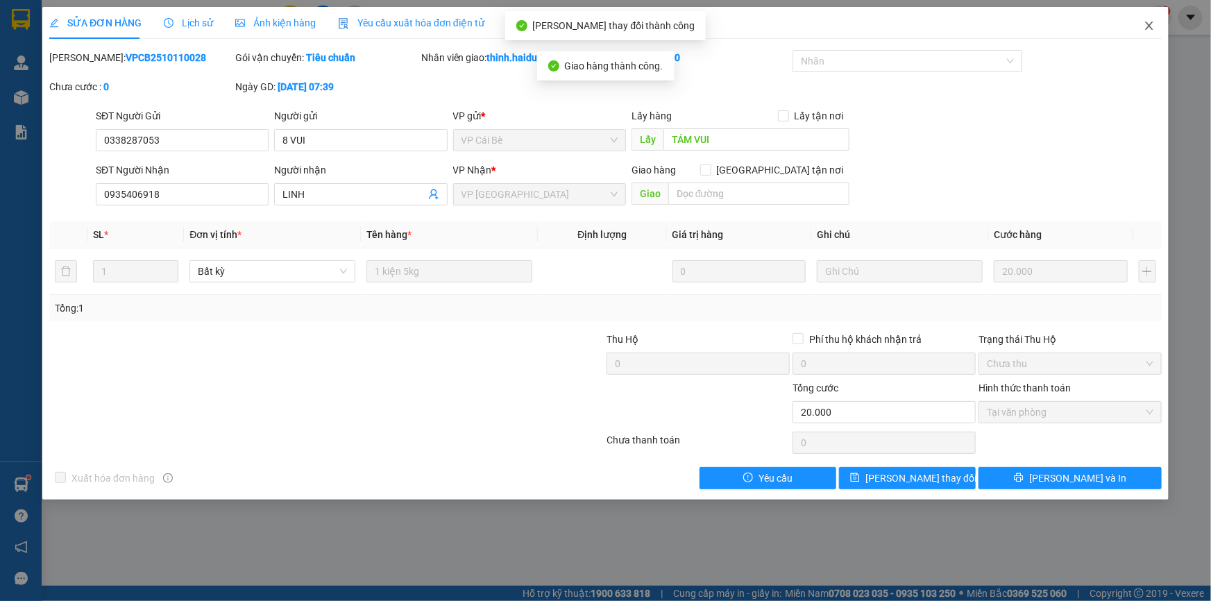
click at [1145, 30] on icon "close" at bounding box center [1149, 25] width 11 height 11
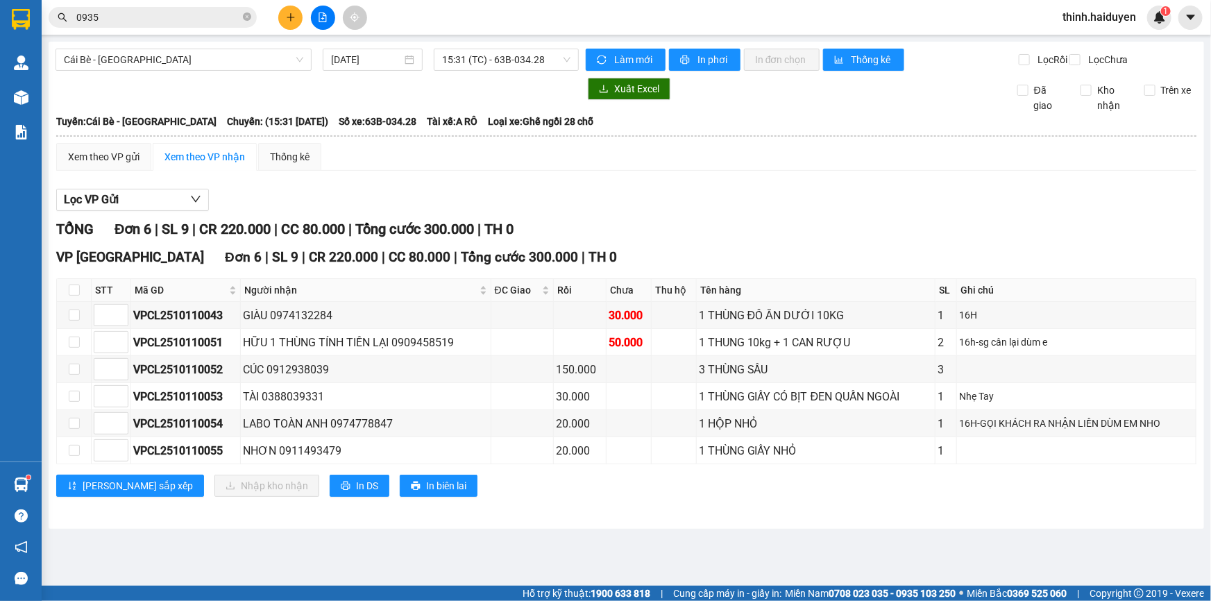
click at [200, 26] on span "0935" at bounding box center [153, 17] width 208 height 21
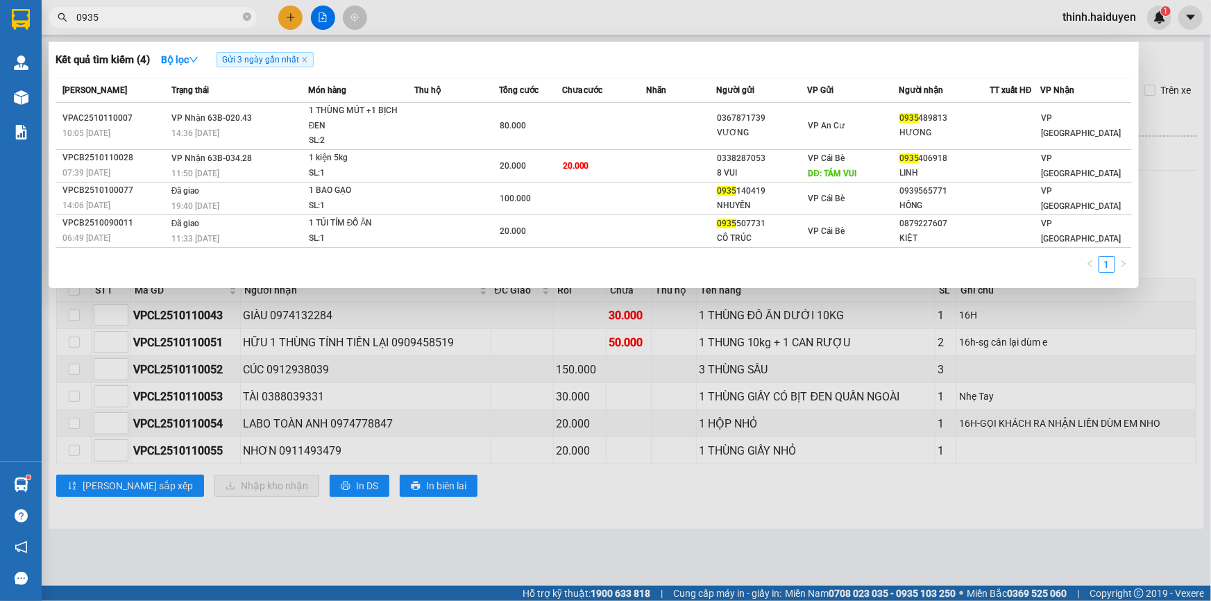
click at [200, 16] on input "0935" at bounding box center [158, 17] width 164 height 15
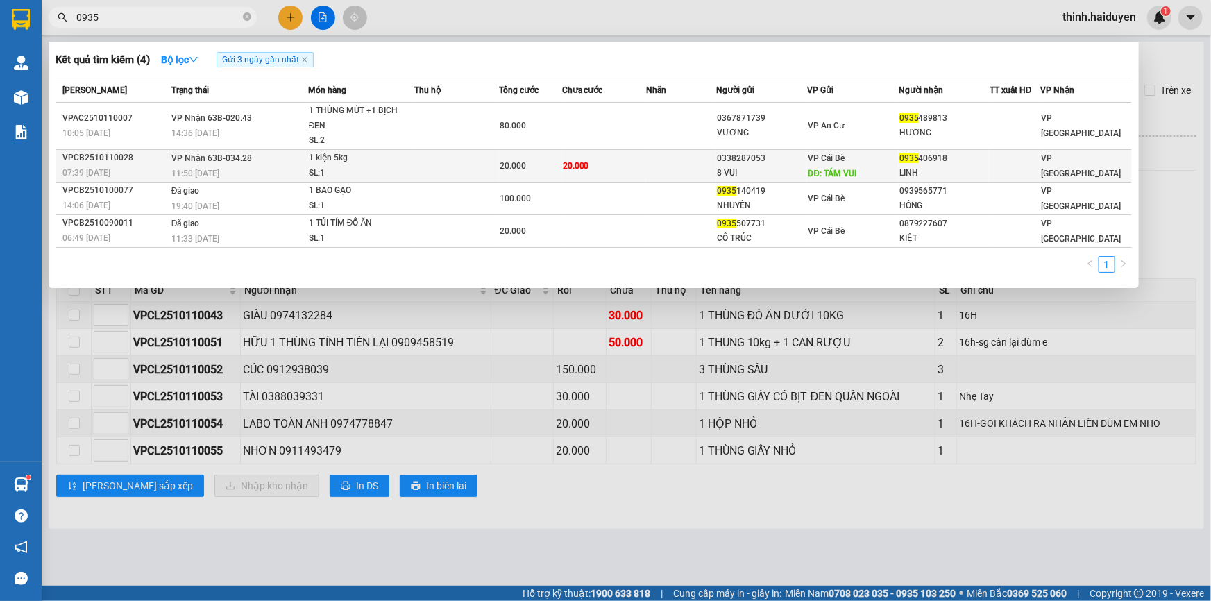
click at [548, 178] on td "20.000" at bounding box center [530, 165] width 63 height 33
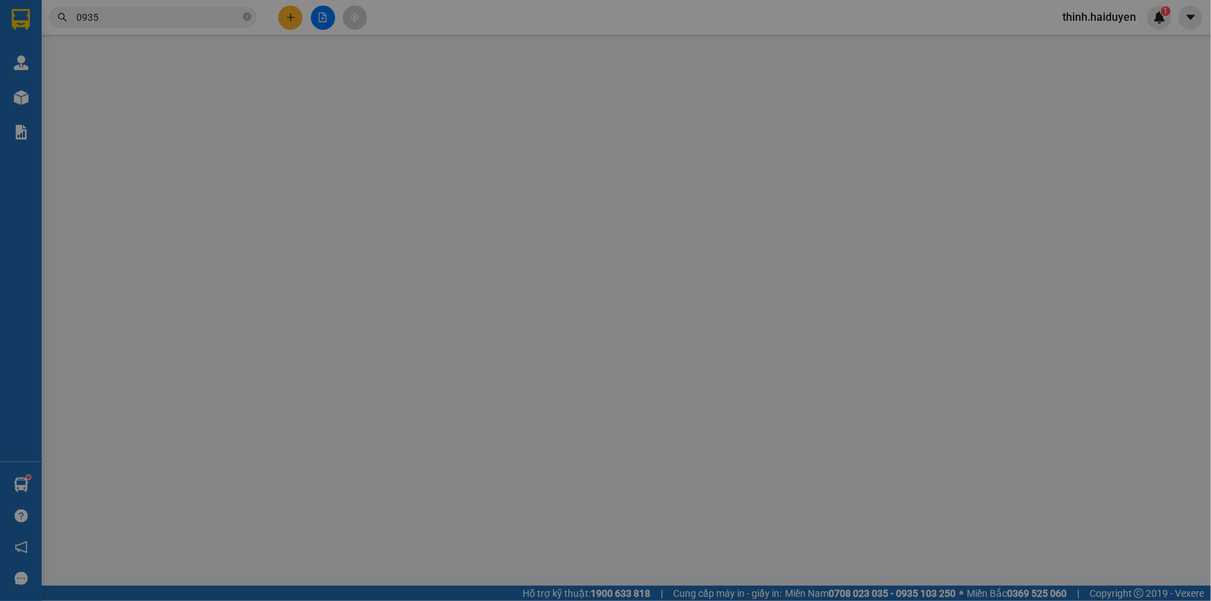
type input "0338287053"
type input "8 VUI"
type input "TÁM VUI"
type input "0935406918"
type input "LINH"
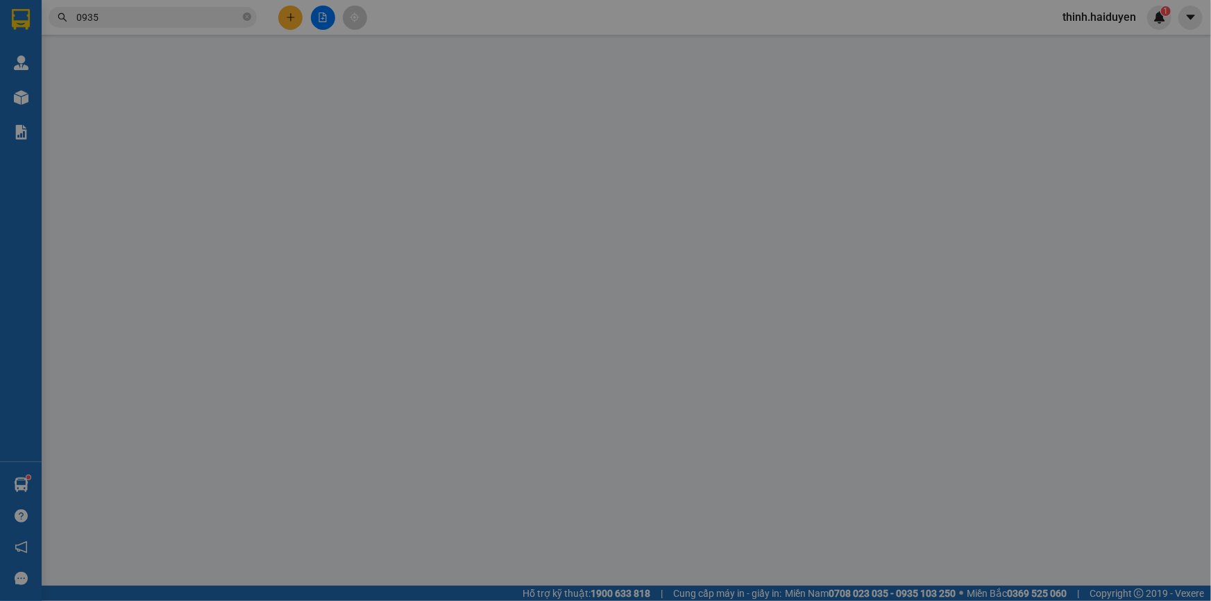
type input "0"
type input "20.000"
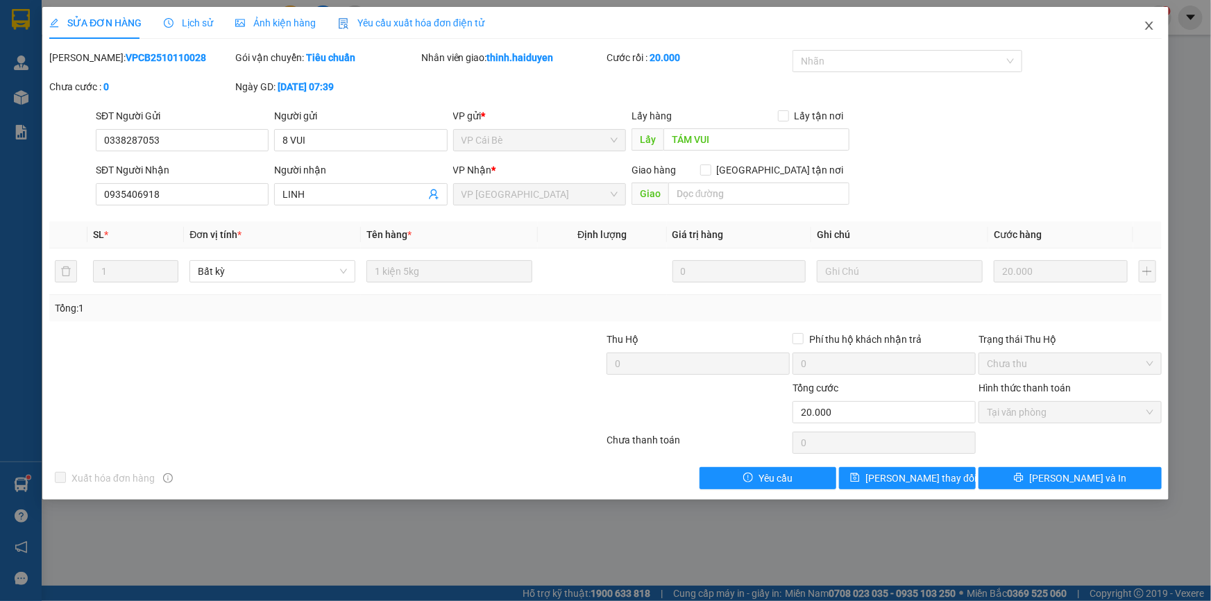
click at [1145, 28] on icon "close" at bounding box center [1149, 25] width 11 height 11
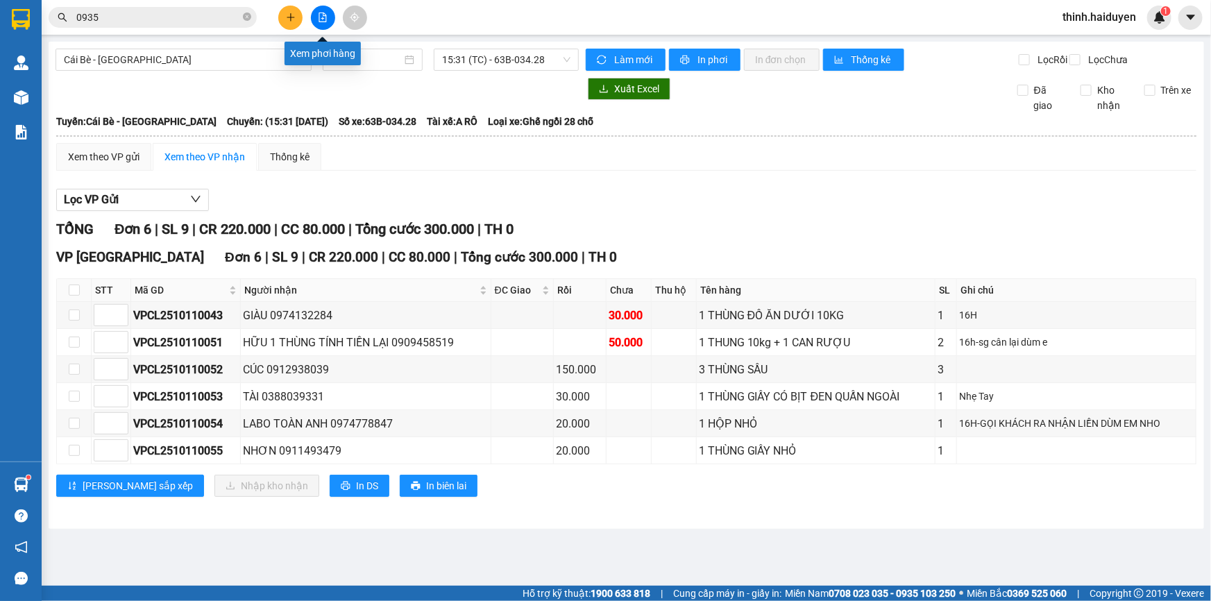
click at [280, 15] on button at bounding box center [290, 18] width 24 height 24
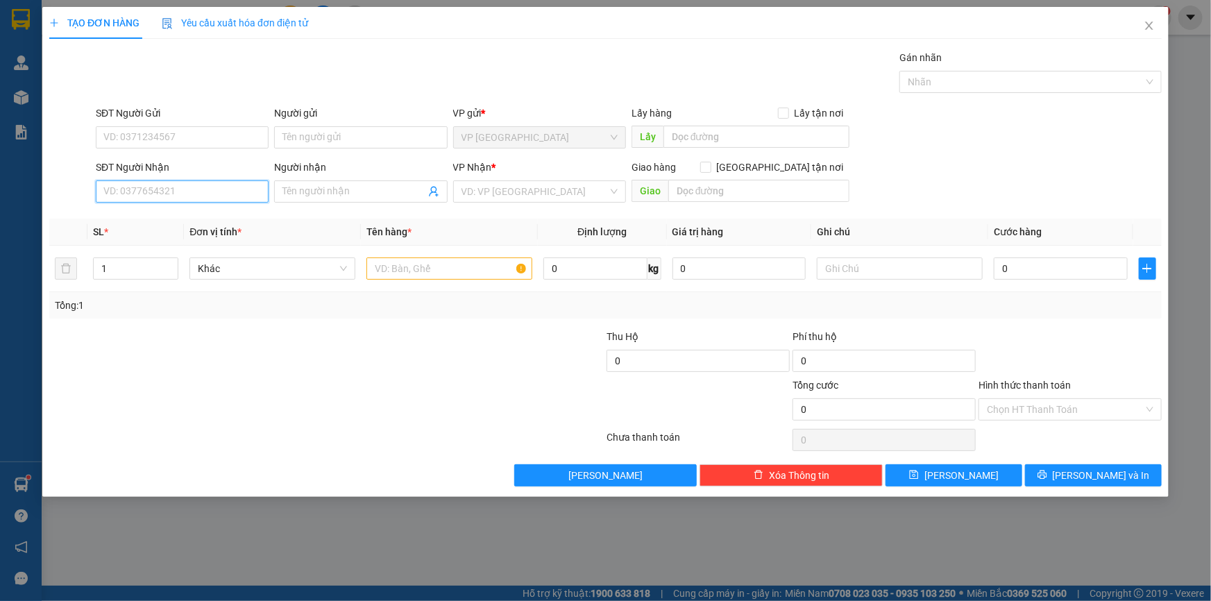
click at [191, 191] on input "SĐT Người Nhận" at bounding box center [182, 191] width 173 height 22
click at [177, 218] on div "0365607582 - NGỌC" at bounding box center [182, 219] width 156 height 15
type input "0365607582"
type input "NGỌC"
type input "CX [PERSON_NAME]"
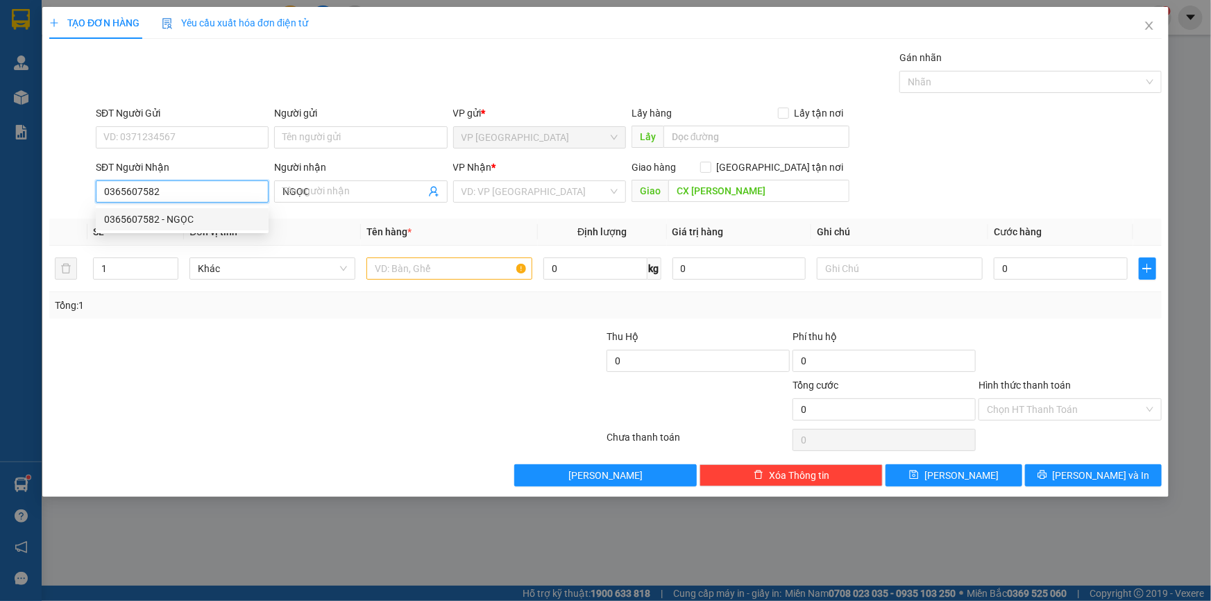
type input "60.000"
type input "0365607582"
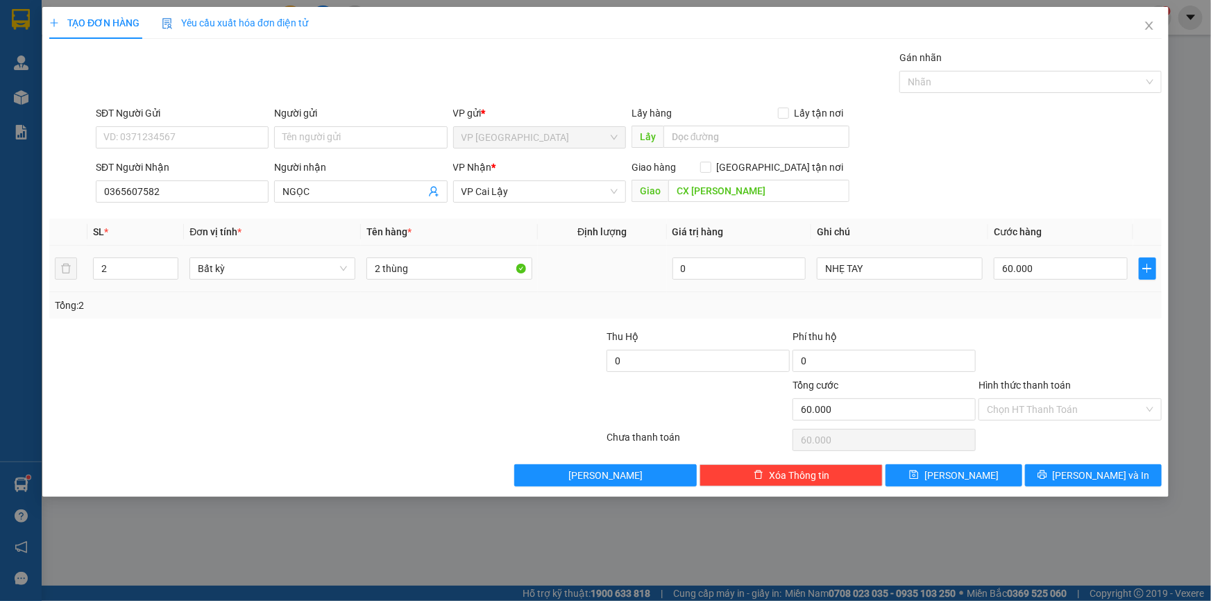
drag, startPoint x: 375, startPoint y: 254, endPoint x: 331, endPoint y: 253, distance: 44.4
click at [335, 253] on tr "2 Bất kỳ 2 thùng 0 NHẸ TAY 60.000" at bounding box center [605, 269] width 1113 height 47
click at [143, 267] on input "2" at bounding box center [136, 268] width 84 height 21
type input "1"
drag, startPoint x: 439, startPoint y: 251, endPoint x: 439, endPoint y: 273, distance: 22.2
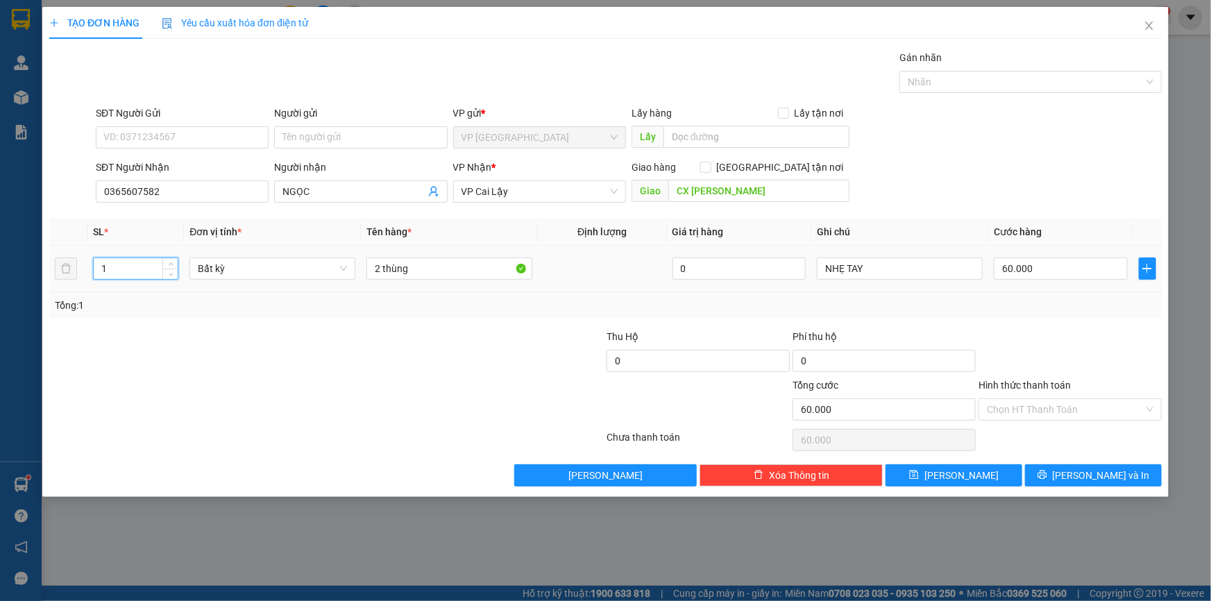
click at [439, 251] on td "2 thùng" at bounding box center [449, 269] width 177 height 47
type input "0"
click at [439, 273] on input "2 thùng" at bounding box center [449, 269] width 166 height 22
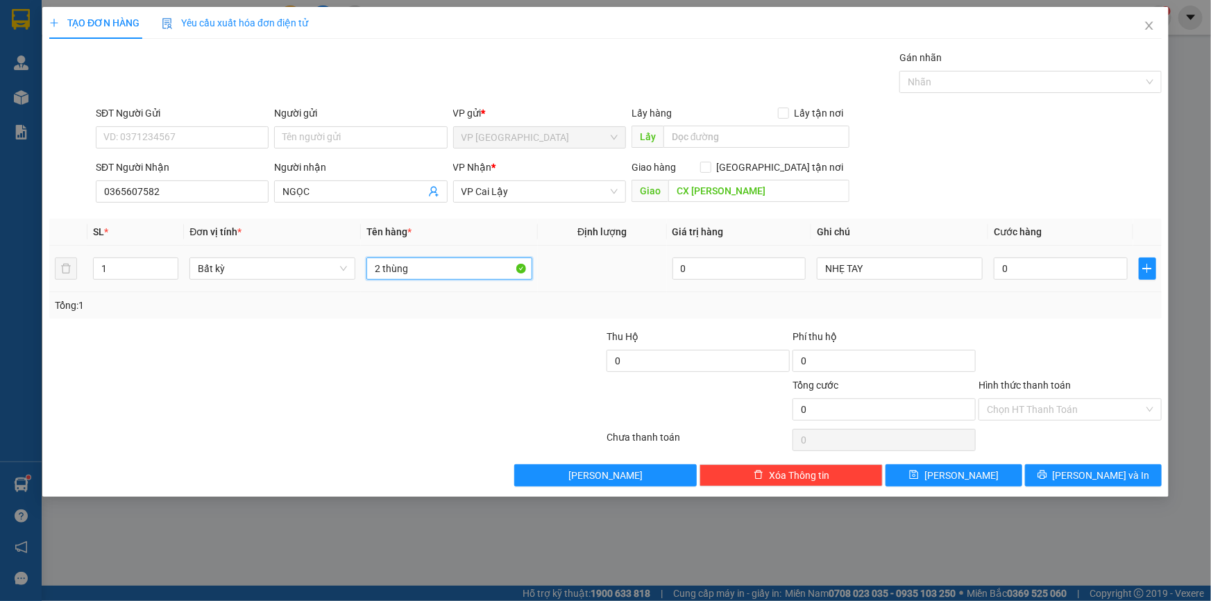
click at [439, 273] on input "2 thùng" at bounding box center [449, 269] width 166 height 22
type input "1 THÙNG"
click at [1034, 274] on input "0" at bounding box center [1061, 269] width 134 height 22
type input "4"
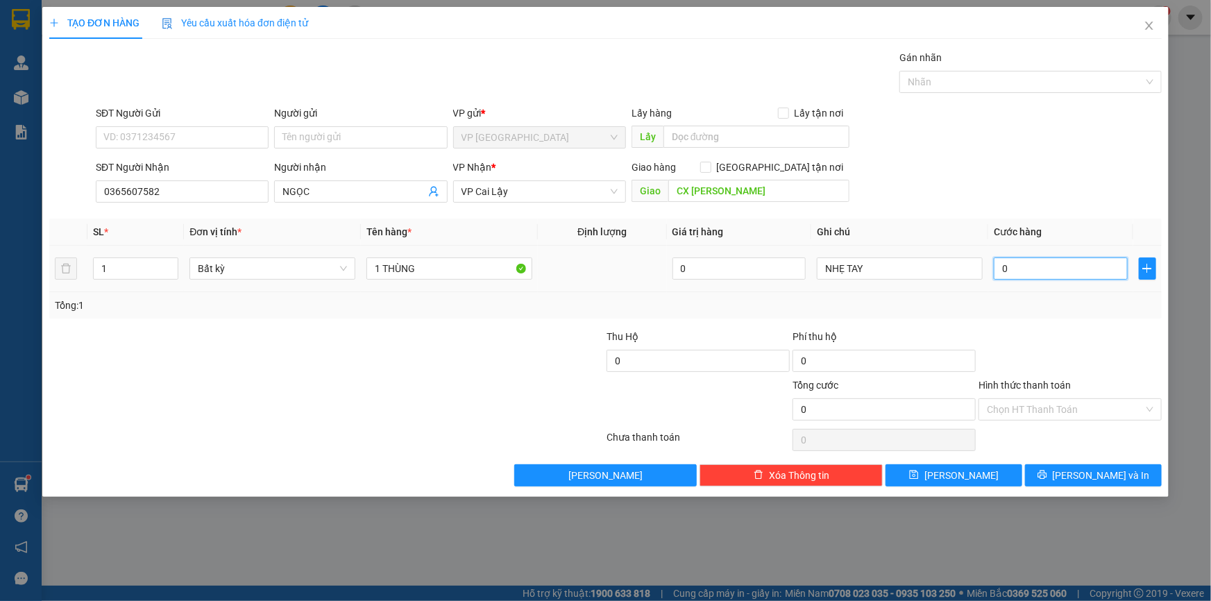
type input "4"
type input "40"
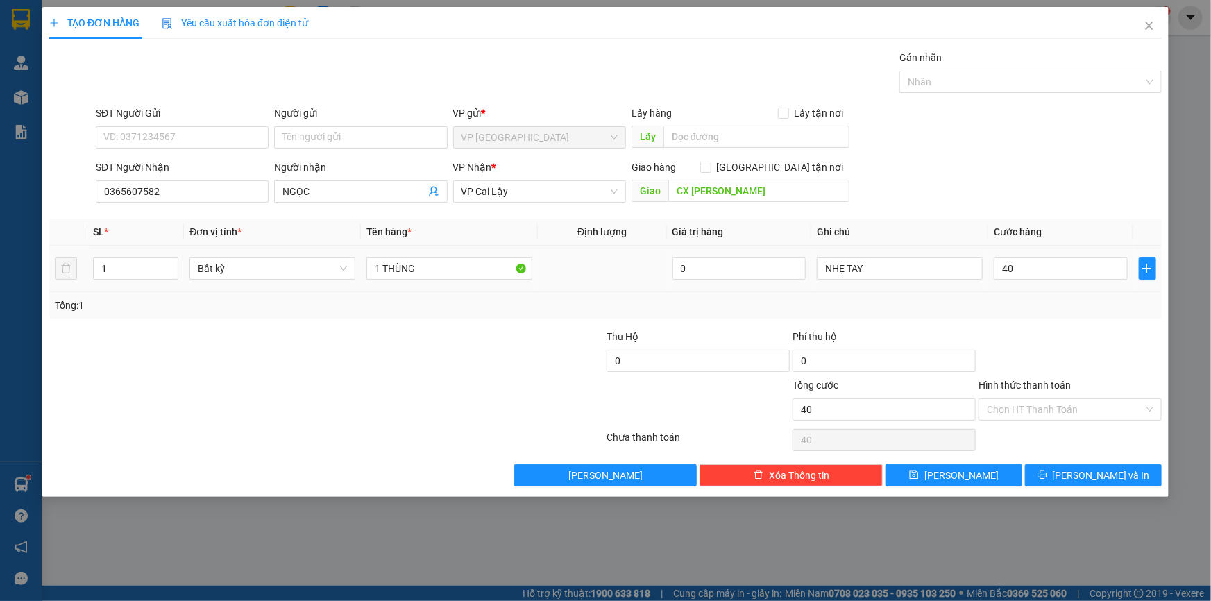
type input "40.000"
click at [1056, 319] on div "Transit Pickup Surcharge Ids Transit Deliver Surcharge Ids Transit Deliver Surc…" at bounding box center [605, 268] width 1113 height 437
click at [1059, 467] on button "[PERSON_NAME] và In" at bounding box center [1093, 475] width 137 height 22
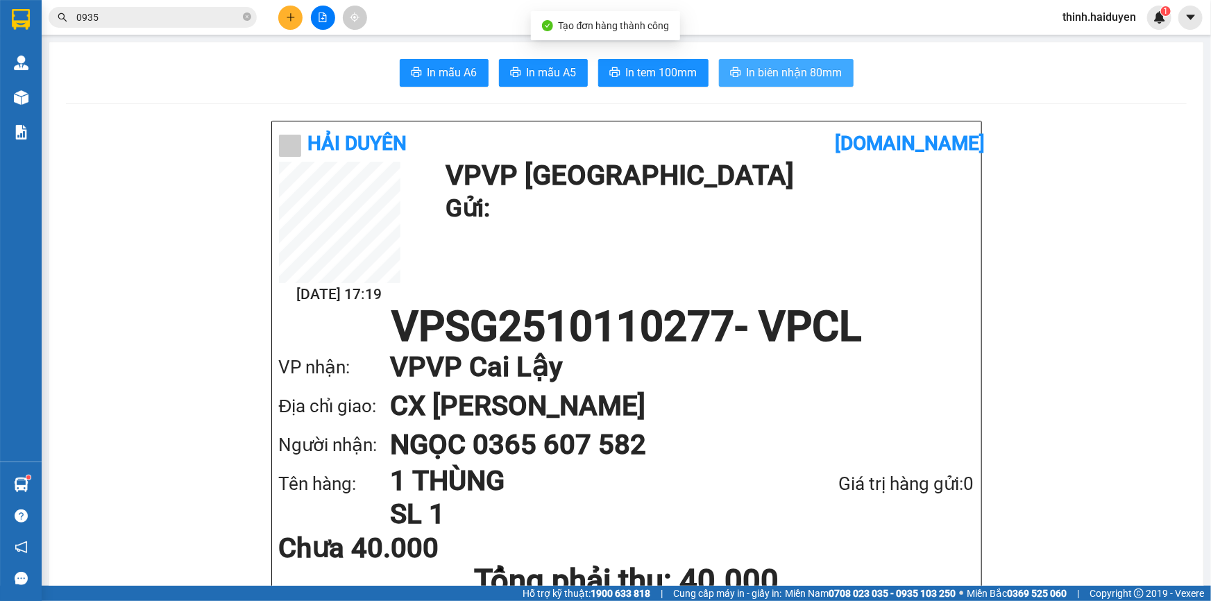
click at [747, 81] on span "In biên nhận 80mm" at bounding box center [795, 72] width 96 height 17
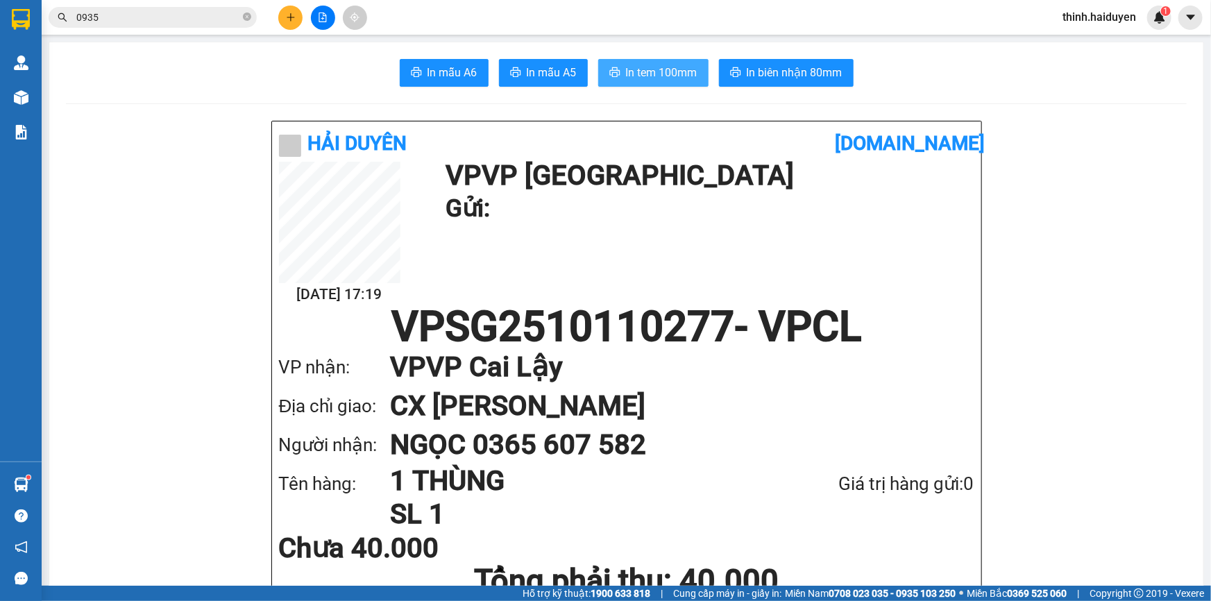
click at [632, 83] on button "In tem 100mm" at bounding box center [653, 73] width 110 height 28
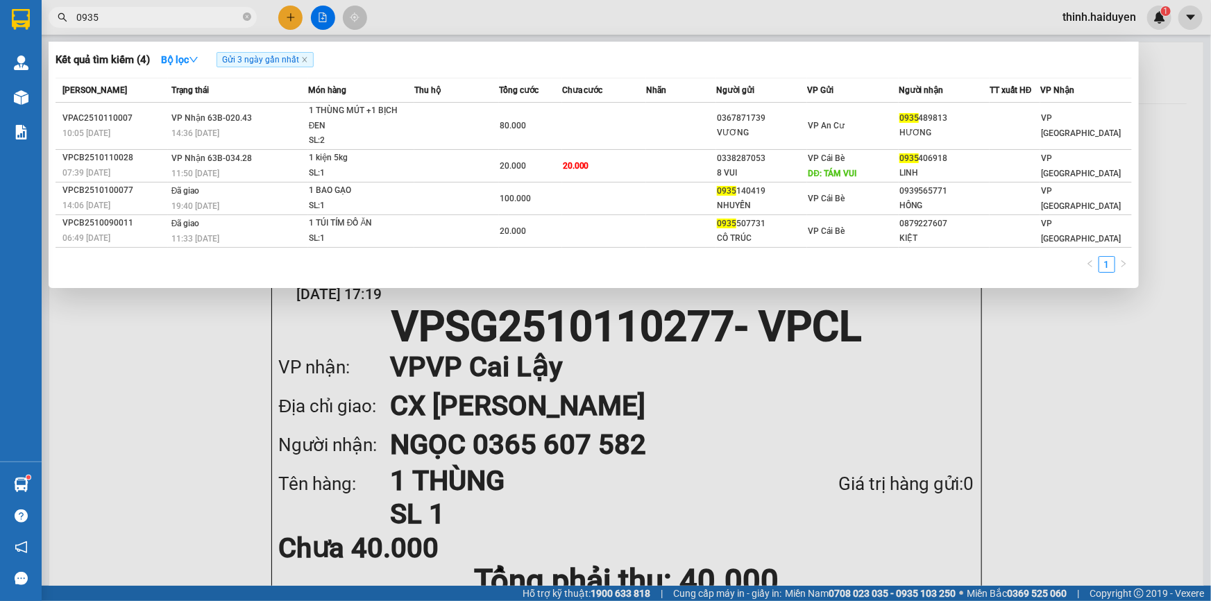
click at [209, 22] on input "0935" at bounding box center [158, 17] width 164 height 15
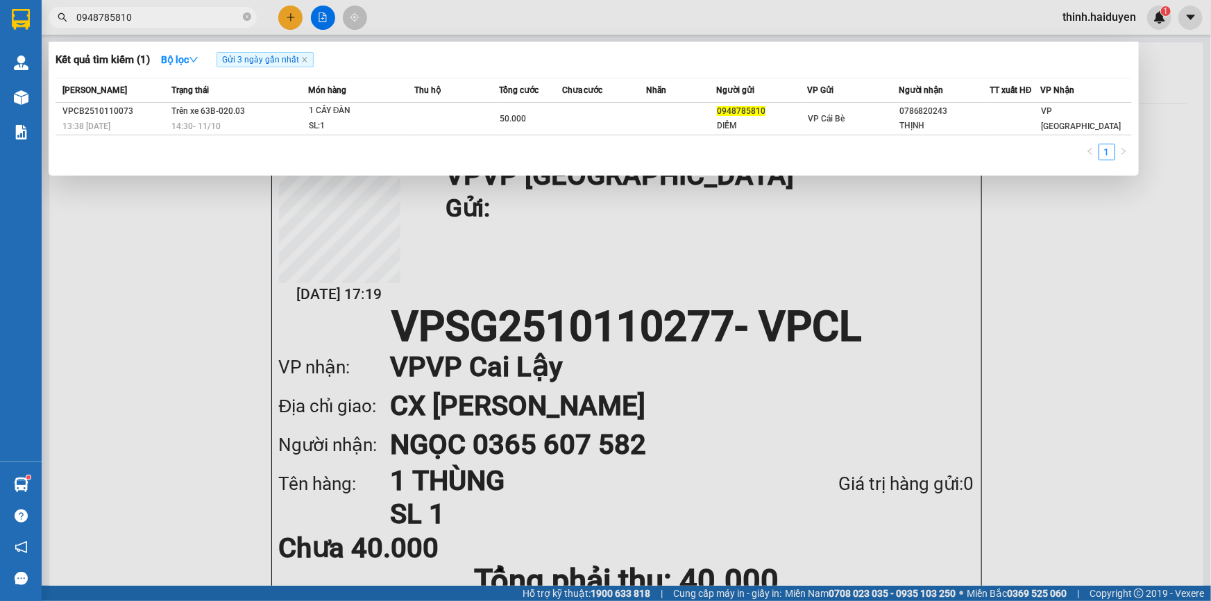
click at [187, 12] on input "0948785810" at bounding box center [158, 17] width 164 height 15
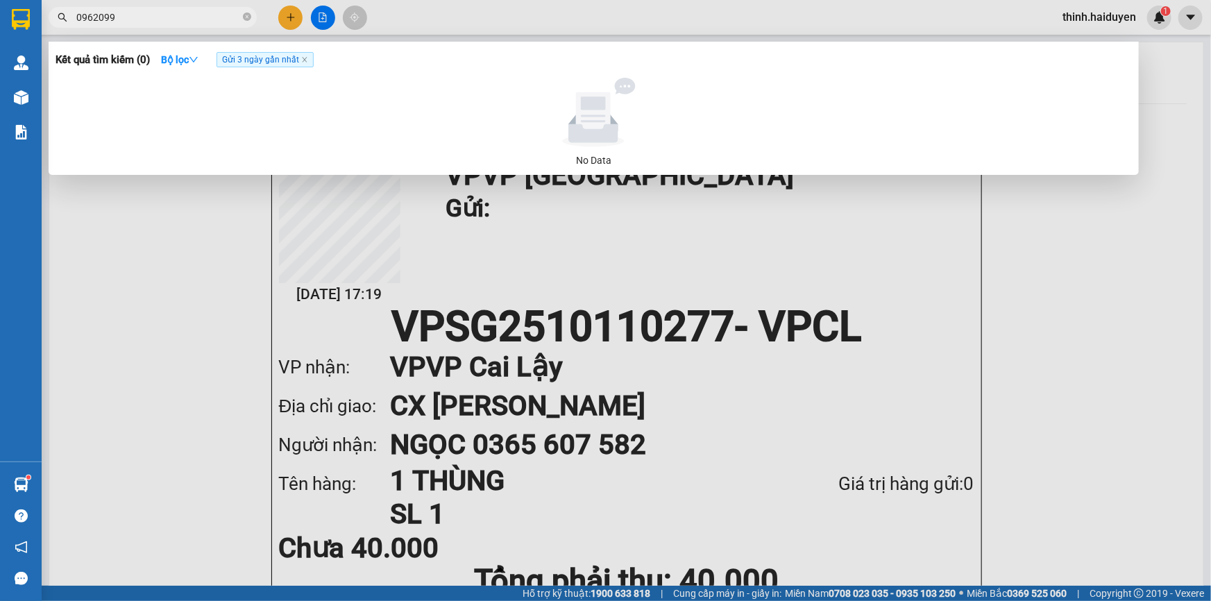
click at [83, 10] on input "0962099" at bounding box center [158, 17] width 164 height 15
click at [85, 10] on input "0962099" at bounding box center [158, 17] width 164 height 15
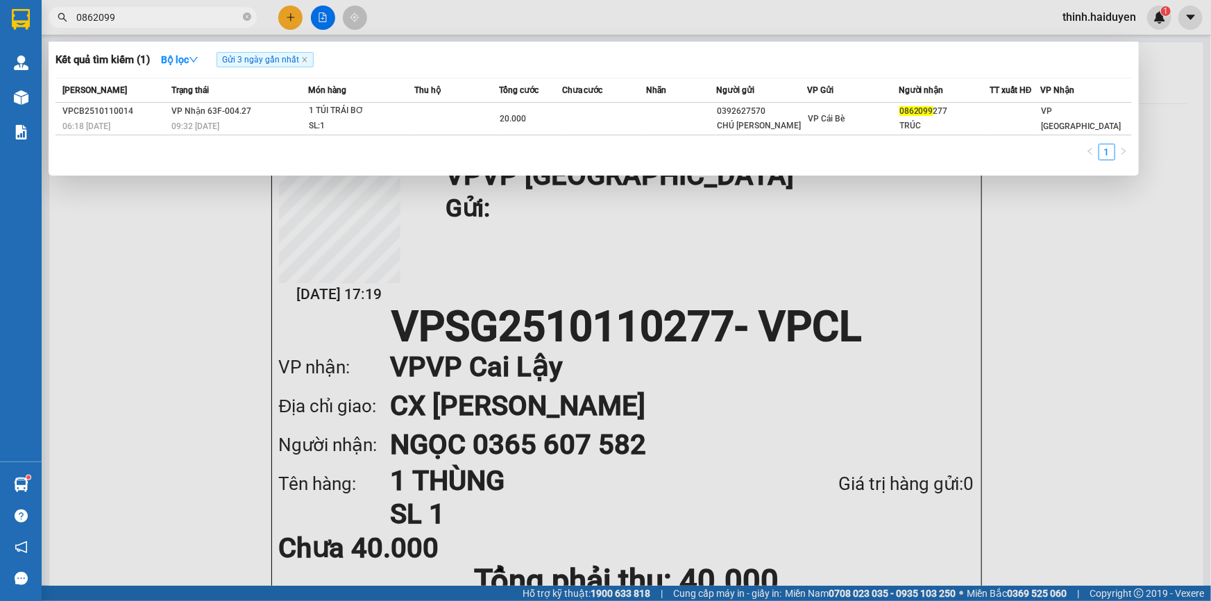
click at [153, 20] on input "0862099" at bounding box center [158, 17] width 164 height 15
click at [154, 20] on input "0862099" at bounding box center [158, 17] width 164 height 15
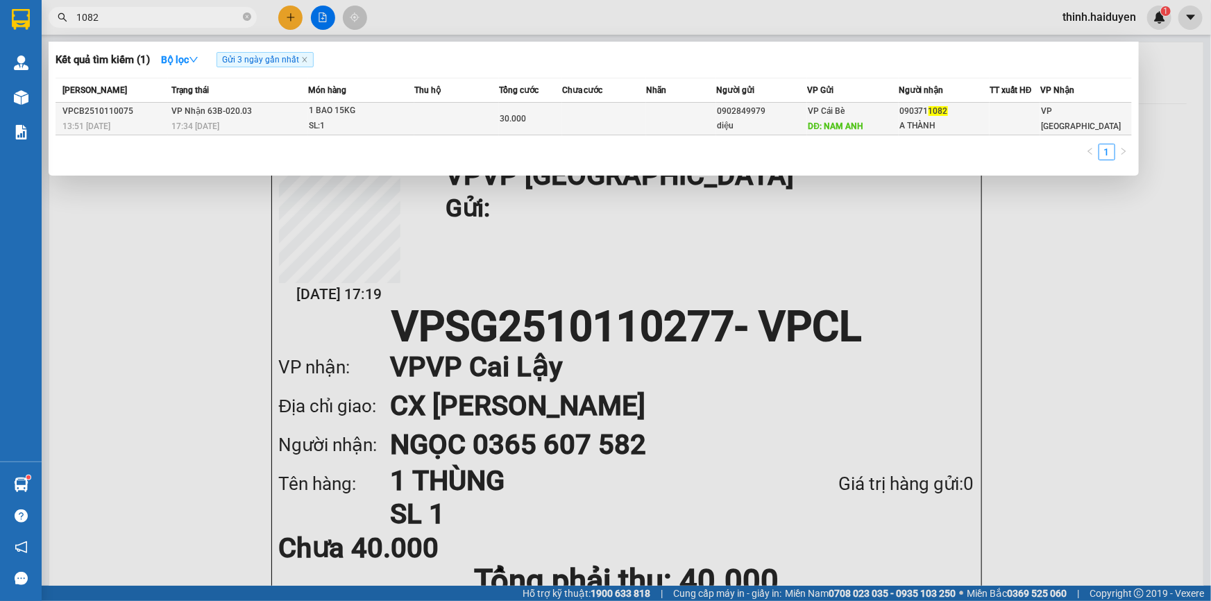
type input "1082"
click at [382, 133] on td "1 BAO 15KG SL: 1" at bounding box center [361, 119] width 107 height 33
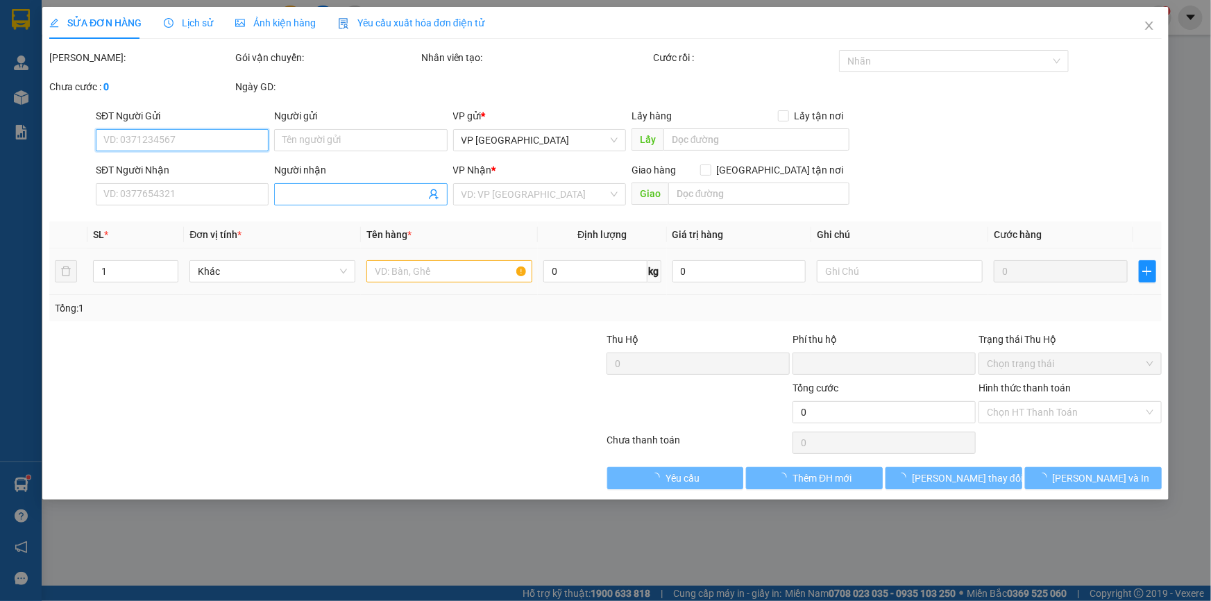
type input "0902849979"
type input "diệu"
type input "NAM ANH"
type input "0903711082"
type input "A THÀNH"
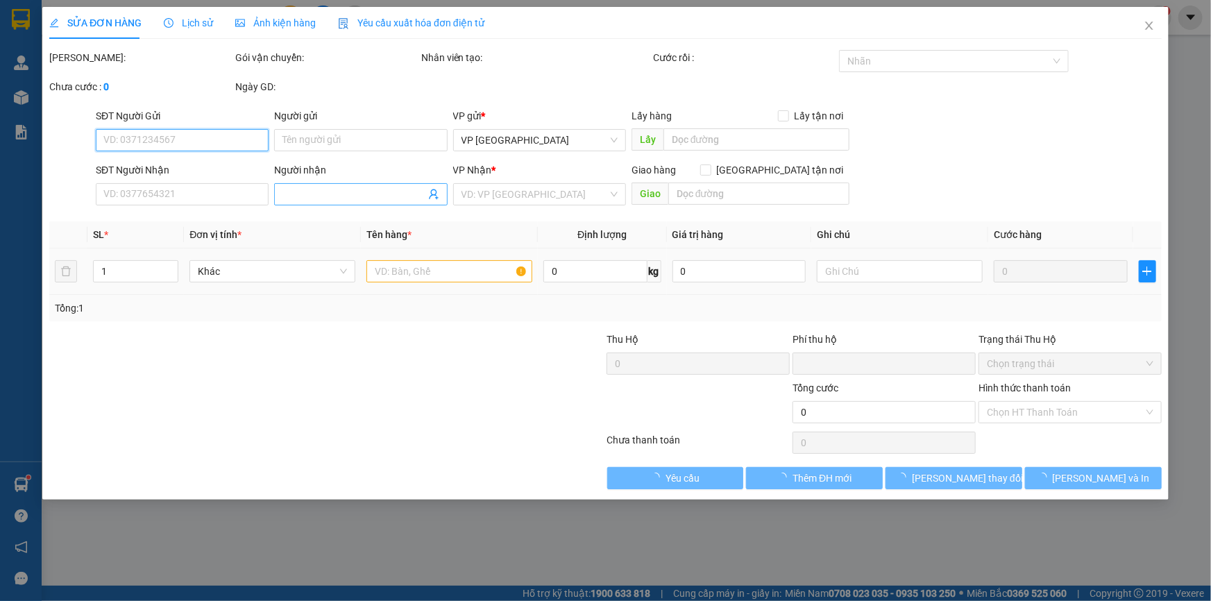
type input "0"
type input "30.000"
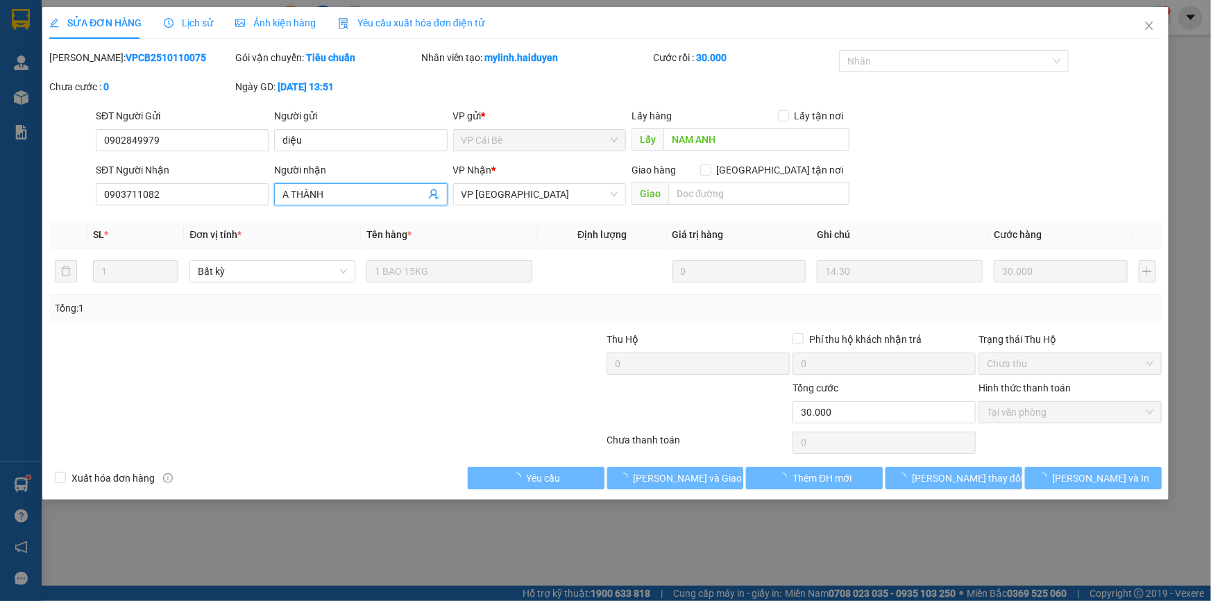
click at [346, 194] on input "A THÀNH" at bounding box center [353, 194] width 142 height 15
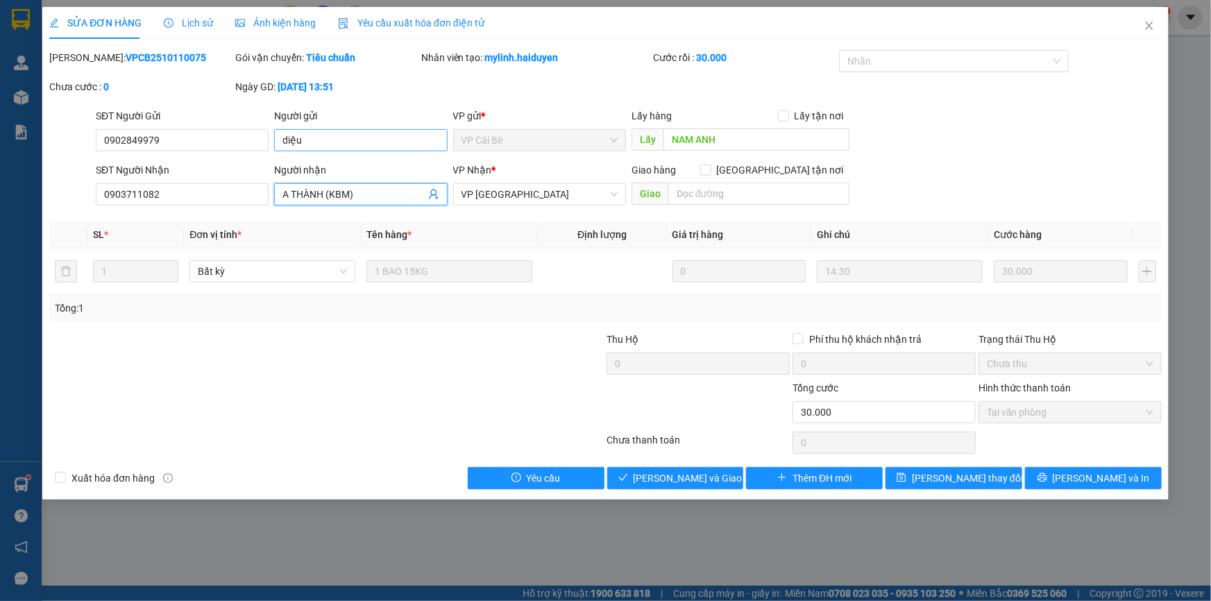
type input "A THÀNH (KBM)"
click at [348, 139] on input "diệu" at bounding box center [360, 140] width 173 height 22
type input "diệu (KBM)"
click at [959, 472] on span "[PERSON_NAME] thay đổi" at bounding box center [967, 478] width 111 height 15
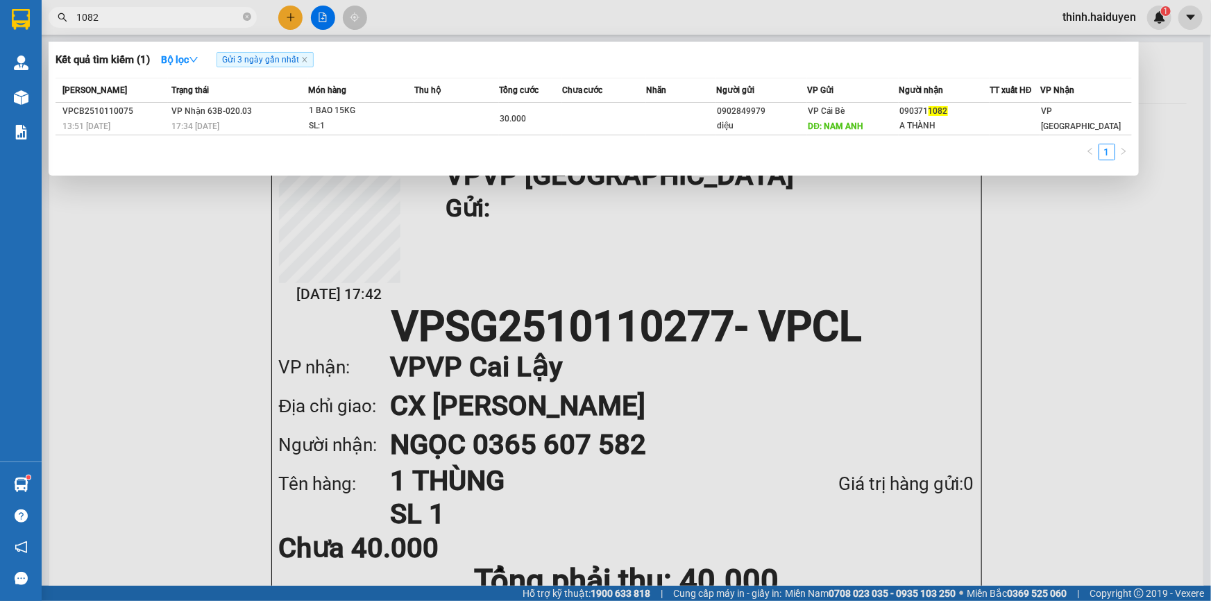
click at [154, 20] on input "1082" at bounding box center [158, 17] width 164 height 15
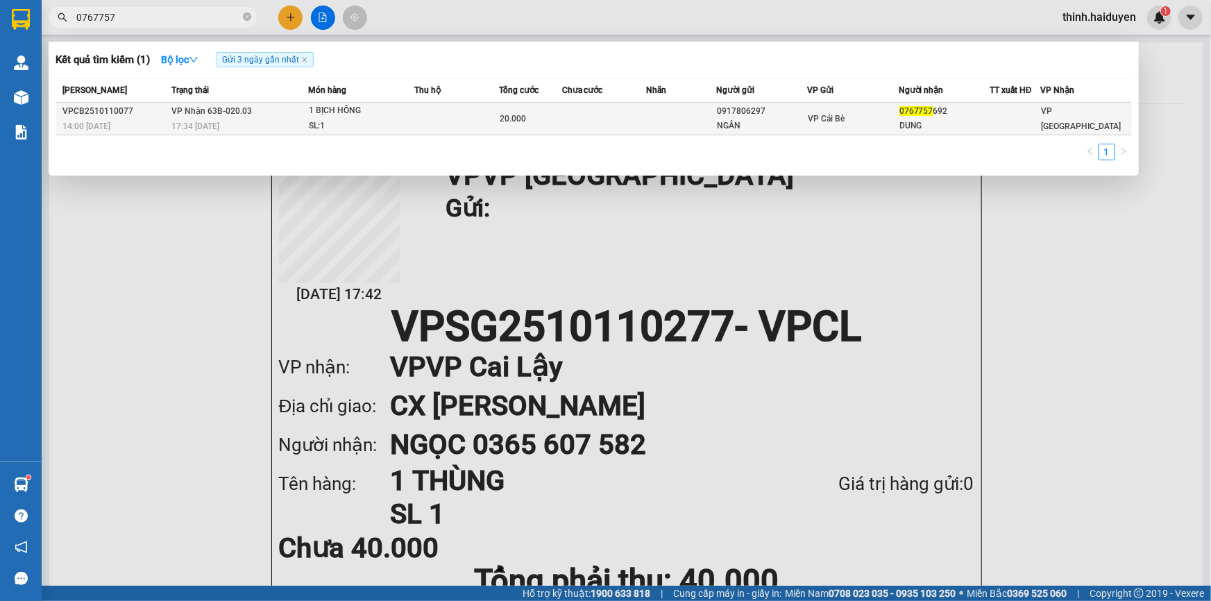
type input "0767757"
click at [233, 109] on span "VP Nhận 63B-020.03" at bounding box center [211, 111] width 81 height 10
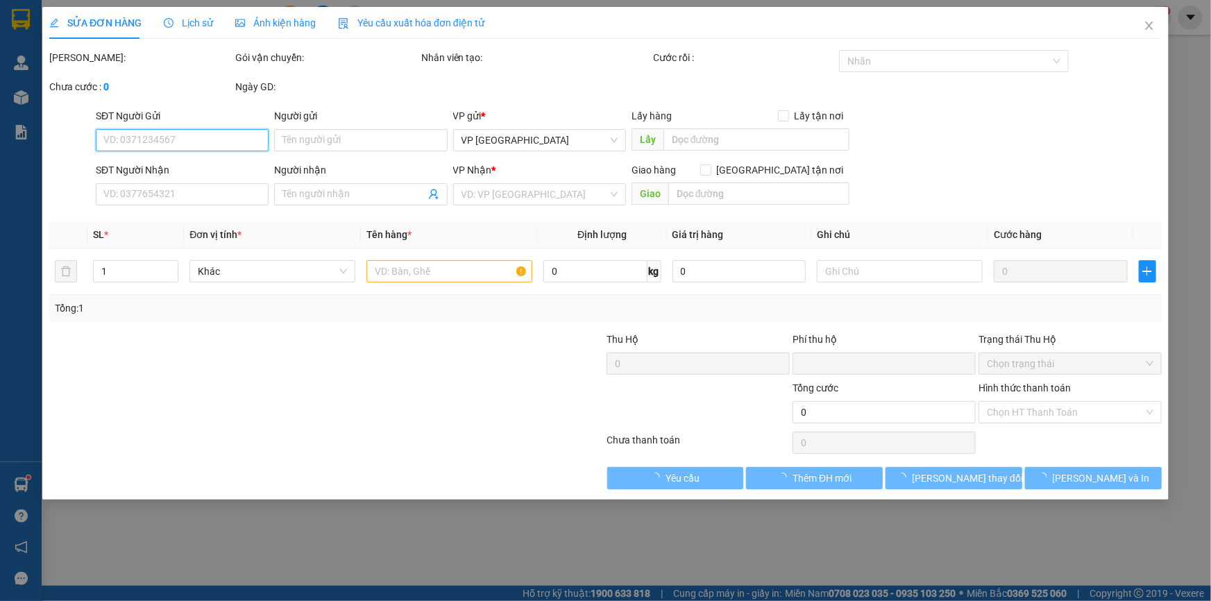
type input "0917806297"
type input "NGÂN"
type input "0767757692"
type input "DUNG"
type input "0"
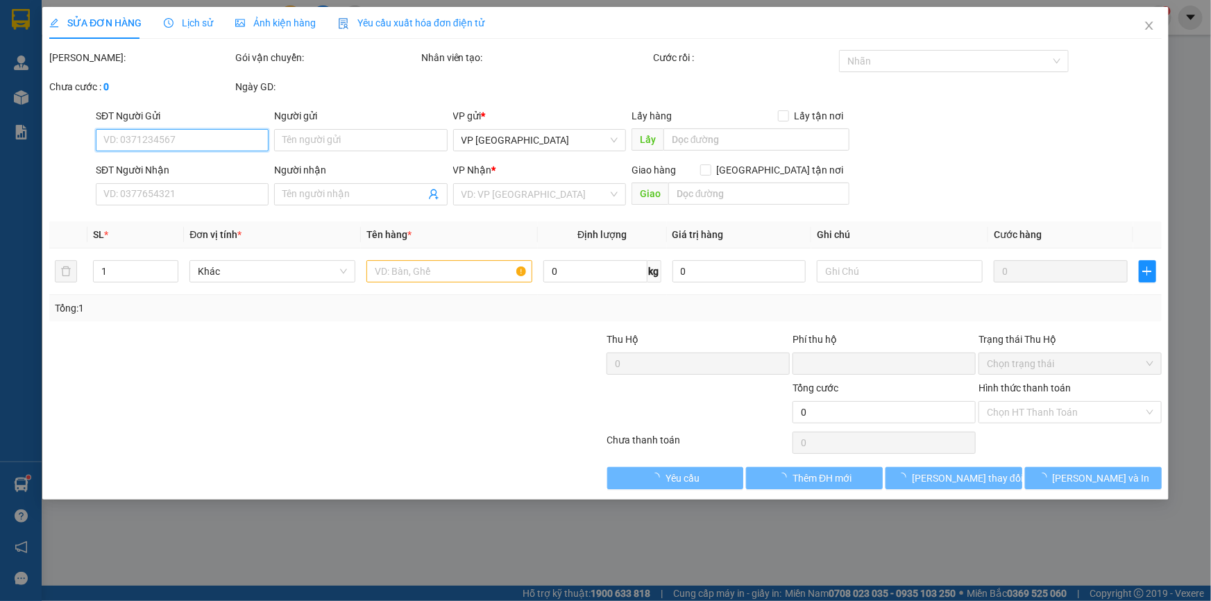
type input "20.000"
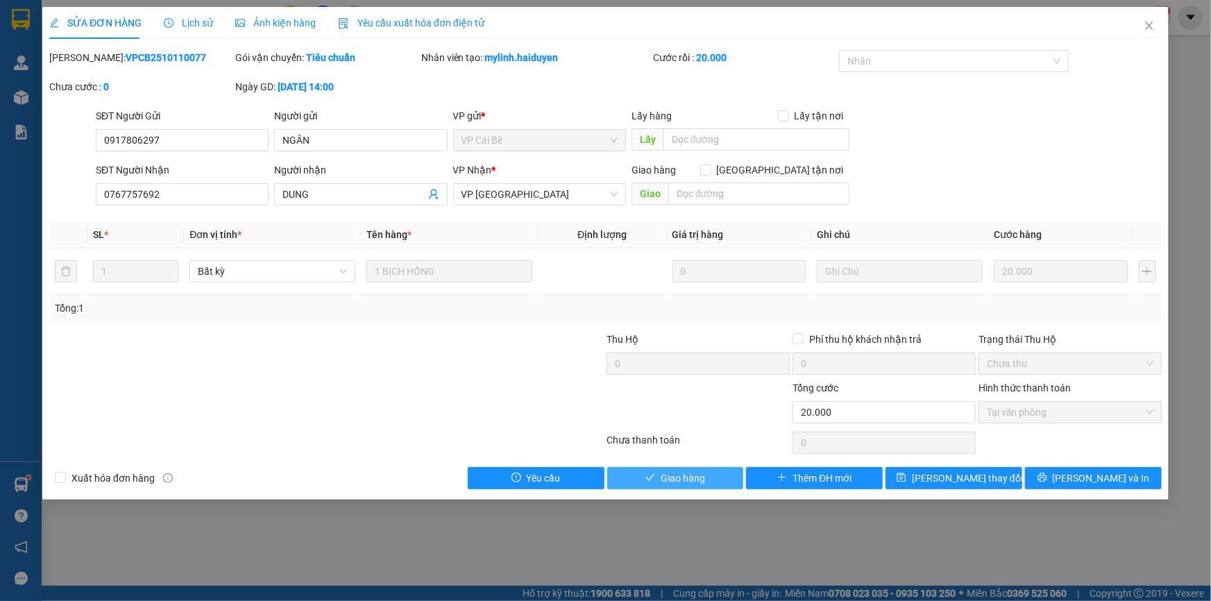
click at [709, 479] on button "Giao hàng" at bounding box center [675, 478] width 137 height 22
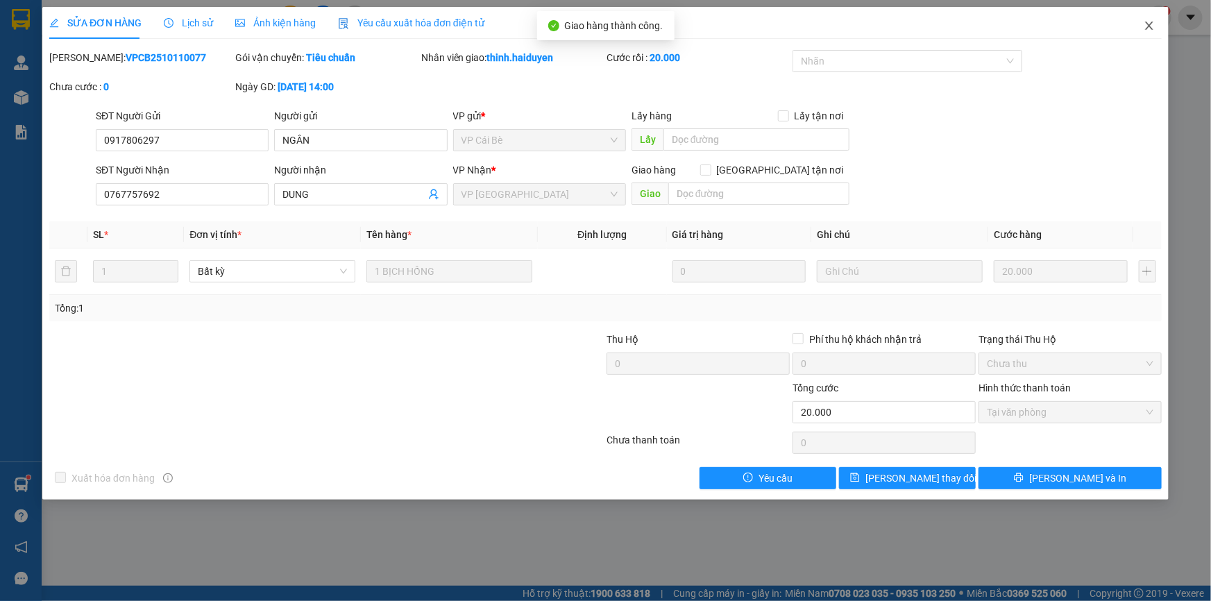
click at [1147, 29] on icon "close" at bounding box center [1149, 26] width 8 height 8
